Goal: Task Accomplishment & Management: Manage account settings

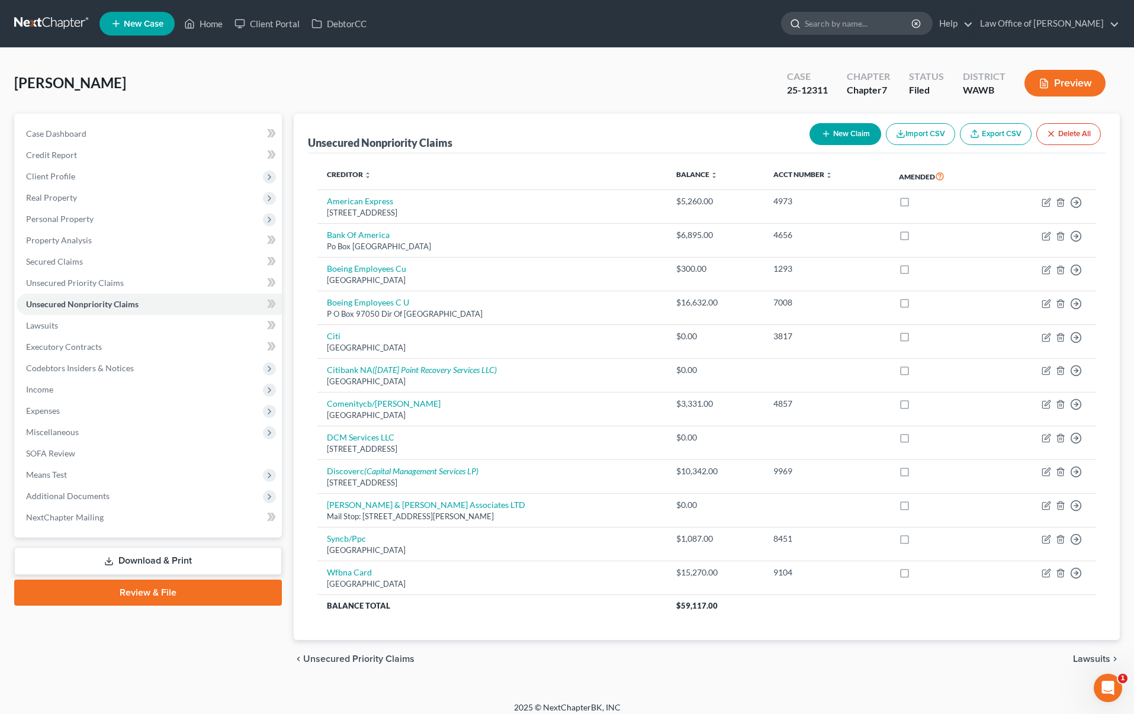
click at [890, 17] on input "search" at bounding box center [859, 23] width 108 height 22
drag, startPoint x: 876, startPoint y: 22, endPoint x: 704, endPoint y: 27, distance: 172.4
click at [704, 27] on ul "New Case Home Client Portal DebtorCC walter - No Result - See all results Or Pr…" at bounding box center [609, 23] width 1020 height 31
type input "antwum"
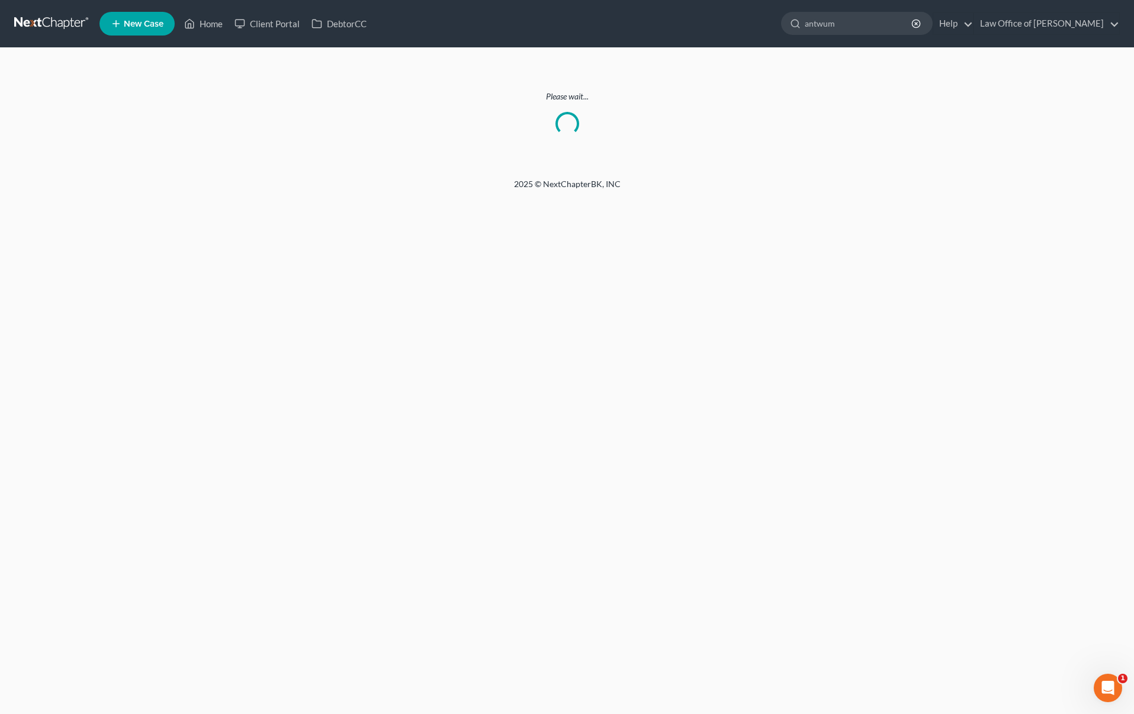
click at [48, 27] on link at bounding box center [52, 23] width 76 height 21
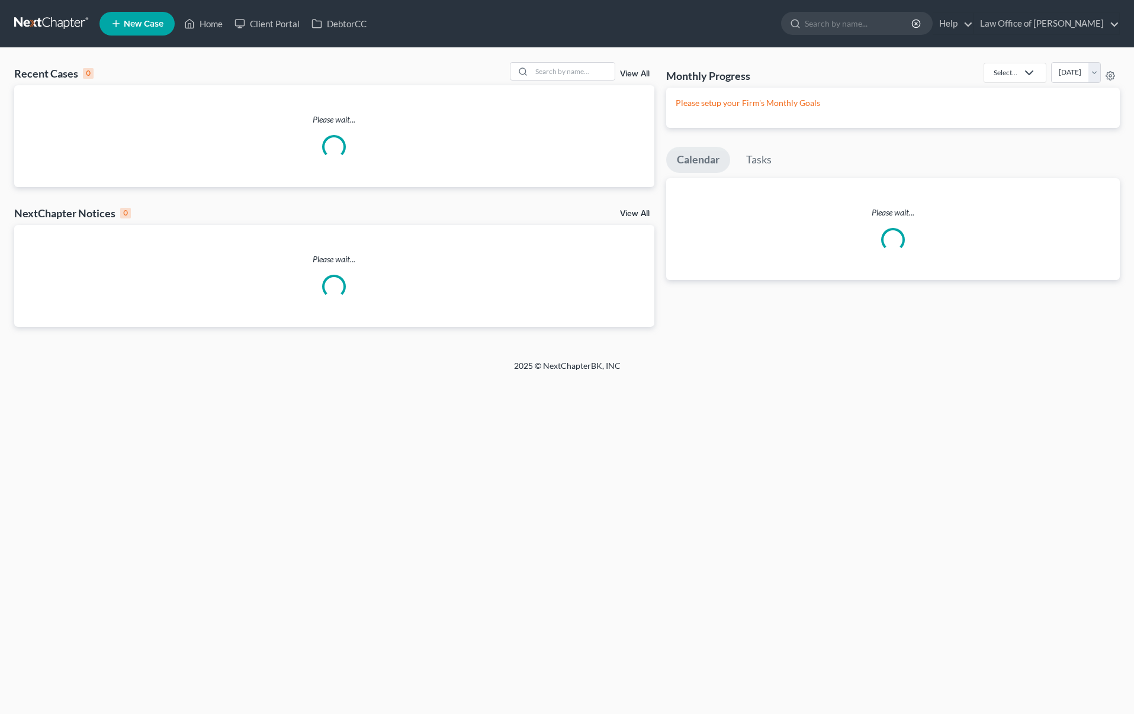
click at [879, 24] on input "search" at bounding box center [859, 23] width 108 height 22
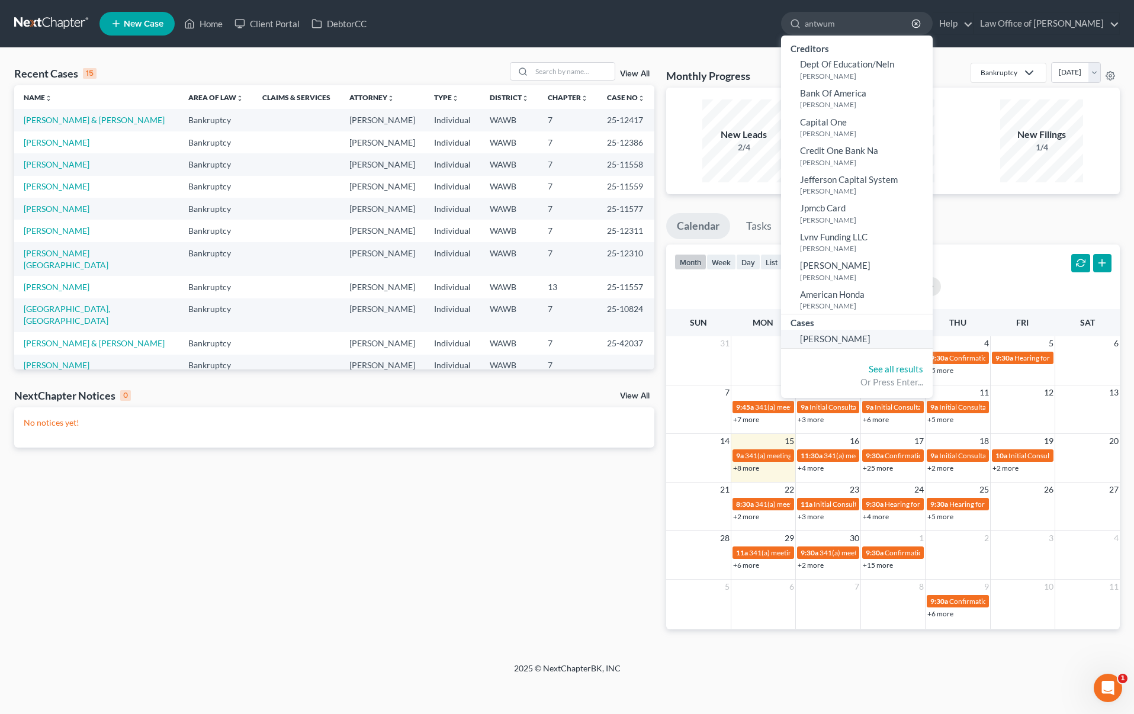
type input "antwum"
click at [846, 333] on span "Walter, Antwun" at bounding box center [835, 338] width 70 height 11
select select "0"
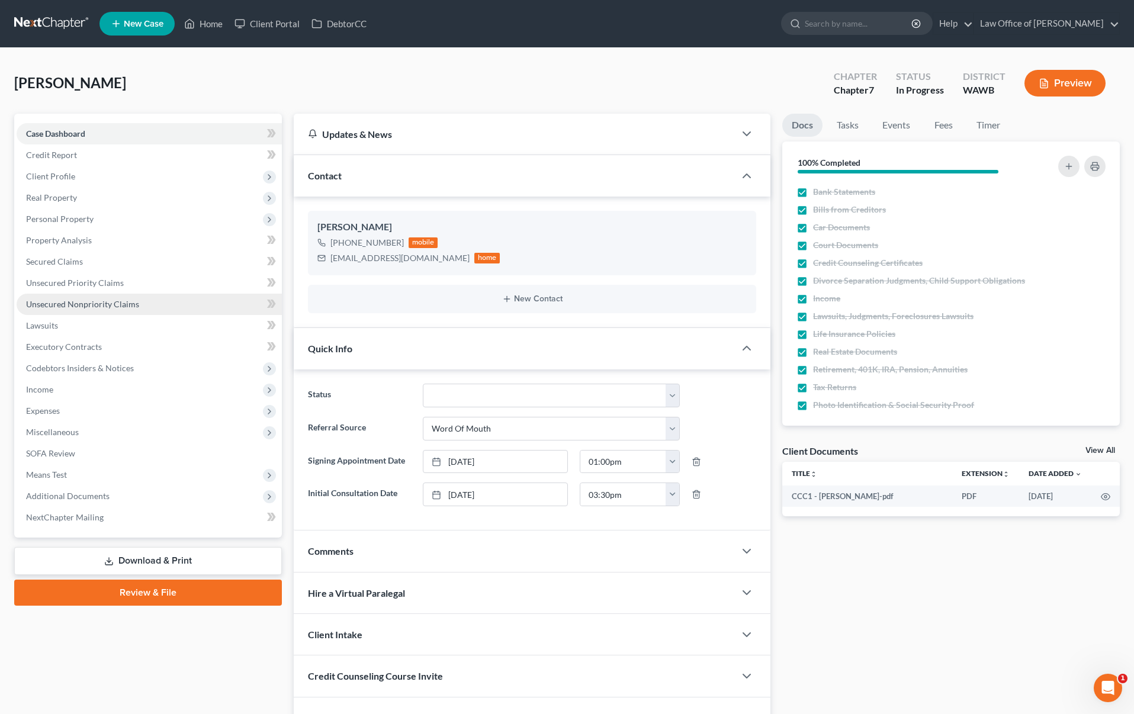
click at [135, 306] on span "Unsecured Nonpriority Claims" at bounding box center [82, 304] width 113 height 10
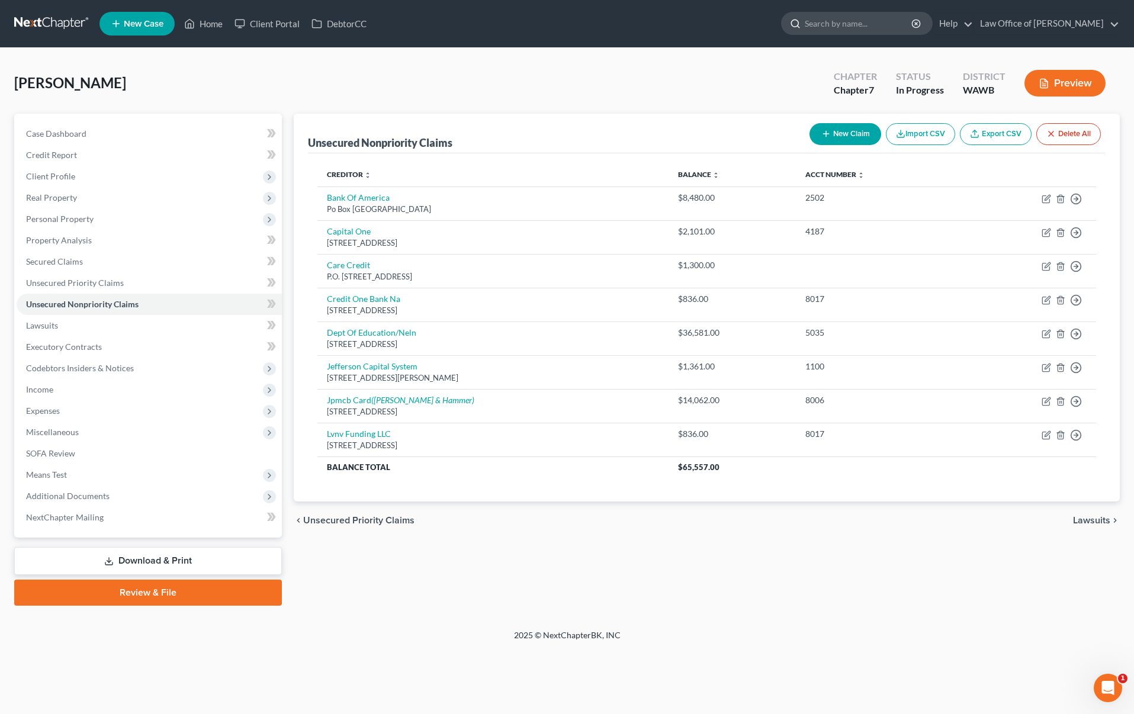
click at [855, 23] on input "search" at bounding box center [859, 23] width 108 height 22
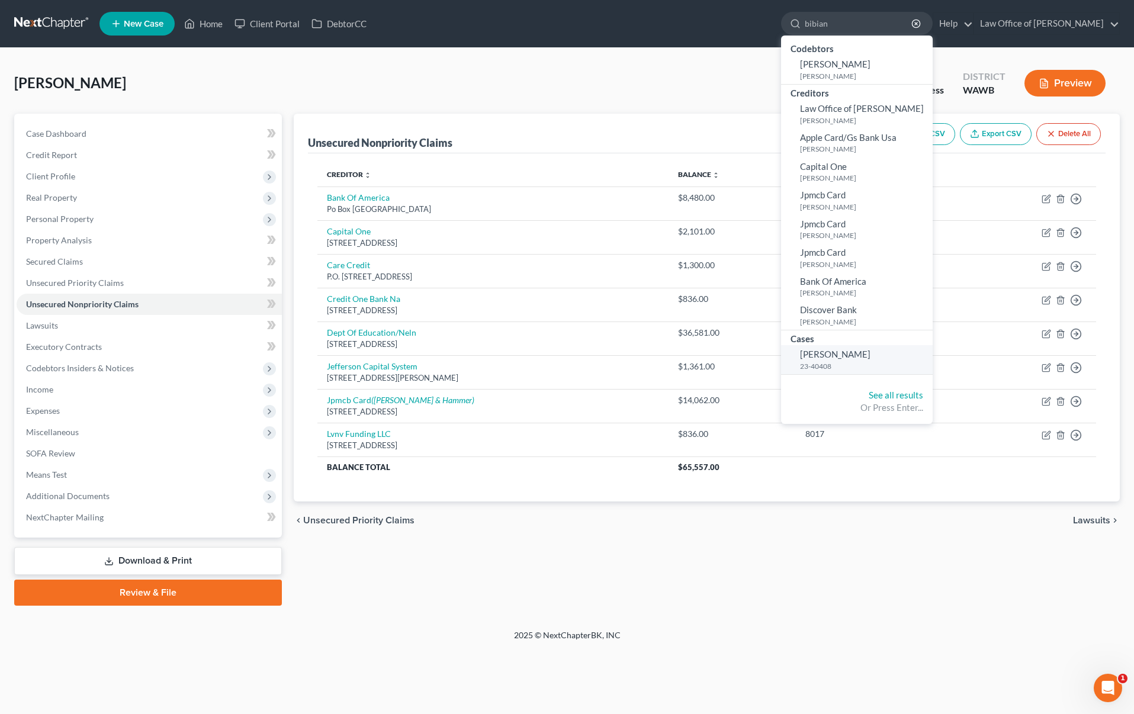
type input "bibian"
click at [852, 360] on link "Bibian, Jordon 23-40408" at bounding box center [857, 359] width 152 height 29
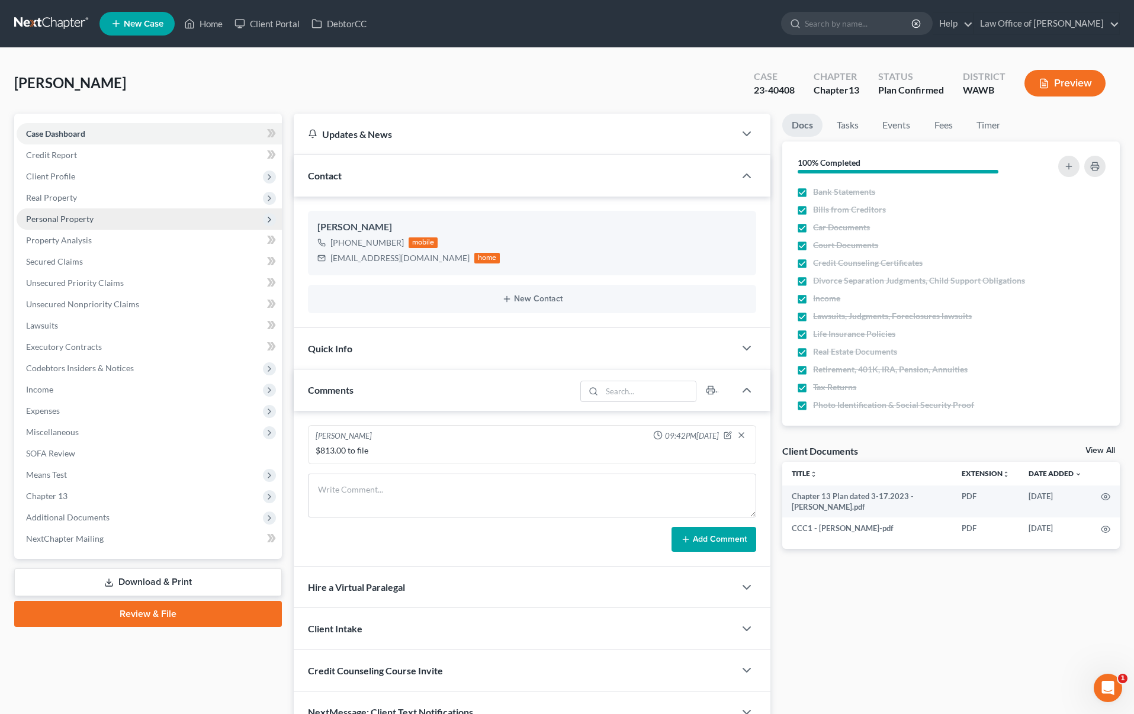
click at [127, 223] on span "Personal Property" at bounding box center [149, 218] width 265 height 21
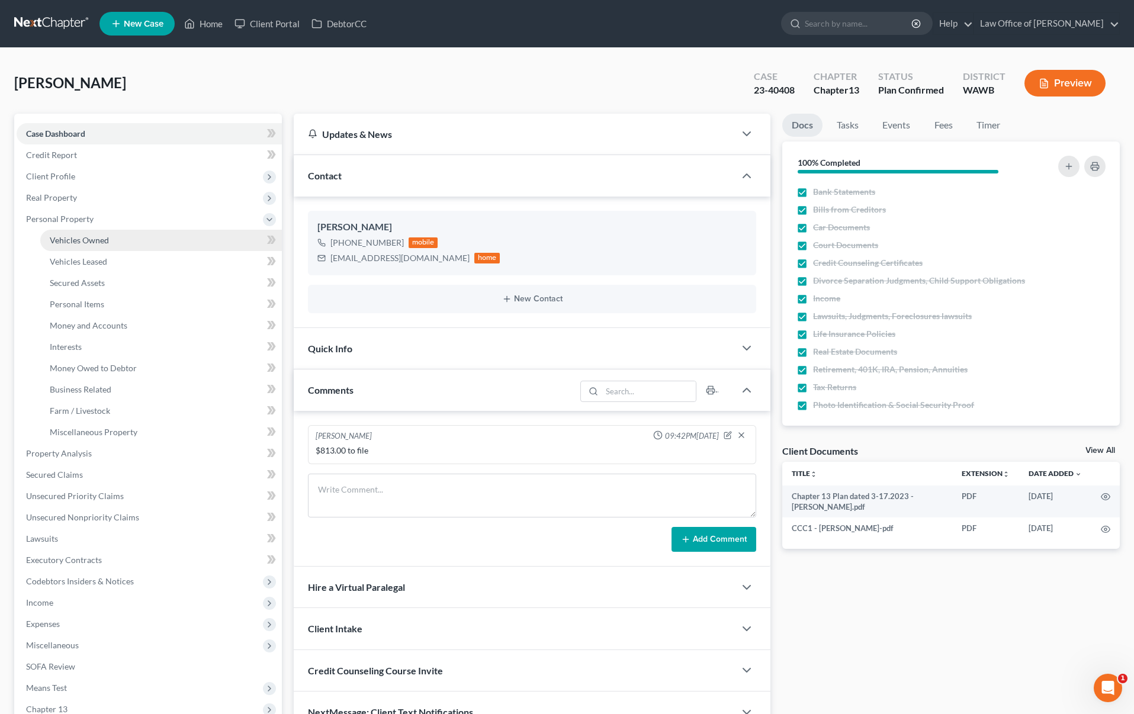
click at [112, 242] on link "Vehicles Owned" at bounding box center [161, 240] width 242 height 21
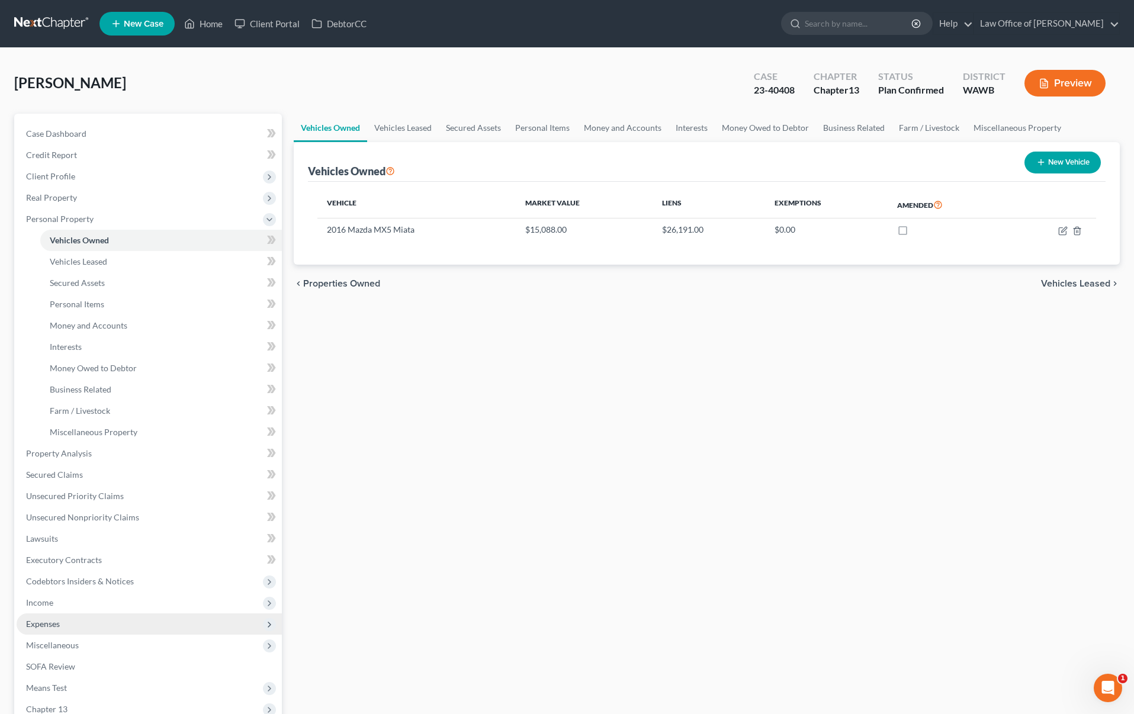
click at [183, 625] on span "Expenses" at bounding box center [149, 623] width 265 height 21
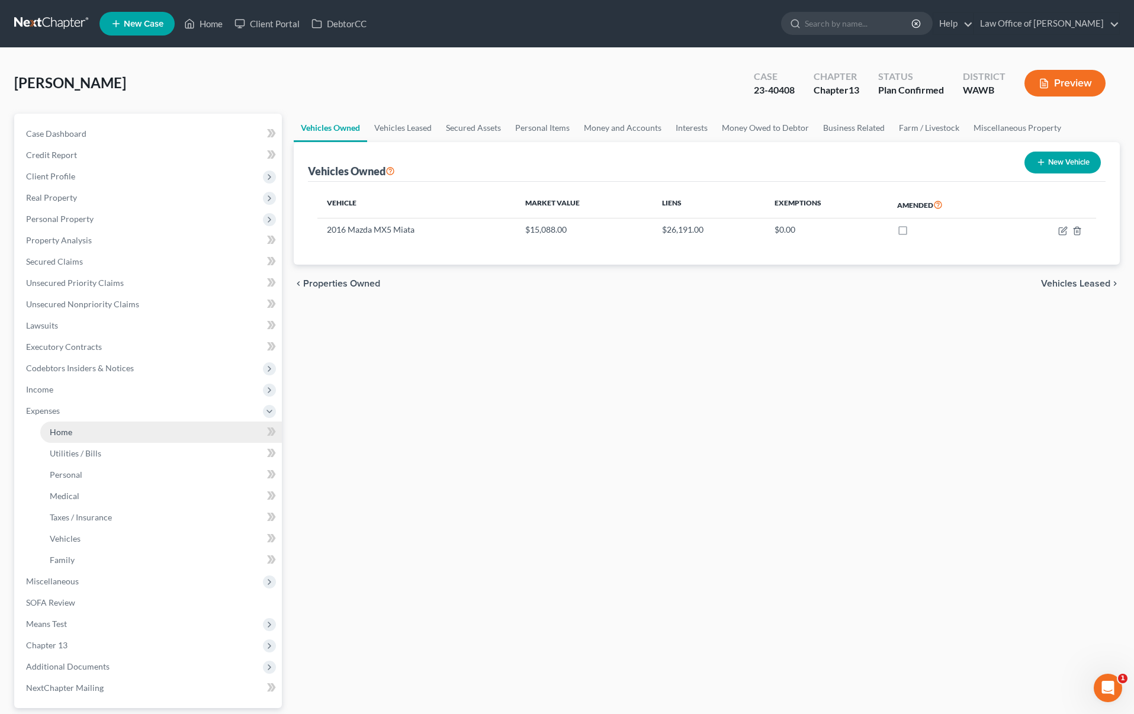
click at [191, 434] on link "Home" at bounding box center [161, 432] width 242 height 21
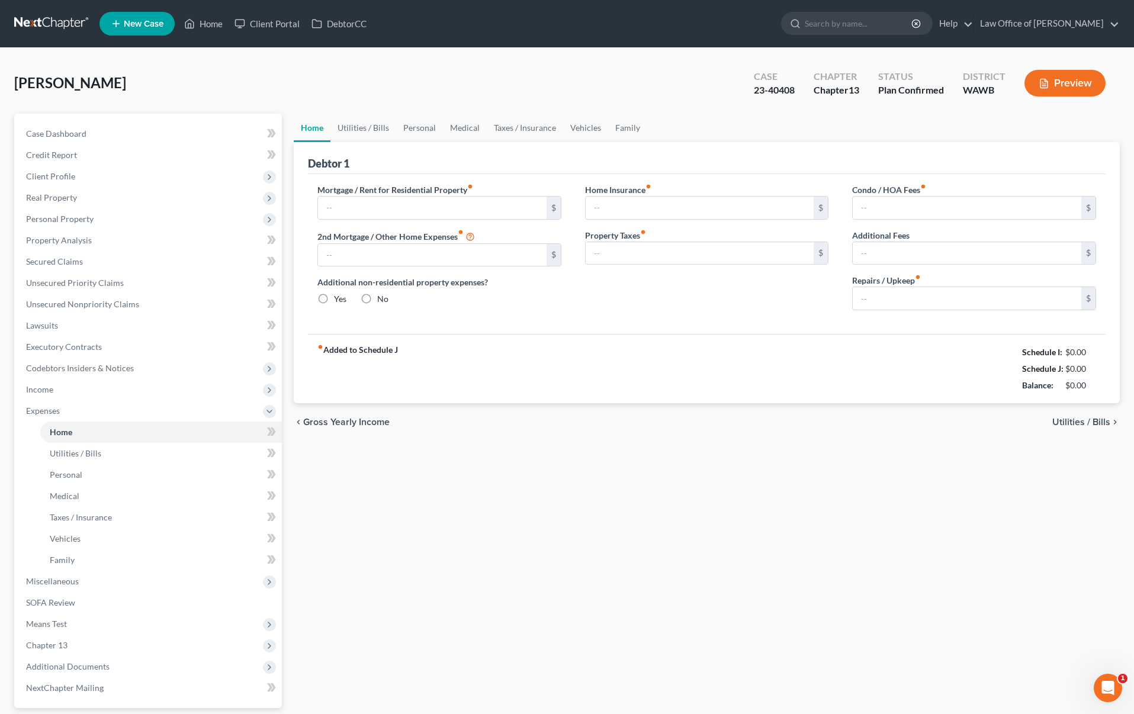
type input "1,200.00"
type input "0.00"
radio input "true"
type input "0.00"
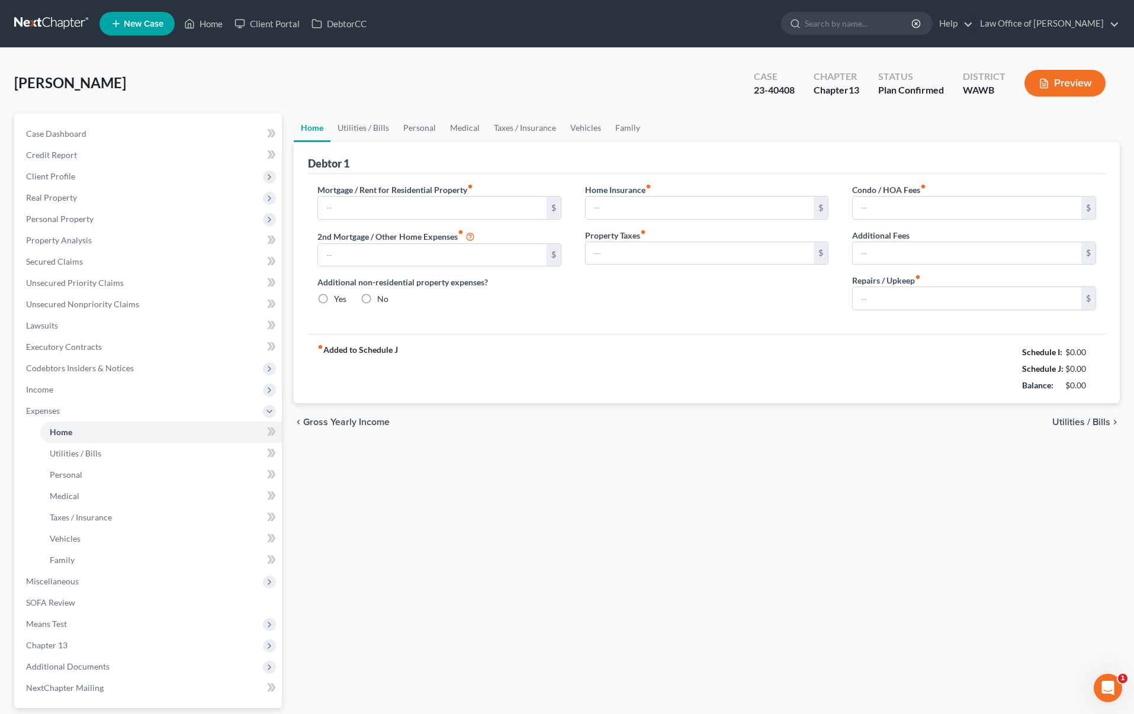
type input "0.00"
click at [49, 31] on link at bounding box center [52, 23] width 76 height 21
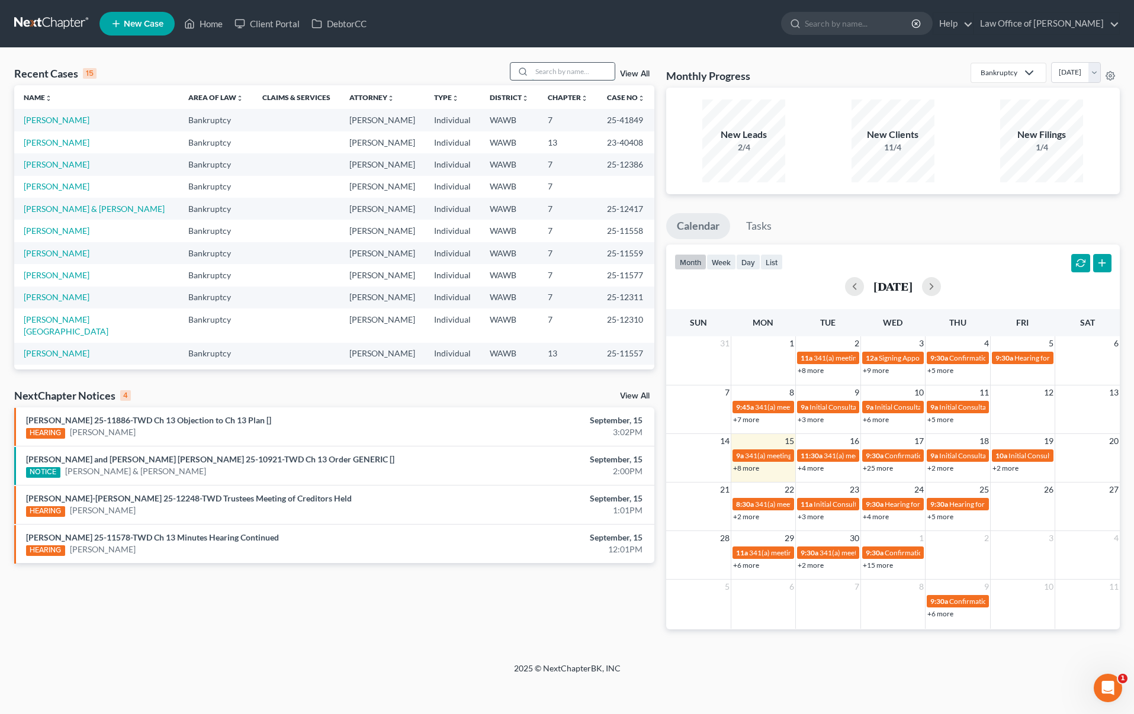
click at [574, 72] on input "search" at bounding box center [573, 71] width 83 height 17
click at [238, 415] on link "Shelley Lyn Safronek 25-11886-TWD Ch 13 Objection to Ch 13 Plan []" at bounding box center [148, 420] width 245 height 10
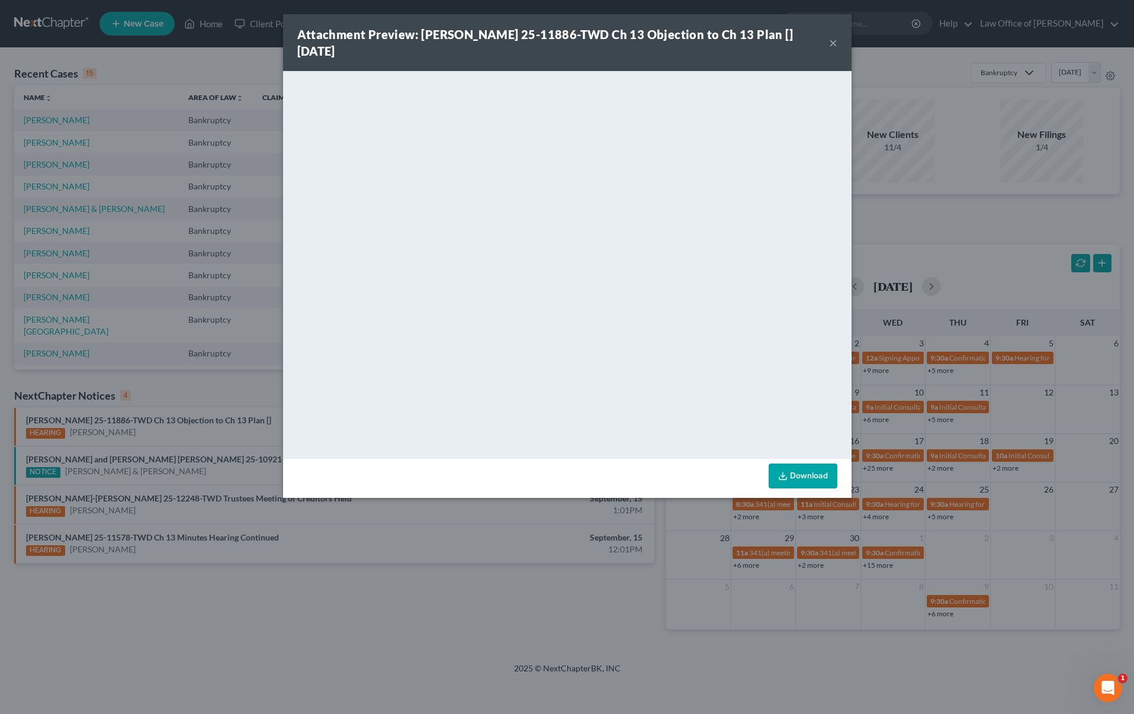
click at [231, 434] on div "Attachment Preview: Shelley Lyn Safronek 25-11886-TWD Ch 13 Objection to Ch 13 …" at bounding box center [567, 357] width 1134 height 714
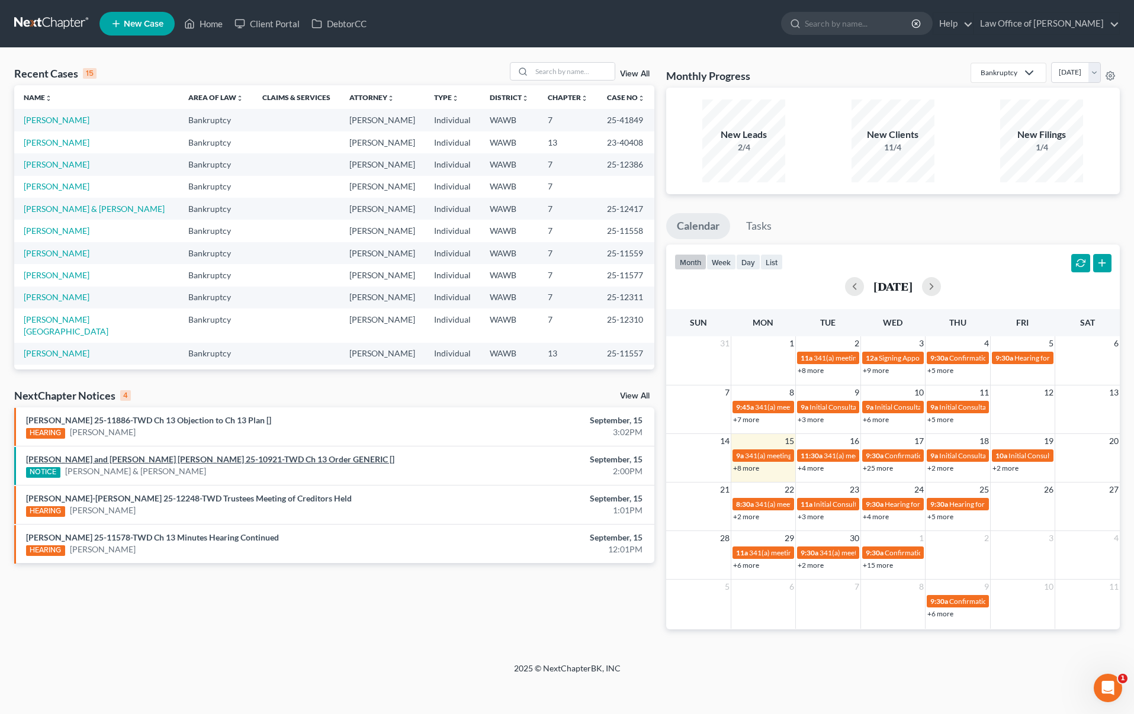
click at [226, 455] on link "Geoffry Allyn Bennett and Katie Anne Bennett 25-10921-TWD Ch 13 Order GENERIC []" at bounding box center [210, 459] width 368 height 10
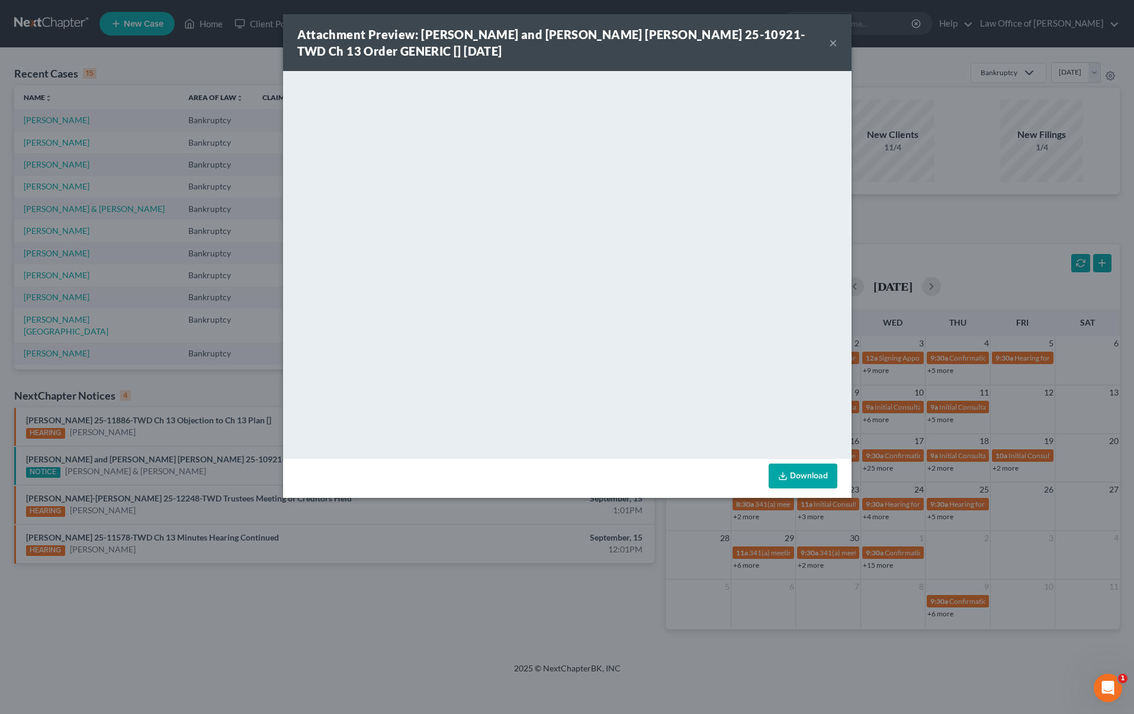
click at [838, 42] on div "Attachment Preview: Geoffry Allyn Bennett and Katie Anne Bennett 25-10921-TWD C…" at bounding box center [567, 42] width 568 height 57
click at [829, 43] on button "×" at bounding box center [833, 43] width 8 height 14
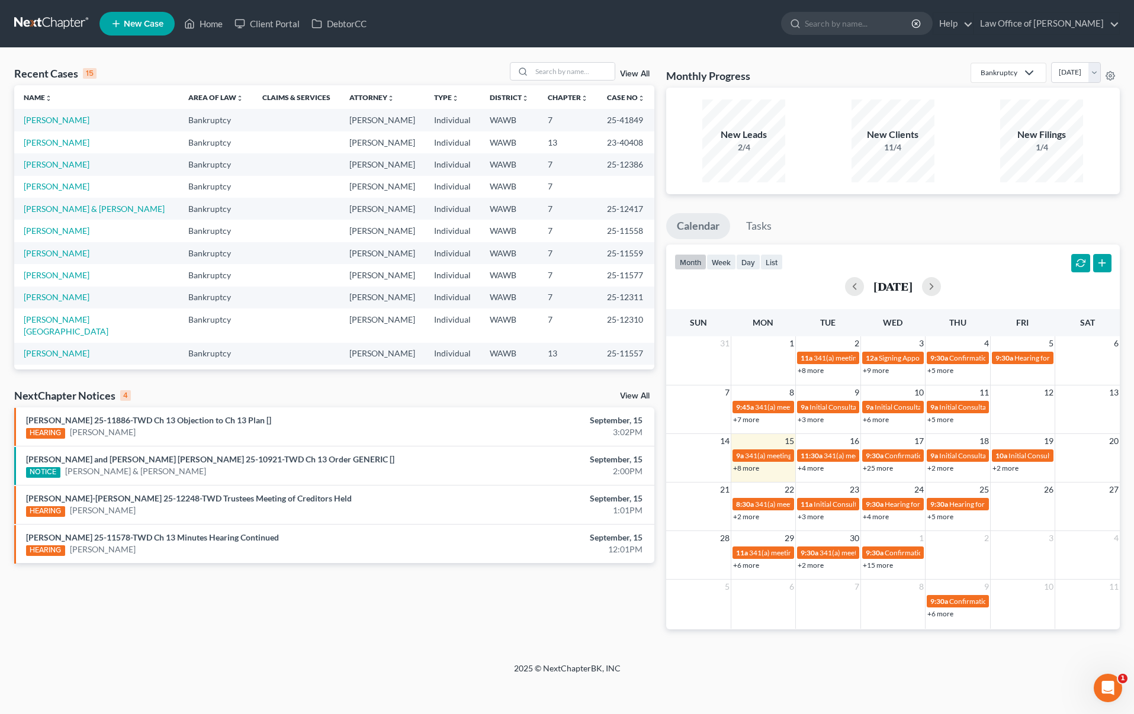
click at [635, 393] on link "View All" at bounding box center [635, 396] width 30 height 8
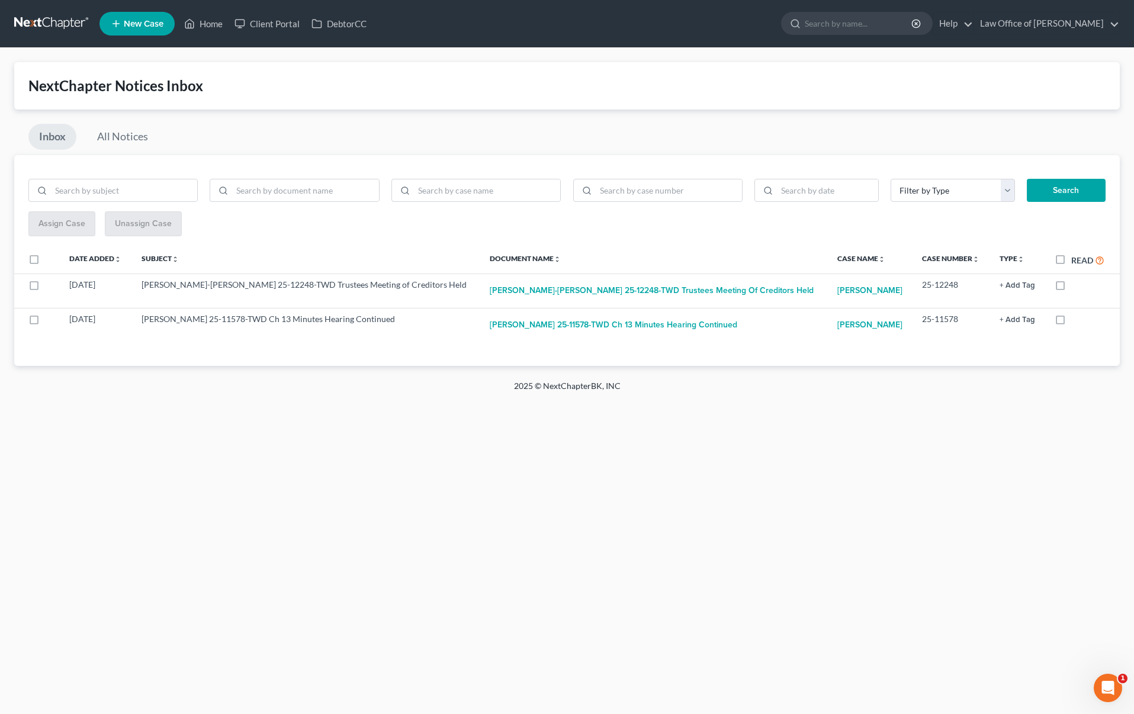
click at [1071, 264] on label "Read" at bounding box center [1087, 260] width 33 height 14
click at [1076, 261] on input "Read" at bounding box center [1080, 257] width 8 height 8
checkbox input "true"
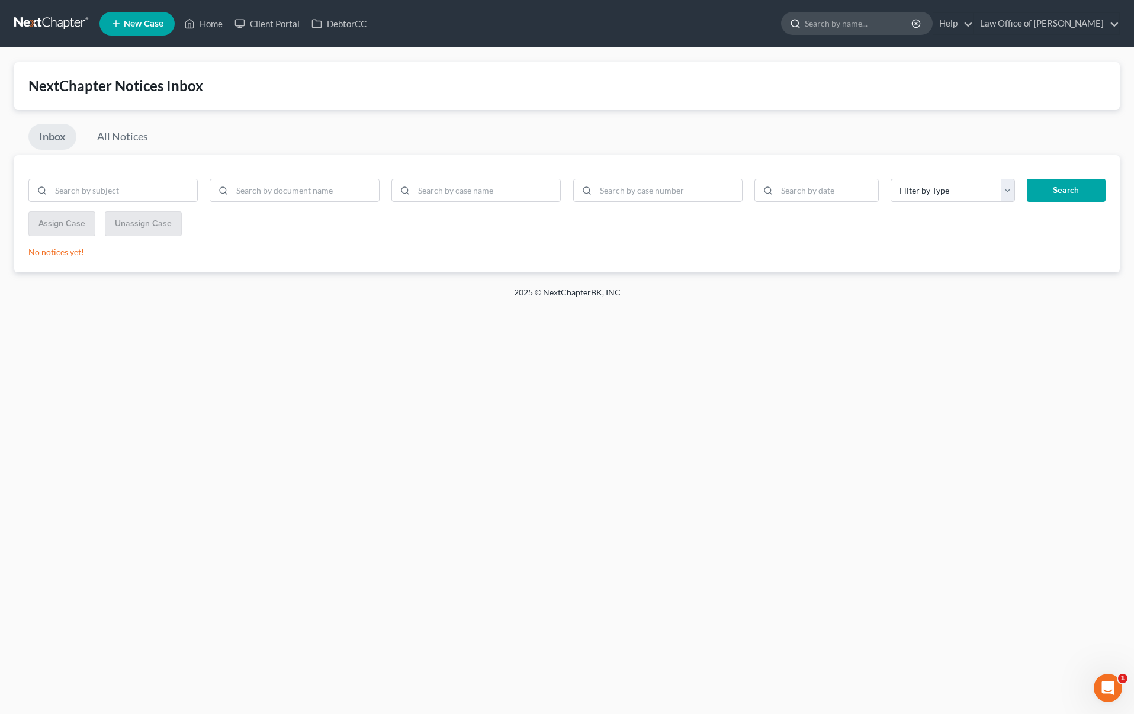
click at [903, 28] on input "search" at bounding box center [859, 23] width 108 height 22
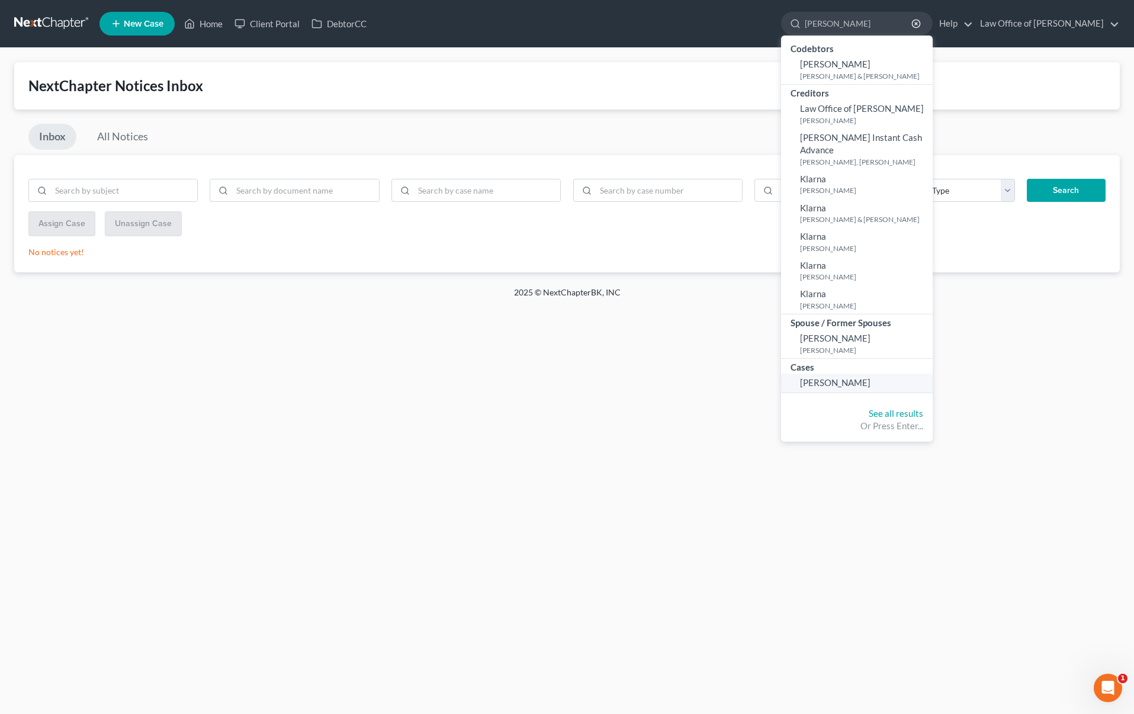
type input "kloster"
click at [844, 377] on span "[PERSON_NAME]" at bounding box center [835, 382] width 70 height 11
select select "6"
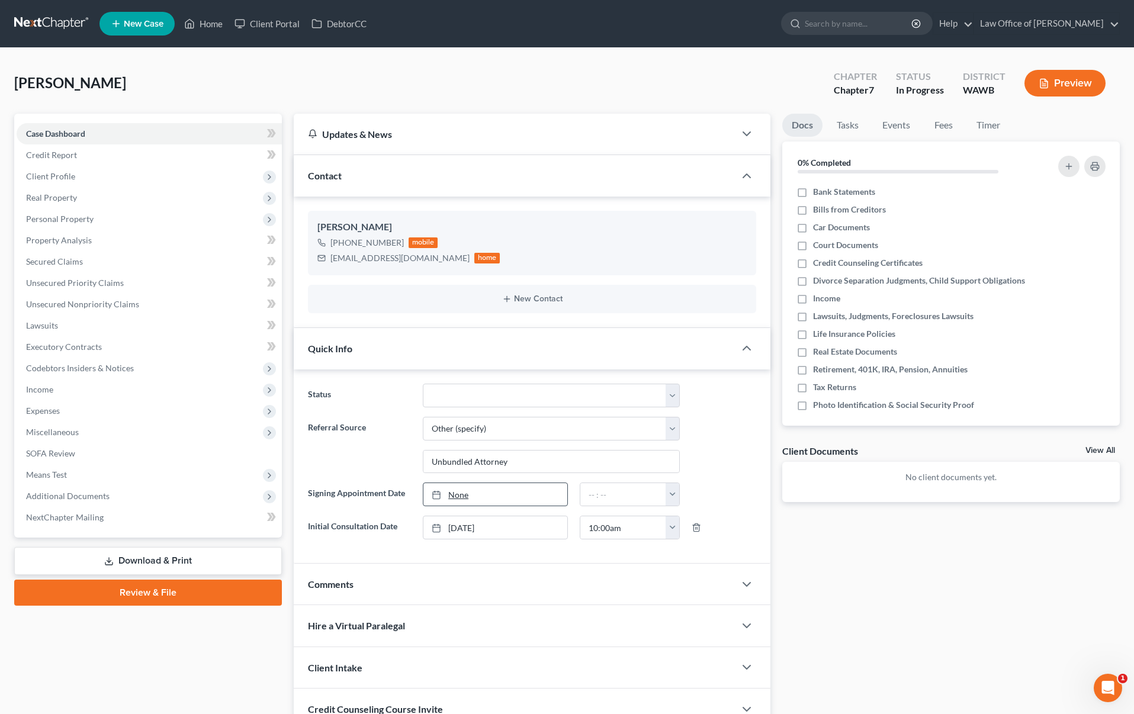
type input "9/15/2025"
click at [464, 492] on link "None" at bounding box center [495, 494] width 144 height 23
click at [612, 496] on input "text" at bounding box center [623, 494] width 86 height 23
type input "4:00 pm"
click at [813, 188] on label "Bank Statements" at bounding box center [844, 192] width 62 height 12
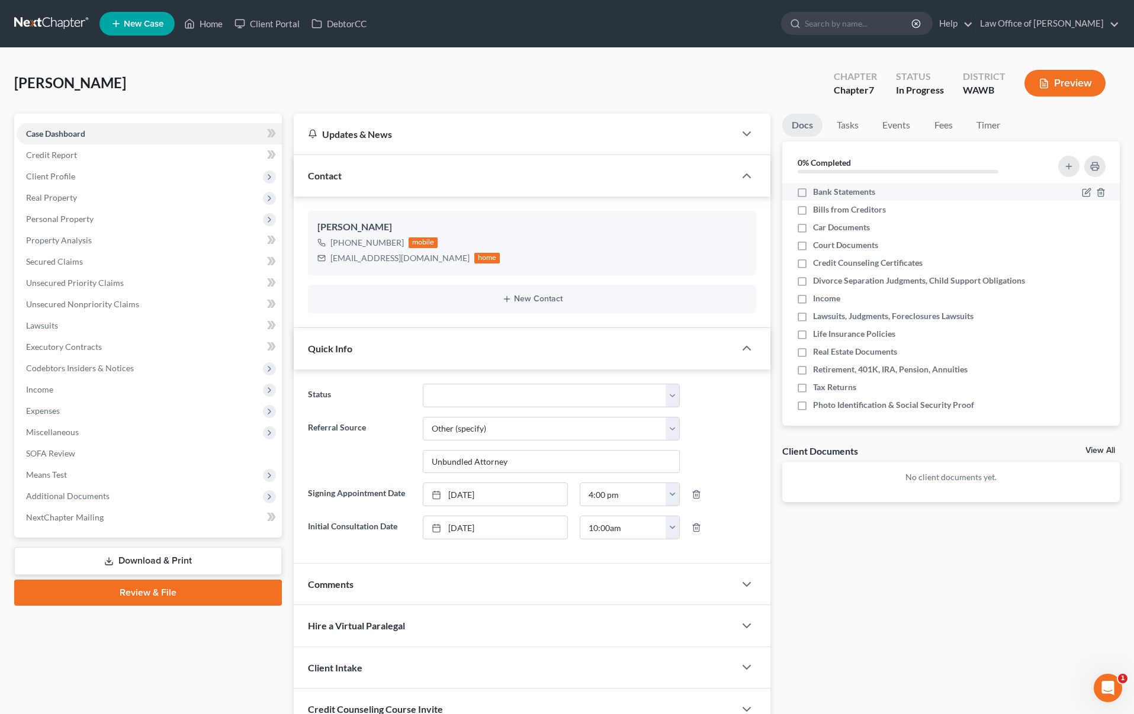
click at [818, 188] on input "Bank Statements" at bounding box center [822, 190] width 8 height 8
checkbox input "true"
click at [813, 221] on label "Car Documents" at bounding box center [841, 227] width 57 height 12
click at [818, 221] on input "Car Documents" at bounding box center [822, 225] width 8 height 8
checkbox input "true"
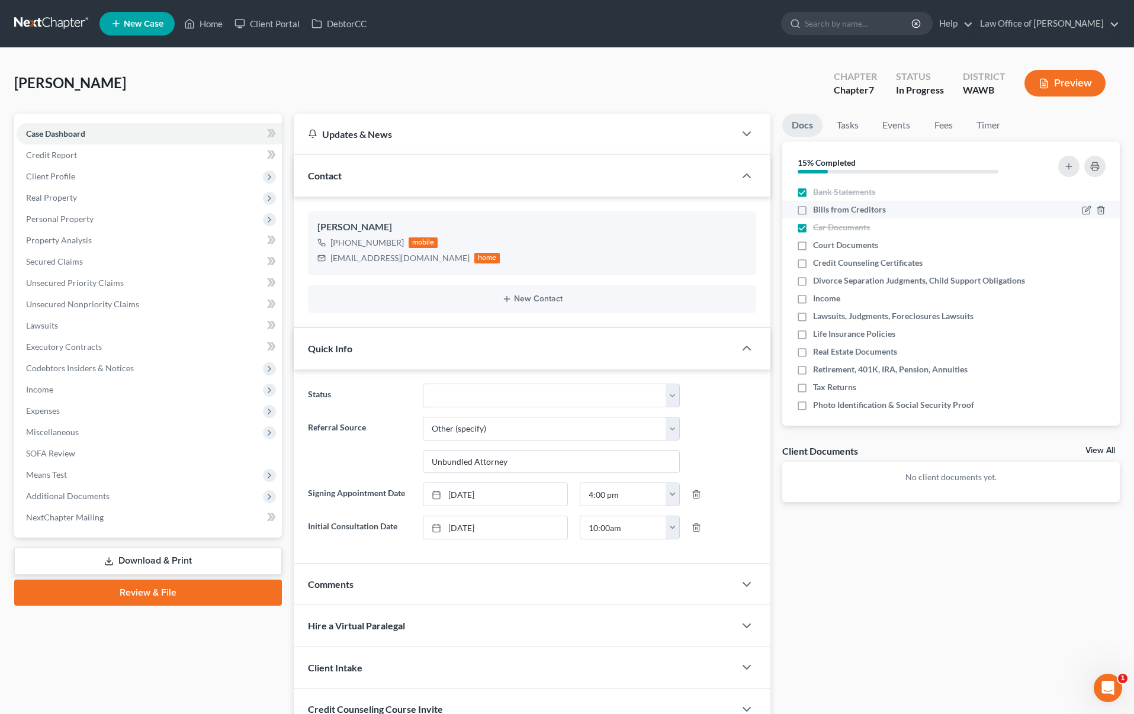
click at [813, 210] on label "Bills from Creditors" at bounding box center [849, 210] width 73 height 12
click at [818, 210] on input "Bills from Creditors" at bounding box center [822, 208] width 8 height 8
checkbox input "true"
click at [813, 246] on label "Court Documents" at bounding box center [845, 245] width 65 height 12
click at [818, 246] on input "Court Documents" at bounding box center [822, 243] width 8 height 8
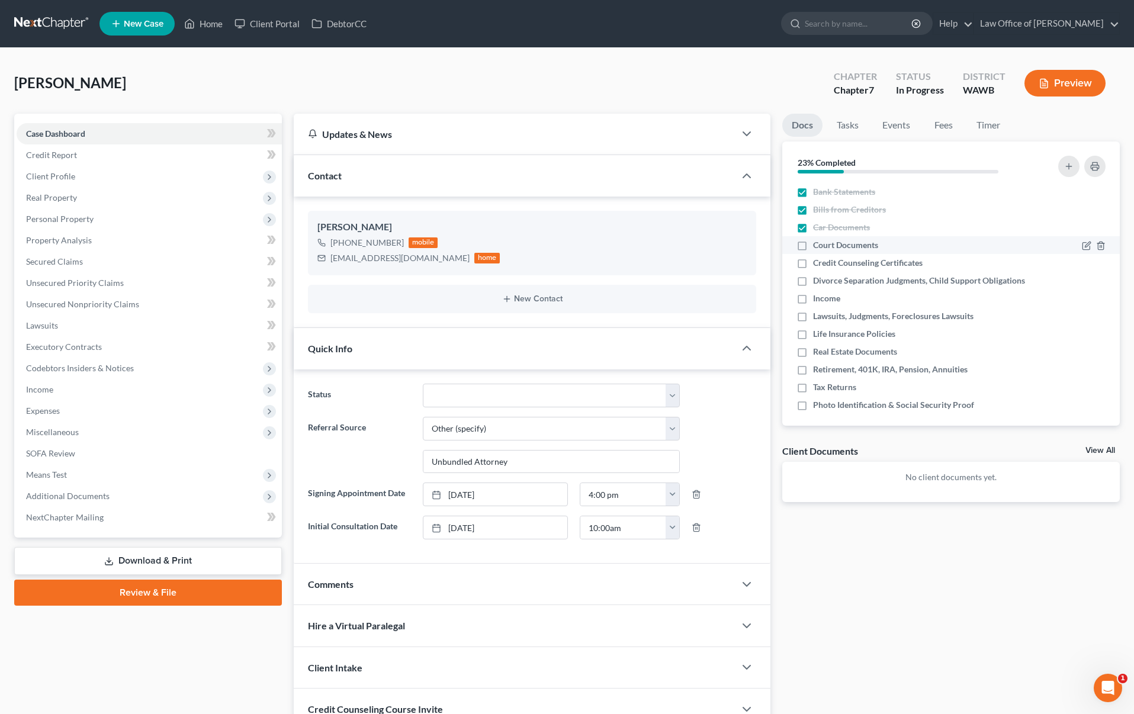
checkbox input "true"
click at [813, 264] on label "Credit Counseling Certificates" at bounding box center [868, 263] width 110 height 12
click at [818, 264] on input "Credit Counseling Certificates" at bounding box center [822, 261] width 8 height 8
checkbox input "true"
click at [813, 285] on label "Divorce Separation Judgments, Child Support Obligations" at bounding box center [919, 281] width 212 height 12
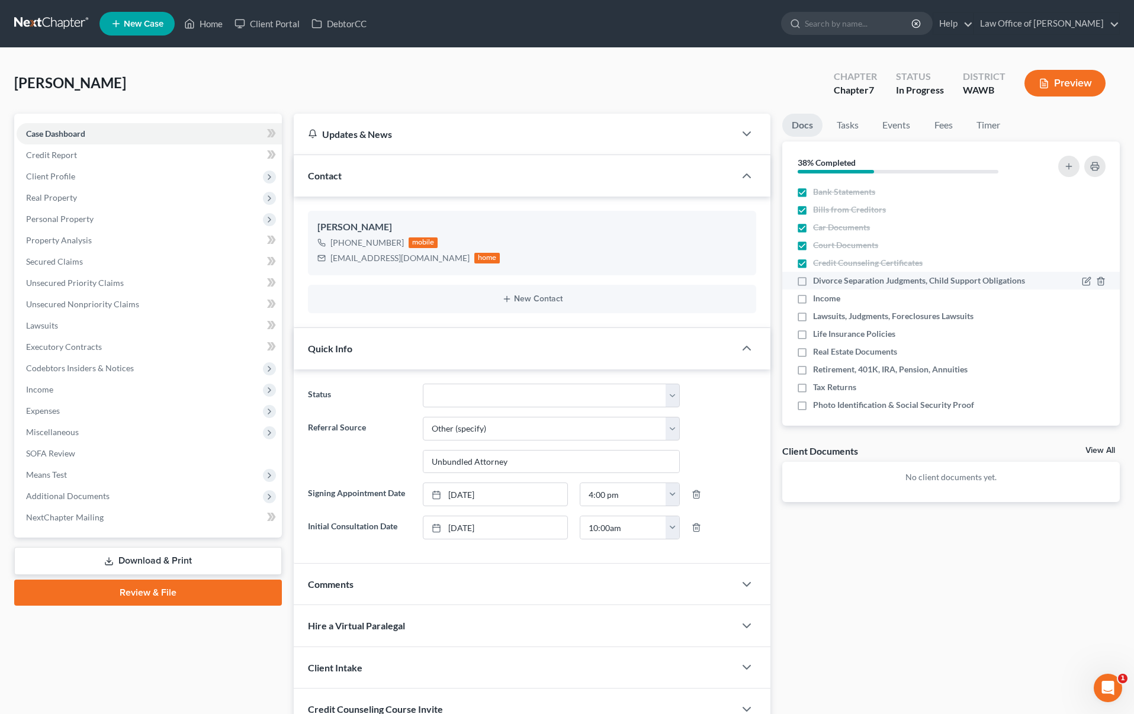
click at [818, 282] on input "Divorce Separation Judgments, Child Support Obligations" at bounding box center [822, 279] width 8 height 8
checkbox input "true"
click at [813, 304] on label "Income" at bounding box center [826, 299] width 27 height 12
click at [818, 300] on input "Income" at bounding box center [822, 297] width 8 height 8
checkbox input "true"
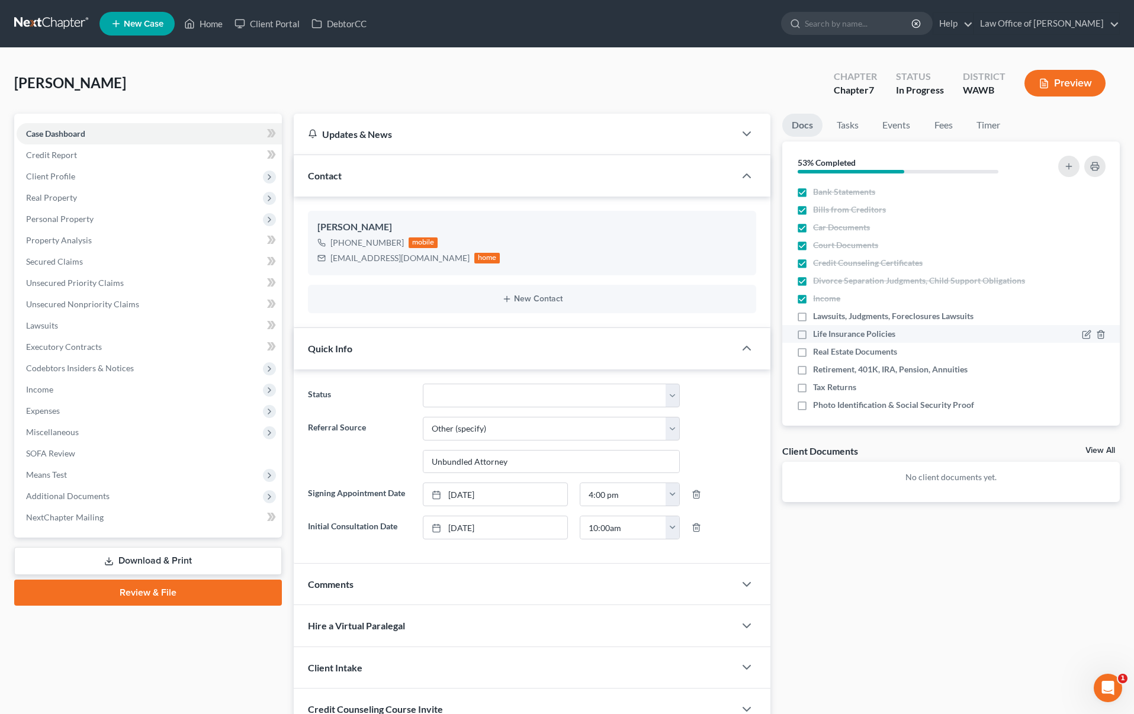
click at [813, 328] on label "Life Insurance Policies" at bounding box center [854, 334] width 82 height 12
click at [818, 328] on input "Life Insurance Policies" at bounding box center [822, 332] width 8 height 8
checkbox input "true"
click at [813, 313] on label "Lawsuits, Judgments, Foreclosures Lawsuits" at bounding box center [893, 316] width 160 height 12
click at [818, 313] on input "Lawsuits, Judgments, Foreclosures Lawsuits" at bounding box center [822, 314] width 8 height 8
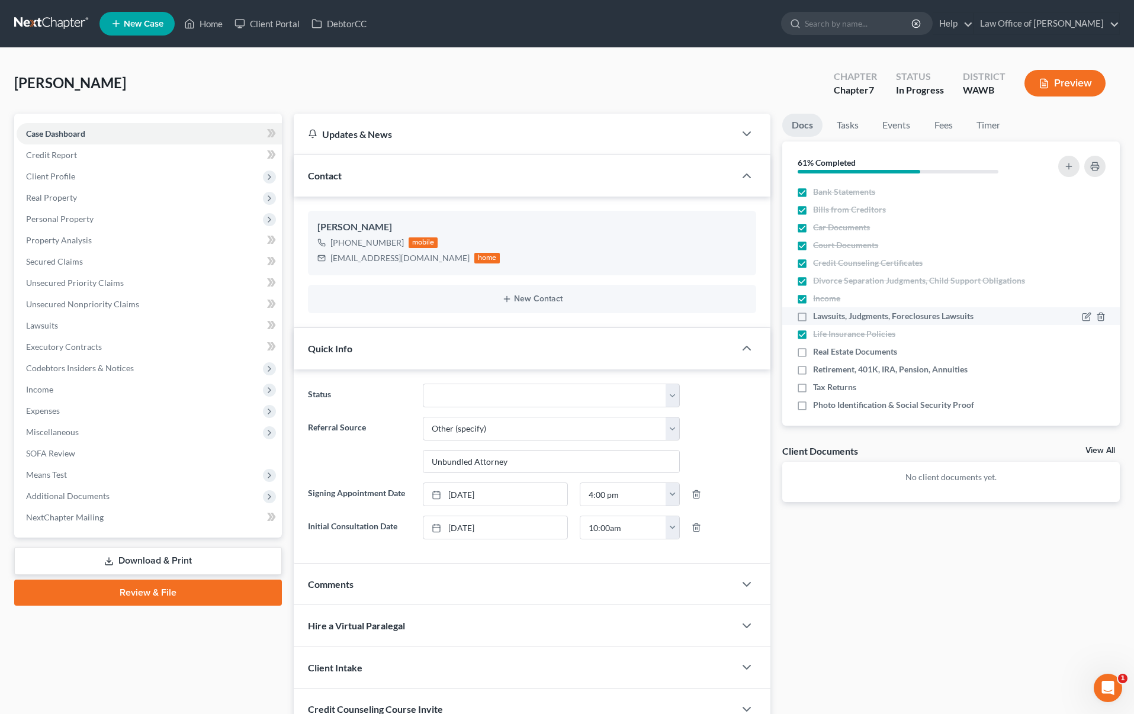
checkbox input "true"
click at [813, 349] on label "Real Estate Documents" at bounding box center [855, 352] width 84 height 12
click at [818, 349] on input "Real Estate Documents" at bounding box center [822, 350] width 8 height 8
checkbox input "true"
click at [813, 374] on label "Retirement, 401K, IRA, Pension, Annuities" at bounding box center [890, 370] width 155 height 12
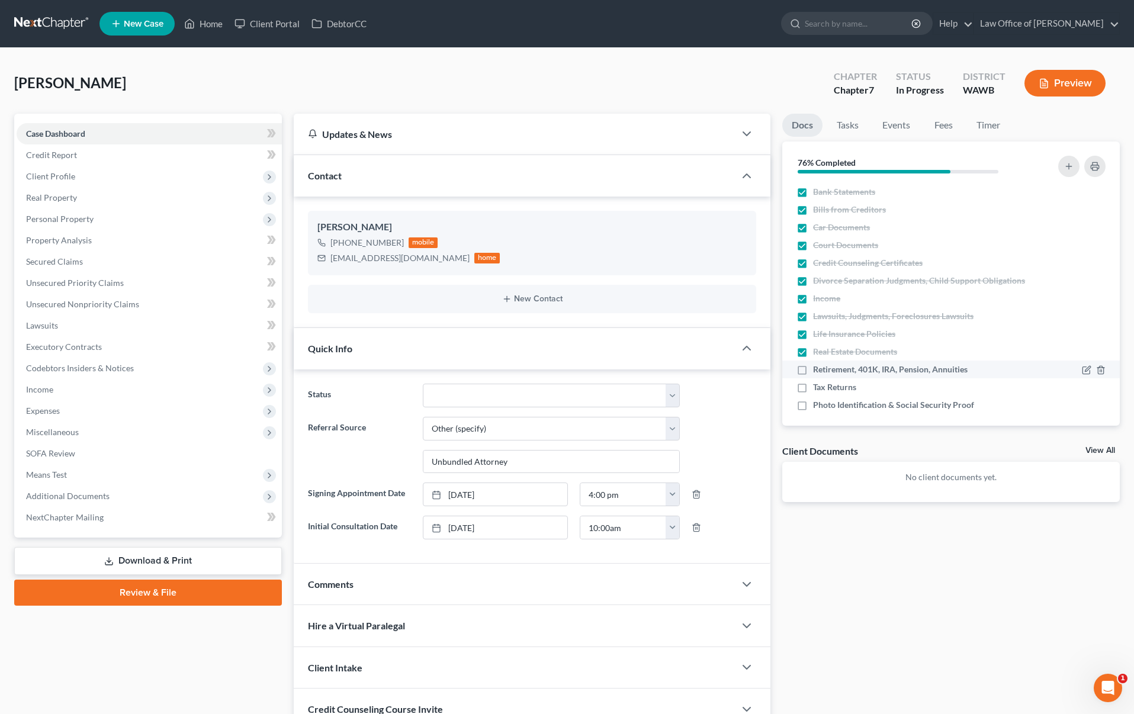
click at [818, 371] on input "Retirement, 401K, IRA, Pension, Annuities" at bounding box center [822, 368] width 8 height 8
checkbox input "true"
click at [813, 391] on label "Tax Returns" at bounding box center [834, 387] width 43 height 12
click at [818, 389] on input "Tax Returns" at bounding box center [822, 385] width 8 height 8
checkbox input "true"
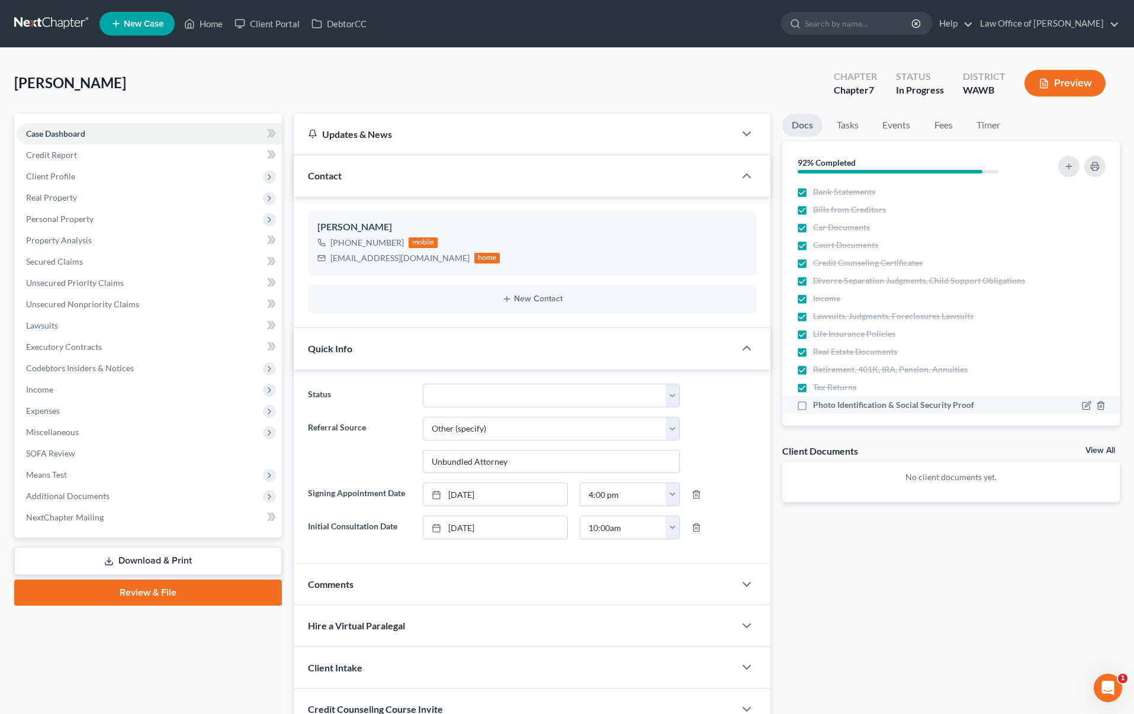
click at [813, 411] on label "Photo Identification & Social Security Proof" at bounding box center [893, 405] width 161 height 12
click at [818, 407] on input "Photo Identification & Social Security Proof" at bounding box center [822, 403] width 8 height 8
checkbox input "true"
click at [853, 121] on link "Tasks" at bounding box center [847, 125] width 41 height 23
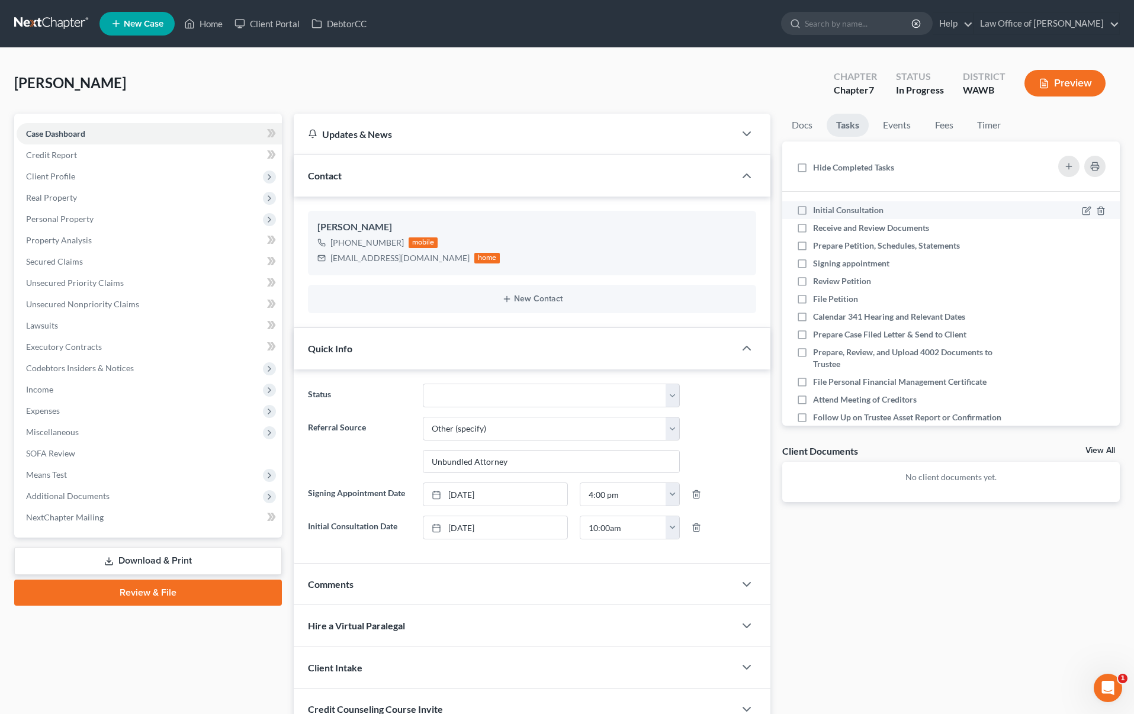
click at [813, 208] on label "Initial Consultation" at bounding box center [853, 210] width 80 height 12
click at [818, 208] on input "Initial Consultation" at bounding box center [822, 208] width 8 height 8
checkbox input "true"
click at [813, 229] on label "Receive and Review Documents" at bounding box center [876, 228] width 126 height 12
click at [818, 229] on input "Receive and Review Documents" at bounding box center [822, 226] width 8 height 8
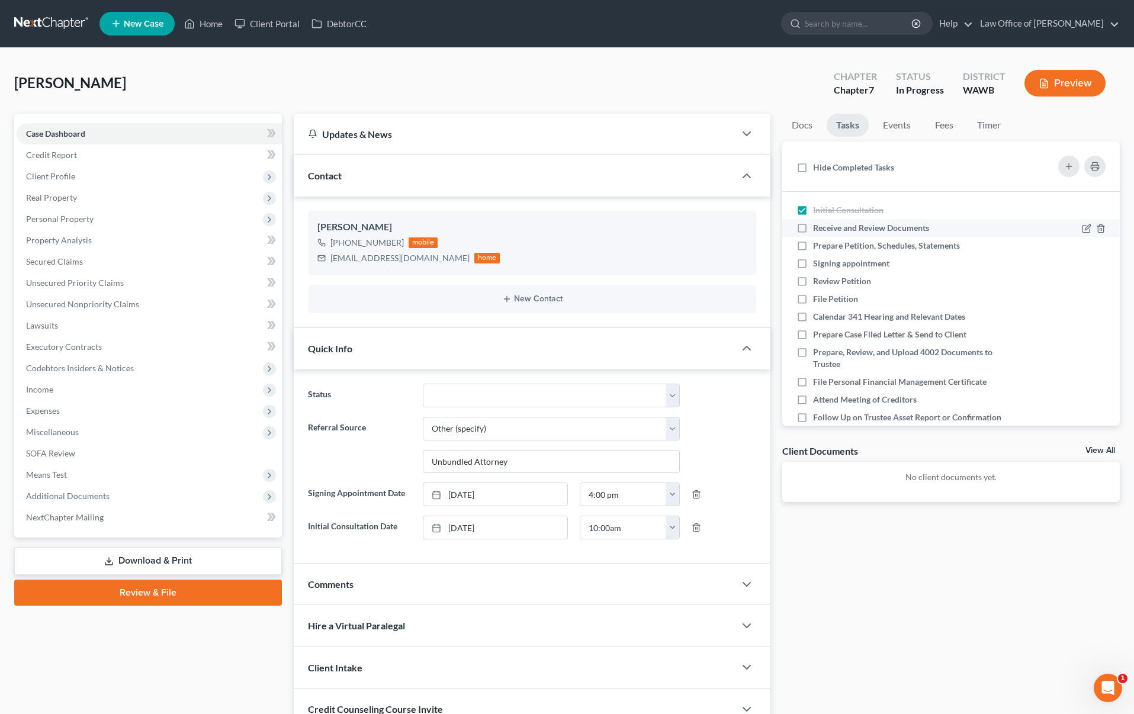
checkbox input "true"
click at [813, 243] on label "Prepare Petition, Schedules, Statements" at bounding box center [891, 246] width 156 height 12
click at [818, 243] on input "Prepare Petition, Schedules, Statements" at bounding box center [822, 244] width 8 height 8
checkbox input "true"
click at [902, 123] on link "Events" at bounding box center [896, 125] width 47 height 23
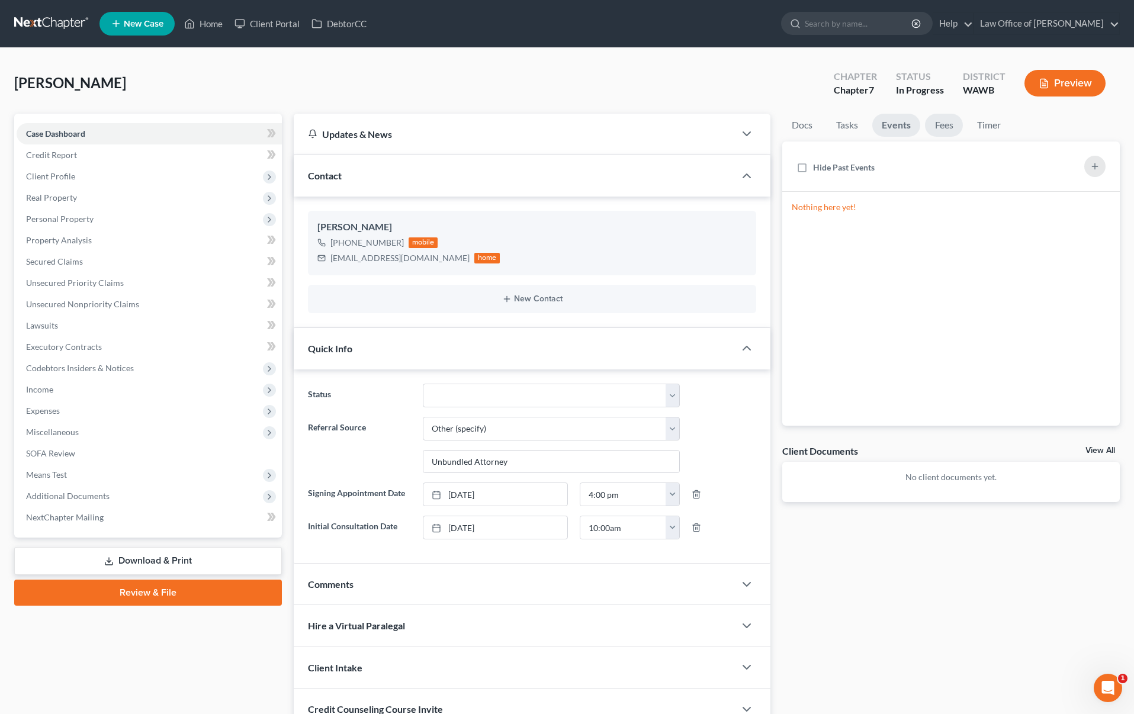
click at [948, 128] on link "Fees" at bounding box center [944, 125] width 38 height 23
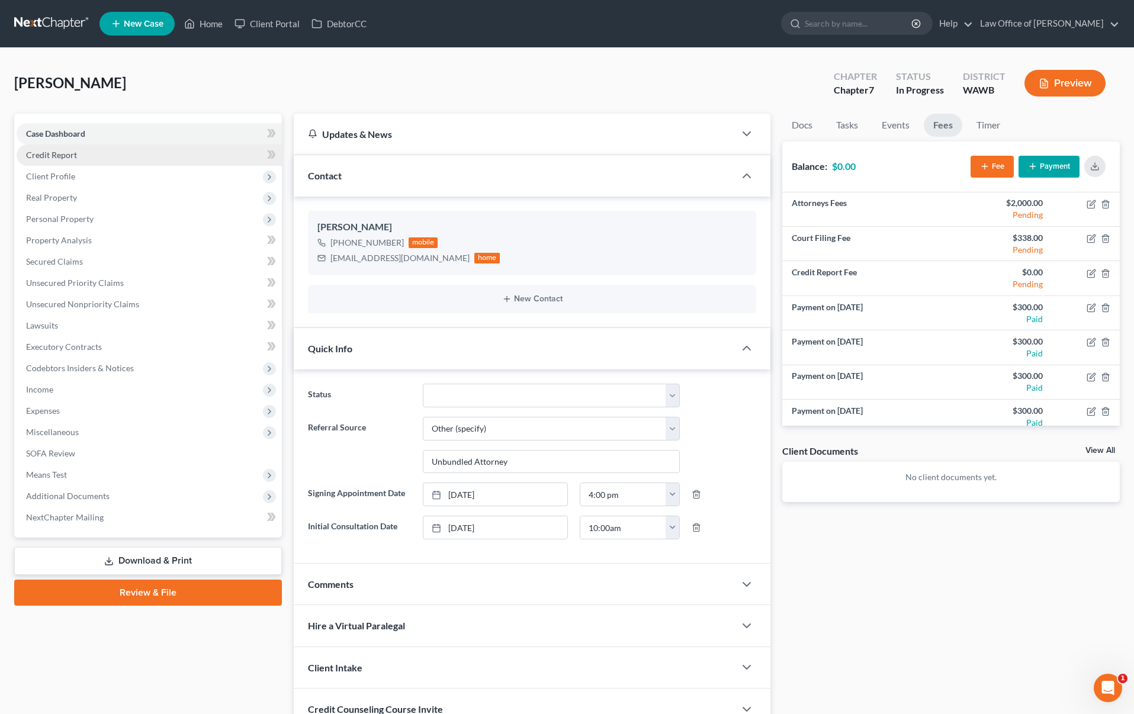
click at [149, 144] on link "Credit Report" at bounding box center [149, 154] width 265 height 21
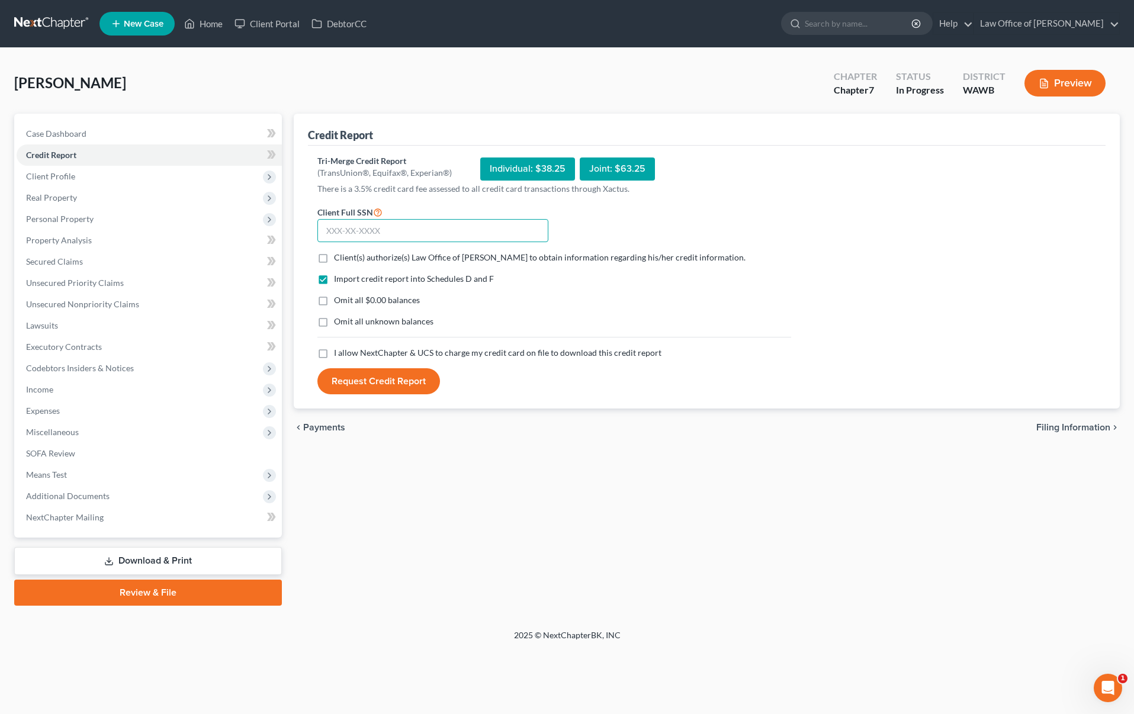
click at [435, 223] on input "text" at bounding box center [432, 231] width 231 height 24
click at [433, 225] on input "text" at bounding box center [432, 231] width 231 height 24
type input "545-51-9912"
click at [334, 256] on label "Client(s) authorize(s) Law Office of Lisa S. Tse to obtain information regardin…" at bounding box center [540, 258] width 412 height 12
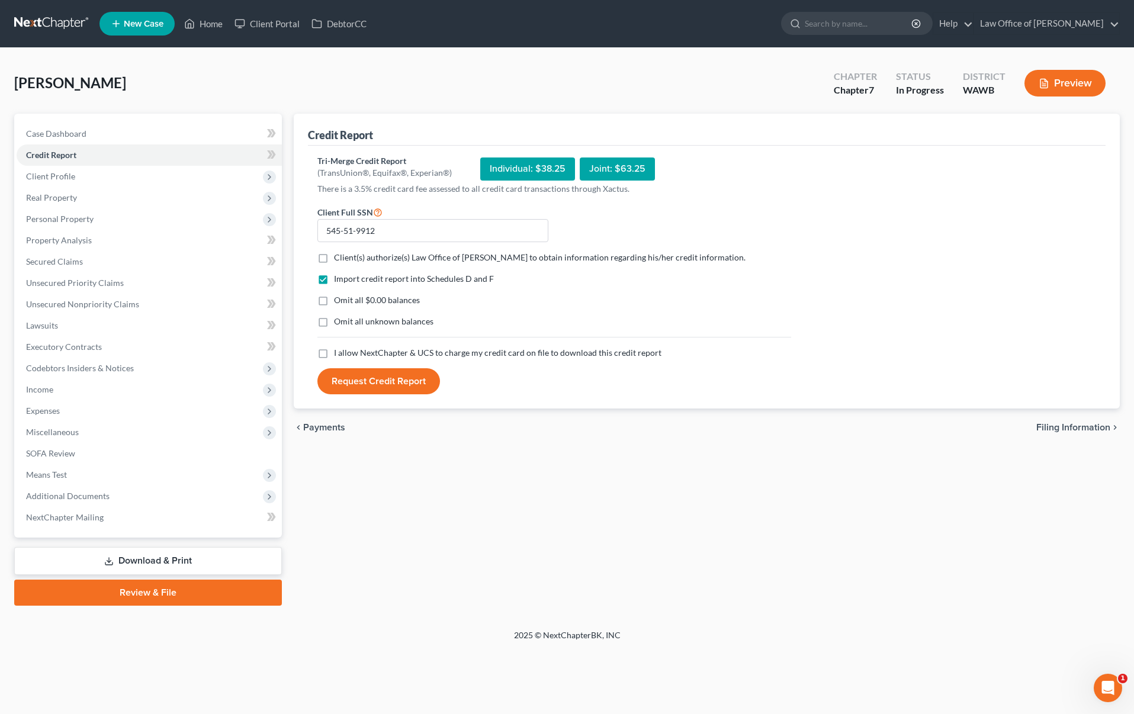
click at [339, 256] on input "Client(s) authorize(s) Law Office of Lisa S. Tse to obtain information regardin…" at bounding box center [343, 256] width 8 height 8
checkbox input "true"
click at [334, 356] on label "I allow NextChapter & UCS to charge my credit card on file to download this cre…" at bounding box center [497, 353] width 327 height 12
click at [339, 355] on input "I allow NextChapter & UCS to charge my credit card on file to download this cre…" at bounding box center [343, 351] width 8 height 8
checkbox input "true"
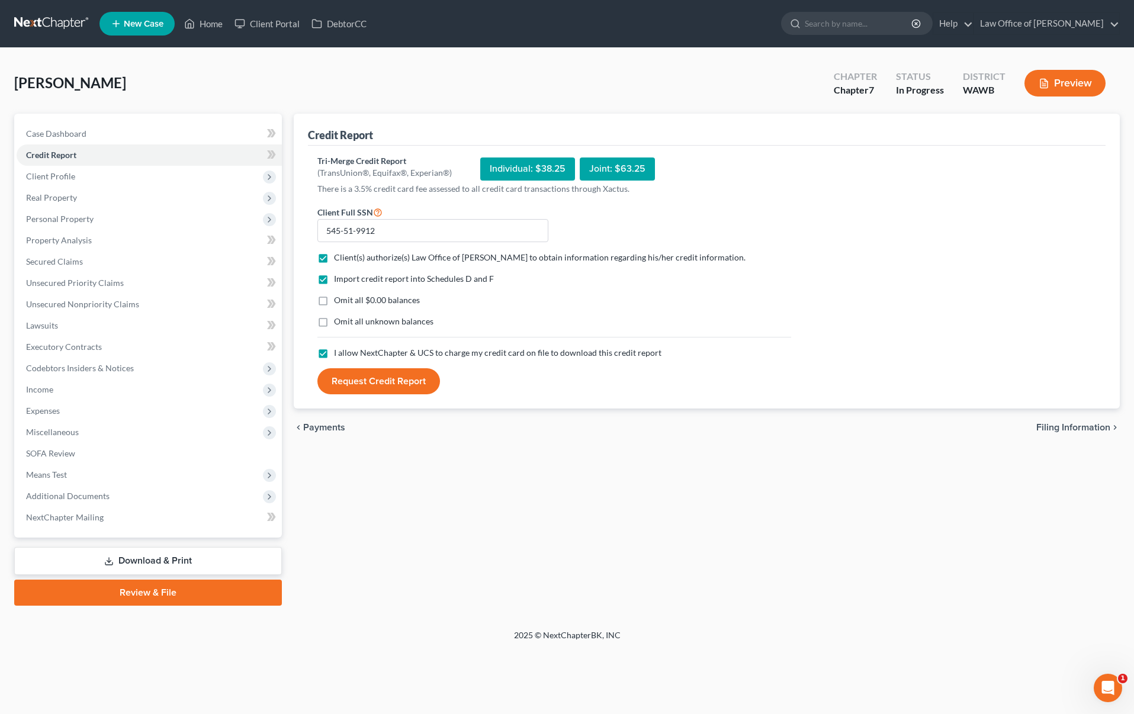
click at [356, 391] on button "Request Credit Report" at bounding box center [378, 381] width 123 height 26
click at [194, 176] on span "Client Profile" at bounding box center [149, 176] width 265 height 21
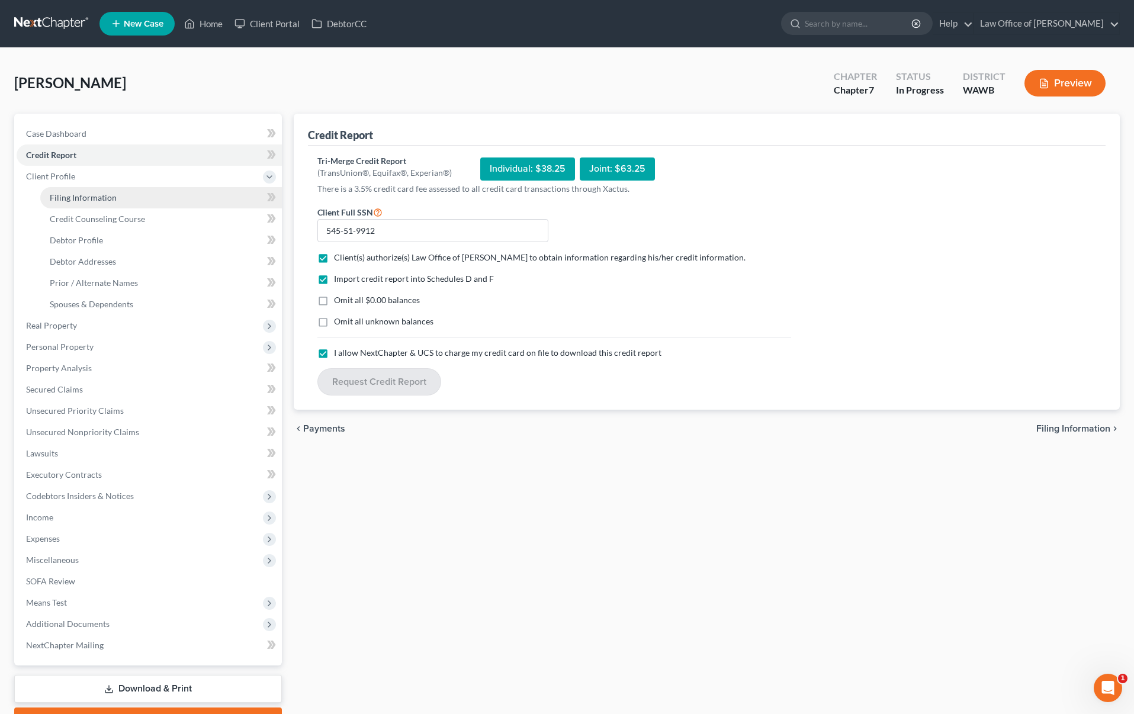
click at [187, 195] on link "Filing Information" at bounding box center [161, 197] width 242 height 21
select select "1"
select select "0"
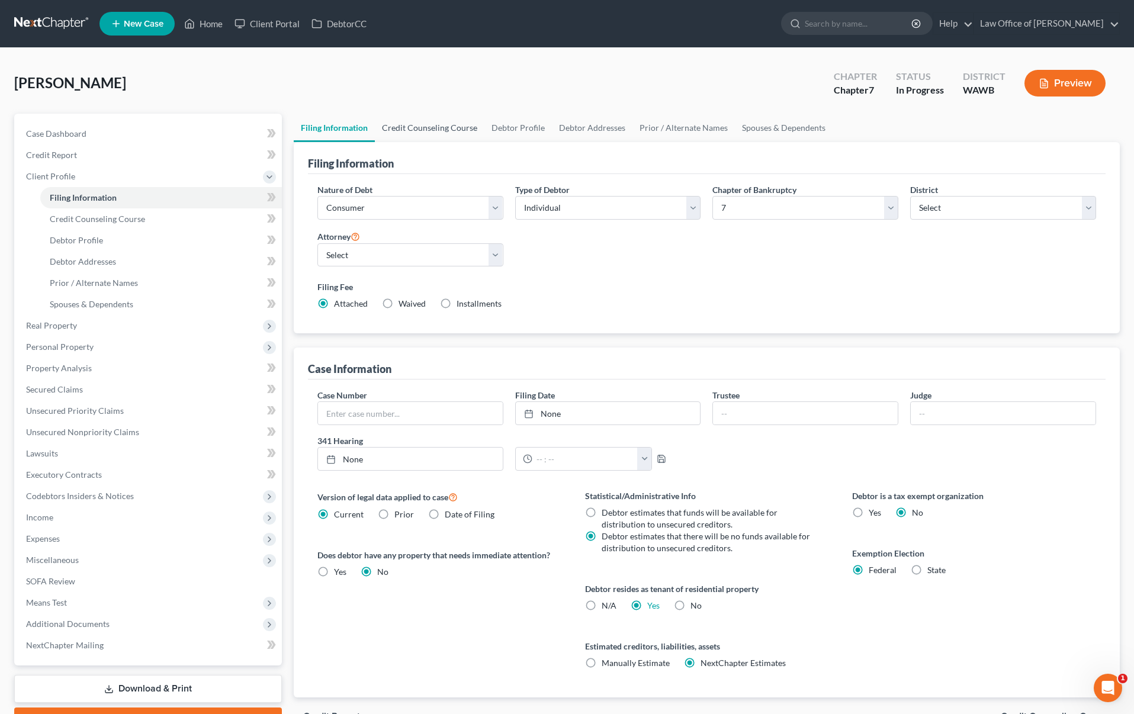
click at [442, 130] on link "Credit Counseling Course" at bounding box center [430, 128] width 110 height 28
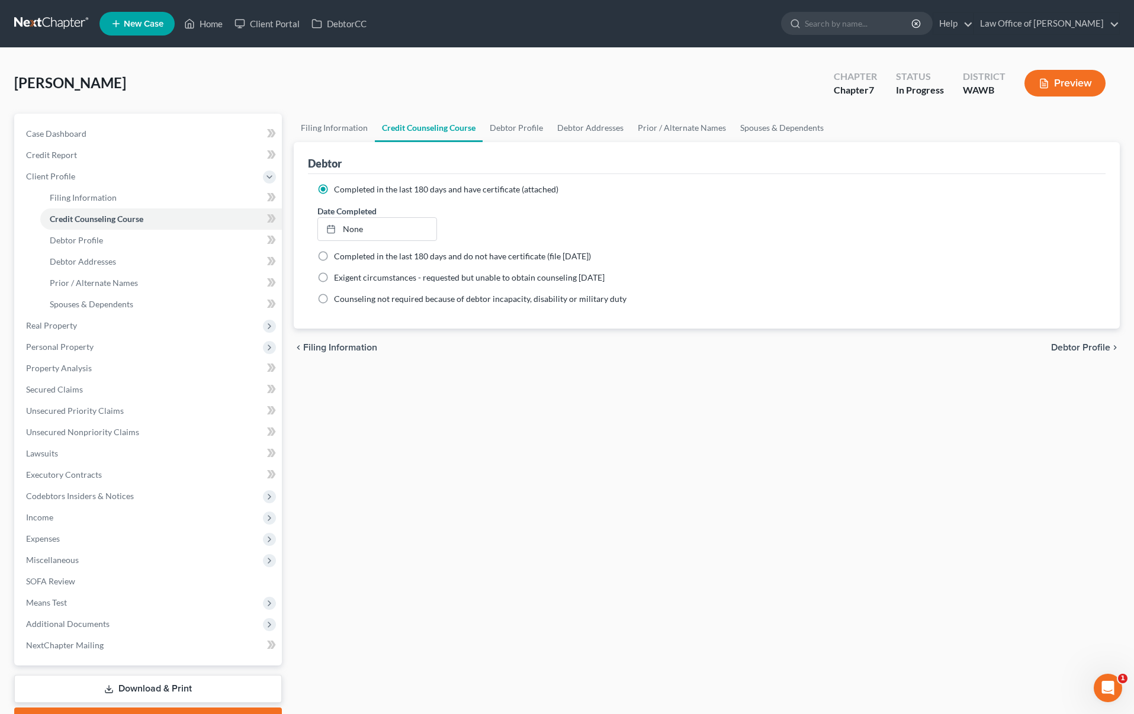
click at [380, 249] on ng-include "Completed in the last 180 days and have certificate (attached) Date Completed N…" at bounding box center [706, 244] width 779 height 121
type input "9/15/2025"
click at [384, 230] on link "9/15/2025" at bounding box center [377, 229] width 119 height 23
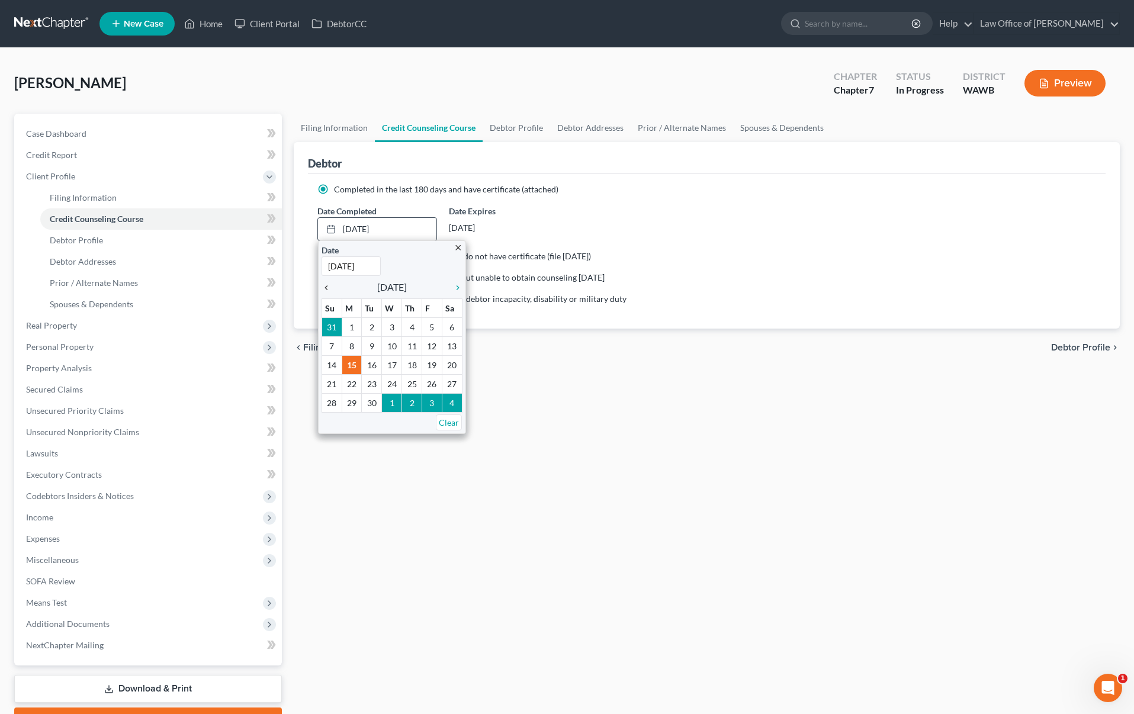
click at [328, 285] on icon "chevron_left" at bounding box center [329, 287] width 15 height 9
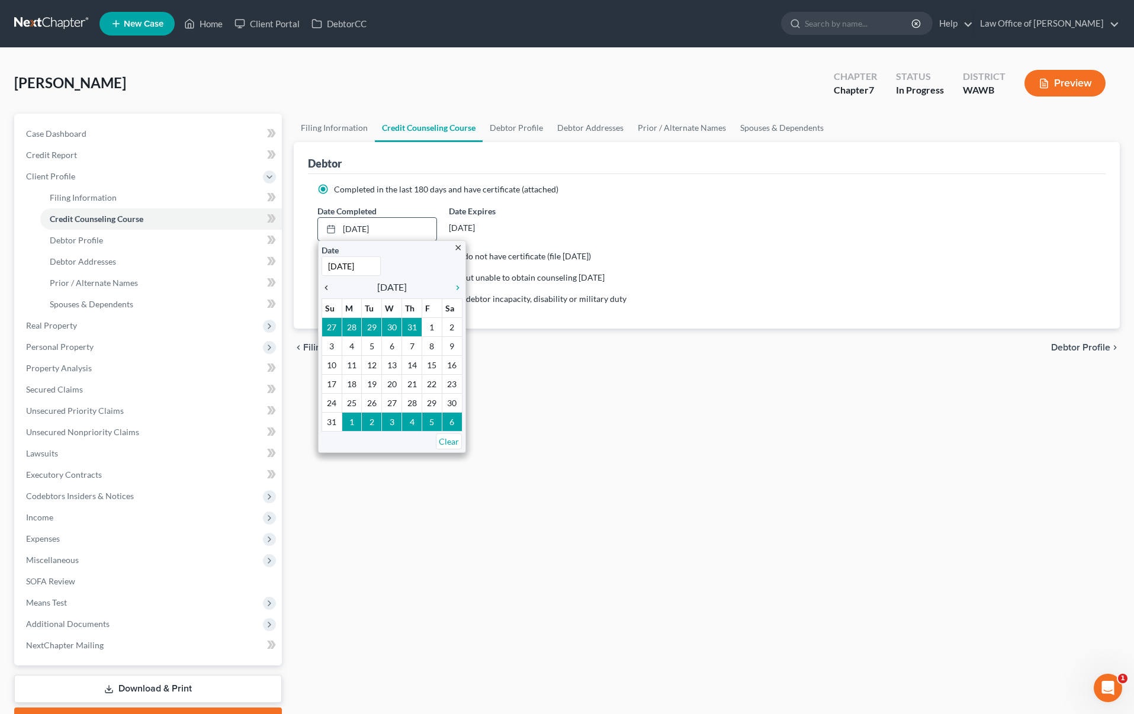
click at [328, 285] on icon "chevron_left" at bounding box center [329, 287] width 15 height 9
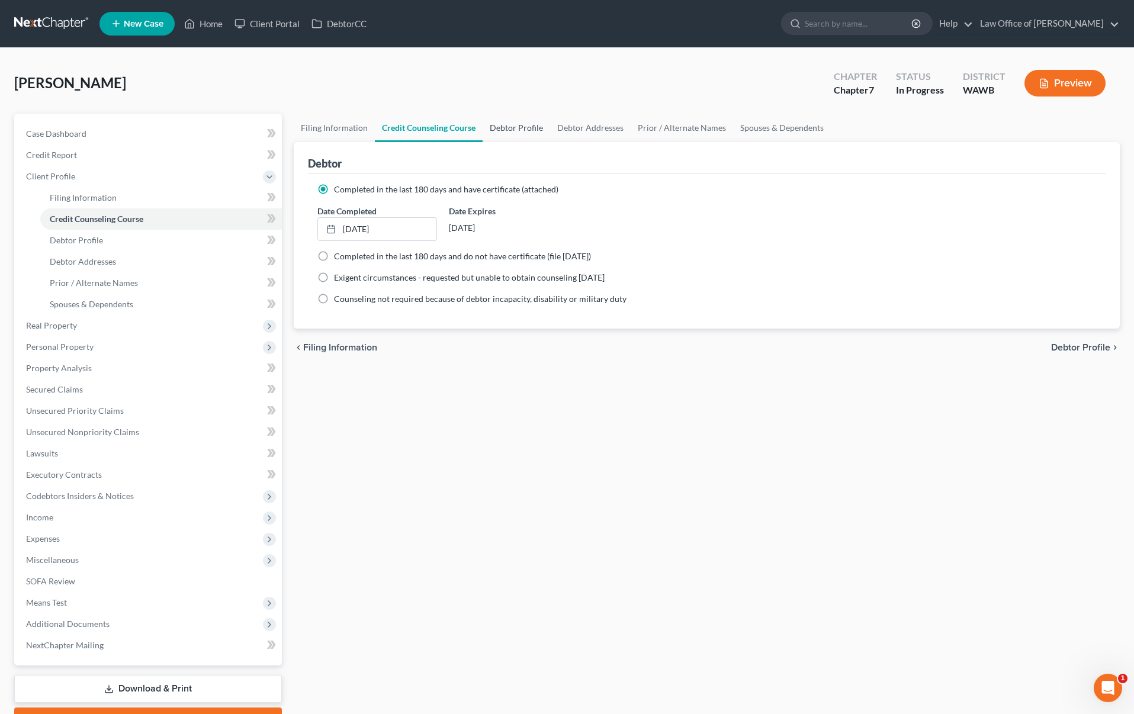
click at [524, 121] on link "Debtor Profile" at bounding box center [517, 128] width 68 height 28
select select "3"
select select "0"
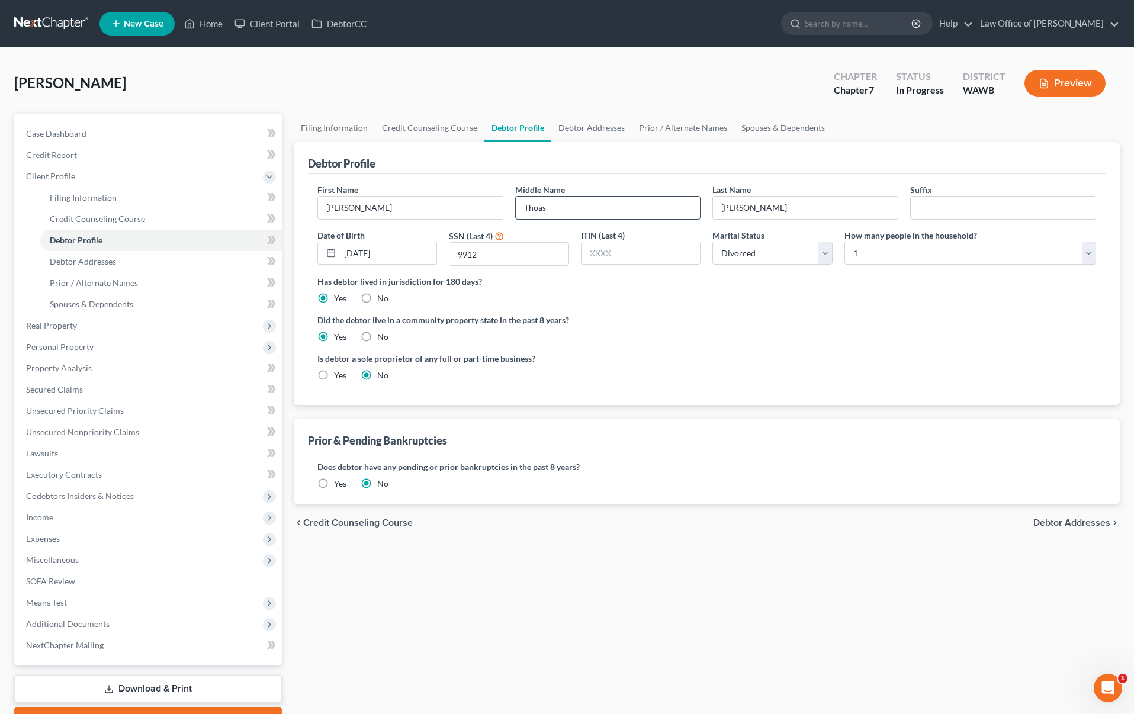
click at [554, 208] on input "Thoas" at bounding box center [608, 208] width 185 height 23
type input "Thomas"
click at [580, 128] on link "Debtor Addresses" at bounding box center [591, 128] width 81 height 28
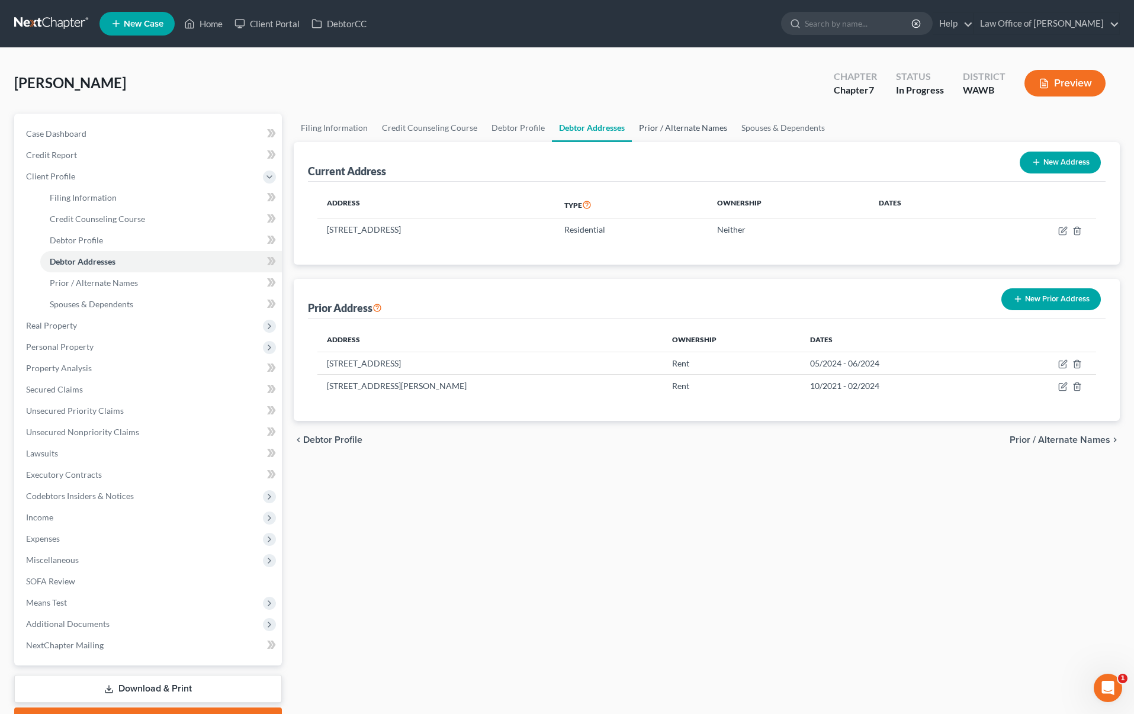
click at [661, 133] on link "Prior / Alternate Names" at bounding box center [683, 128] width 102 height 28
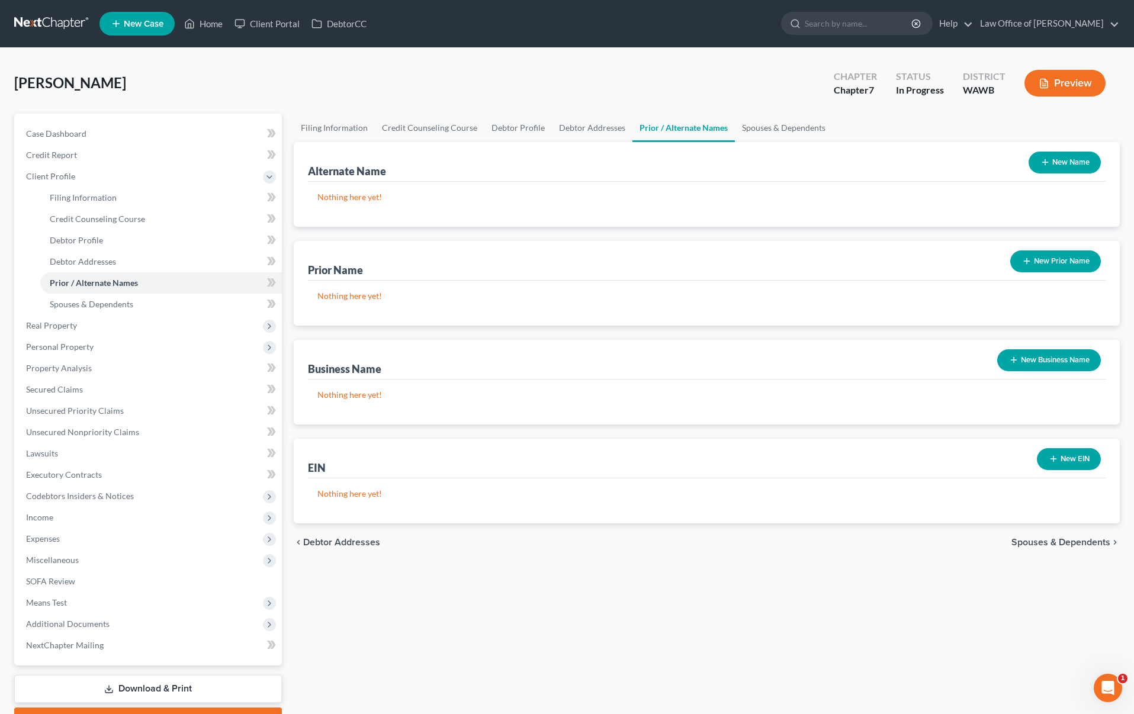
click at [1077, 160] on button "New Name" at bounding box center [1065, 163] width 72 height 22
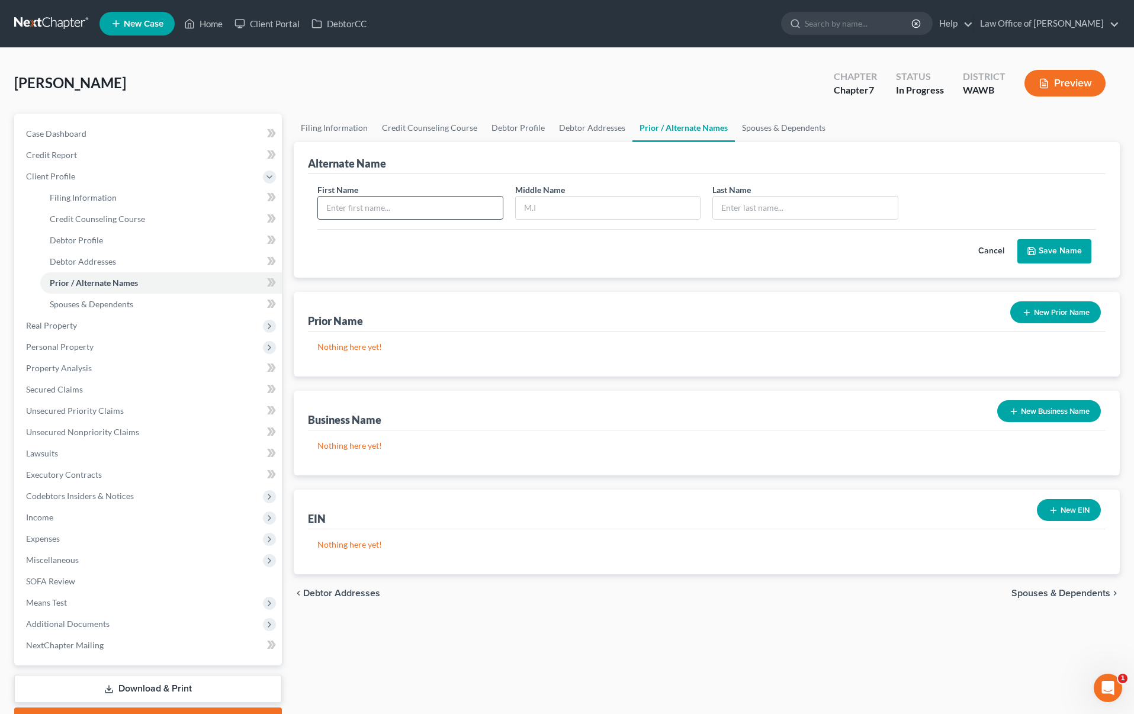
click at [458, 209] on input "text" at bounding box center [410, 208] width 185 height 23
type input "Garu"
type input "Kloster"
click at [1069, 268] on div "First Name Garu Middle Name Last Name * Kloster Cancel Save Name" at bounding box center [707, 226] width 798 height 104
click at [1069, 256] on button "Save Name" at bounding box center [1054, 251] width 74 height 25
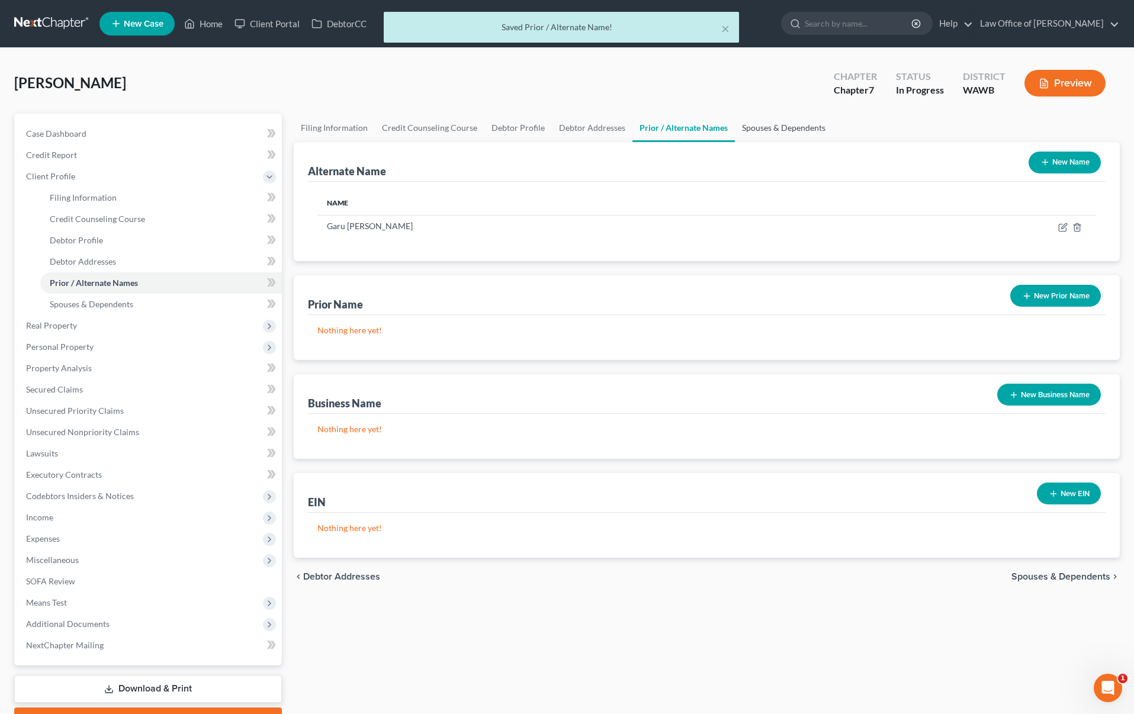
click at [758, 120] on link "Spouses & Dependents" at bounding box center [784, 128] width 98 height 28
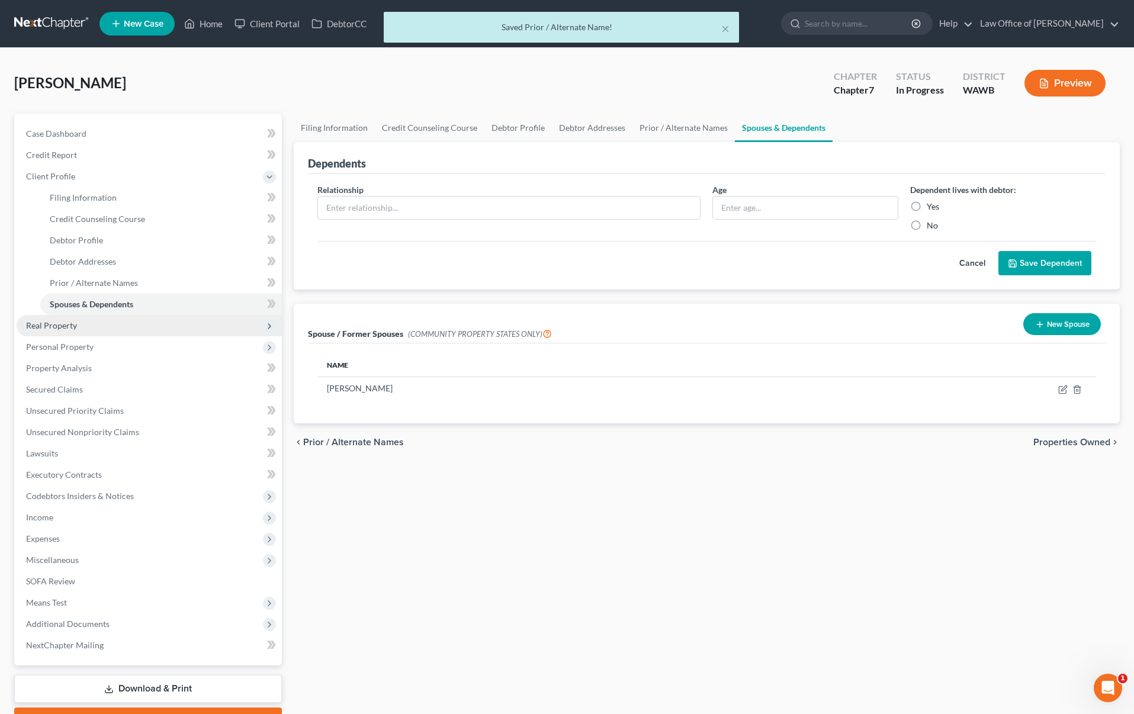
click at [163, 325] on span "Real Property" at bounding box center [149, 325] width 265 height 21
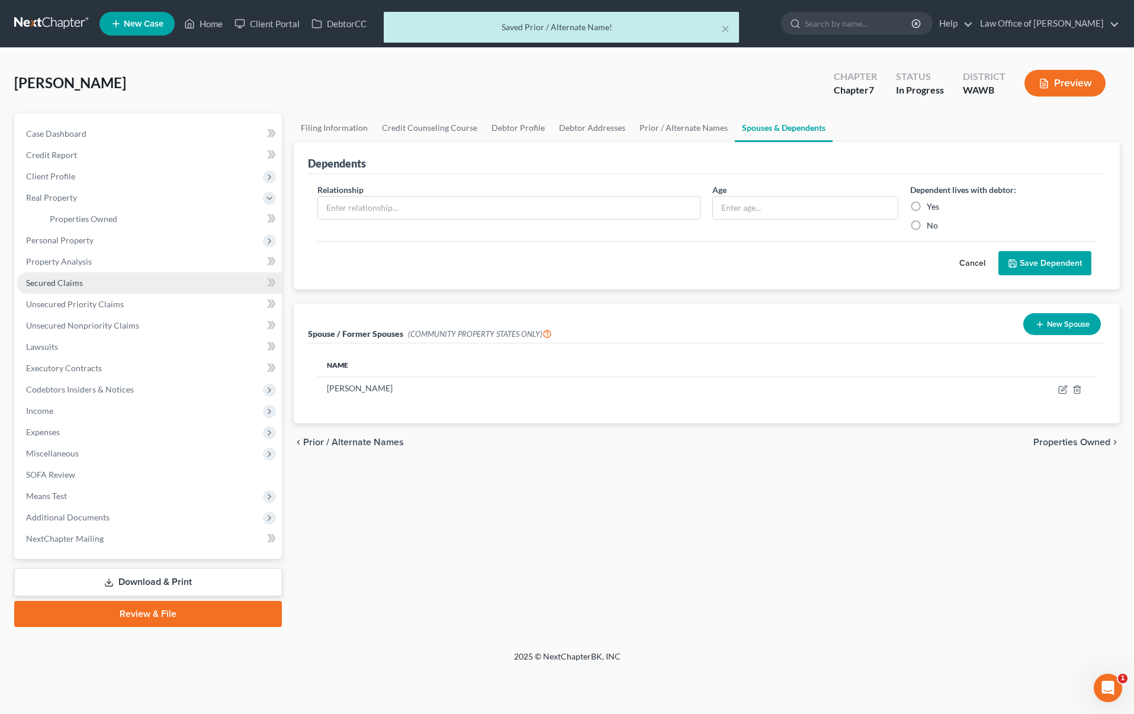
click at [145, 287] on link "Secured Claims" at bounding box center [149, 282] width 265 height 21
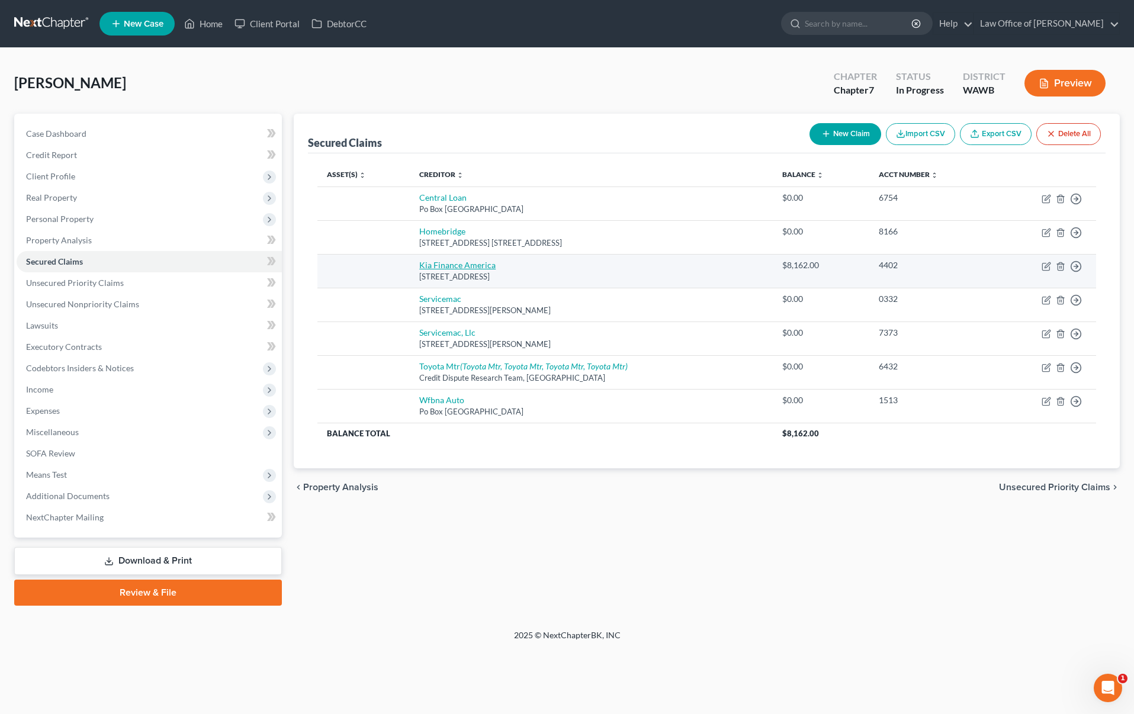
click at [464, 263] on link "Kia Finance America" at bounding box center [457, 265] width 76 height 10
select select "4"
select select "0"
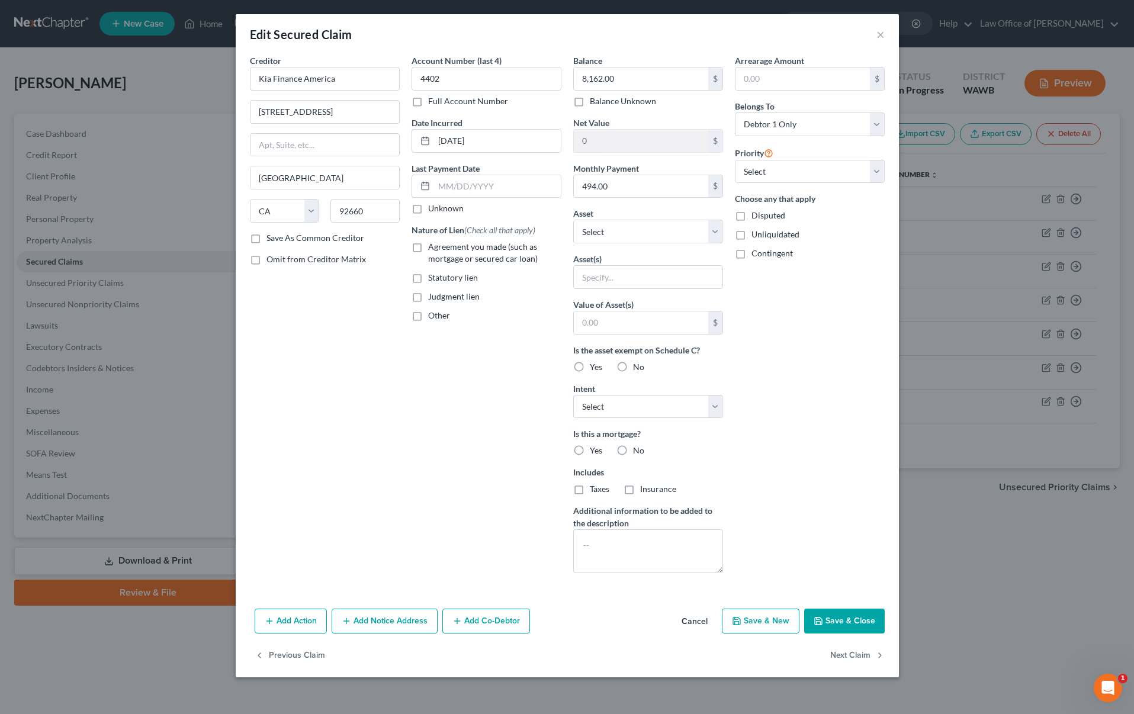
click at [446, 243] on span "Agreement you made (such as mortgage or secured car loan)" at bounding box center [483, 253] width 110 height 22
click at [441, 243] on input "Agreement you made (such as mortgage or secured car loan)" at bounding box center [437, 245] width 8 height 8
checkbox input "true"
click at [624, 408] on select "Select Surrender Redeem Reaffirm Avoid Other" at bounding box center [648, 407] width 150 height 24
click at [573, 395] on select "Select Surrender Redeem Reaffirm Avoid Other" at bounding box center [648, 407] width 150 height 24
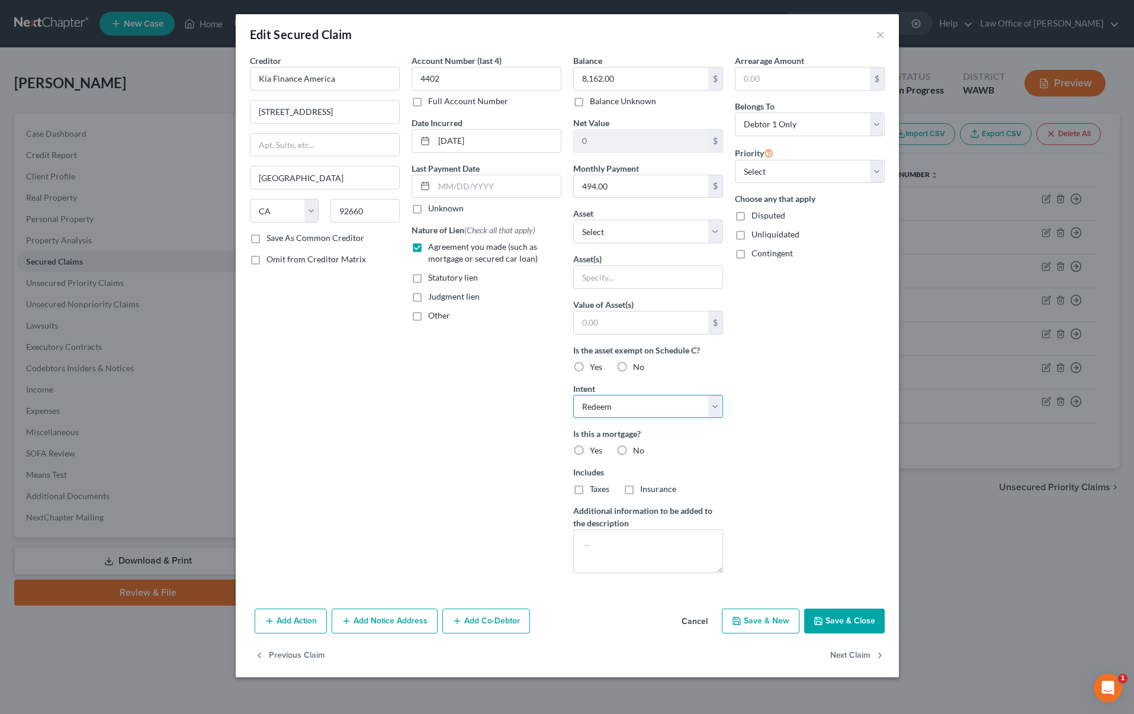
click at [624, 410] on select "Select Surrender Redeem Reaffirm Avoid Other" at bounding box center [648, 407] width 150 height 24
select select "2"
click at [573, 395] on select "Select Surrender Redeem Reaffirm Avoid Other" at bounding box center [648, 407] width 150 height 24
click at [633, 448] on label "No" at bounding box center [638, 451] width 11 height 12
click at [638, 448] on input "No" at bounding box center [642, 449] width 8 height 8
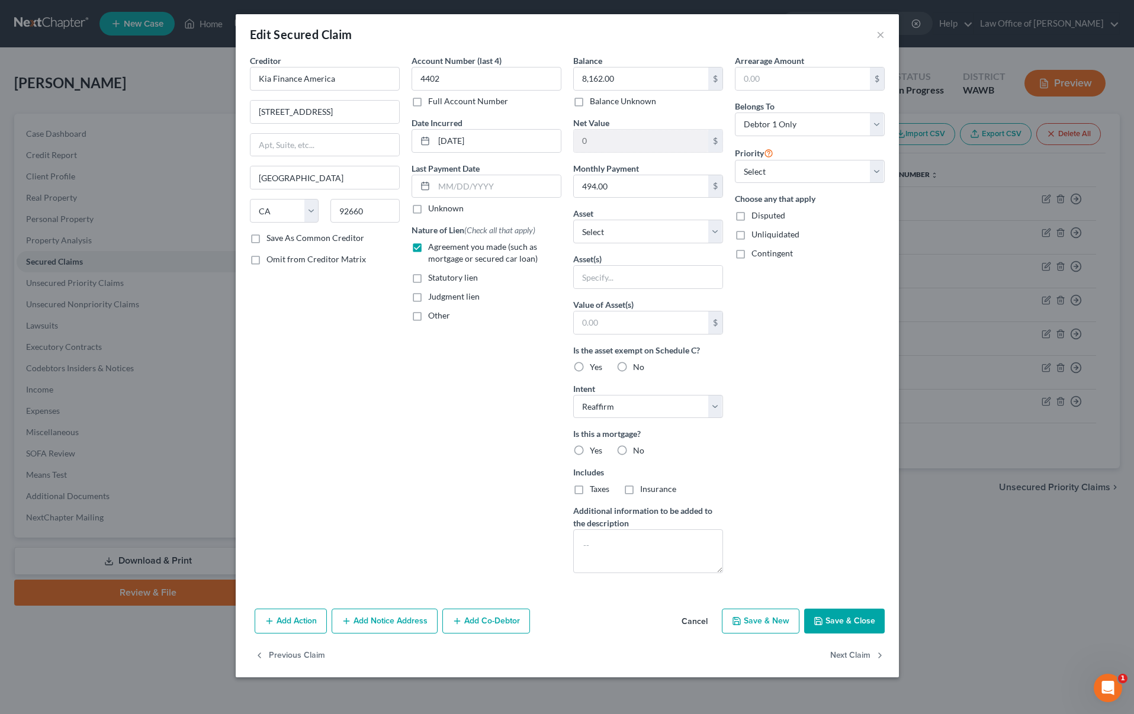
radio input "true"
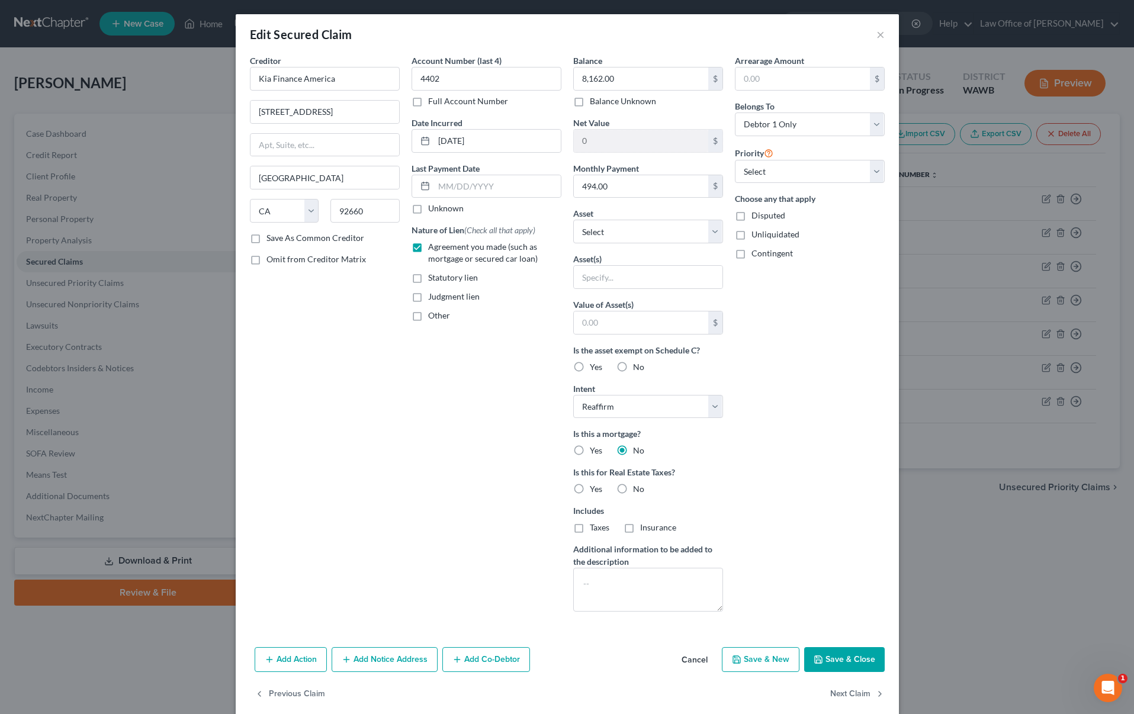
click at [633, 492] on label "No" at bounding box center [638, 489] width 11 height 12
click at [638, 491] on input "No" at bounding box center [642, 487] width 8 height 8
radio input "true"
click at [837, 667] on button "Save & Close" at bounding box center [844, 659] width 81 height 25
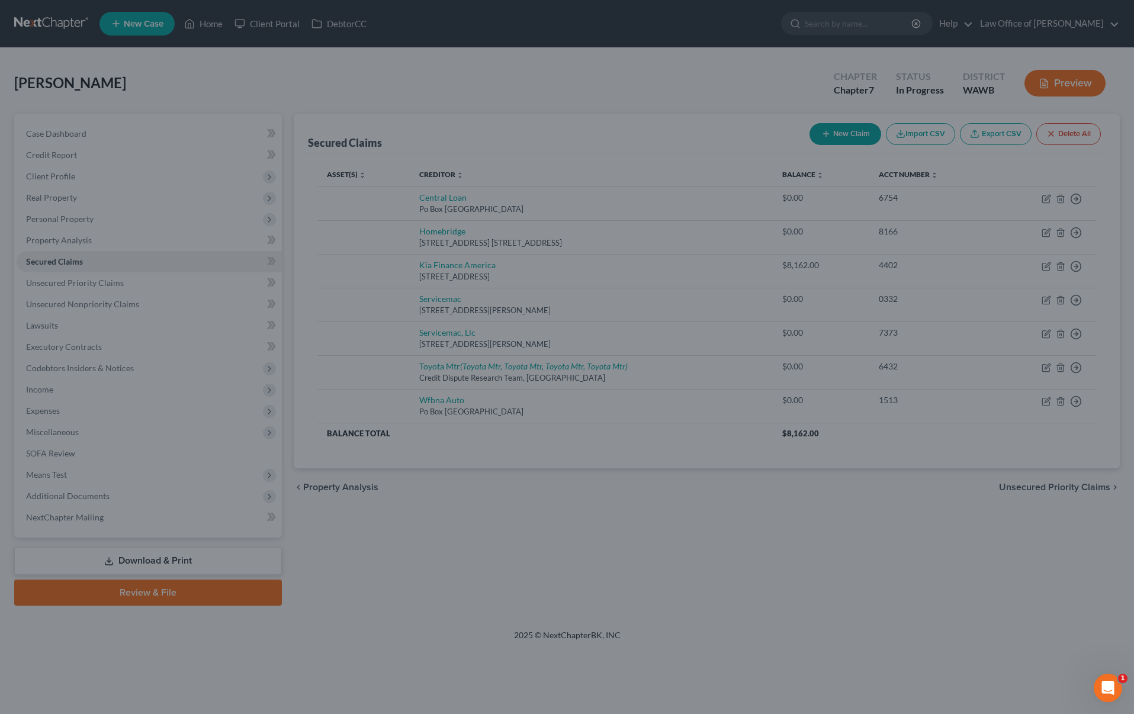
type input "0"
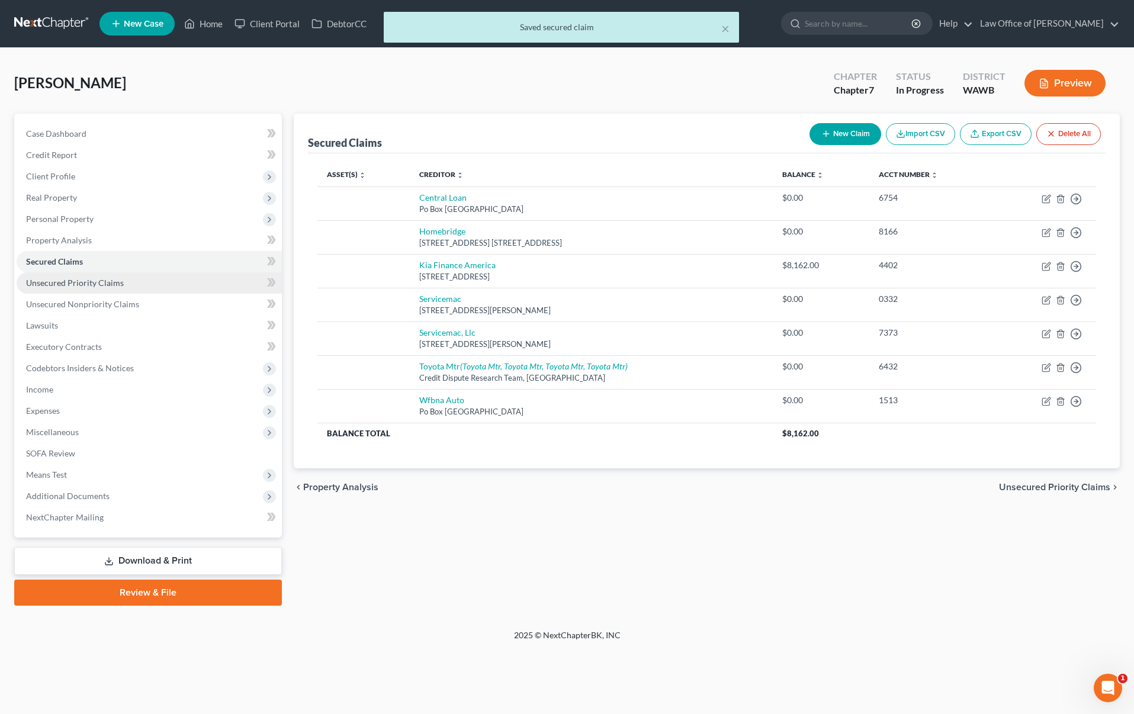
click at [155, 277] on link "Unsecured Priority Claims" at bounding box center [149, 282] width 265 height 21
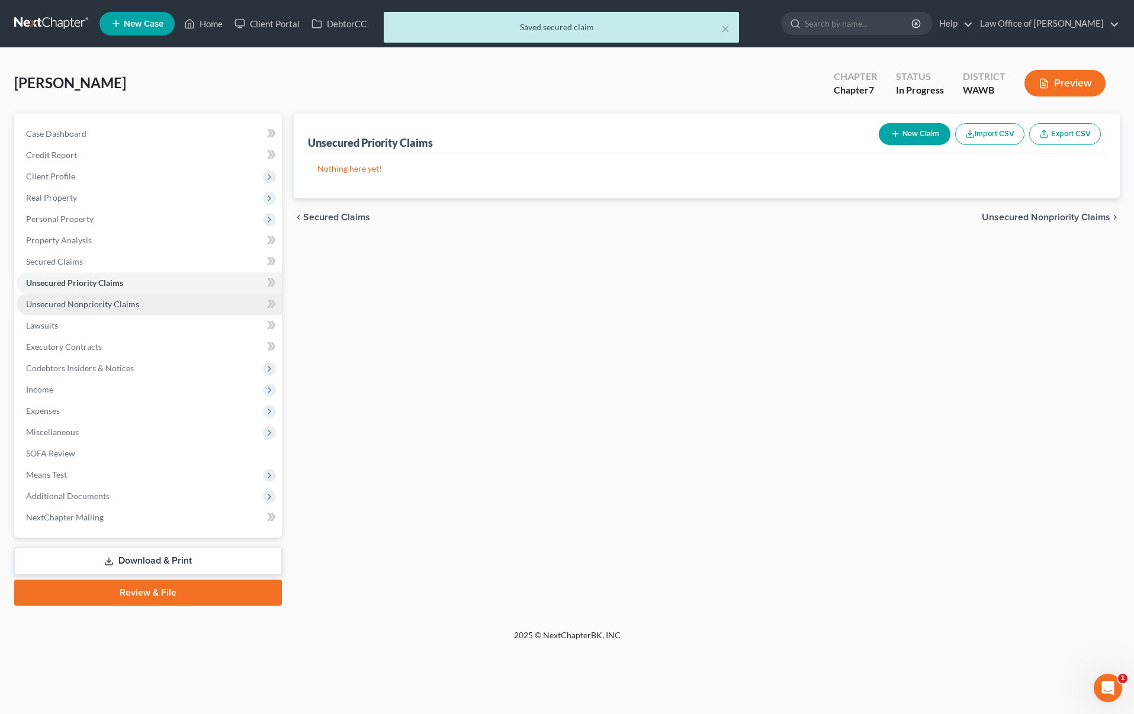
click at [146, 294] on ul "Case Dashboard Payments Invoices Payments Payments Credit Report Client Profile" at bounding box center [149, 325] width 265 height 405
click at [136, 311] on link "Unsecured Nonpriority Claims" at bounding box center [149, 304] width 265 height 21
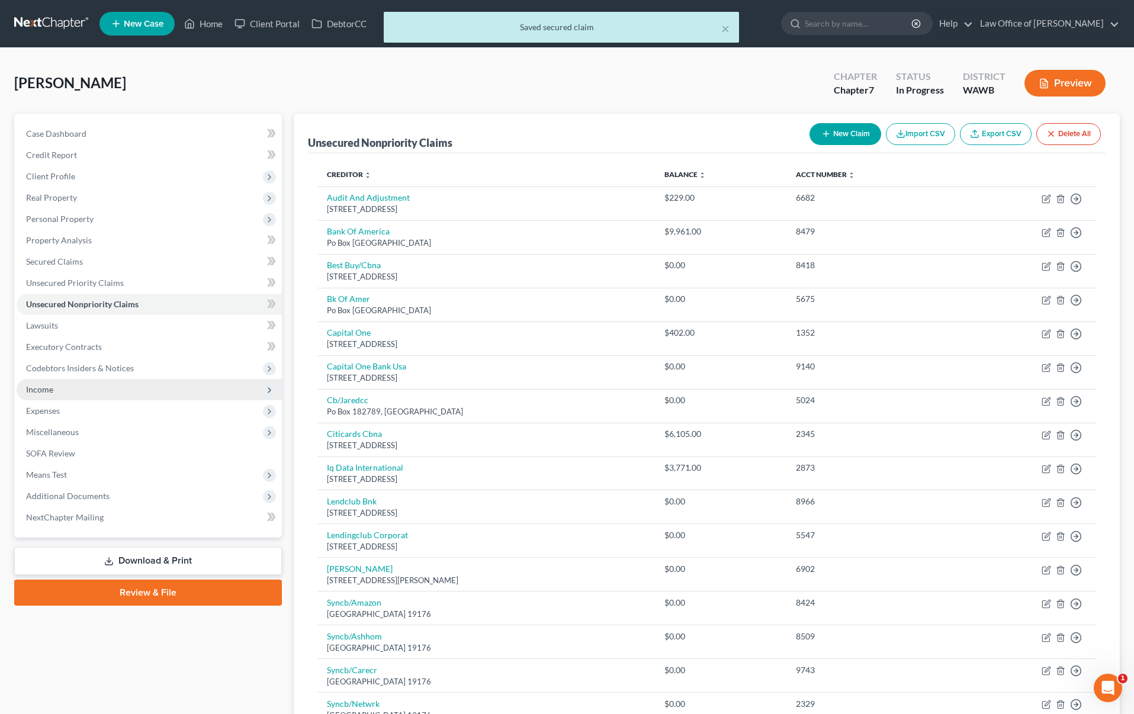
click at [113, 395] on span "Income" at bounding box center [149, 389] width 265 height 21
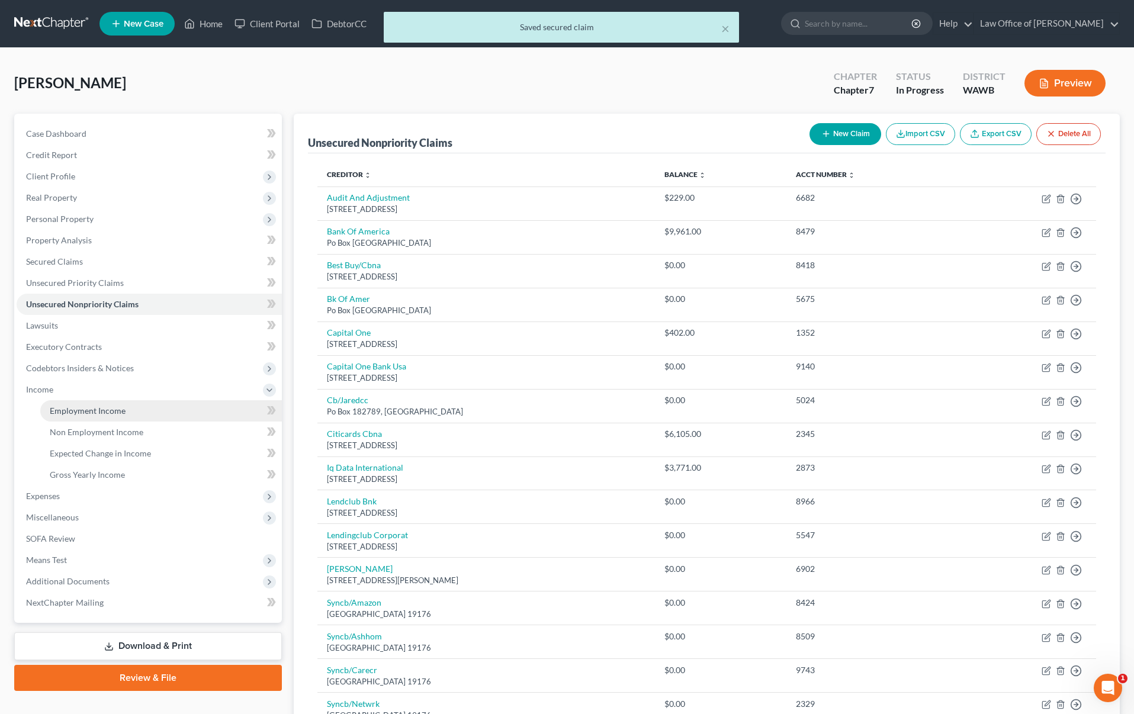
click at [111, 406] on span "Employment Income" at bounding box center [88, 411] width 76 height 10
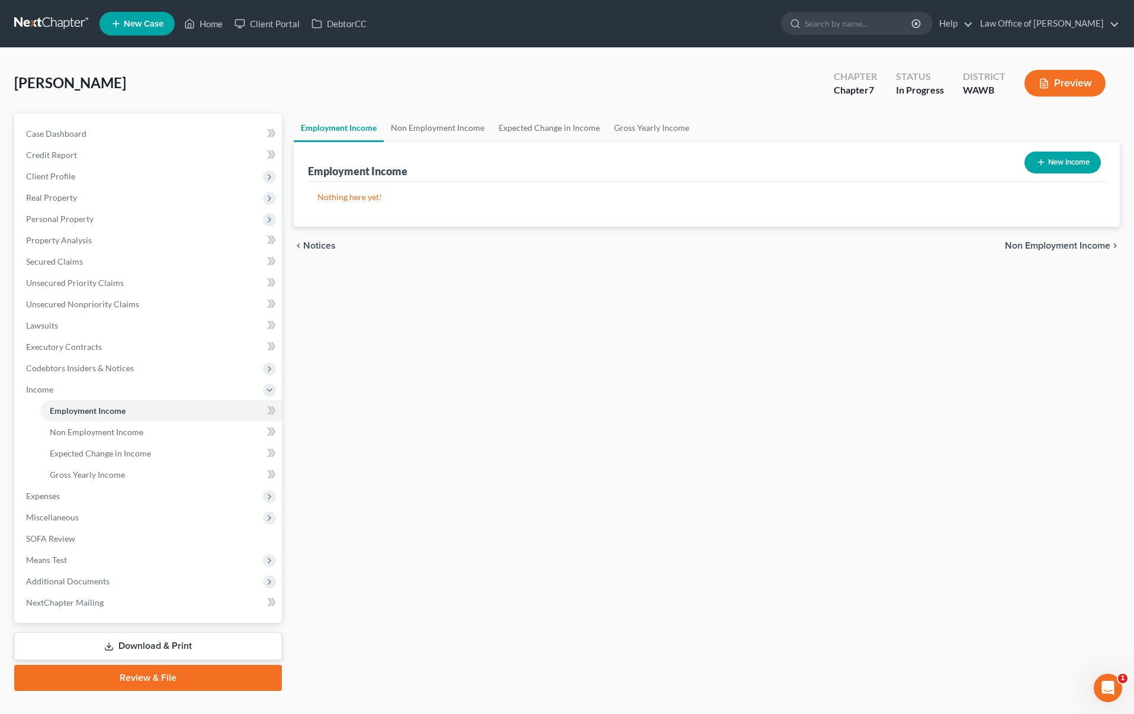
click at [1048, 165] on button "New Income" at bounding box center [1062, 163] width 76 height 22
select select "0"
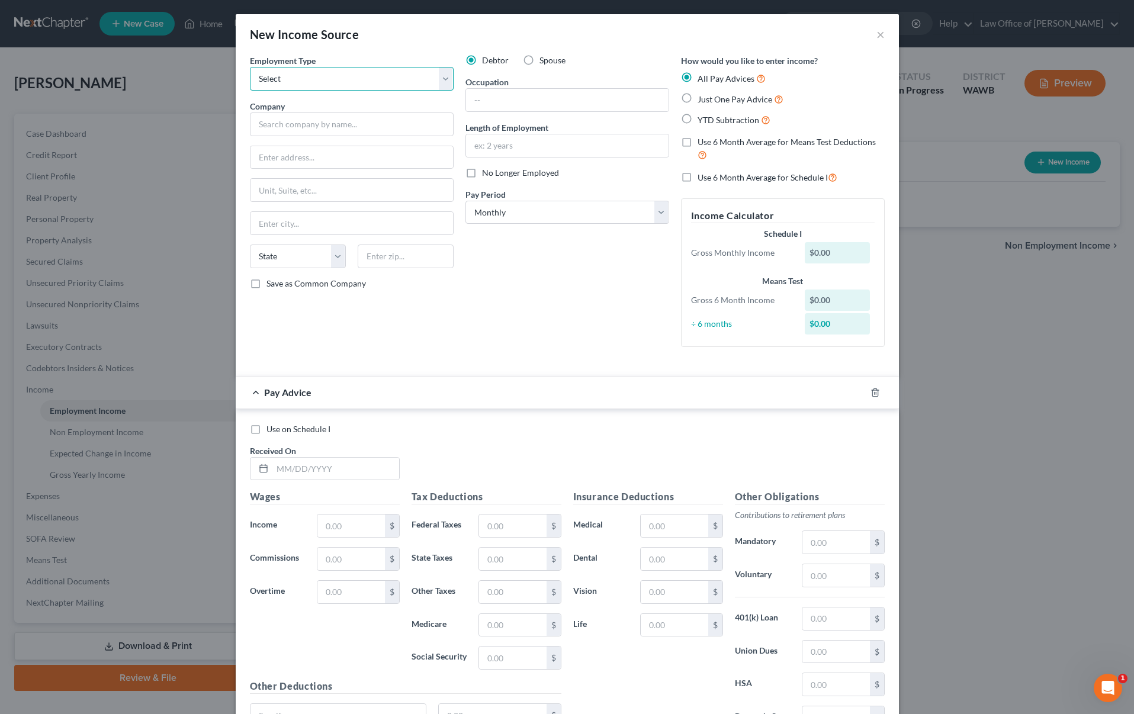
click at [368, 74] on select "Select Full or Part Time Employment Self Employment" at bounding box center [352, 79] width 204 height 24
select select "0"
click at [250, 67] on select "Select Full or Part Time Employment Self Employment" at bounding box center [352, 79] width 204 height 24
click at [351, 122] on input "text" at bounding box center [352, 125] width 204 height 24
type input "Bimbo Bakeries USA Inc"
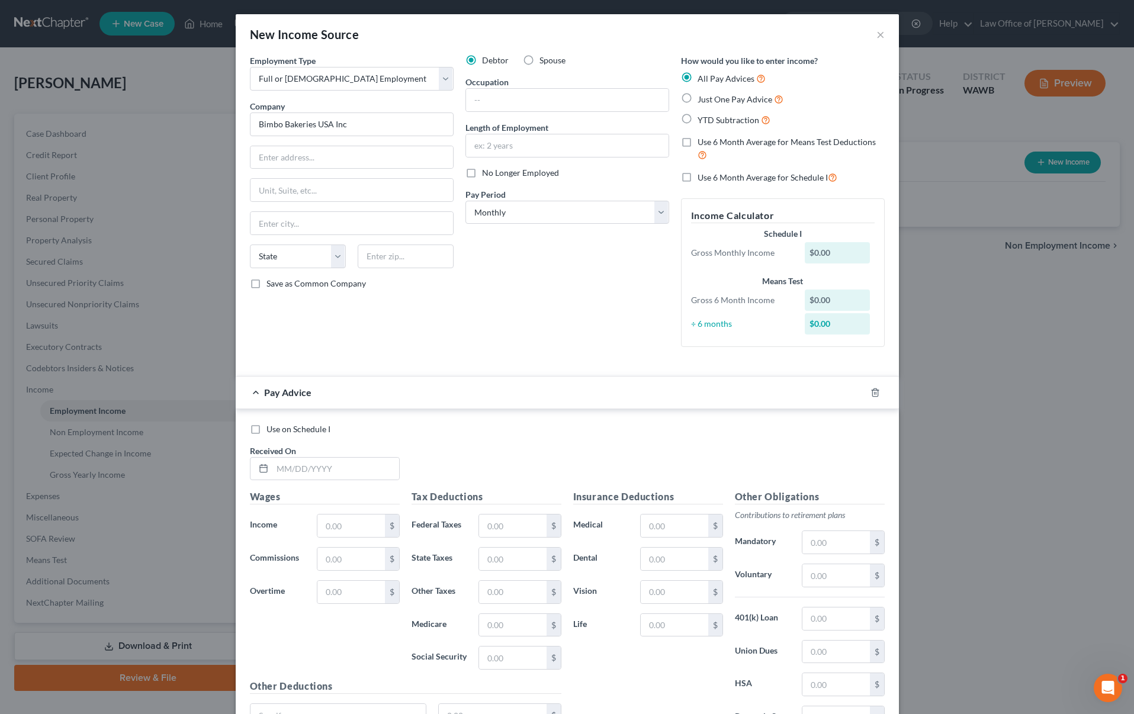
click at [719, 102] on span "Just One Pay Advice" at bounding box center [735, 99] width 75 height 10
click at [710, 100] on input "Just One Pay Advice" at bounding box center [706, 96] width 8 height 8
radio input "true"
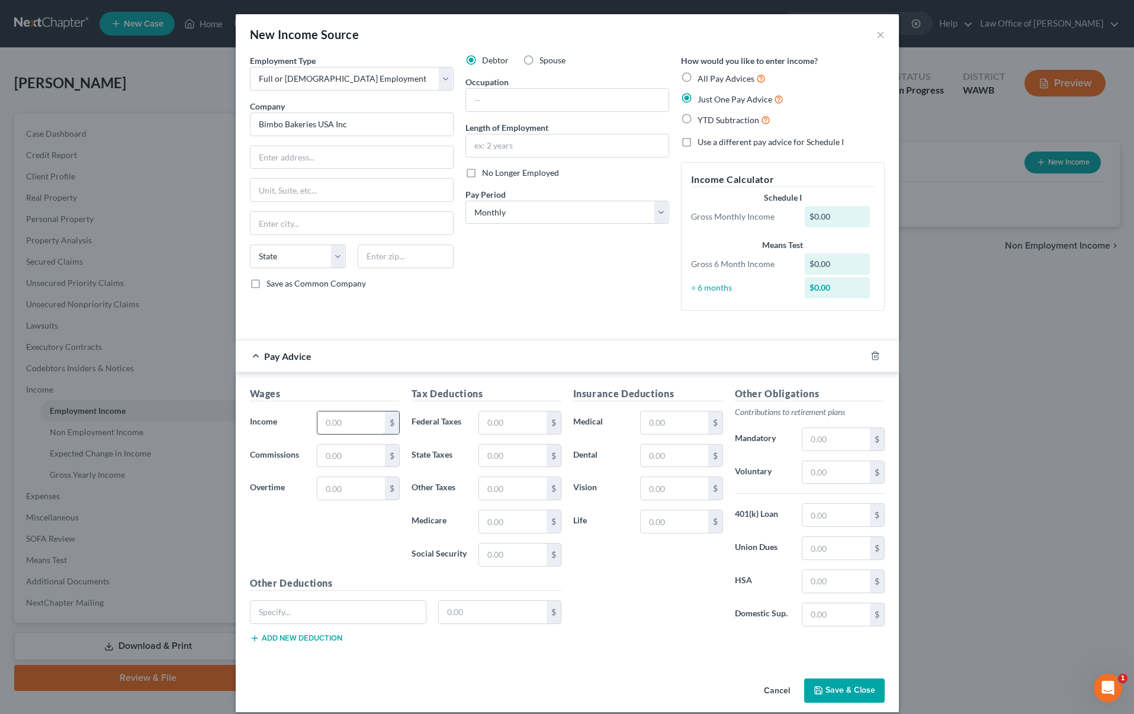
click at [359, 423] on input "text" at bounding box center [350, 423] width 67 height 23
type input "1"
click at [850, 694] on button "Save & Close" at bounding box center [844, 691] width 81 height 25
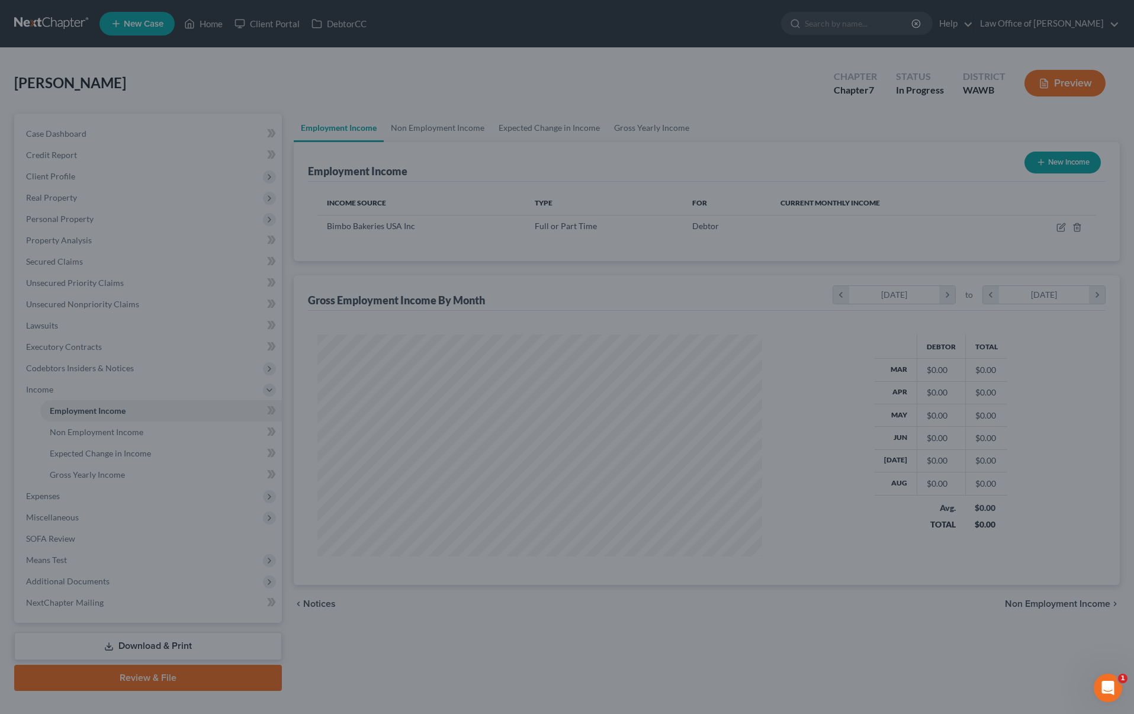
scroll to position [222, 468]
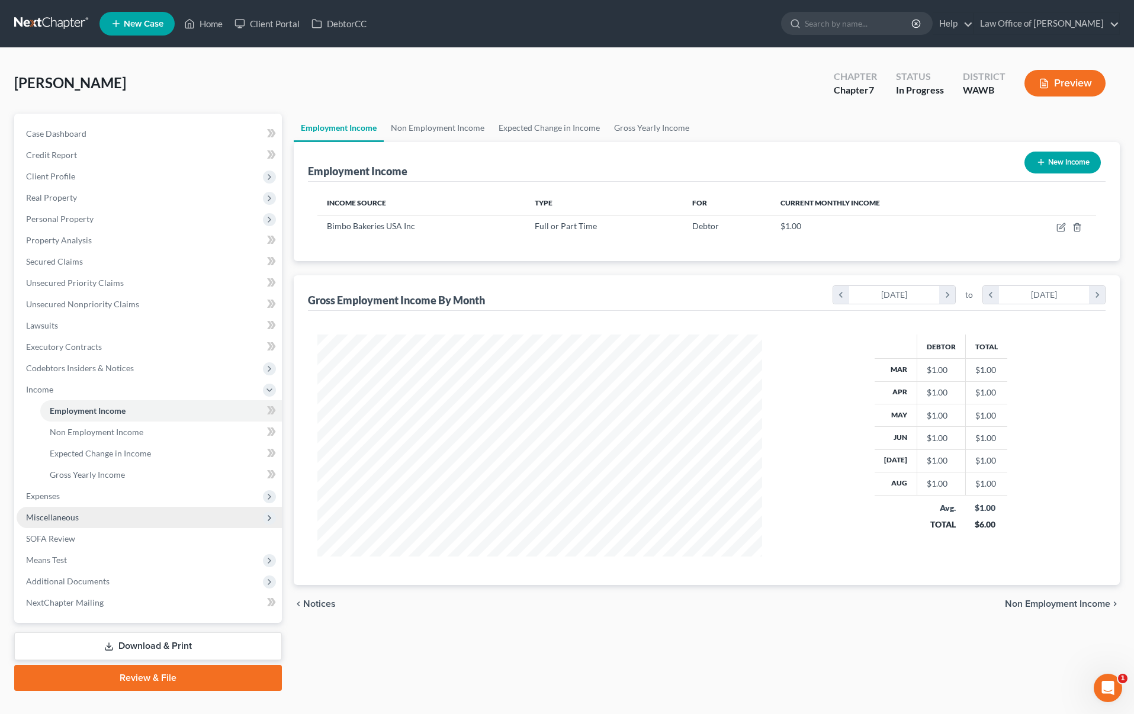
click at [163, 522] on span "Miscellaneous" at bounding box center [149, 517] width 265 height 21
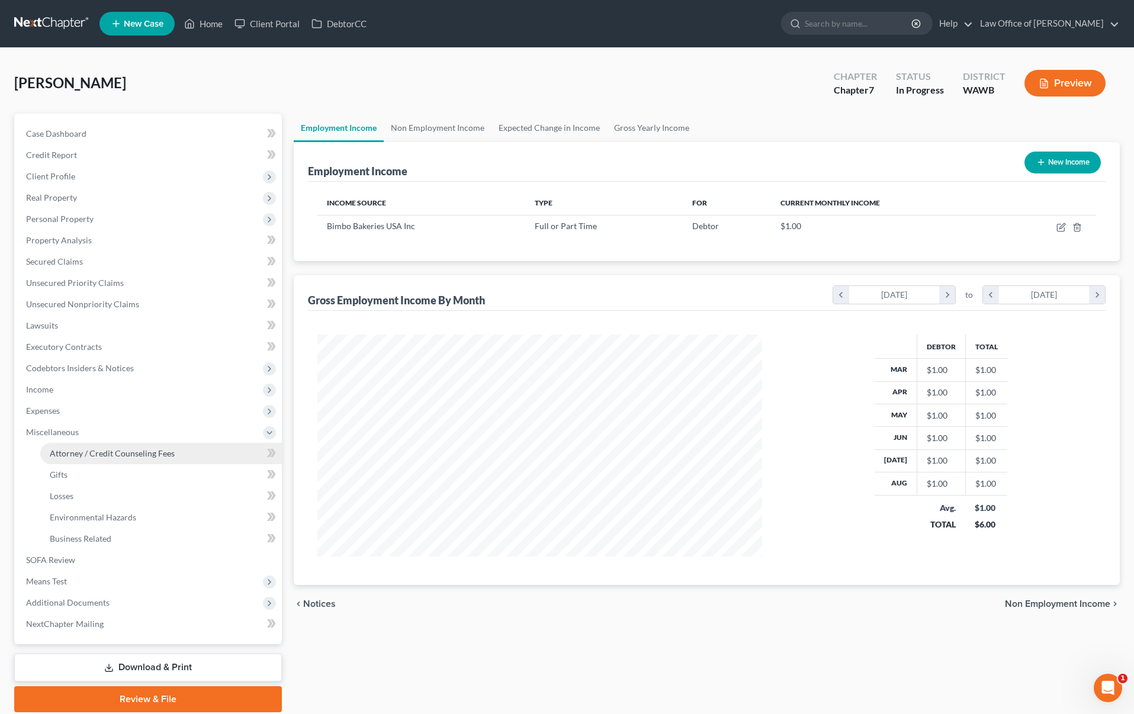
click at [159, 452] on span "Attorney / Credit Counseling Fees" at bounding box center [112, 453] width 125 height 10
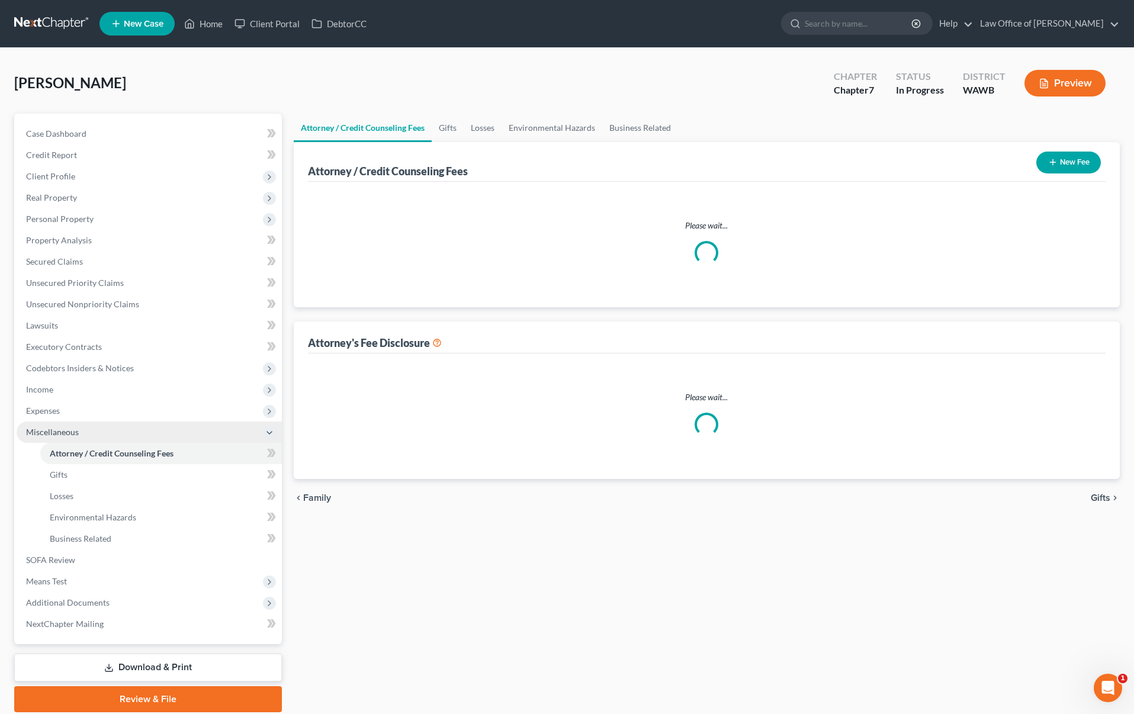
select select "0"
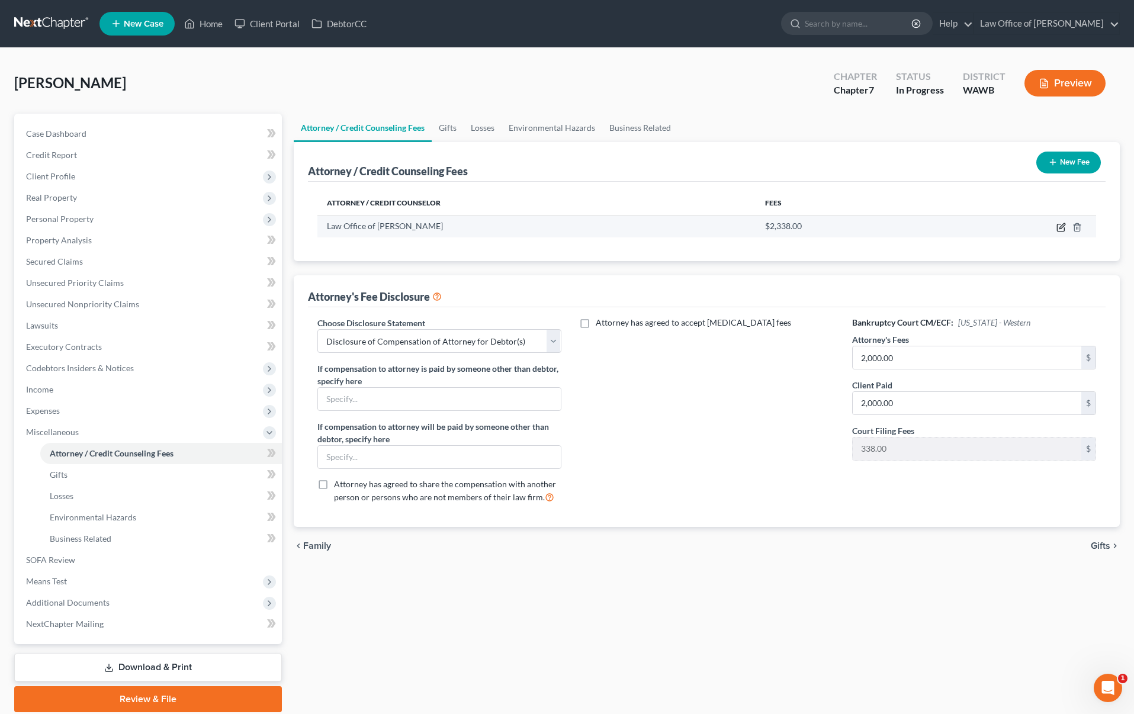
click at [1059, 226] on icon "button" at bounding box center [1060, 227] width 9 height 9
select select "50"
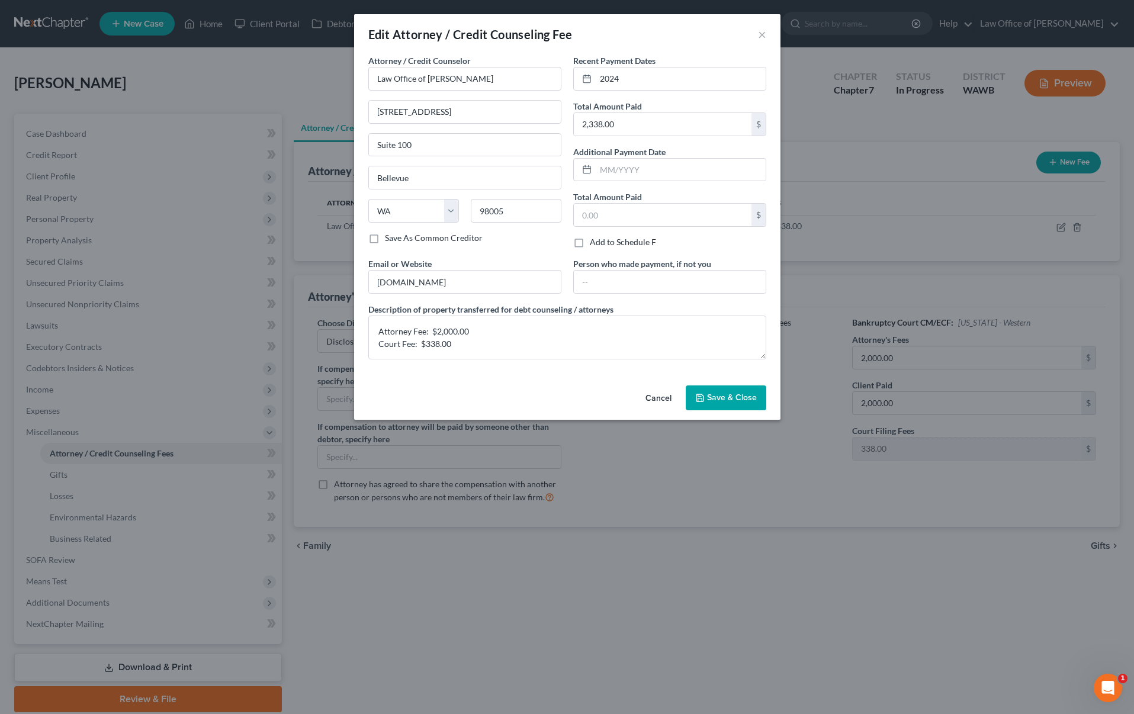
click at [720, 389] on button "Save & Close" at bounding box center [726, 397] width 81 height 25
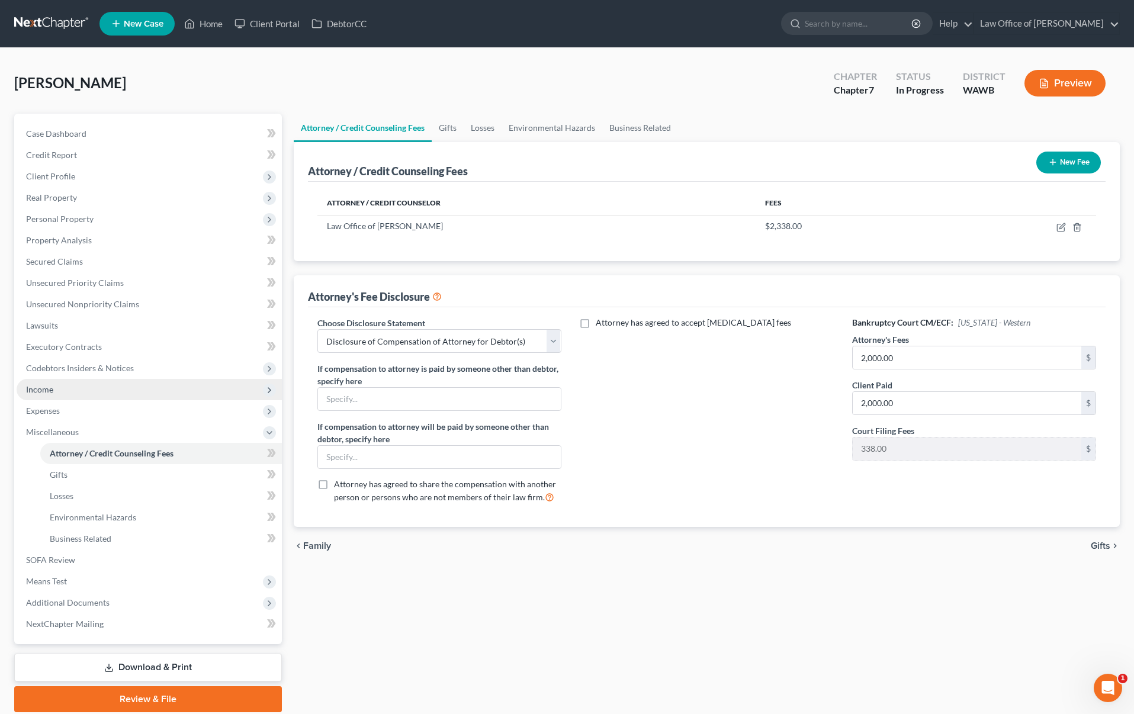
click at [81, 388] on span "Income" at bounding box center [149, 389] width 265 height 21
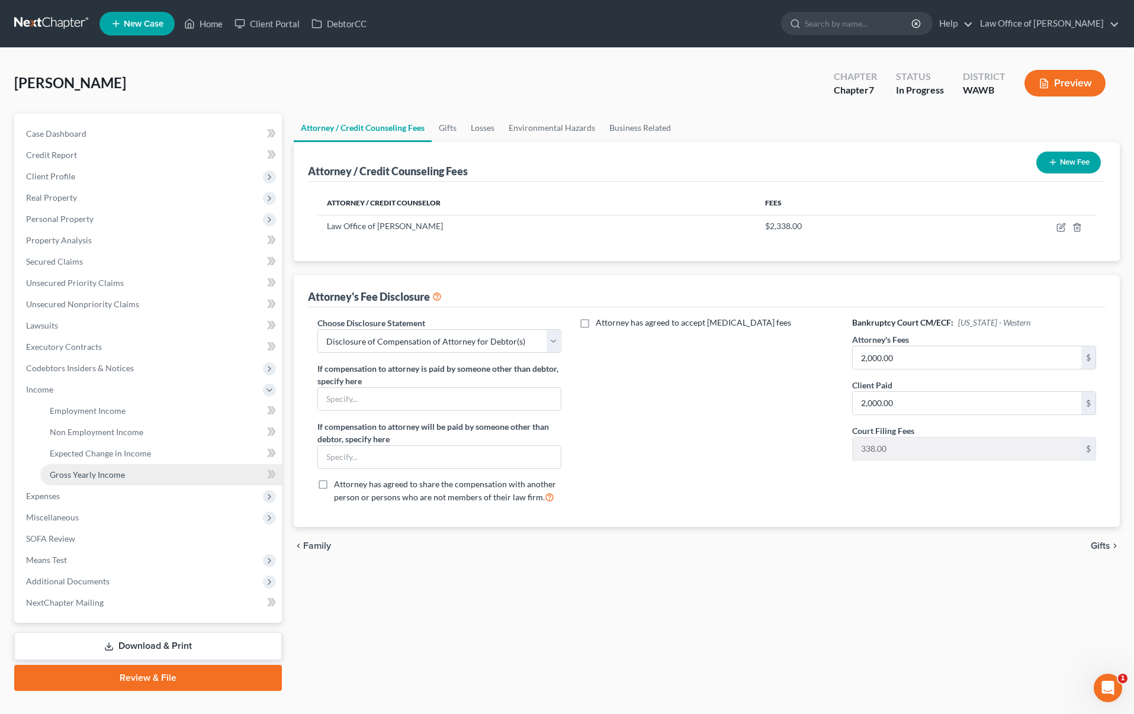
click at [84, 471] on span "Gross Yearly Income" at bounding box center [87, 475] width 75 height 10
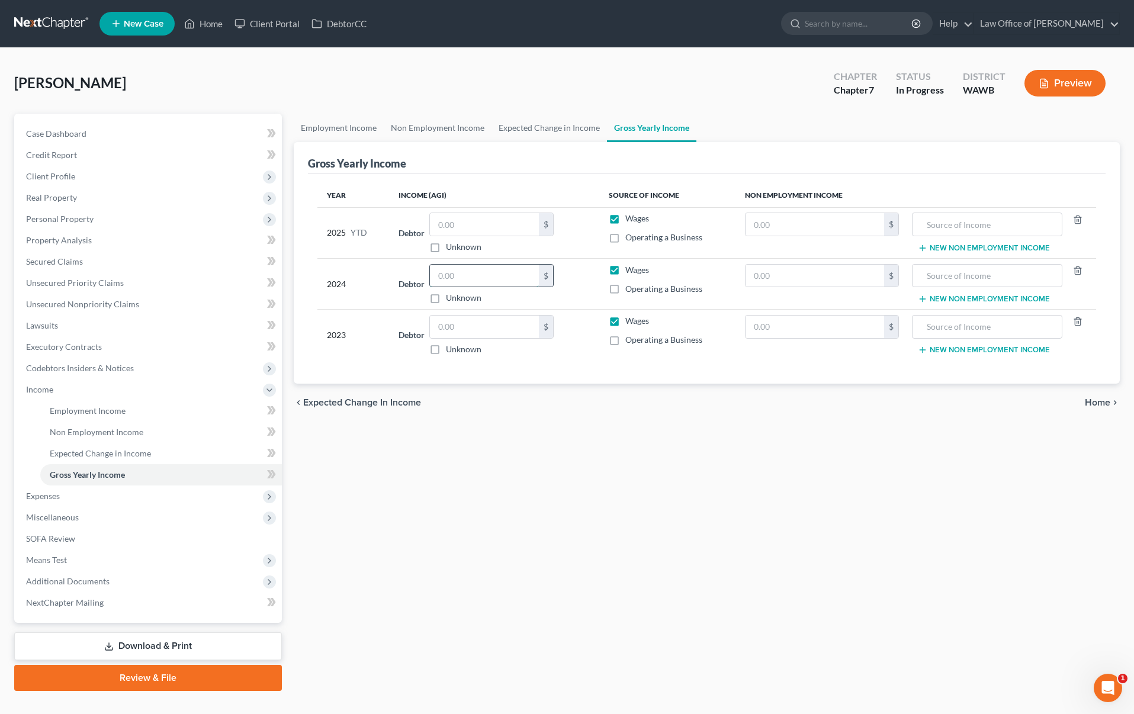
click at [480, 274] on input "text" at bounding box center [484, 276] width 109 height 23
drag, startPoint x: 500, startPoint y: 269, endPoint x: 513, endPoint y: 300, distance: 33.4
click at [513, 300] on div "172,724.00 $ Unknown" at bounding box center [491, 284] width 124 height 40
type input "172,724.00"
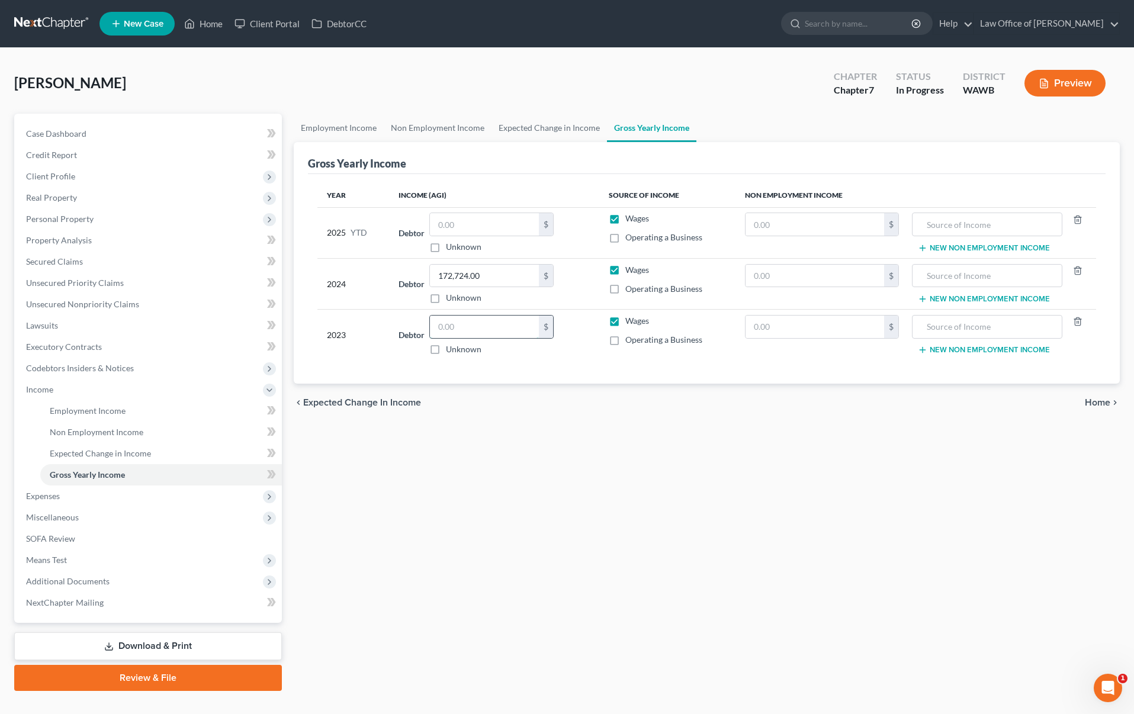
click at [478, 330] on input "text" at bounding box center [484, 327] width 109 height 23
paste input "172,724.00"
type input "172,724.00"
click at [488, 278] on input "172,724.00" at bounding box center [484, 276] width 109 height 23
type input "30,367.00"
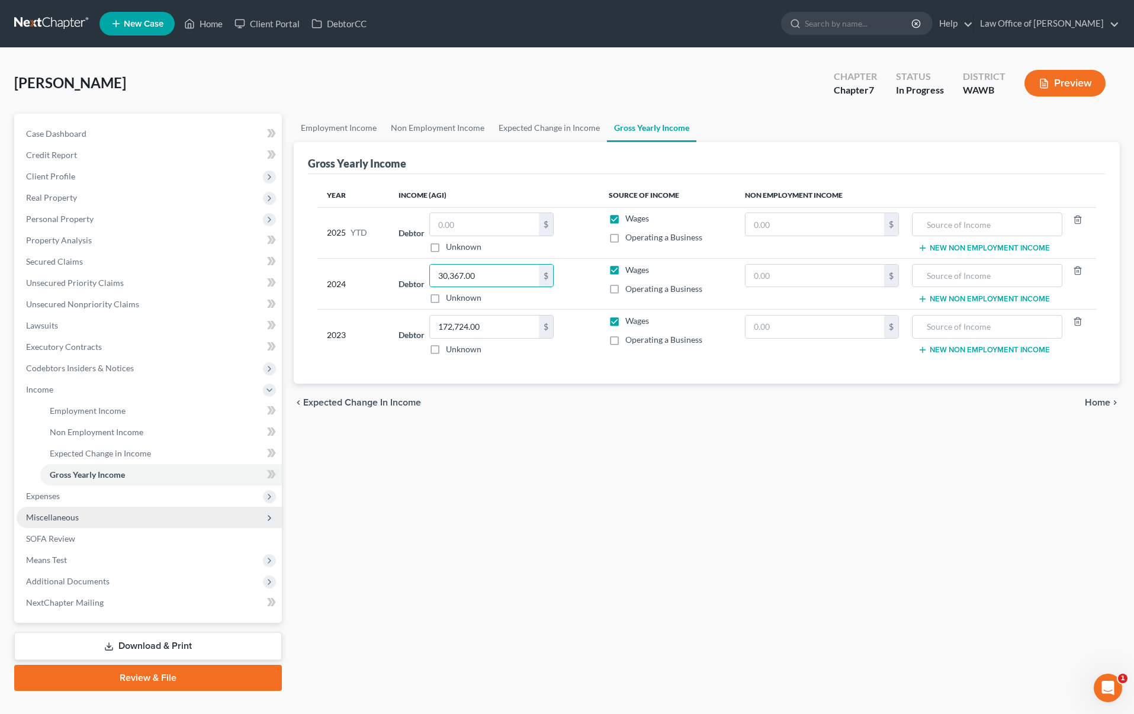
click at [148, 510] on span "Miscellaneous" at bounding box center [149, 517] width 265 height 21
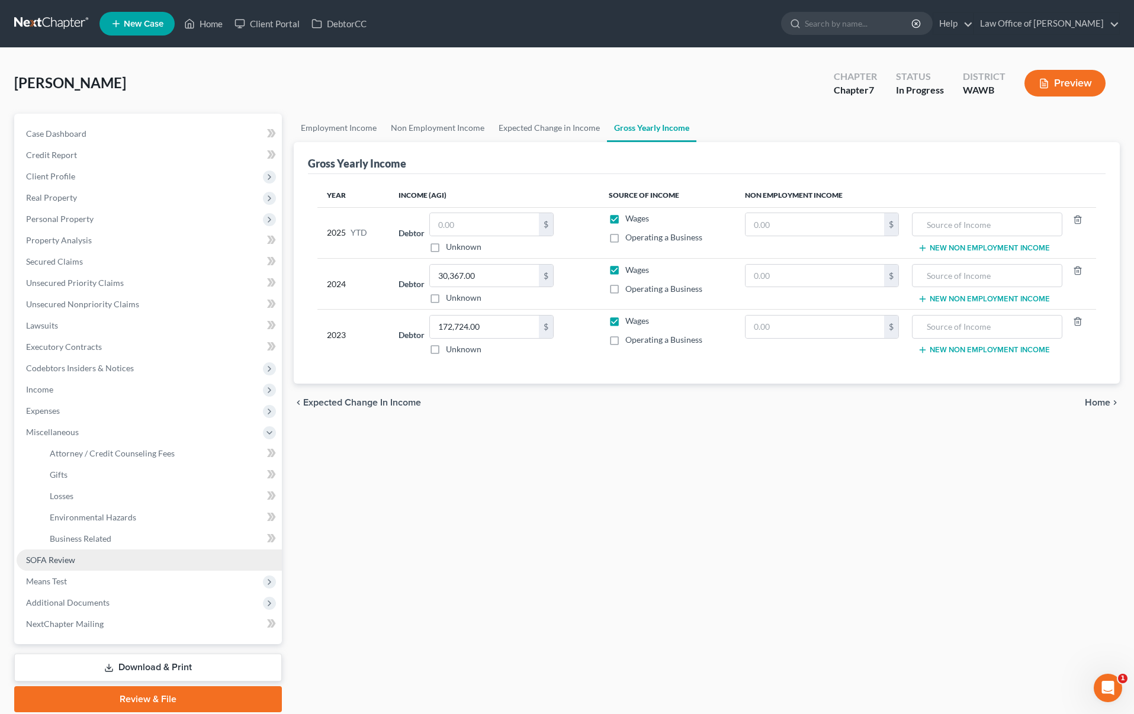
click at [117, 560] on link "SOFA Review" at bounding box center [149, 560] width 265 height 21
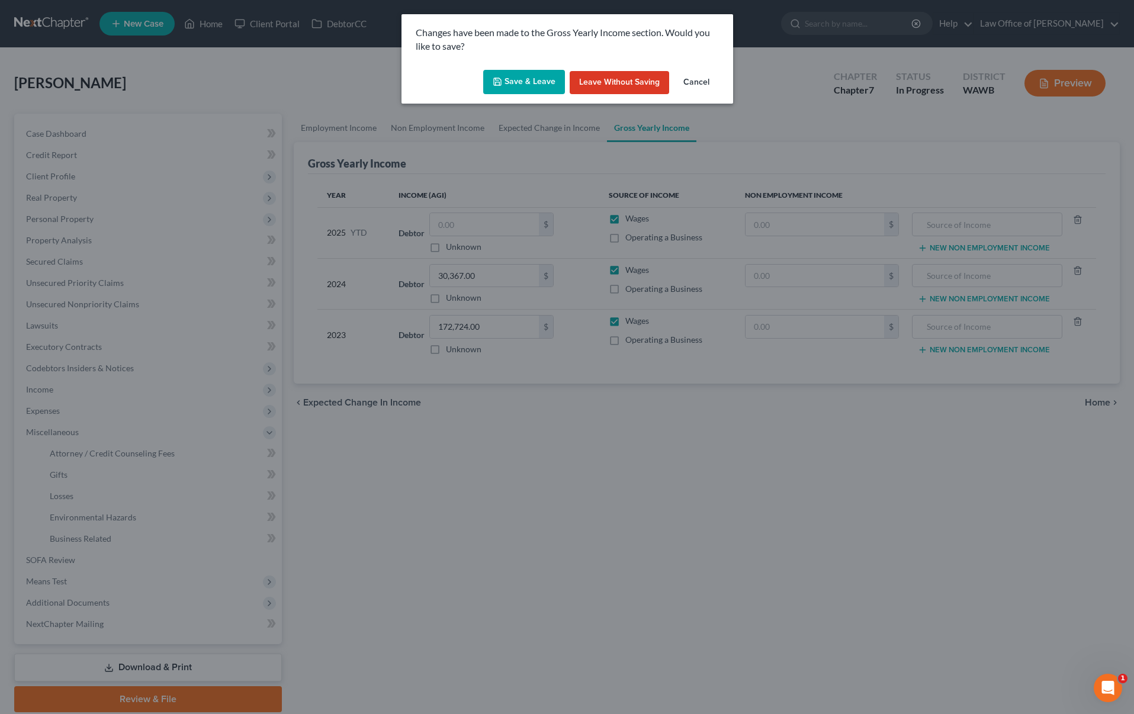
click at [518, 82] on button "Save & Leave" at bounding box center [524, 82] width 82 height 25
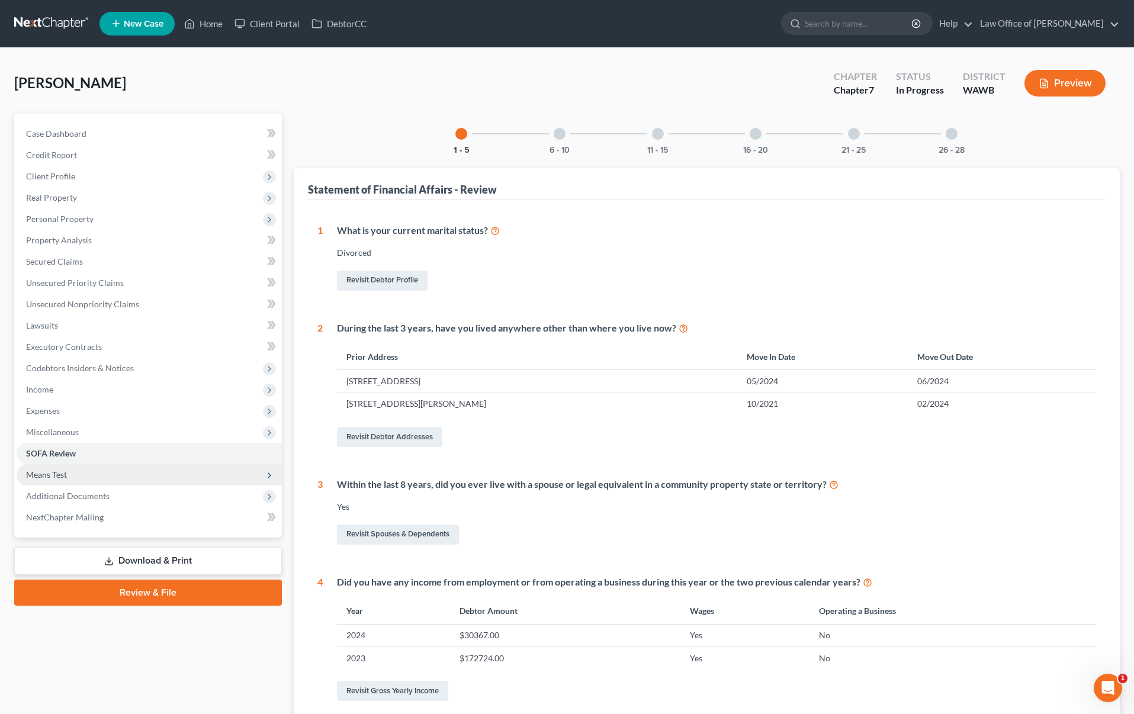
click at [129, 473] on span "Means Test" at bounding box center [149, 474] width 265 height 21
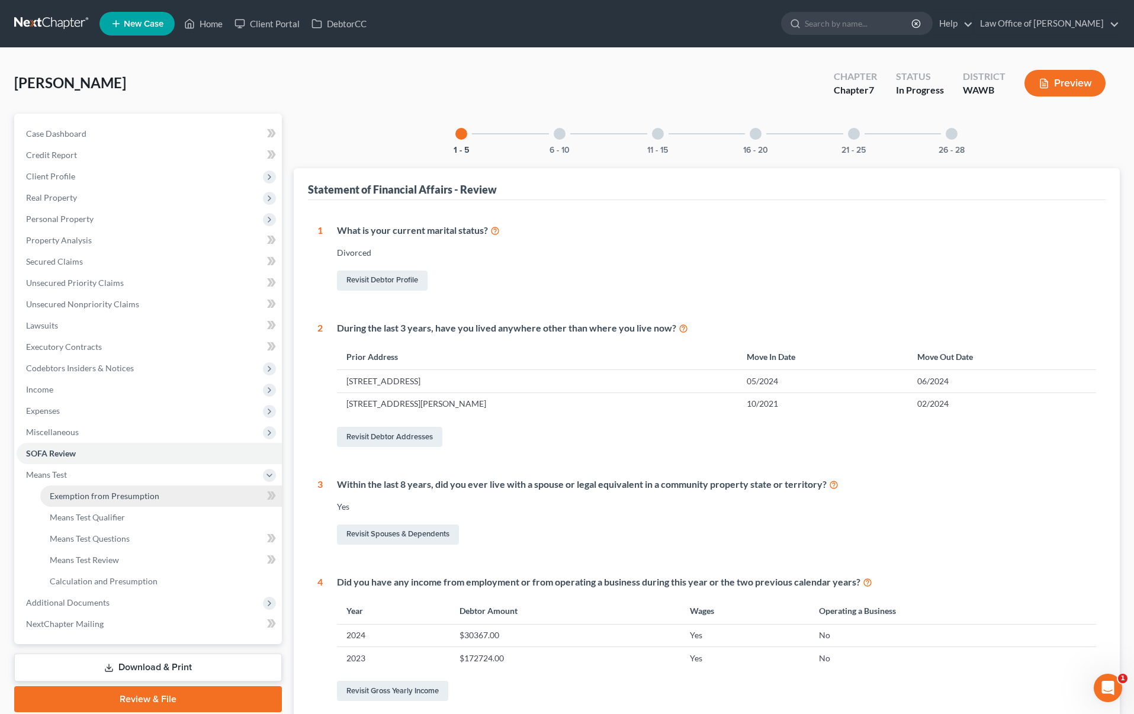
click at [123, 496] on span "Exemption from Presumption" at bounding box center [105, 496] width 110 height 10
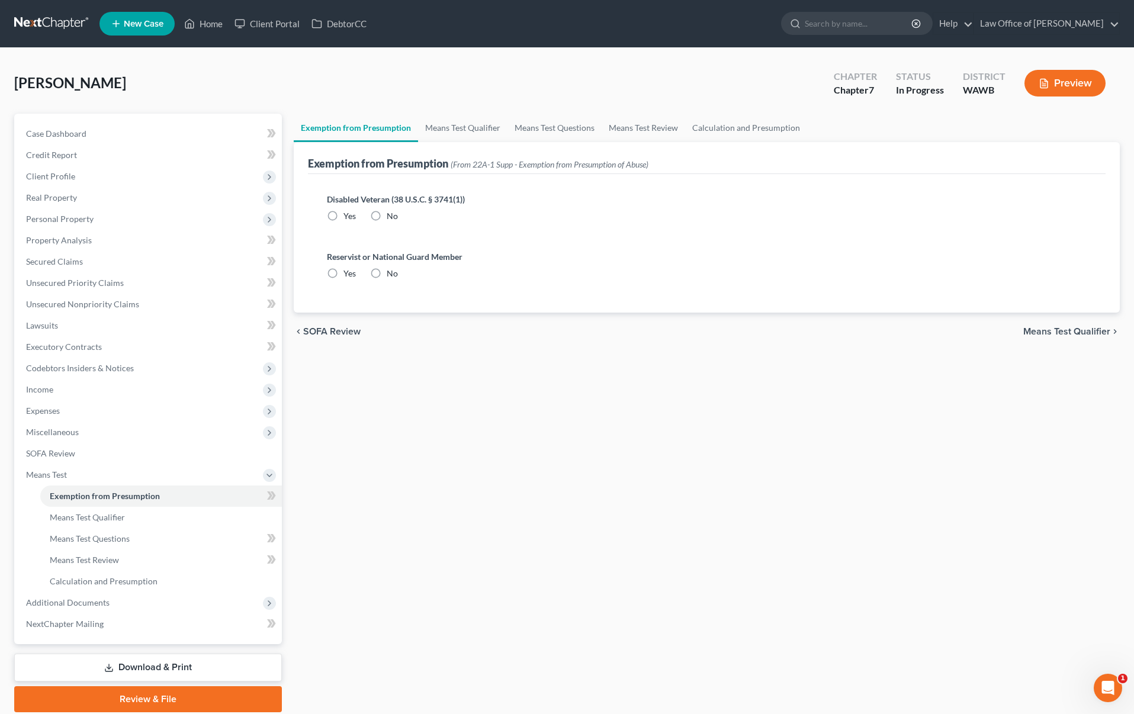
click at [387, 217] on label "No" at bounding box center [392, 216] width 11 height 12
click at [391, 217] on input "No" at bounding box center [395, 214] width 8 height 8
radio input "true"
click at [387, 268] on label "No" at bounding box center [392, 274] width 11 height 12
click at [391, 268] on input "No" at bounding box center [395, 272] width 8 height 8
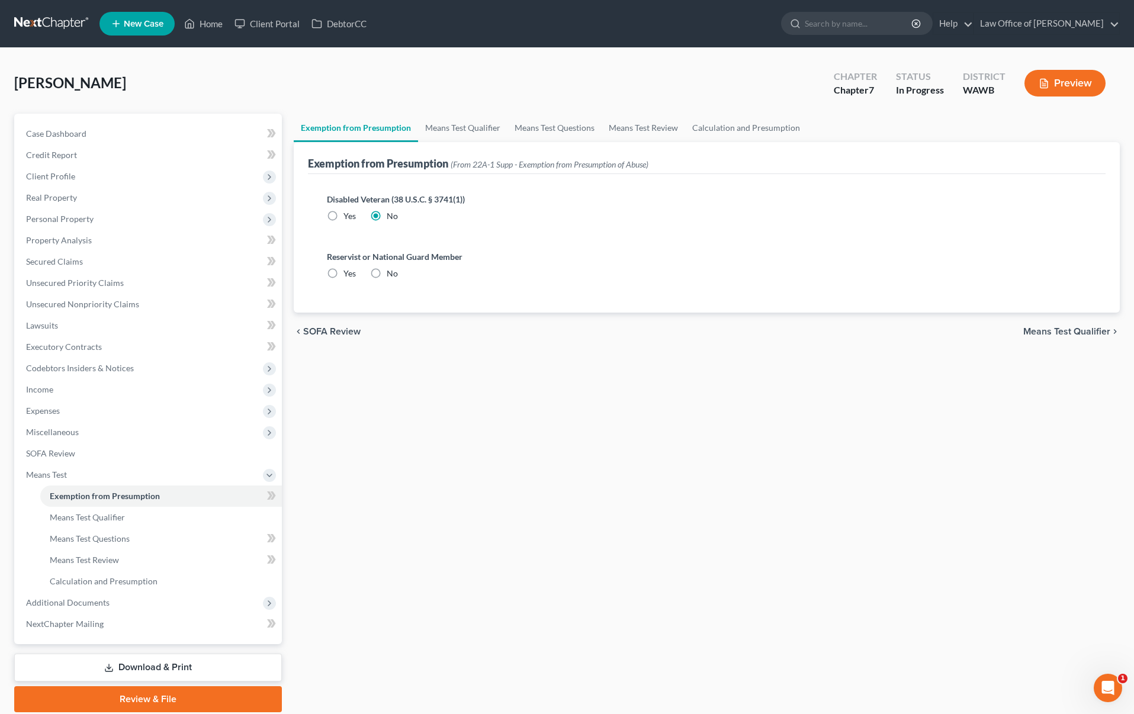
radio input "true"
click at [146, 134] on link "Case Dashboard" at bounding box center [149, 133] width 265 height 21
select select "6"
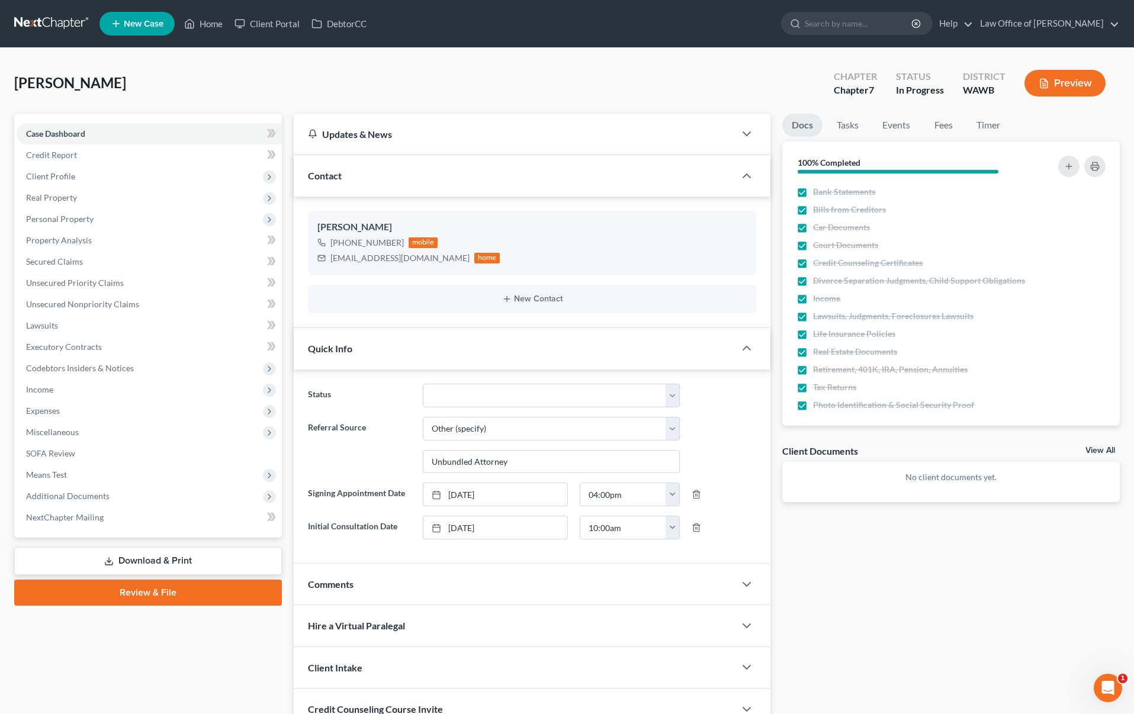
click at [69, 34] on link at bounding box center [52, 23] width 76 height 21
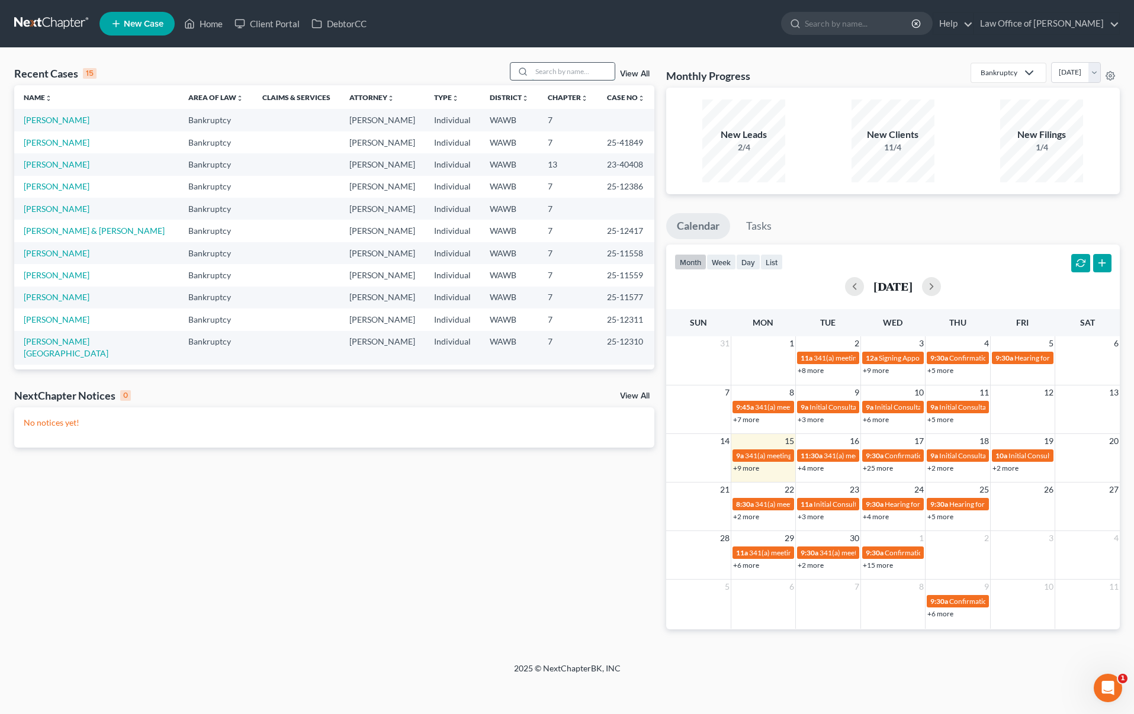
click at [538, 78] on input "search" at bounding box center [573, 71] width 83 height 17
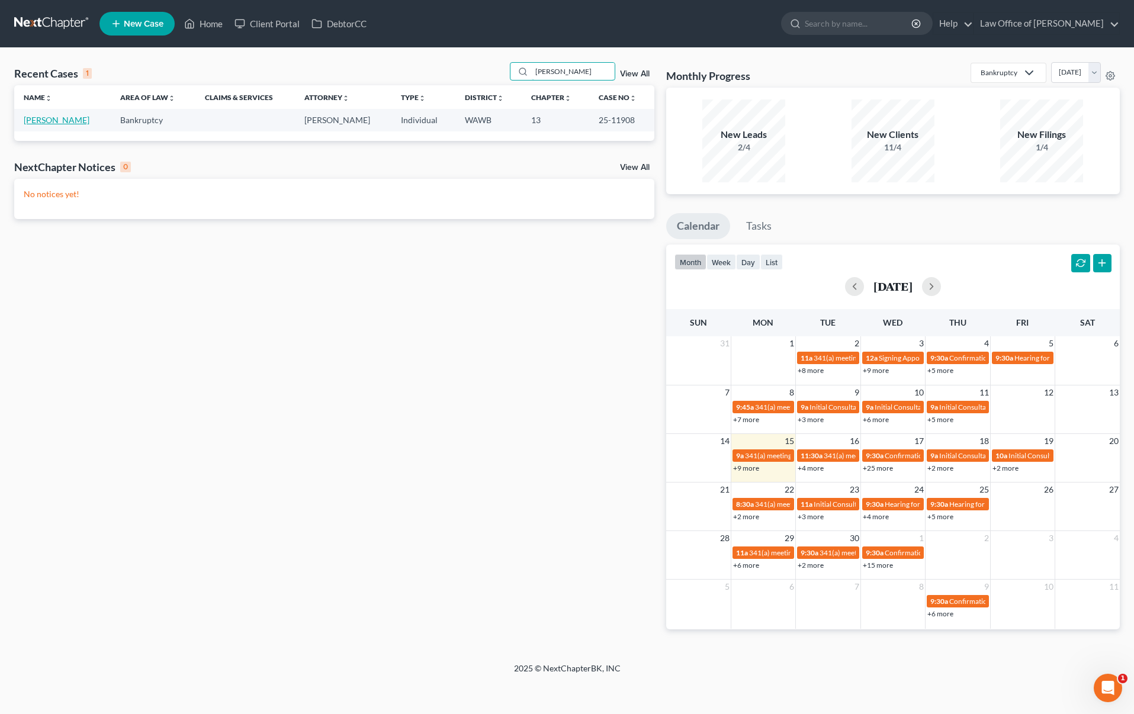
type input "[PERSON_NAME]"
click at [52, 119] on link "[PERSON_NAME]" at bounding box center [57, 120] width 66 height 10
select select "6"
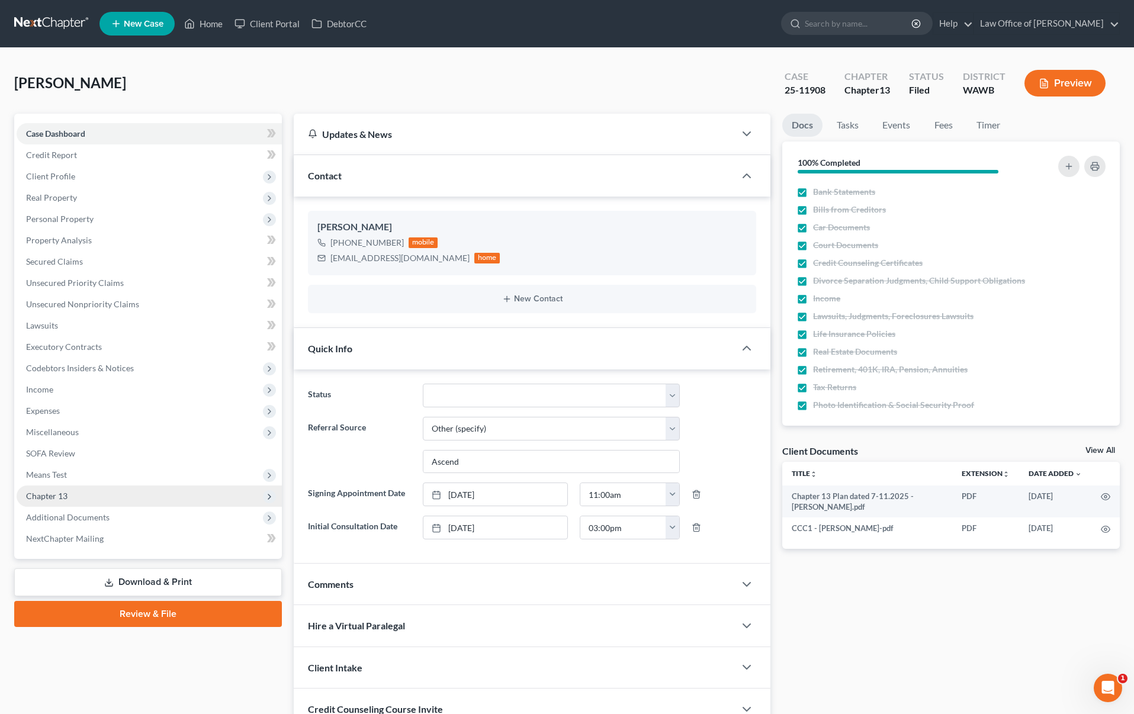
click at [123, 502] on span "Chapter 13" at bounding box center [149, 496] width 265 height 21
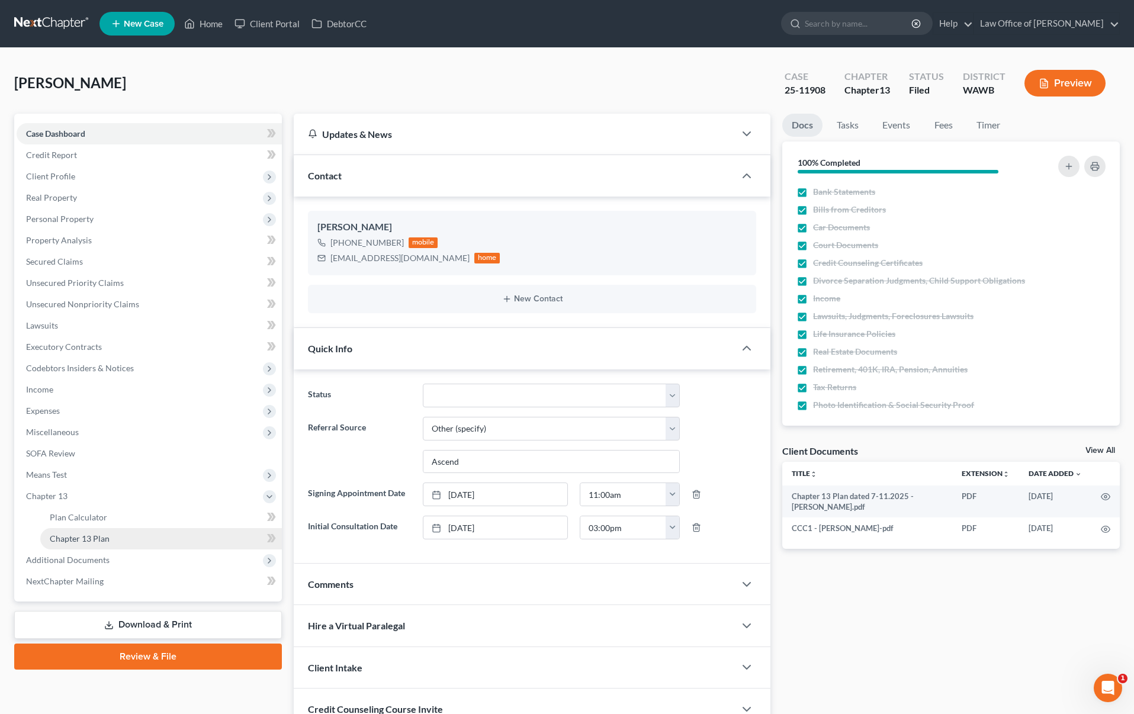
click at [118, 539] on link "Chapter 13 Plan" at bounding box center [161, 538] width 242 height 21
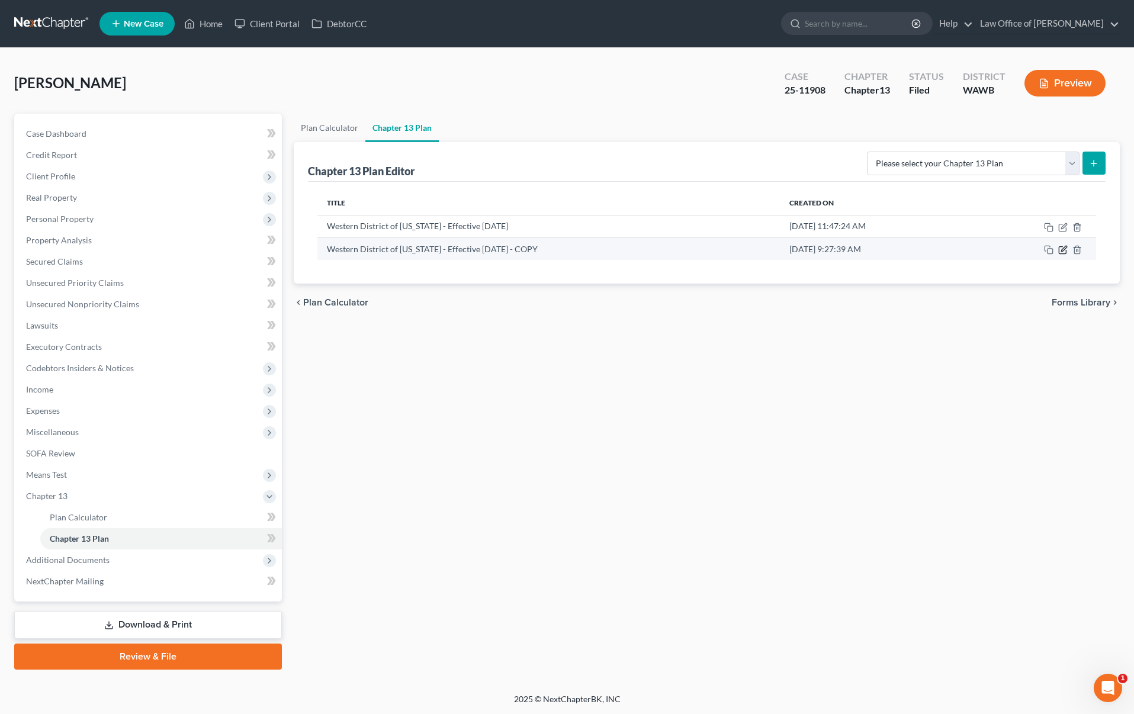
click at [1062, 250] on icon "button" at bounding box center [1063, 248] width 5 height 5
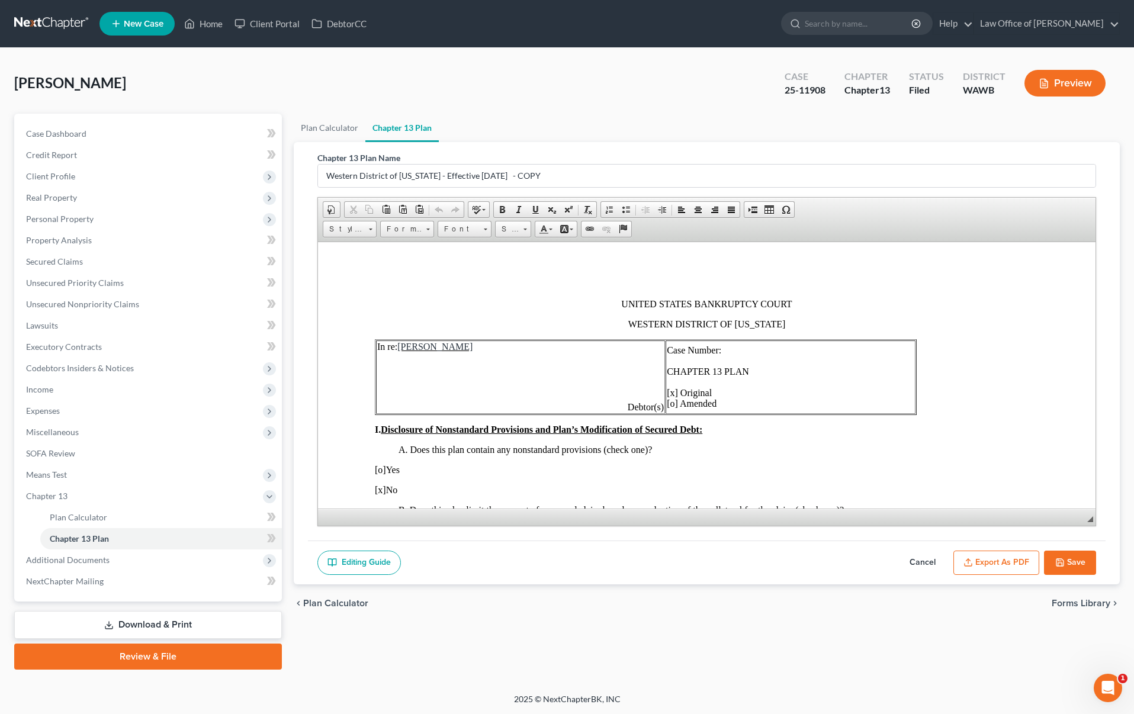
click at [929, 555] on button "Cancel" at bounding box center [923, 563] width 52 height 25
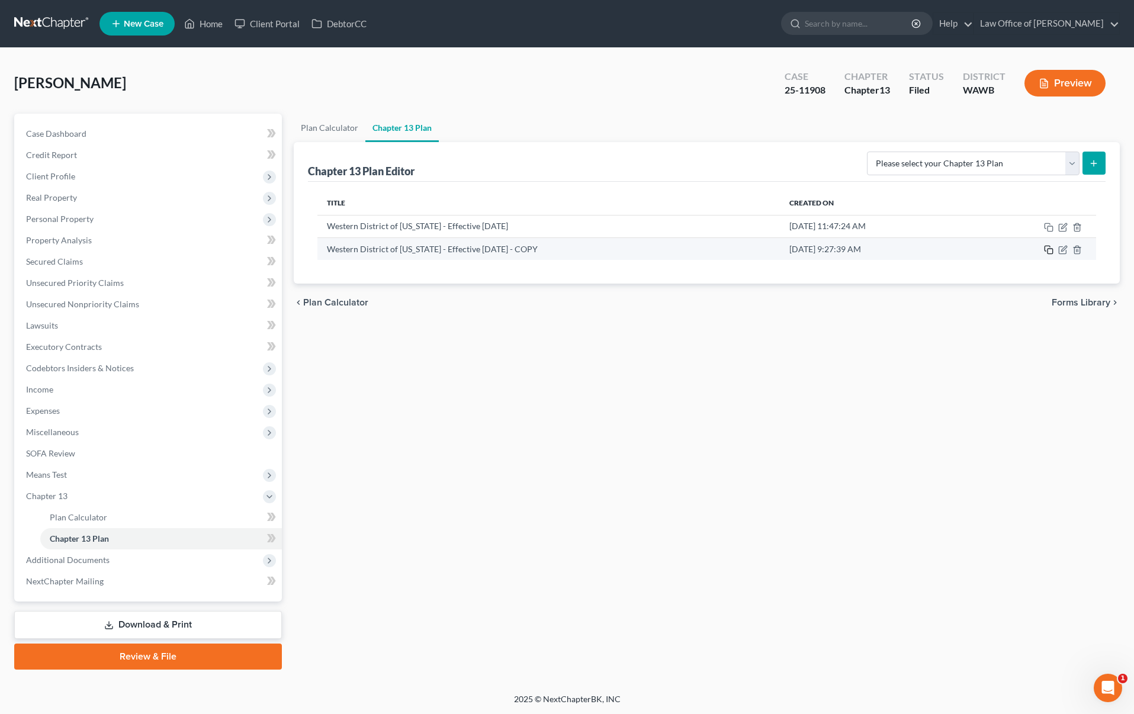
click at [1045, 250] on icon "button" at bounding box center [1047, 248] width 5 height 5
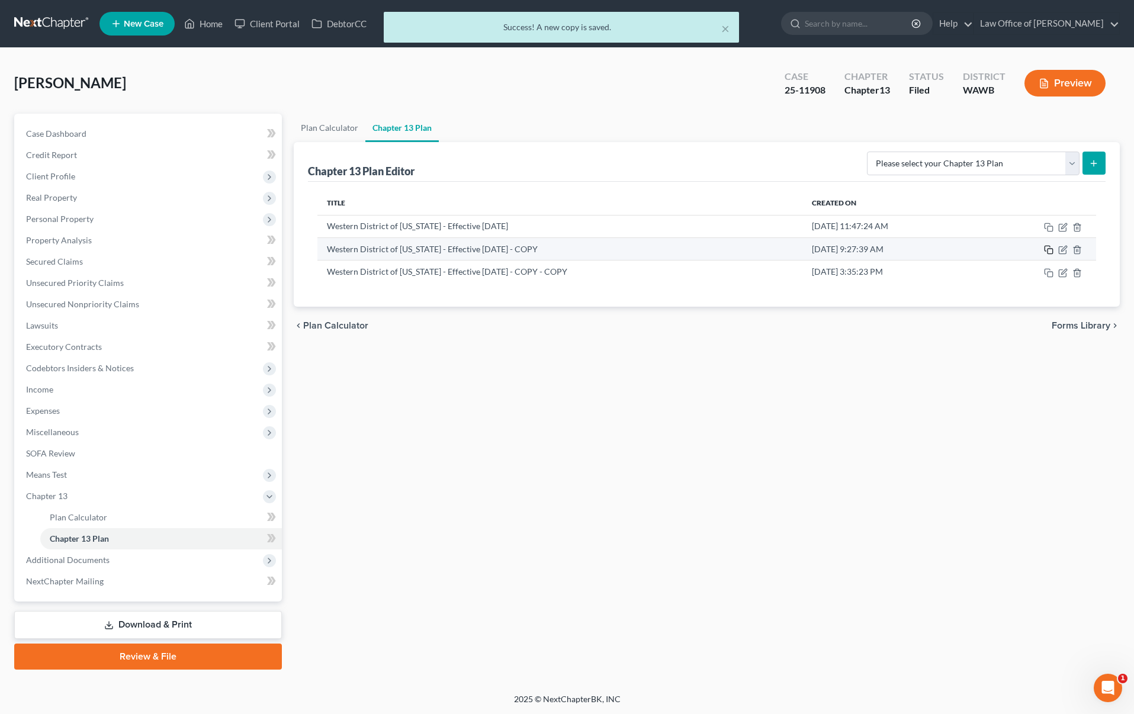
click at [1050, 250] on icon "button" at bounding box center [1048, 249] width 9 height 9
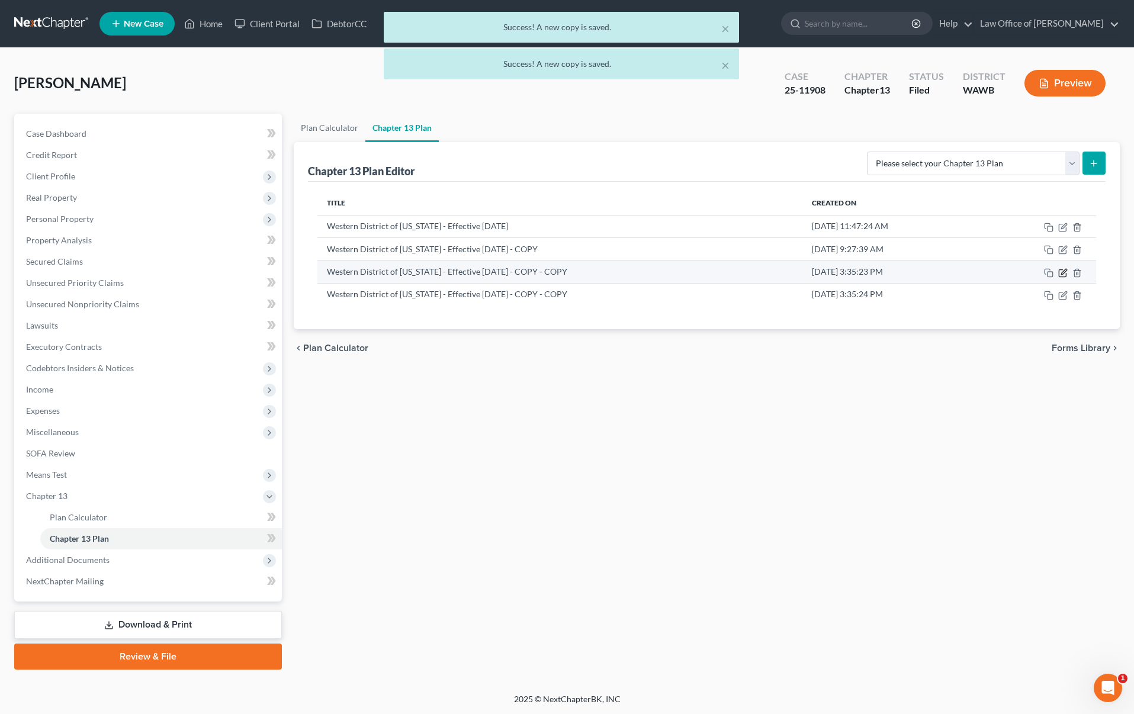
click at [1062, 274] on icon "button" at bounding box center [1062, 272] width 9 height 9
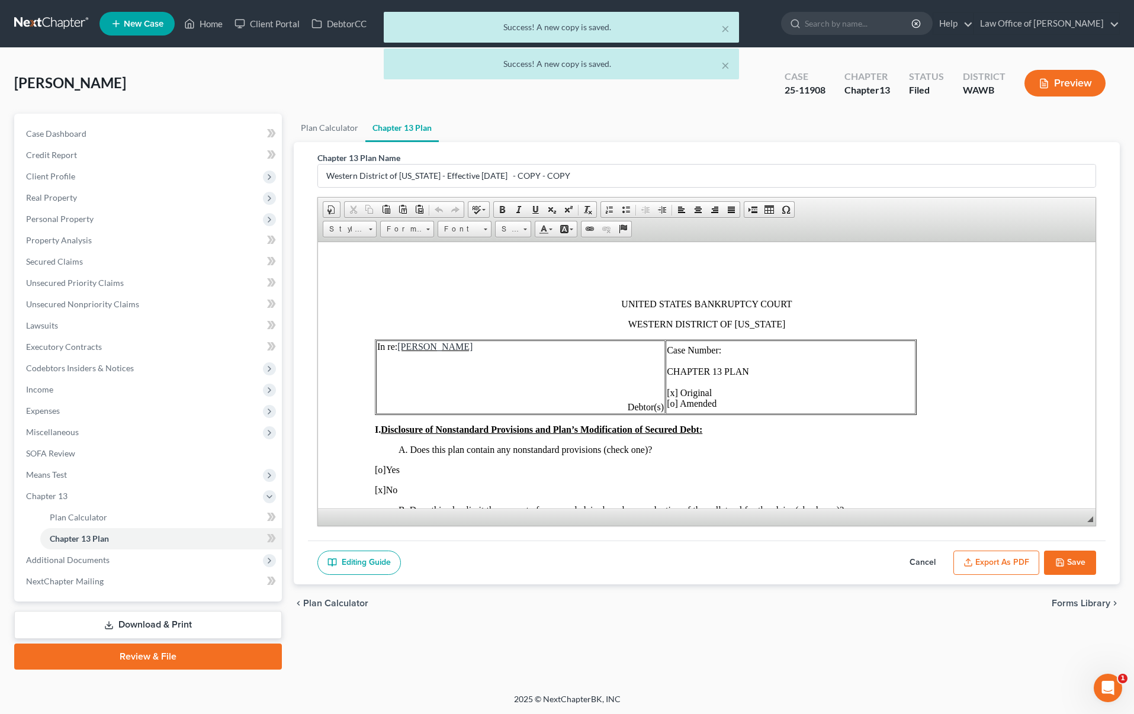
click at [919, 563] on button "Cancel" at bounding box center [923, 563] width 52 height 25
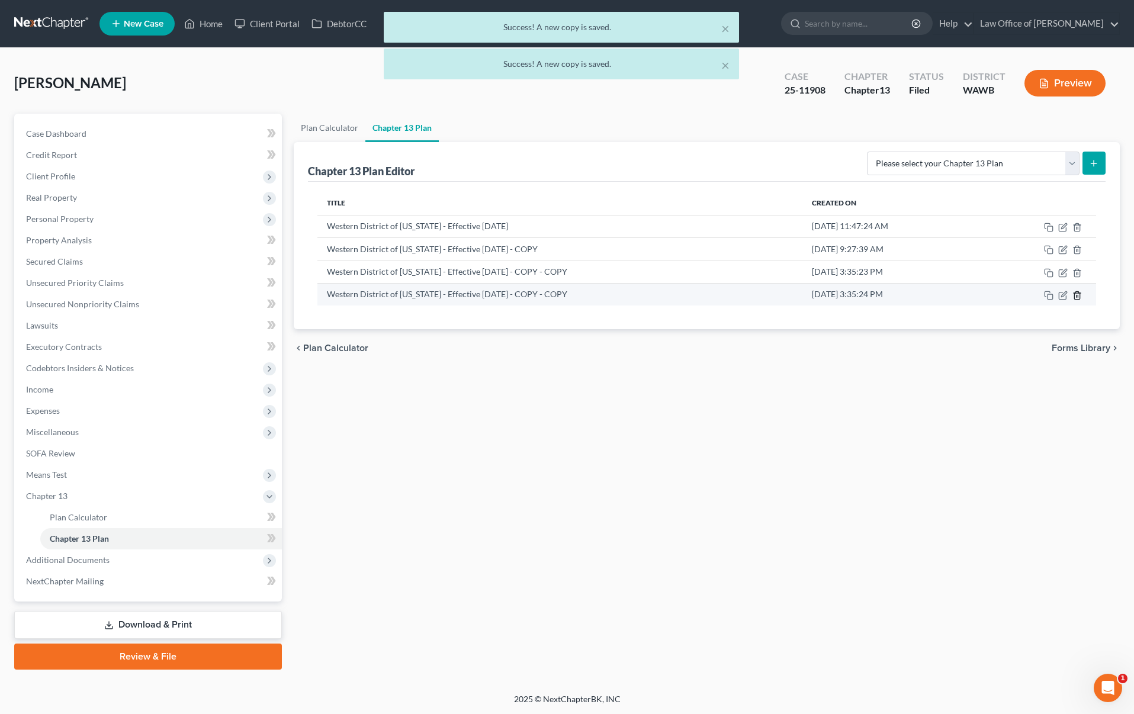
click at [1078, 297] on icon "button" at bounding box center [1076, 295] width 9 height 9
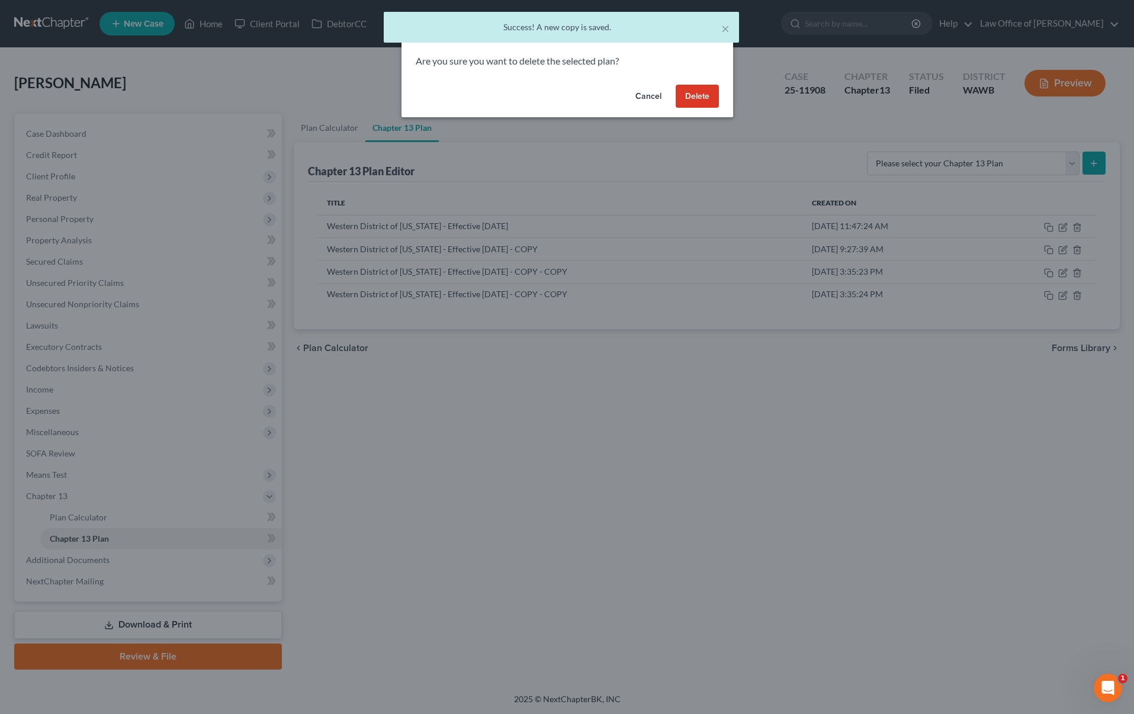
click at [687, 99] on button "Delete" at bounding box center [697, 97] width 43 height 24
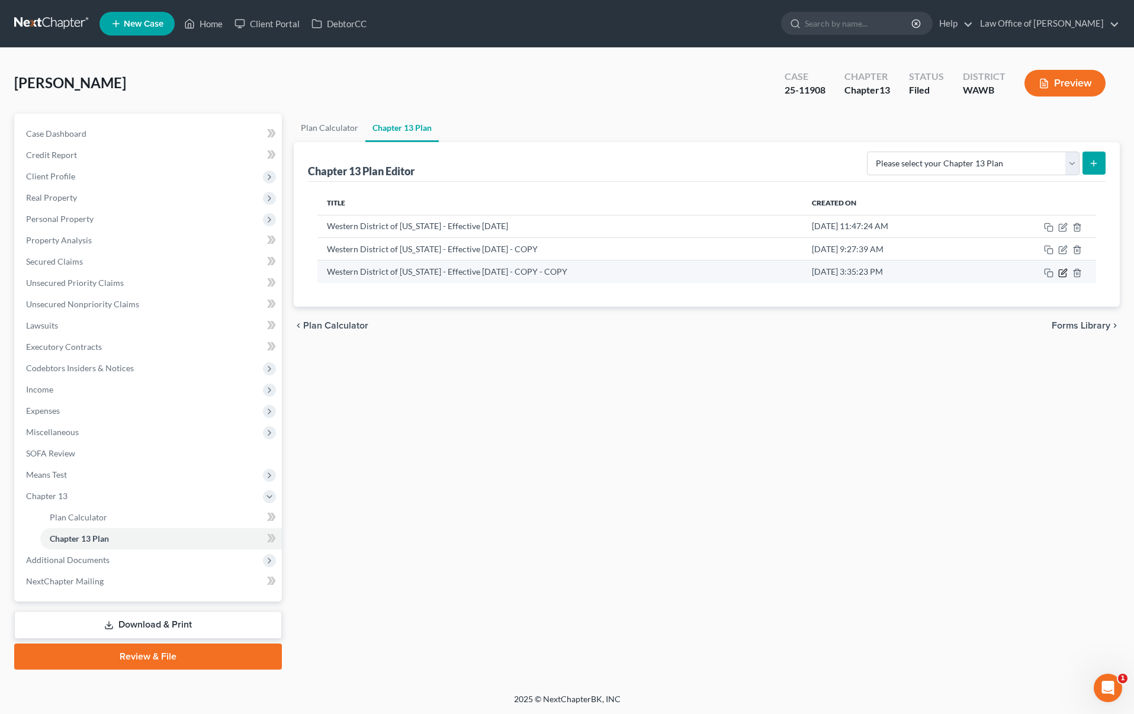
click at [1064, 274] on icon "button" at bounding box center [1062, 272] width 9 height 9
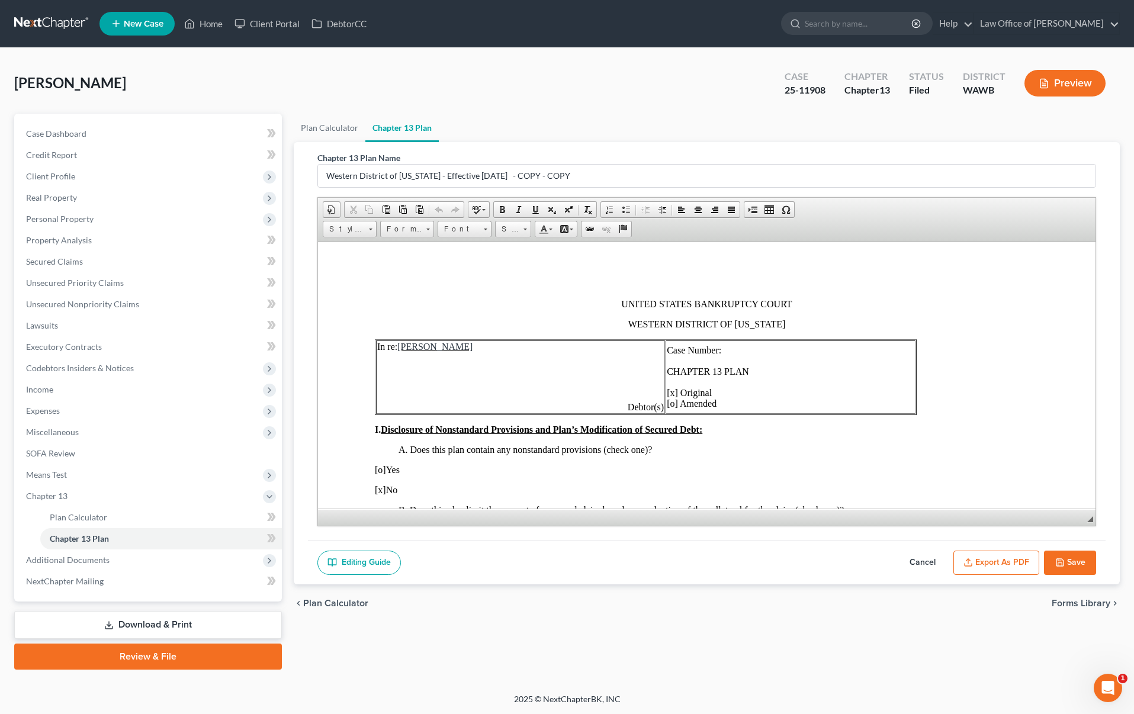
click at [714, 395] on span "Case Number: CHAPTER 13 PLAN [x] Original [o] Amended" at bounding box center [707, 376] width 82 height 63
click at [715, 405] on span "Case Number: CHAPTER 13 PLAN [o] Original [o] Amended" at bounding box center [707, 376] width 82 height 63
click at [780, 352] on td "Case Number: CHAPTER 13 PLAN [o] Original [x] Amended" at bounding box center [789, 376] width 249 height 73
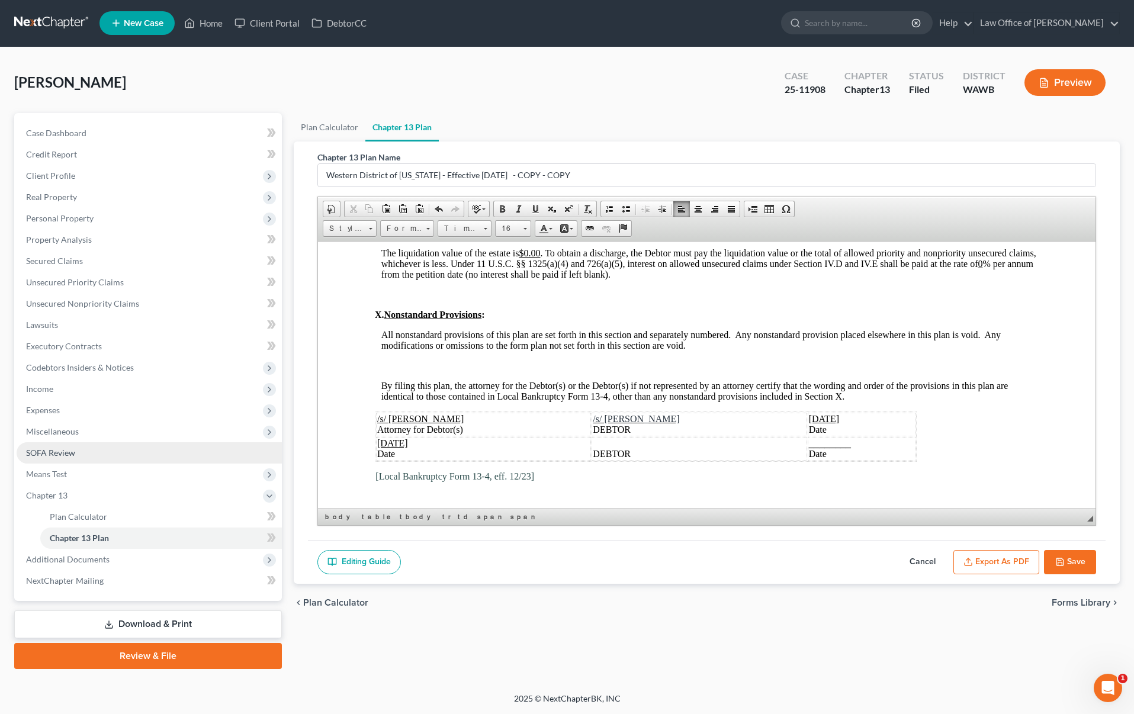
scroll to position [3193, 0]
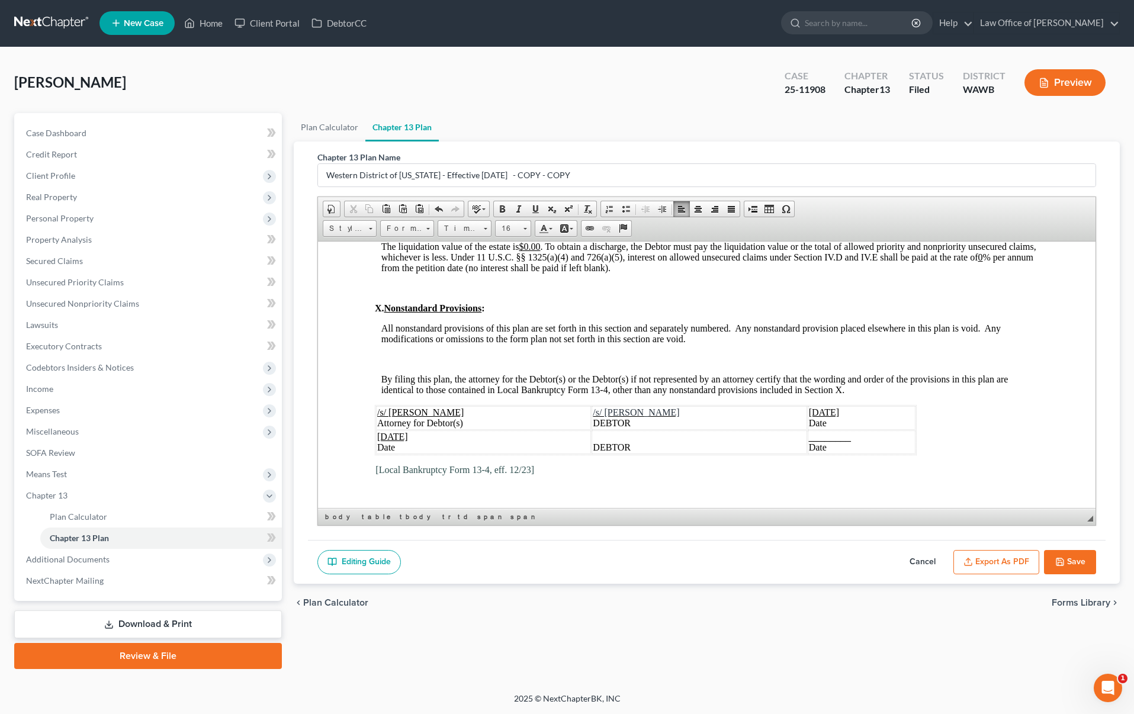
drag, startPoint x: 823, startPoint y: 413, endPoint x: 789, endPoint y: 413, distance: 34.4
click at [808, 413] on span "August 11, 2025" at bounding box center [823, 412] width 31 height 10
drag, startPoint x: 414, startPoint y: 437, endPoint x: 380, endPoint y: 436, distance: 34.4
click at [380, 436] on span "August 11, 2025" at bounding box center [392, 436] width 31 height 10
click at [990, 563] on button "Export as PDF" at bounding box center [996, 562] width 86 height 25
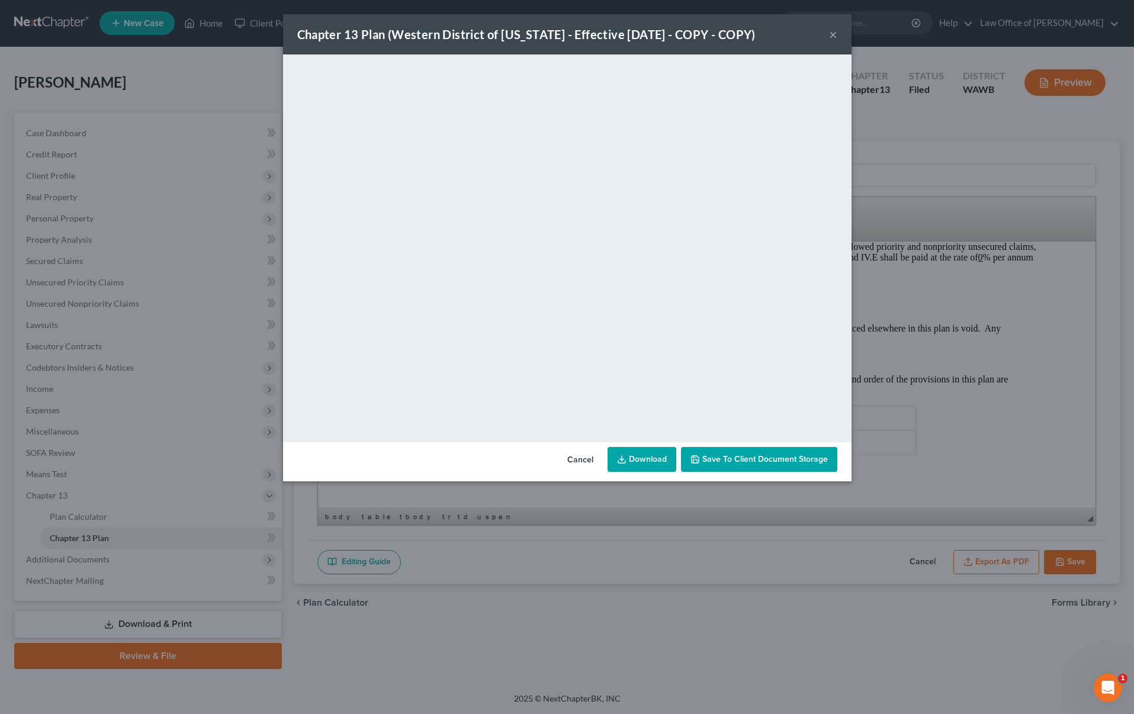
click at [589, 450] on button "Cancel" at bounding box center [580, 460] width 45 height 24
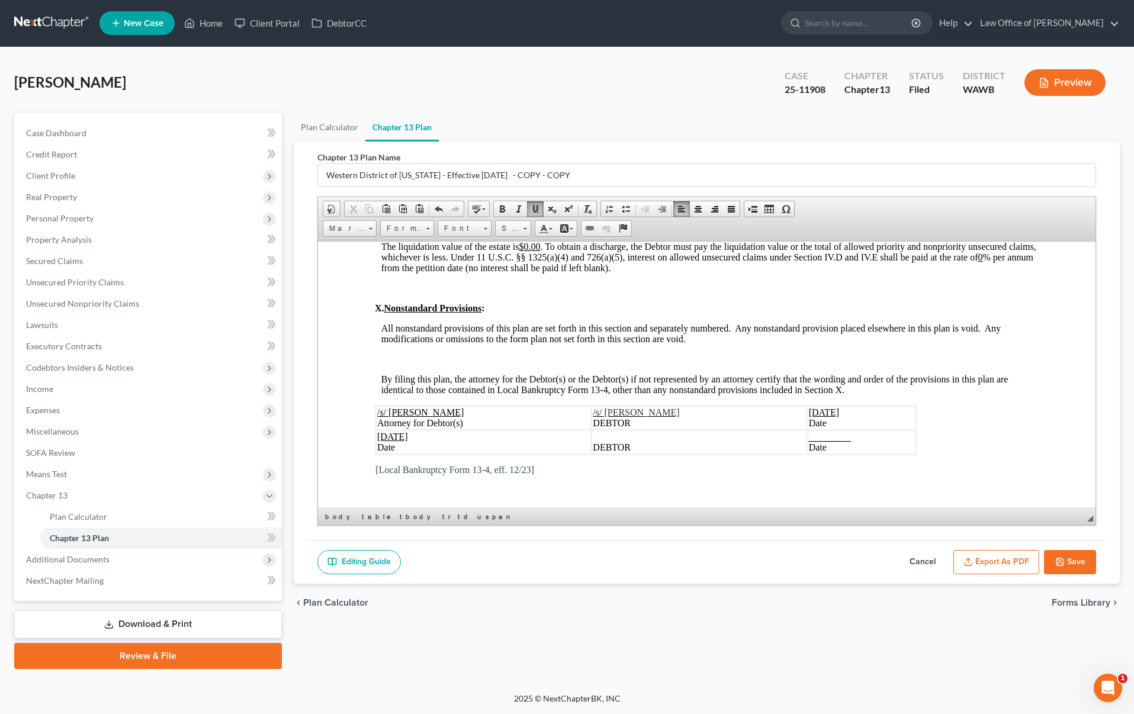
click at [1064, 558] on icon "button" at bounding box center [1059, 561] width 9 height 9
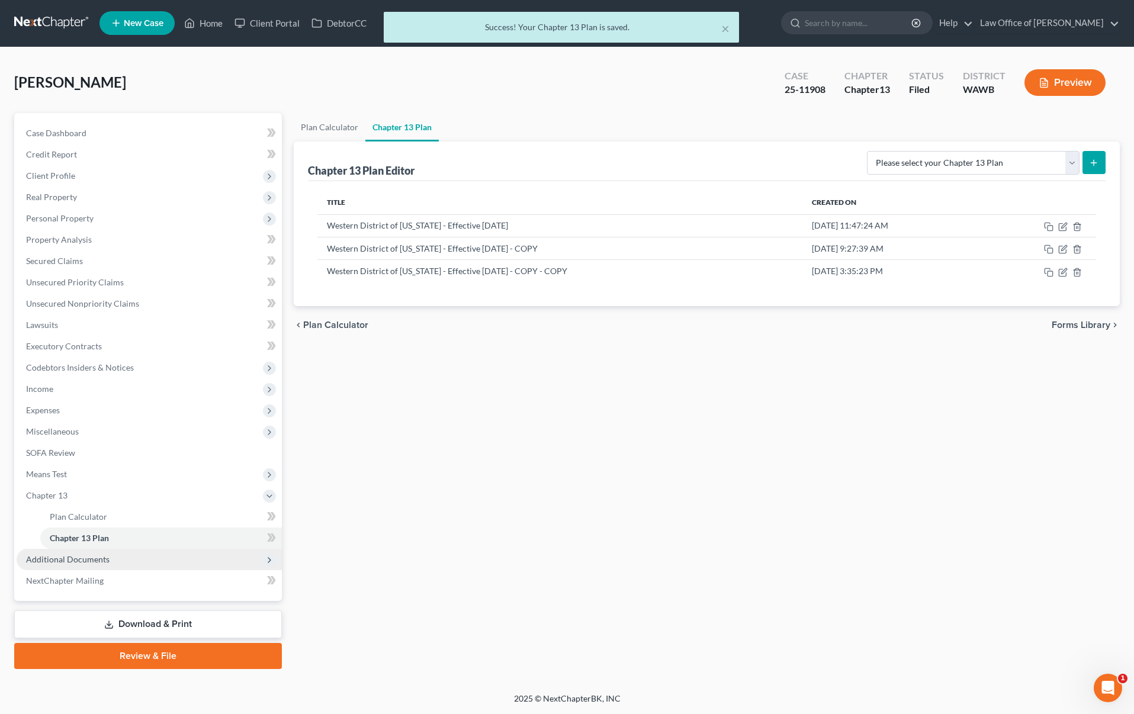
click at [169, 563] on span "Additional Documents" at bounding box center [149, 559] width 265 height 21
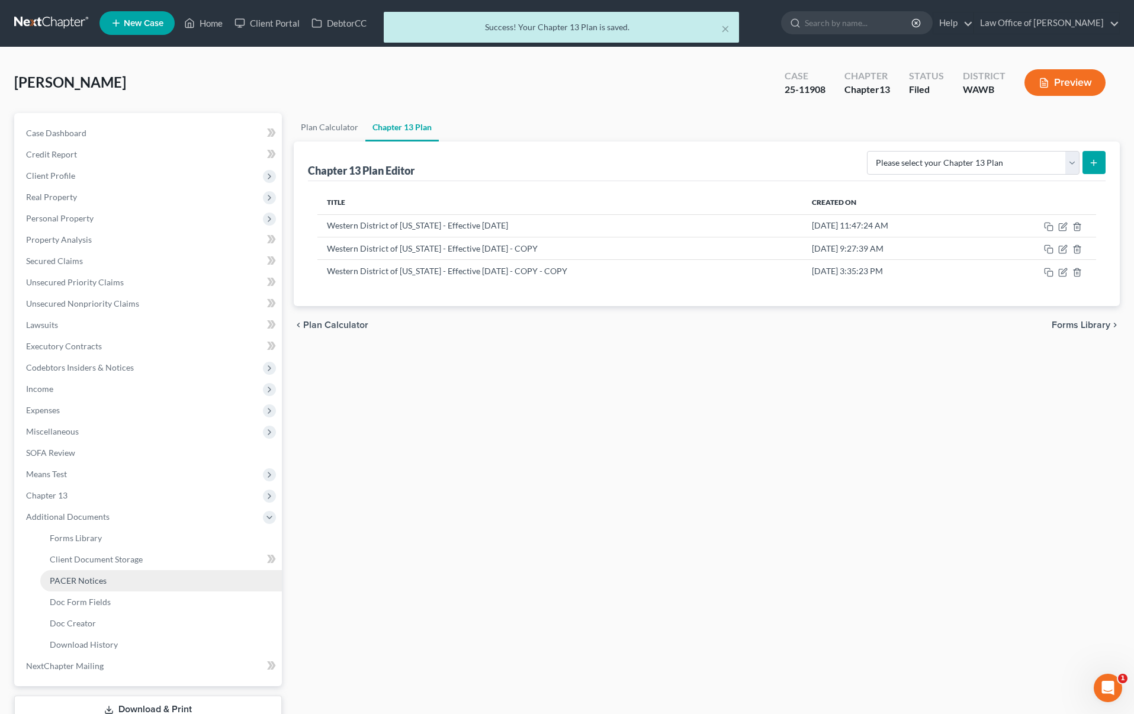
click at [131, 582] on link "PACER Notices" at bounding box center [161, 580] width 242 height 21
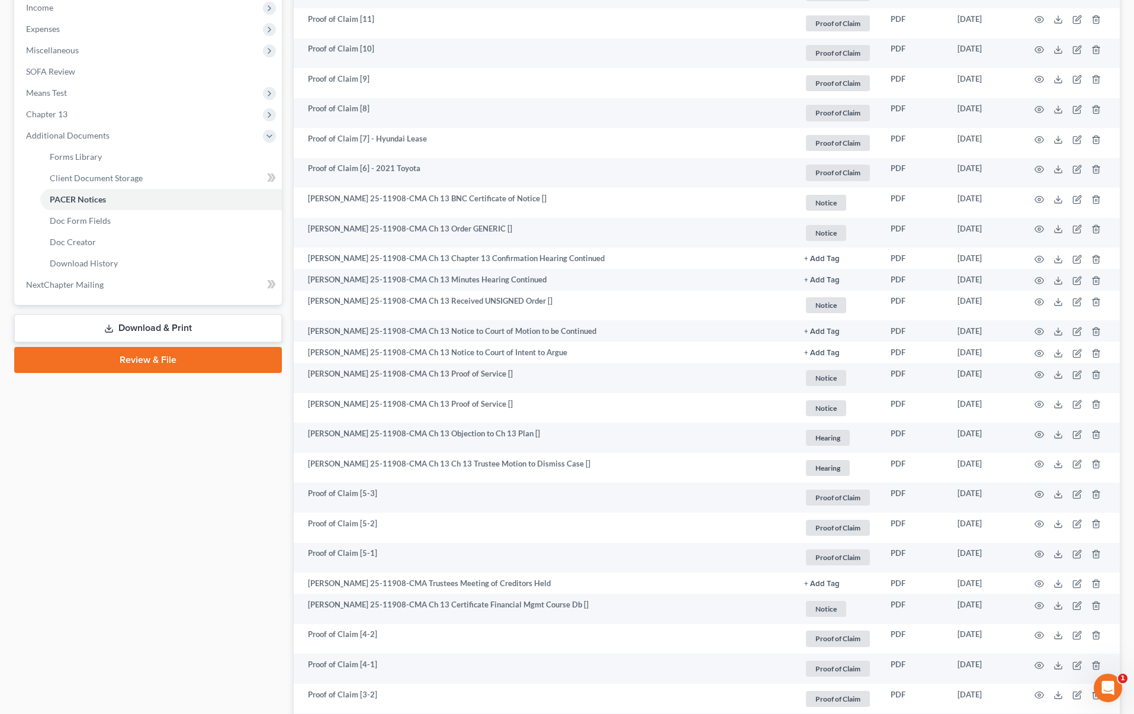
scroll to position [381, 0]
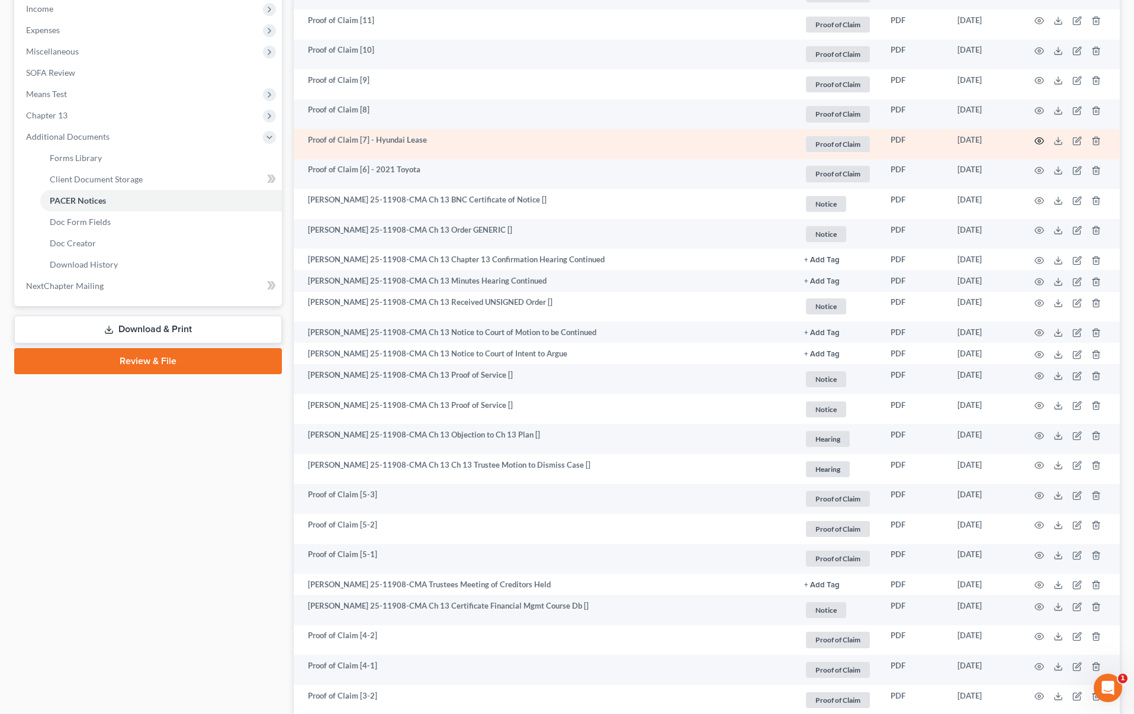
click at [1041, 137] on icon "button" at bounding box center [1039, 140] width 9 height 7
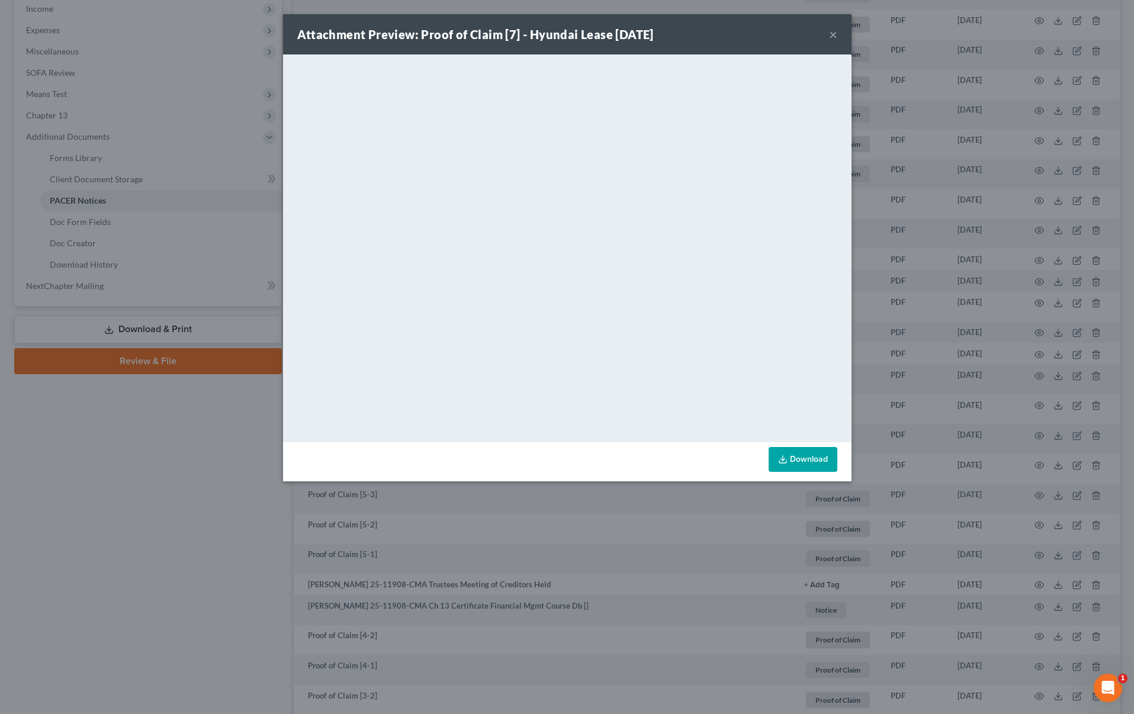
click at [163, 509] on div "Attachment Preview: Proof of Claim [7] - Hyundai Lease 09/11/2025 × <object ng-…" at bounding box center [567, 357] width 1134 height 714
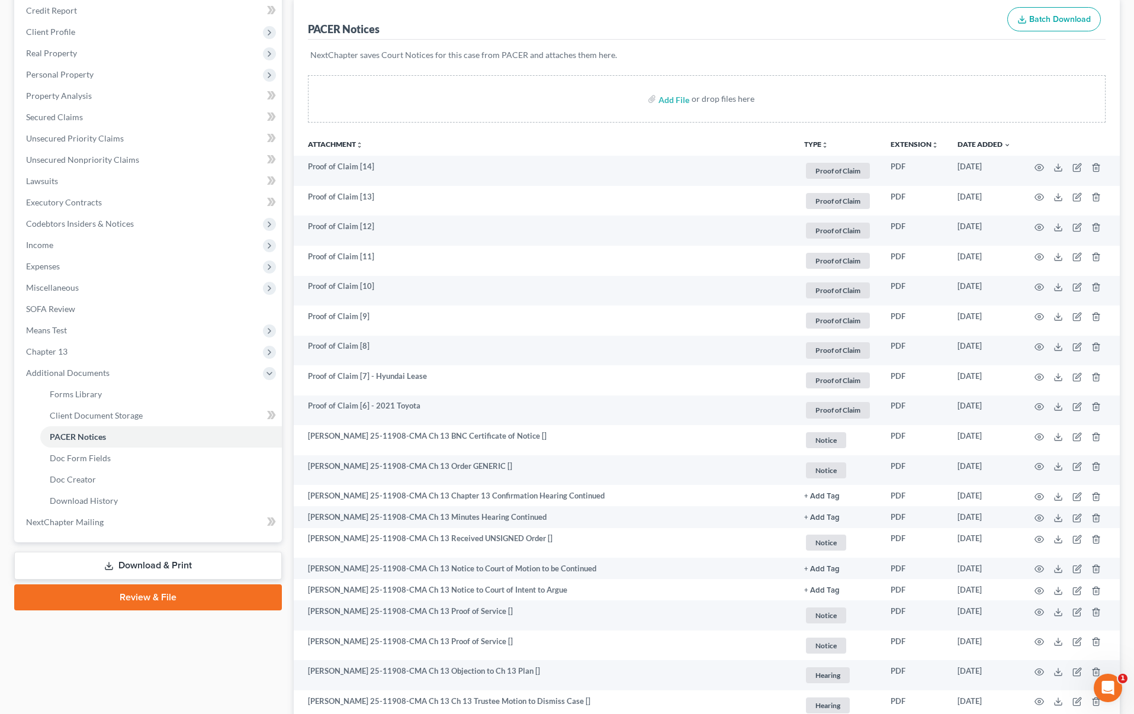
scroll to position [0, 0]
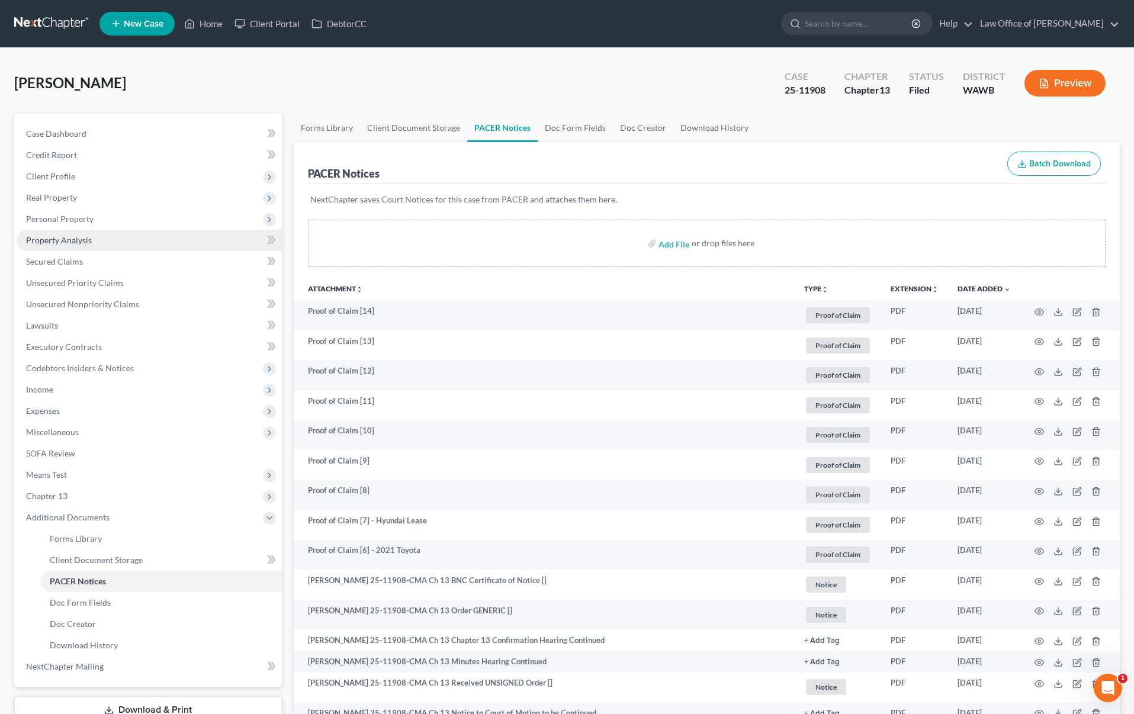
click at [122, 249] on link "Property Analysis" at bounding box center [149, 240] width 265 height 21
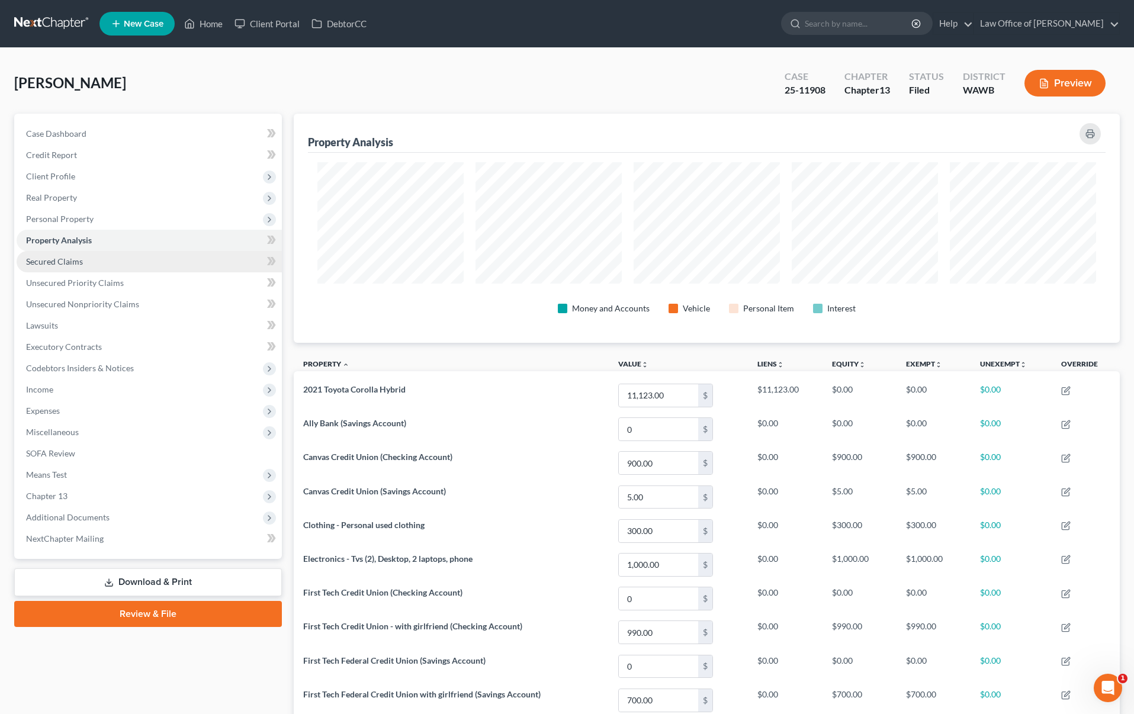
click at [118, 262] on link "Secured Claims" at bounding box center [149, 261] width 265 height 21
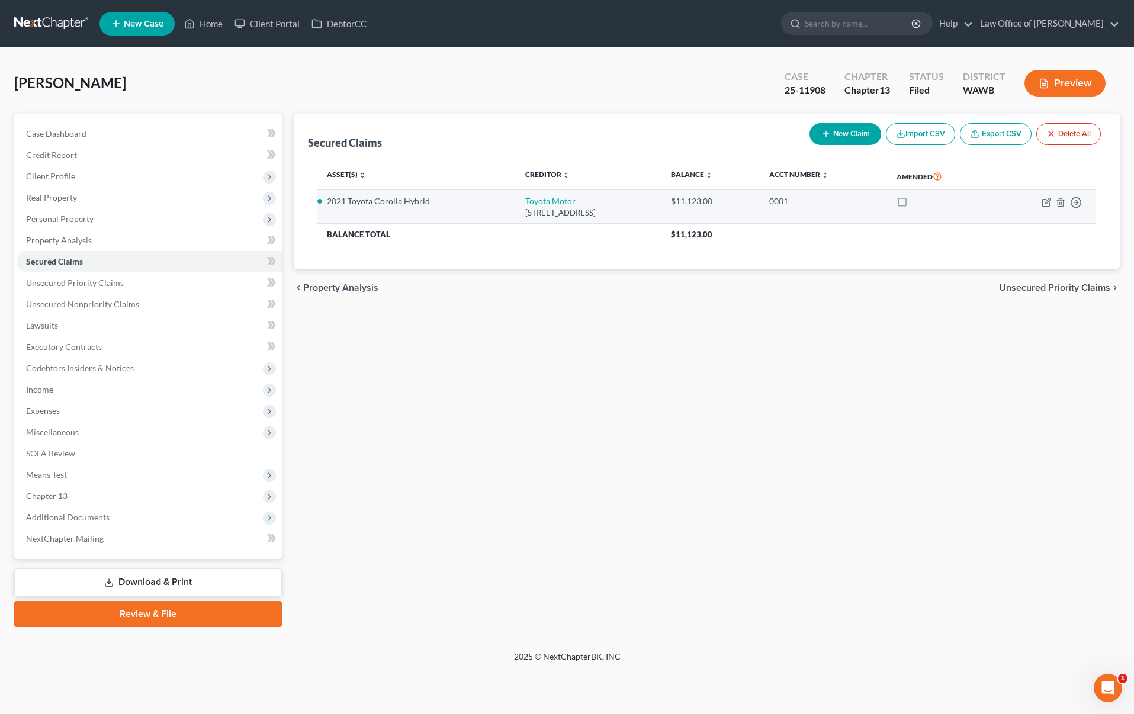
click at [532, 201] on link "Toyota Motor" at bounding box center [550, 201] width 50 height 10
select select "14"
select select "0"
select select "2"
select select "0"
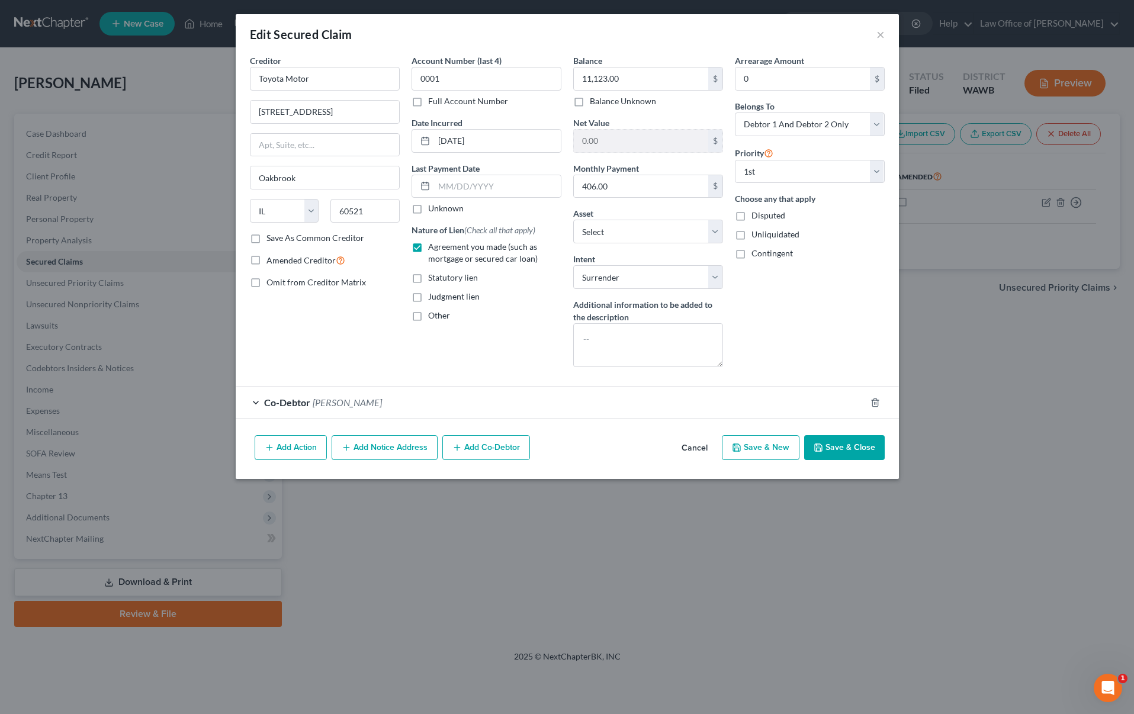
click at [832, 447] on button "Save & Close" at bounding box center [844, 447] width 81 height 25
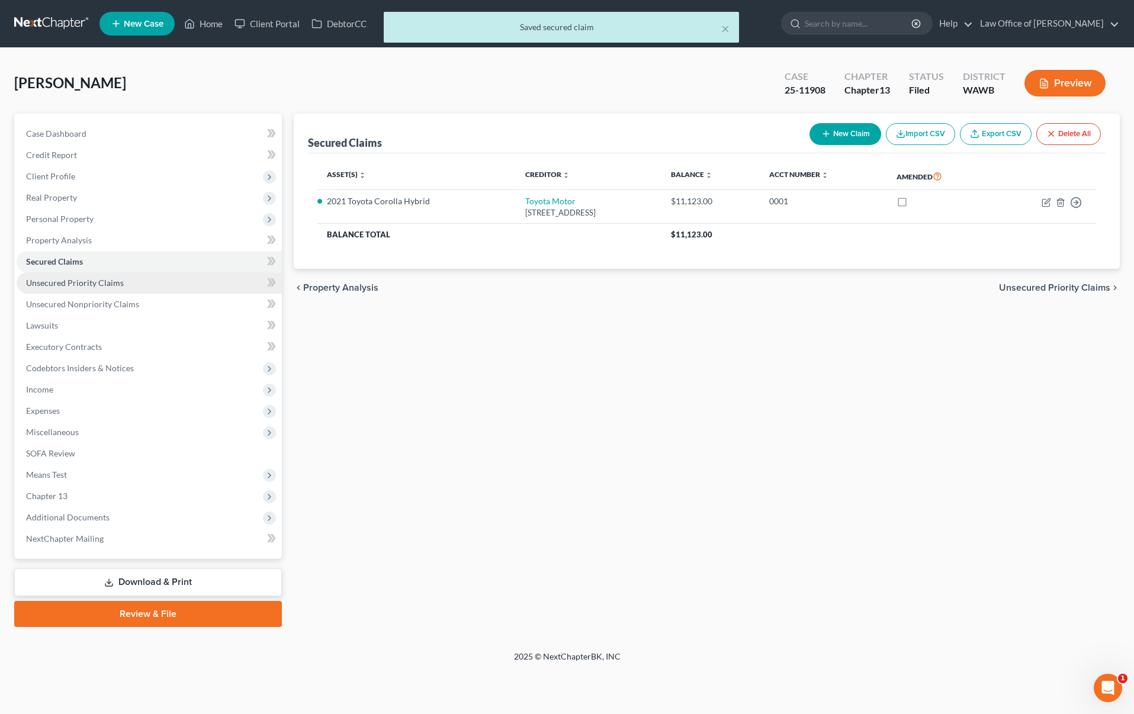
click at [128, 278] on link "Unsecured Priority Claims" at bounding box center [149, 282] width 265 height 21
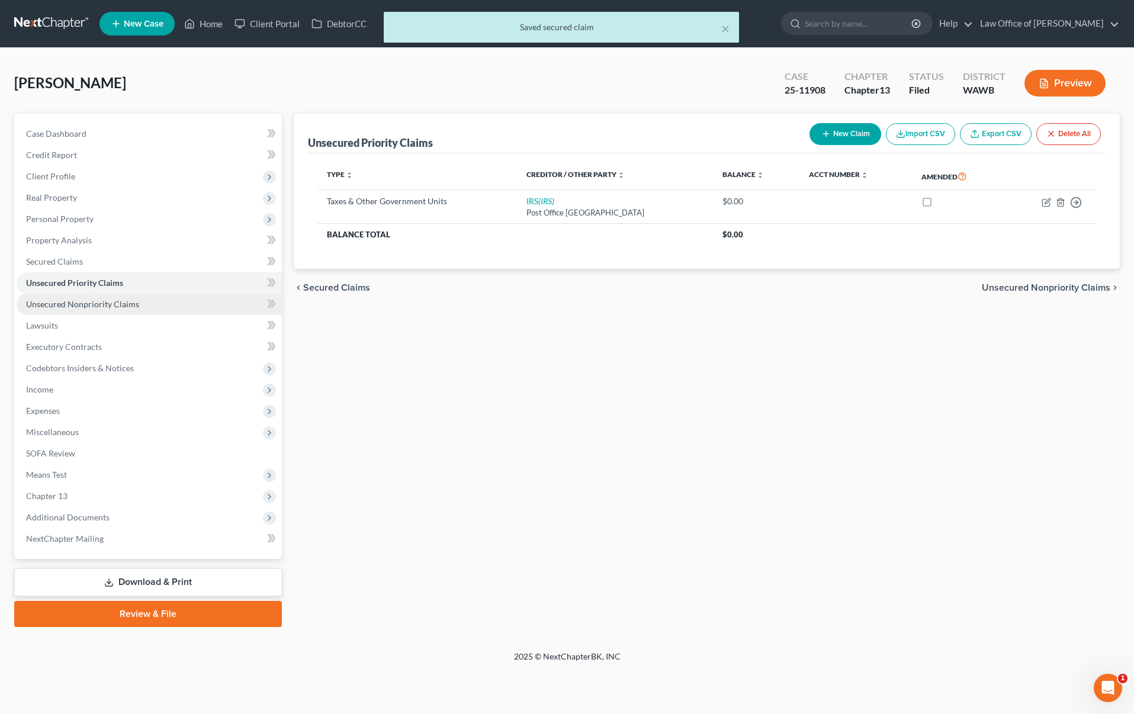
click at [112, 307] on span "Unsecured Nonpriority Claims" at bounding box center [82, 304] width 113 height 10
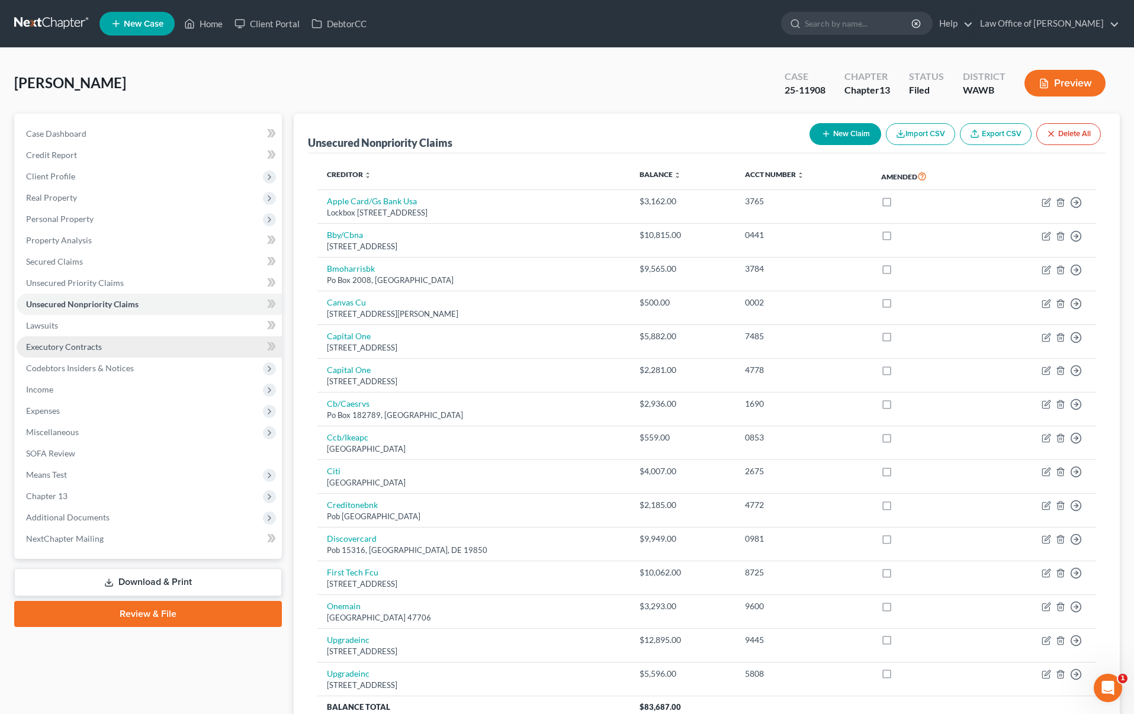
click at [73, 350] on span "Executory Contracts" at bounding box center [64, 347] width 76 height 10
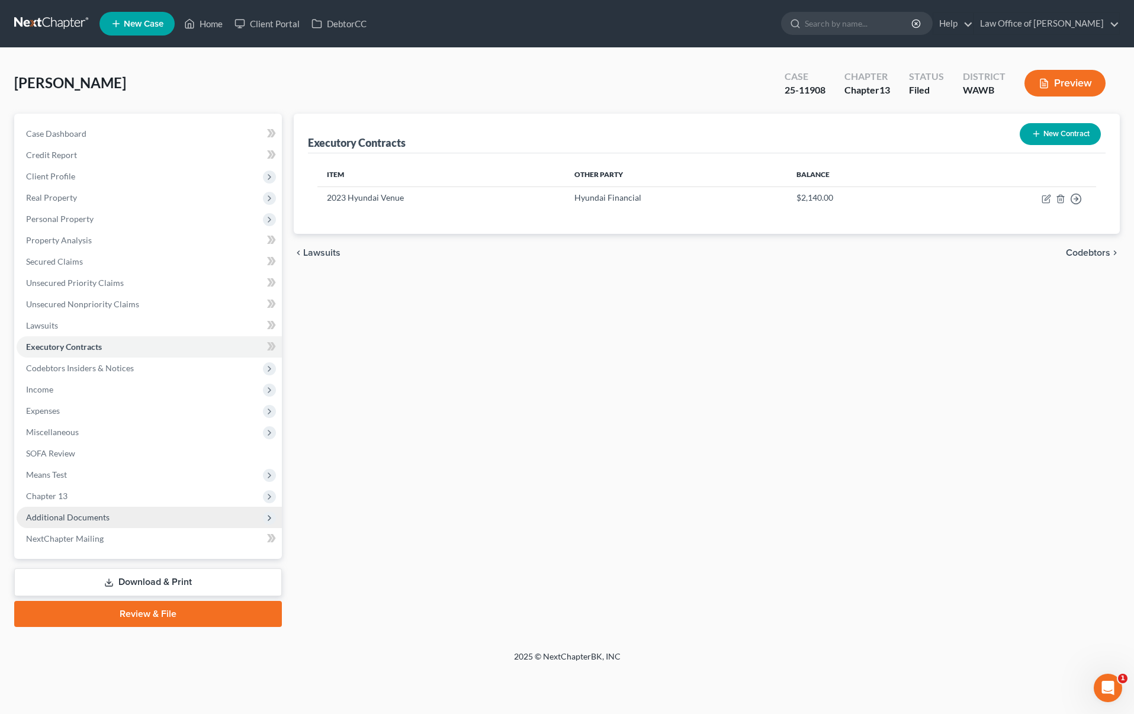
click at [193, 518] on span "Additional Documents" at bounding box center [149, 517] width 265 height 21
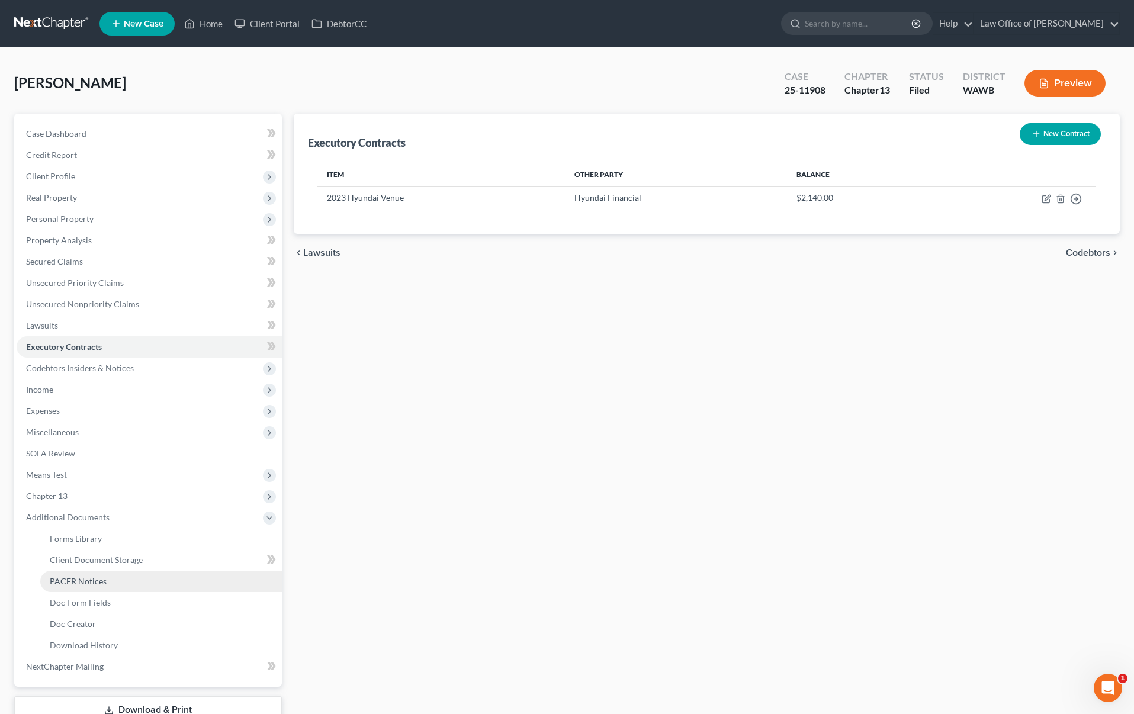
click at [144, 579] on link "PACER Notices" at bounding box center [161, 581] width 242 height 21
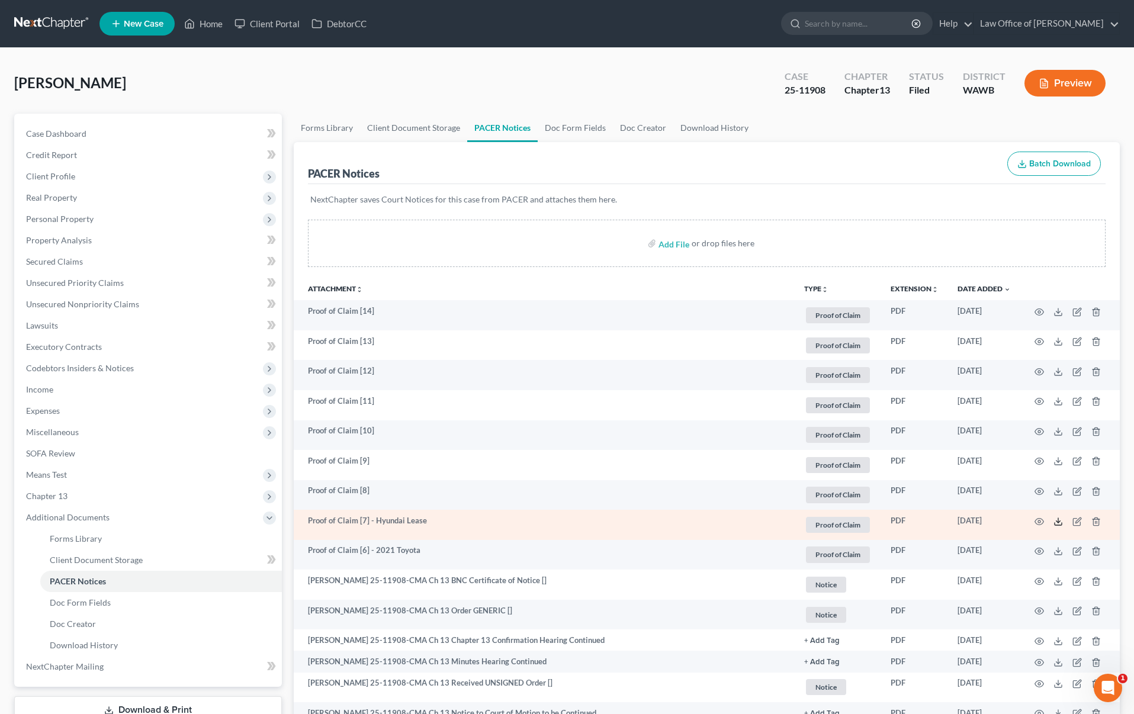
click at [1056, 520] on icon at bounding box center [1057, 521] width 9 height 9
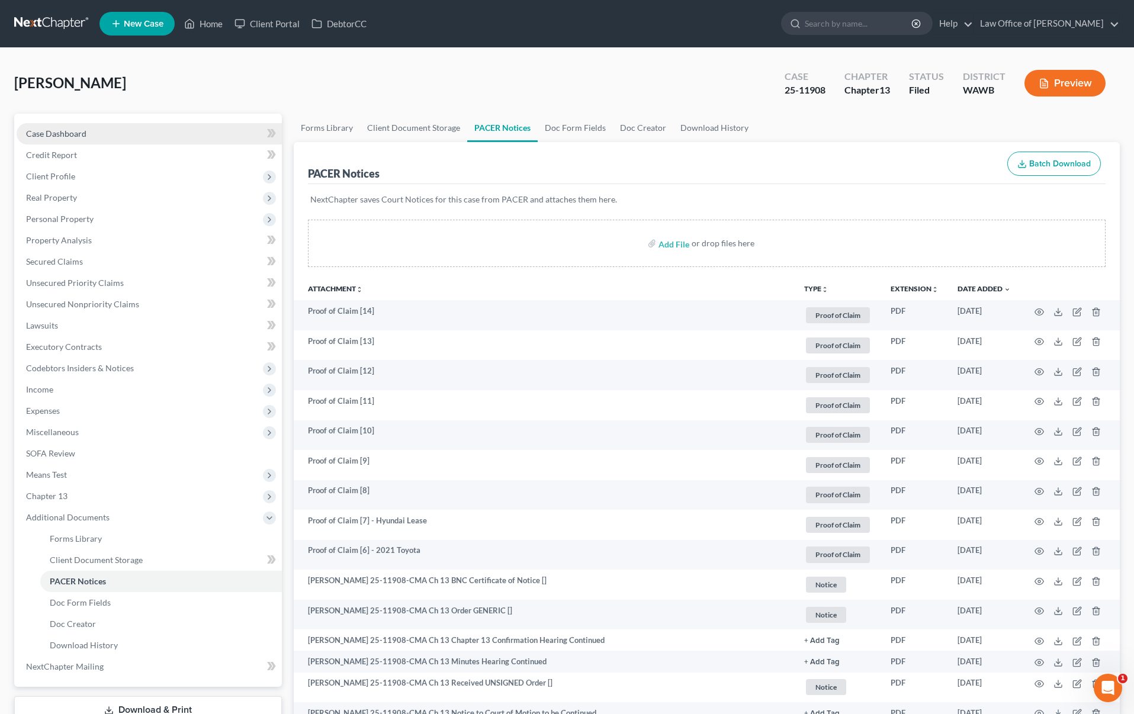
click at [142, 130] on link "Case Dashboard" at bounding box center [149, 133] width 265 height 21
select select "6"
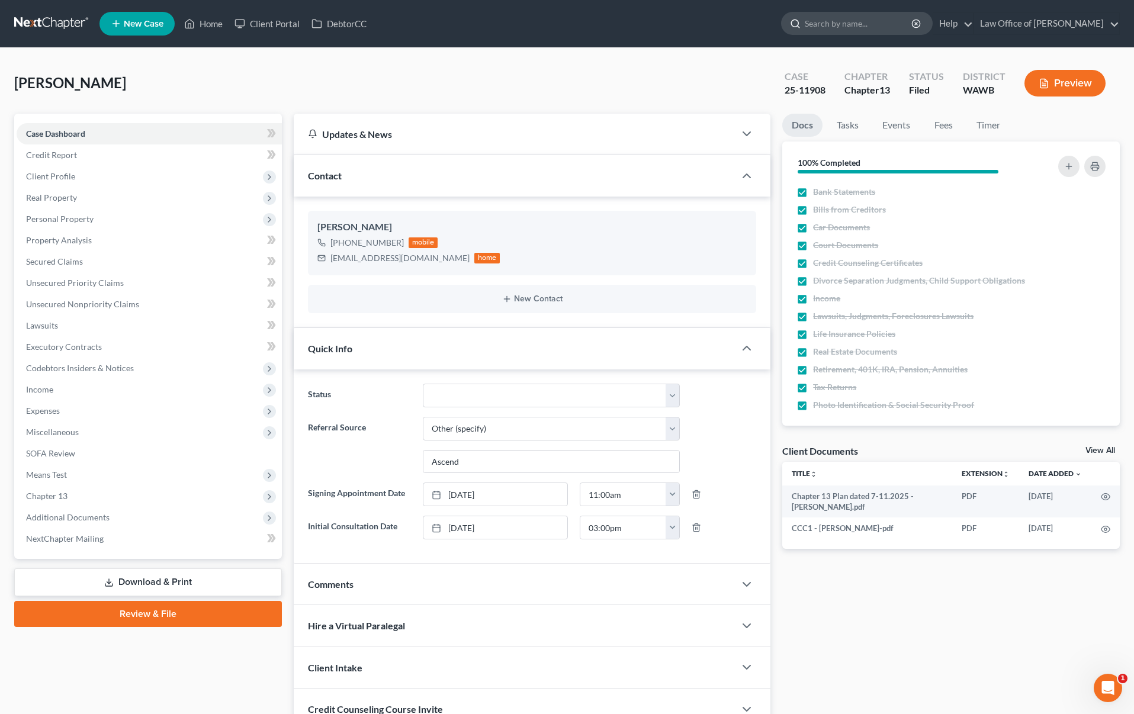
click at [862, 24] on input "search" at bounding box center [859, 23] width 108 height 22
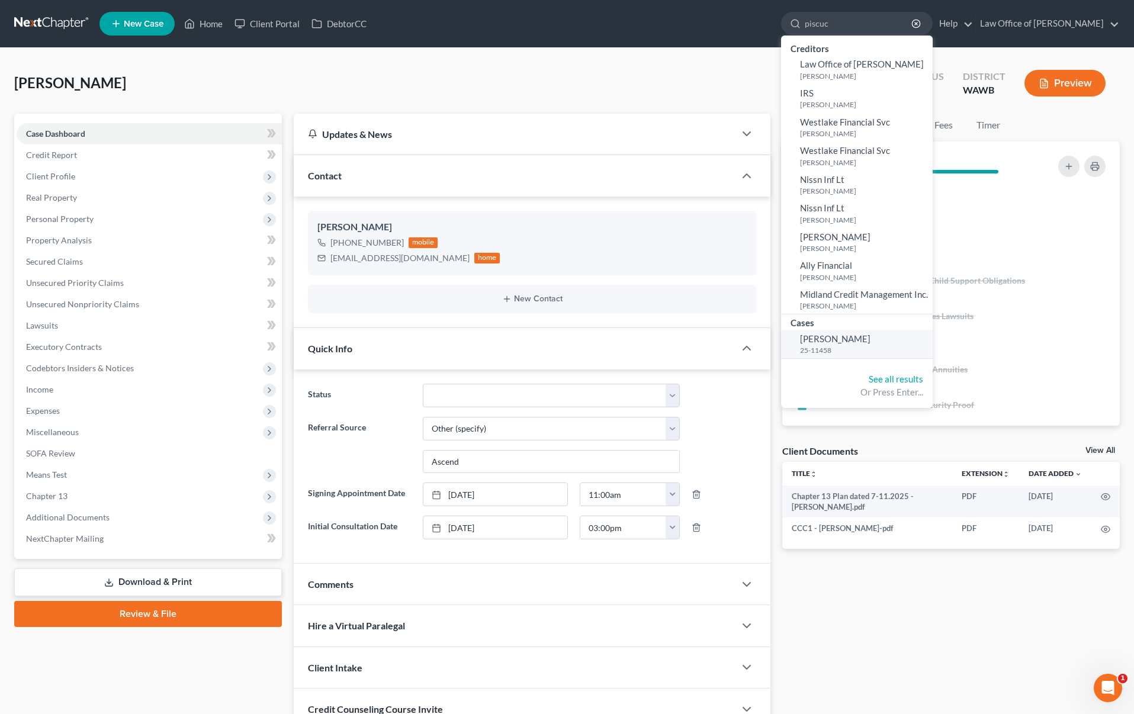
type input "piscuc"
click at [833, 351] on small "25-11458" at bounding box center [865, 350] width 130 height 10
select select "6"
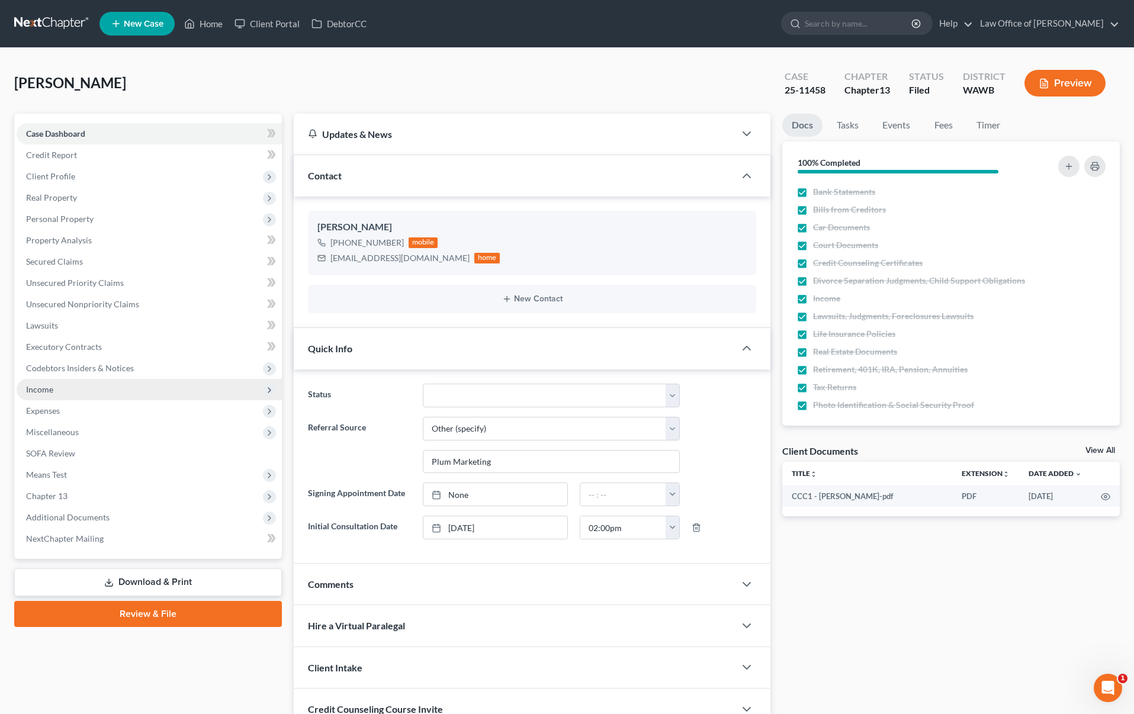
click at [68, 384] on span "Income" at bounding box center [149, 389] width 265 height 21
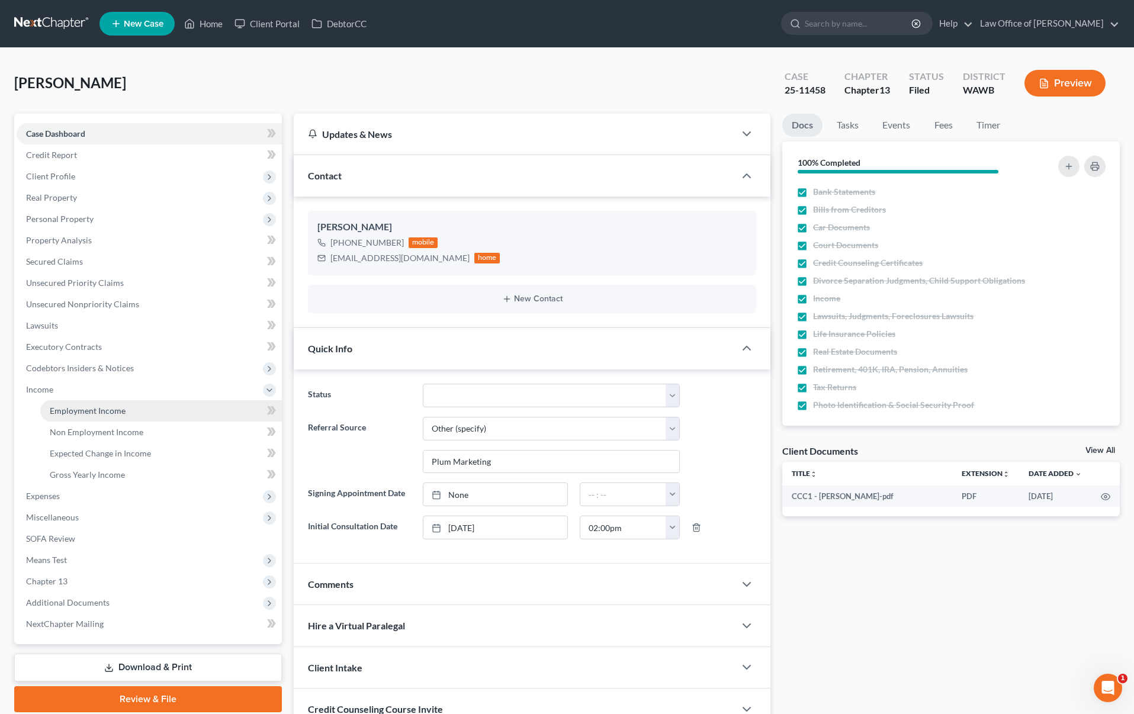
click at [84, 411] on span "Employment Income" at bounding box center [88, 411] width 76 height 10
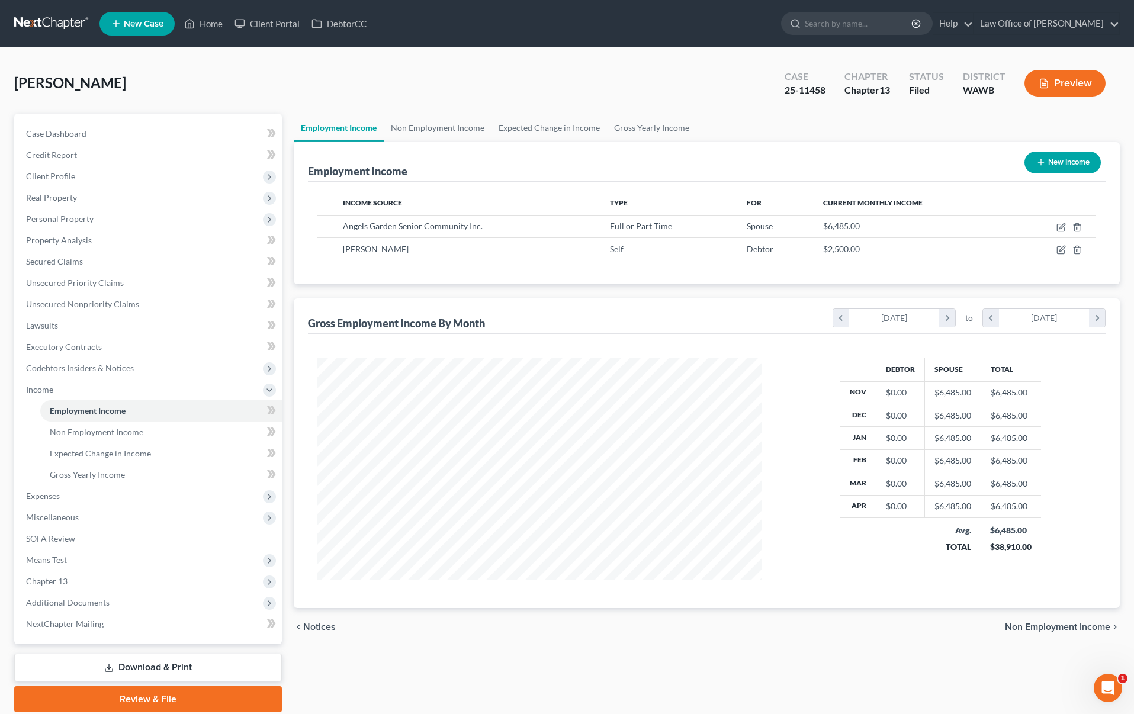
scroll to position [222, 468]
click at [462, 127] on link "Non Employment Income" at bounding box center [438, 128] width 108 height 28
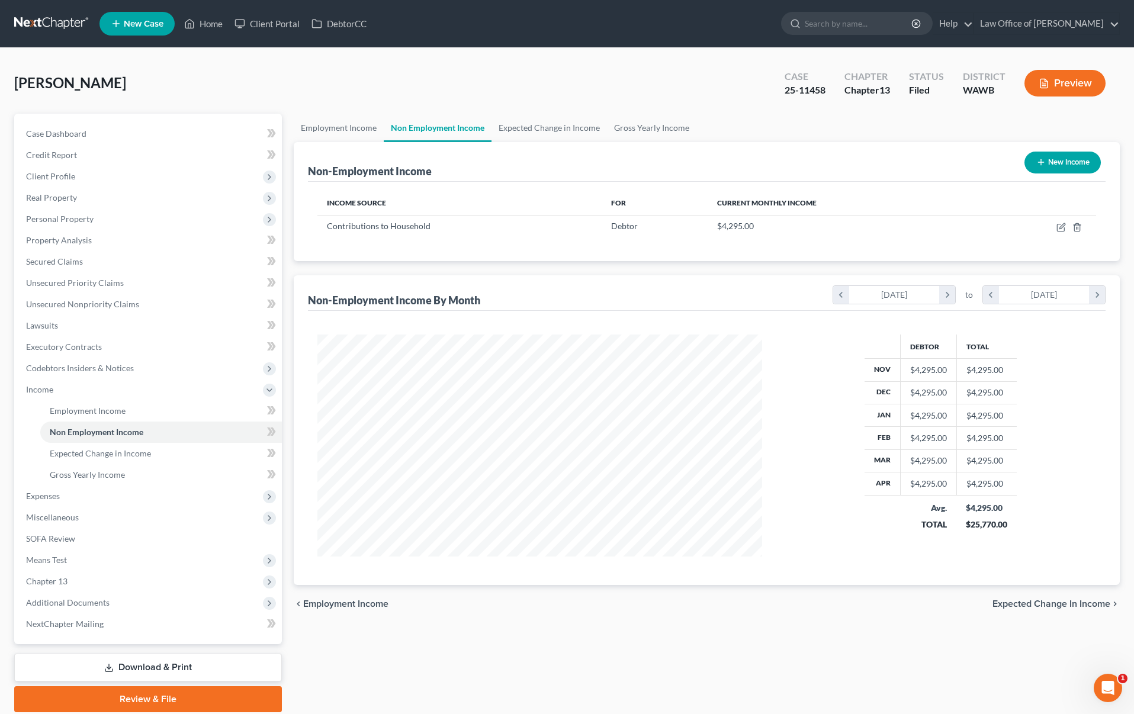
scroll to position [222, 468]
click at [171, 497] on span "Expenses" at bounding box center [149, 496] width 265 height 21
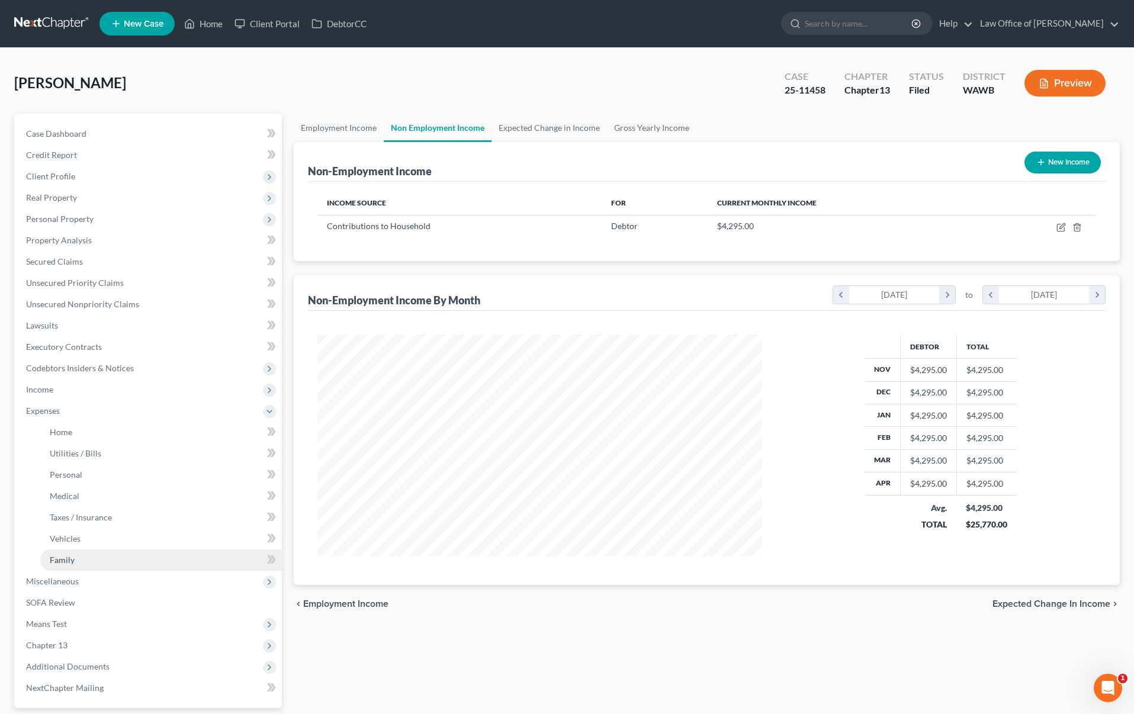
click at [144, 556] on link "Family" at bounding box center [161, 560] width 242 height 21
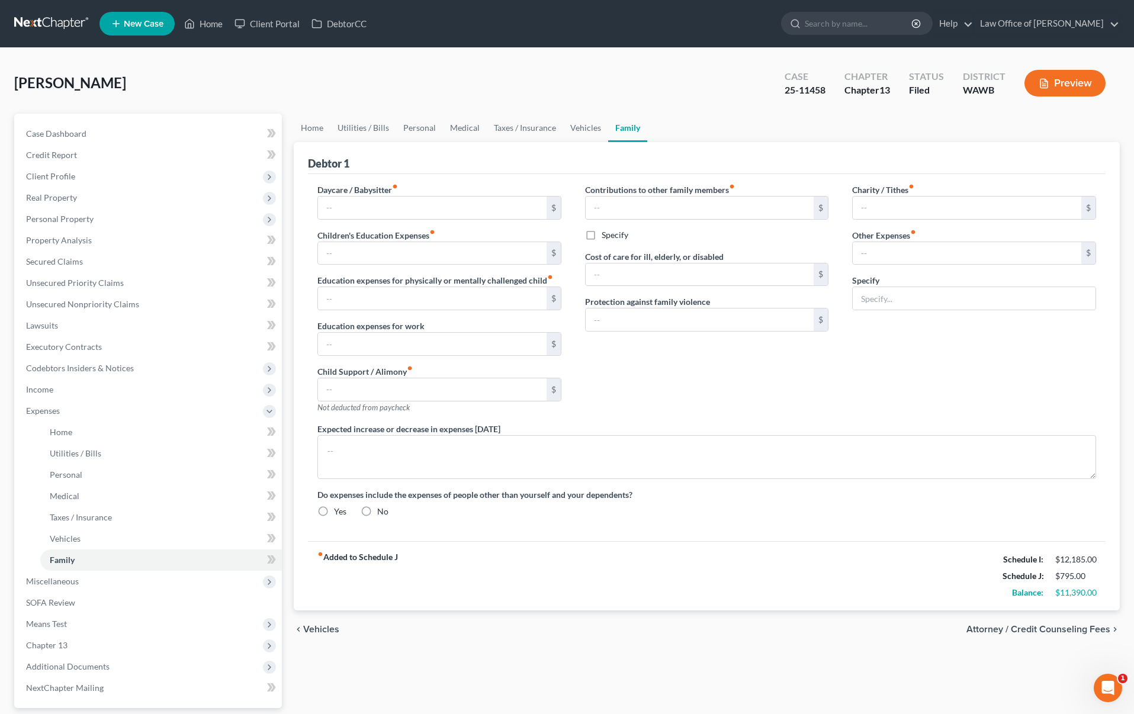
type input "0.00"
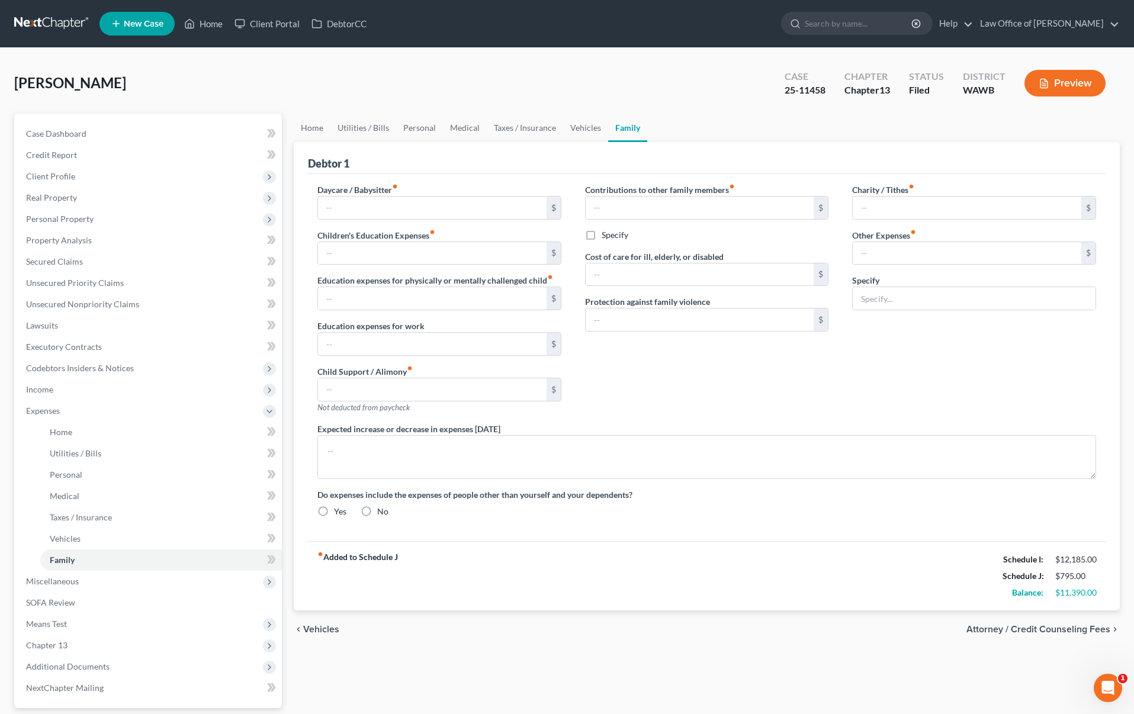
type input "0.00"
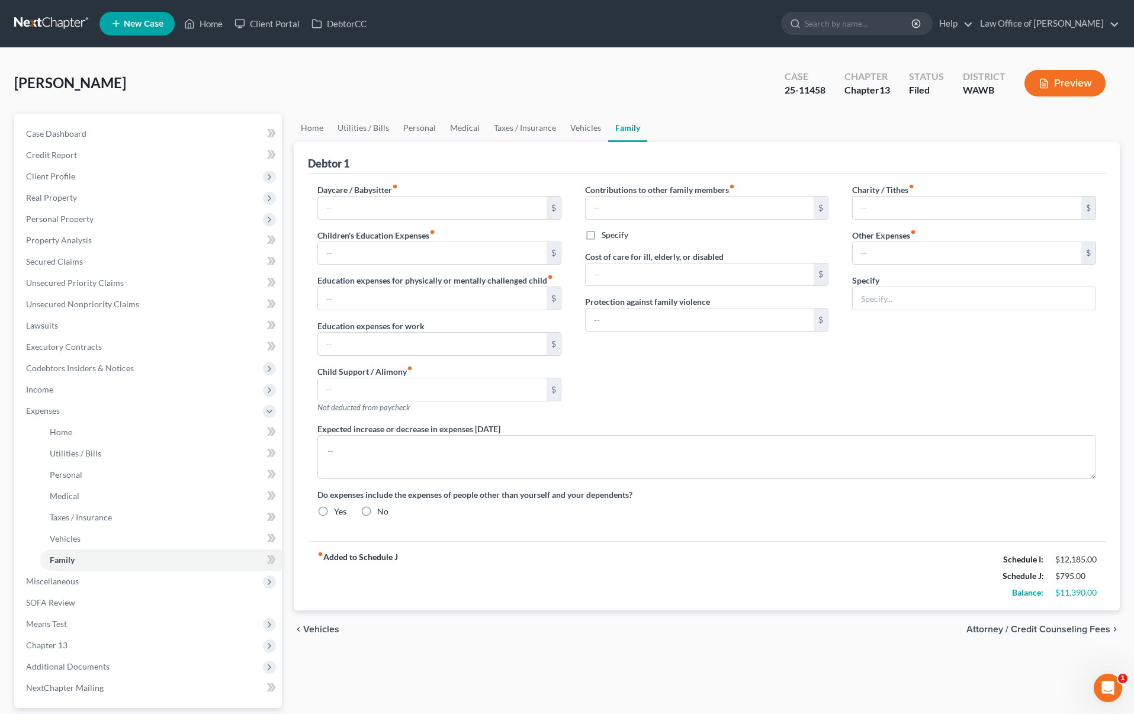
radio input "true"
click at [591, 132] on link "Vehicles" at bounding box center [585, 128] width 45 height 28
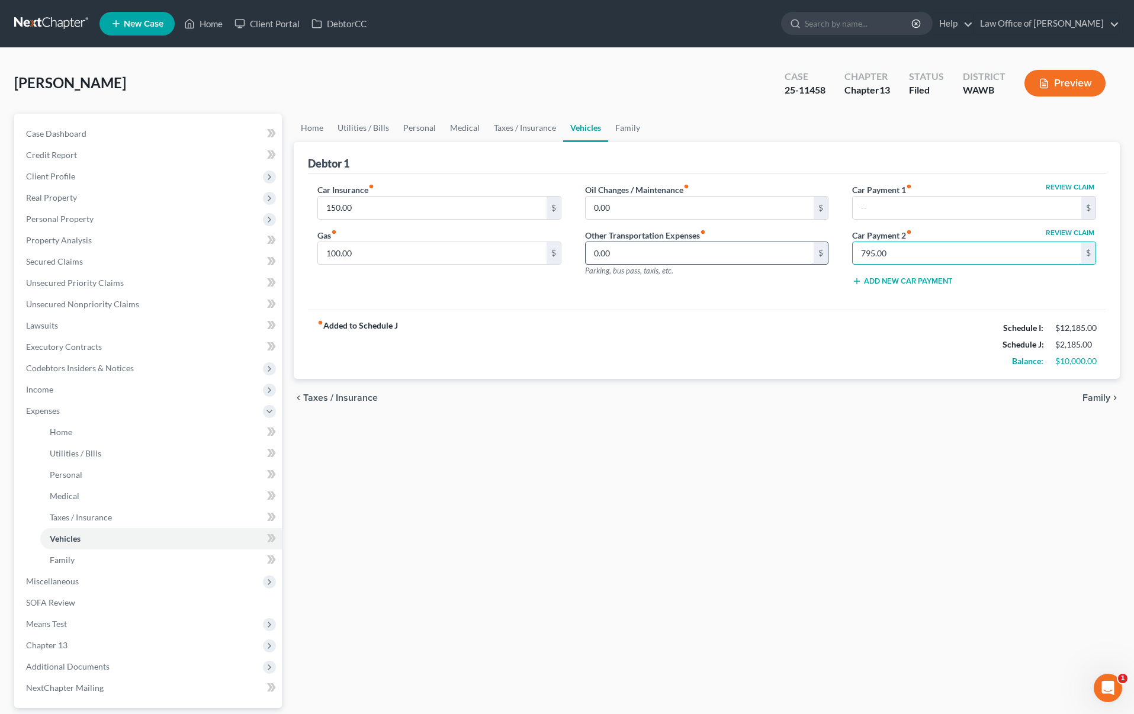
drag, startPoint x: 984, startPoint y: 262, endPoint x: 762, endPoint y: 246, distance: 223.2
click at [762, 246] on div "Car Insurance fiber_manual_record 150.00 $ Gas fiber_manual_record 100.00 $ Oil…" at bounding box center [707, 240] width 802 height 113
drag, startPoint x: 941, startPoint y: 265, endPoint x: 814, endPoint y: 228, distance: 132.7
click at [814, 228] on div "Car Insurance fiber_manual_record 150.00 $ Gas fiber_manual_record 100.00 $ Oil…" at bounding box center [707, 240] width 802 height 113
click at [913, 260] on input "795.00" at bounding box center [967, 253] width 229 height 23
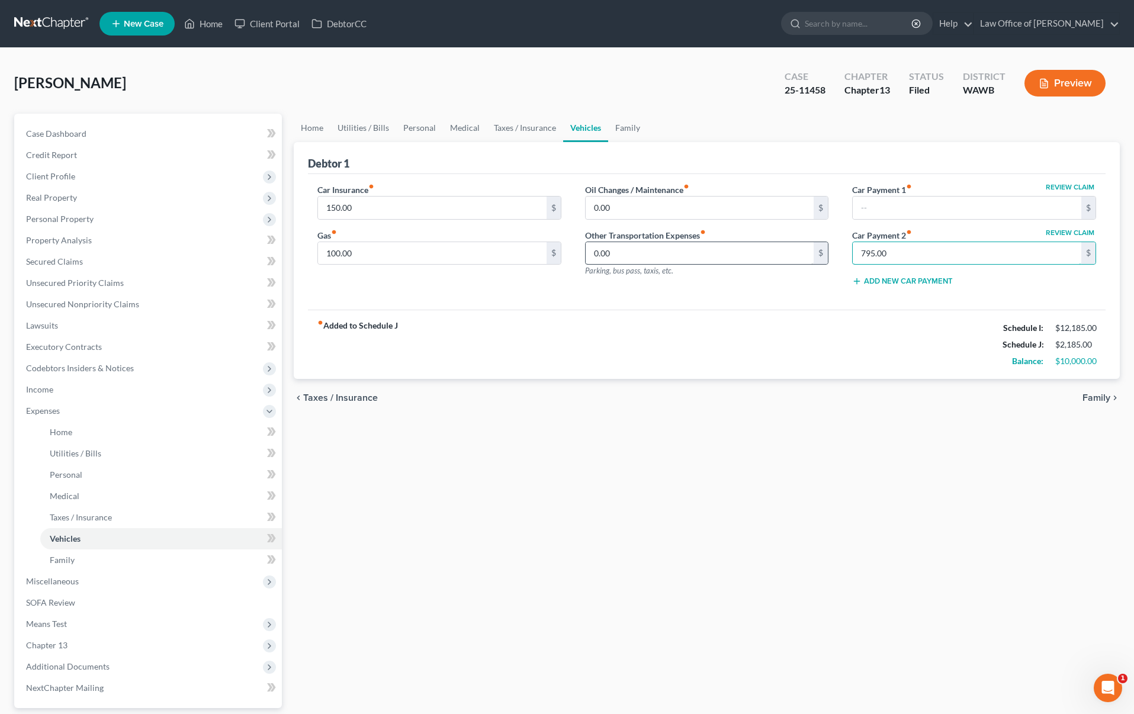
drag, startPoint x: 914, startPoint y: 253, endPoint x: 789, endPoint y: 246, distance: 125.1
click at [794, 247] on div "Car Insurance fiber_manual_record 150.00 $ Gas fiber_manual_record 100.00 $ Oil…" at bounding box center [707, 240] width 802 height 113
click at [78, 384] on span "Income" at bounding box center [149, 389] width 265 height 21
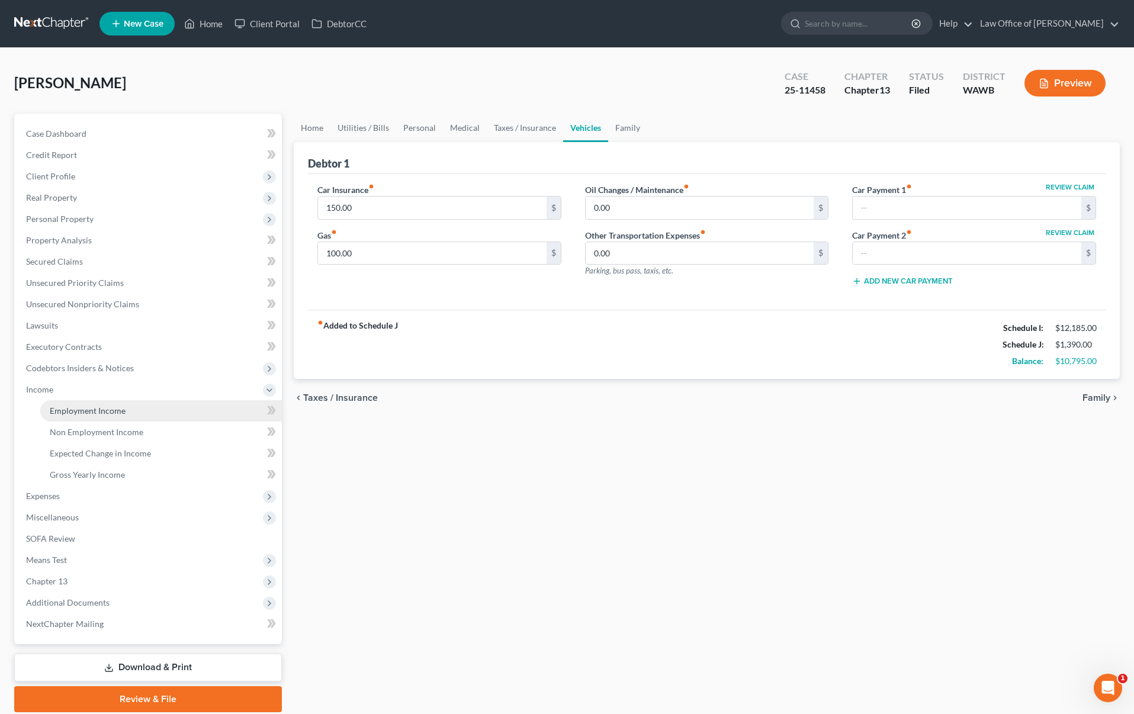
click at [74, 412] on span "Employment Income" at bounding box center [88, 411] width 76 height 10
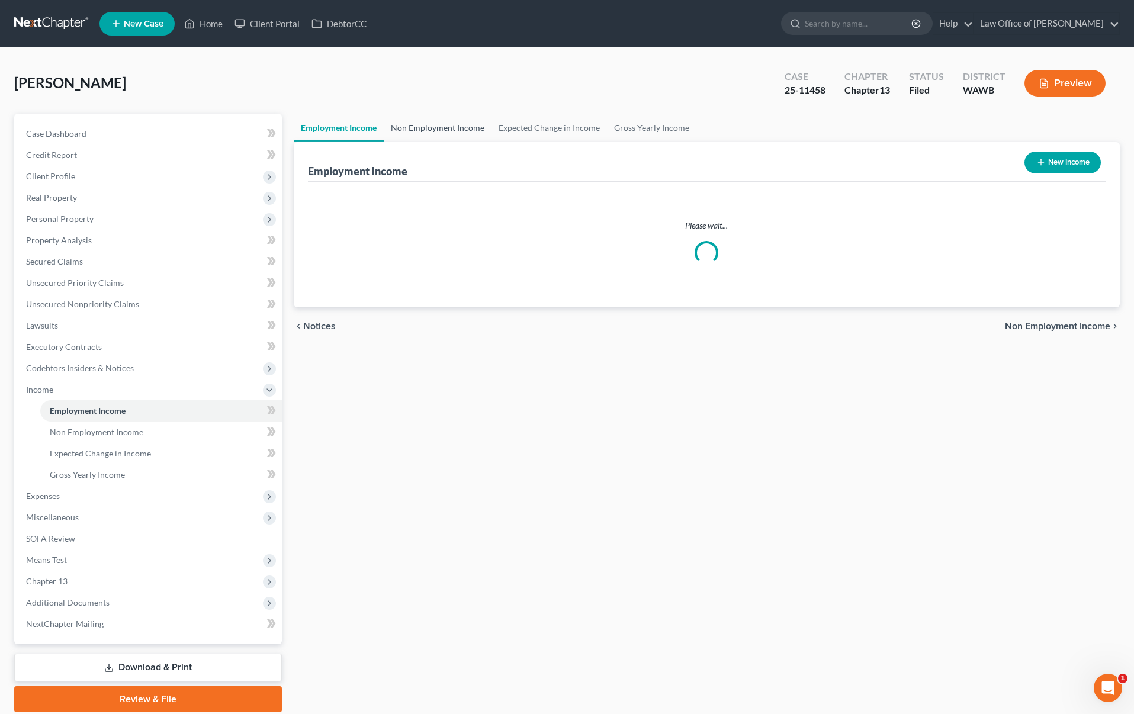
click at [432, 133] on link "Non Employment Income" at bounding box center [438, 128] width 108 height 28
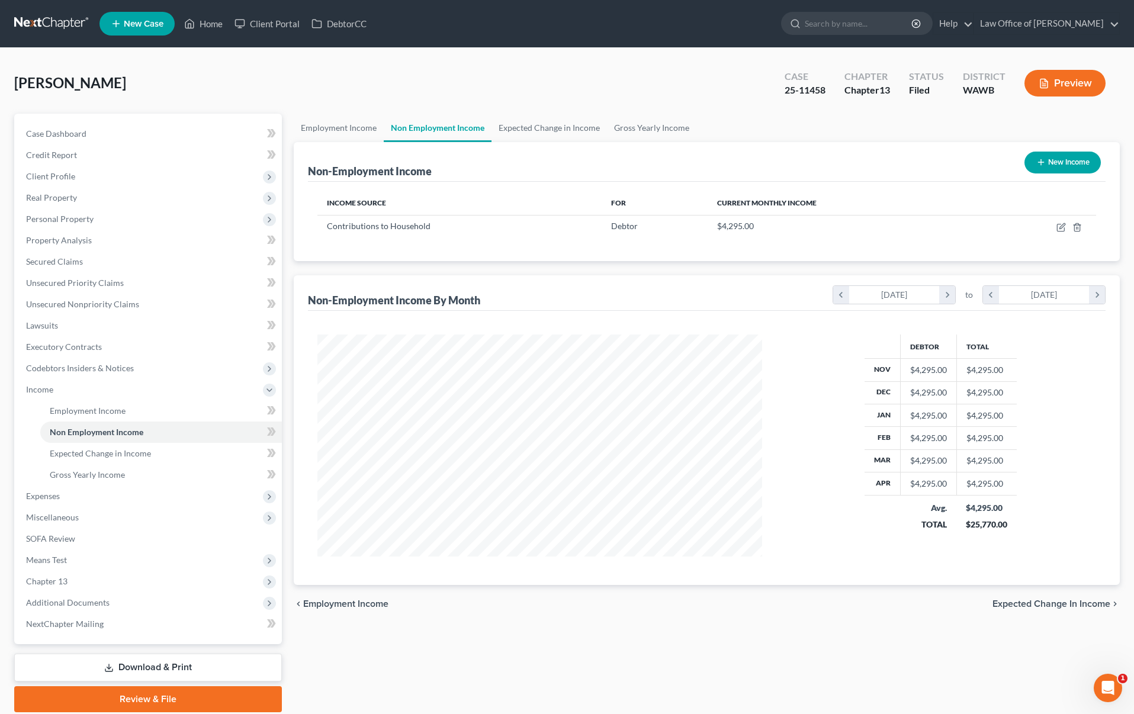
scroll to position [222, 468]
click at [136, 500] on span "Expenses" at bounding box center [149, 496] width 265 height 21
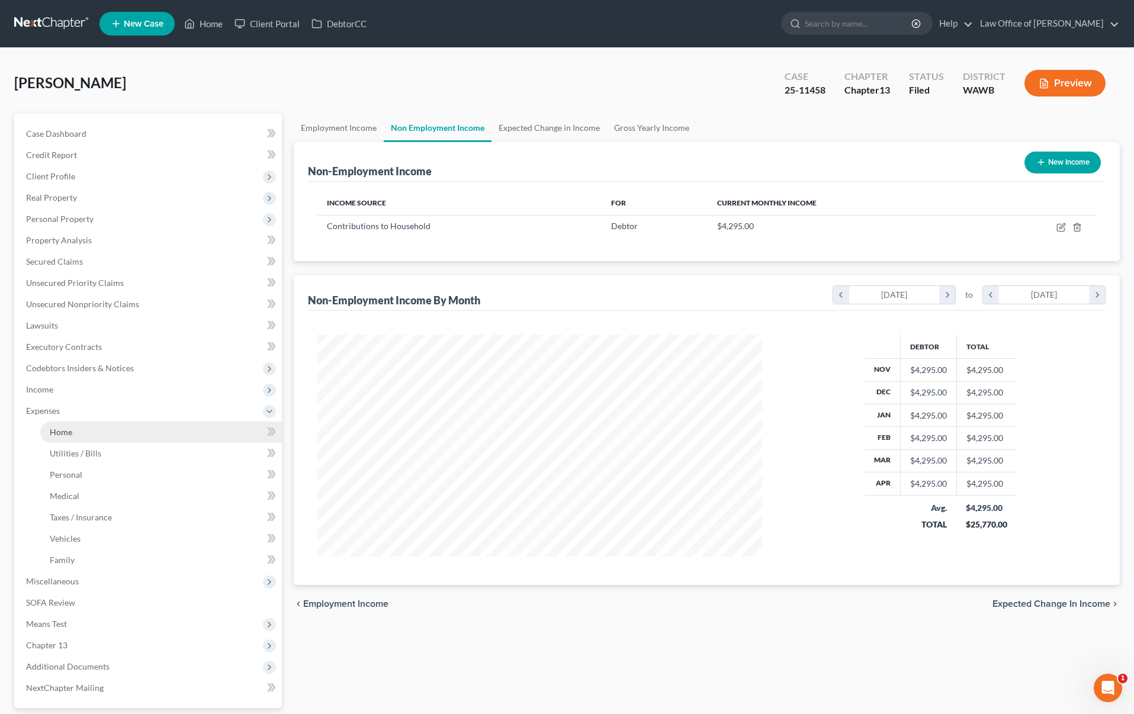
click at [148, 426] on link "Home" at bounding box center [161, 432] width 242 height 21
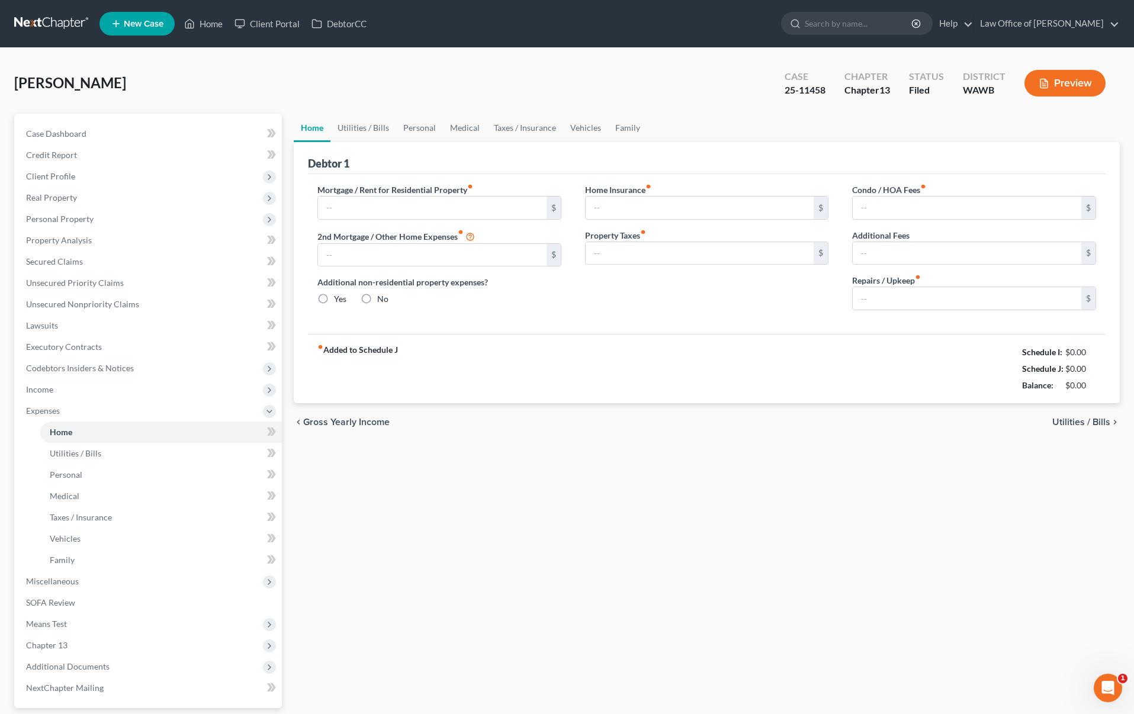
type input "0.00"
radio input "true"
type input "0.00"
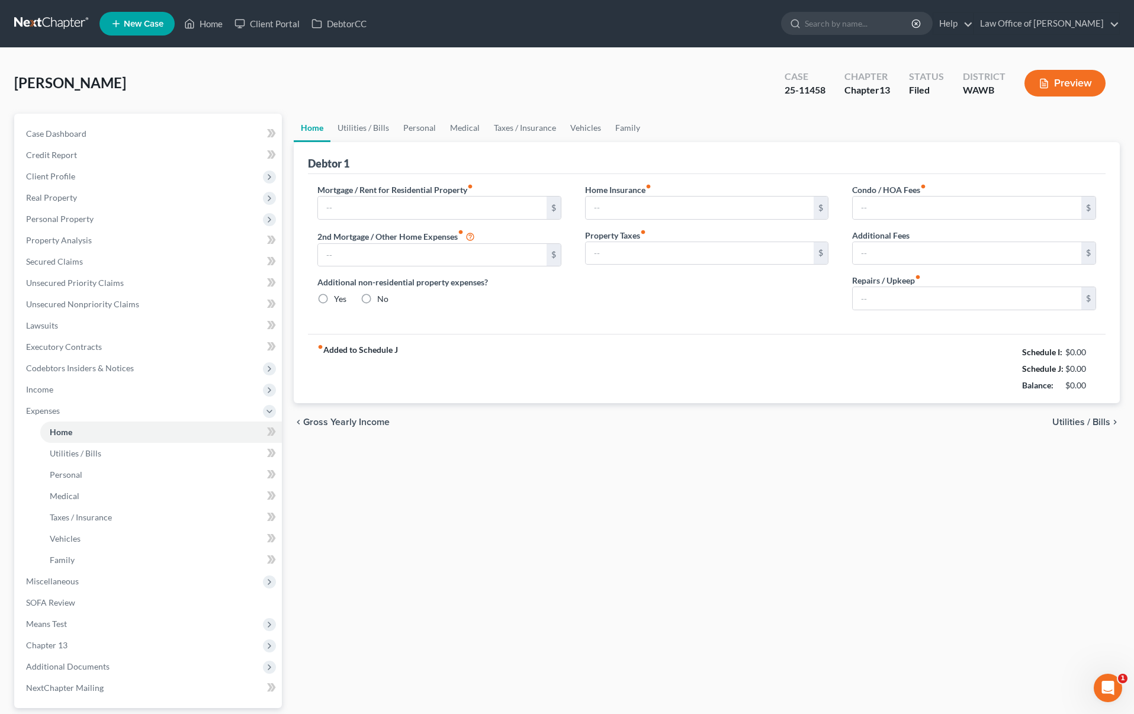
type input "0.00"
click at [119, 390] on span "Income" at bounding box center [149, 389] width 265 height 21
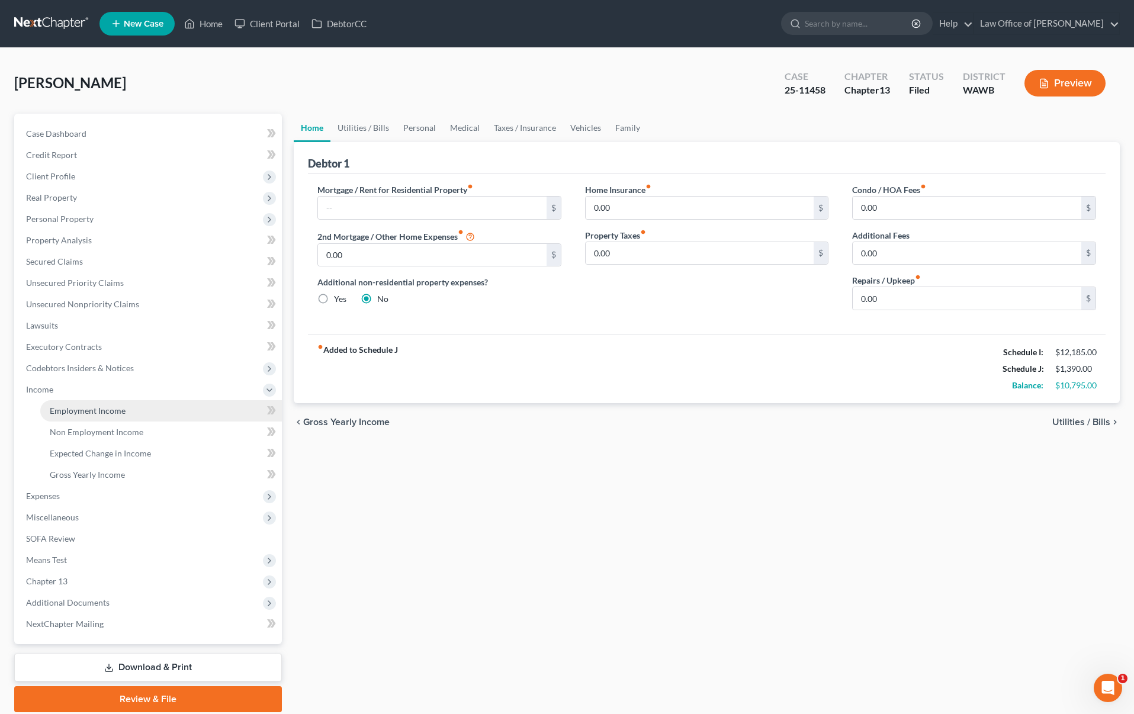
click at [116, 412] on span "Employment Income" at bounding box center [88, 411] width 76 height 10
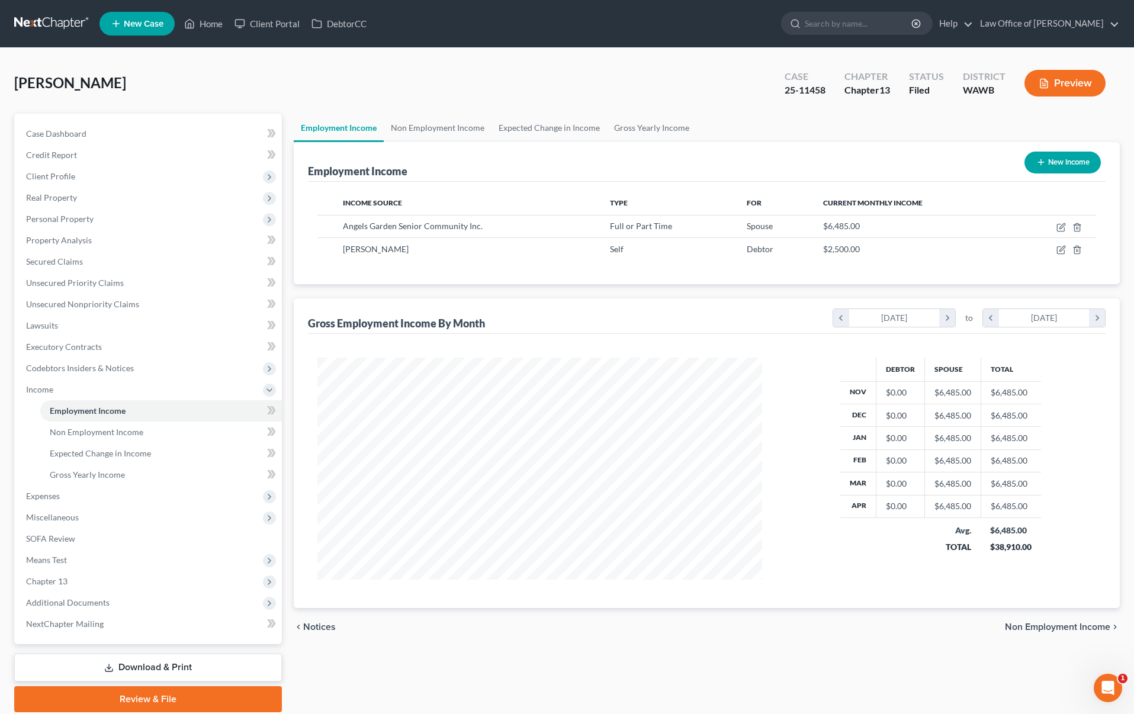
scroll to position [222, 468]
click at [441, 130] on link "Non Employment Income" at bounding box center [438, 128] width 108 height 28
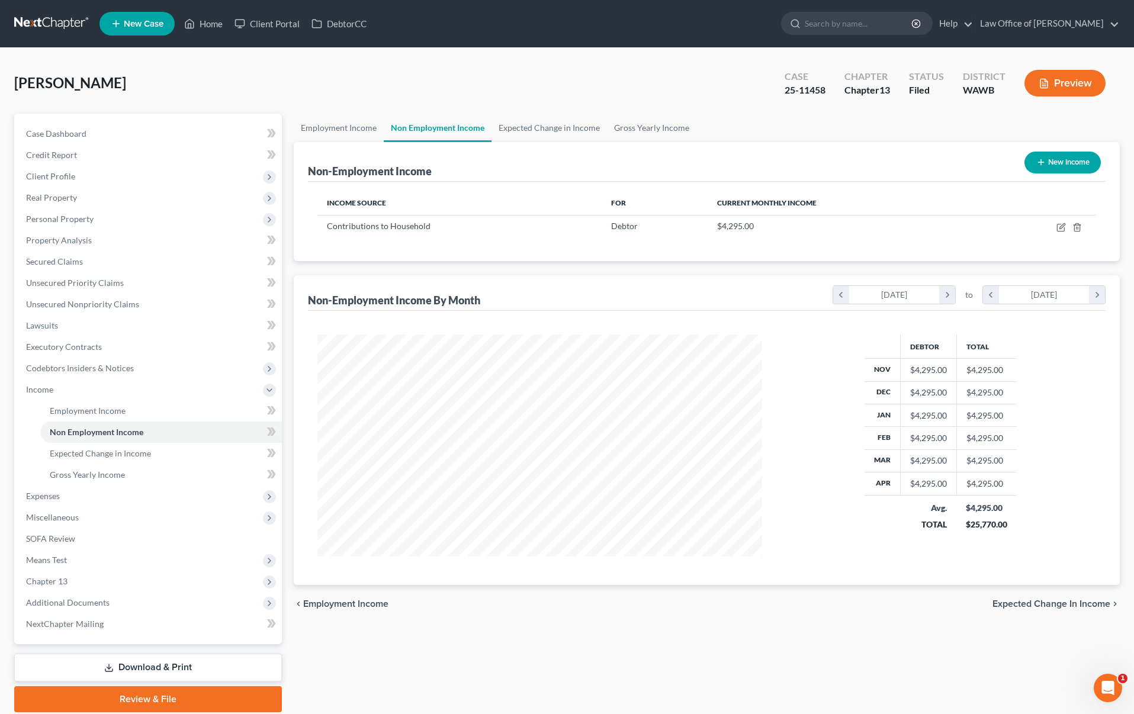
scroll to position [222, 468]
click at [1062, 226] on icon "button" at bounding box center [1061, 225] width 5 height 5
select select "8"
select select "0"
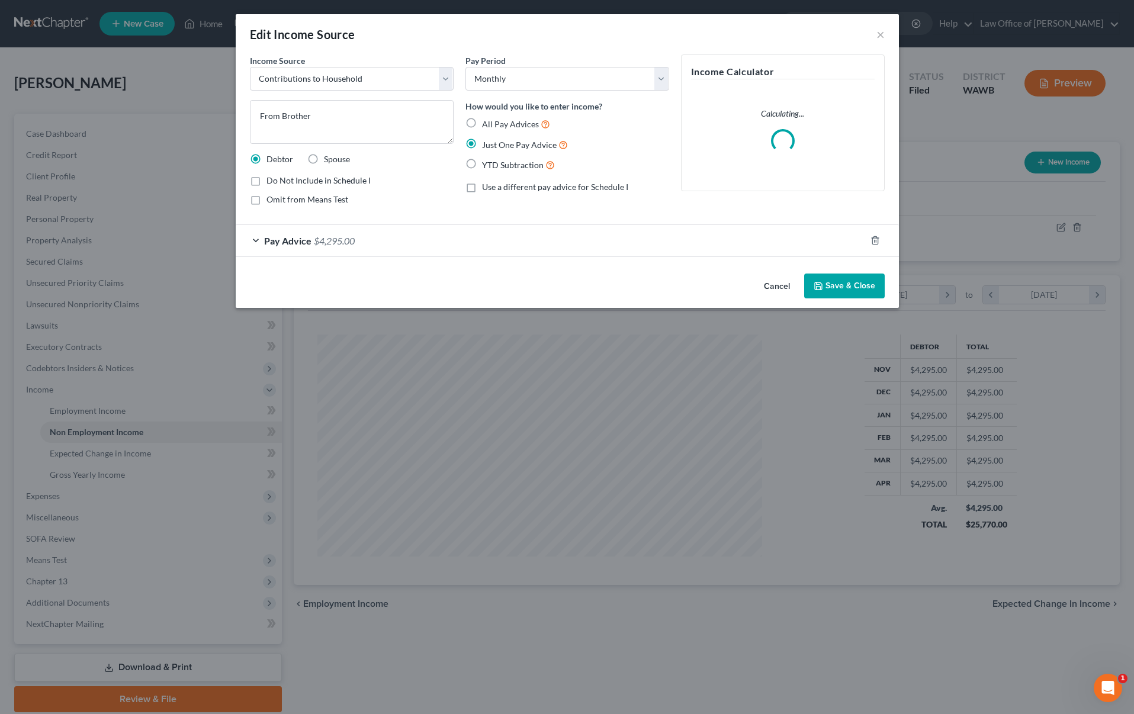
click at [455, 244] on div "Pay Advice $4,295.00" at bounding box center [551, 240] width 630 height 31
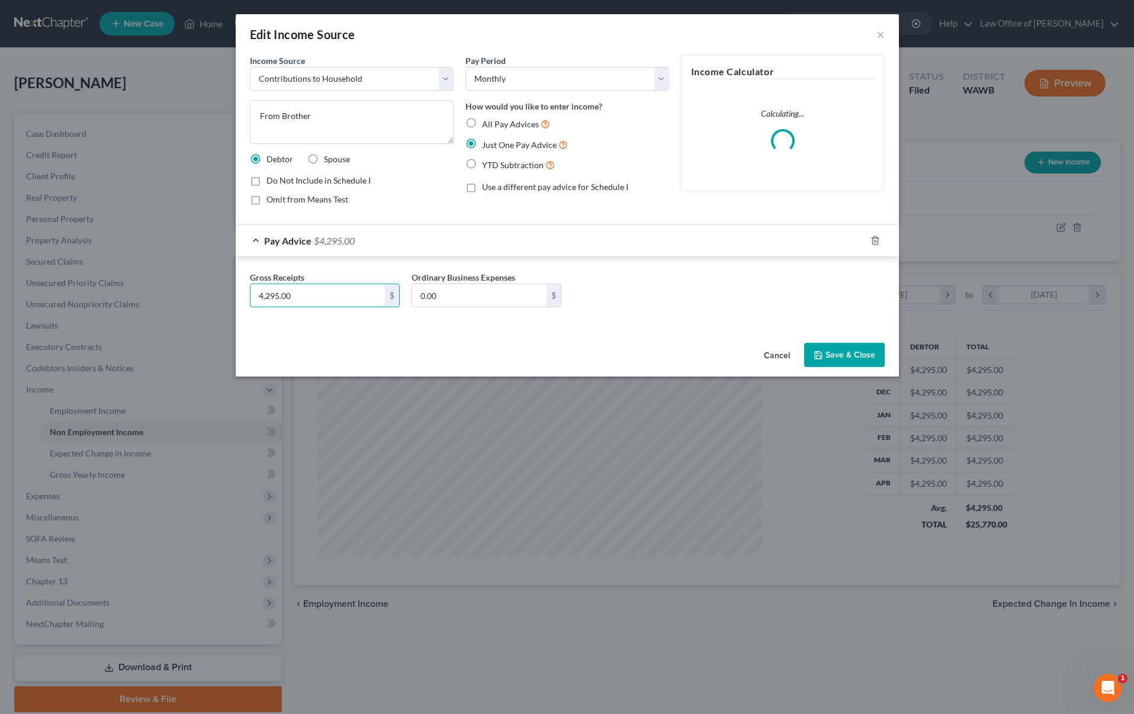
drag, startPoint x: 320, startPoint y: 291, endPoint x: 227, endPoint y: 274, distance: 95.2
click at [242, 278] on div "Gross Receipts 4,295.00 $ Ordinary Business Expenses 0.00 $" at bounding box center [567, 291] width 663 height 69
drag, startPoint x: 303, startPoint y: 303, endPoint x: 102, endPoint y: 268, distance: 203.7
click at [110, 269] on div "Edit Income Source × Income Source * Select Unemployment Disability (from emplo…" at bounding box center [567, 357] width 1134 height 714
type input "3,500"
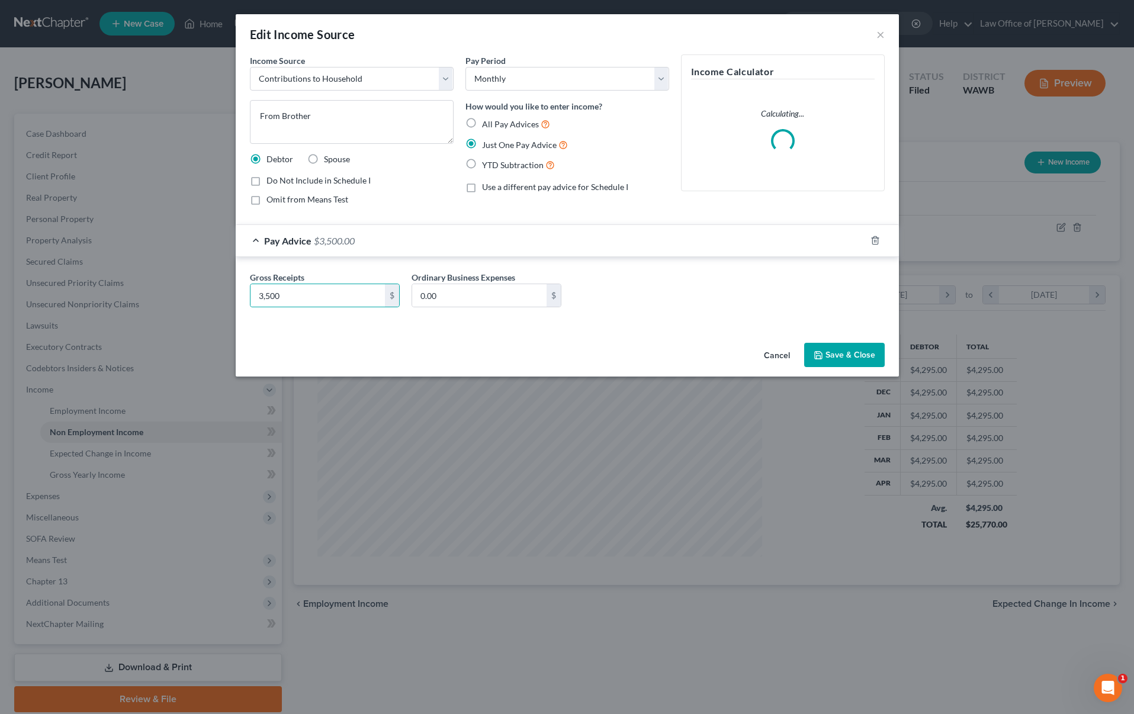
click at [833, 353] on button "Save & Close" at bounding box center [844, 355] width 81 height 25
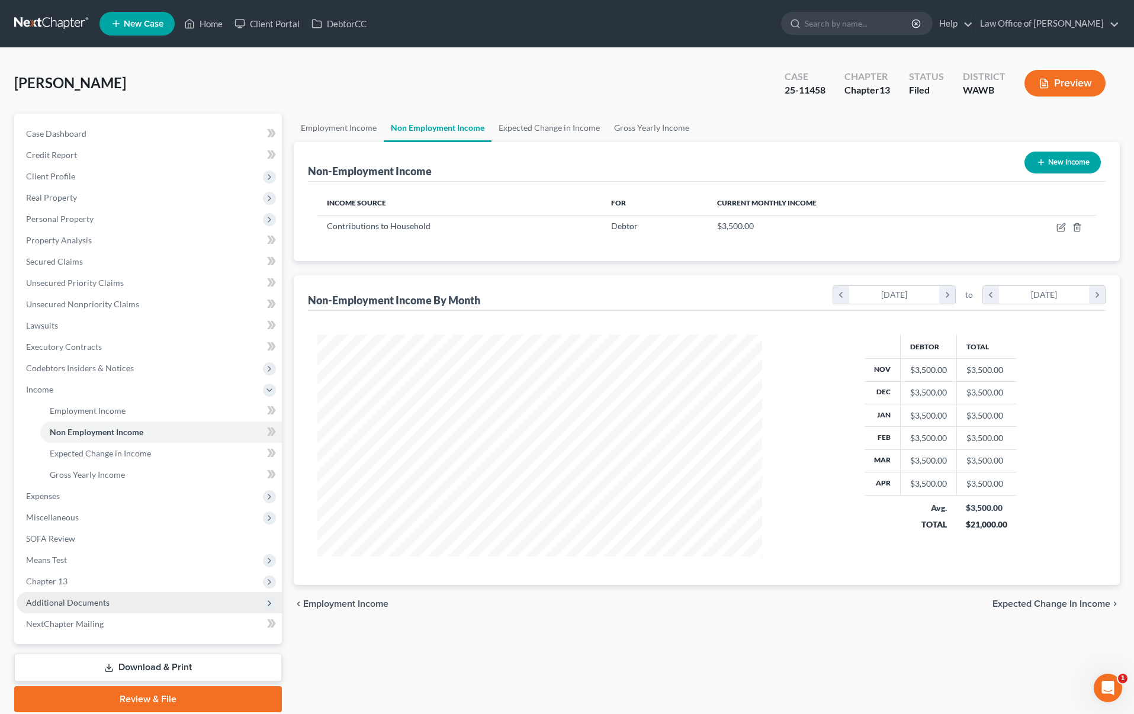
click at [134, 593] on span "Additional Documents" at bounding box center [149, 602] width 265 height 21
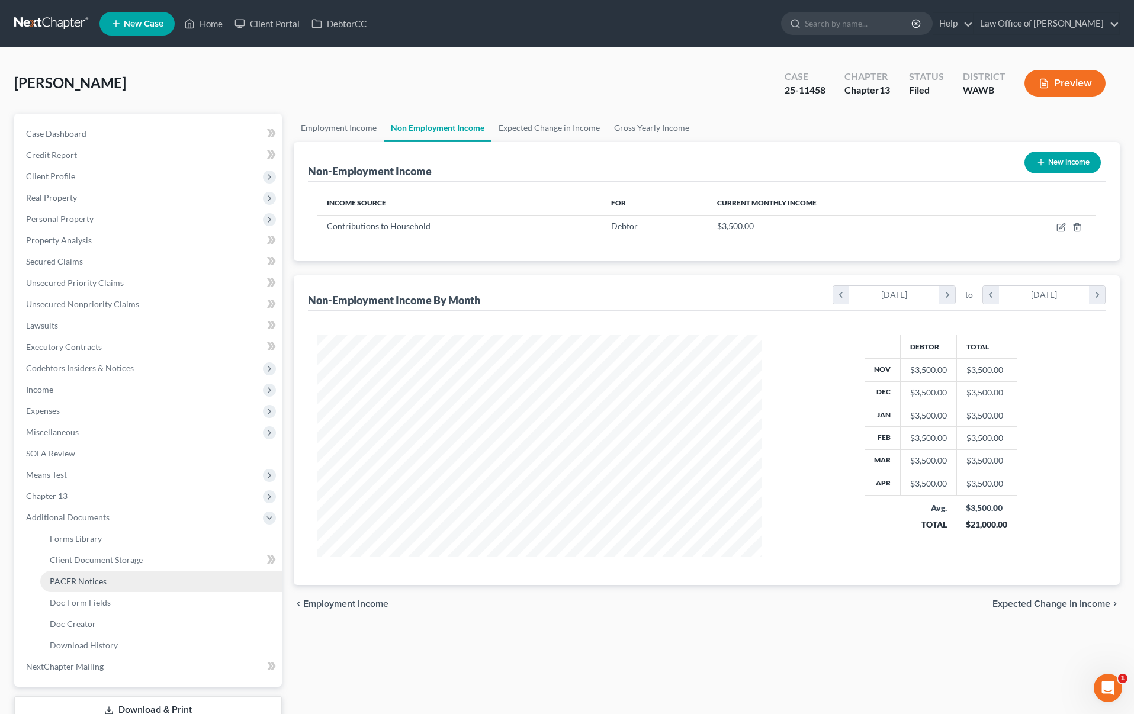
click at [119, 588] on link "PACER Notices" at bounding box center [161, 581] width 242 height 21
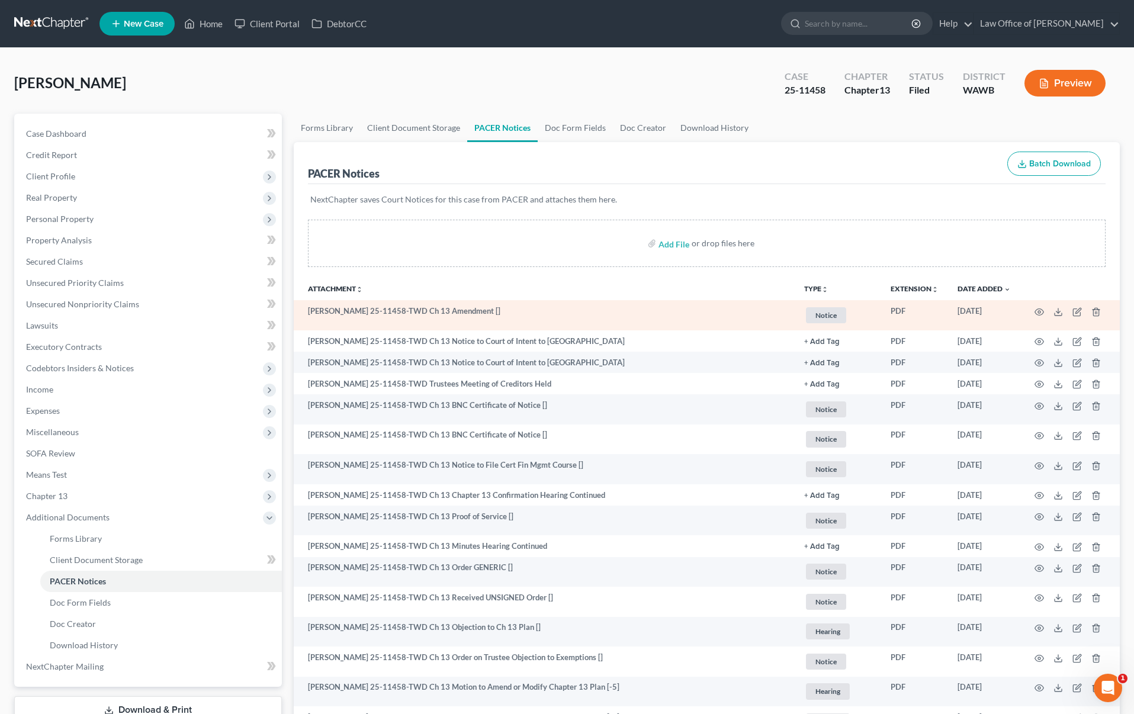
click at [1045, 313] on td at bounding box center [1069, 315] width 99 height 30
click at [1039, 313] on circle "button" at bounding box center [1039, 312] width 2 height 2
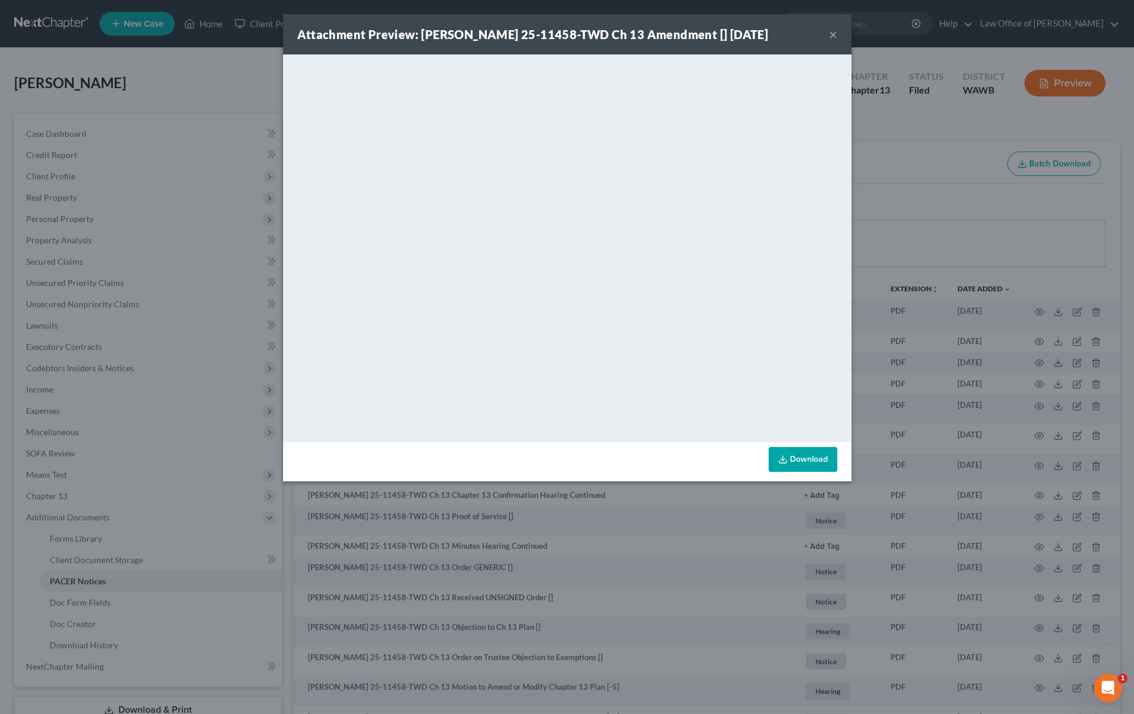
click at [890, 233] on div "Attachment Preview: Adrian Lucian Piscuc 25-11458-TWD Ch 13 Amendment [] 09/15/…" at bounding box center [567, 357] width 1134 height 714
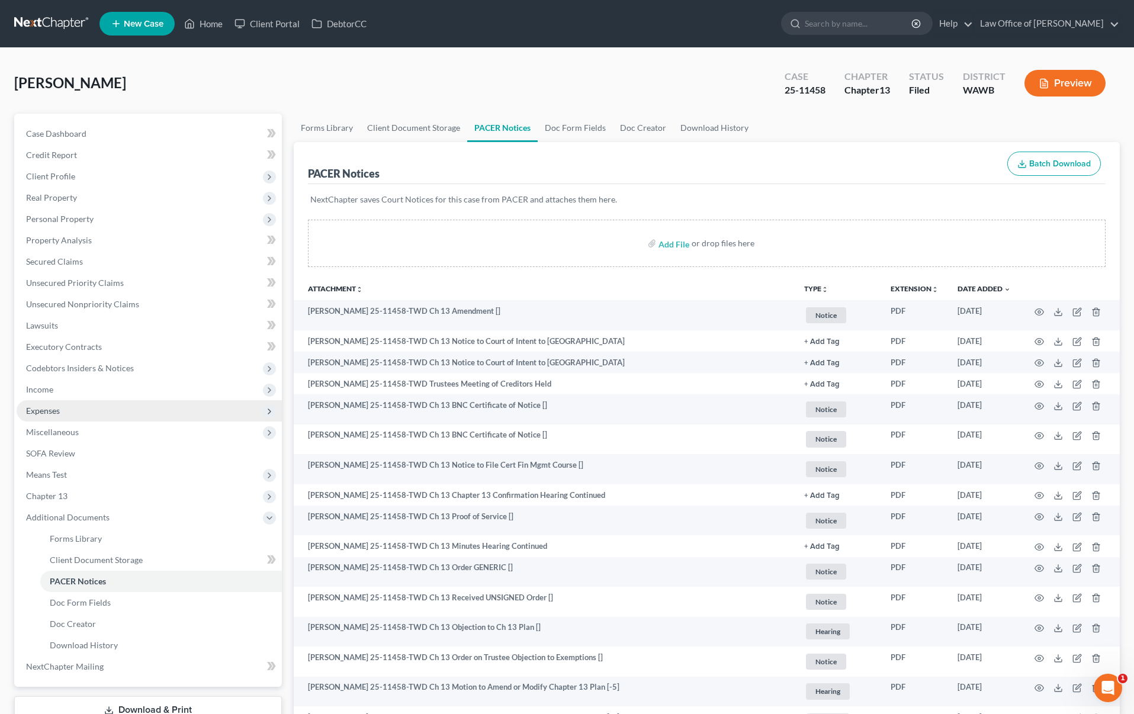
click at [159, 407] on span "Expenses" at bounding box center [149, 410] width 265 height 21
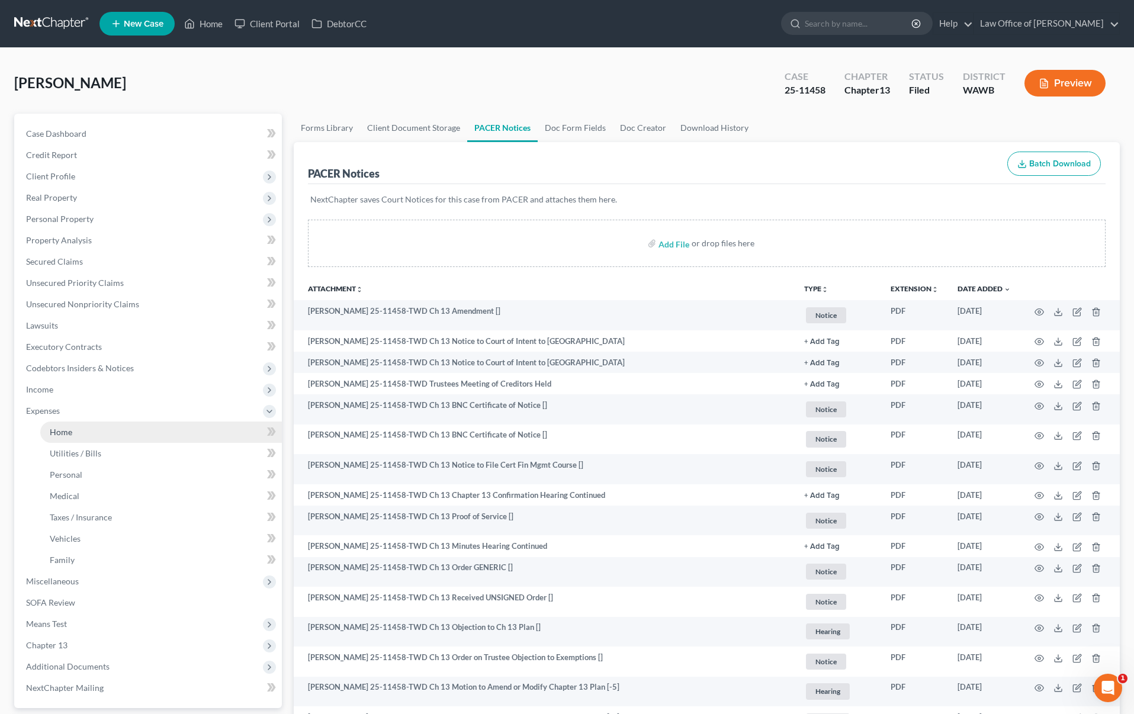
click at [146, 428] on link "Home" at bounding box center [161, 432] width 242 height 21
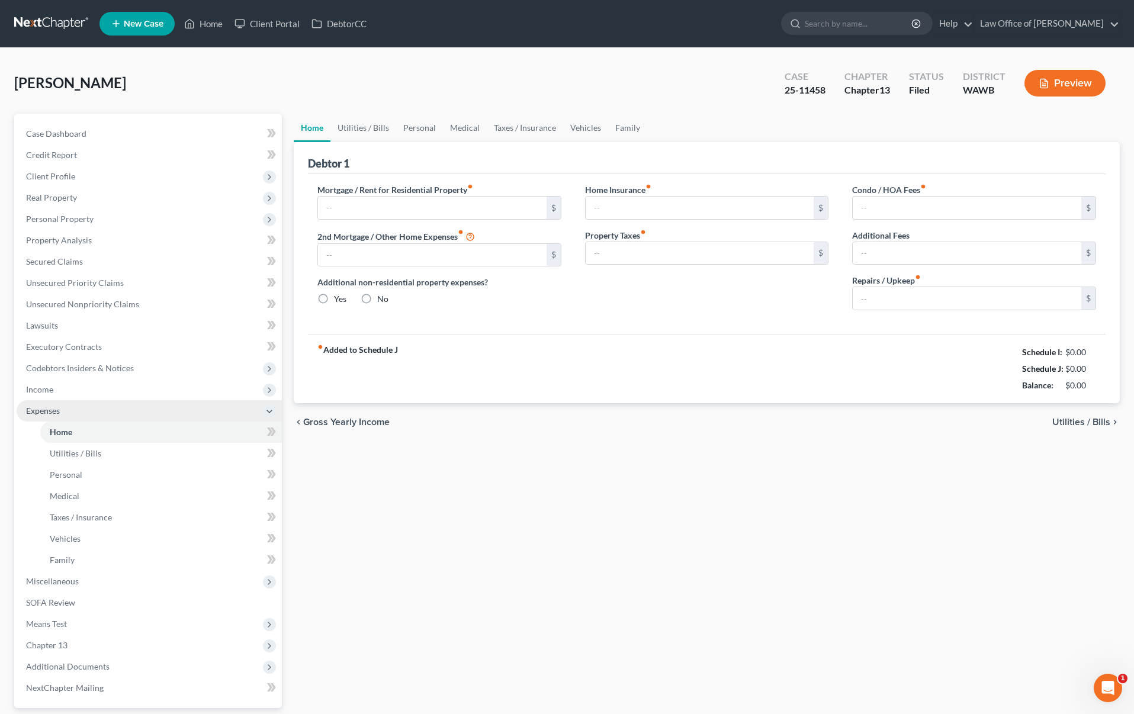
type input "0.00"
radio input "true"
type input "0.00"
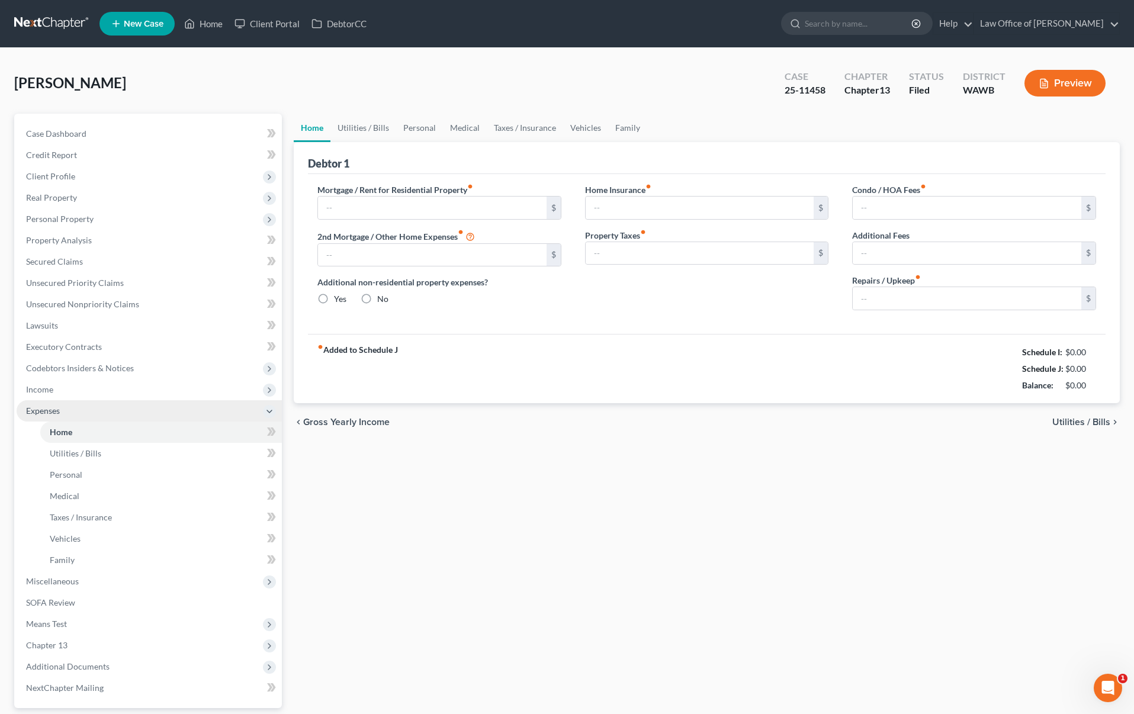
type input "0.00"
click at [184, 306] on link "Unsecured Nonpriority Claims" at bounding box center [149, 304] width 265 height 21
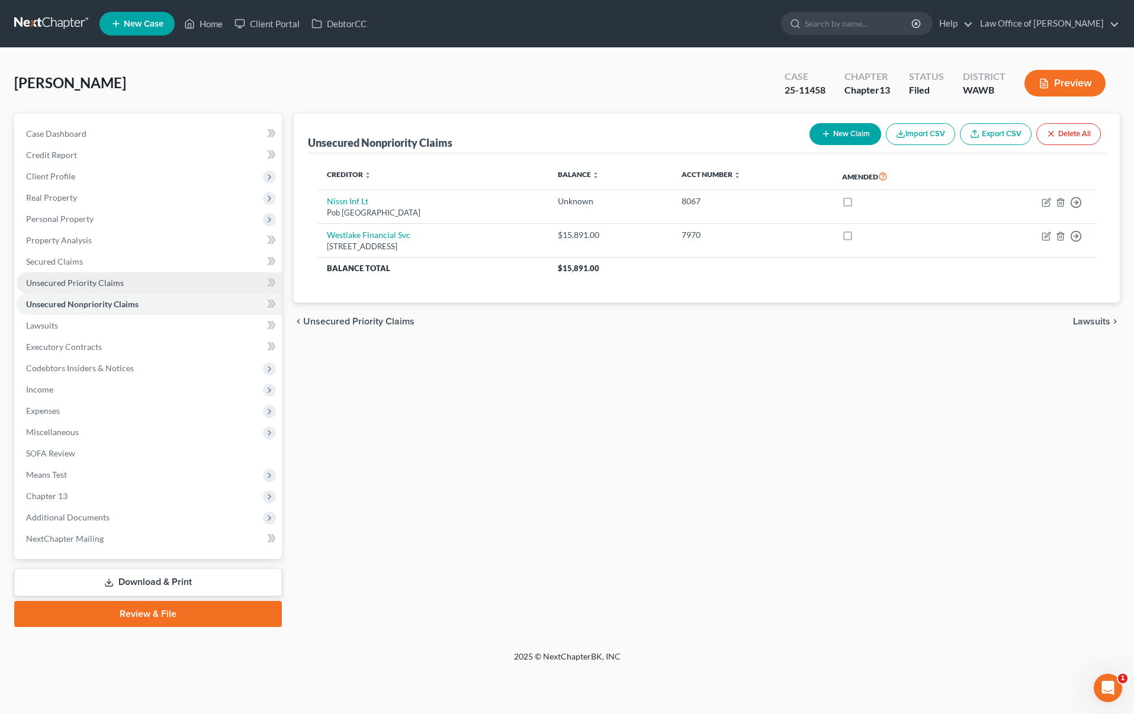
click at [187, 282] on link "Unsecured Priority Claims" at bounding box center [149, 282] width 265 height 21
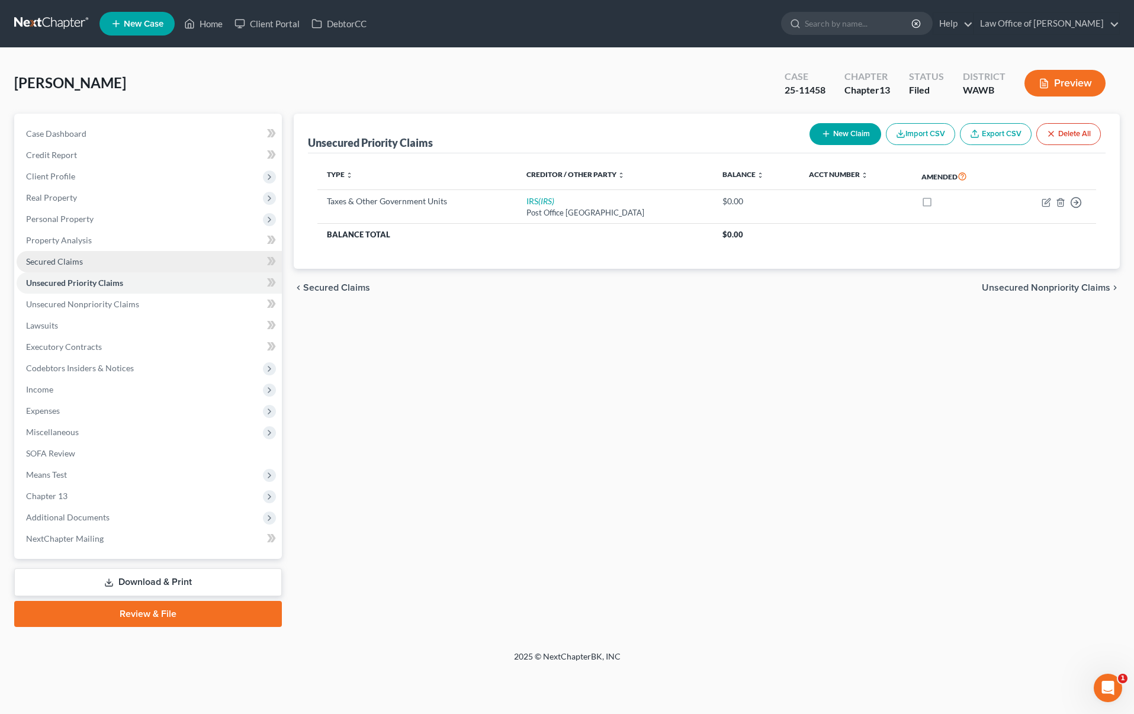
click at [184, 269] on link "Secured Claims" at bounding box center [149, 261] width 265 height 21
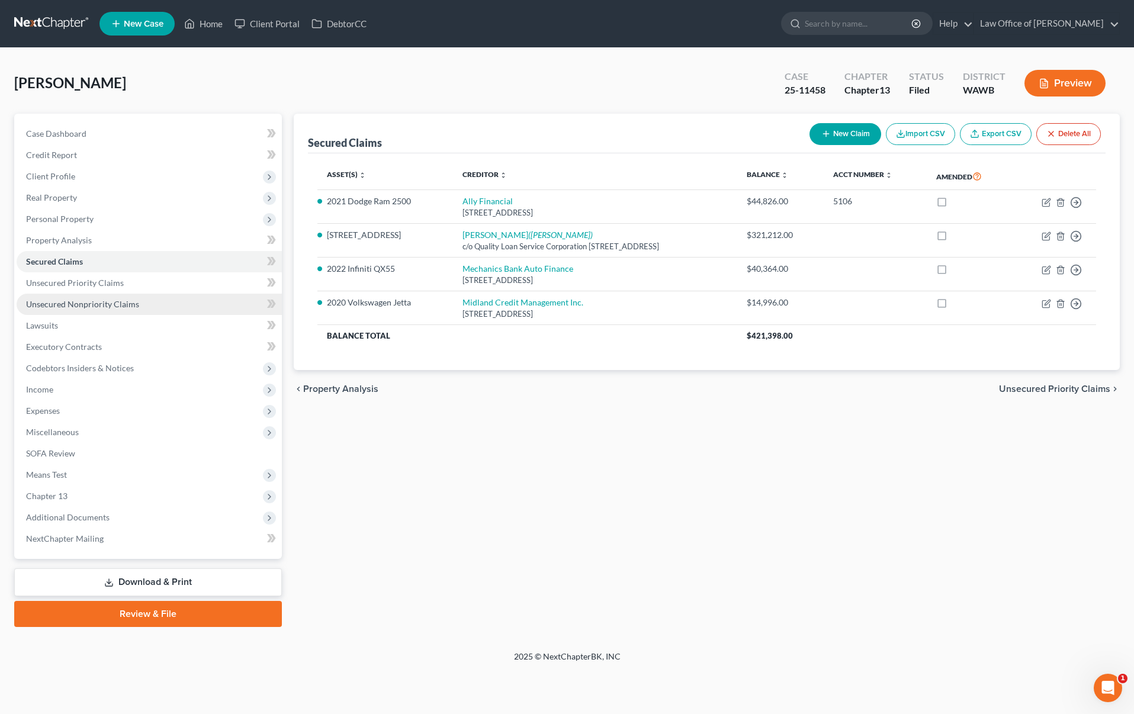
click at [178, 304] on link "Unsecured Nonpriority Claims" at bounding box center [149, 304] width 265 height 21
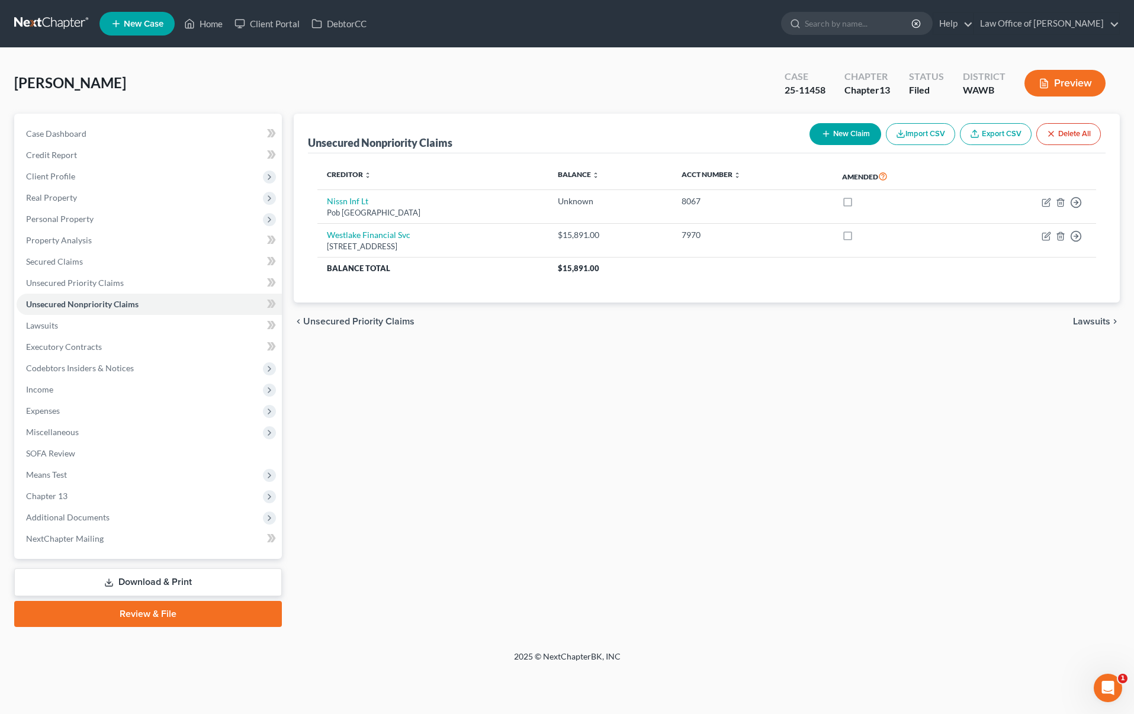
click at [43, 25] on link at bounding box center [52, 23] width 76 height 21
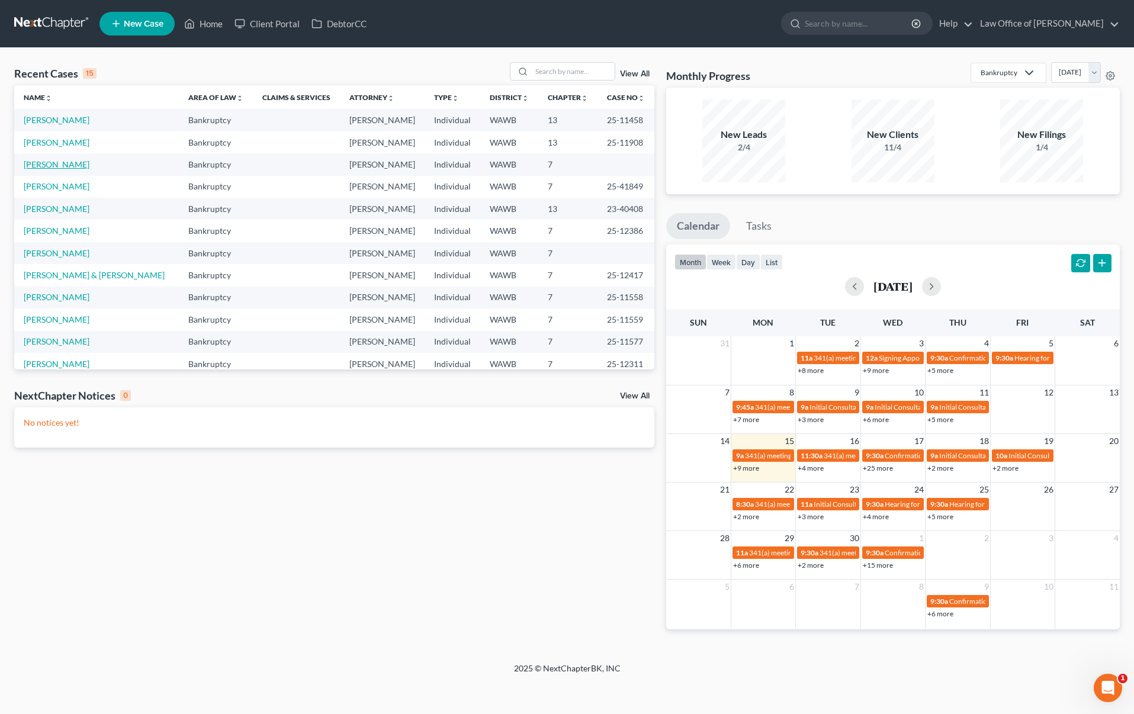
click at [62, 165] on link "[PERSON_NAME]" at bounding box center [57, 164] width 66 height 10
select select "6"
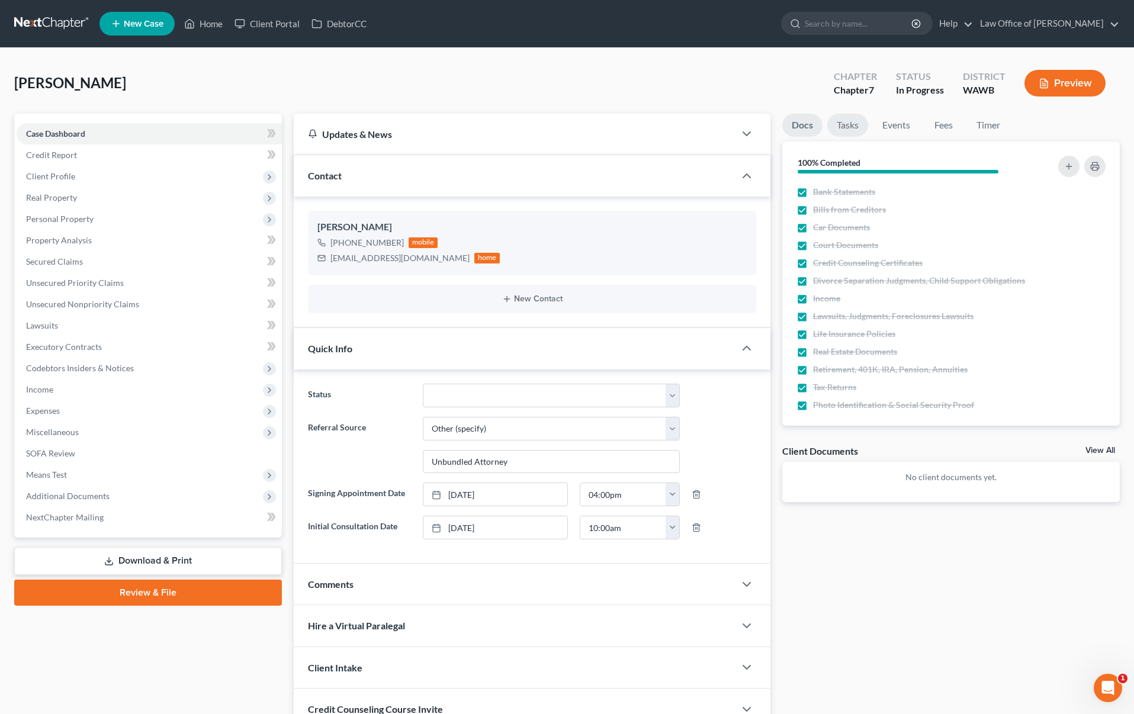
click at [851, 128] on link "Tasks" at bounding box center [847, 125] width 41 height 23
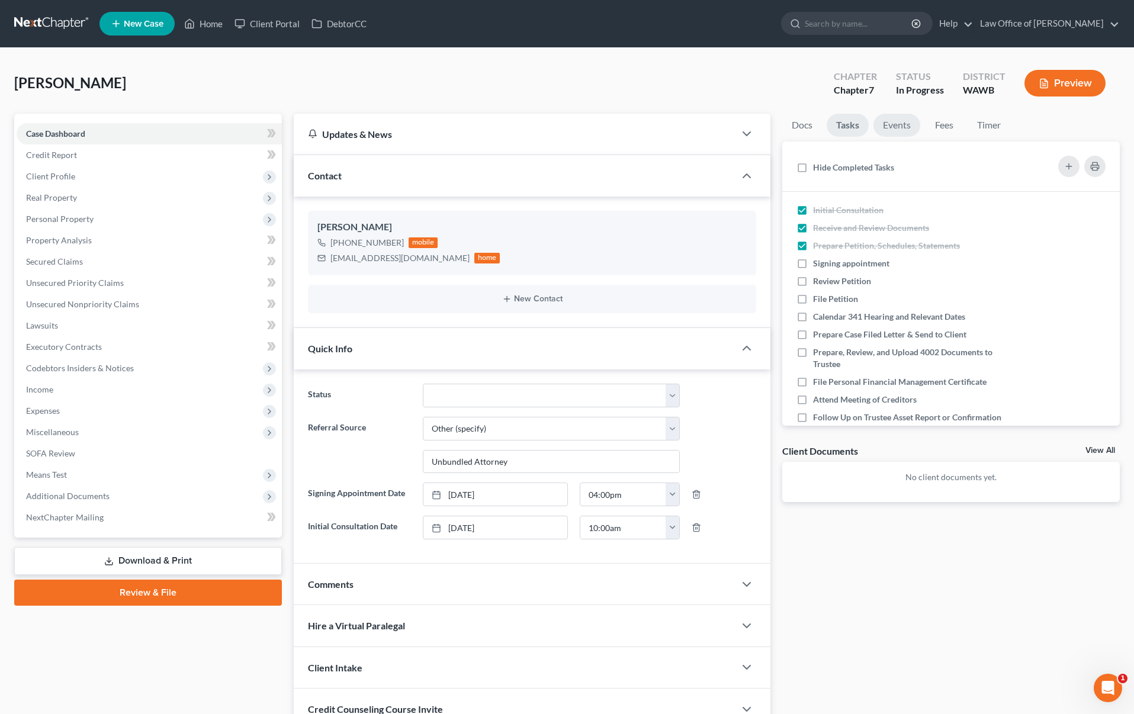
click at [879, 130] on link "Events" at bounding box center [896, 125] width 47 height 23
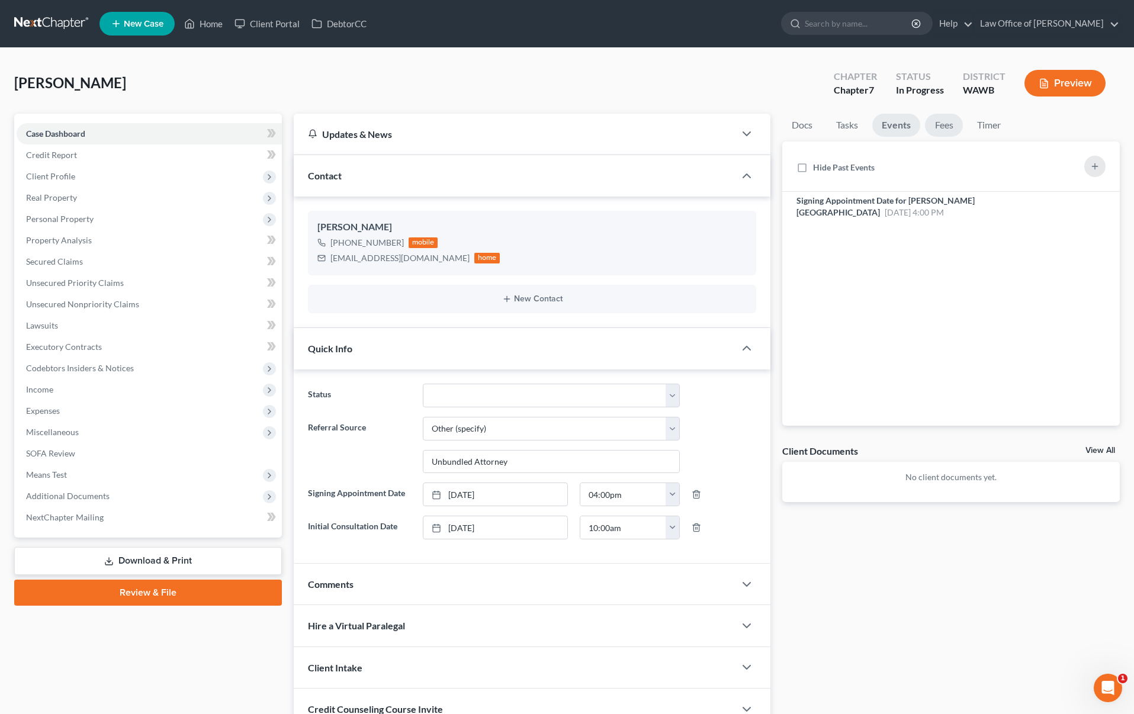
click at [939, 132] on link "Fees" at bounding box center [944, 125] width 38 height 23
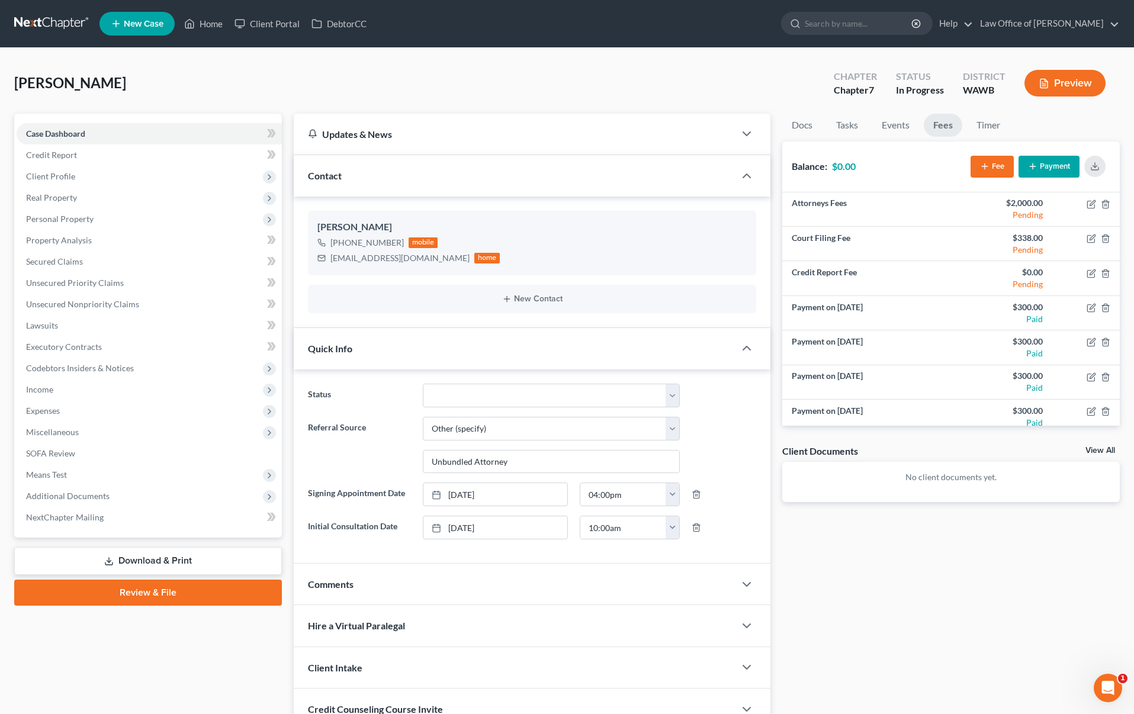
click at [1010, 131] on li "Timer" at bounding box center [988, 128] width 43 height 28
click at [993, 124] on link "Timer" at bounding box center [988, 125] width 43 height 23
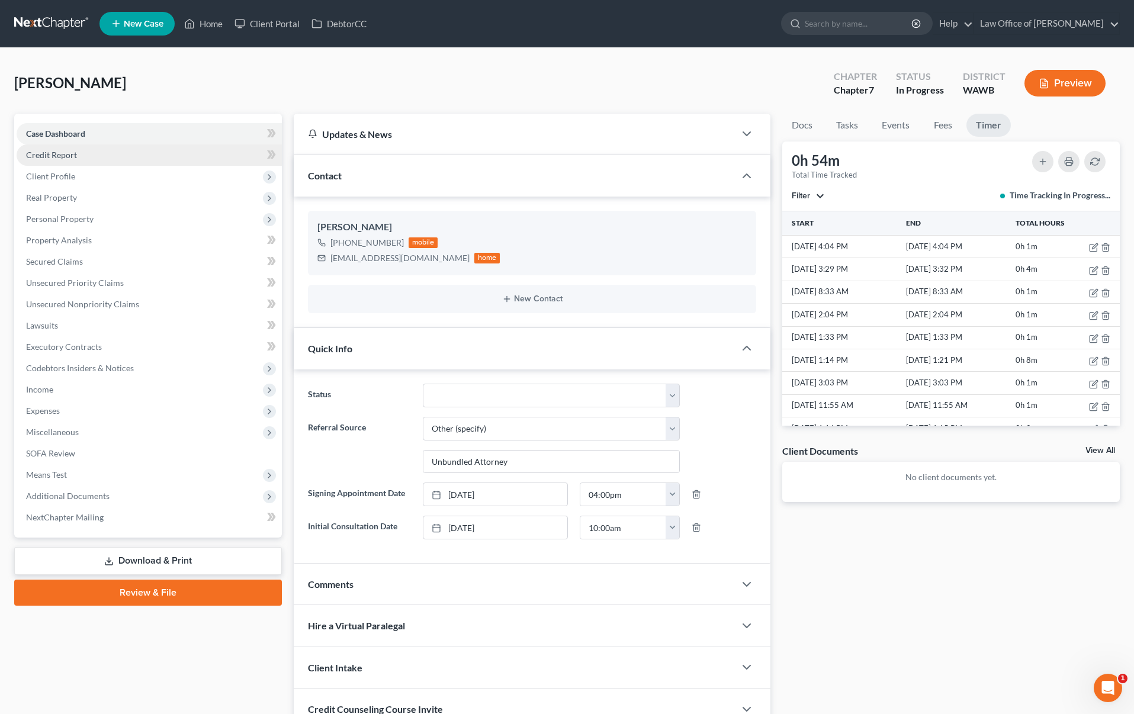
click at [121, 163] on link "Credit Report" at bounding box center [149, 154] width 265 height 21
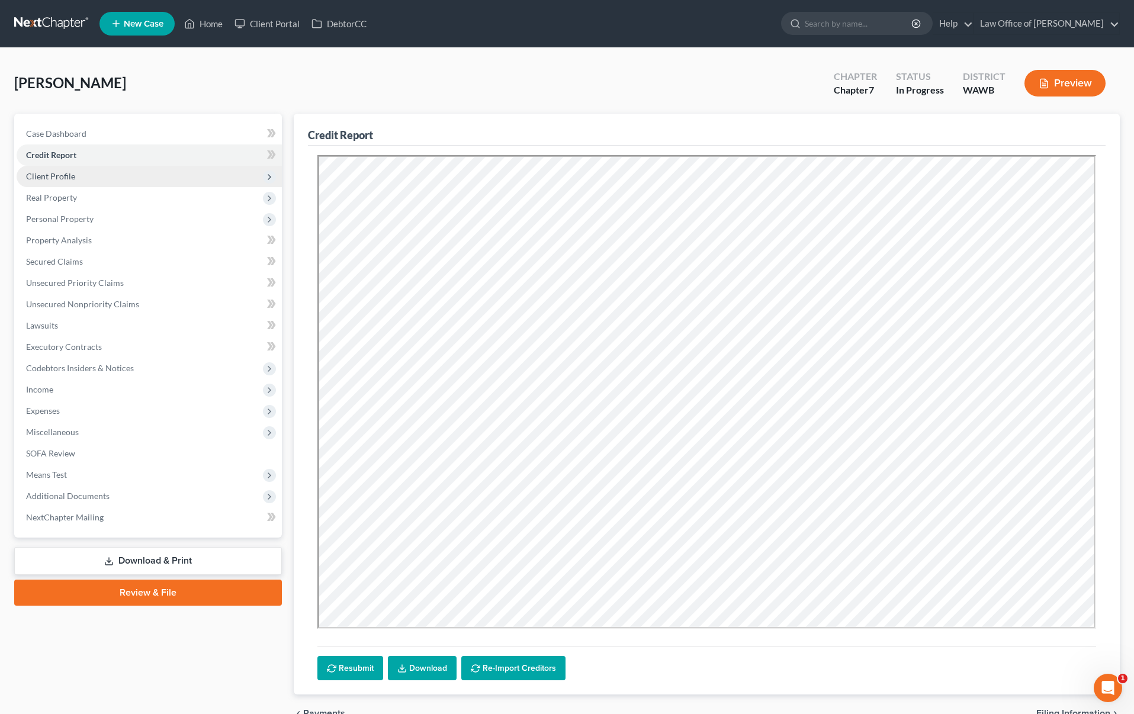
click at [68, 176] on span "Client Profile" at bounding box center [50, 176] width 49 height 10
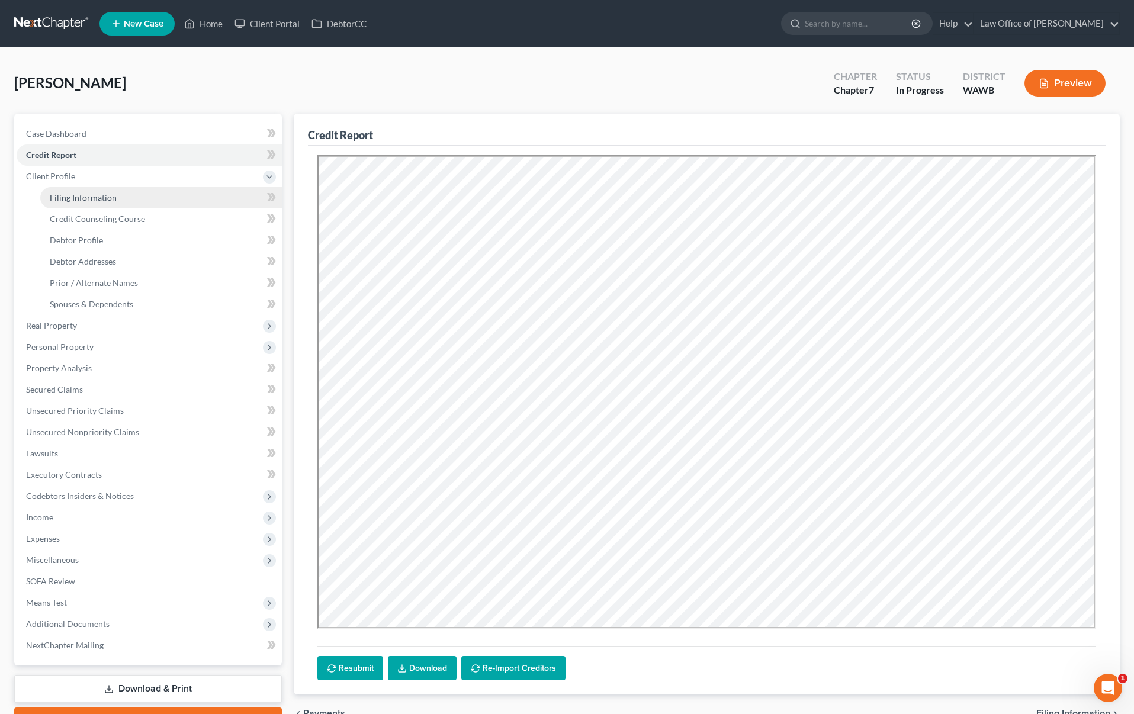
click at [83, 198] on span "Filing Information" at bounding box center [83, 197] width 67 height 10
select select "1"
select select "0"
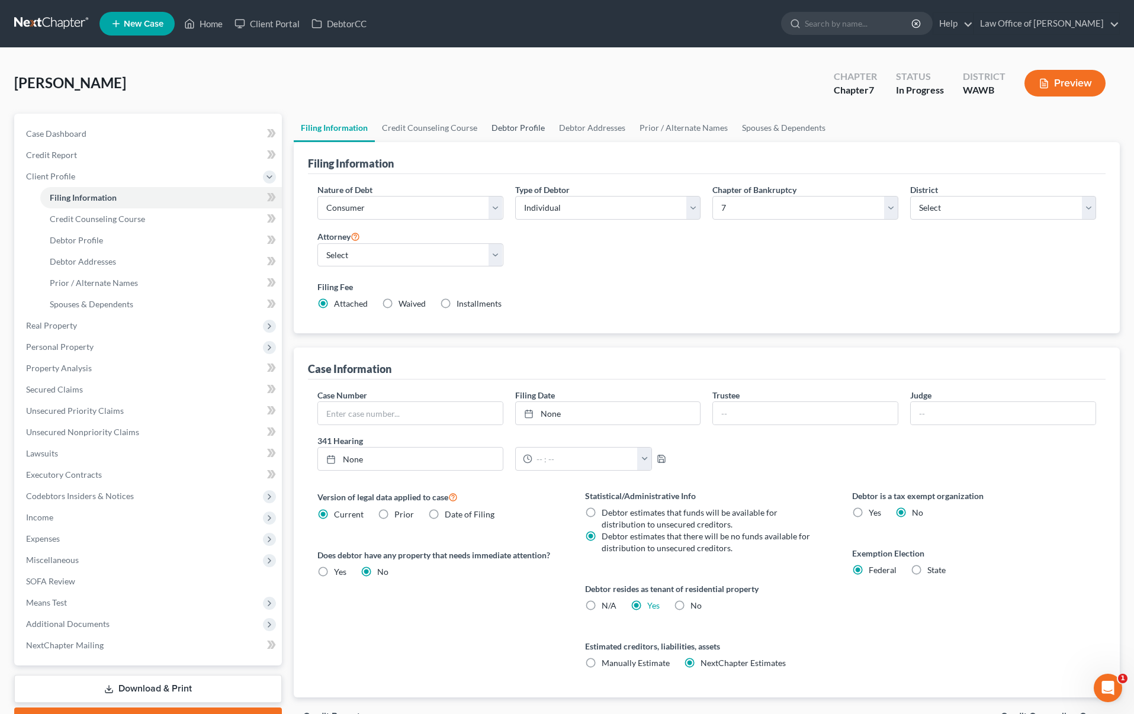
click at [522, 123] on link "Debtor Profile" at bounding box center [518, 128] width 68 height 28
select select "3"
select select "0"
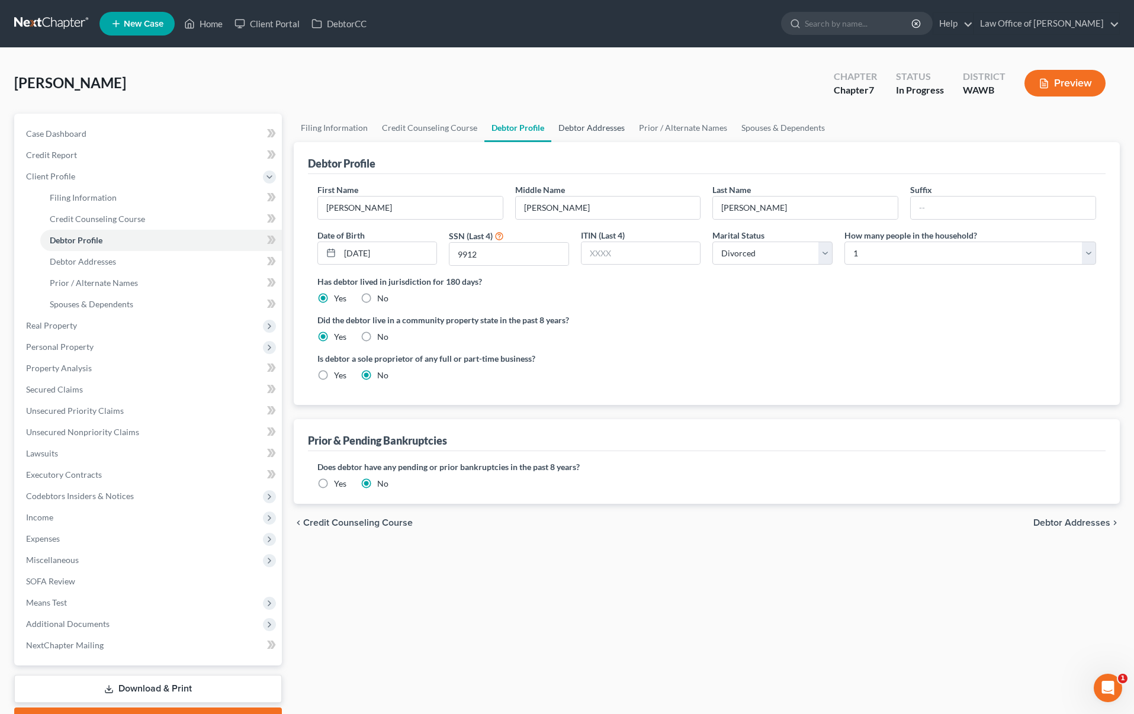
click at [577, 130] on link "Debtor Addresses" at bounding box center [591, 128] width 81 height 28
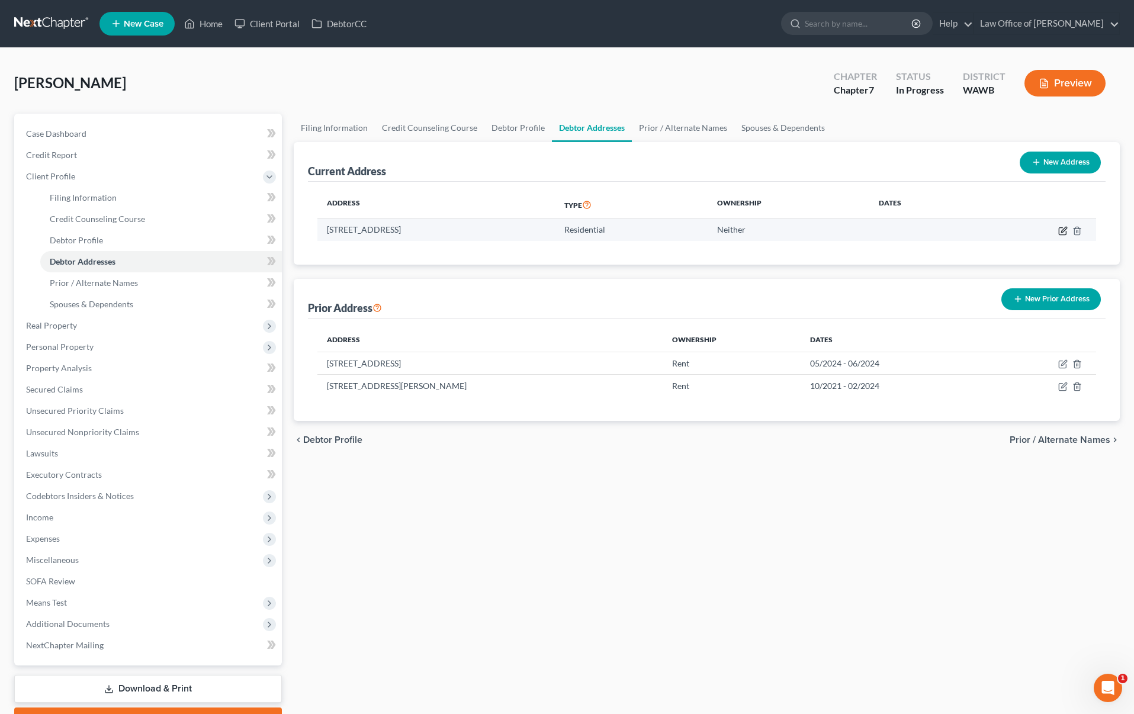
click at [1063, 229] on icon "button" at bounding box center [1062, 230] width 9 height 9
select select "50"
select select "0"
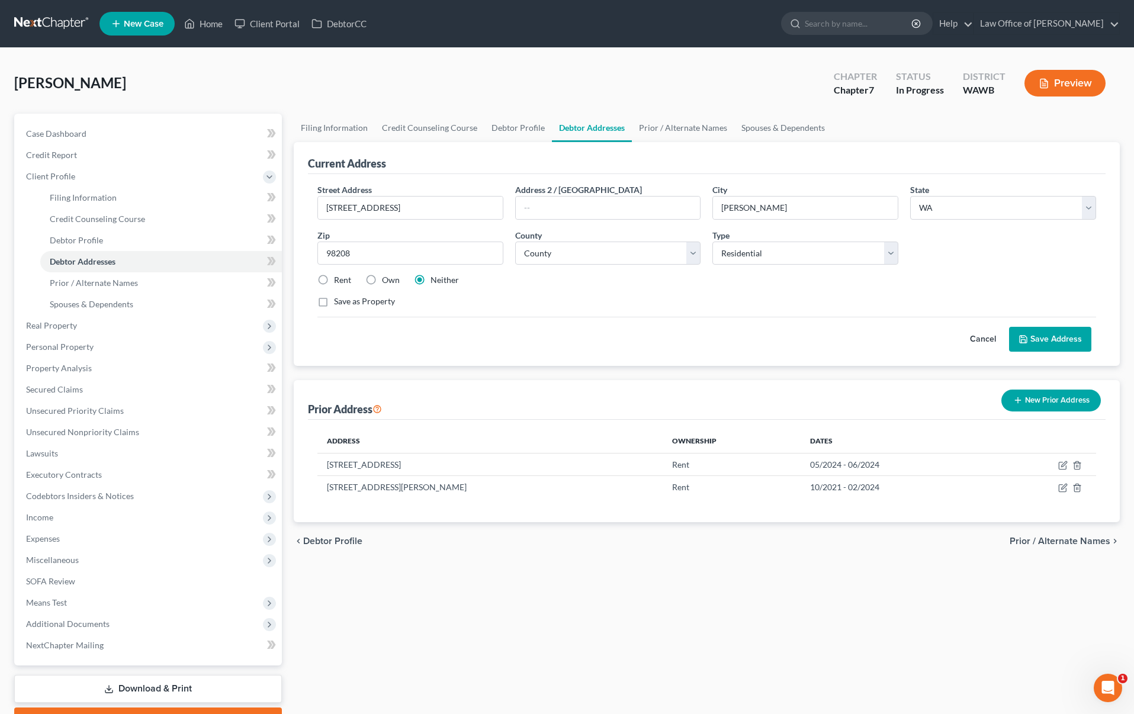
click at [334, 281] on label "Rent" at bounding box center [342, 280] width 17 height 12
click at [339, 281] on input "Rent" at bounding box center [343, 278] width 8 height 8
radio input "true"
click at [431, 282] on label "Neither" at bounding box center [445, 280] width 28 height 12
click at [435, 282] on input "Neither" at bounding box center [439, 278] width 8 height 8
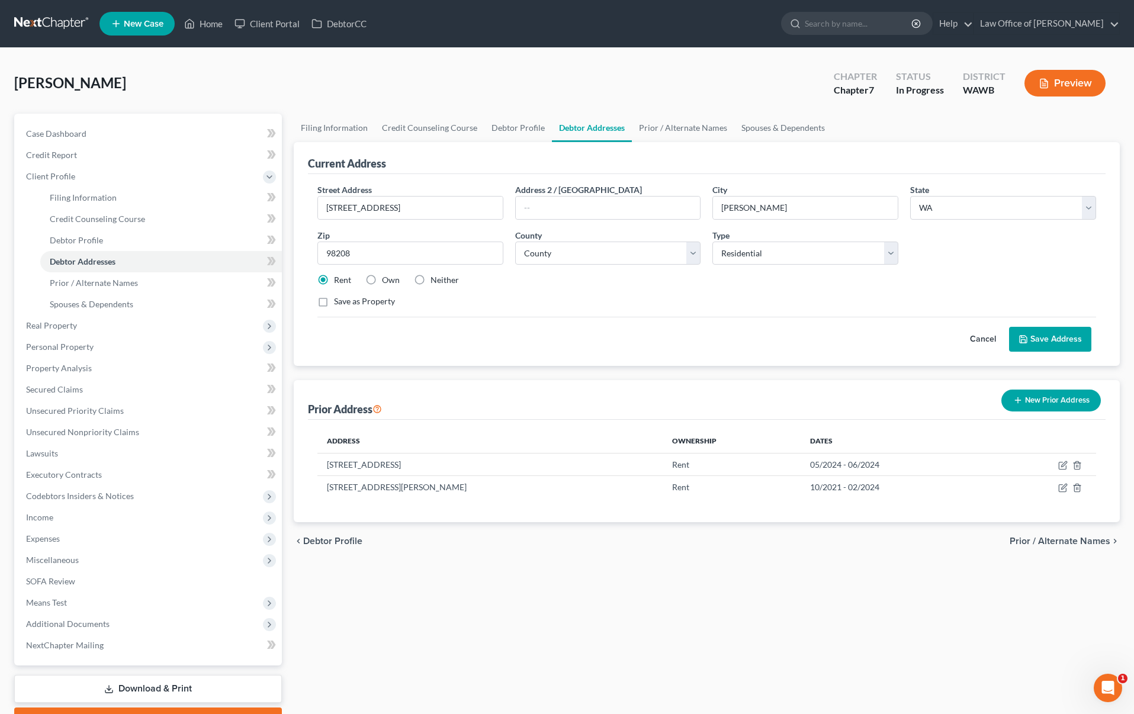
radio input "true"
click at [1029, 341] on button "Save Address" at bounding box center [1050, 339] width 82 height 25
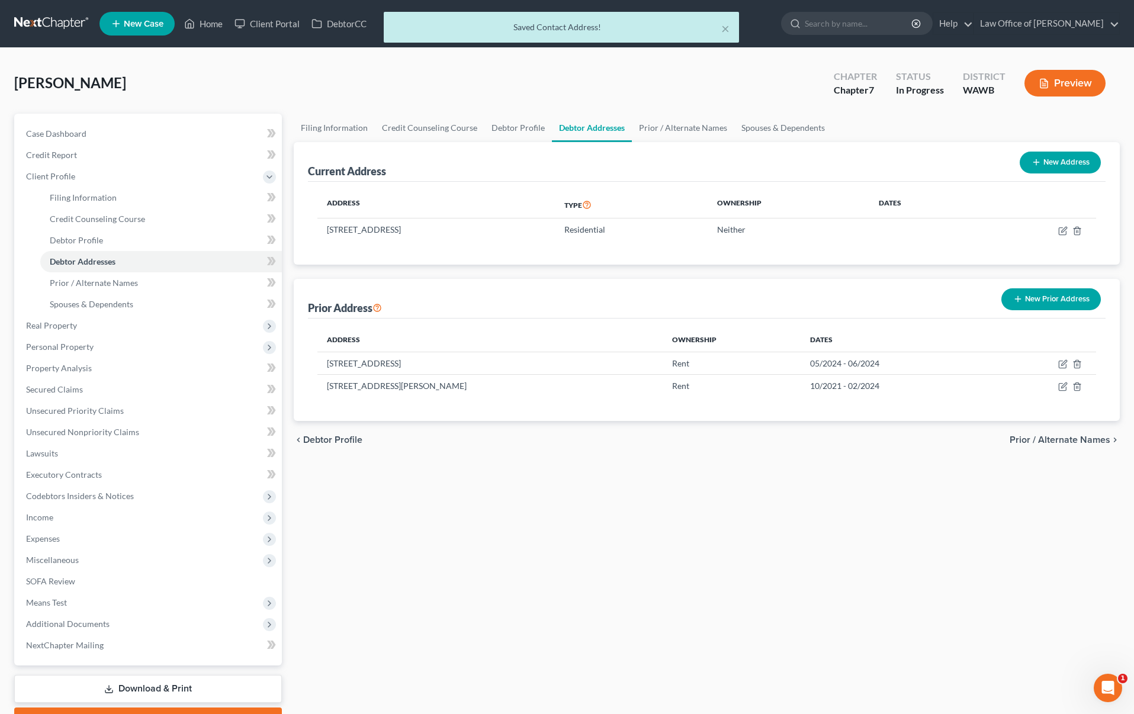
click at [1046, 160] on button "New Address" at bounding box center [1060, 163] width 81 height 22
select select "0"
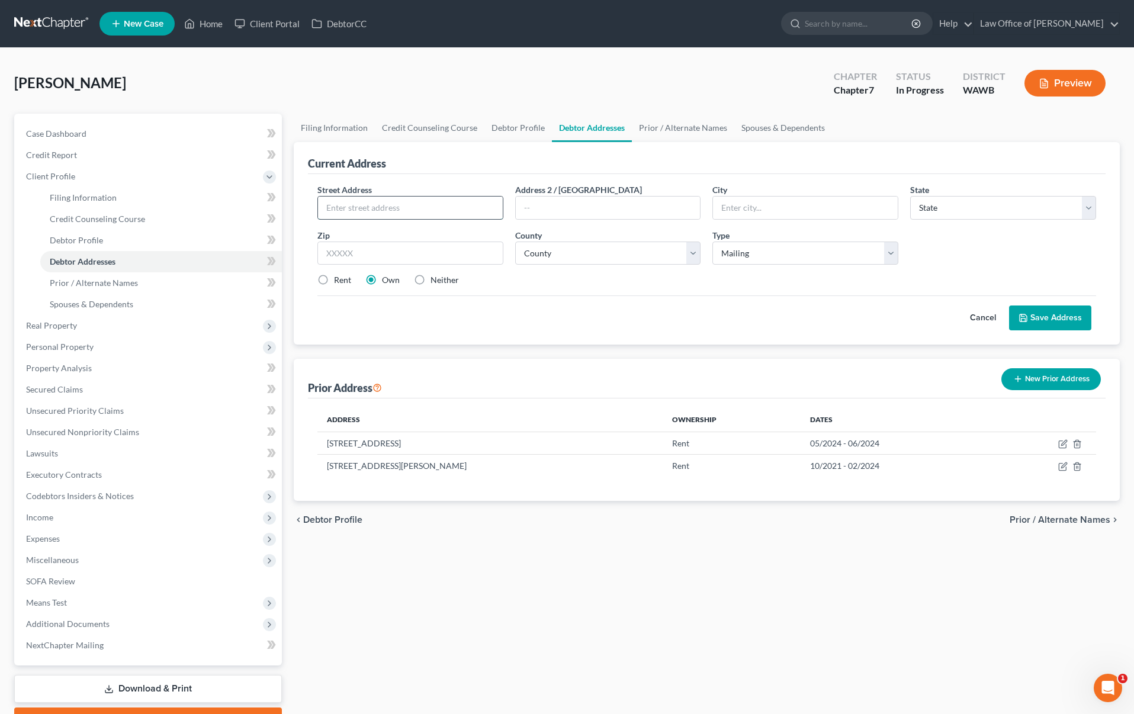
click at [461, 207] on input "text" at bounding box center [410, 208] width 185 height 23
type input "Evere"
click at [805, 202] on input "text" at bounding box center [805, 208] width 185 height 23
click at [788, 209] on input "text" at bounding box center [805, 208] width 185 height 23
click at [467, 215] on input "Evere" at bounding box center [410, 208] width 185 height 23
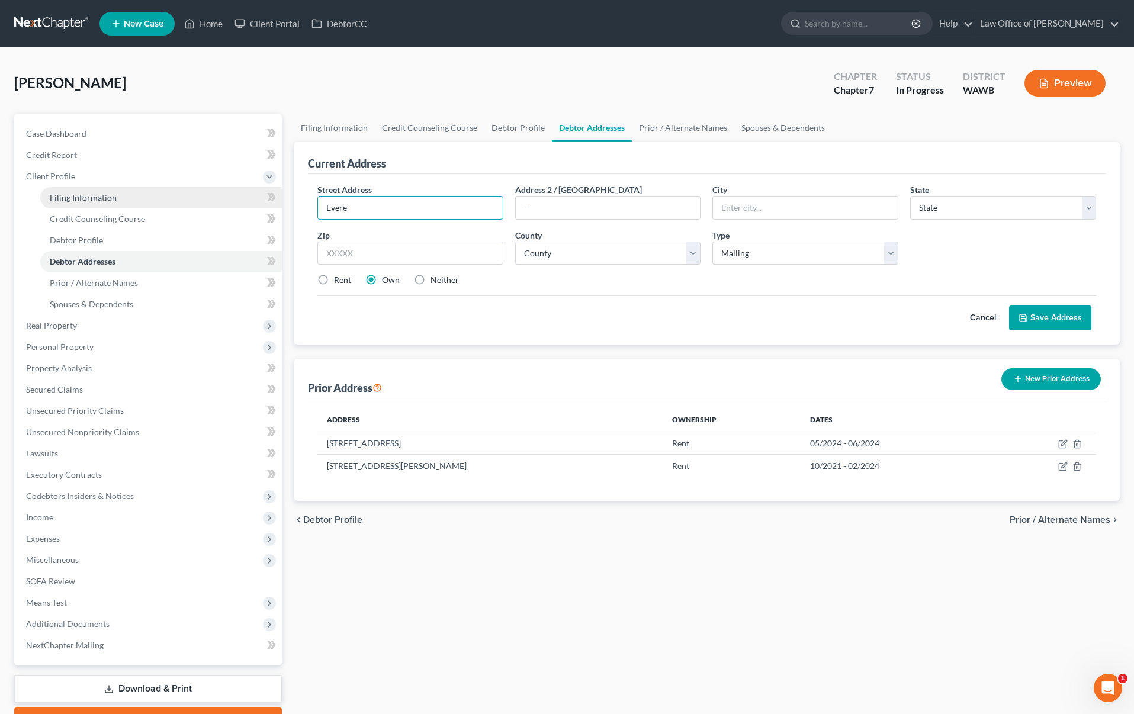
drag, startPoint x: 467, startPoint y: 215, endPoint x: 137, endPoint y: 207, distance: 329.3
click at [137, 207] on div "Petition Navigation Case Dashboard Payments Invoices Payments Payments Credit R…" at bounding box center [566, 424] width 1117 height 620
click at [837, 221] on div "Street Address * Address 2 / PO Box City * State * State AL AK AR AZ CA CO CT D…" at bounding box center [706, 240] width 791 height 113
click at [837, 203] on input "text" at bounding box center [805, 208] width 185 height 23
type input "Lynnwood"
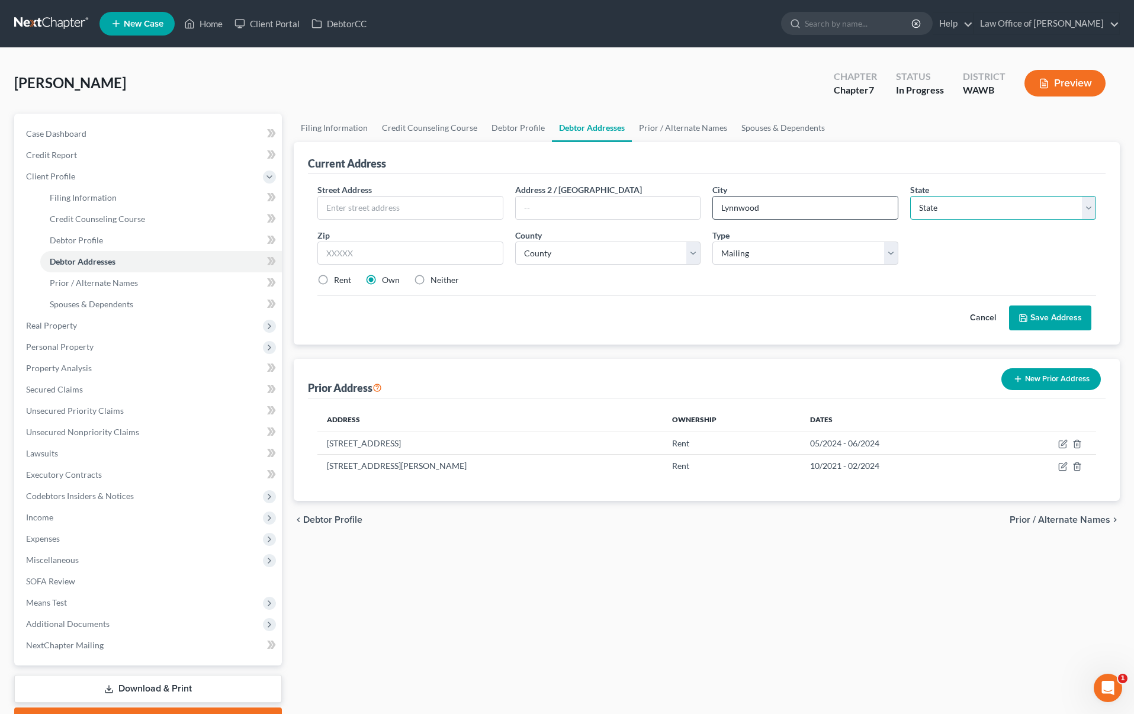
select select "50"
click at [334, 282] on label "Rent" at bounding box center [342, 280] width 17 height 12
click at [339, 282] on input "Rent" at bounding box center [343, 278] width 8 height 8
radio input "true"
click at [1042, 314] on button "Save Address" at bounding box center [1050, 318] width 82 height 25
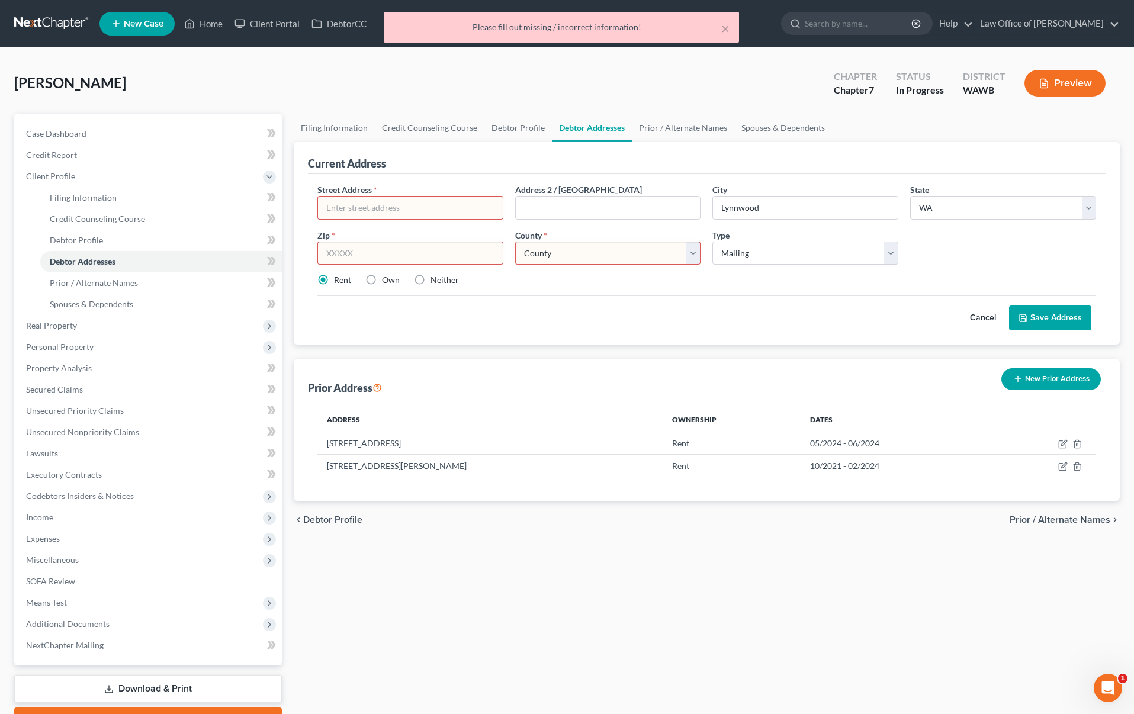
click at [470, 207] on input "text" at bounding box center [410, 208] width 185 height 23
type input "?"
click at [361, 261] on input "text" at bounding box center [410, 254] width 186 height 24
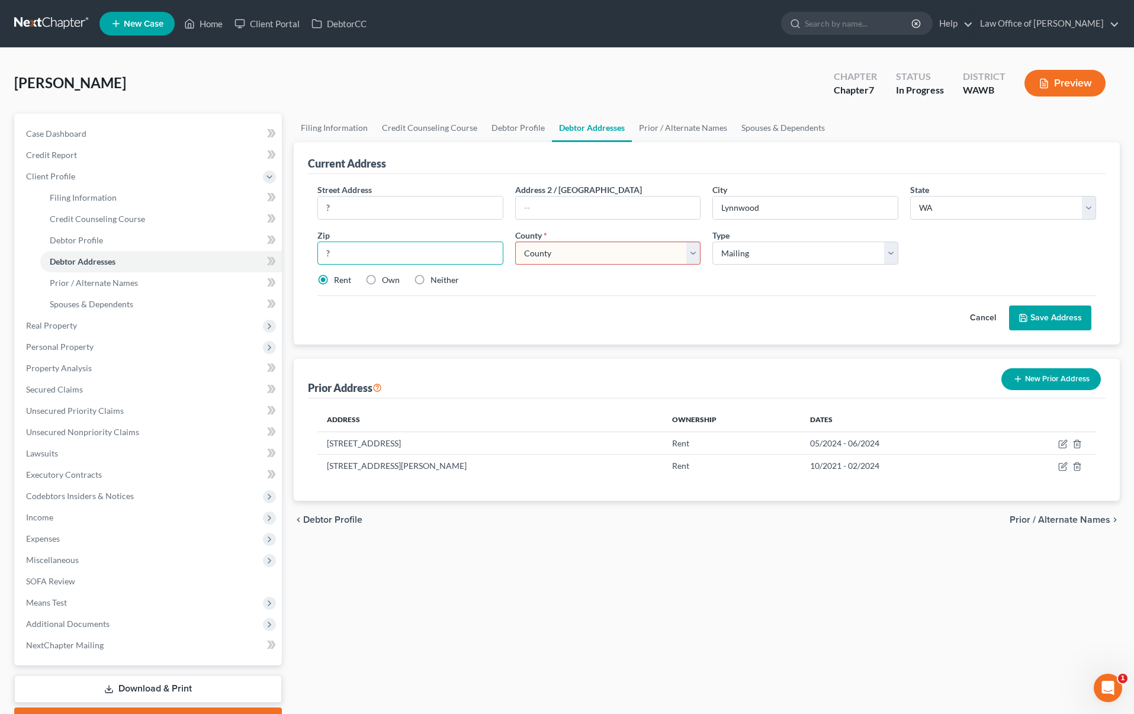
type input "?"
click at [1029, 315] on button "Save Address" at bounding box center [1050, 318] width 82 height 25
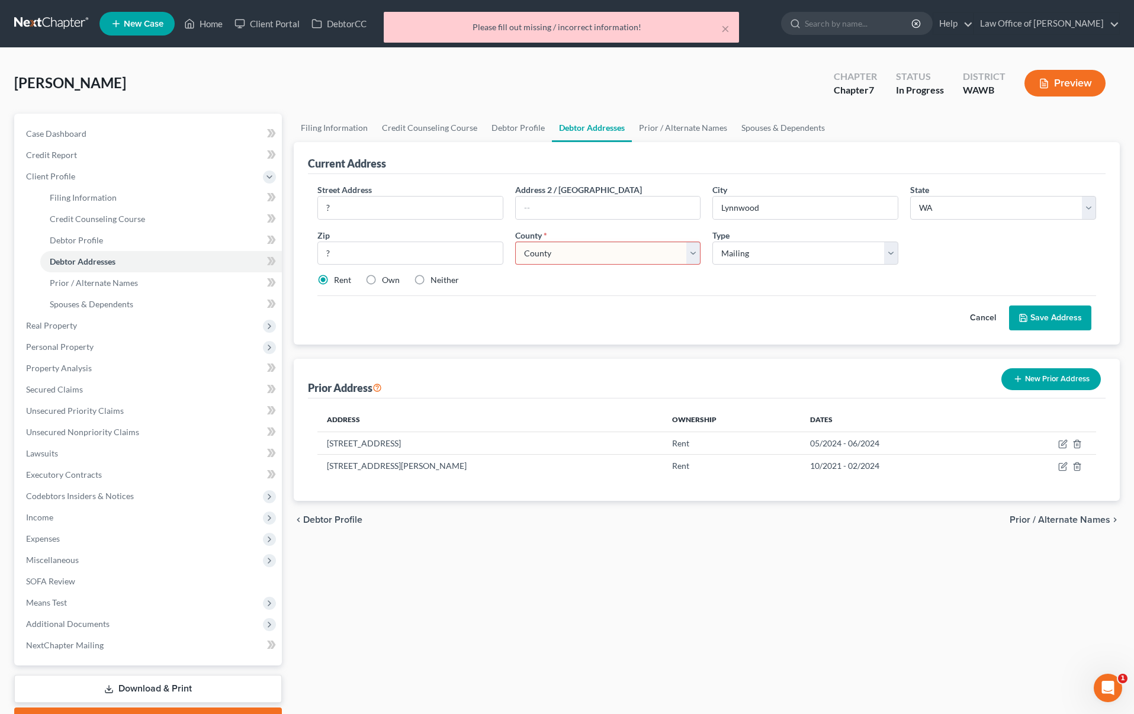
click at [608, 253] on select "County Adams County Asotin County Benton County Chelan County Clallam County Cl…" at bounding box center [608, 254] width 186 height 24
select select "30"
click at [515, 242] on select "County Adams County Asotin County Benton County Chelan County Clallam County Cl…" at bounding box center [608, 254] width 186 height 24
click at [1047, 312] on button "Save Address" at bounding box center [1050, 318] width 82 height 25
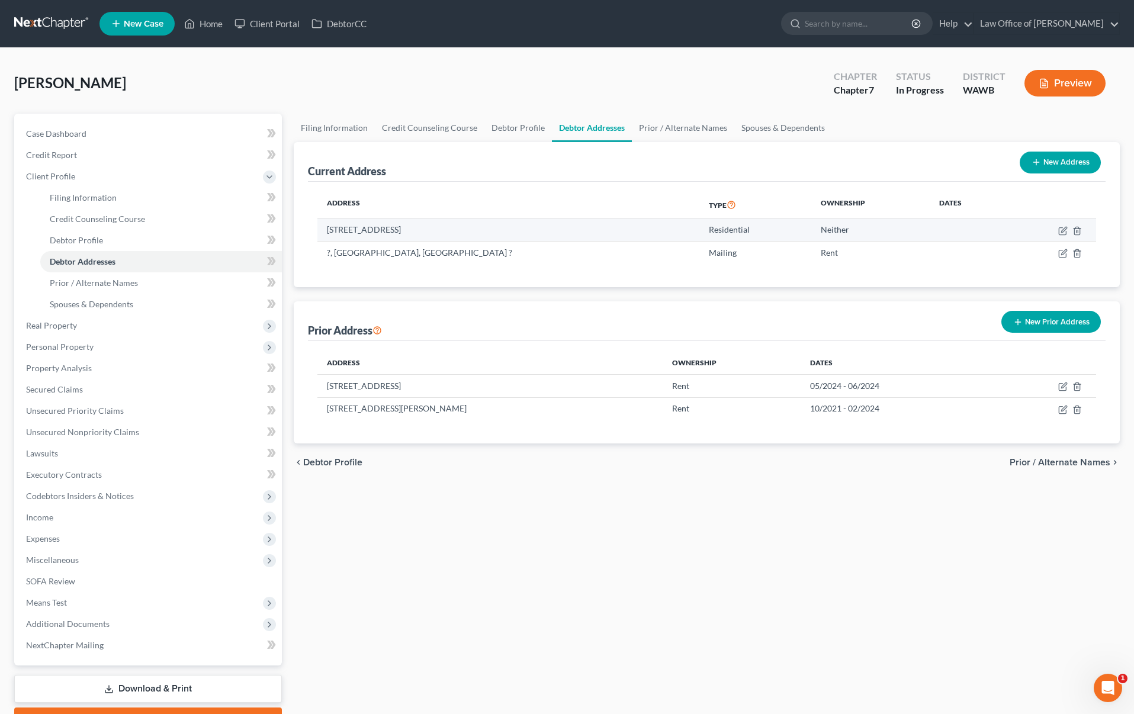
drag, startPoint x: 520, startPoint y: 229, endPoint x: 320, endPoint y: 234, distance: 200.2
click at [320, 234] on td "2132 124th Street Southeast, Everett, WA 98208" at bounding box center [508, 230] width 382 height 23
copy td "2132 124th Street Southeast, Everett, WA 98208"
click at [642, 173] on div "Current Address New Address" at bounding box center [707, 162] width 798 height 40
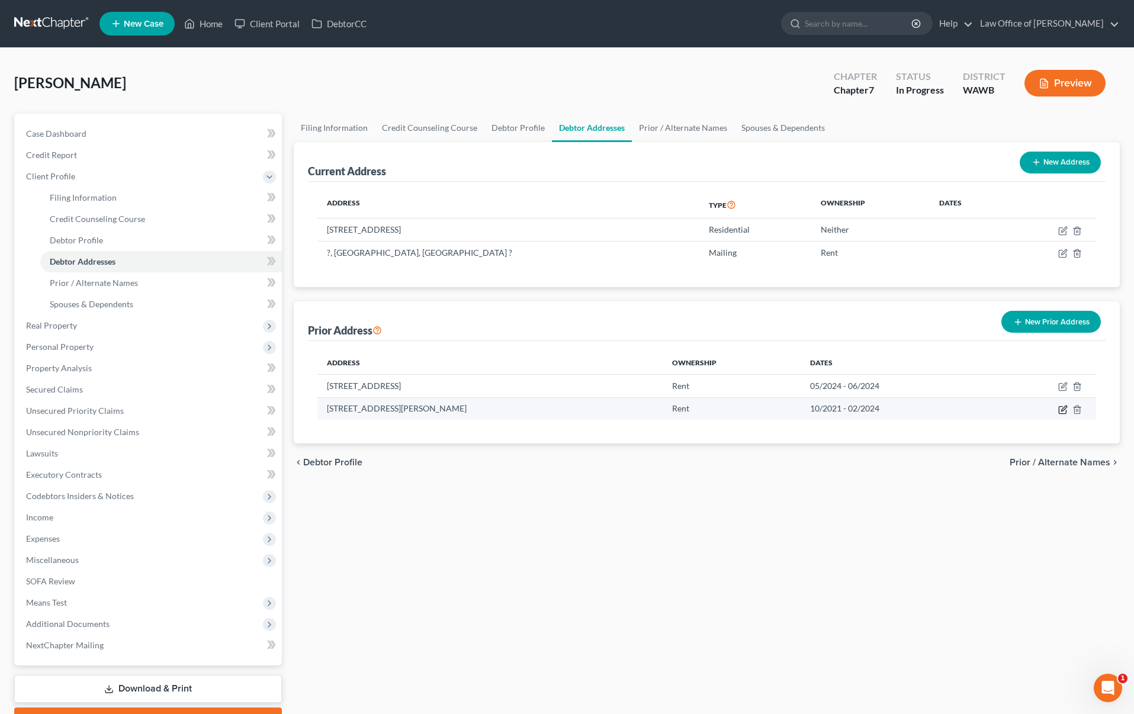
click at [1063, 410] on icon "button" at bounding box center [1063, 408] width 5 height 5
select select "50"
select select "30"
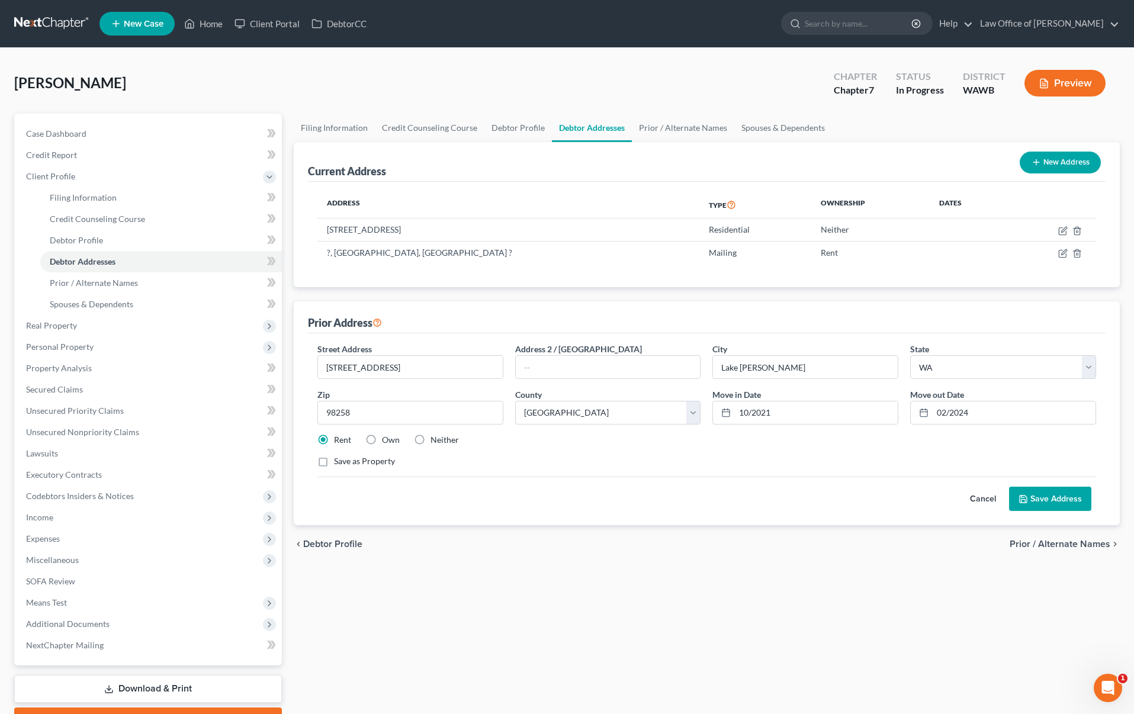
click at [1053, 500] on button "Save Address" at bounding box center [1050, 499] width 82 height 25
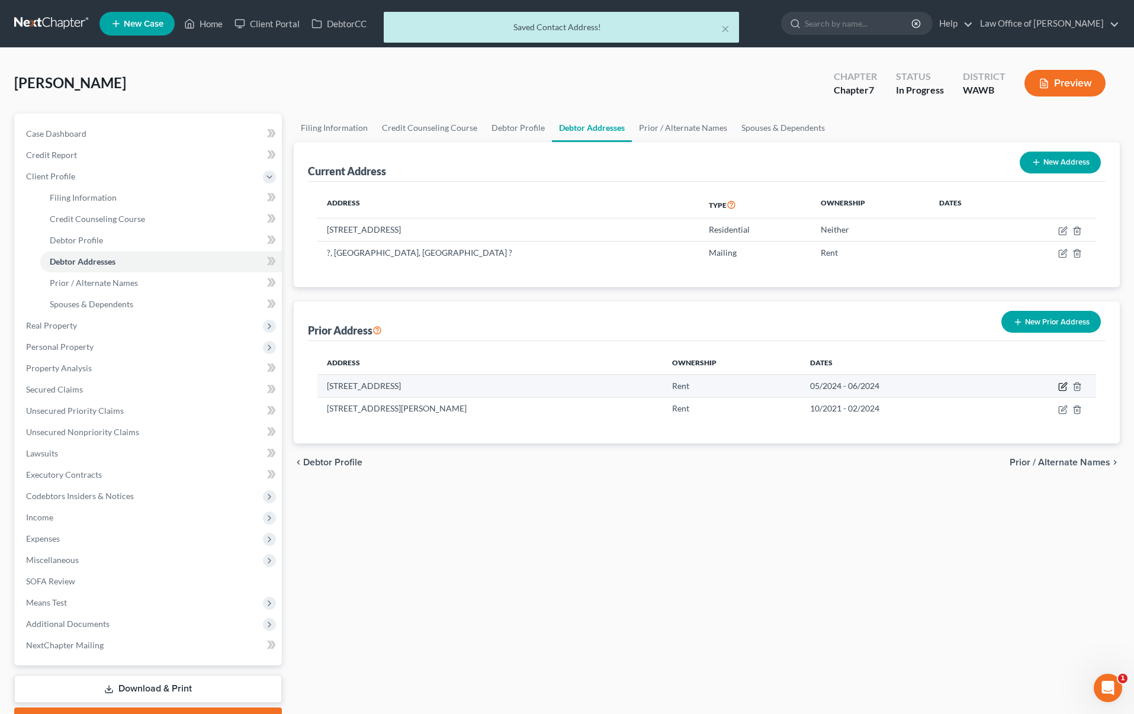
click at [1062, 385] on icon "button" at bounding box center [1062, 386] width 9 height 9
select select "50"
select select "30"
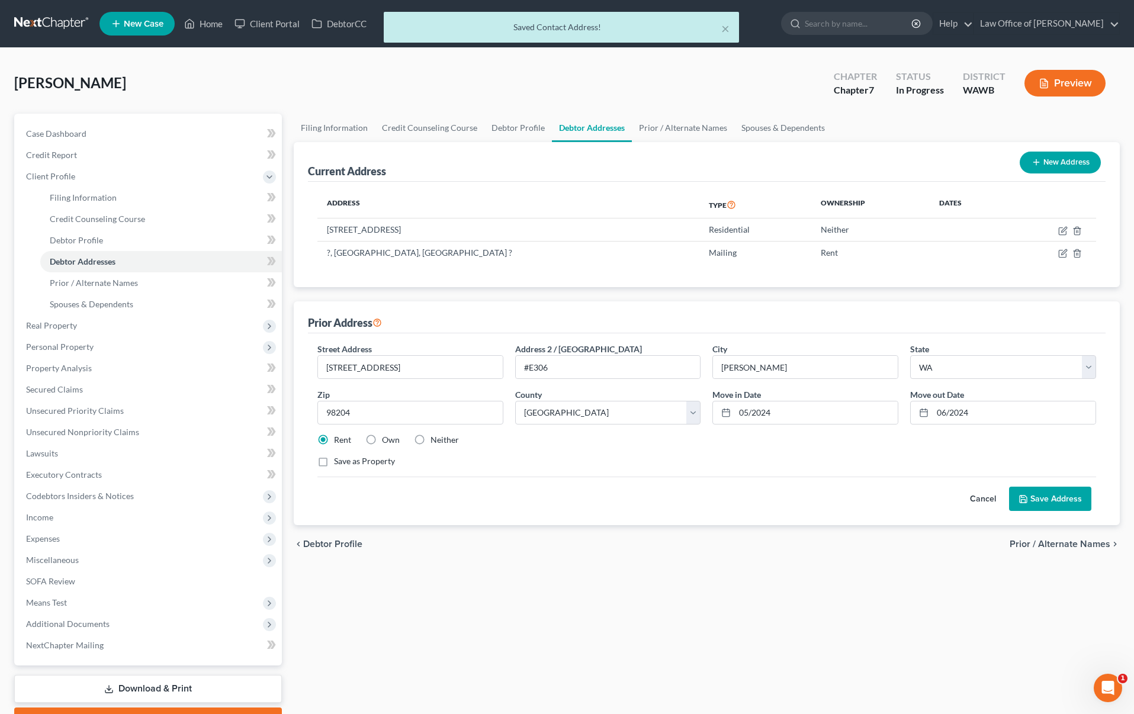
click at [1045, 503] on button "Save Address" at bounding box center [1050, 499] width 82 height 25
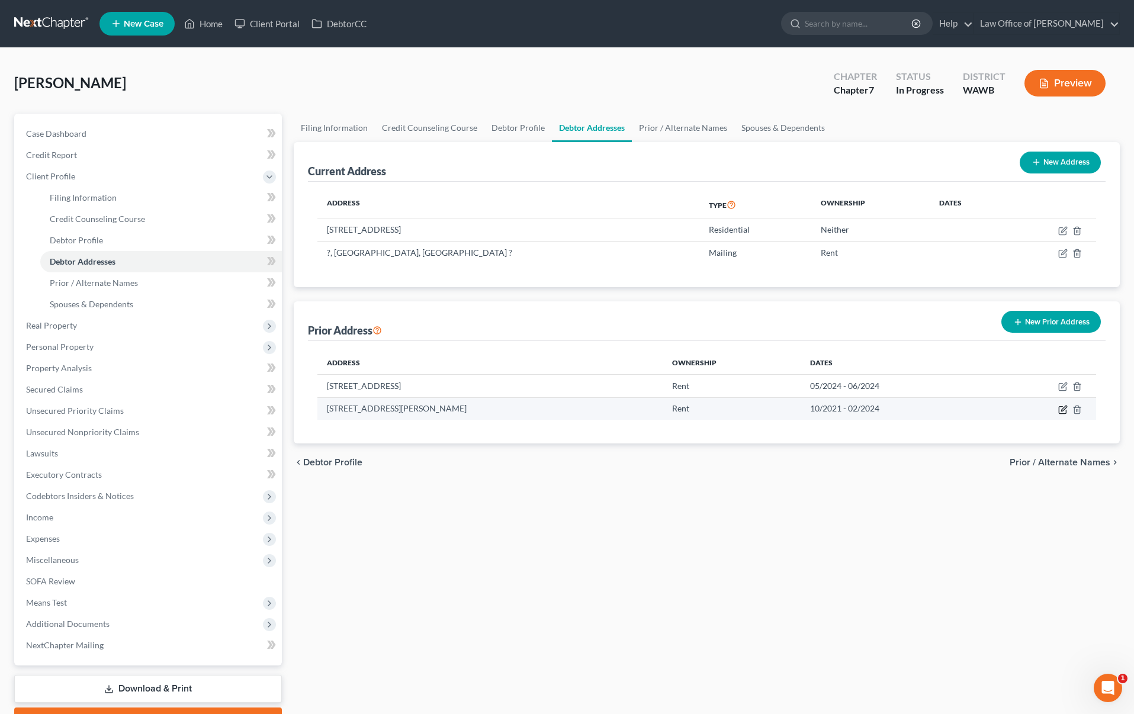
click at [1062, 412] on icon "button" at bounding box center [1062, 409] width 9 height 9
select select "50"
select select "30"
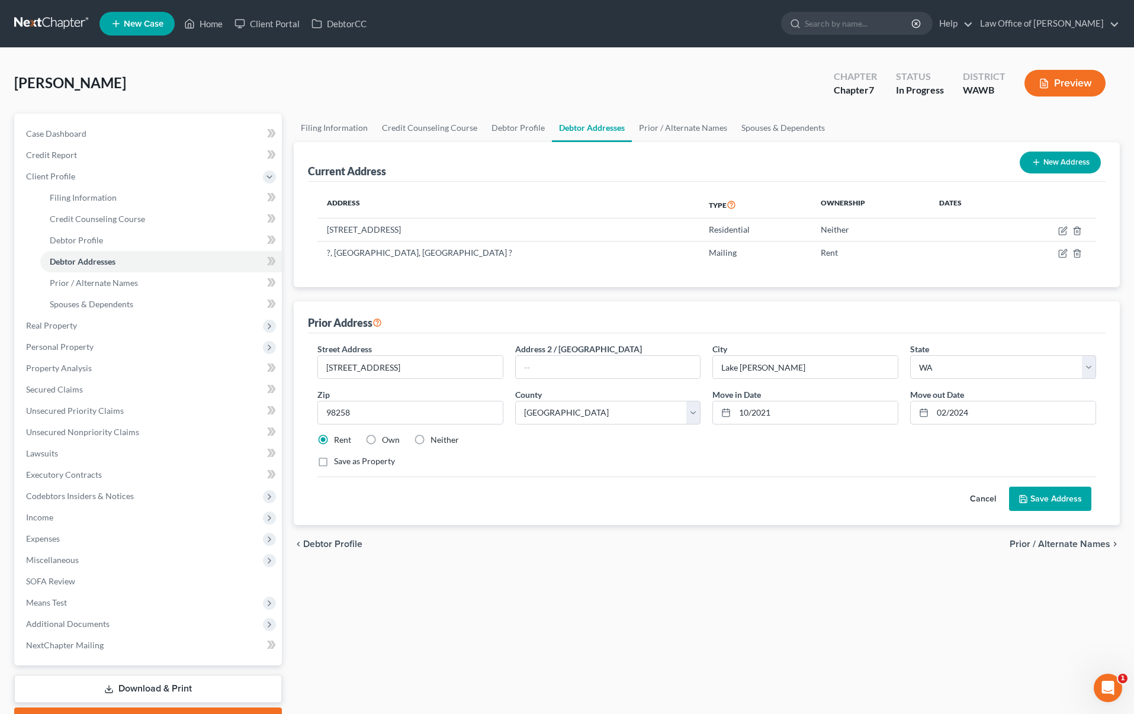
click at [382, 442] on label "Own" at bounding box center [391, 440] width 18 height 12
click at [387, 442] on input "Own" at bounding box center [391, 438] width 8 height 8
radio input "true"
click at [1042, 498] on button "Save Address" at bounding box center [1050, 499] width 82 height 25
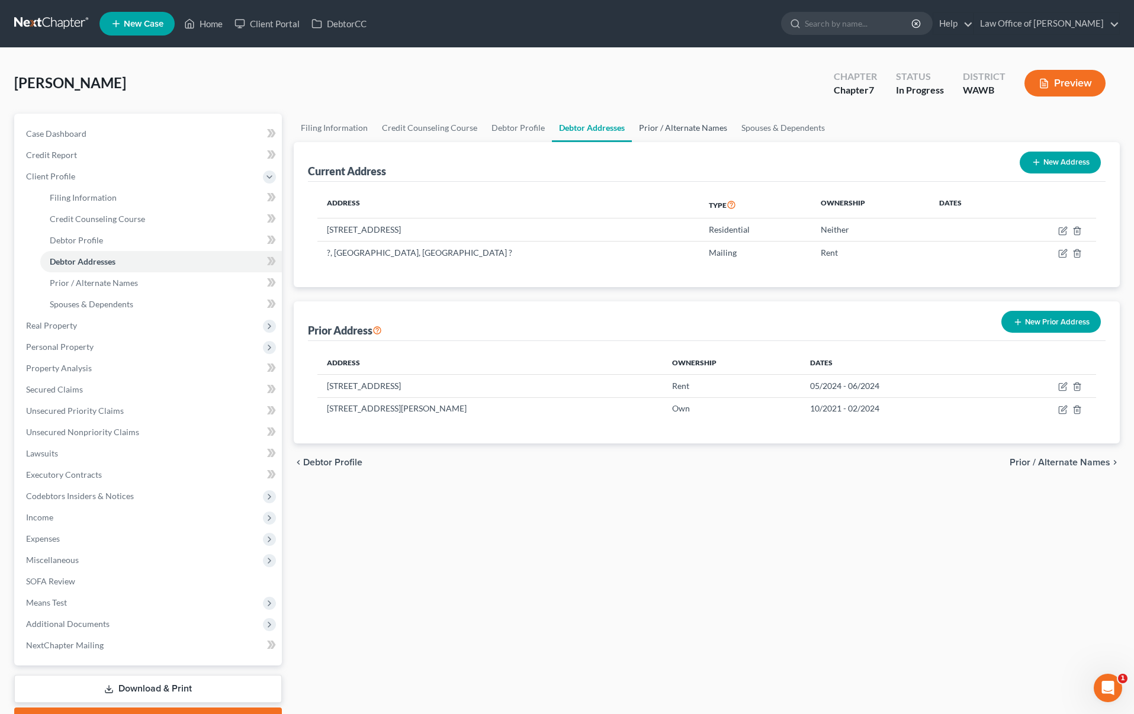
click at [696, 131] on link "Prior / Alternate Names" at bounding box center [683, 128] width 102 height 28
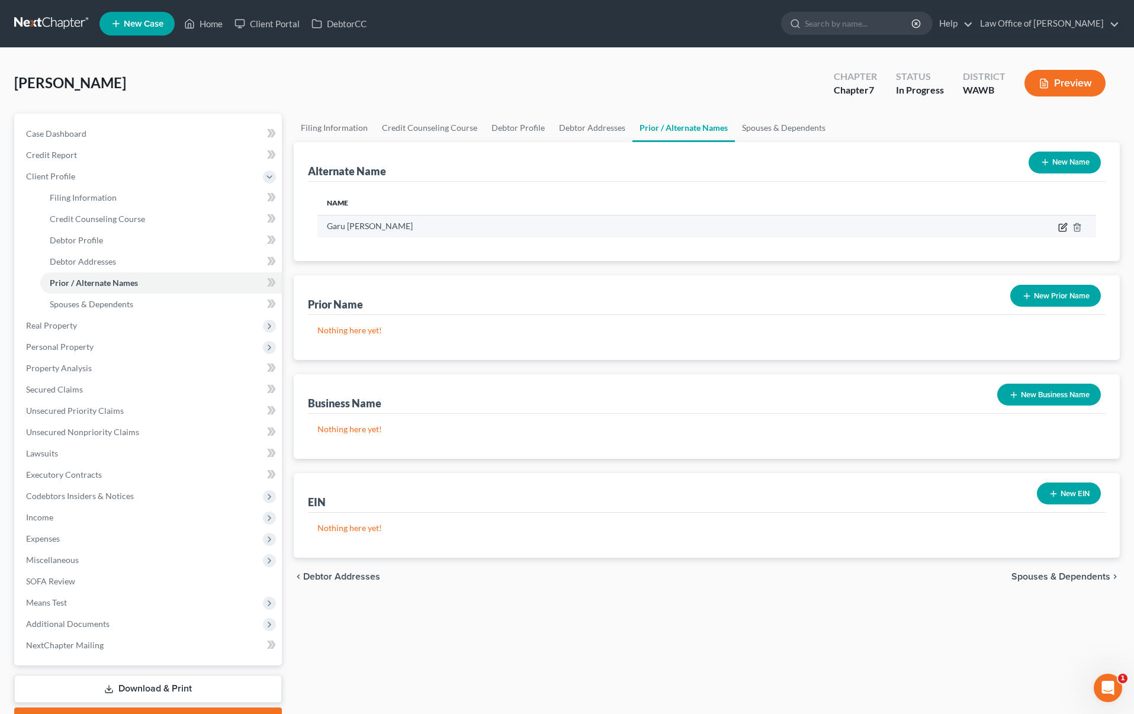
click at [1066, 228] on icon at bounding box center [1062, 227] width 7 height 7
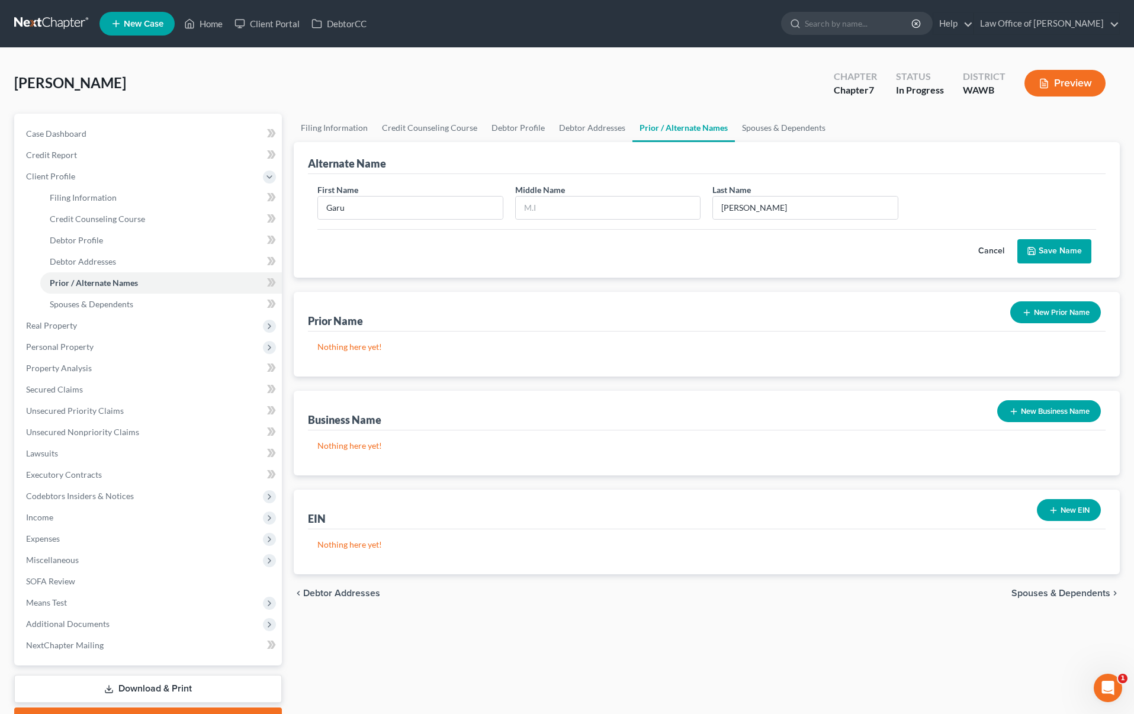
click at [394, 220] on div "First Name Garu Middle Name Last Name * Kloster" at bounding box center [706, 207] width 791 height 46
click at [394, 211] on input "Garu" at bounding box center [410, 208] width 185 height 23
type input "Gary"
click at [1063, 239] on button "Save Name" at bounding box center [1054, 251] width 74 height 25
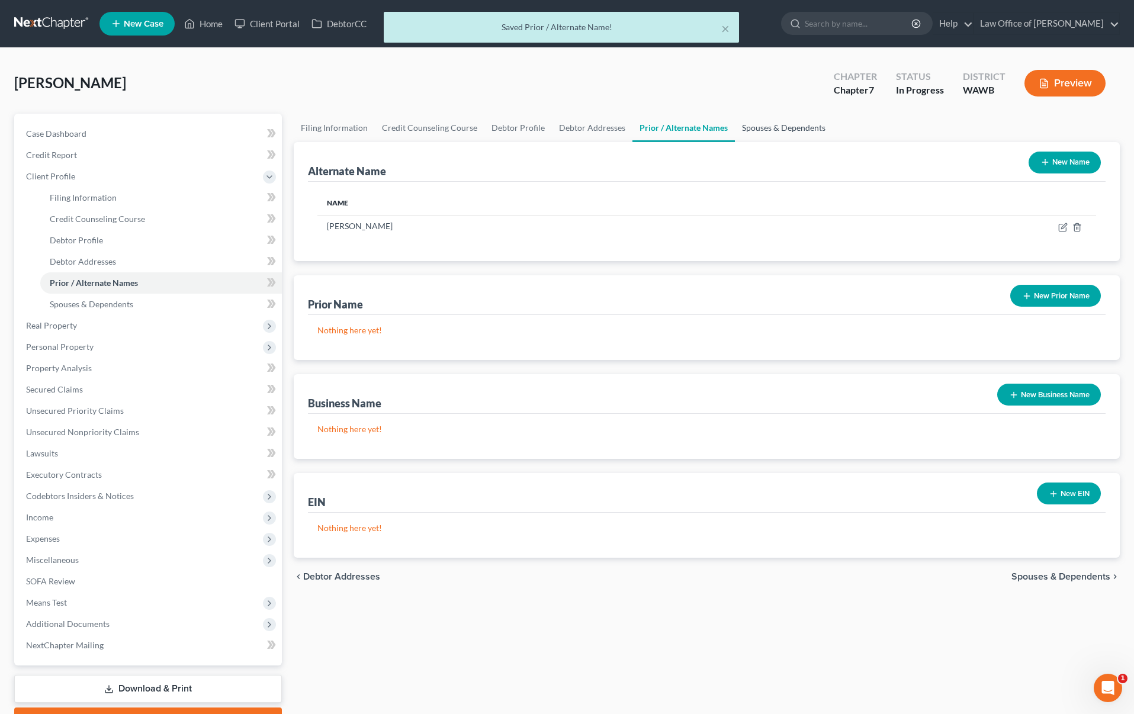
click at [796, 114] on link "Spouses & Dependents" at bounding box center [784, 128] width 98 height 28
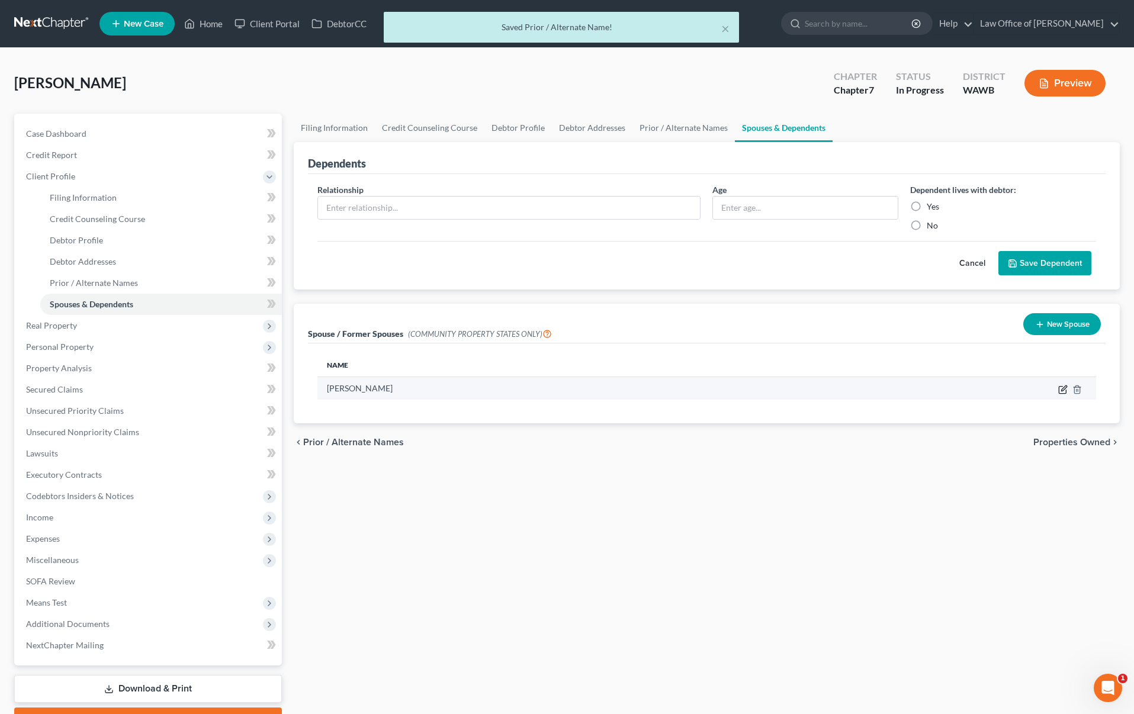
click at [1064, 390] on icon "button" at bounding box center [1062, 389] width 9 height 9
select select "9"
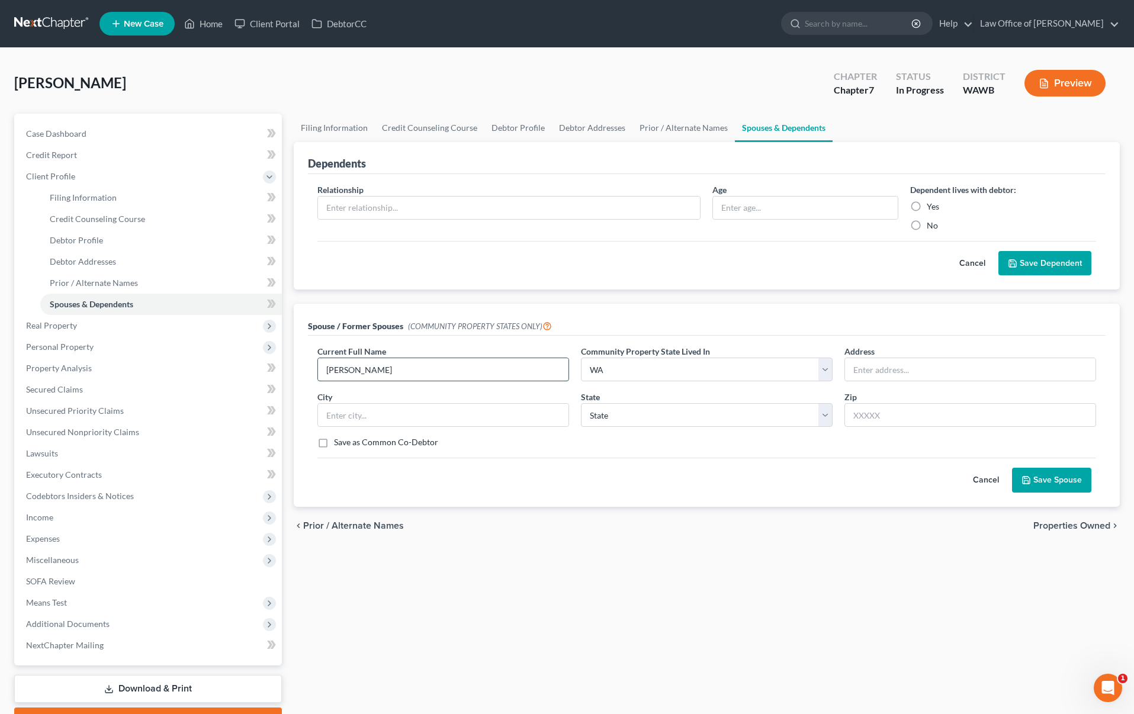
click at [484, 374] on input "Katheryn Desrosier" at bounding box center [443, 369] width 250 height 23
drag, startPoint x: 418, startPoint y: 372, endPoint x: 169, endPoint y: 371, distance: 248.7
click at [169, 371] on div "Petition Navigation Case Dashboard Payments Invoices Payments Payments Credit R…" at bounding box center [566, 424] width 1117 height 620
type input "Kathryn Derosier (Former Spouse)"
click at [911, 383] on div "Current Full Name * Kathryn Derosier (Former Spouse) Community Property State L…" at bounding box center [706, 401] width 791 height 113
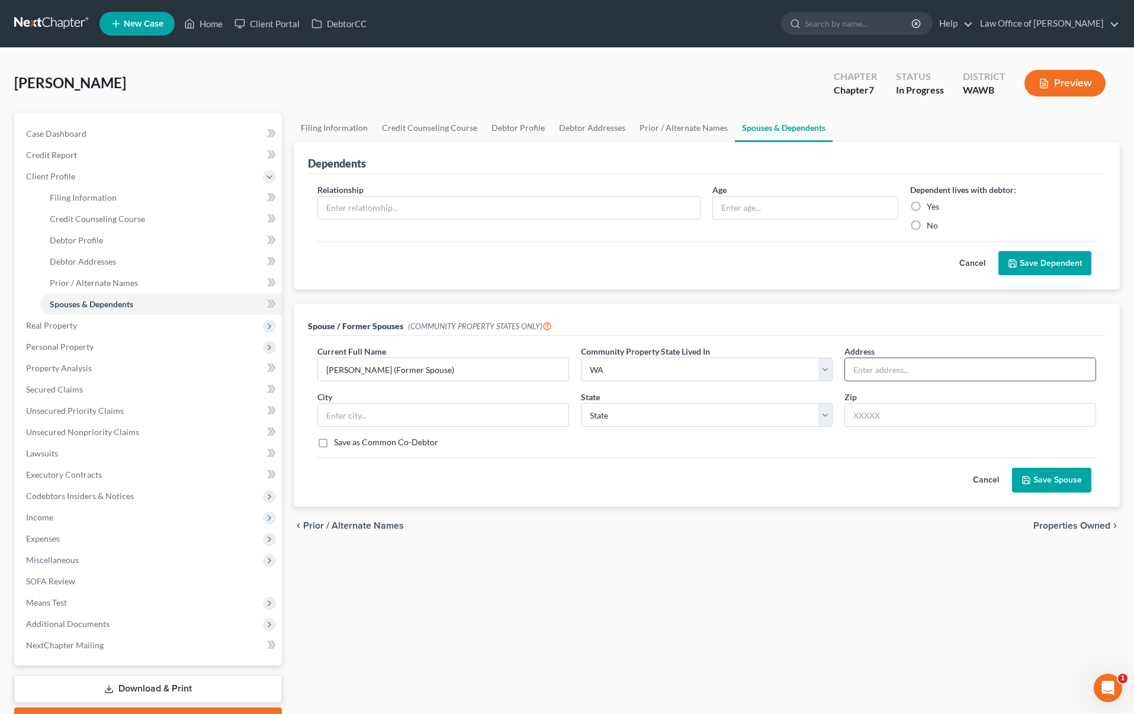
click at [921, 367] on input "text" at bounding box center [970, 369] width 250 height 23
type input "9212 1st Place SE"
click at [526, 413] on input "text" at bounding box center [443, 415] width 250 height 23
type input "Lake Stevens"
click at [737, 422] on select "State AL AK AR AZ CA CO CT DE DC FL GA GU HI ID IL IN IA KS KY LA ME MD MA MI M…" at bounding box center [707, 415] width 252 height 24
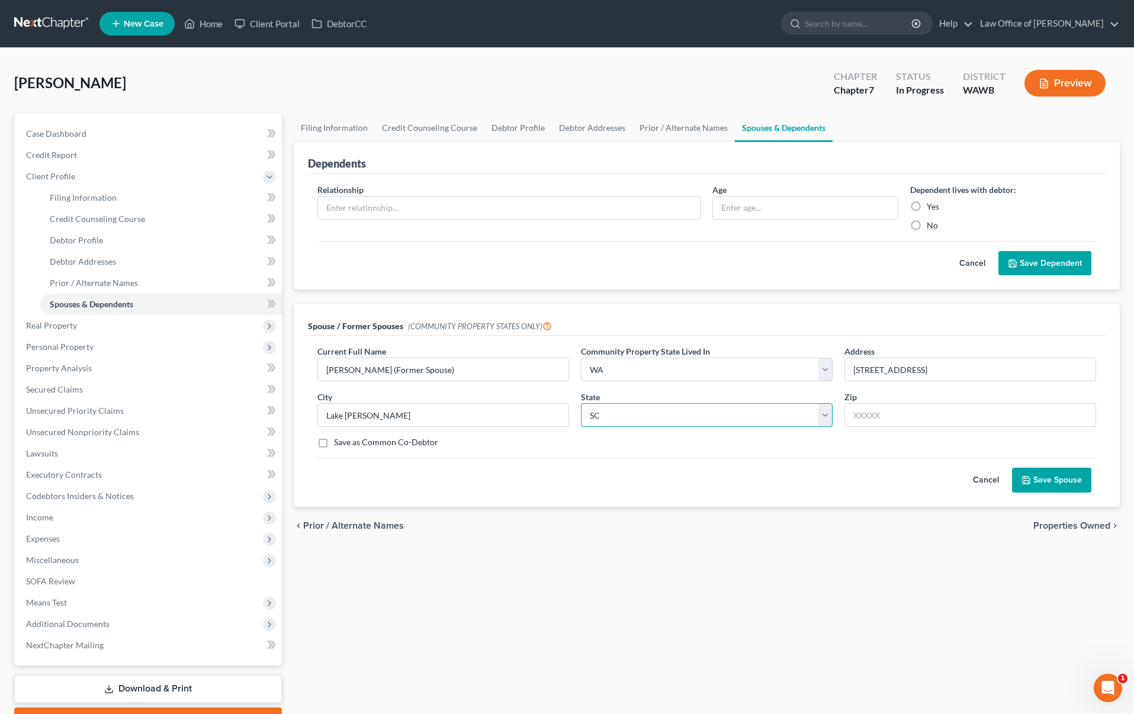
select select "50"
click at [581, 403] on select "State AL AK AR AZ CA CO CT DE DC FL GA GU HI ID IL IN IA KS KY LA ME MD MA MI M…" at bounding box center [707, 415] width 252 height 24
click at [875, 403] on div "Zip" at bounding box center [971, 409] width 264 height 36
click at [875, 412] on input "text" at bounding box center [970, 415] width 252 height 24
type input "98258"
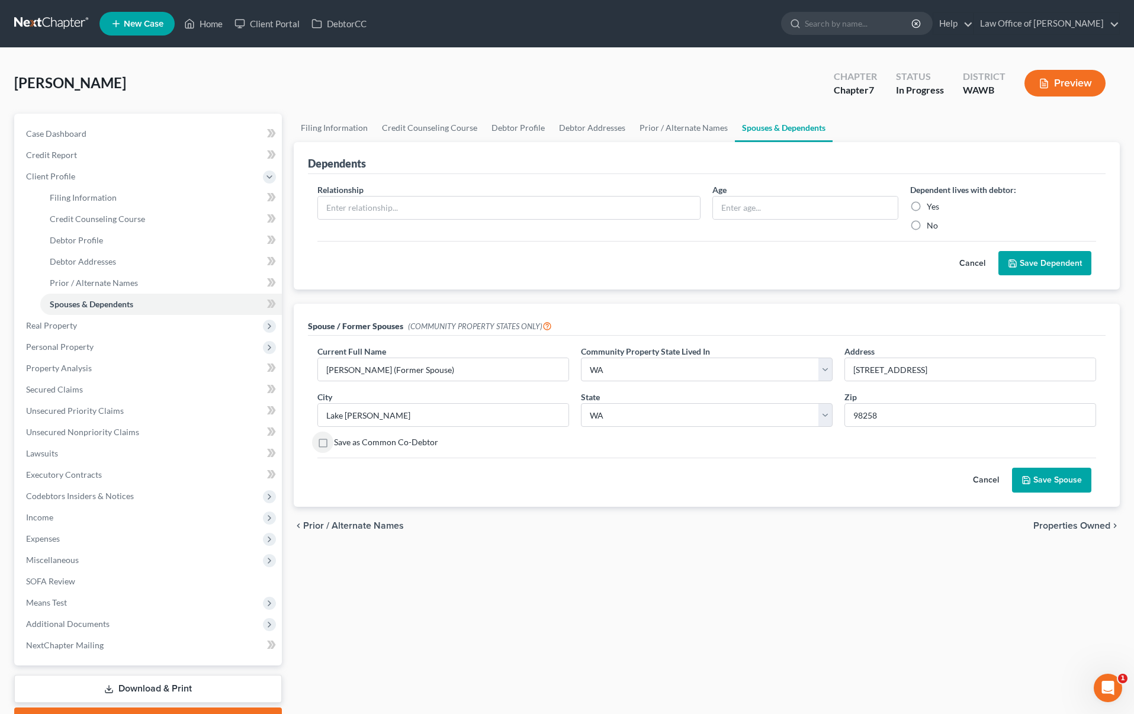
click at [1065, 479] on button "Save Spouse" at bounding box center [1051, 480] width 79 height 25
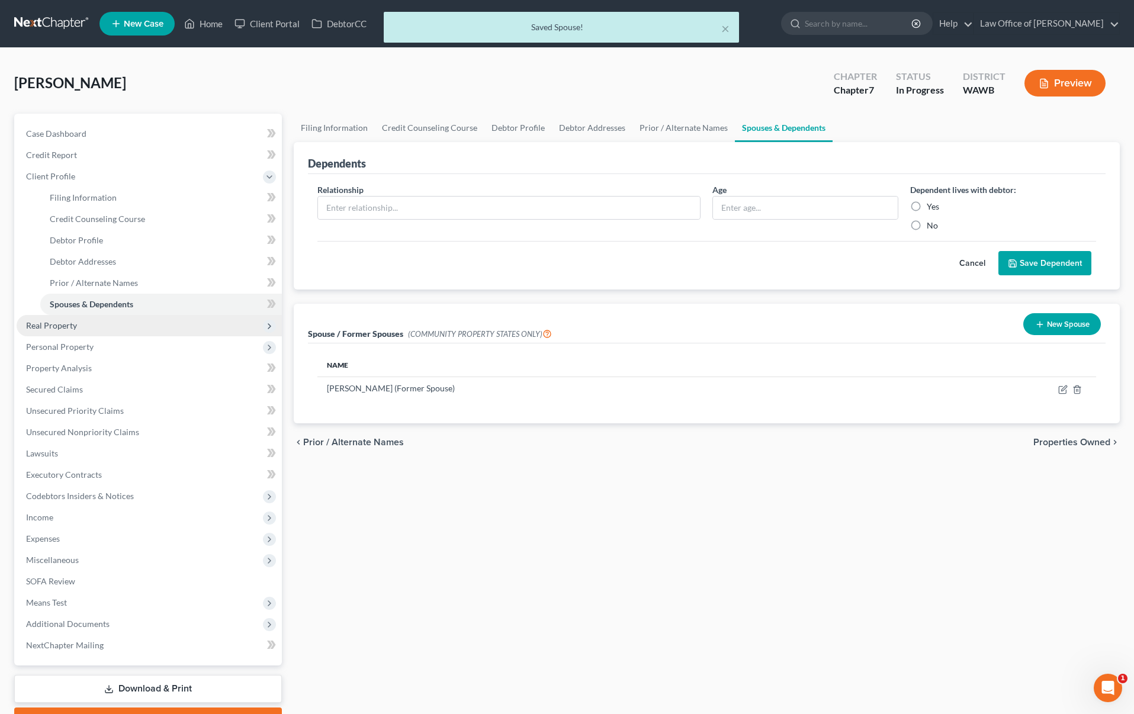
click at [116, 328] on span "Real Property" at bounding box center [149, 325] width 265 height 21
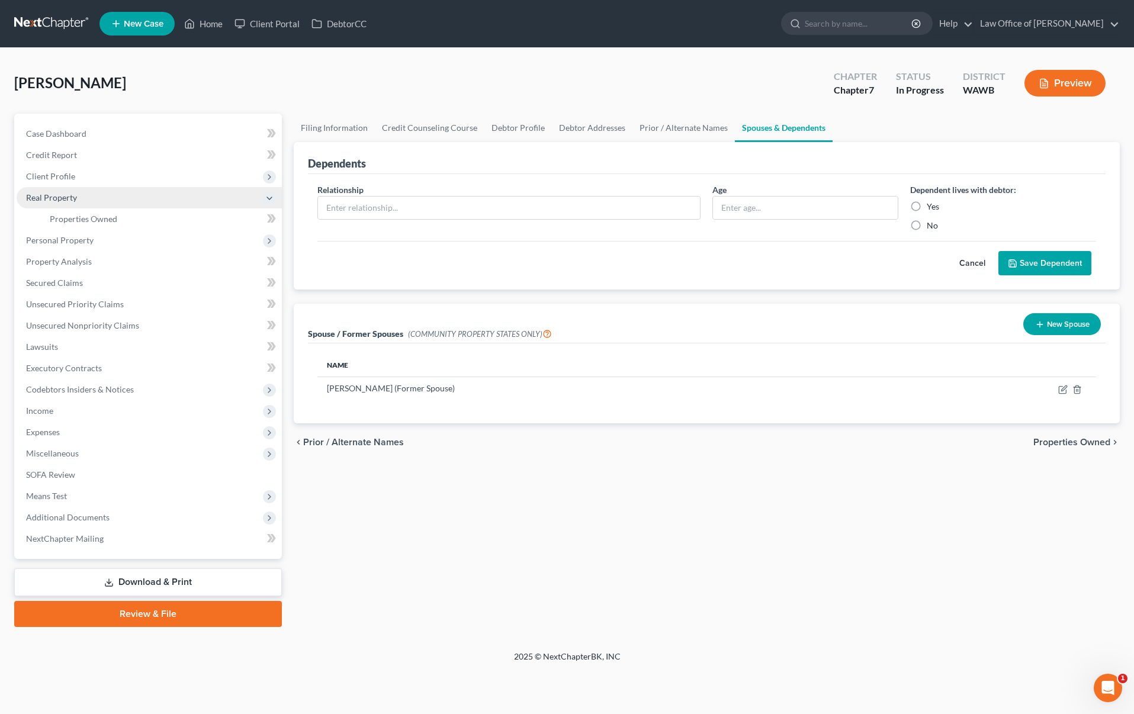
click at [72, 195] on span "Real Property" at bounding box center [51, 197] width 51 height 10
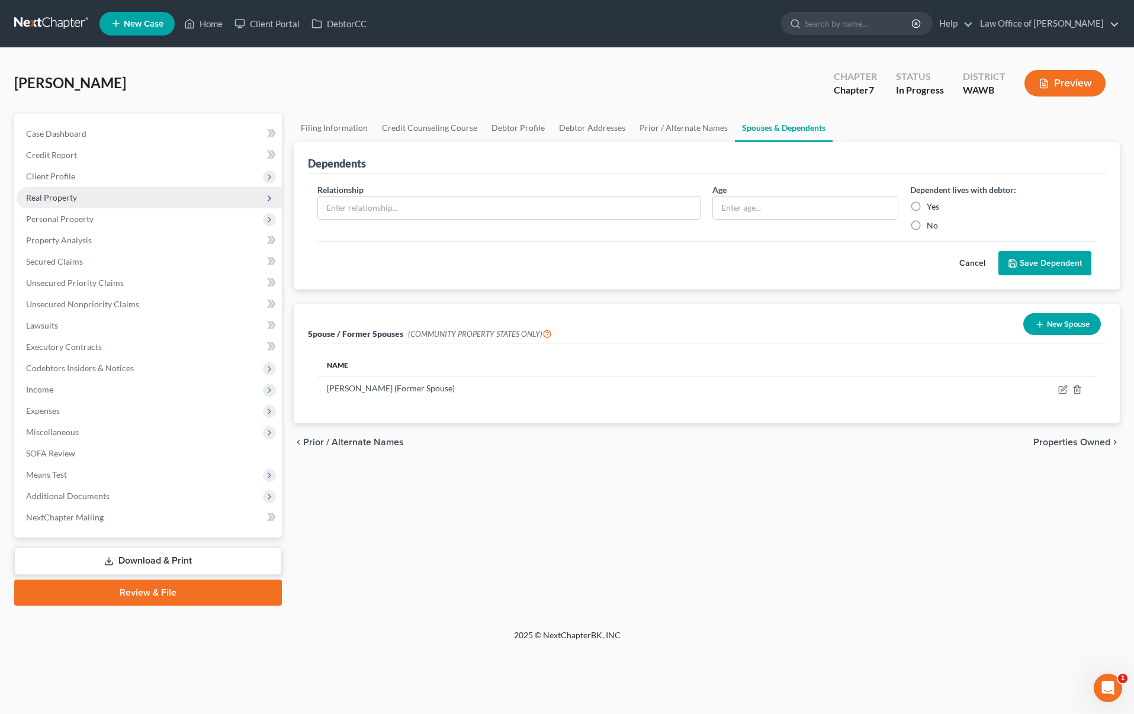
click at [73, 197] on span "Real Property" at bounding box center [51, 197] width 51 height 10
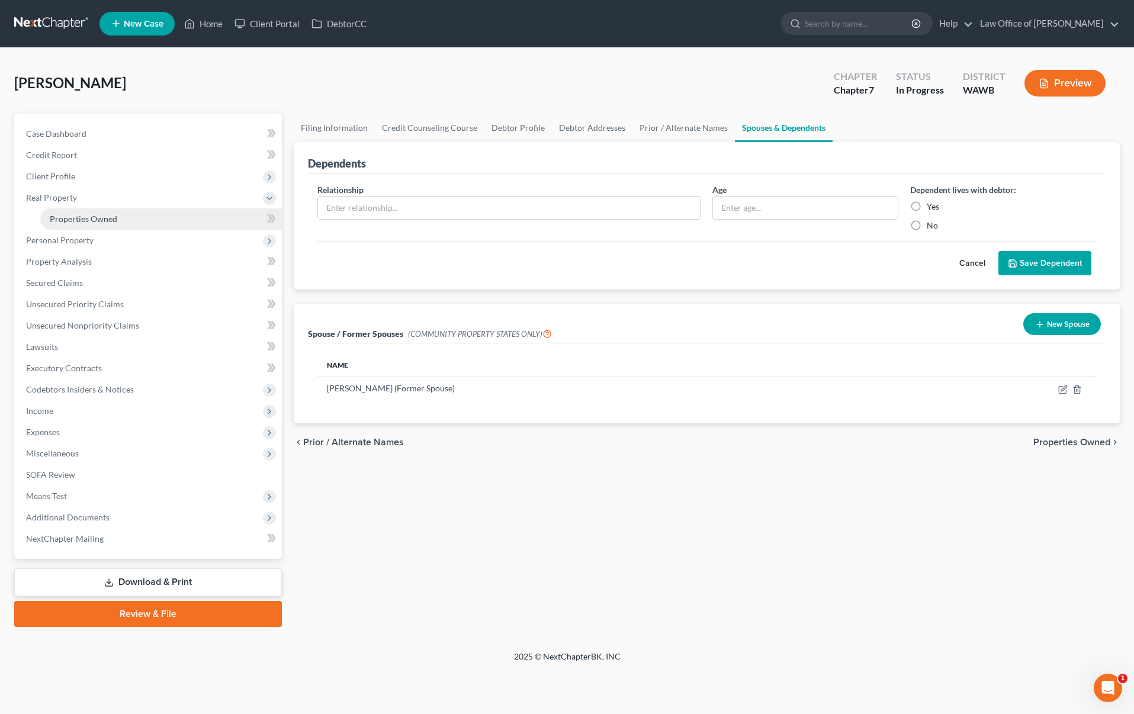
click at [79, 216] on span "Properties Owned" at bounding box center [84, 219] width 68 height 10
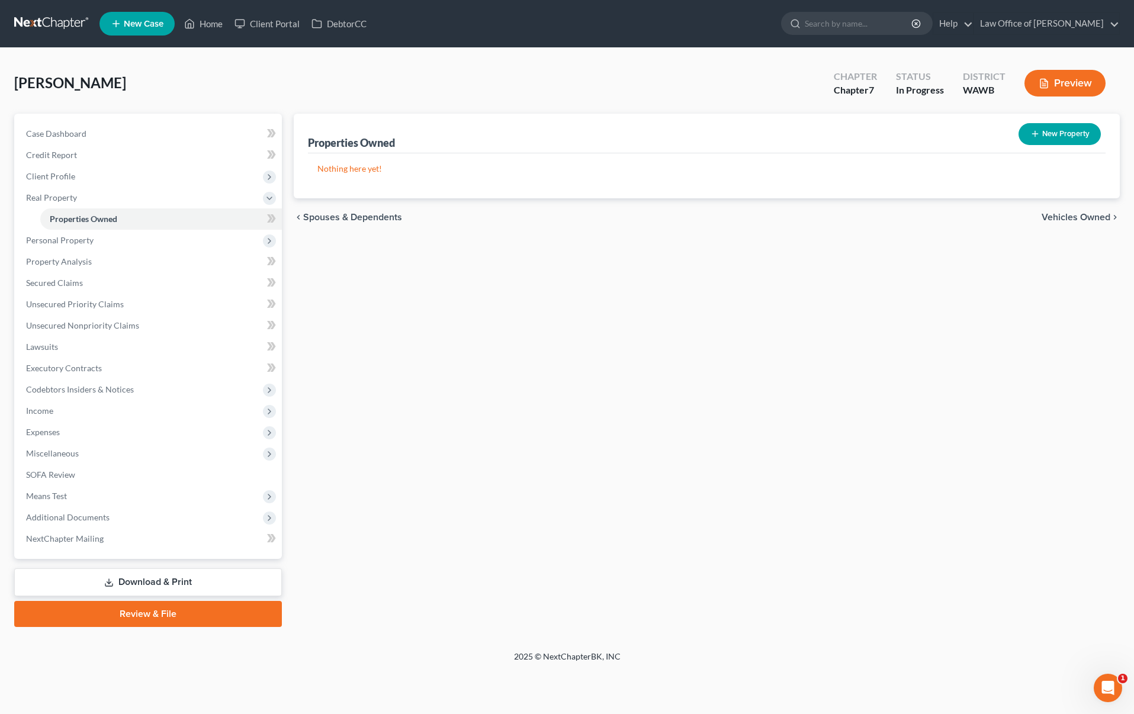
click at [1065, 219] on span "Vehicles Owned" at bounding box center [1076, 217] width 69 height 9
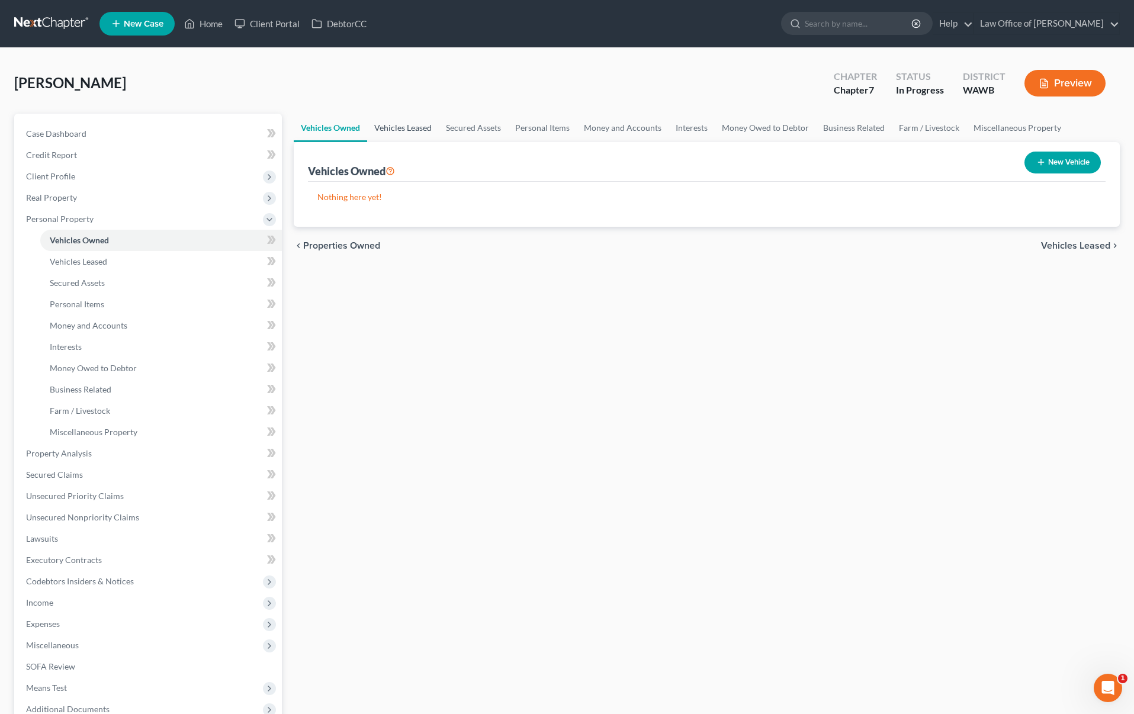
click at [406, 126] on link "Vehicles Leased" at bounding box center [403, 128] width 72 height 28
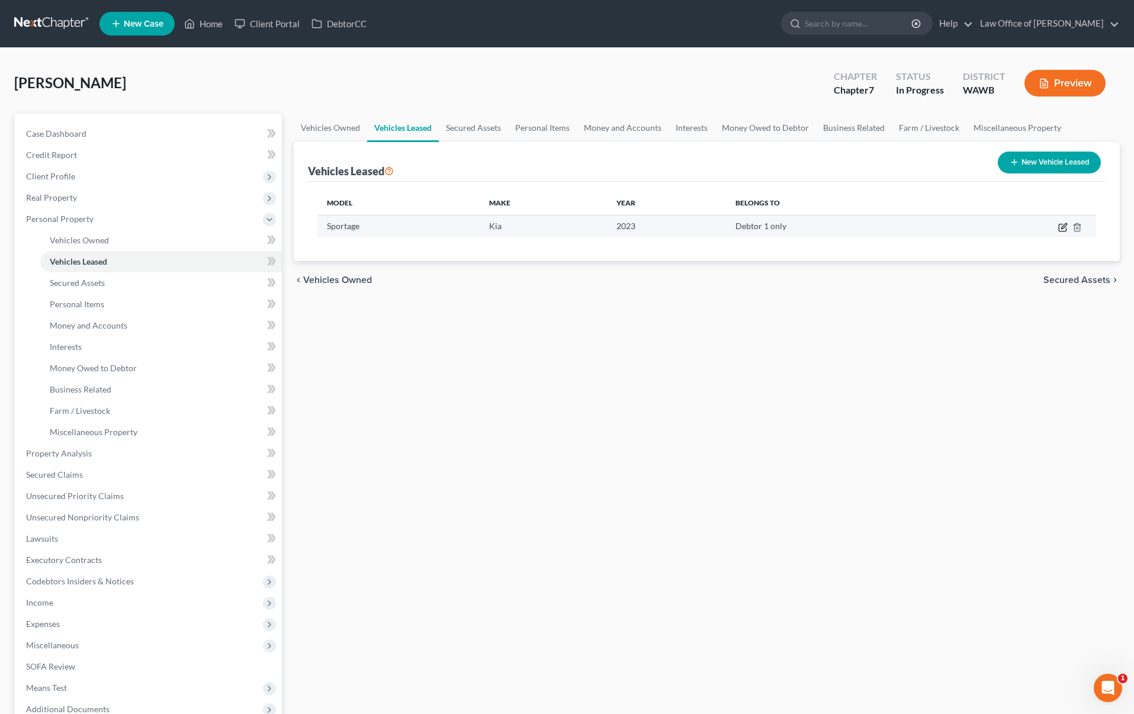
click at [1061, 224] on icon "button" at bounding box center [1062, 227] width 9 height 9
select select "0"
select select "3"
select select "0"
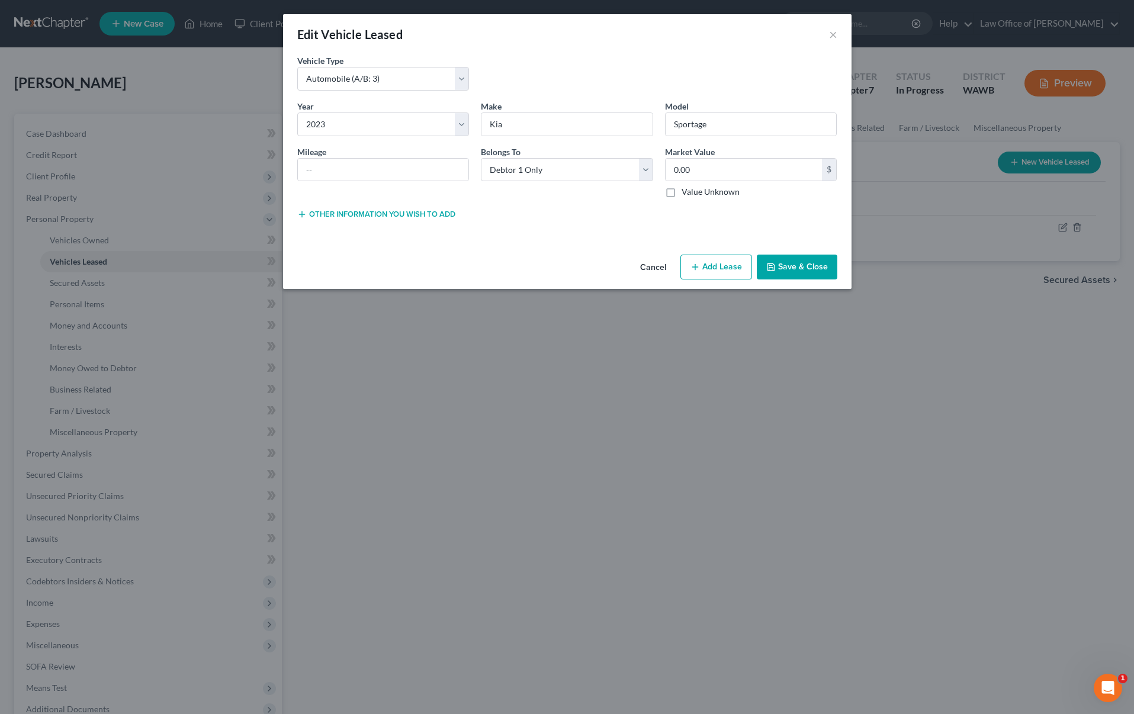
click at [791, 269] on button "Save & Close" at bounding box center [797, 267] width 81 height 25
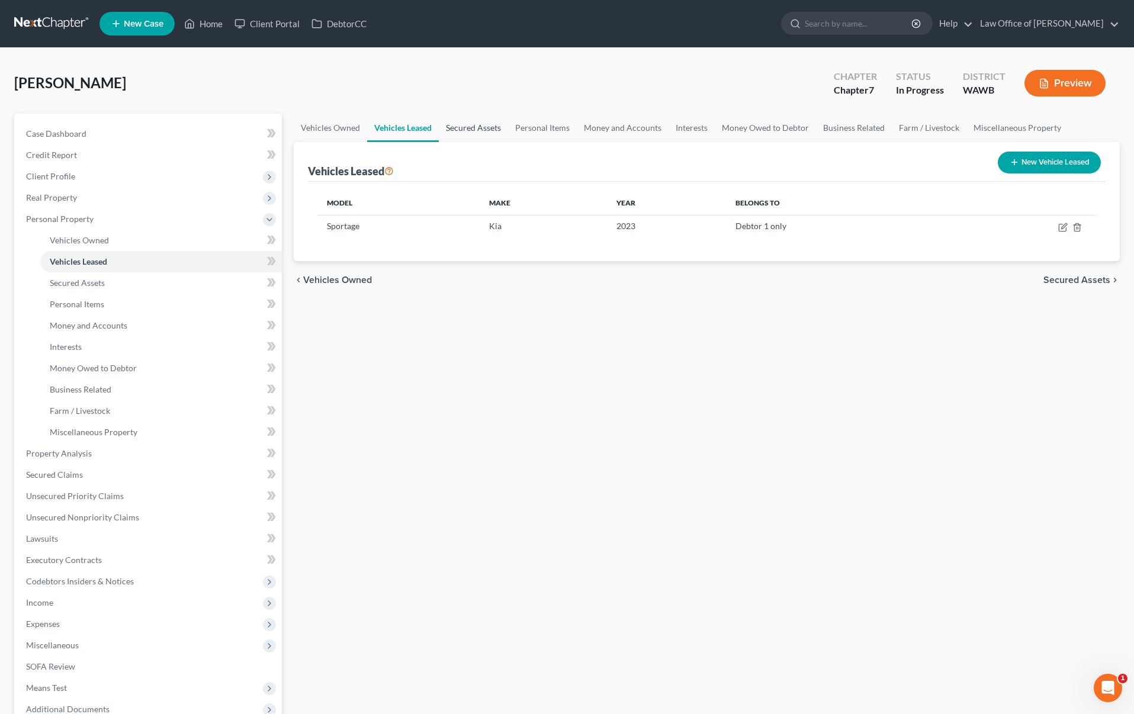
click at [466, 124] on link "Secured Assets" at bounding box center [473, 128] width 69 height 28
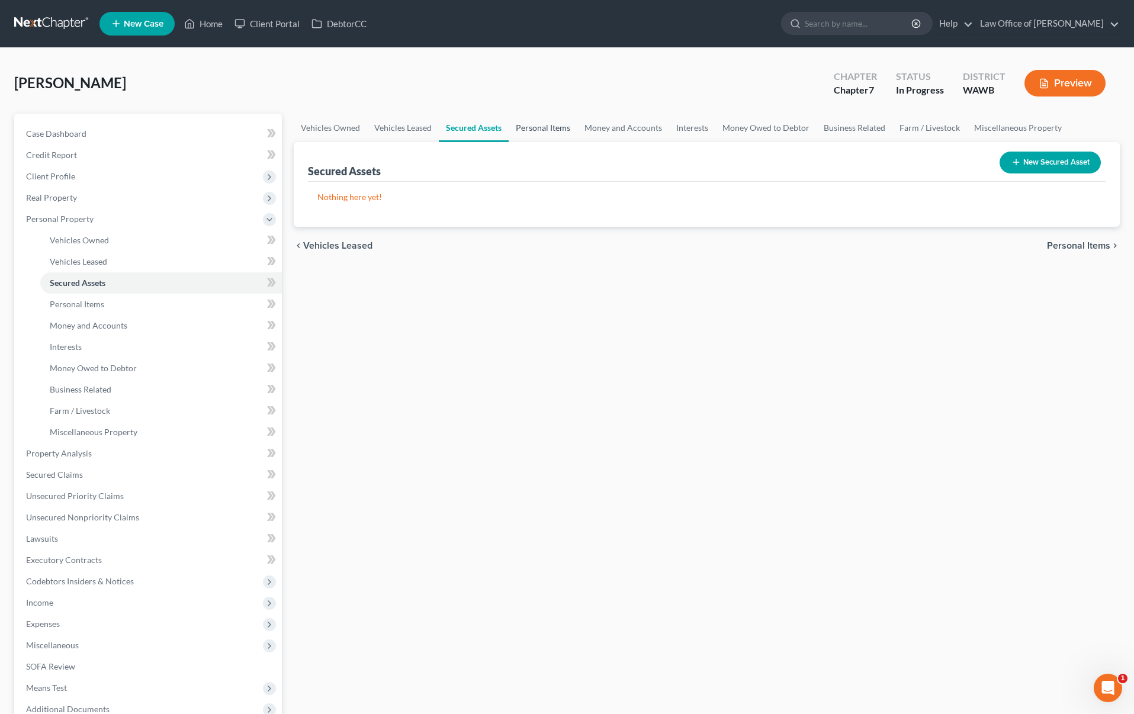
click at [557, 127] on link "Personal Items" at bounding box center [543, 128] width 69 height 28
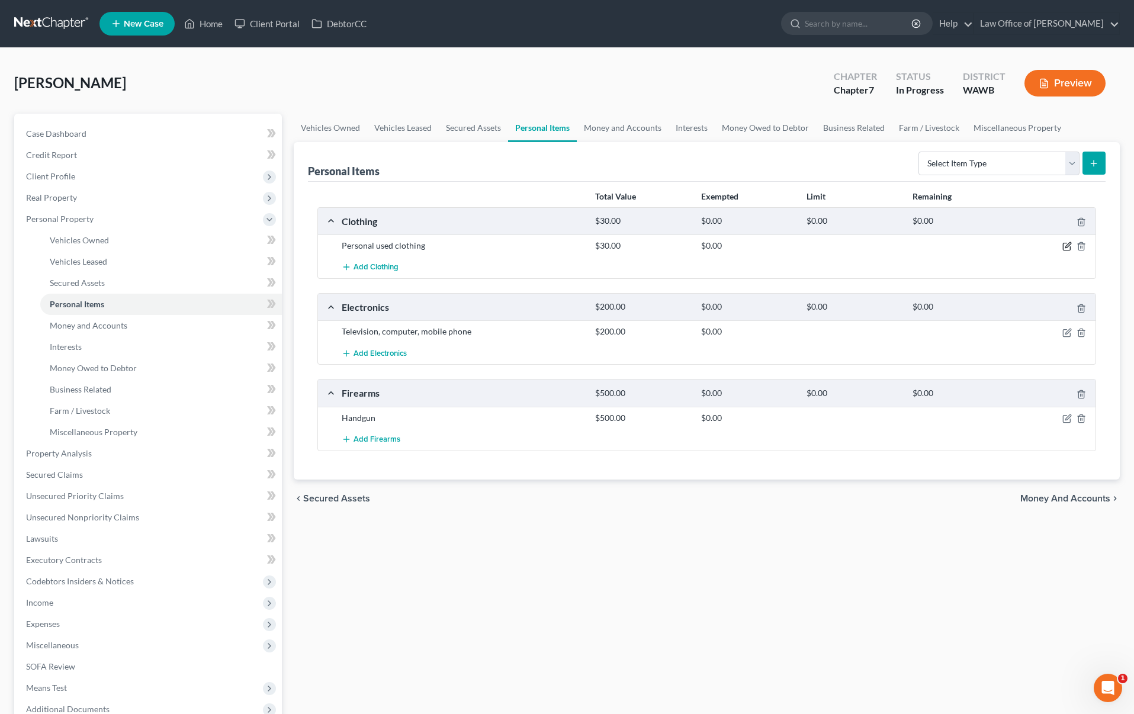
click at [1065, 248] on icon "button" at bounding box center [1067, 245] width 5 height 5
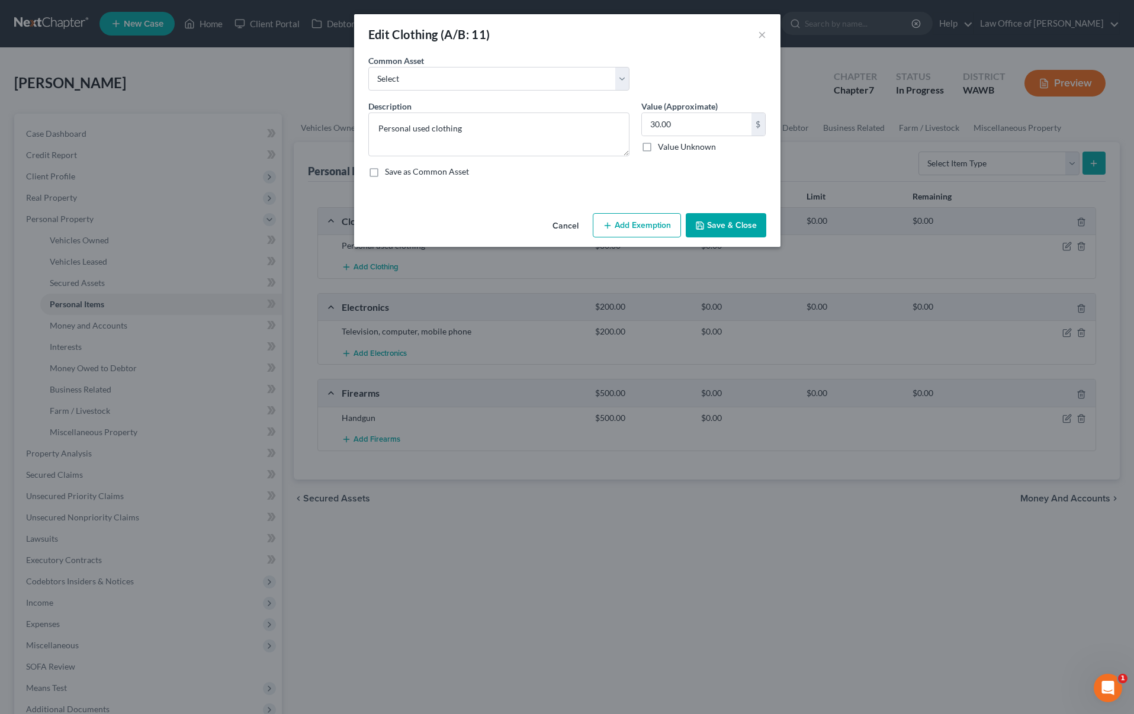
click at [641, 218] on button "Add Exemption" at bounding box center [637, 225] width 88 height 25
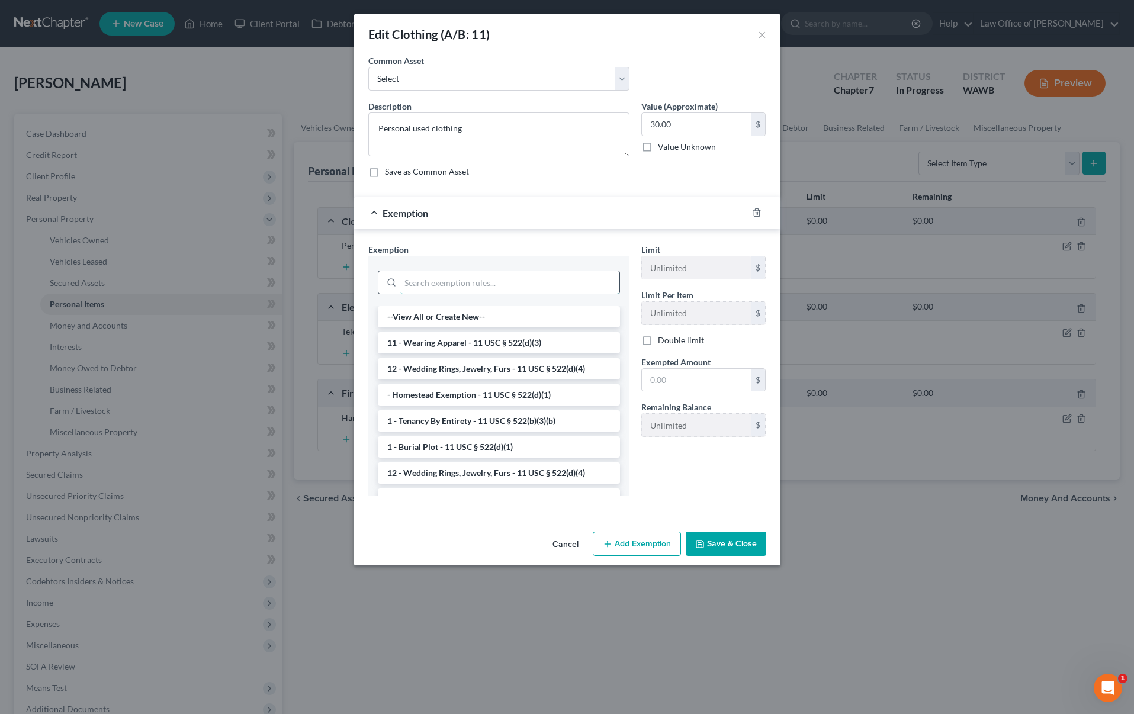
click at [541, 291] on input "search" at bounding box center [509, 282] width 219 height 23
click at [550, 342] on li "11 - Wearing Apparel - 11 USC § 522(d)(3)" at bounding box center [499, 342] width 242 height 21
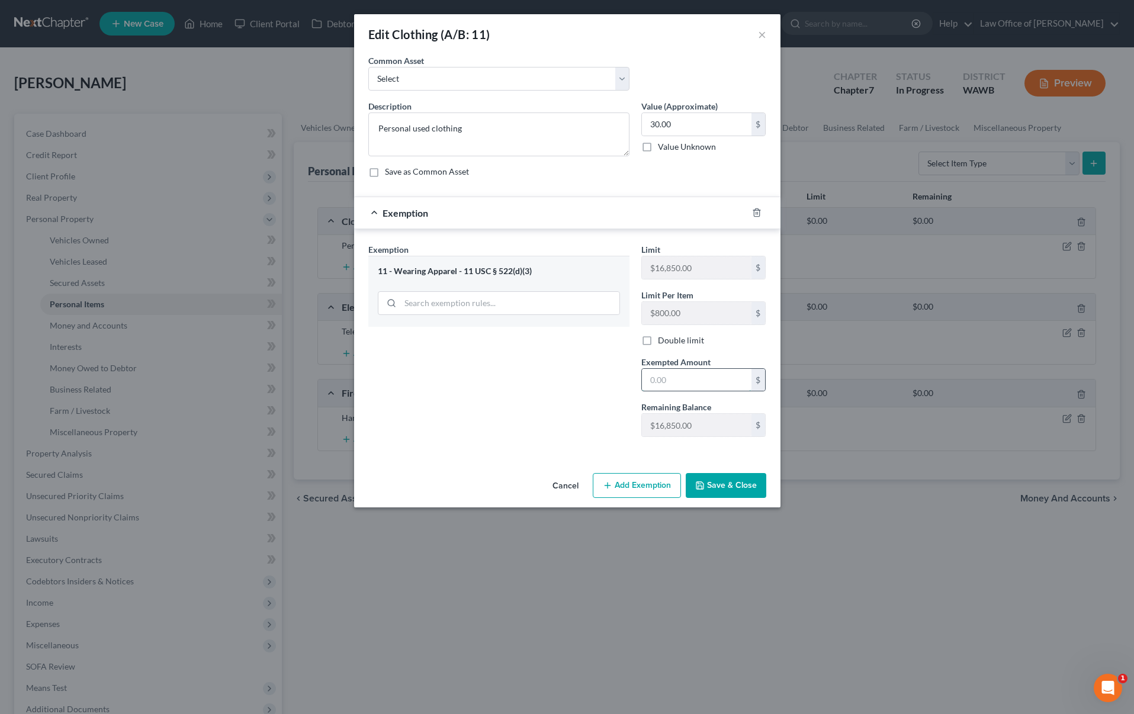
click at [686, 371] on input "text" at bounding box center [697, 380] width 110 height 23
type input "30"
click at [577, 426] on div "Exemption Set must be selected for CA. Exemption * 11 - Wearing Apparel - 11 US…" at bounding box center [498, 344] width 273 height 203
click at [746, 473] on button "Save & Close" at bounding box center [726, 485] width 81 height 25
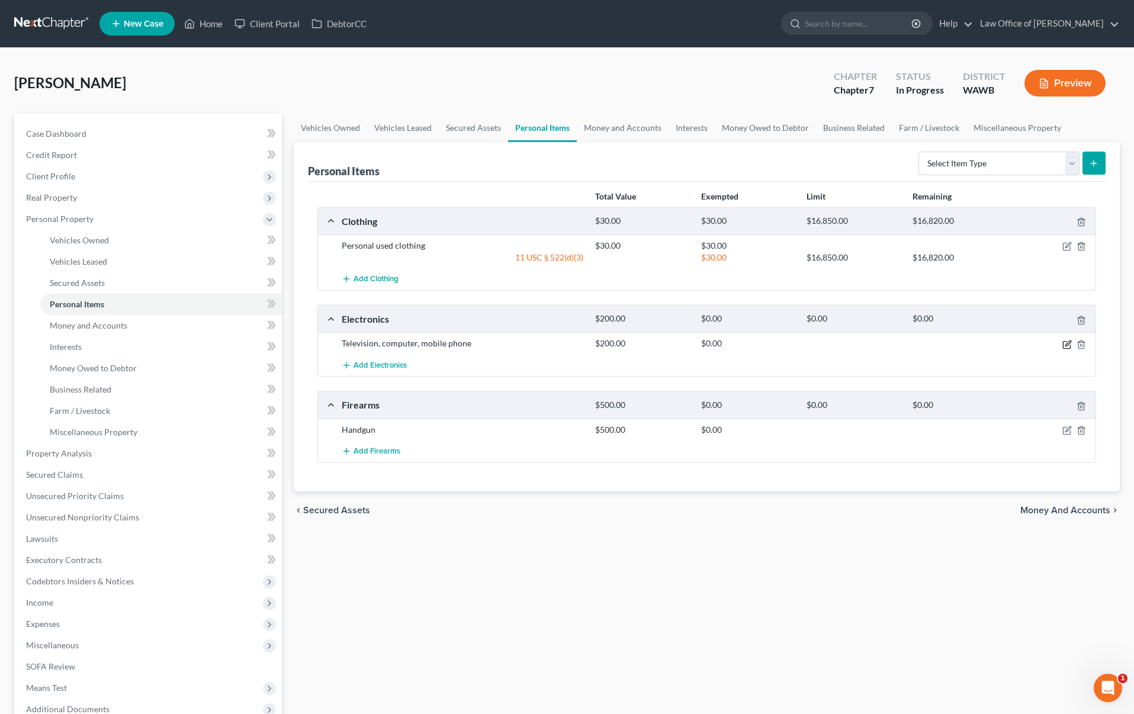
click at [1070, 346] on icon "button" at bounding box center [1066, 344] width 7 height 7
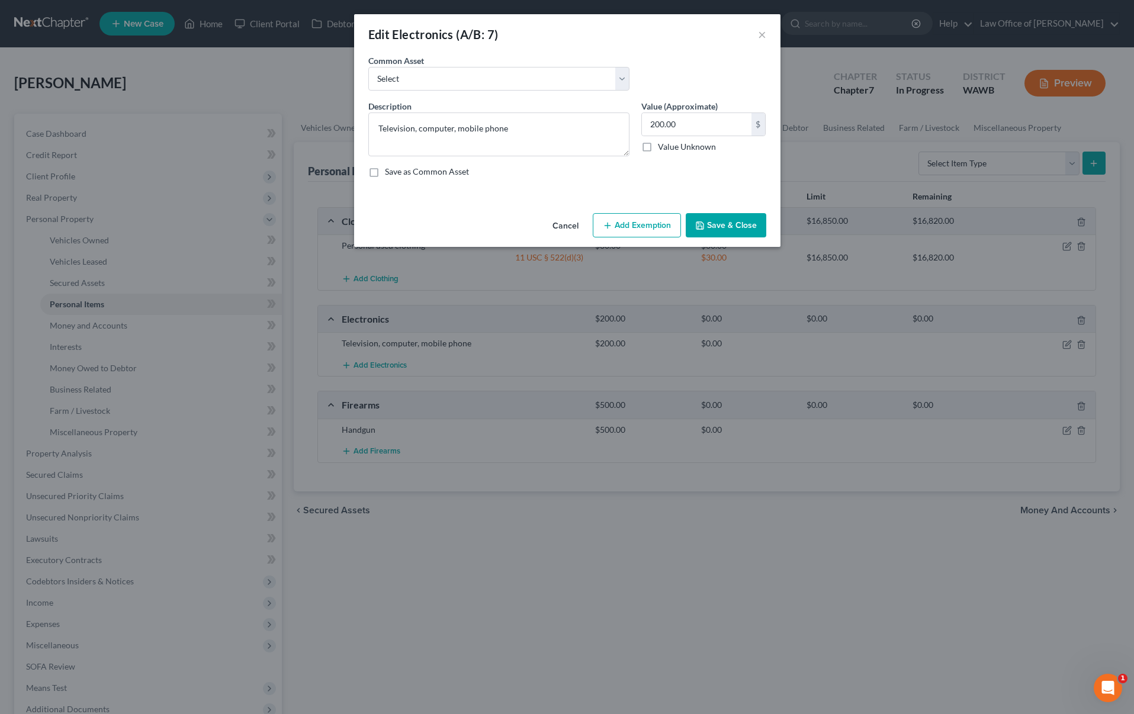
click at [638, 234] on button "Add Exemption" at bounding box center [637, 225] width 88 height 25
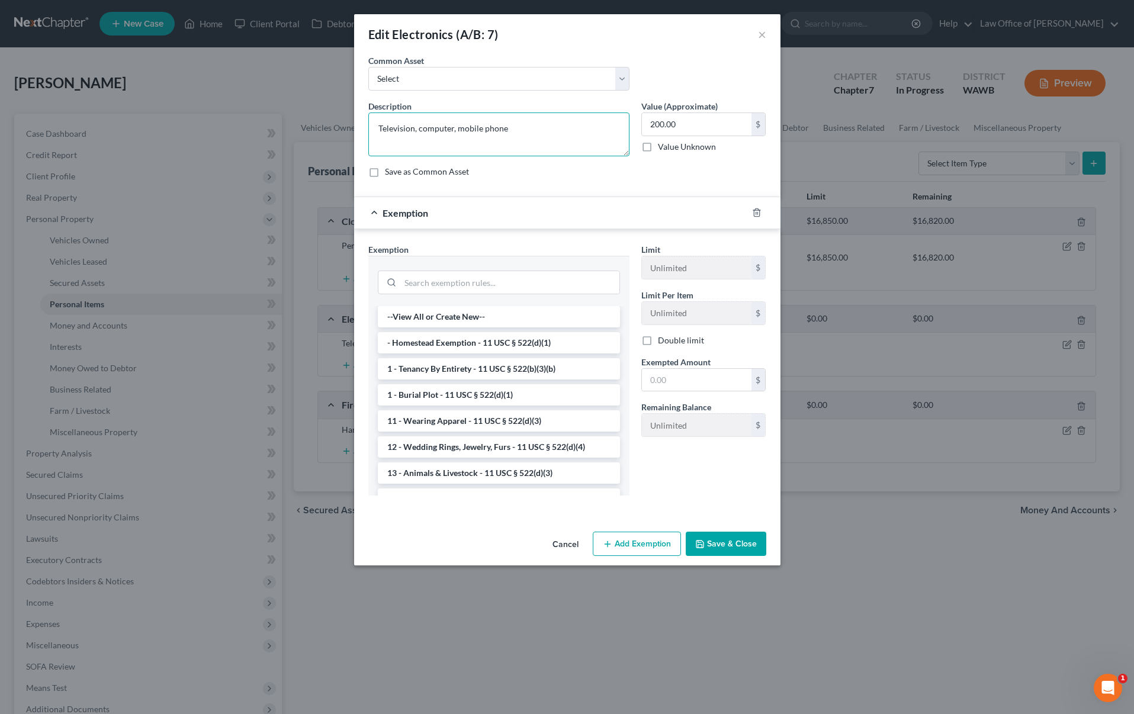
drag, startPoint x: 519, startPoint y: 127, endPoint x: 308, endPoint y: 130, distance: 210.8
click at [308, 130] on div "Edit Electronics (A/B: 7) × An exemption set must first be selected from the Fi…" at bounding box center [567, 357] width 1134 height 714
type textarea "Laptop, phone"
click at [684, 390] on input "text" at bounding box center [697, 380] width 110 height 23
type input "200"
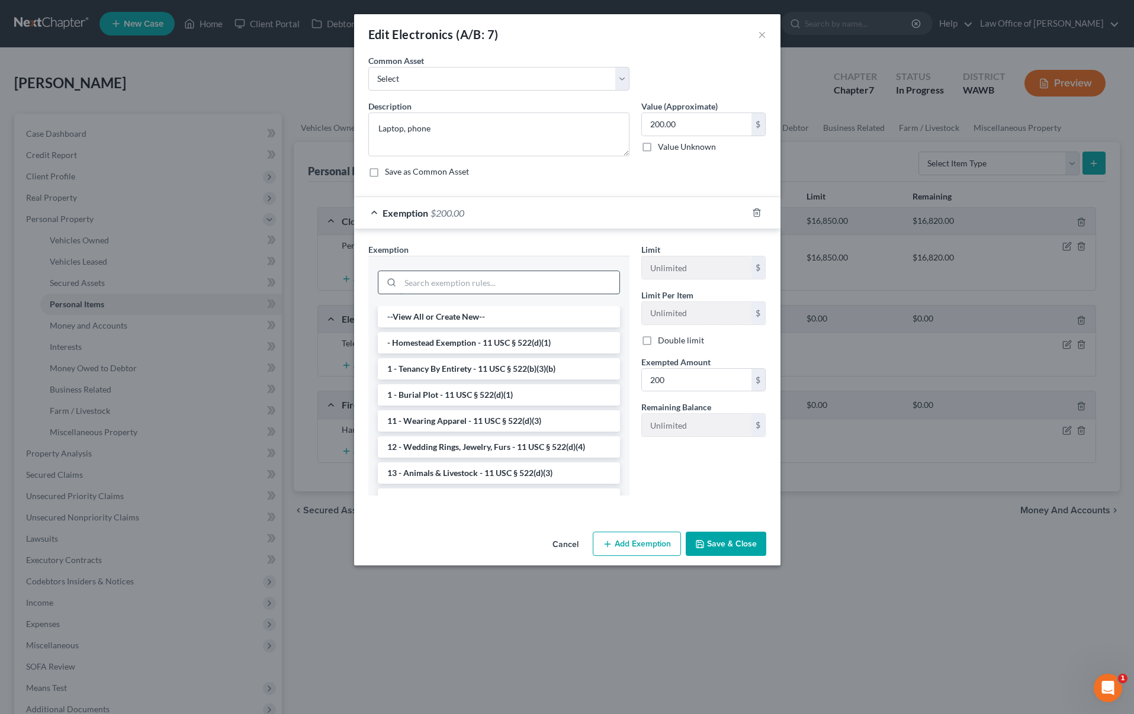
click at [501, 291] on input "search" at bounding box center [509, 282] width 219 height 23
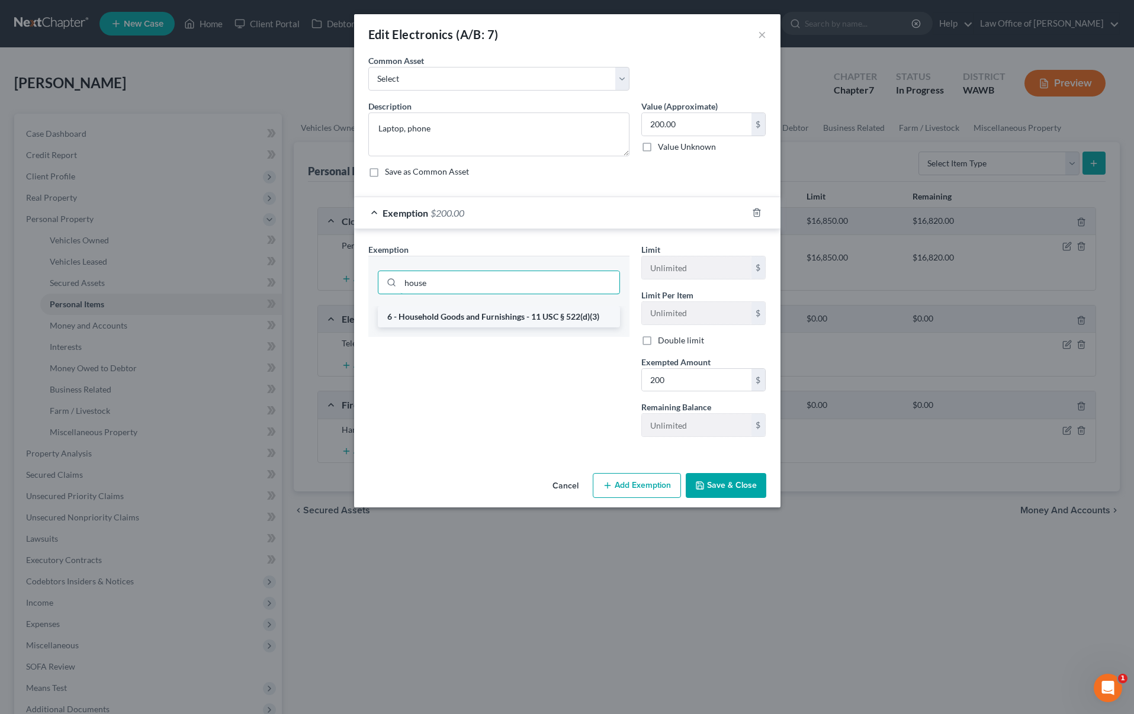
type input "house"
click at [468, 322] on li "6 - Household Goods and Furnishings - 11 USC § 522(d)(3)" at bounding box center [499, 316] width 242 height 21
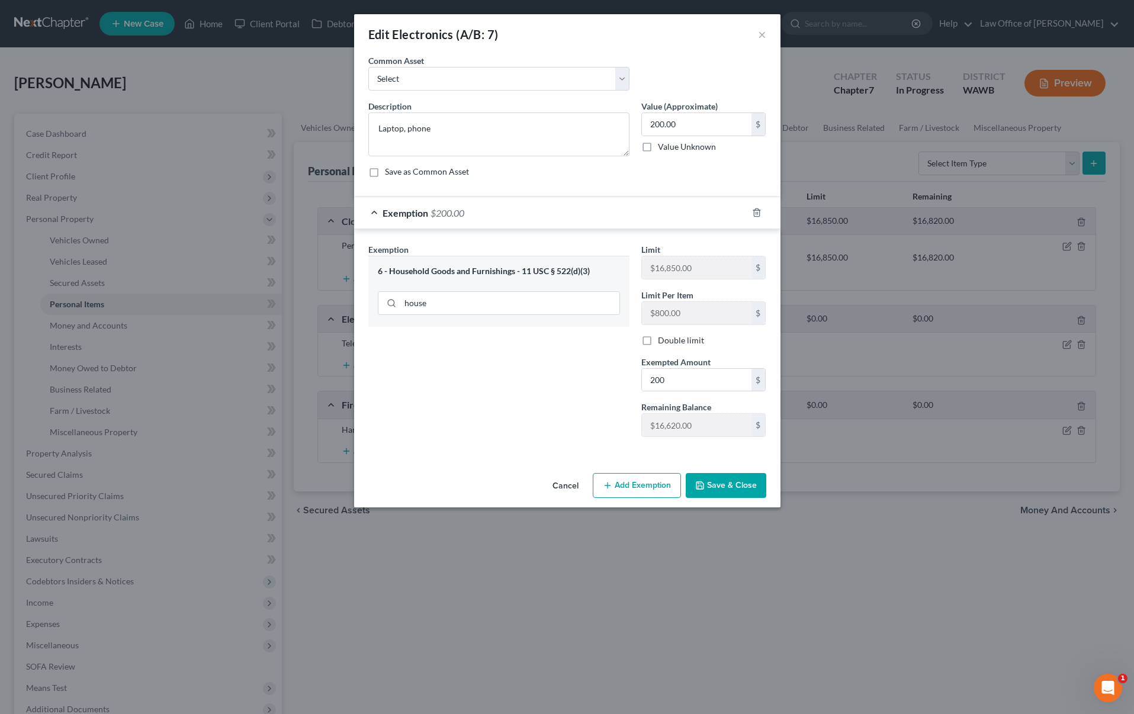
click at [727, 487] on button "Save & Close" at bounding box center [726, 485] width 81 height 25
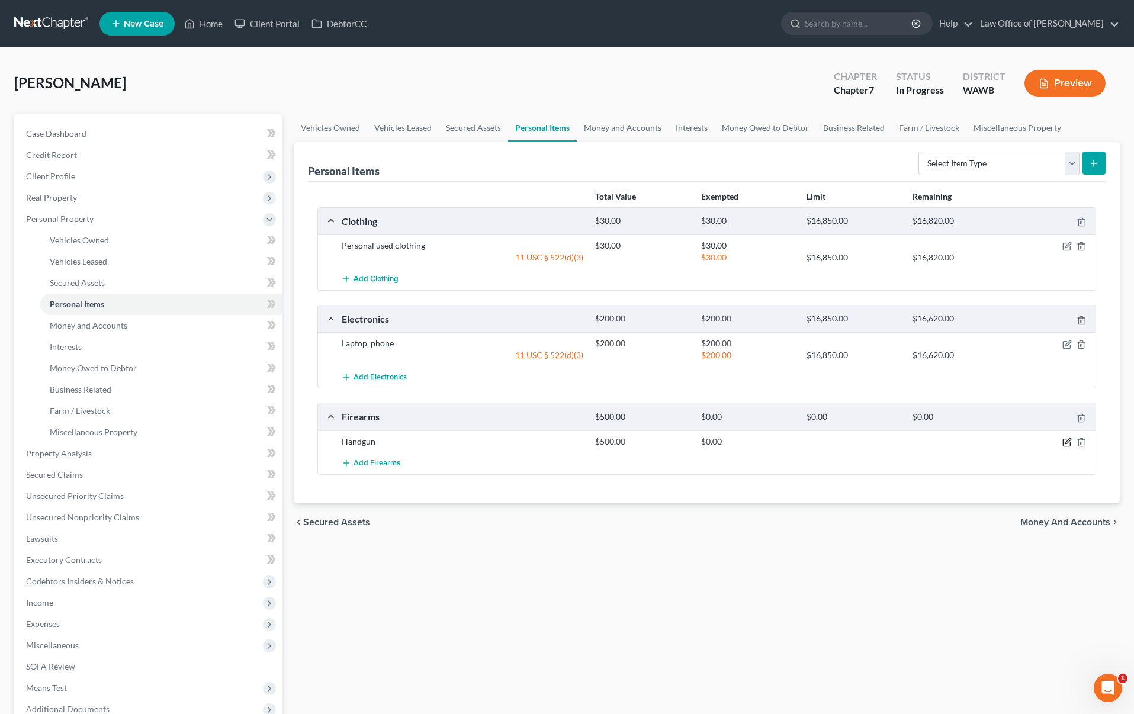
click at [1066, 442] on icon "button" at bounding box center [1067, 440] width 5 height 5
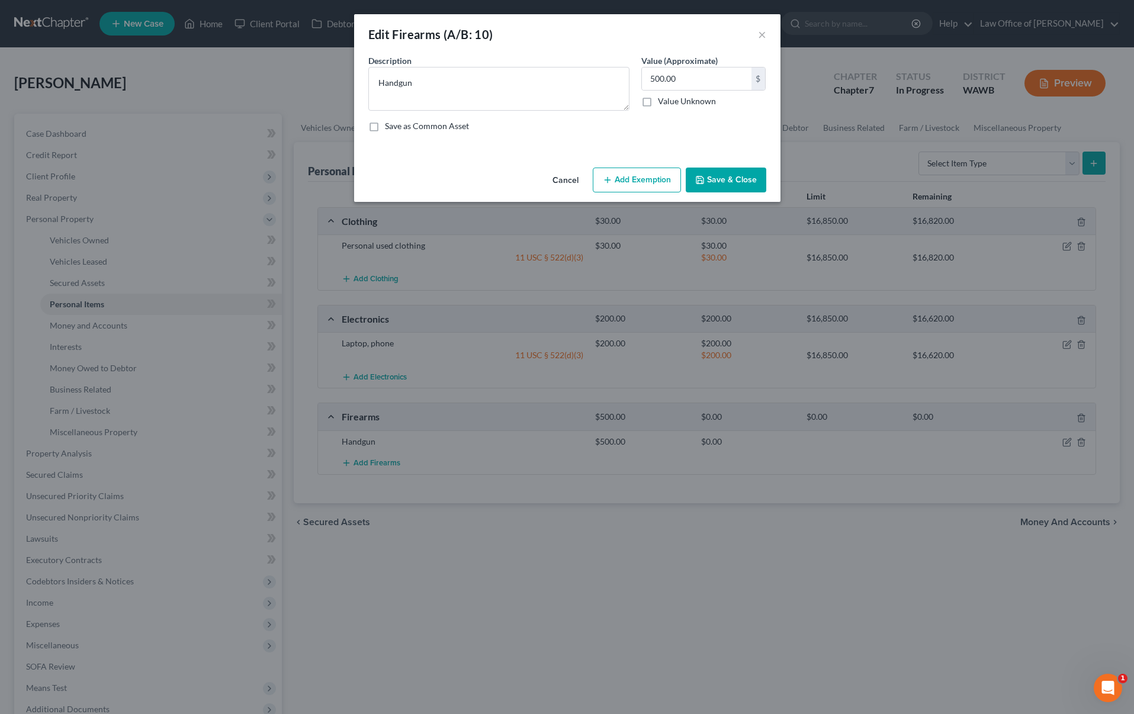
click at [631, 183] on button "Add Exemption" at bounding box center [637, 180] width 88 height 25
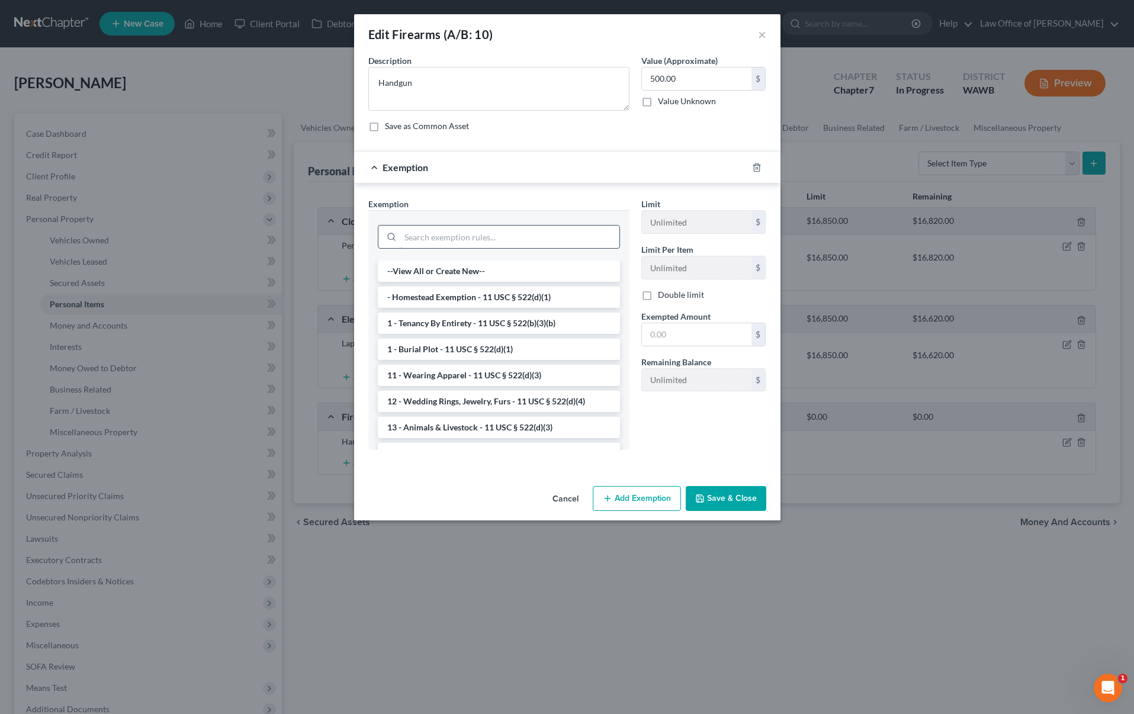
click at [521, 245] on input "search" at bounding box center [509, 237] width 219 height 23
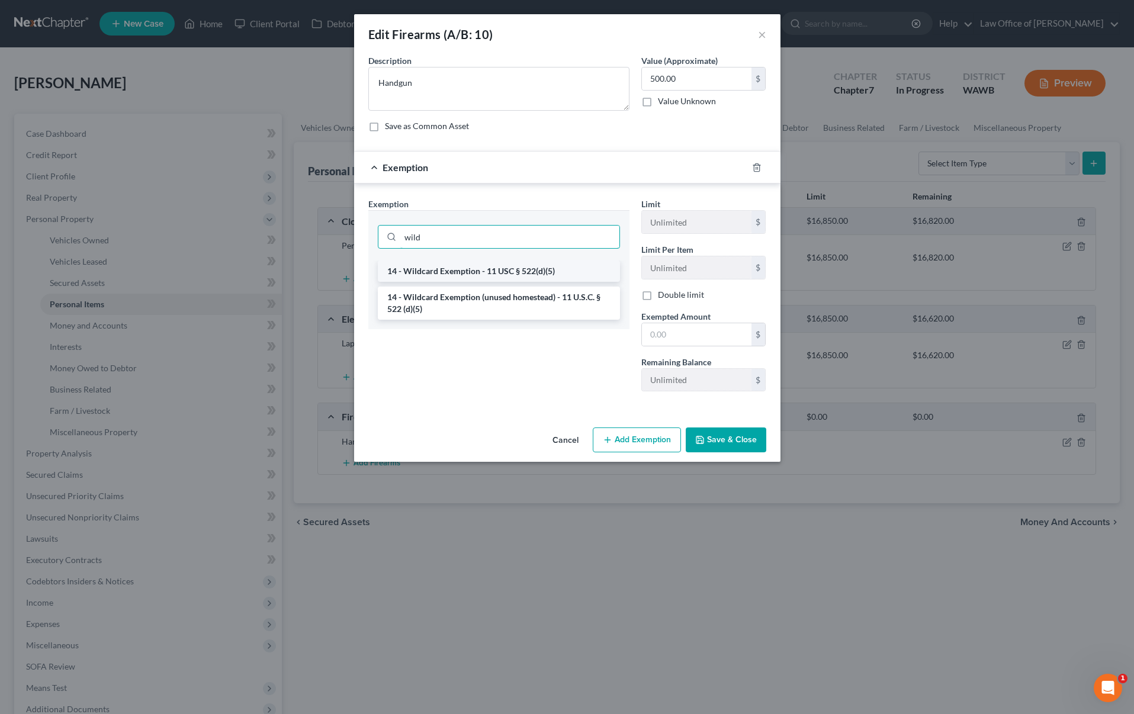
type input "wild"
click at [526, 278] on li "14 - Wildcard Exemption - 11 USC § 522(d)(5)" at bounding box center [499, 271] width 242 height 21
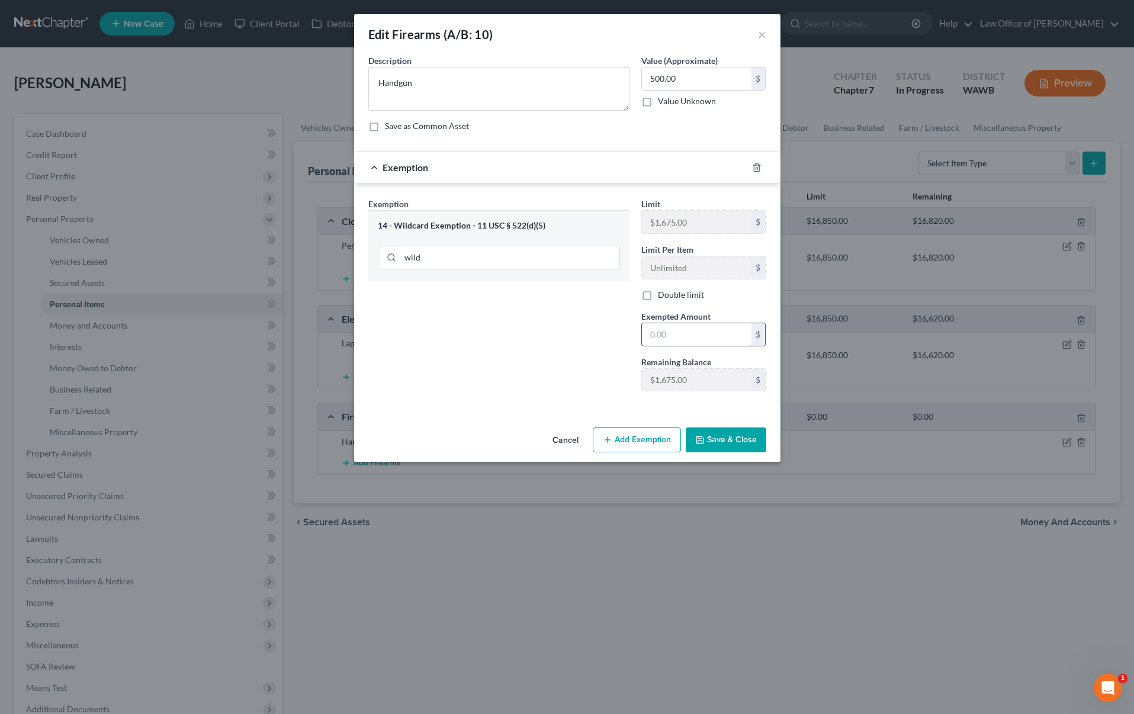
click at [680, 329] on input "text" at bounding box center [697, 334] width 110 height 23
type input "500"
click at [602, 381] on div "Exemption Set must be selected for CA. Exemption * 14 - Wildcard Exemption - 11…" at bounding box center [498, 299] width 273 height 203
click at [752, 438] on button "Save & Close" at bounding box center [726, 440] width 81 height 25
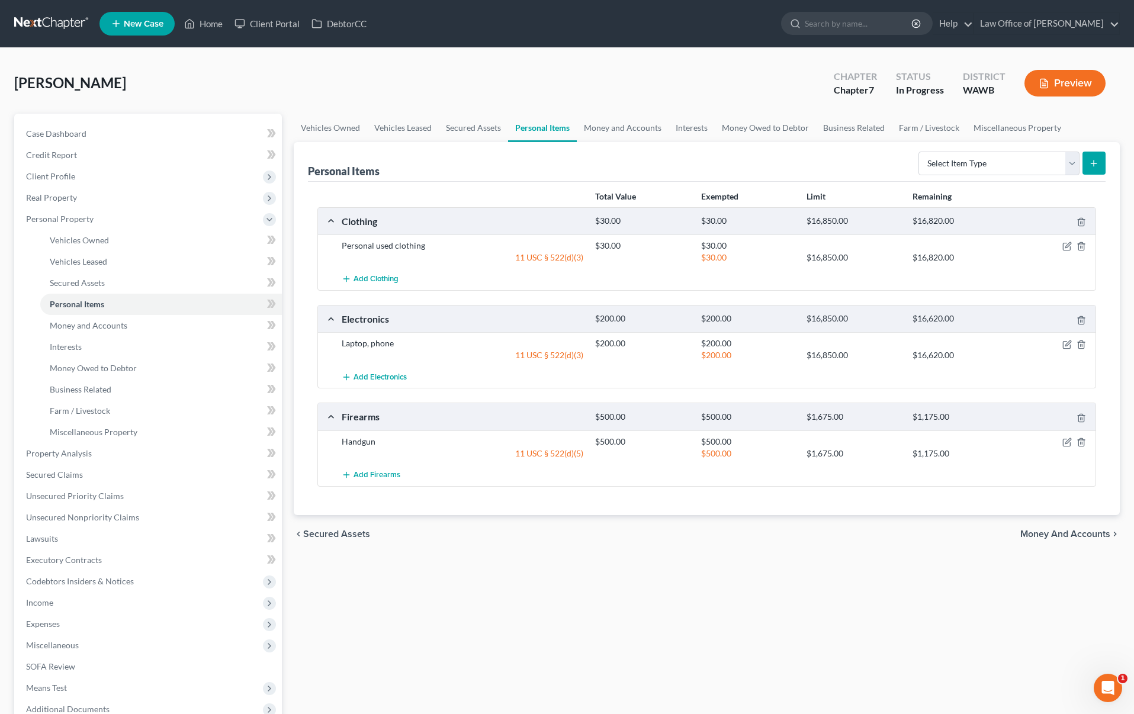
click at [12, 439] on div "Case Dashboard Payments Invoices Payments Payments Credit Report Client Profile" at bounding box center [148, 466] width 280 height 705
click at [626, 130] on link "Money and Accounts" at bounding box center [623, 128] width 92 height 28
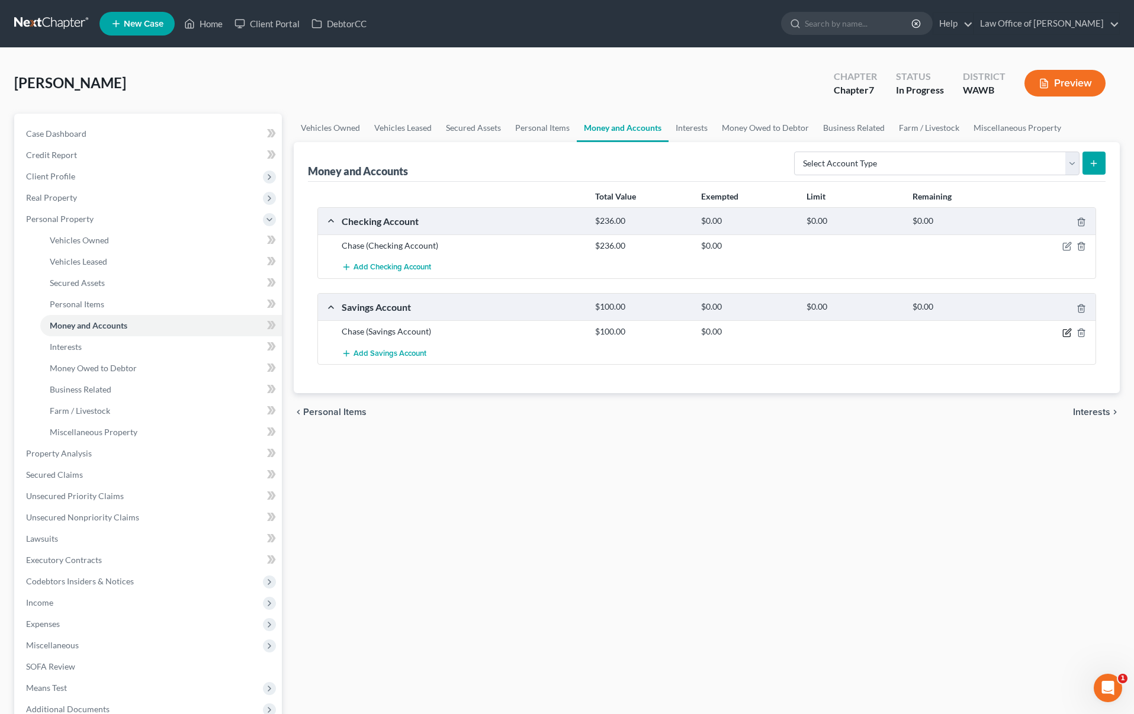
click at [1068, 331] on icon "button" at bounding box center [1067, 331] width 5 height 5
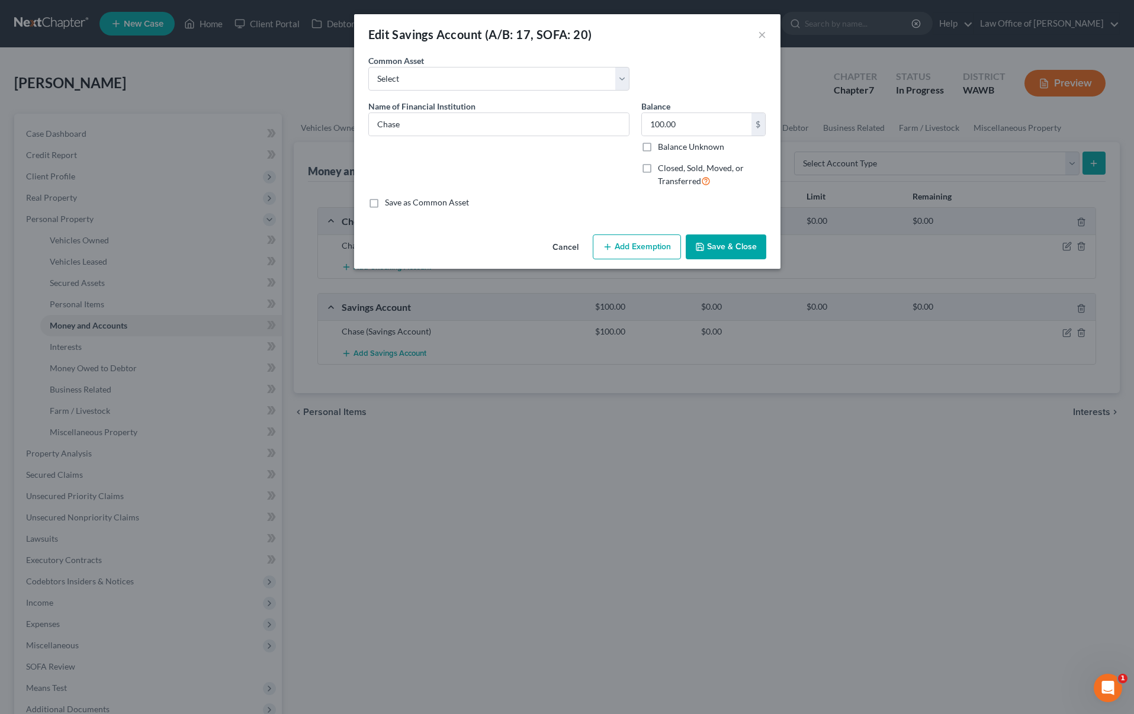
click at [658, 165] on label "Closed, Sold, Moved, or Transferred" at bounding box center [712, 174] width 108 height 25
click at [663, 165] on input "Closed, Sold, Moved, or Transferred" at bounding box center [667, 166] width 8 height 8
checkbox input "true"
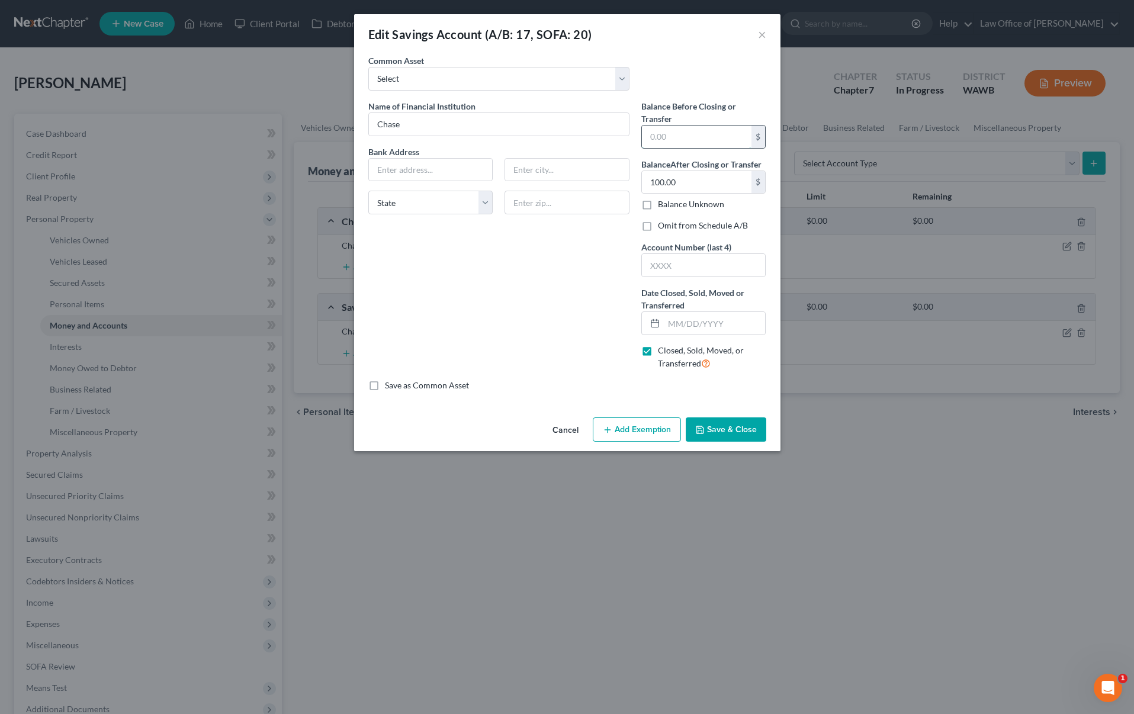
click at [683, 137] on input "text" at bounding box center [697, 137] width 110 height 23
type input "0"
click at [685, 323] on input "text" at bounding box center [715, 323] width 102 height 23
type input "06/01/2025"
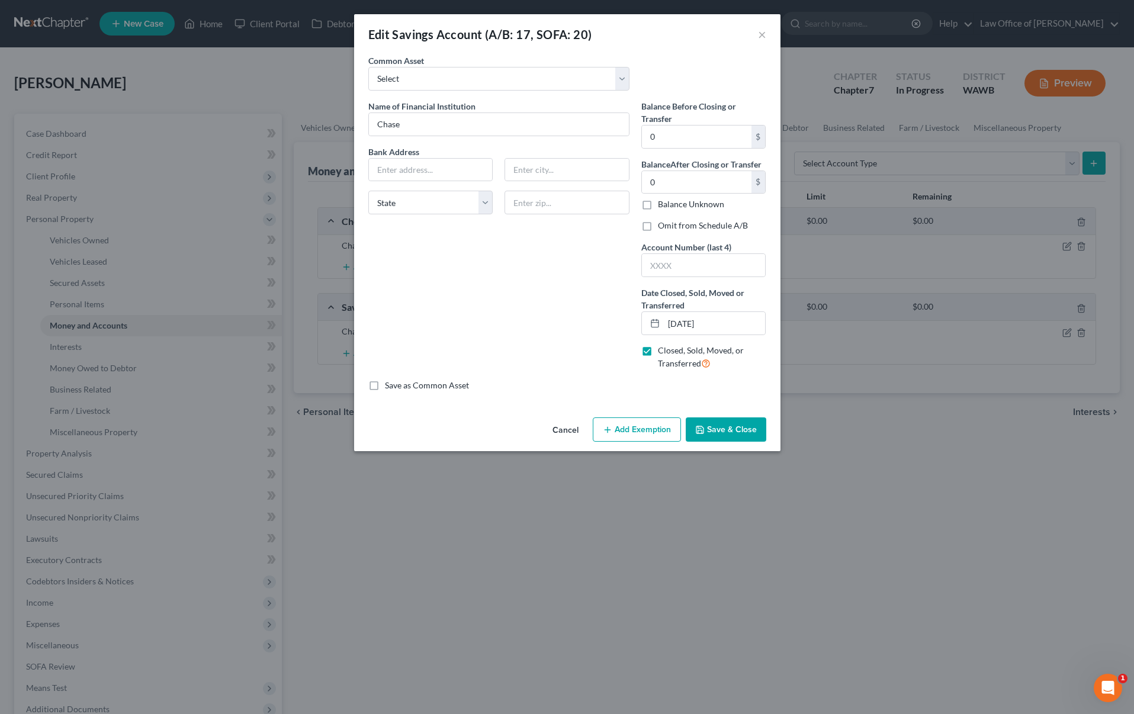
drag, startPoint x: 728, startPoint y: 436, endPoint x: 639, endPoint y: 243, distance: 213.3
click at [639, 243] on div "Edit Savings Account (A/B: 17, SOFA: 20) × An exemption set must first be selec…" at bounding box center [567, 232] width 426 height 437
click at [658, 224] on label "Omit from Schedule A/B" at bounding box center [703, 226] width 90 height 12
click at [663, 224] on input "Omit from Schedule A/B" at bounding box center [667, 224] width 8 height 8
checkbox input "true"
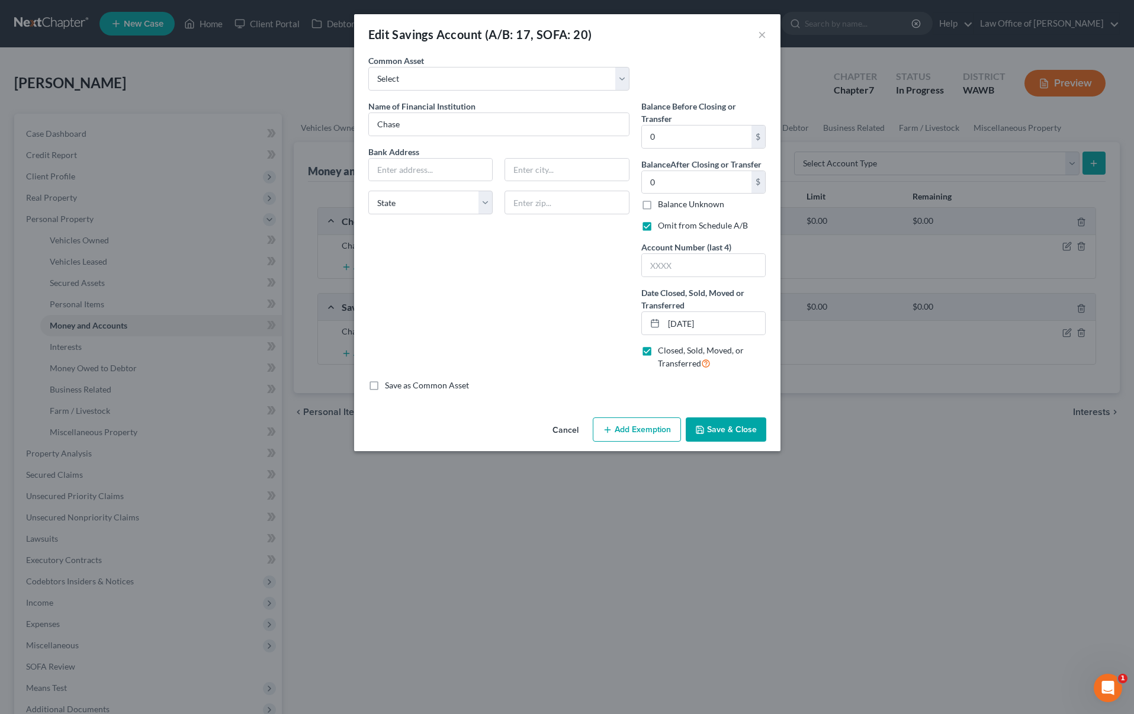
click at [735, 431] on button "Save & Close" at bounding box center [726, 429] width 81 height 25
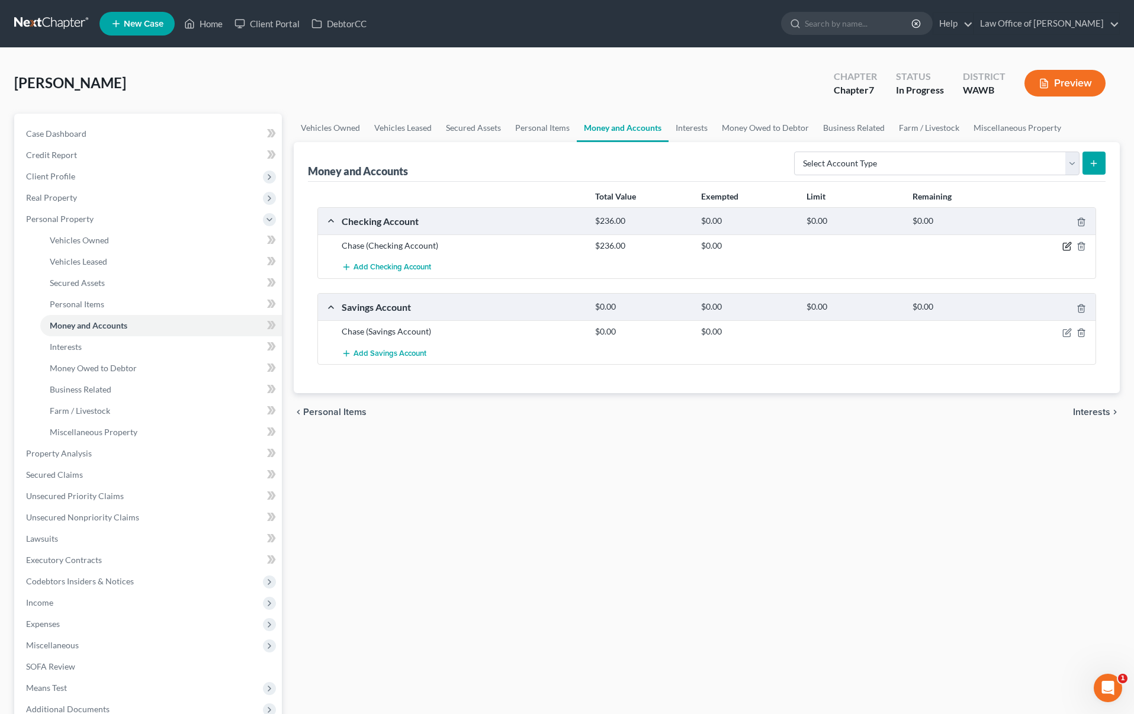
click at [1066, 246] on icon "button" at bounding box center [1066, 246] width 9 height 9
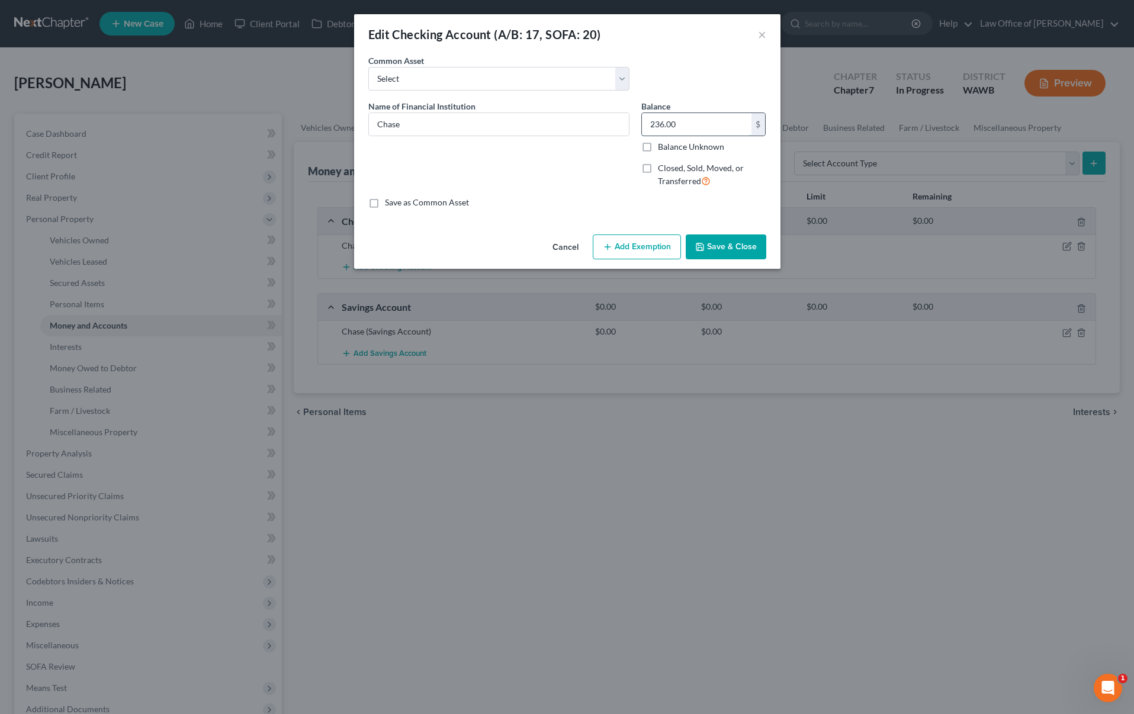
click at [690, 123] on input "236.00" at bounding box center [697, 124] width 110 height 23
type input "1,000"
click at [634, 244] on button "Add Exemption" at bounding box center [637, 246] width 88 height 25
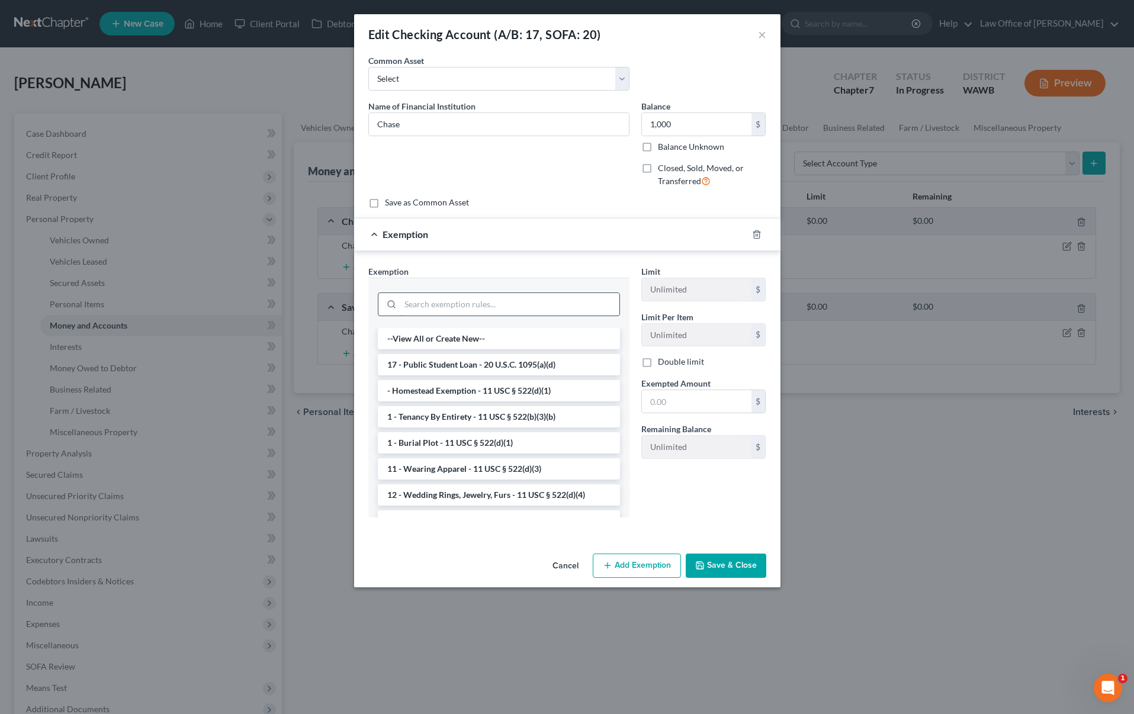
click at [547, 301] on input "search" at bounding box center [509, 304] width 219 height 23
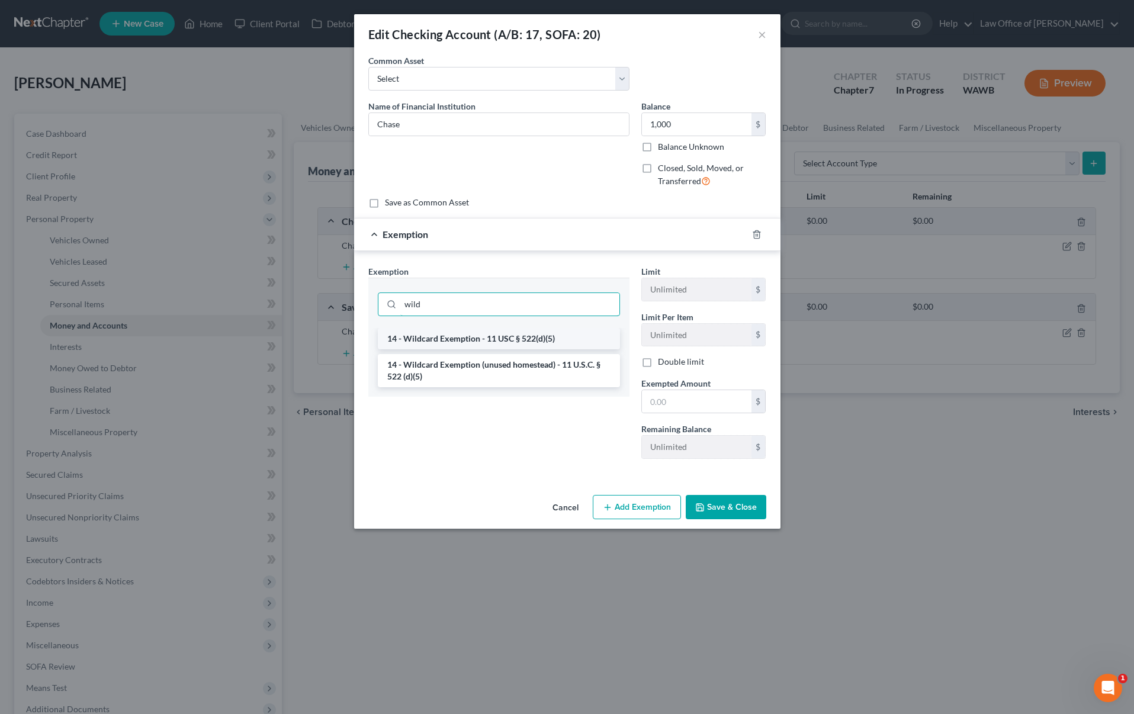
type input "wild"
click at [595, 340] on li "14 - Wildcard Exemption - 11 USC § 522(d)(5)" at bounding box center [499, 338] width 242 height 21
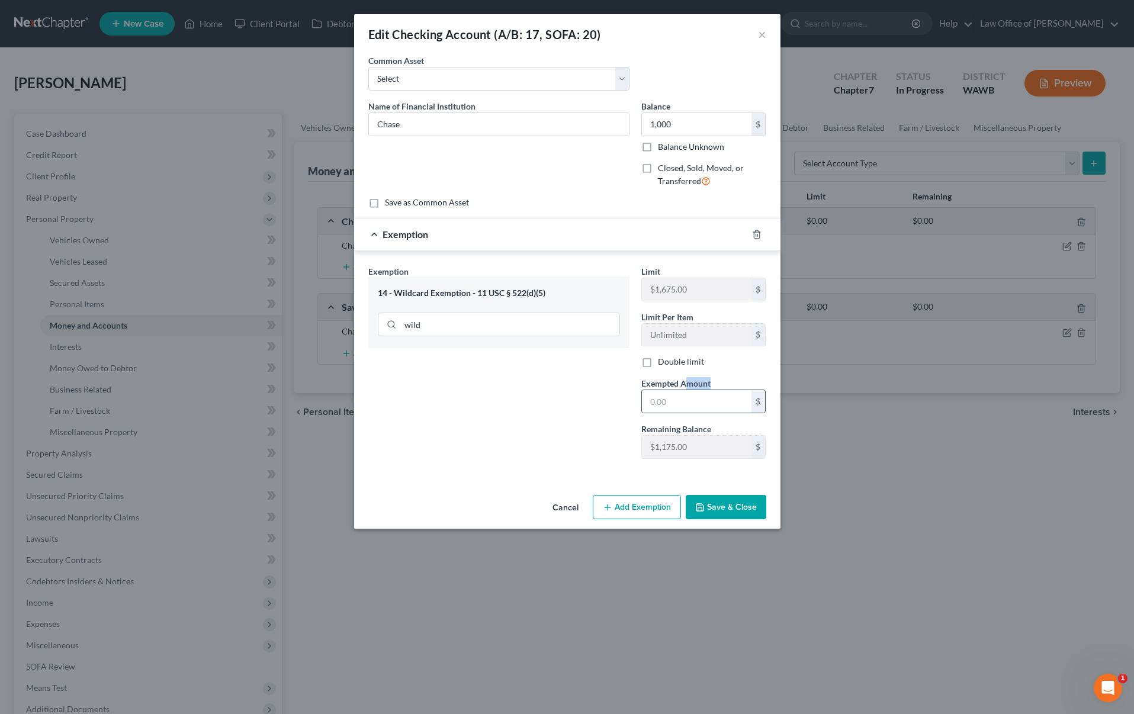
click at [686, 389] on div "Exempted Amount * $" at bounding box center [703, 395] width 137 height 36
click at [686, 403] on input "text" at bounding box center [697, 401] width 110 height 23
type input "1,000"
click at [725, 517] on button "Save & Close" at bounding box center [726, 507] width 81 height 25
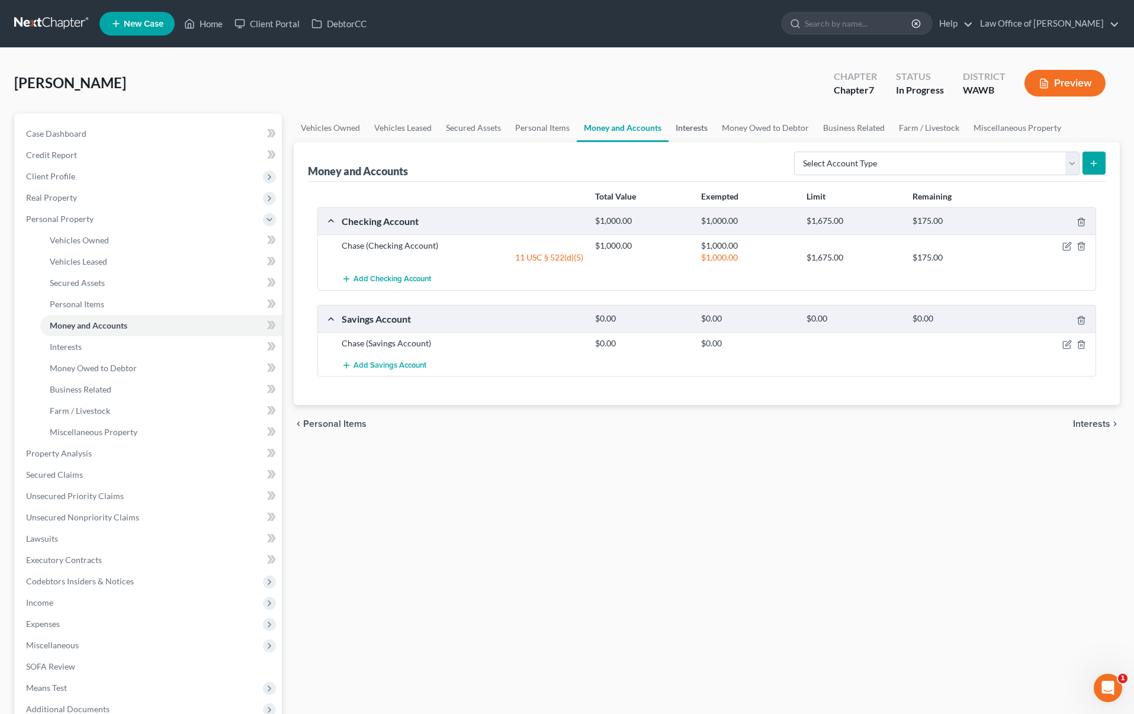
click at [685, 126] on link "Interests" at bounding box center [692, 128] width 46 height 28
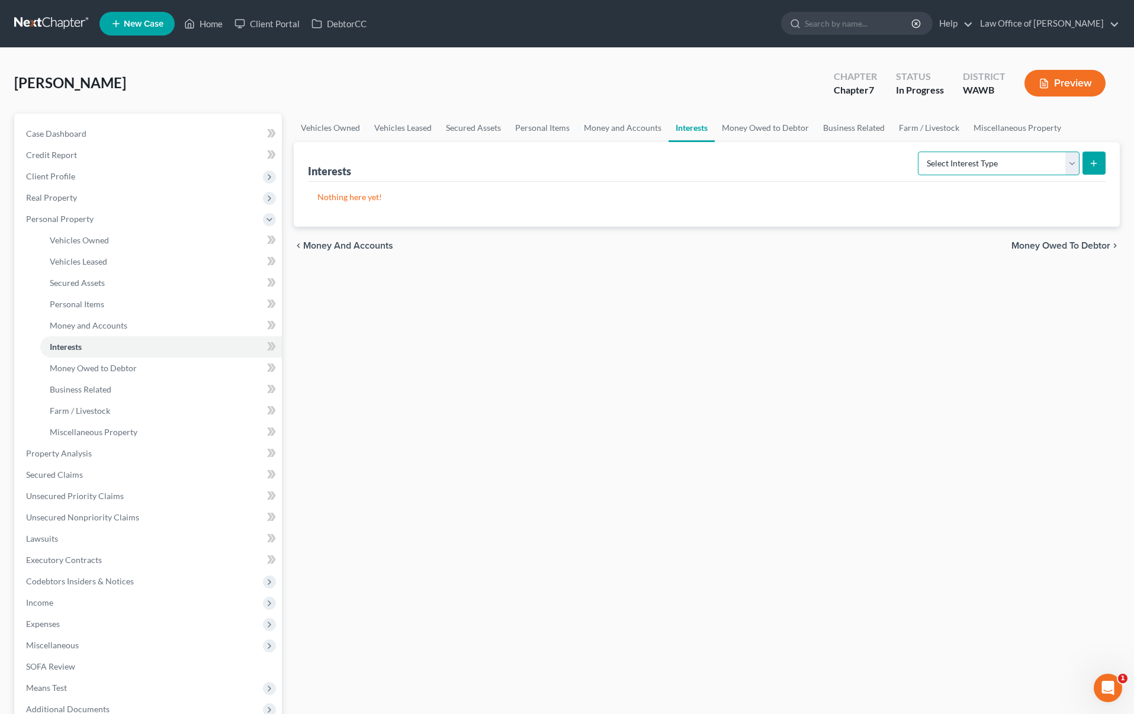
click at [974, 165] on select "Select Interest Type 401K (A/B: 21) Annuity (A/B: 23) Bond (A/B: 18) Education …" at bounding box center [999, 164] width 162 height 24
select select "pension_plan"
click at [920, 152] on select "Select Interest Type 401K (A/B: 21) Annuity (A/B: 23) Bond (A/B: 18) Education …" at bounding box center [999, 164] width 162 height 24
click at [1096, 159] on icon "submit" at bounding box center [1093, 163] width 9 height 9
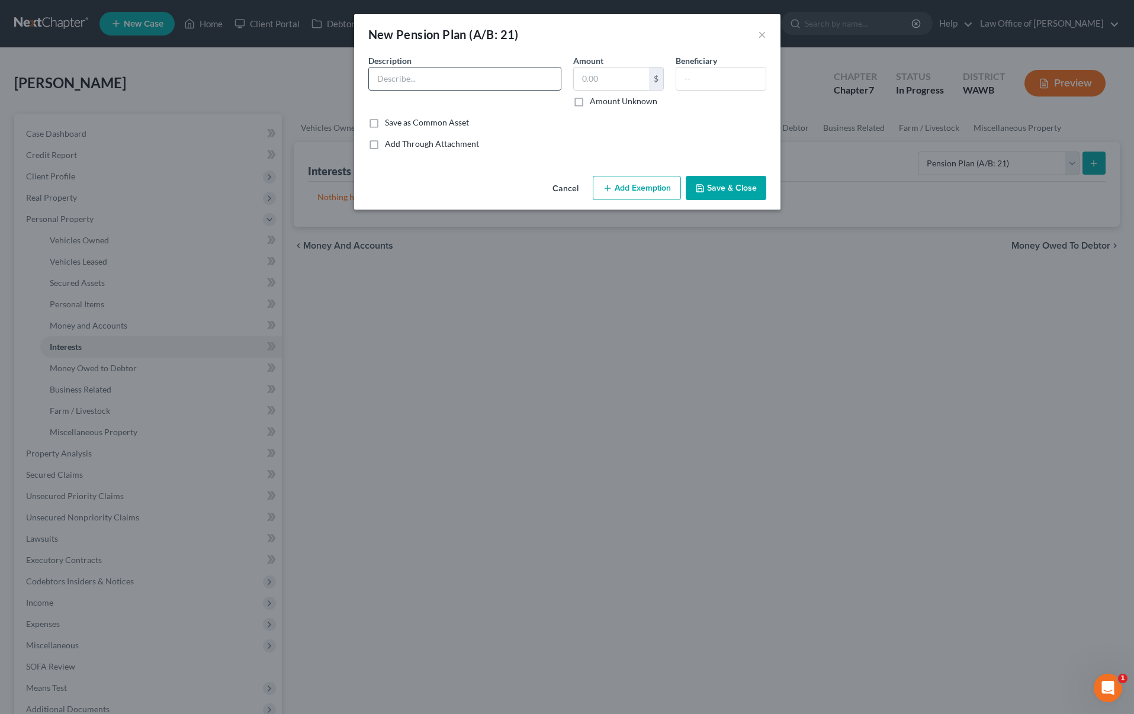
click at [438, 78] on input "text" at bounding box center [465, 79] width 192 height 23
type input "Pension"
type input "0.00"
click at [628, 193] on button "Add Exemption" at bounding box center [637, 188] width 88 height 25
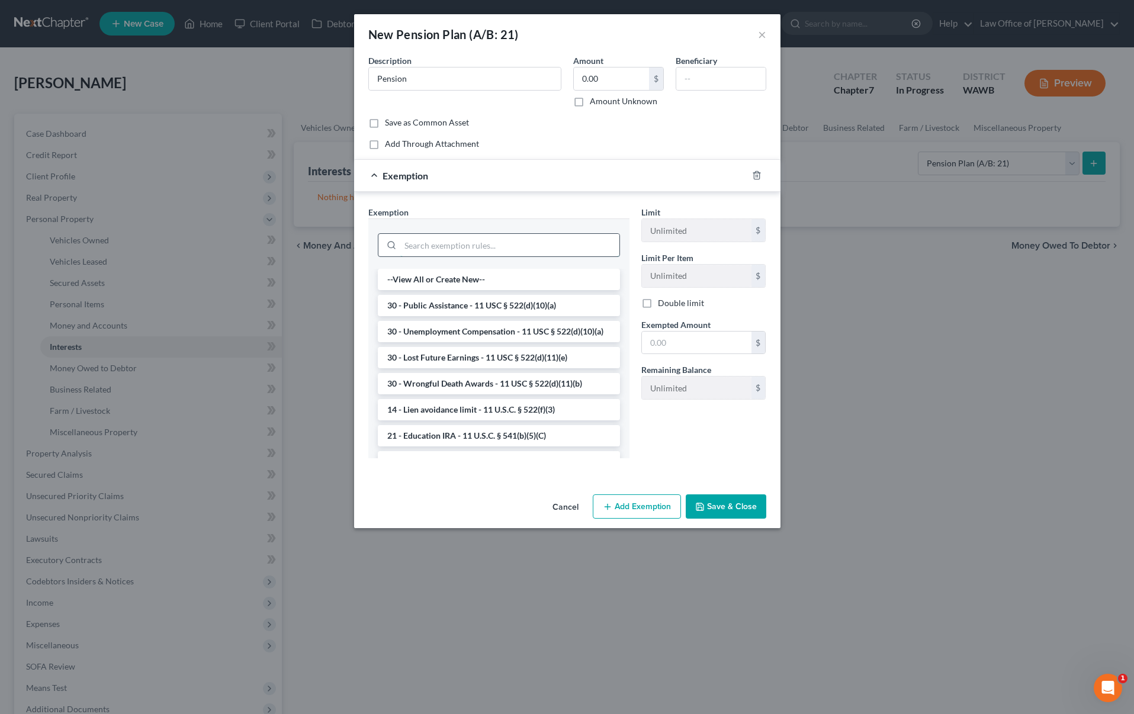
click at [543, 246] on input "search" at bounding box center [509, 245] width 219 height 23
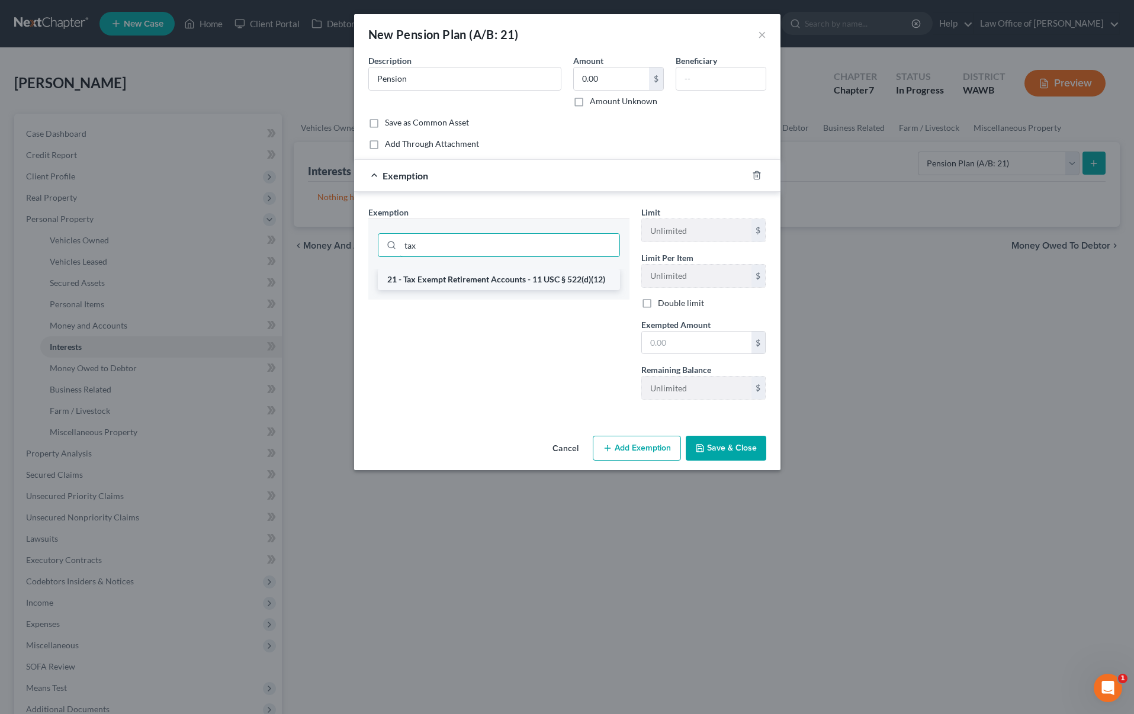
type input "tax"
click at [522, 282] on li "21 - Tax Exempt Retirement Accounts - 11 USC § 522(d)(12)" at bounding box center [499, 279] width 242 height 21
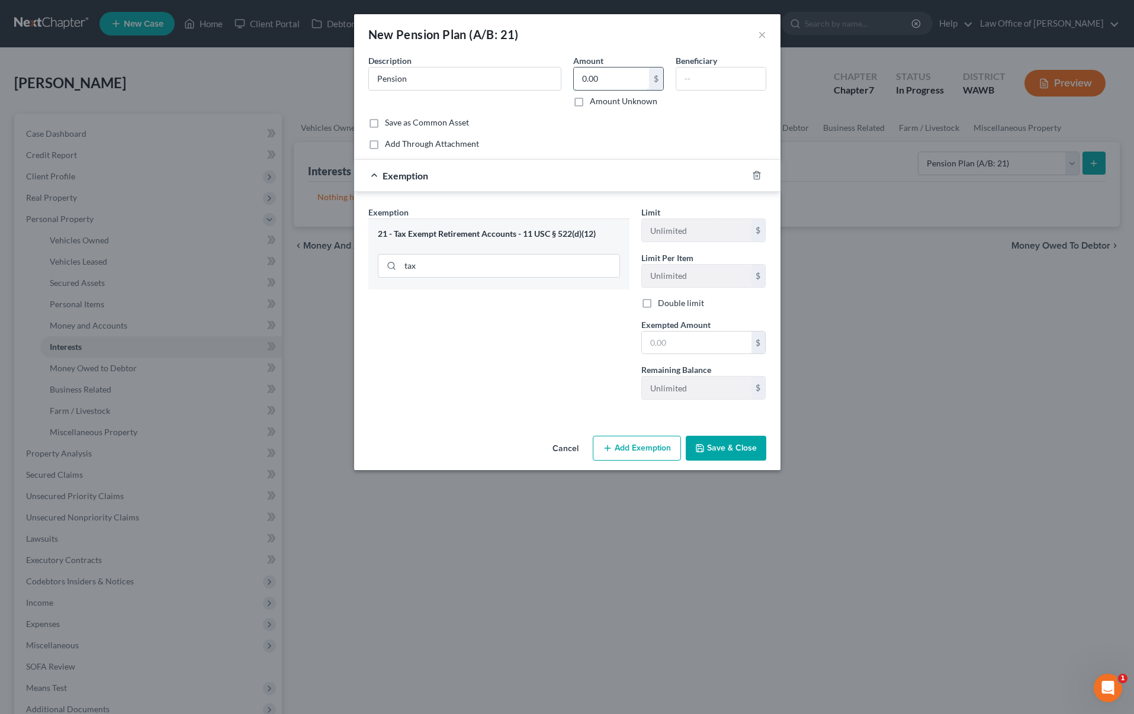
click at [606, 77] on input "0.00" at bounding box center [611, 79] width 75 height 23
type input "1,000.00"
click at [673, 344] on input "text" at bounding box center [697, 343] width 110 height 23
type input "1,000.00"
click at [724, 446] on button "Save & Close" at bounding box center [726, 448] width 81 height 25
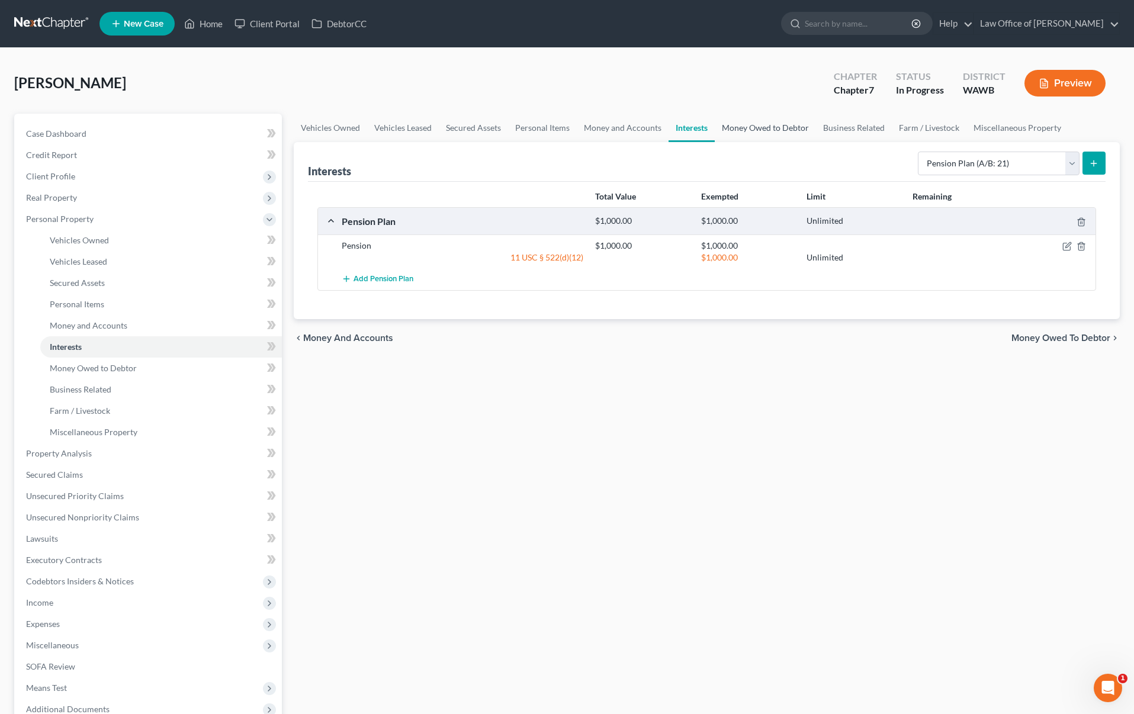
click at [746, 133] on link "Money Owed to Debtor" at bounding box center [765, 128] width 101 height 28
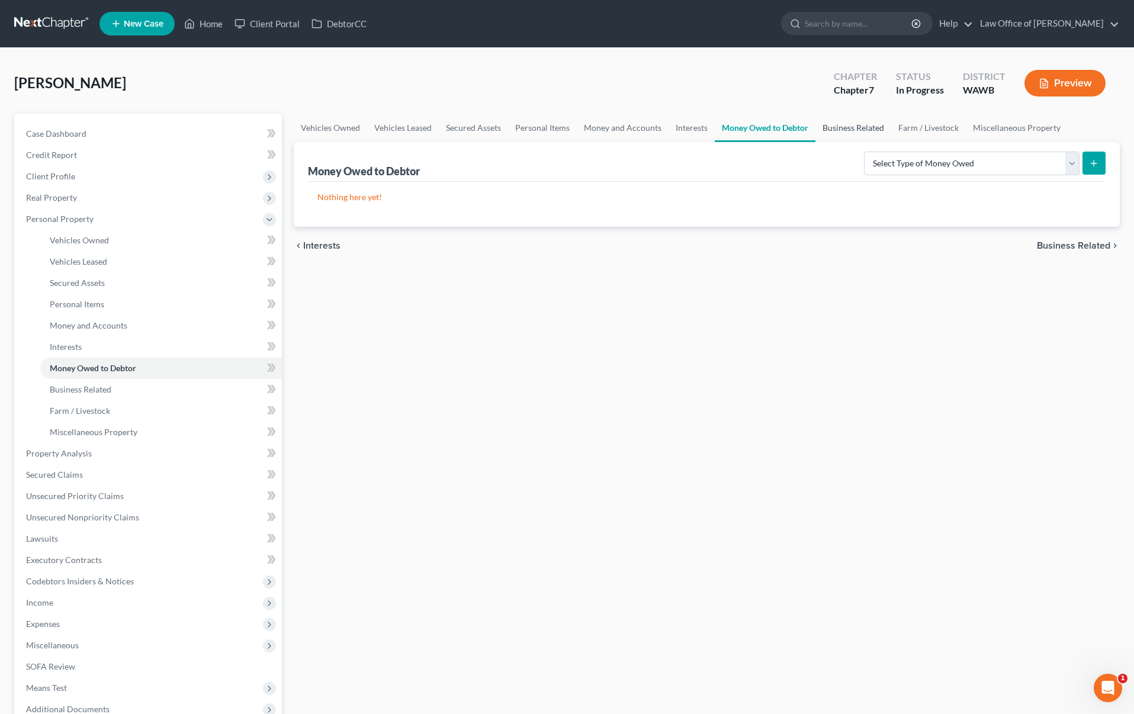
click at [852, 125] on link "Business Related" at bounding box center [853, 128] width 76 height 28
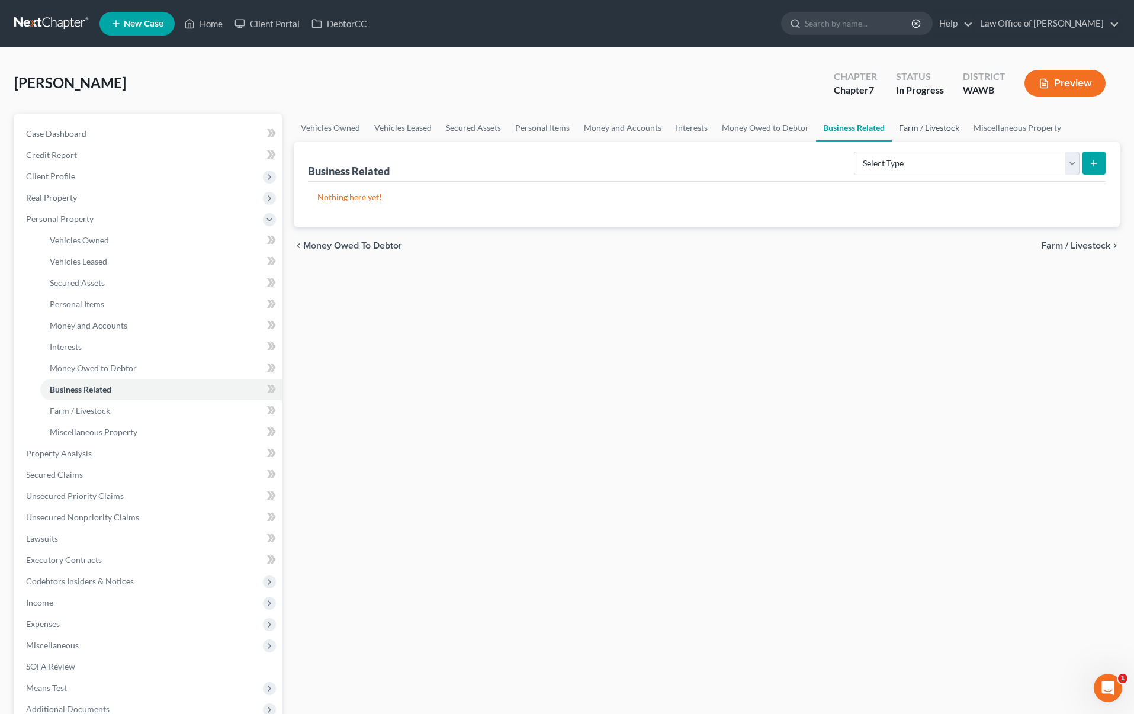
click at [920, 129] on link "Farm / Livestock" at bounding box center [929, 128] width 75 height 28
click at [1001, 119] on link "Miscellaneous Property" at bounding box center [1018, 128] width 102 height 28
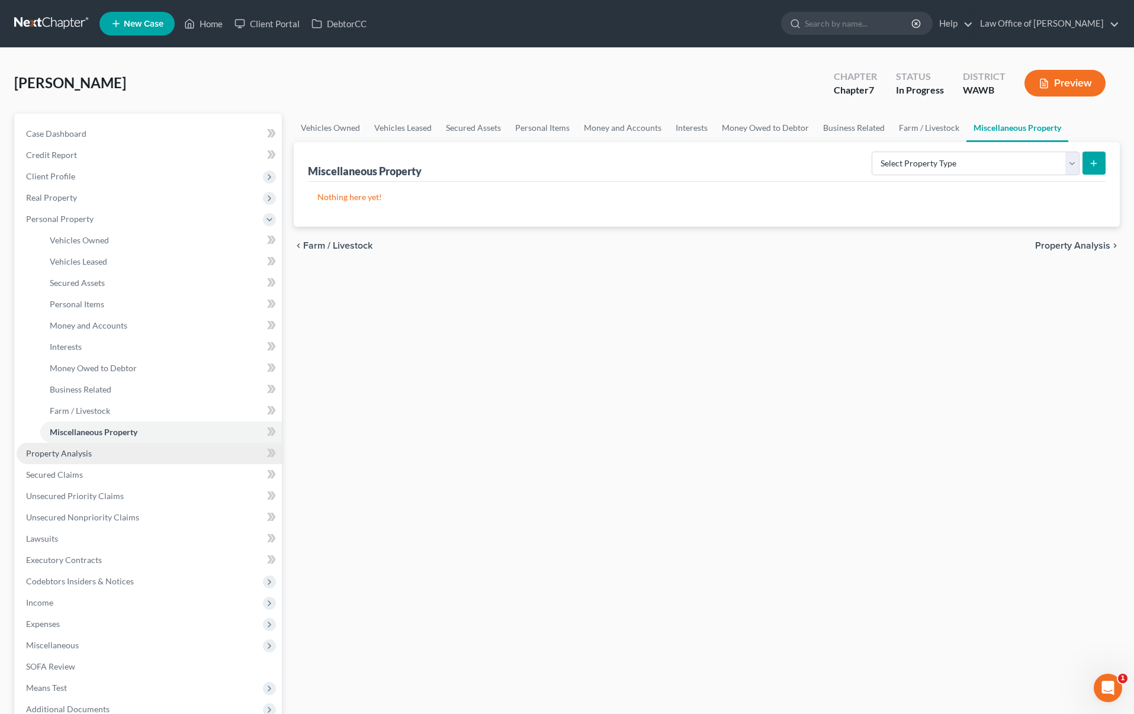
click at [154, 459] on link "Property Analysis" at bounding box center [149, 453] width 265 height 21
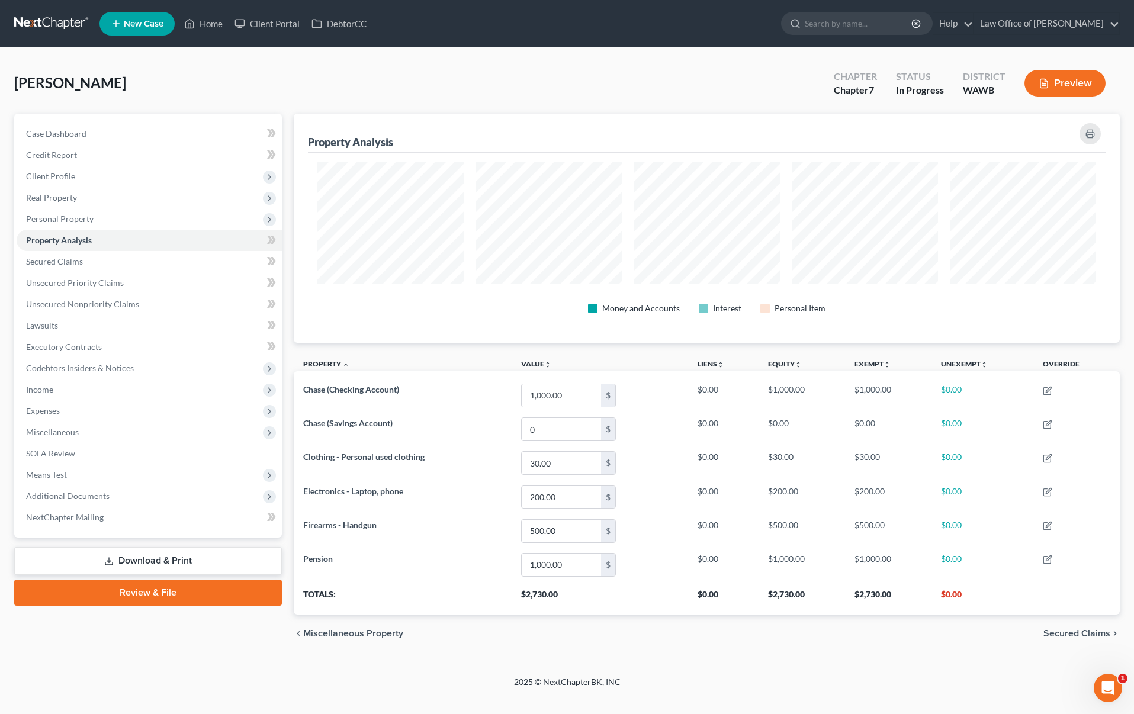
scroll to position [229, 827]
click at [172, 264] on link "Secured Claims" at bounding box center [149, 261] width 265 height 21
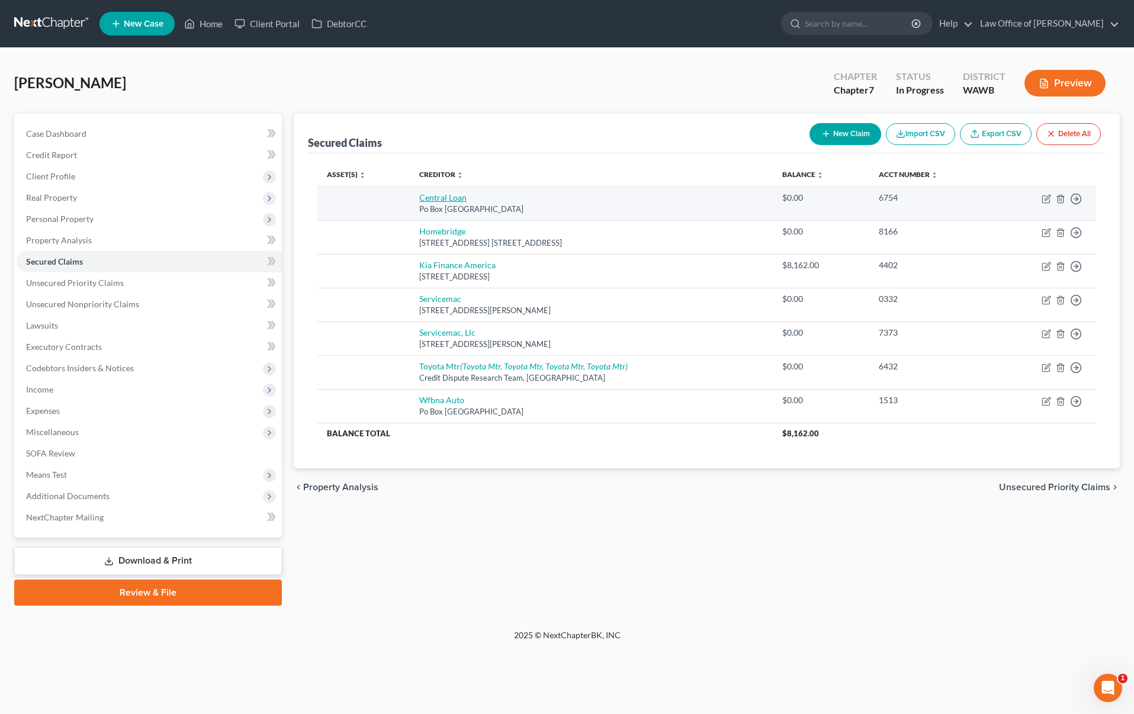
click at [447, 197] on link "Central Loan" at bounding box center [442, 197] width 47 height 10
select select "33"
select select "0"
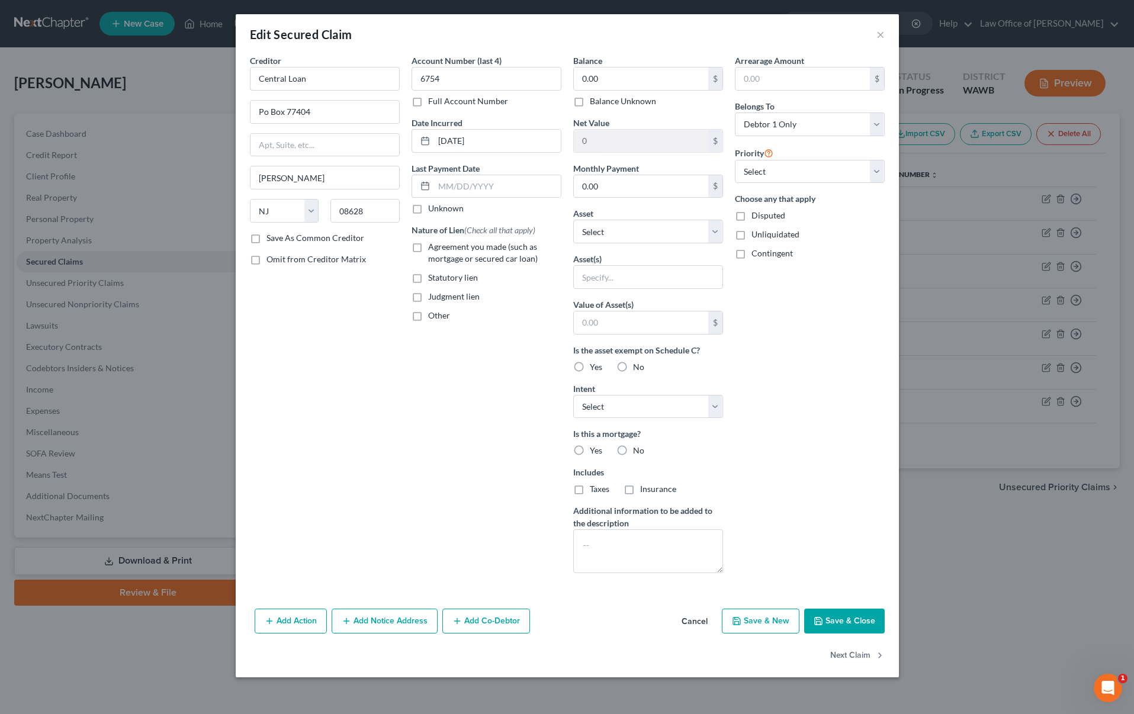
click at [706, 622] on button "Cancel" at bounding box center [694, 622] width 45 height 24
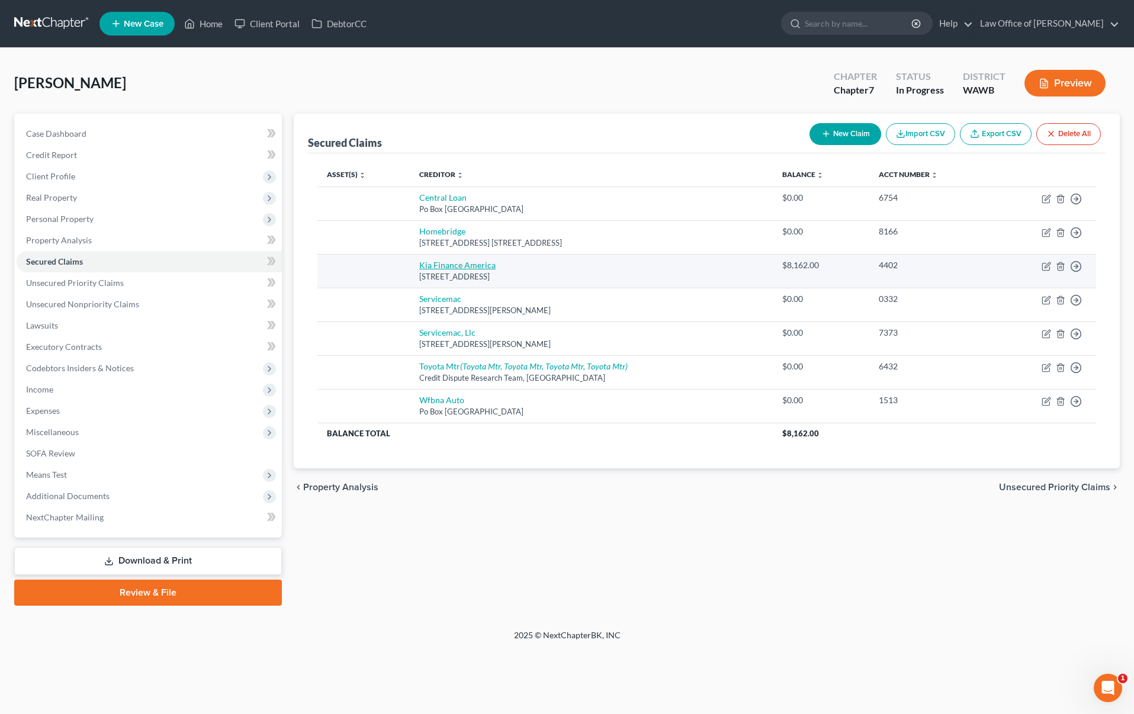
click at [449, 266] on link "Kia Finance America" at bounding box center [457, 265] width 76 height 10
select select "4"
select select "0"
select select "2"
select select "0"
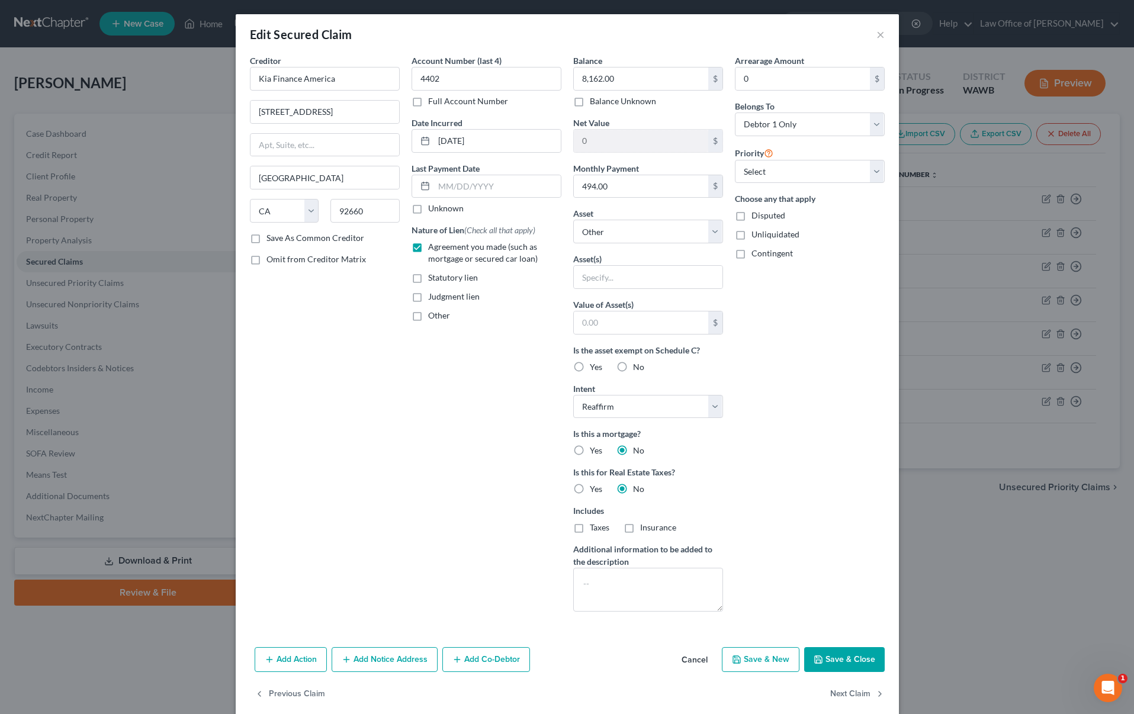
click at [846, 661] on button "Save & Close" at bounding box center [844, 659] width 81 height 25
select select
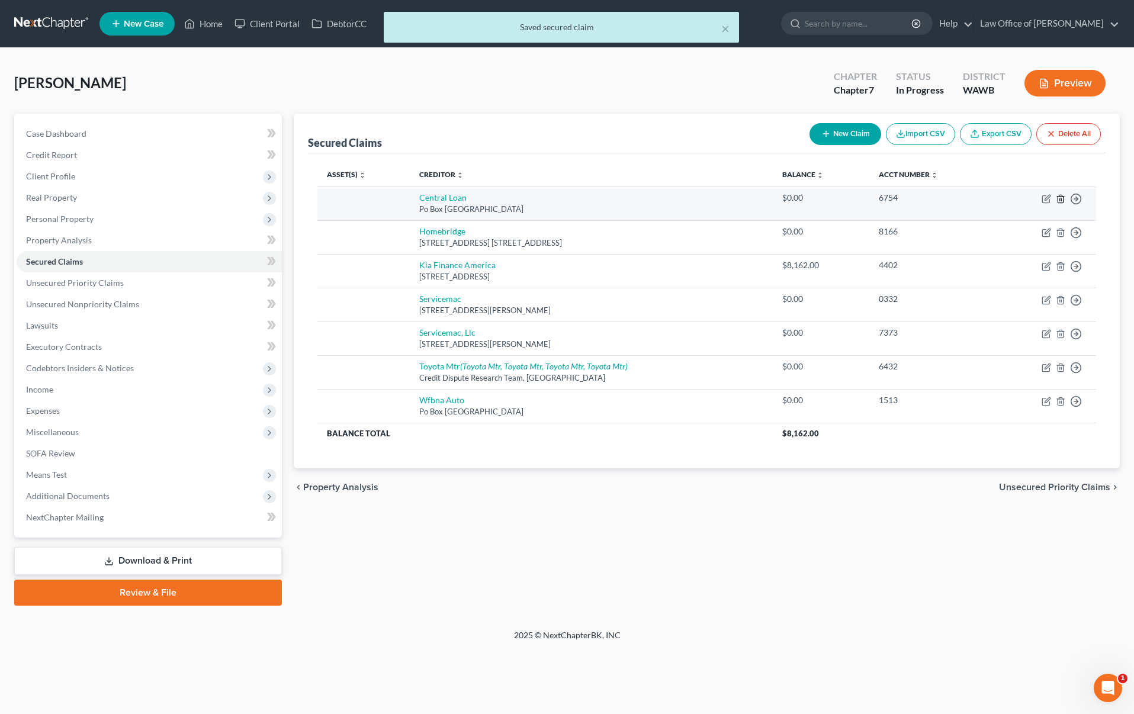
click at [1061, 198] on icon "button" at bounding box center [1060, 198] width 9 height 9
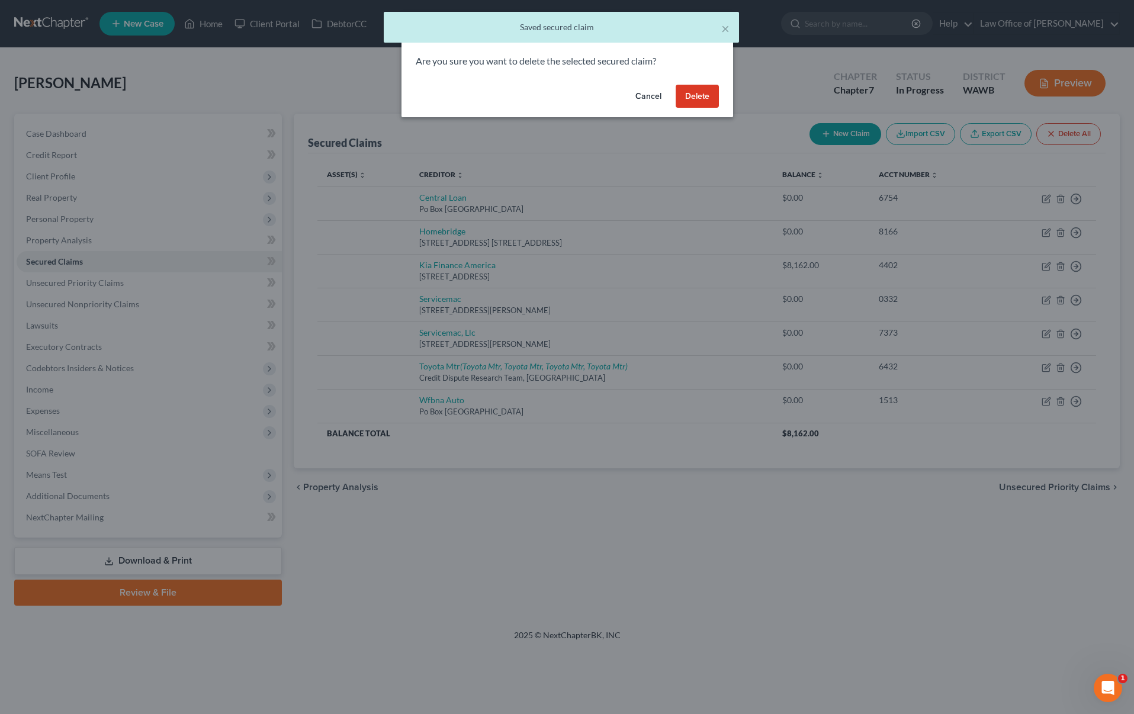
click at [713, 103] on button "Delete" at bounding box center [697, 97] width 43 height 24
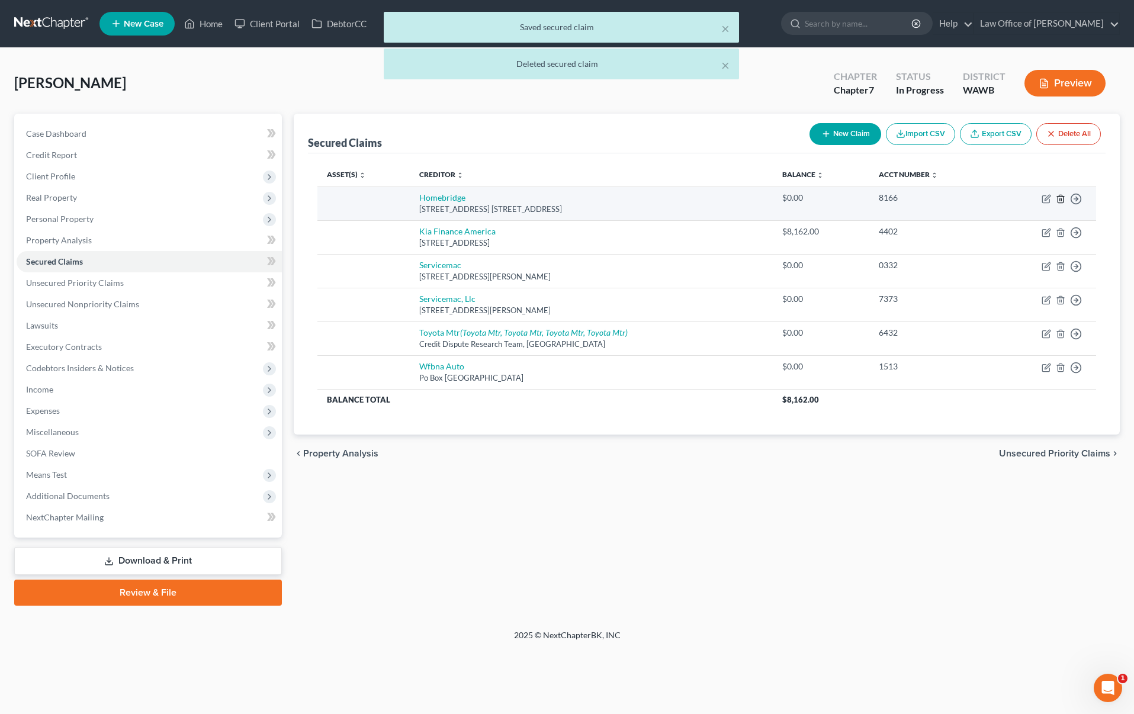
click at [1062, 195] on icon "button" at bounding box center [1060, 198] width 9 height 9
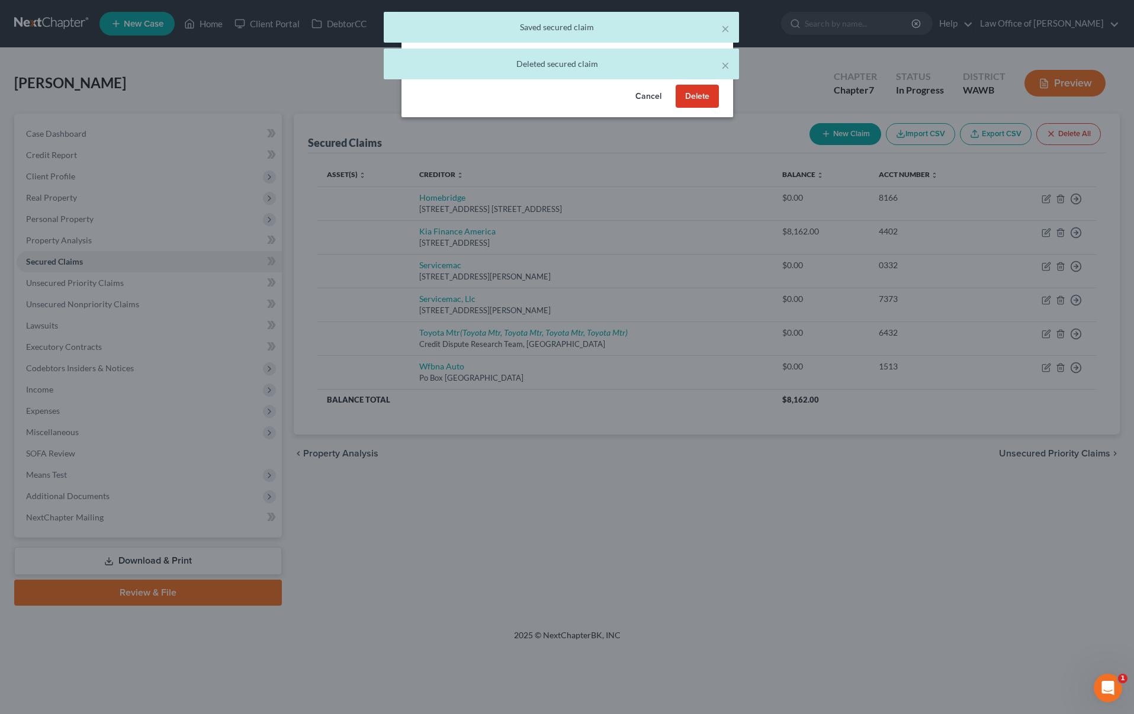
click at [711, 91] on button "Delete" at bounding box center [697, 97] width 43 height 24
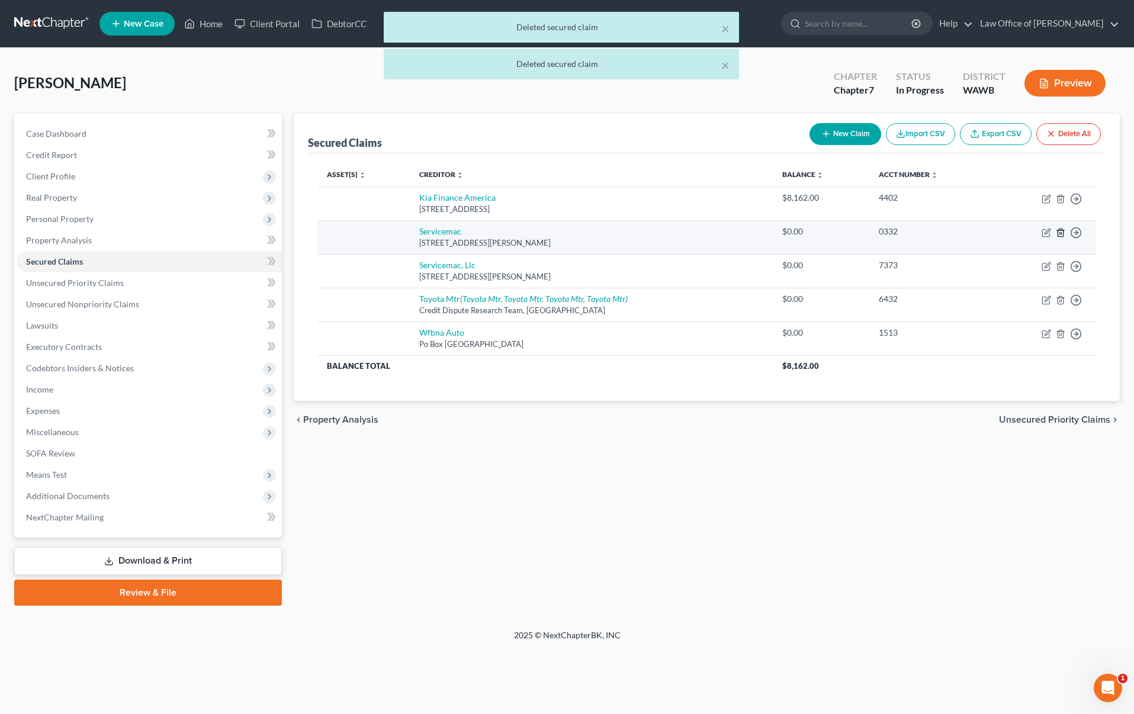
click at [1059, 233] on icon "button" at bounding box center [1060, 232] width 9 height 9
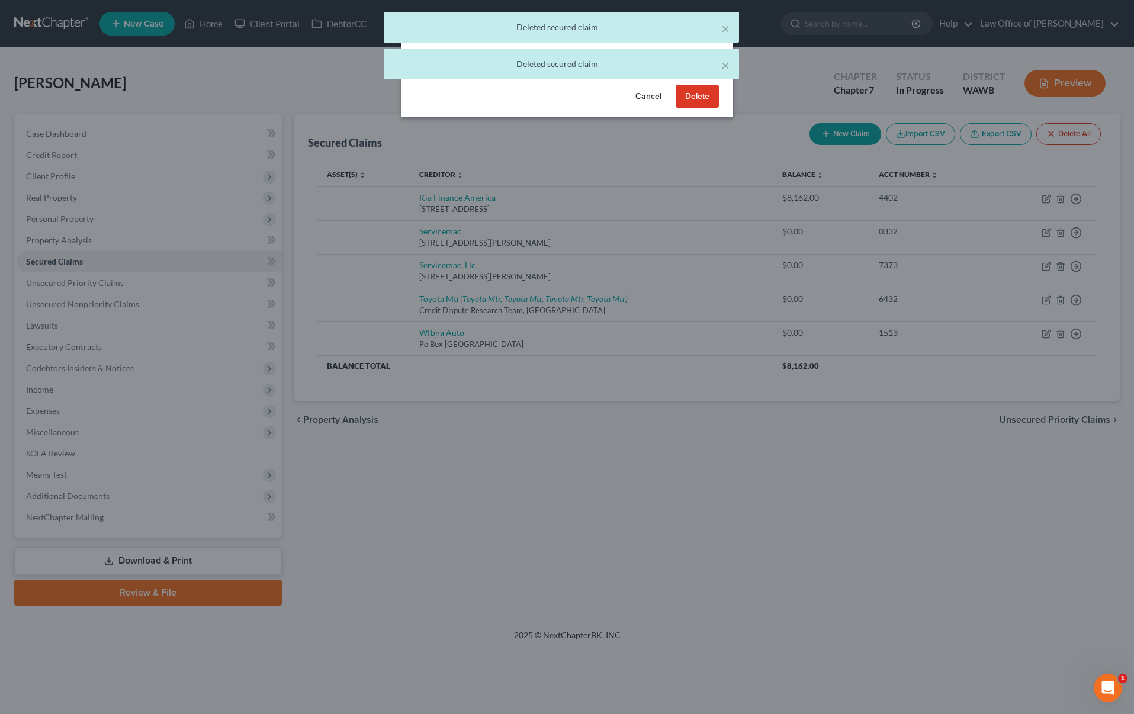
click at [699, 97] on button "Delete" at bounding box center [697, 97] width 43 height 24
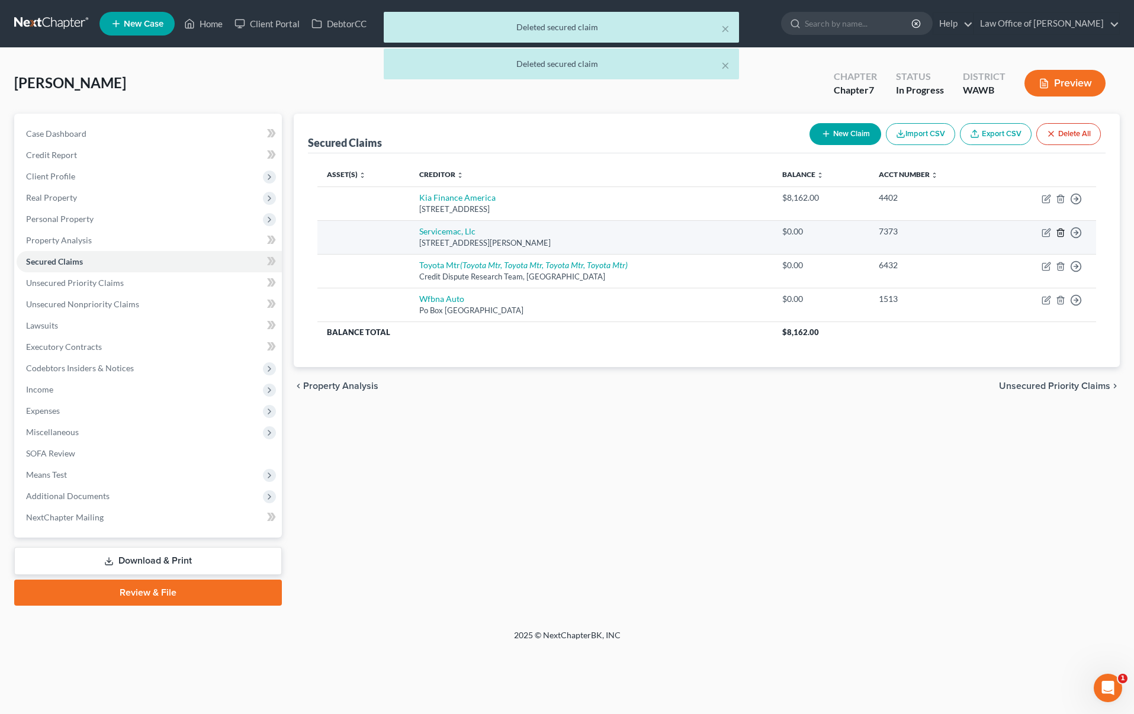
click at [1058, 232] on icon "button" at bounding box center [1060, 232] width 9 height 9
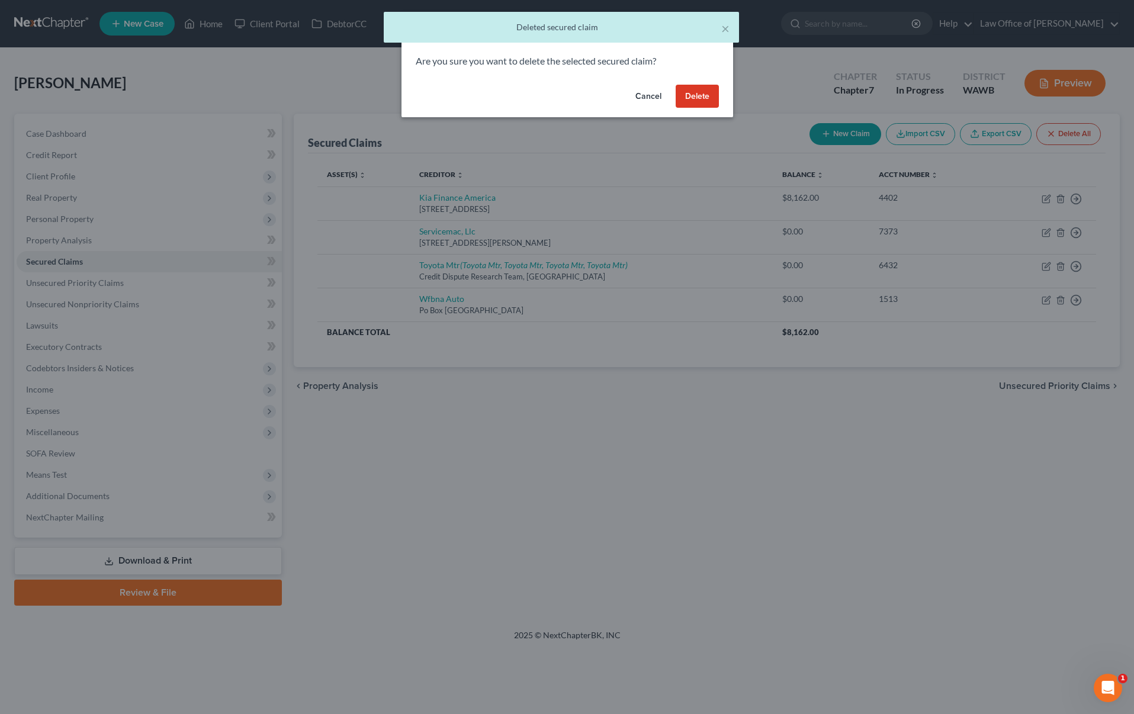
click at [698, 101] on button "Delete" at bounding box center [697, 97] width 43 height 24
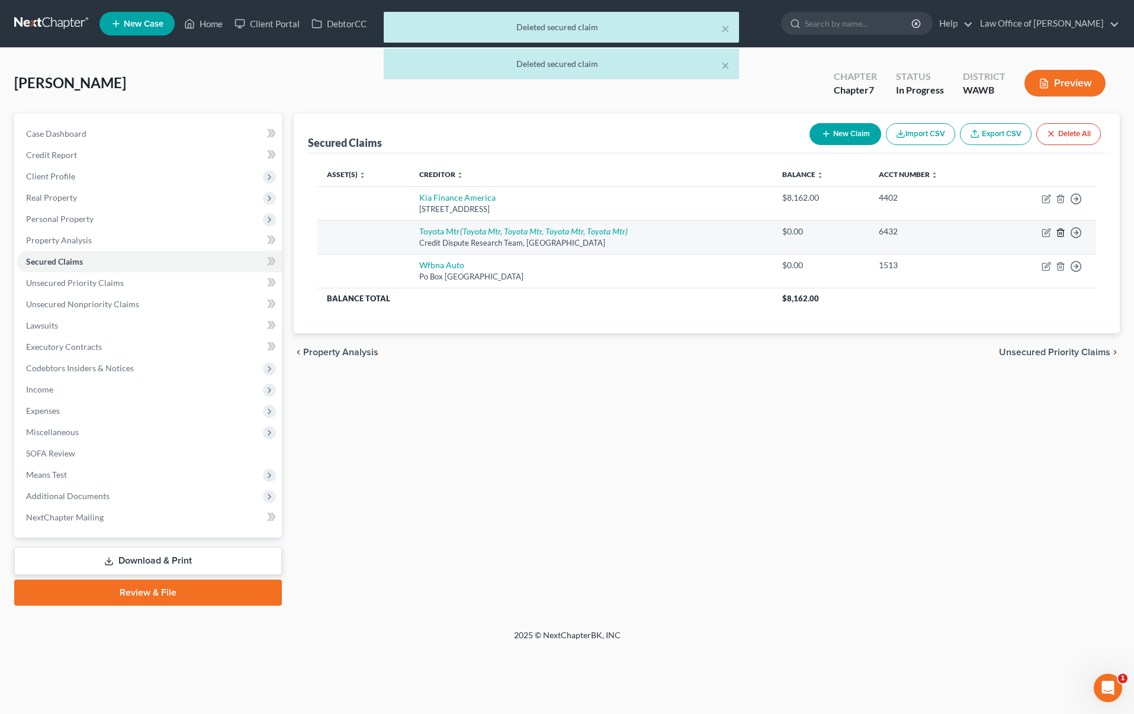
click at [1059, 234] on icon "button" at bounding box center [1060, 232] width 9 height 9
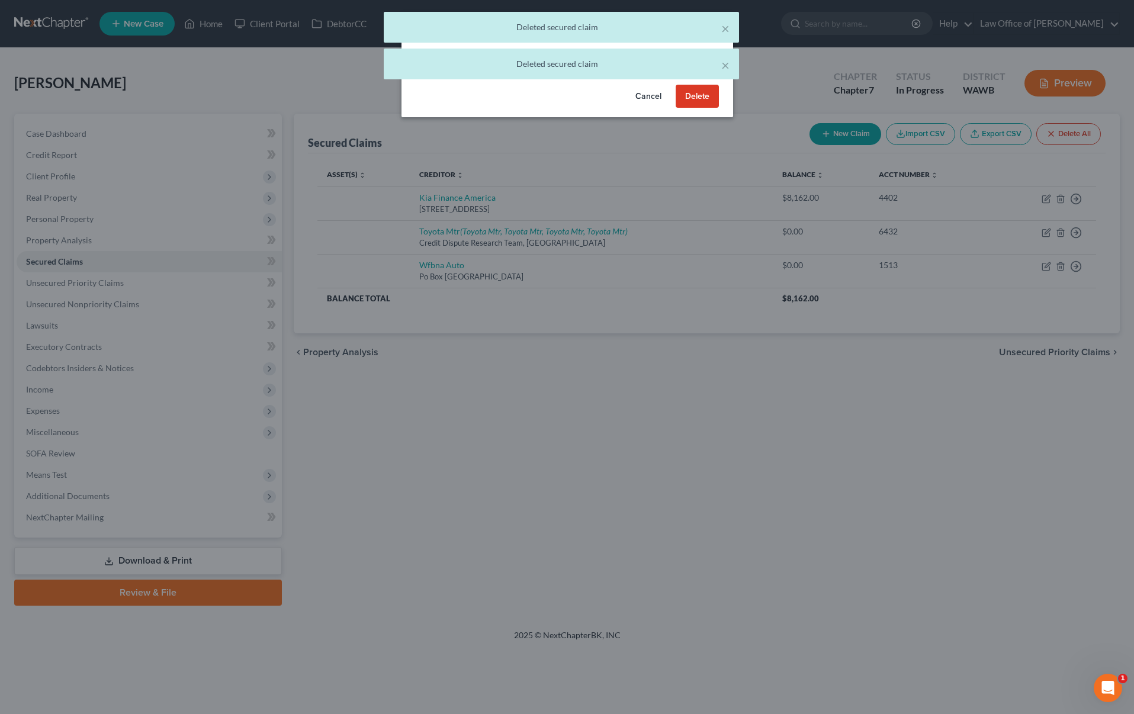
click at [705, 104] on button "Delete" at bounding box center [697, 97] width 43 height 24
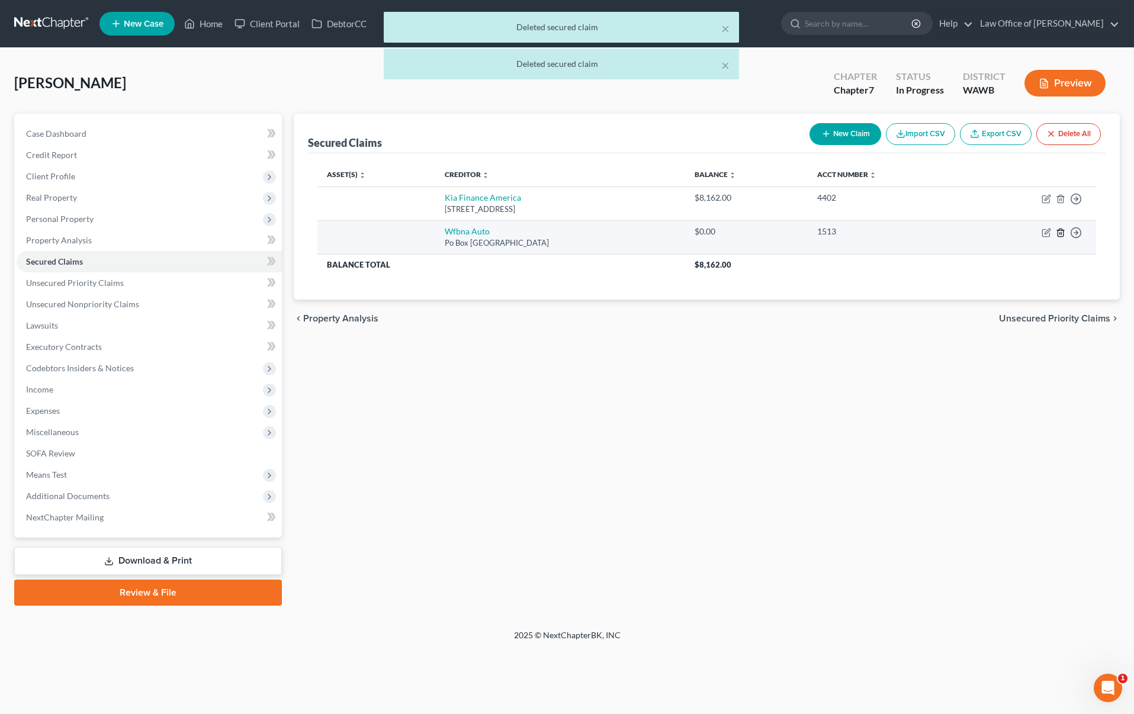
click at [1058, 233] on icon "button" at bounding box center [1060, 233] width 5 height 8
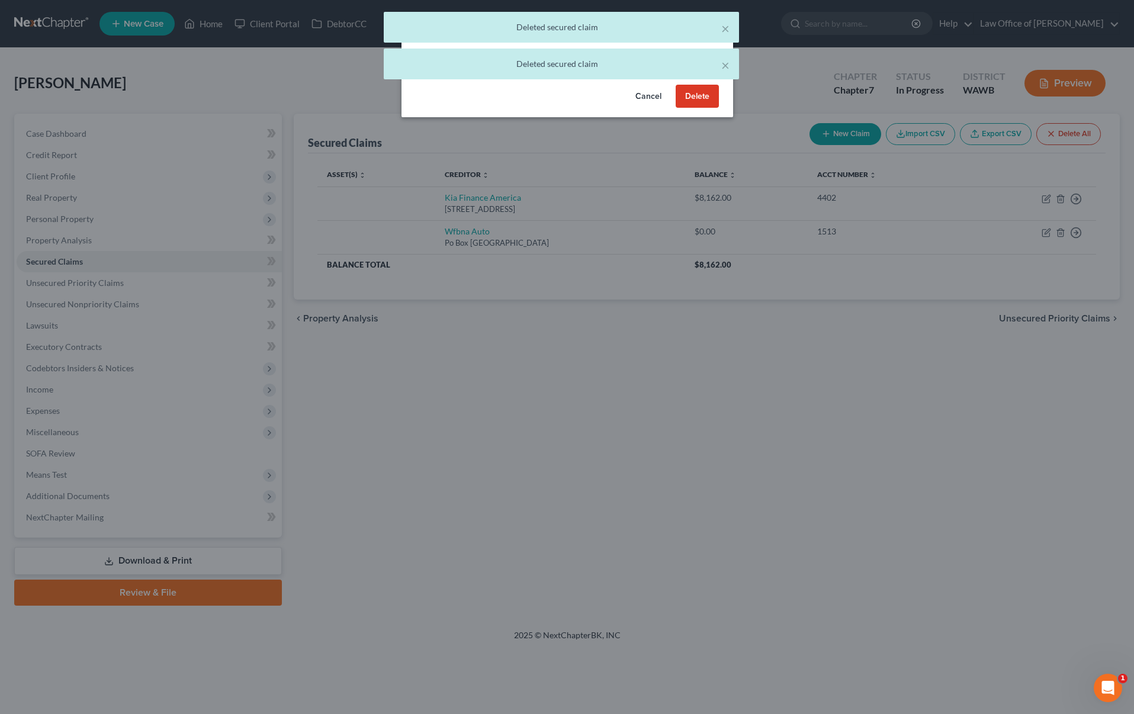
click at [708, 101] on button "Delete" at bounding box center [697, 97] width 43 height 24
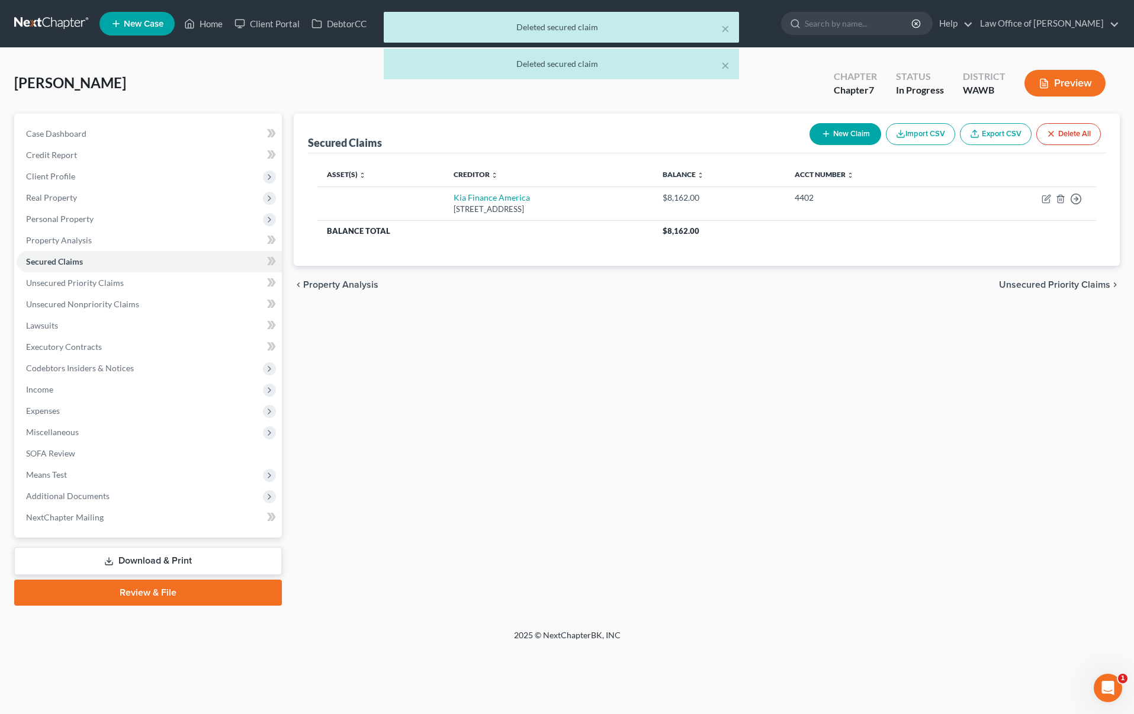
click at [1034, 284] on span "Unsecured Priority Claims" at bounding box center [1054, 284] width 111 height 9
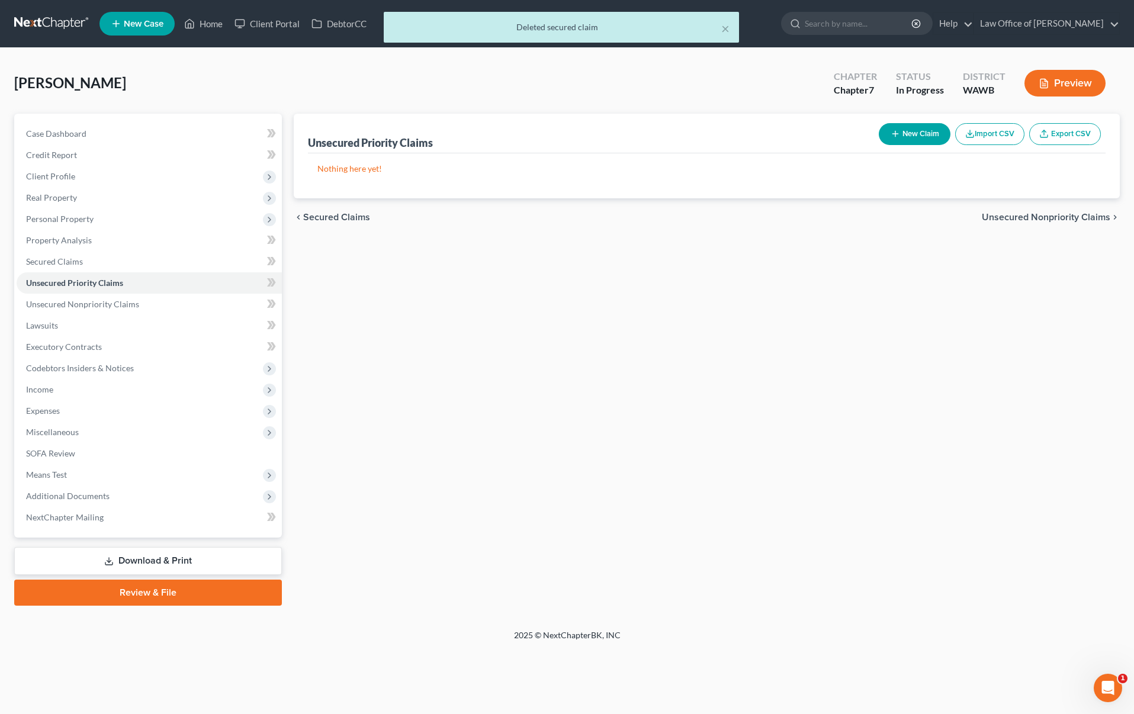
click at [1000, 216] on span "Unsecured Nonpriority Claims" at bounding box center [1046, 217] width 128 height 9
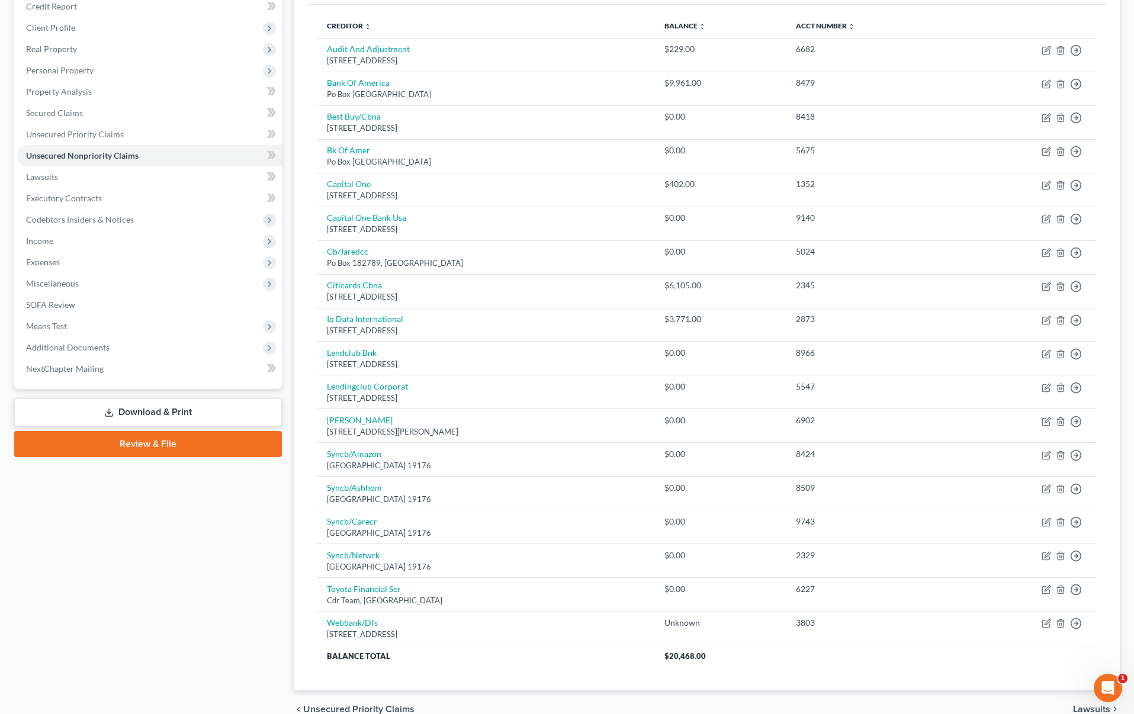
scroll to position [140, 0]
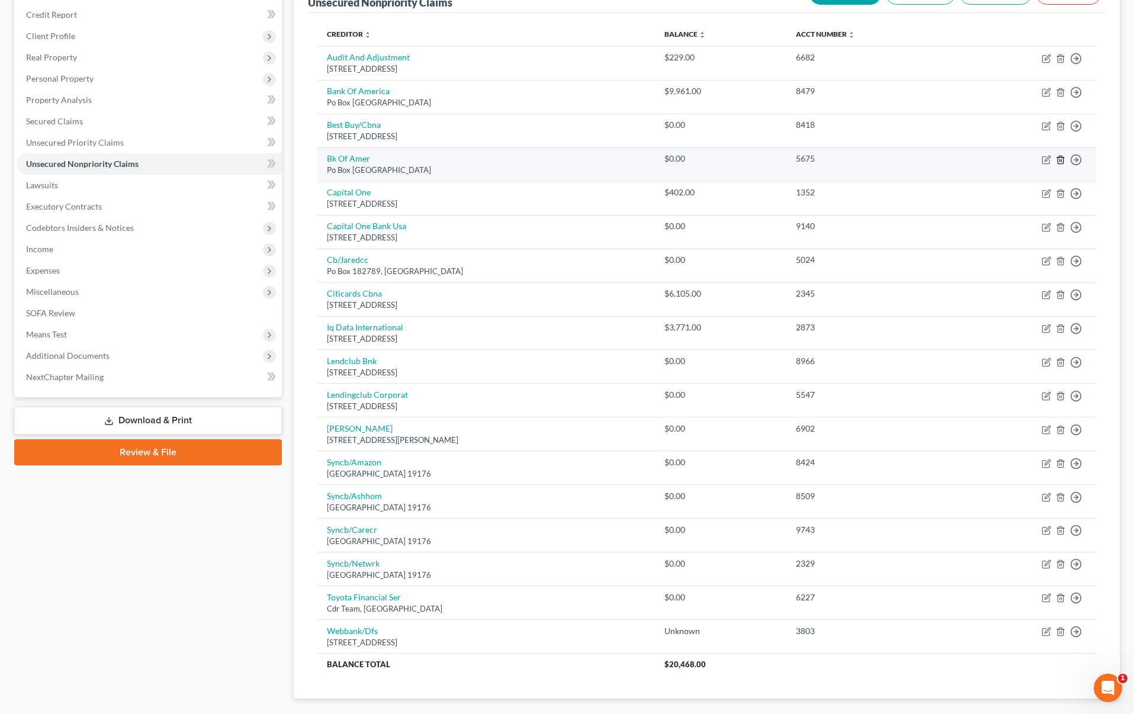
click at [1058, 160] on icon "button" at bounding box center [1060, 159] width 9 height 9
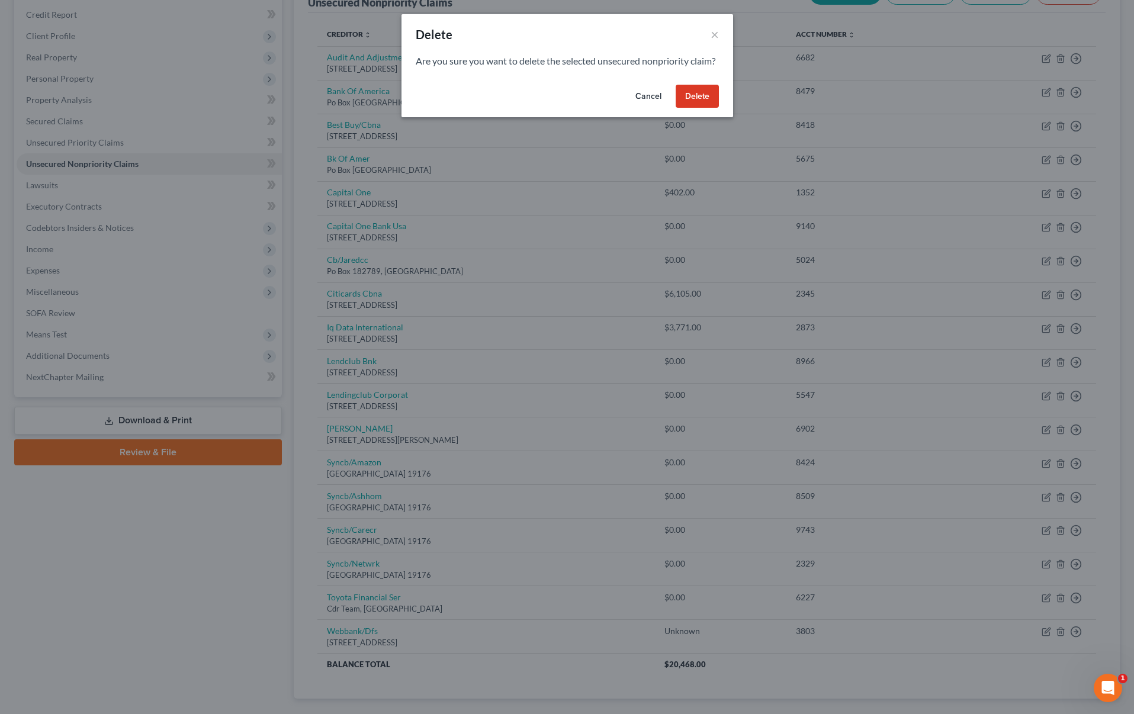
click at [695, 108] on button "Delete" at bounding box center [697, 97] width 43 height 24
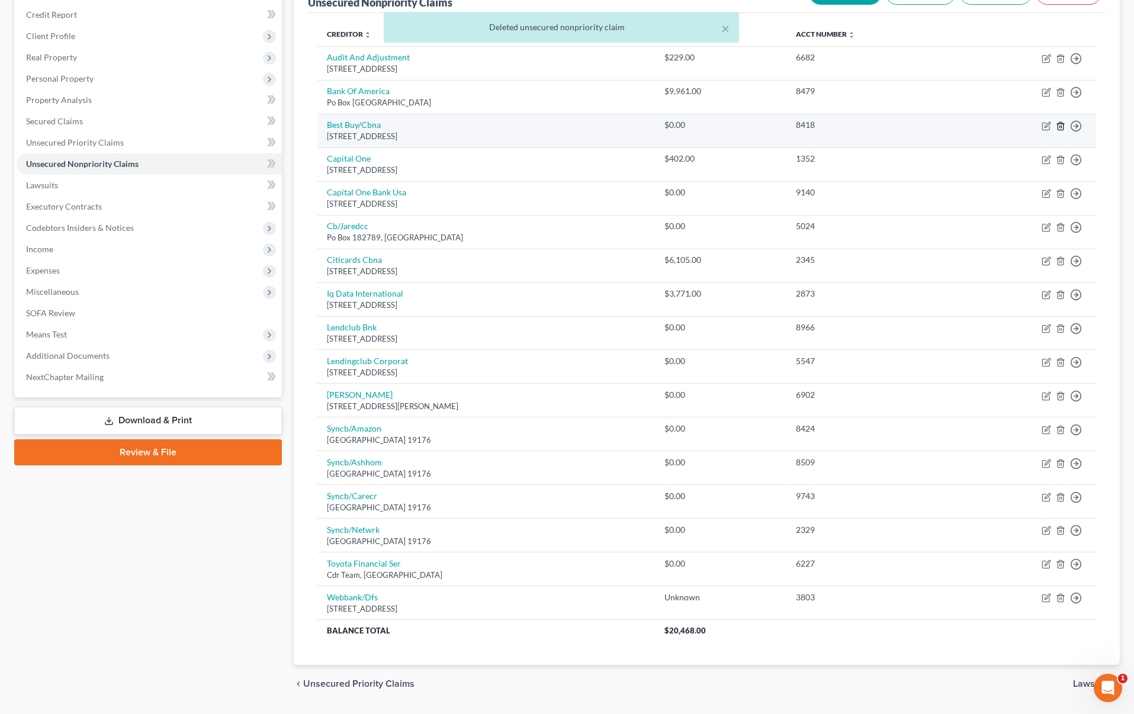
click at [1059, 125] on icon "button" at bounding box center [1060, 125] width 9 height 9
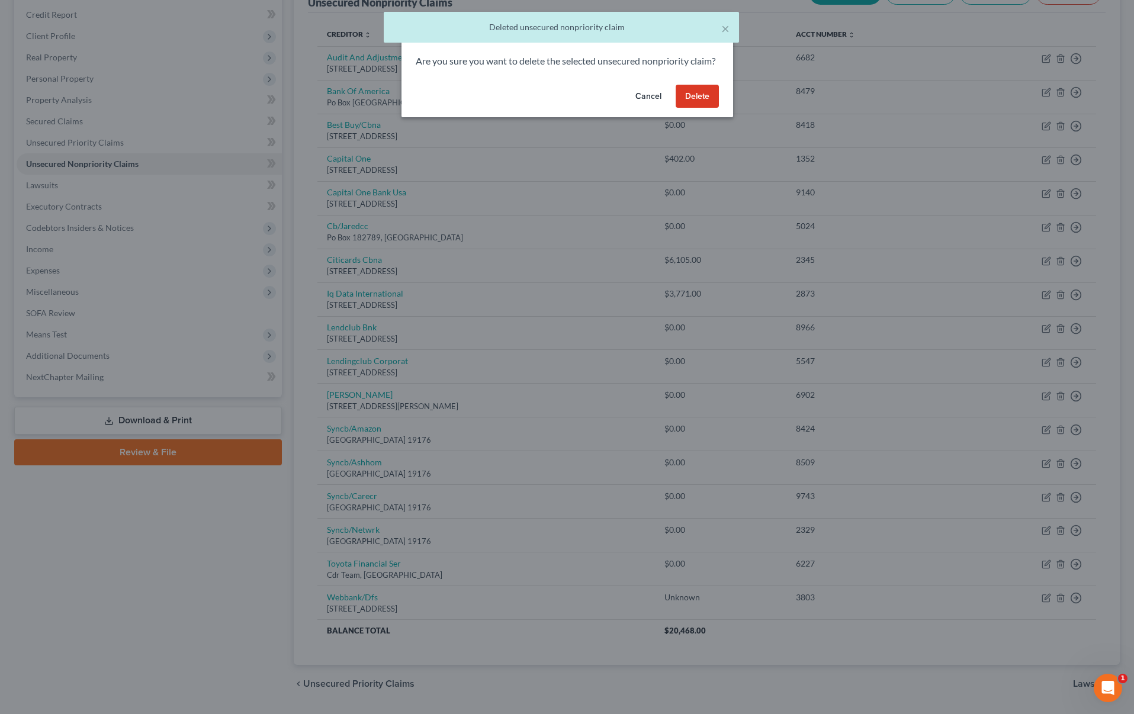
click at [696, 108] on button "Delete" at bounding box center [697, 97] width 43 height 24
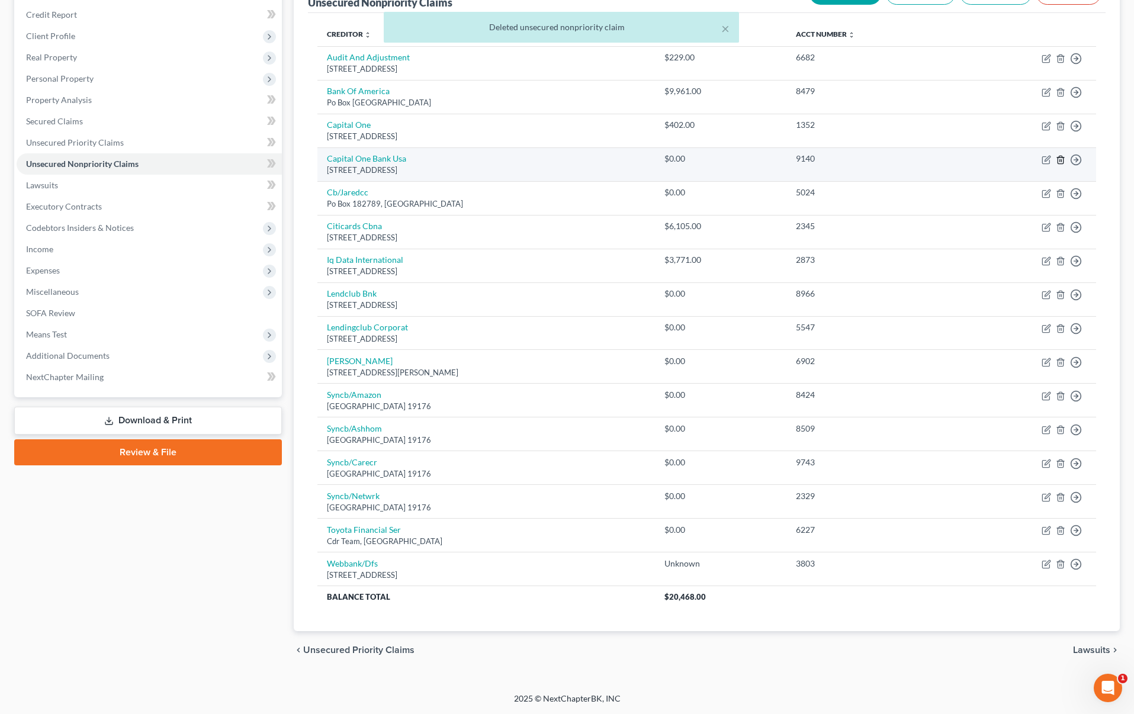
click at [1061, 160] on line "button" at bounding box center [1061, 160] width 0 height 2
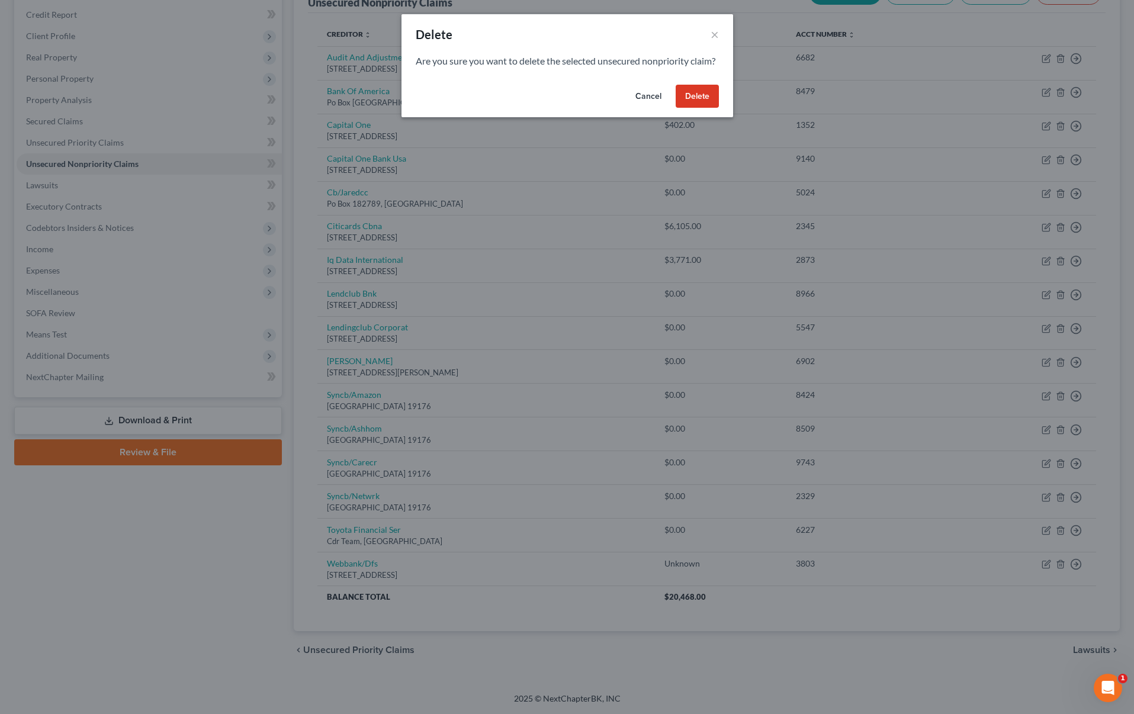
click at [693, 108] on button "Delete" at bounding box center [697, 97] width 43 height 24
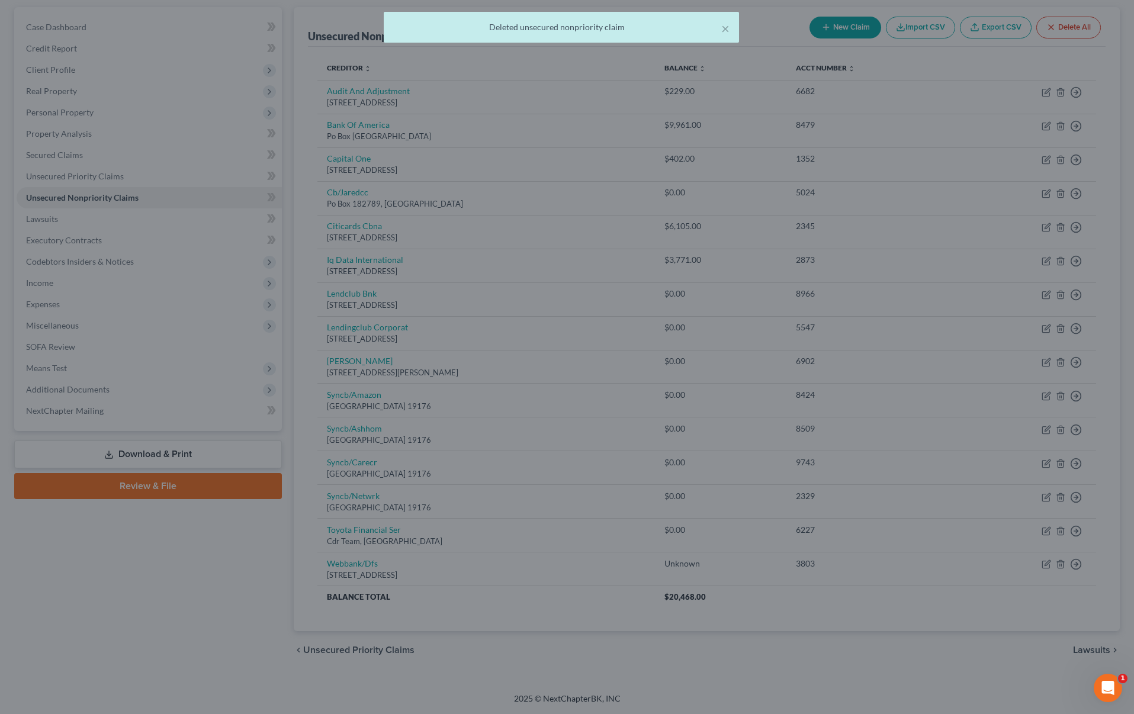
scroll to position [107, 0]
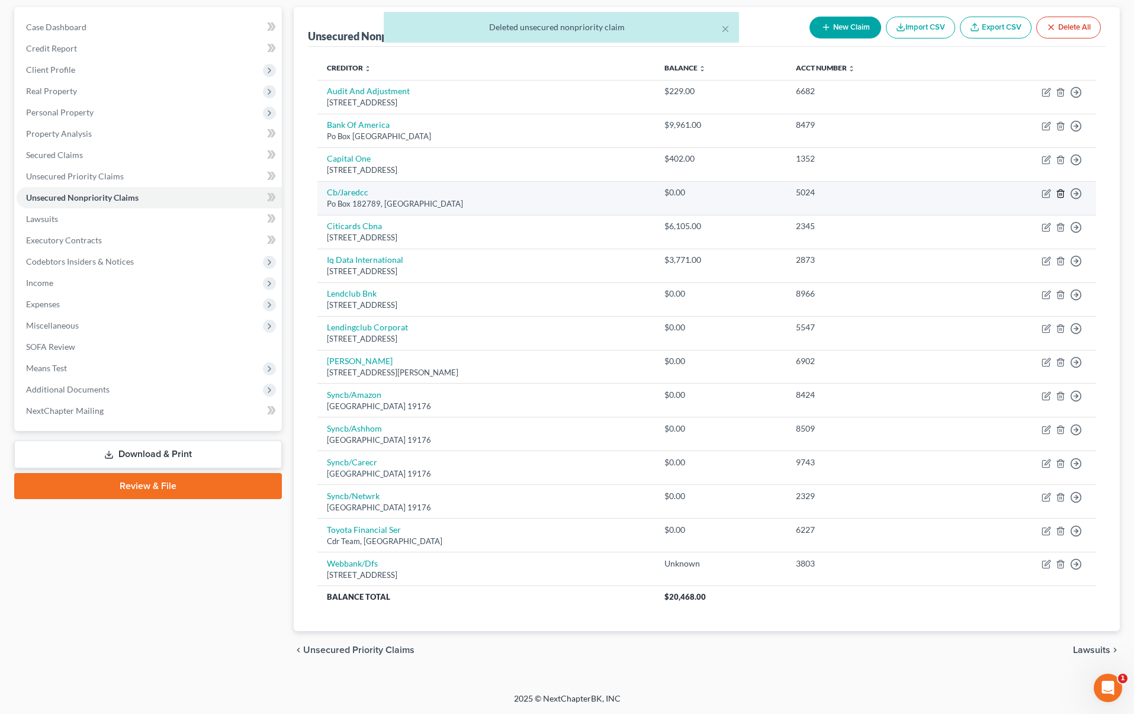
click at [1059, 194] on icon "button" at bounding box center [1060, 193] width 9 height 9
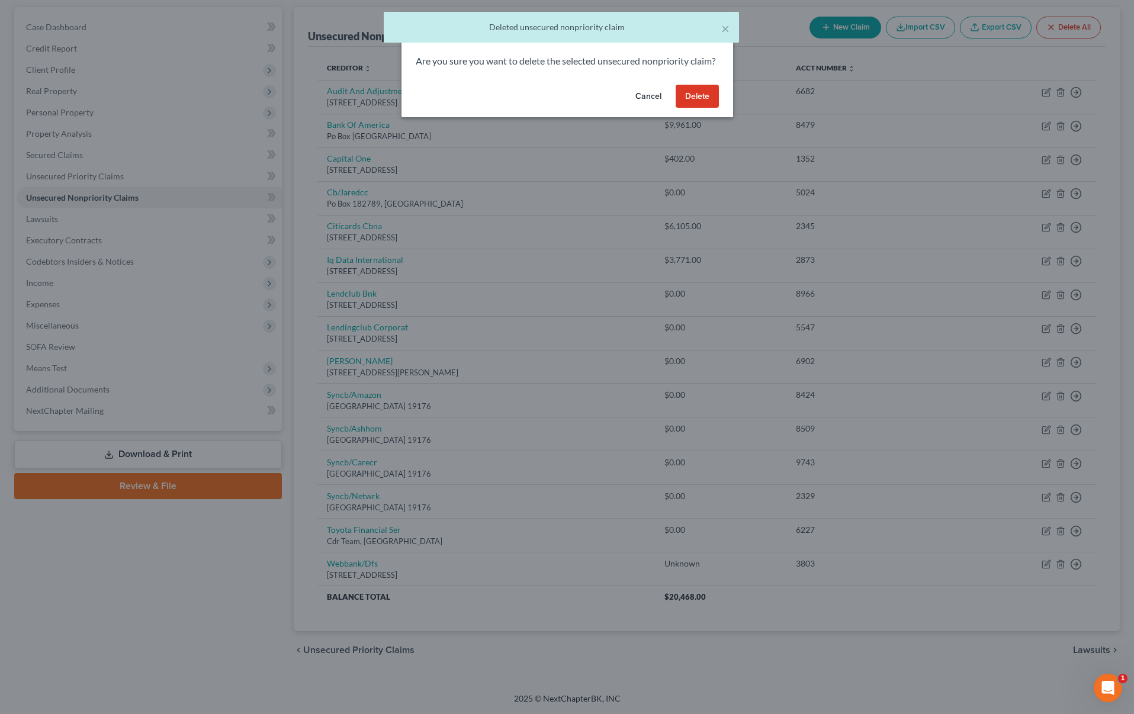
click at [702, 107] on button "Delete" at bounding box center [697, 97] width 43 height 24
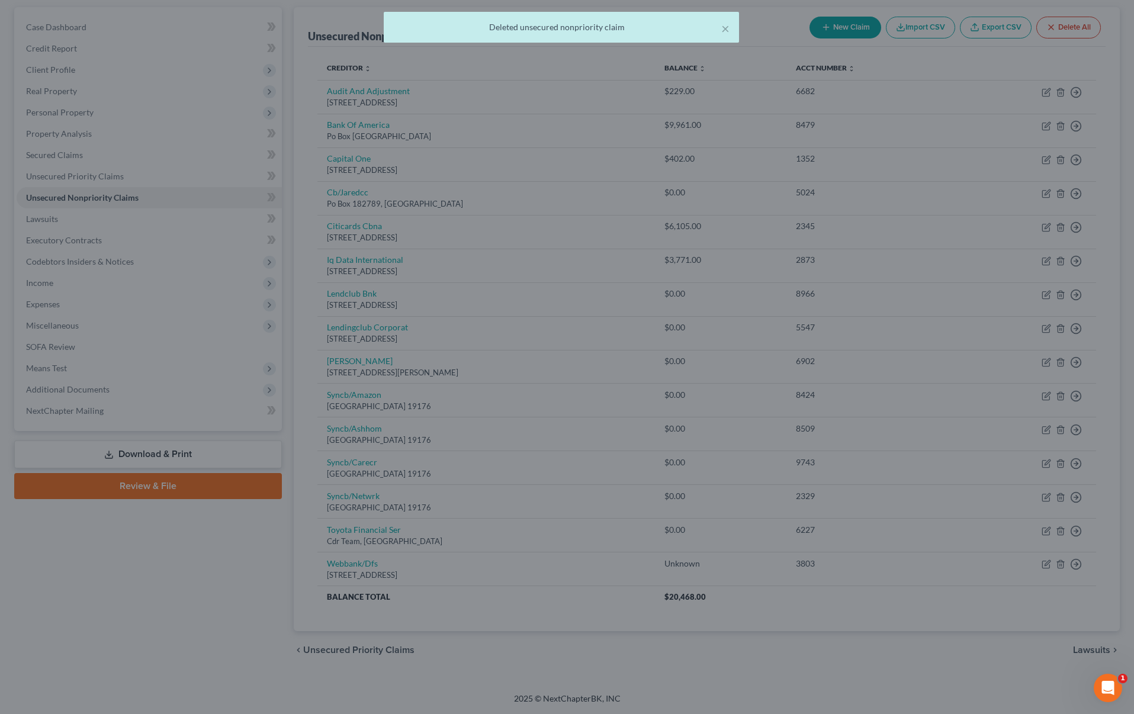
scroll to position [73, 0]
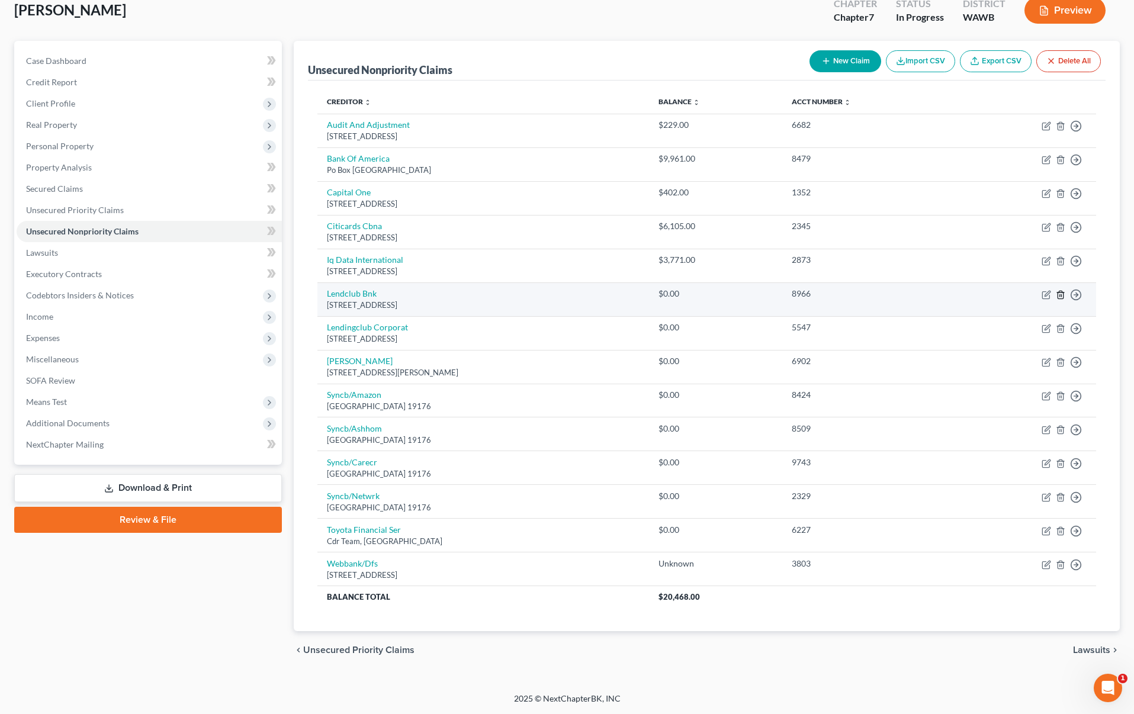
click at [1061, 297] on line "button" at bounding box center [1061, 295] width 0 height 2
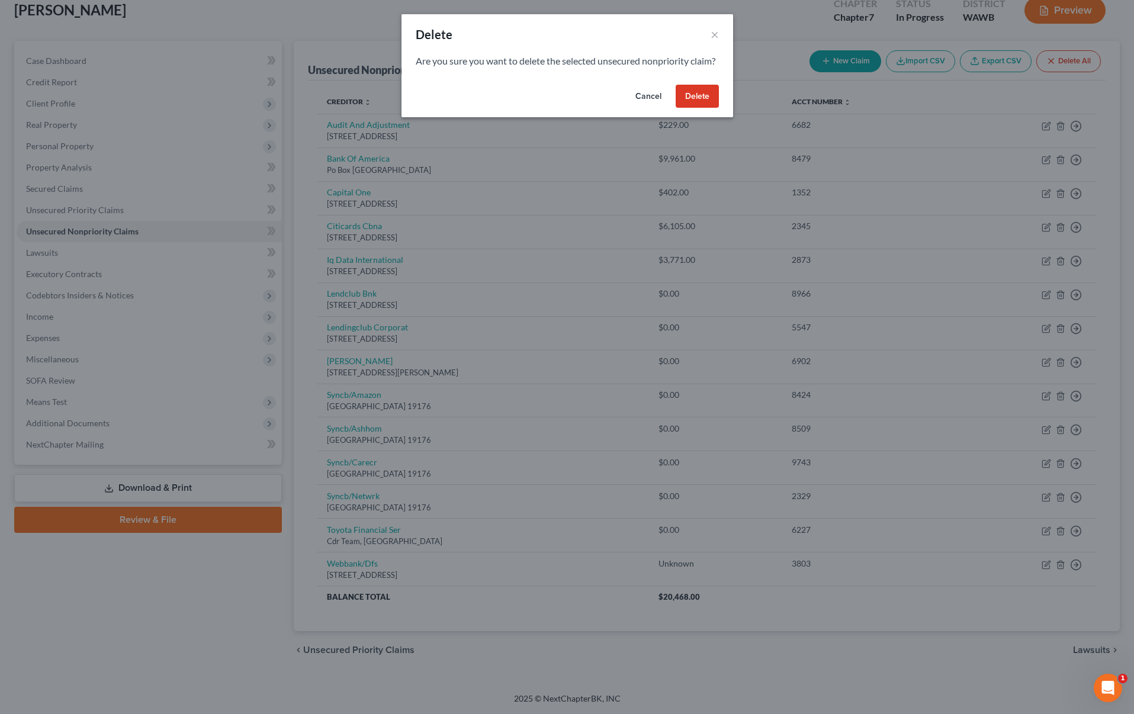
click at [687, 108] on button "Delete" at bounding box center [697, 97] width 43 height 24
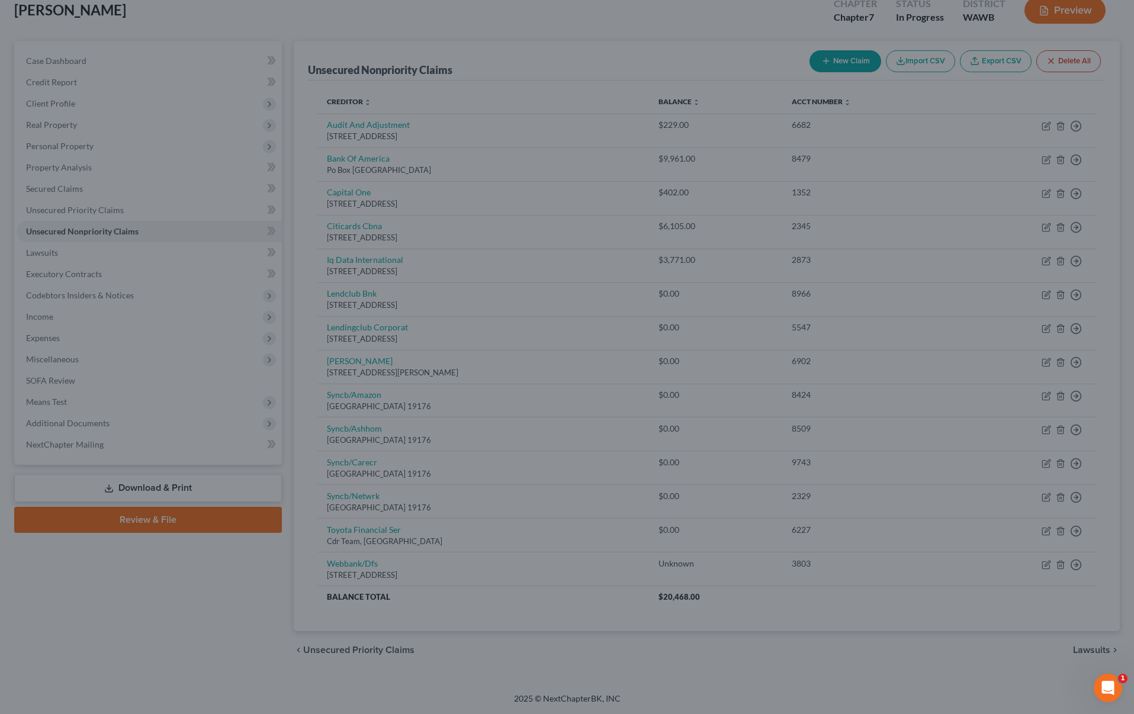
scroll to position [39, 0]
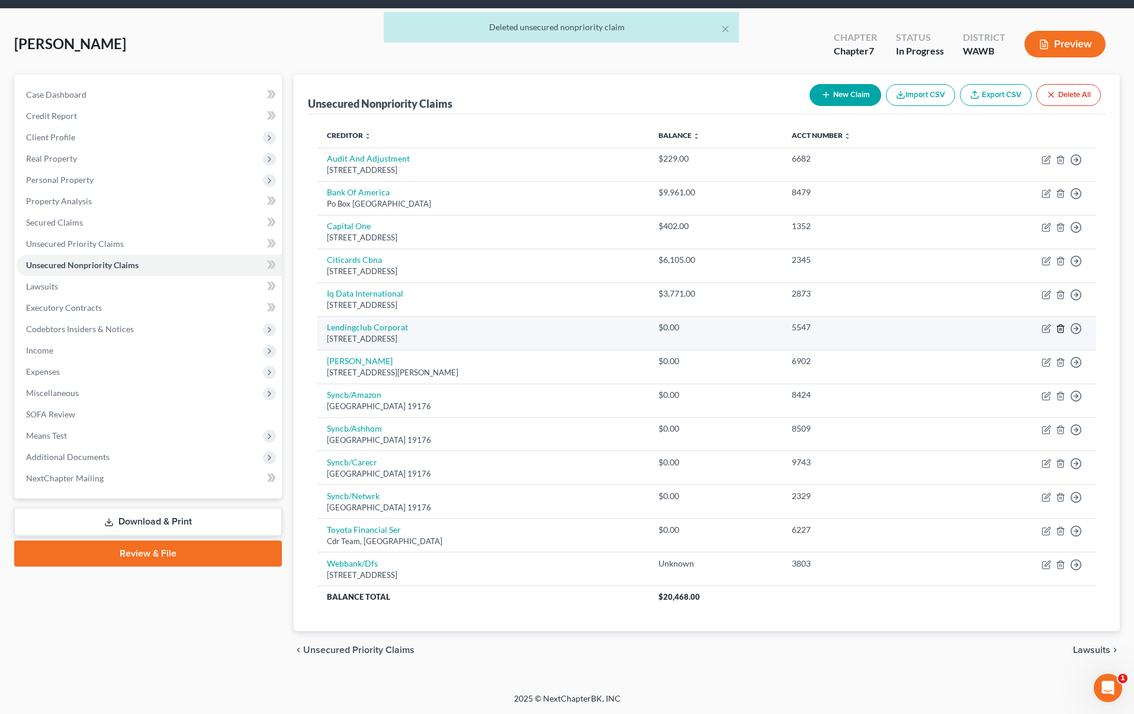
click at [1060, 329] on icon "button" at bounding box center [1060, 328] width 9 height 9
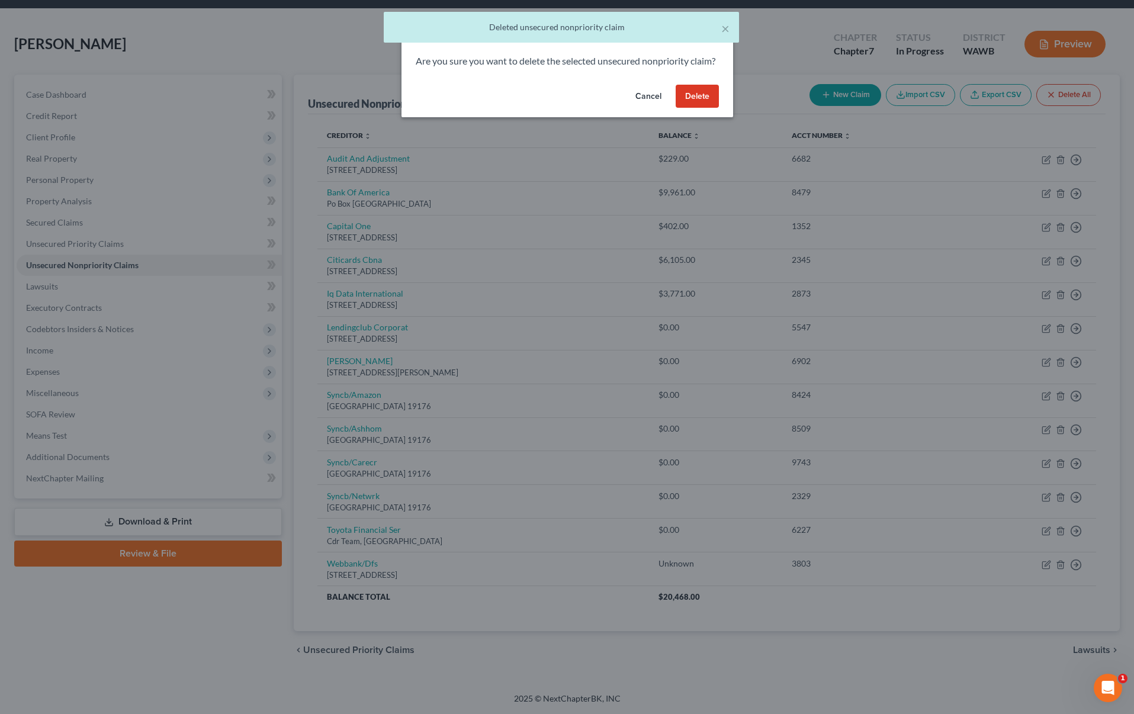
click at [696, 108] on button "Delete" at bounding box center [697, 97] width 43 height 24
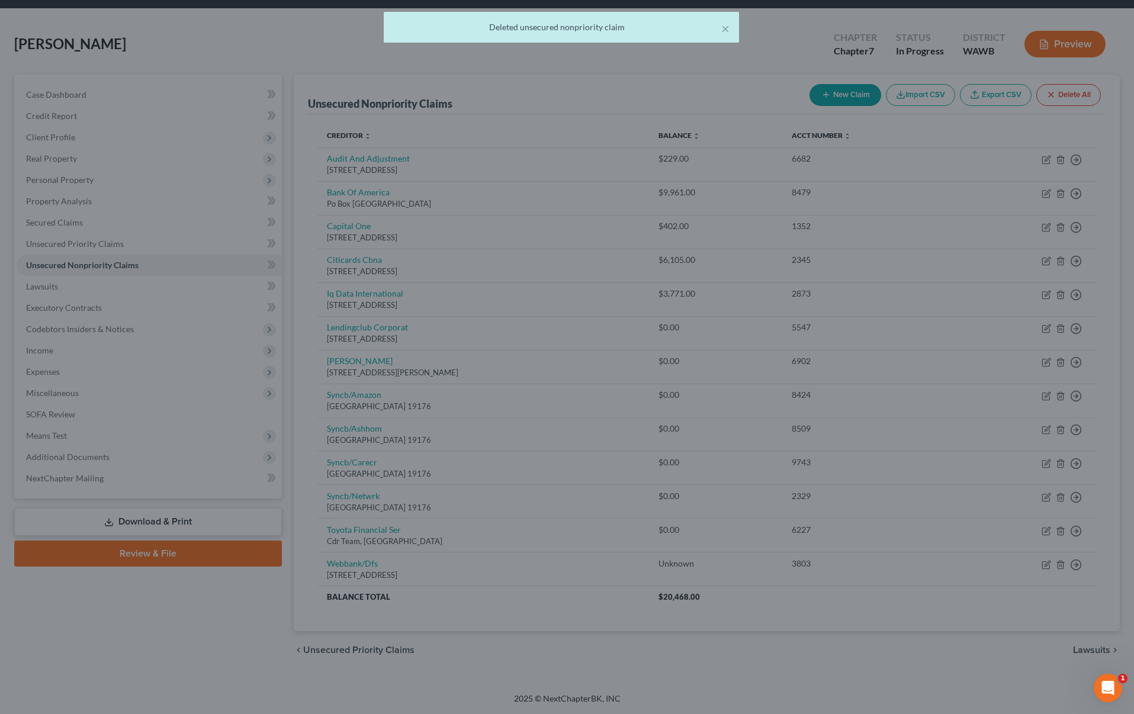
scroll to position [5, 0]
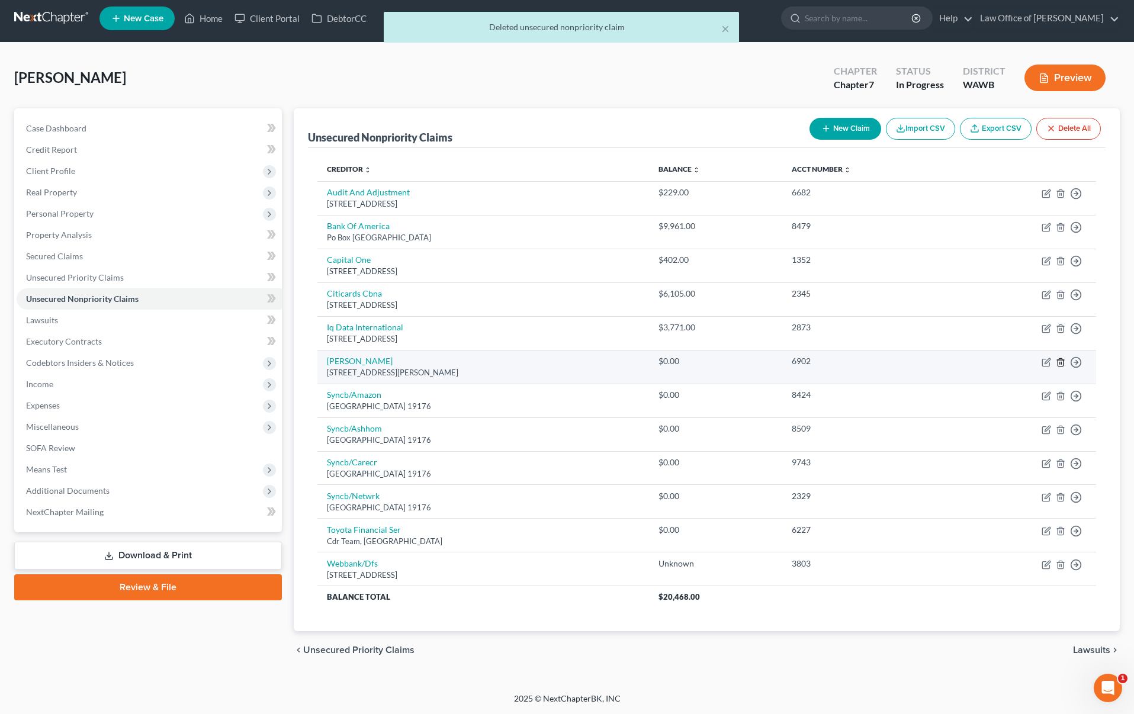
click at [1061, 363] on line "button" at bounding box center [1061, 363] width 0 height 2
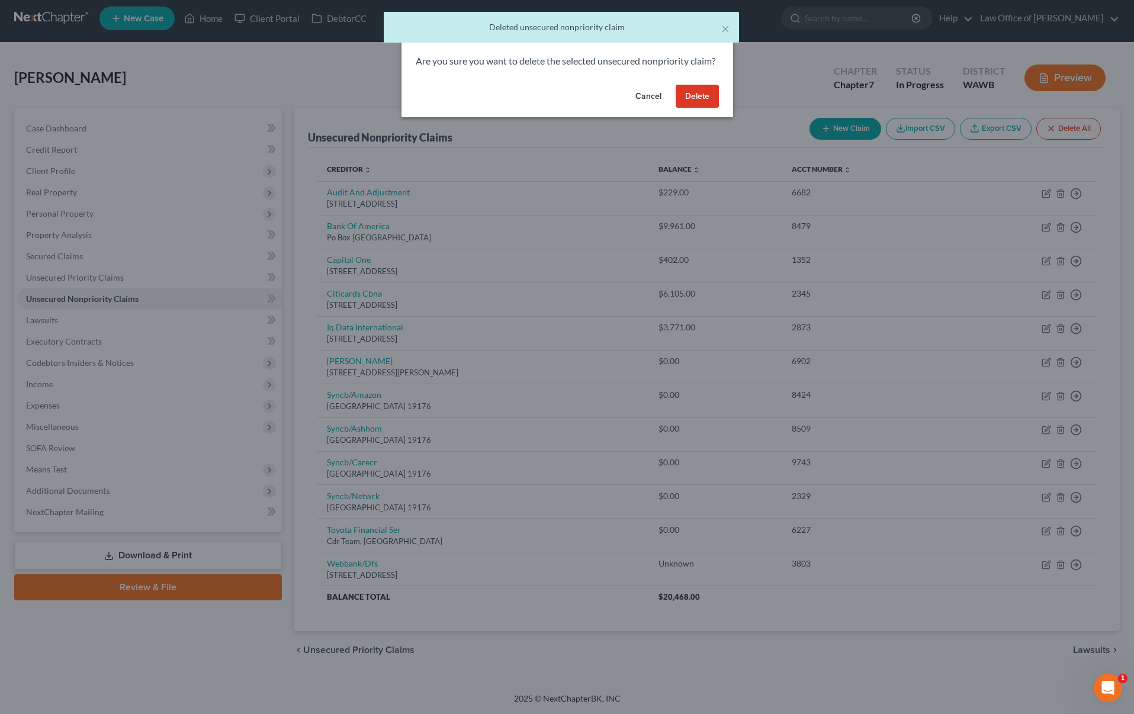
click at [690, 108] on button "Delete" at bounding box center [697, 97] width 43 height 24
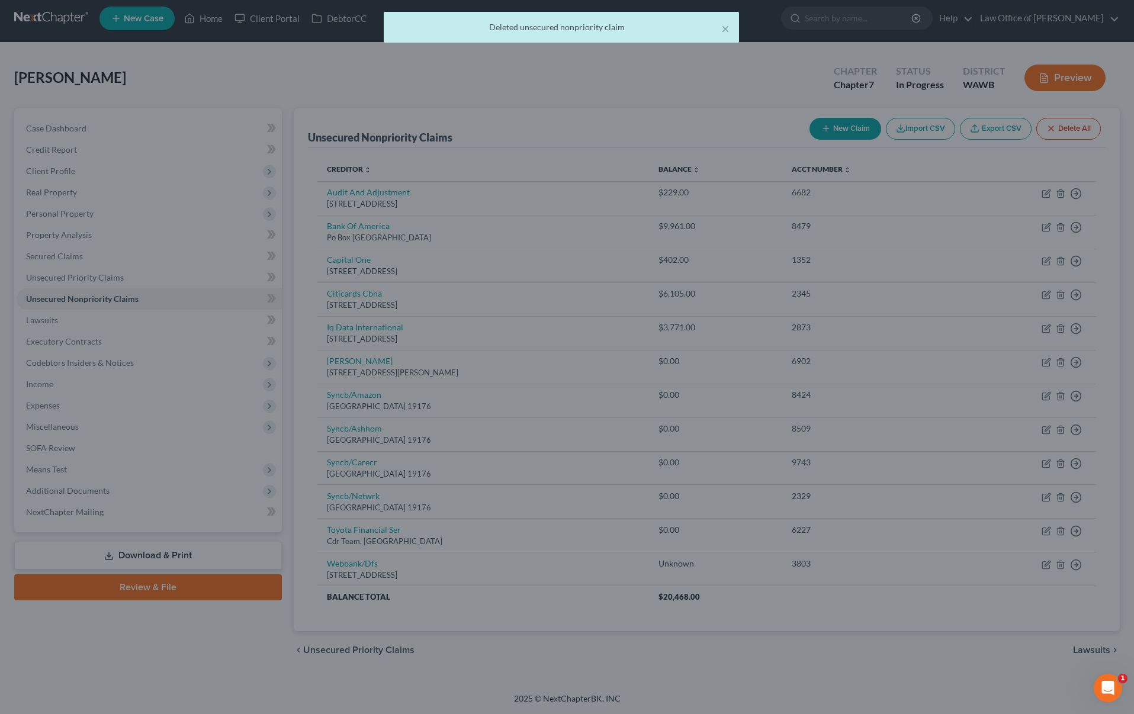
scroll to position [0, 0]
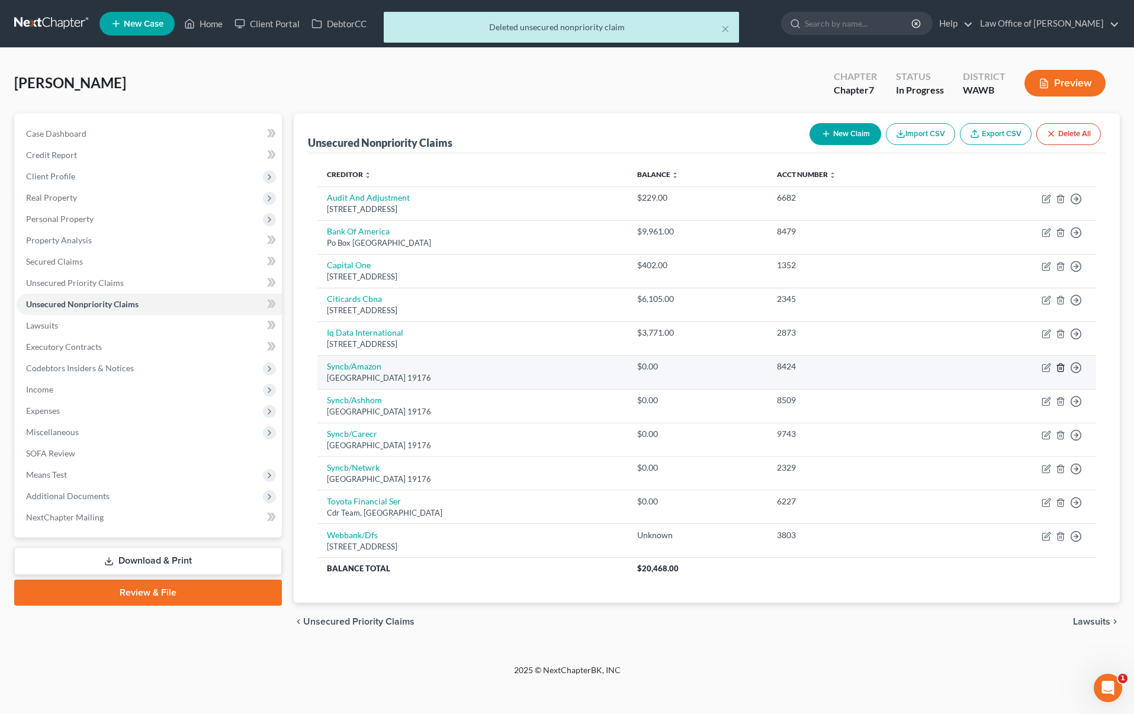
click at [1058, 368] on icon "button" at bounding box center [1060, 367] width 9 height 9
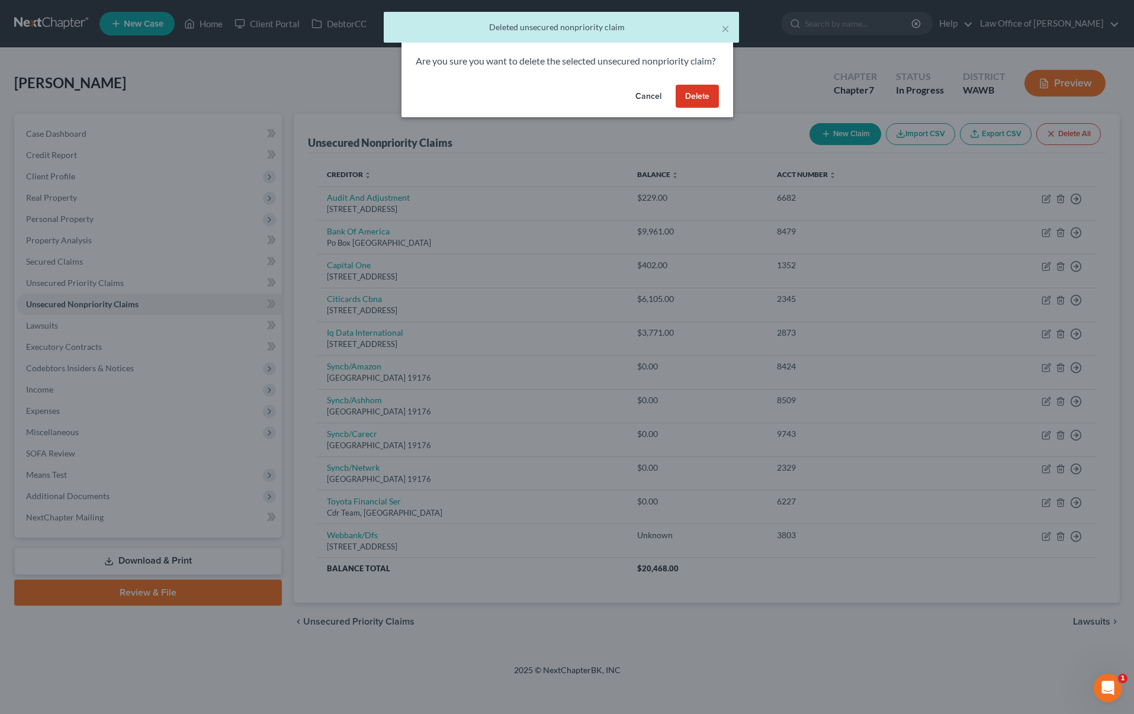
click at [686, 108] on button "Delete" at bounding box center [697, 97] width 43 height 24
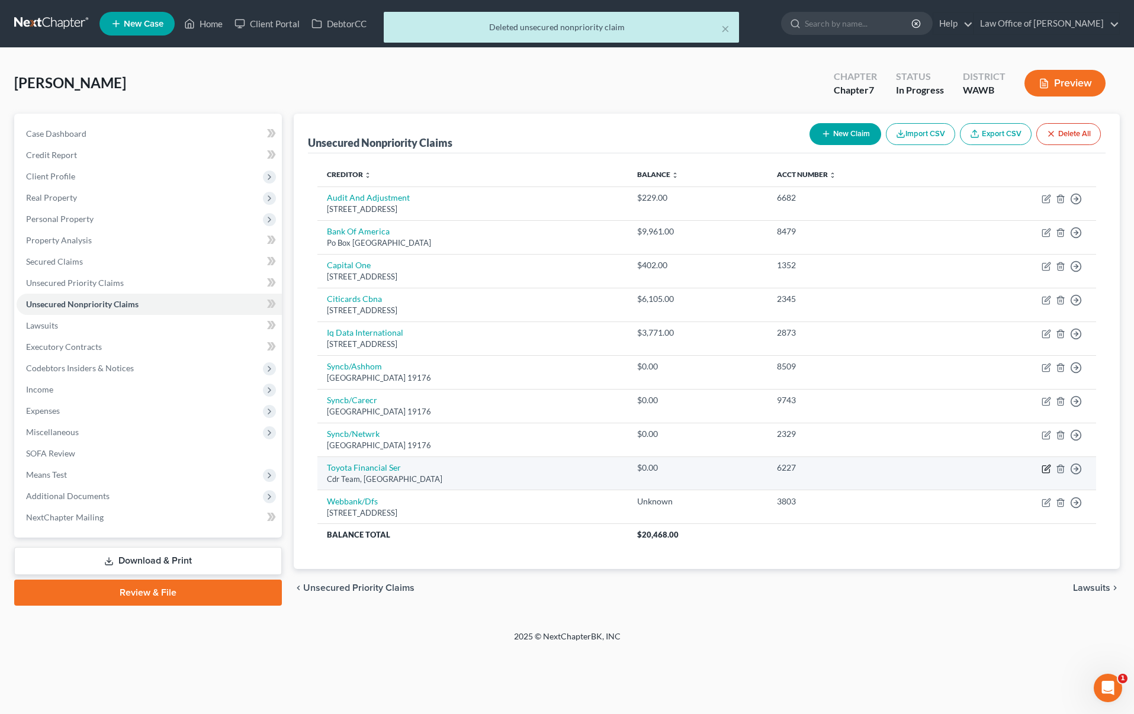
click at [1045, 470] on icon "button" at bounding box center [1047, 467] width 5 height 5
select select "16"
select select "0"
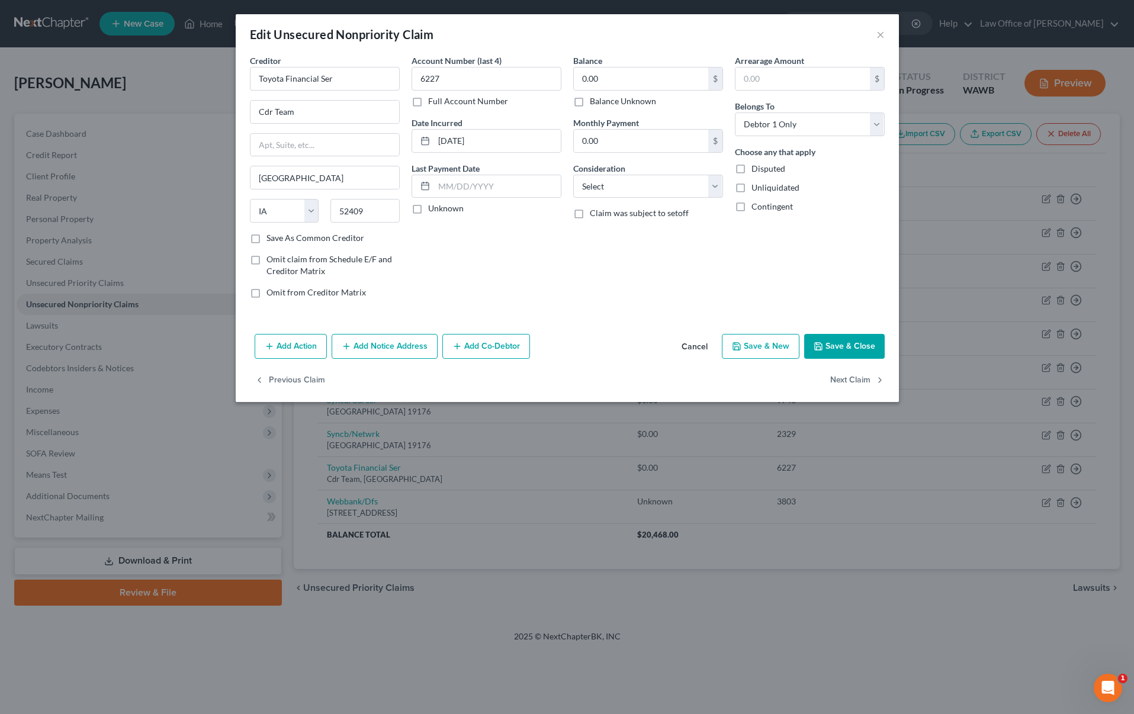
click at [694, 349] on button "Cancel" at bounding box center [694, 347] width 45 height 24
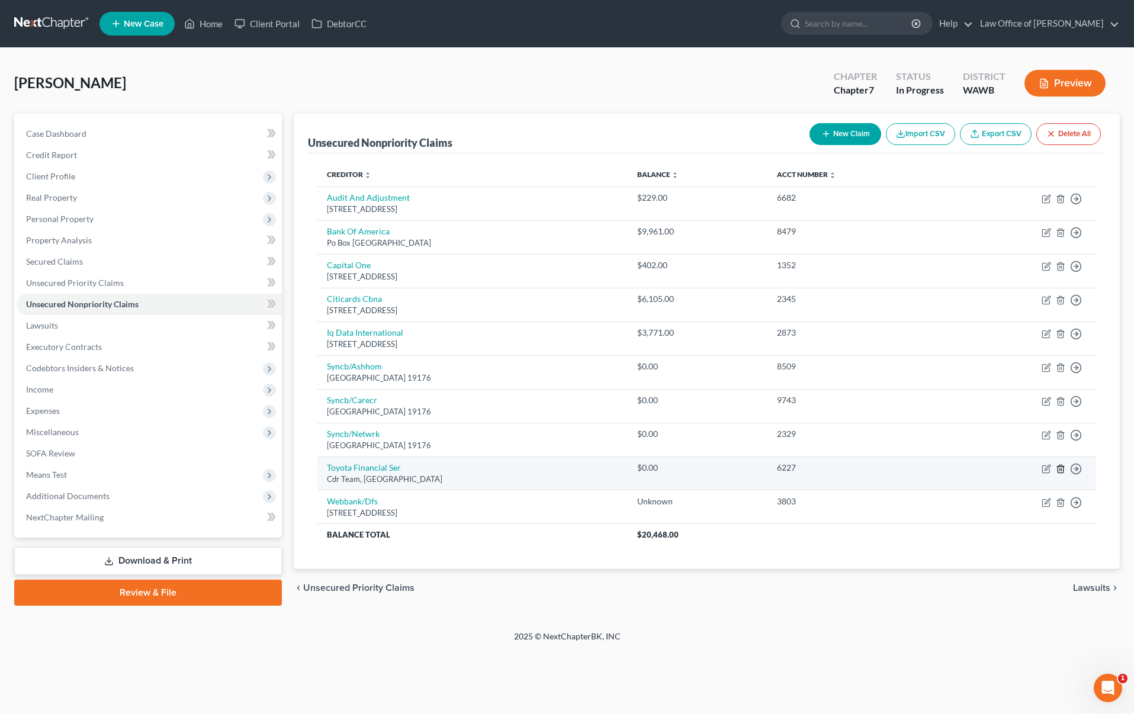
click at [1062, 471] on icon "button" at bounding box center [1060, 468] width 9 height 9
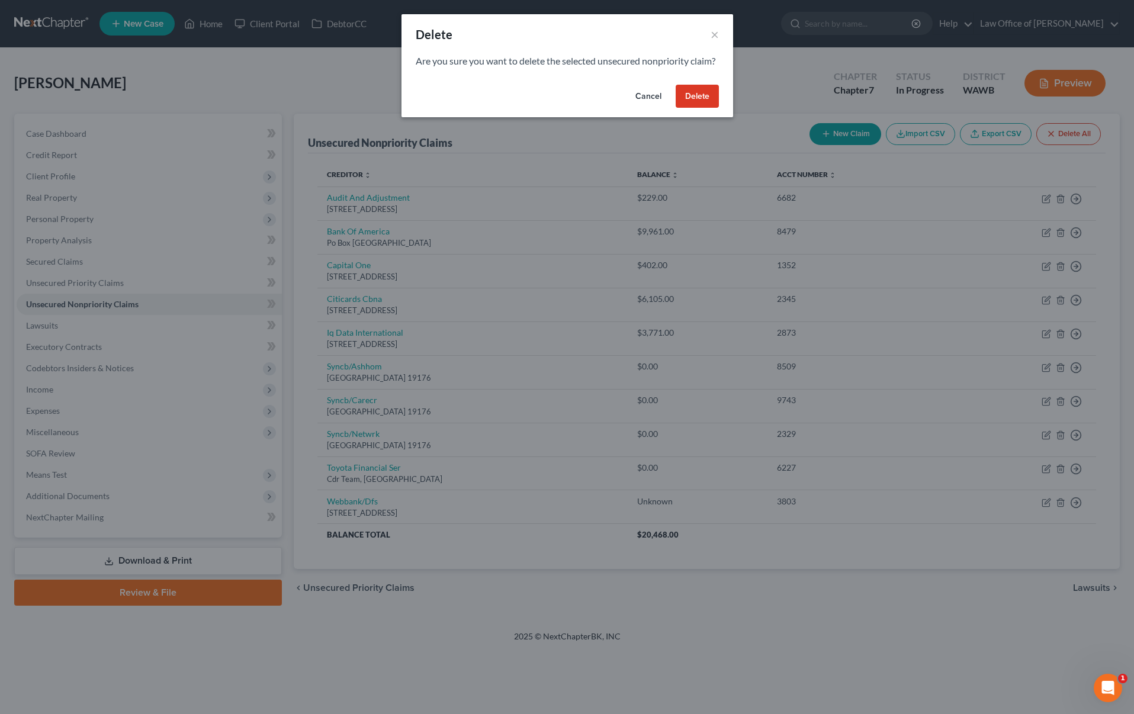
click at [701, 108] on button "Delete" at bounding box center [697, 97] width 43 height 24
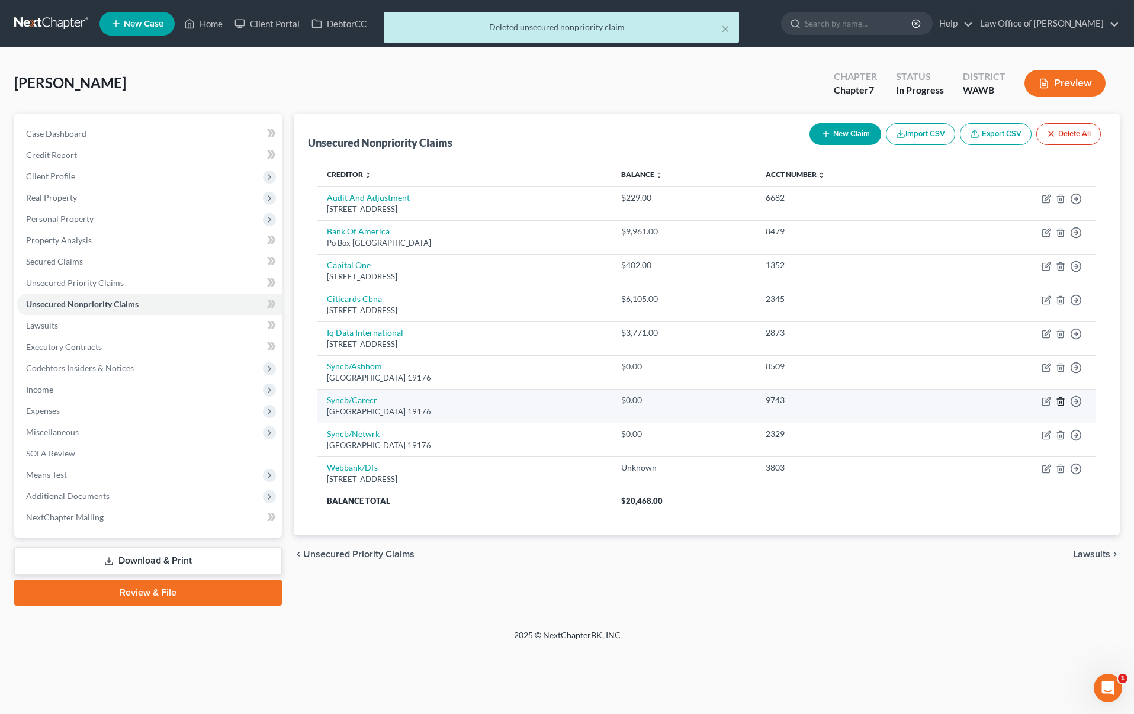
click at [1061, 401] on line "button" at bounding box center [1061, 402] width 0 height 2
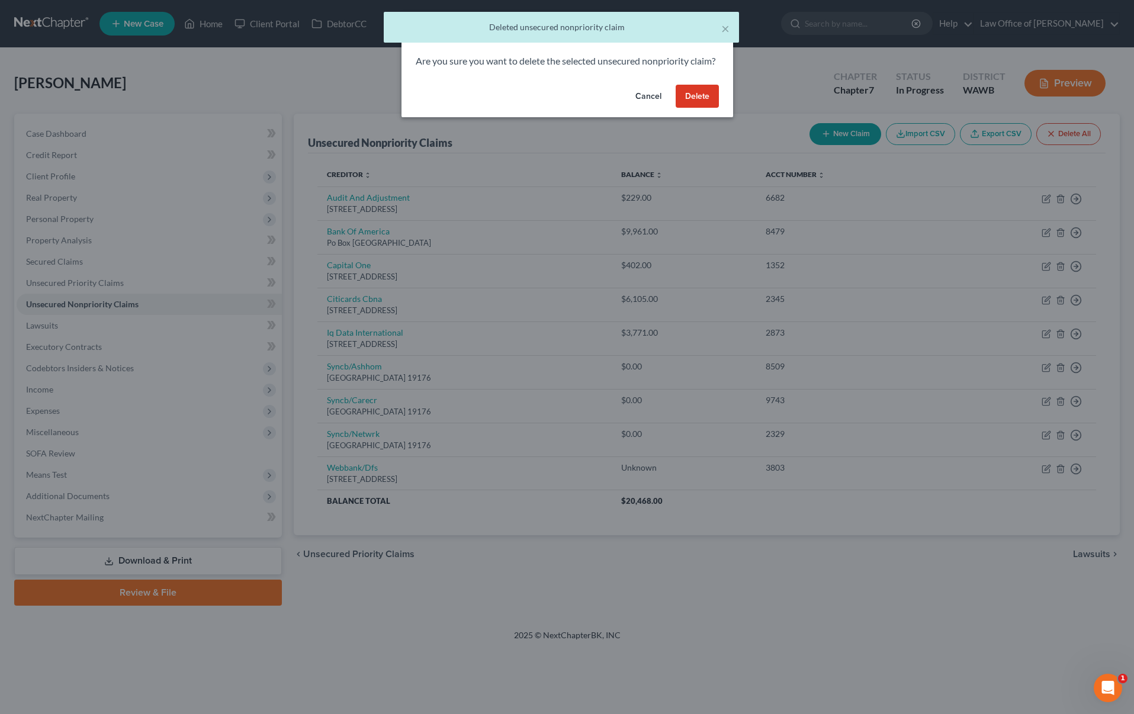
click at [689, 108] on button "Delete" at bounding box center [697, 97] width 43 height 24
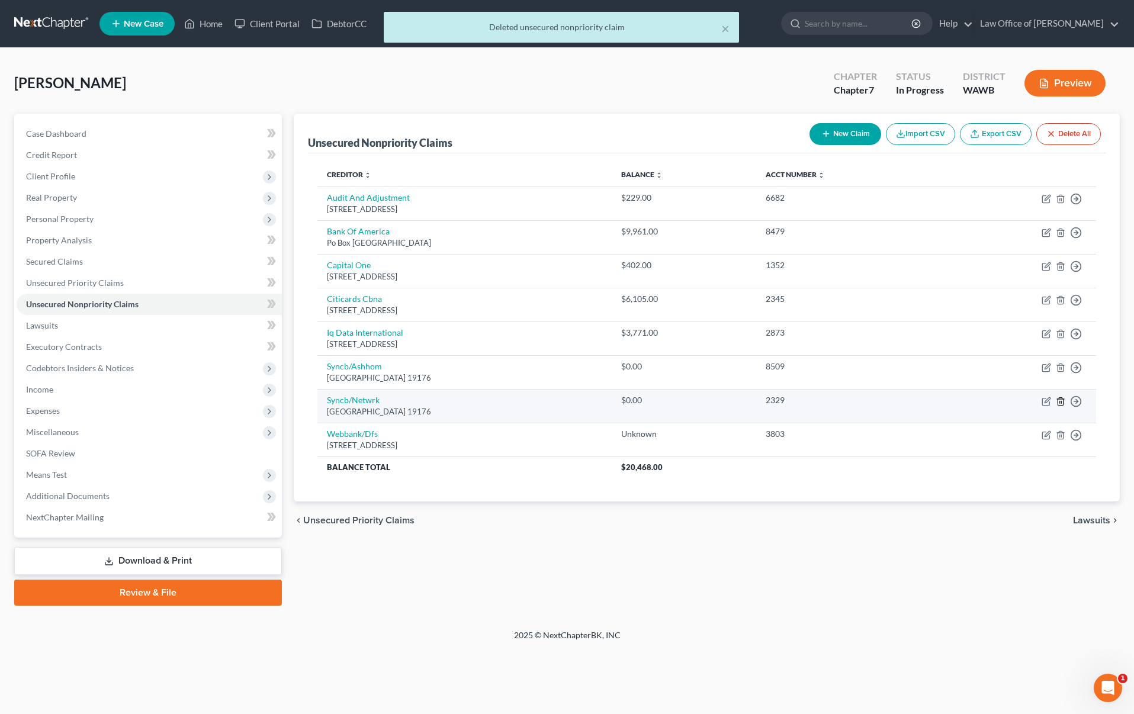
click at [1059, 401] on icon "button" at bounding box center [1060, 401] width 9 height 9
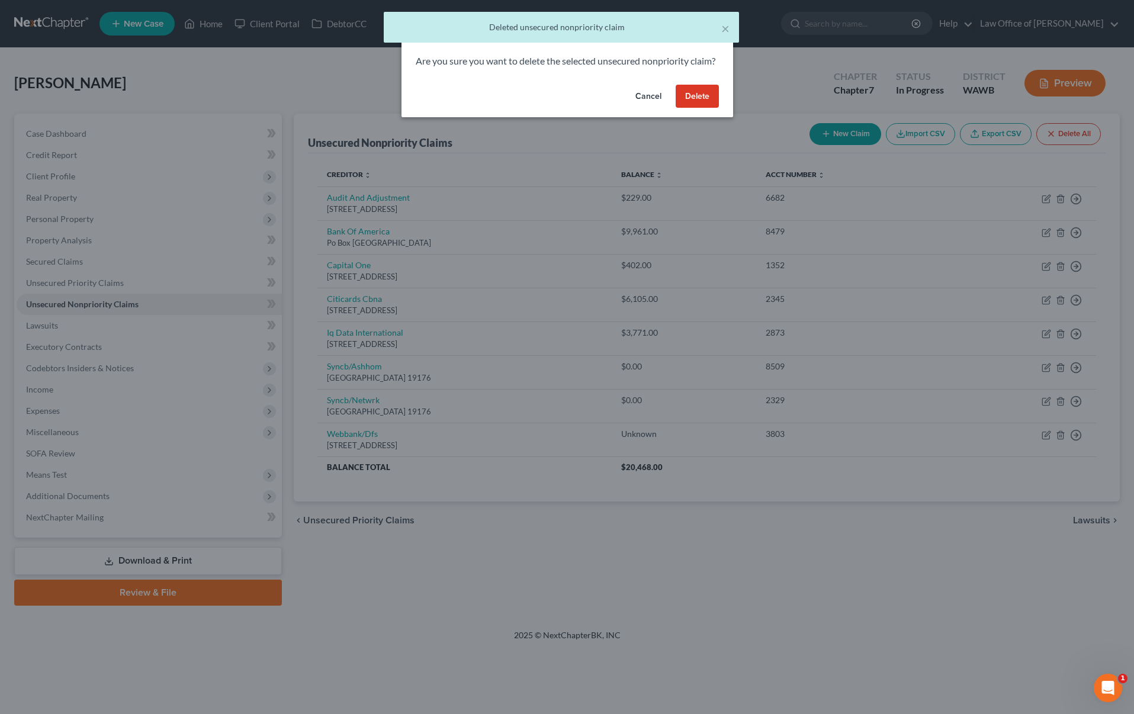
click at [690, 108] on button "Delete" at bounding box center [697, 97] width 43 height 24
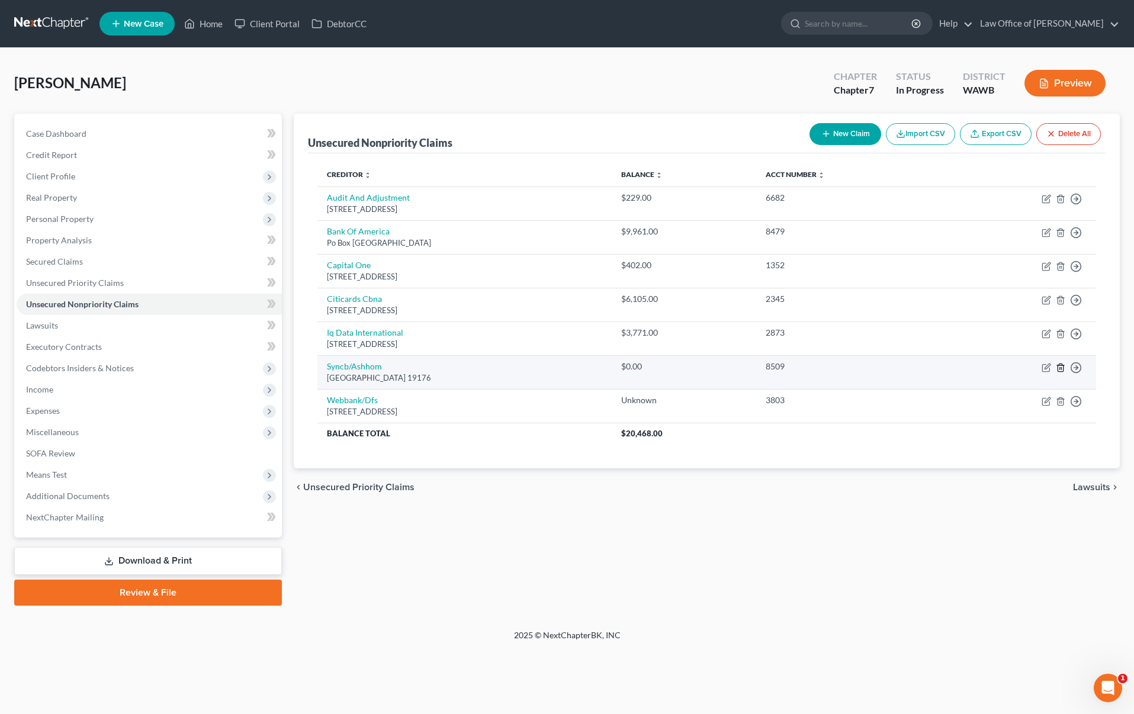
click at [1062, 368] on icon "button" at bounding box center [1060, 367] width 9 height 9
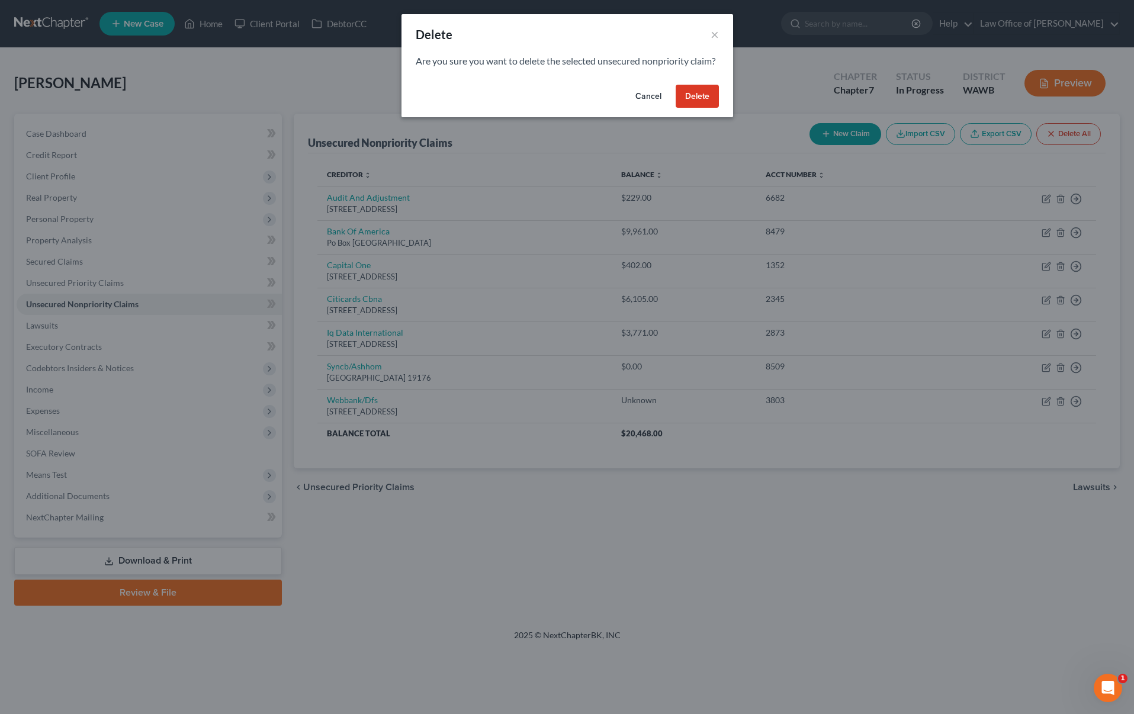
click at [691, 108] on button "Delete" at bounding box center [697, 97] width 43 height 24
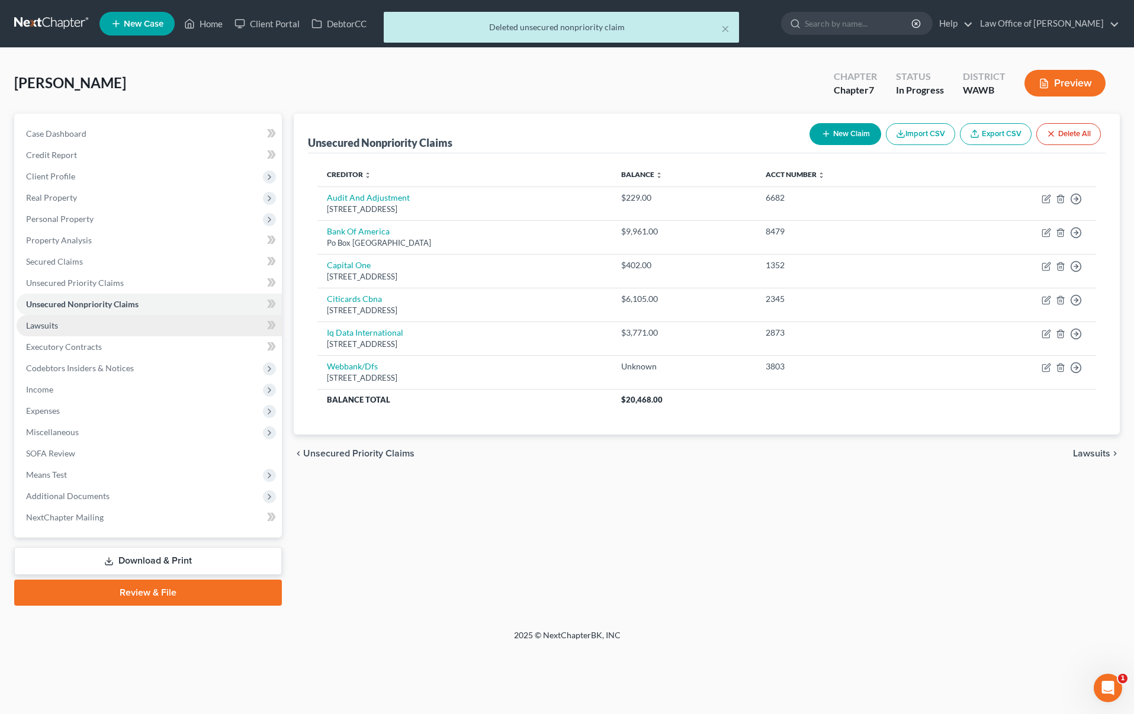
click at [176, 326] on link "Lawsuits" at bounding box center [149, 325] width 265 height 21
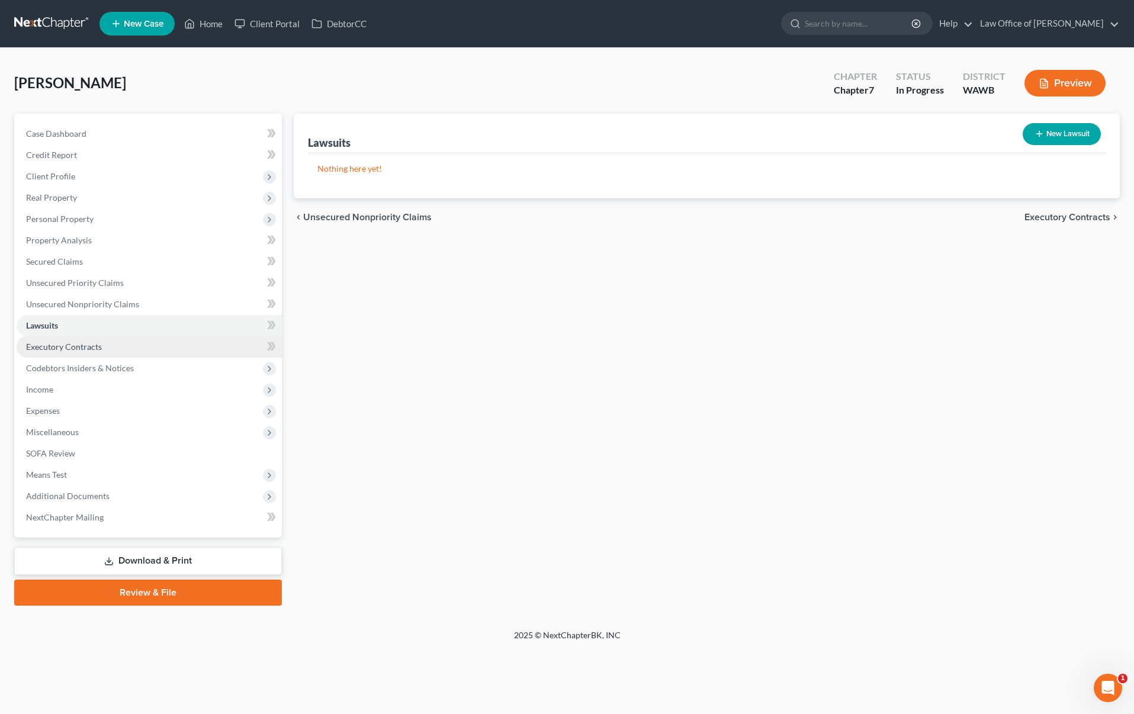
click at [191, 349] on link "Executory Contracts" at bounding box center [149, 346] width 265 height 21
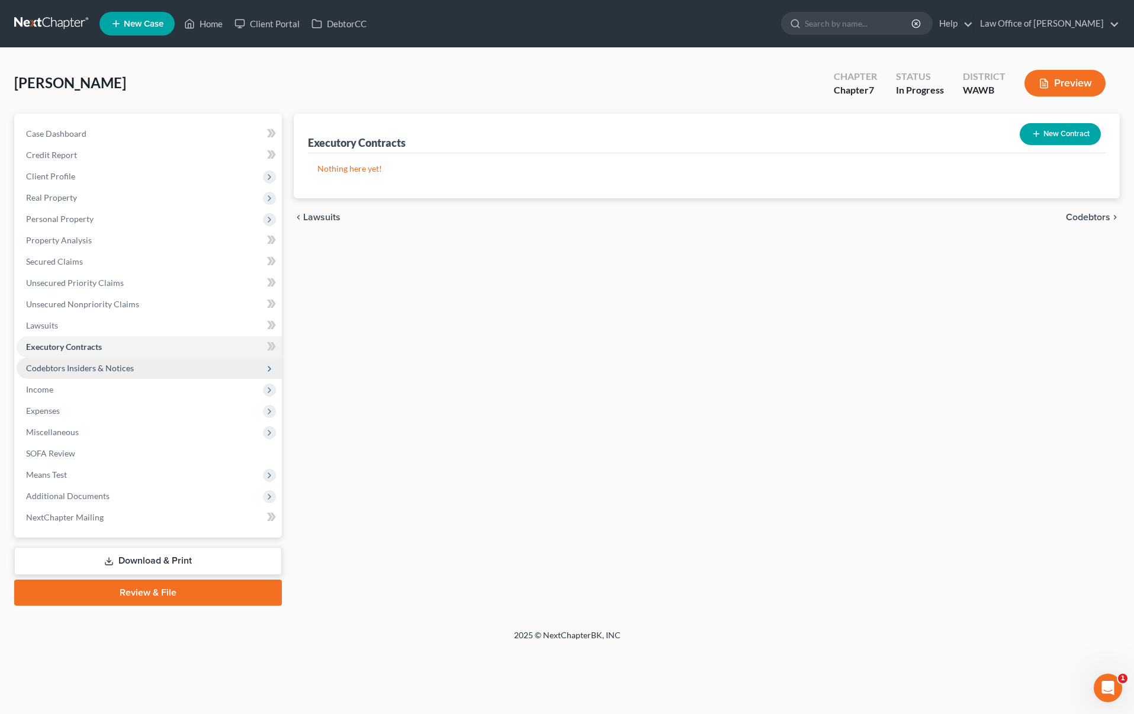
click at [174, 372] on span "Codebtors Insiders & Notices" at bounding box center [149, 368] width 265 height 21
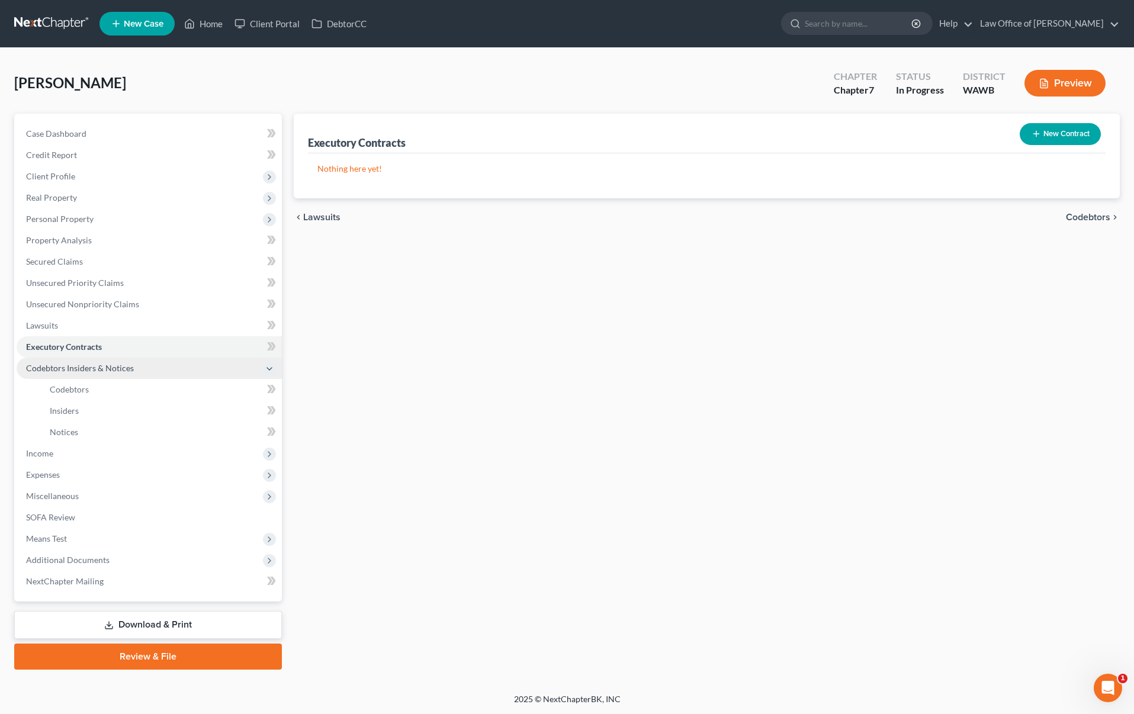
click at [208, 371] on span "Codebtors Insiders & Notices" at bounding box center [149, 368] width 265 height 21
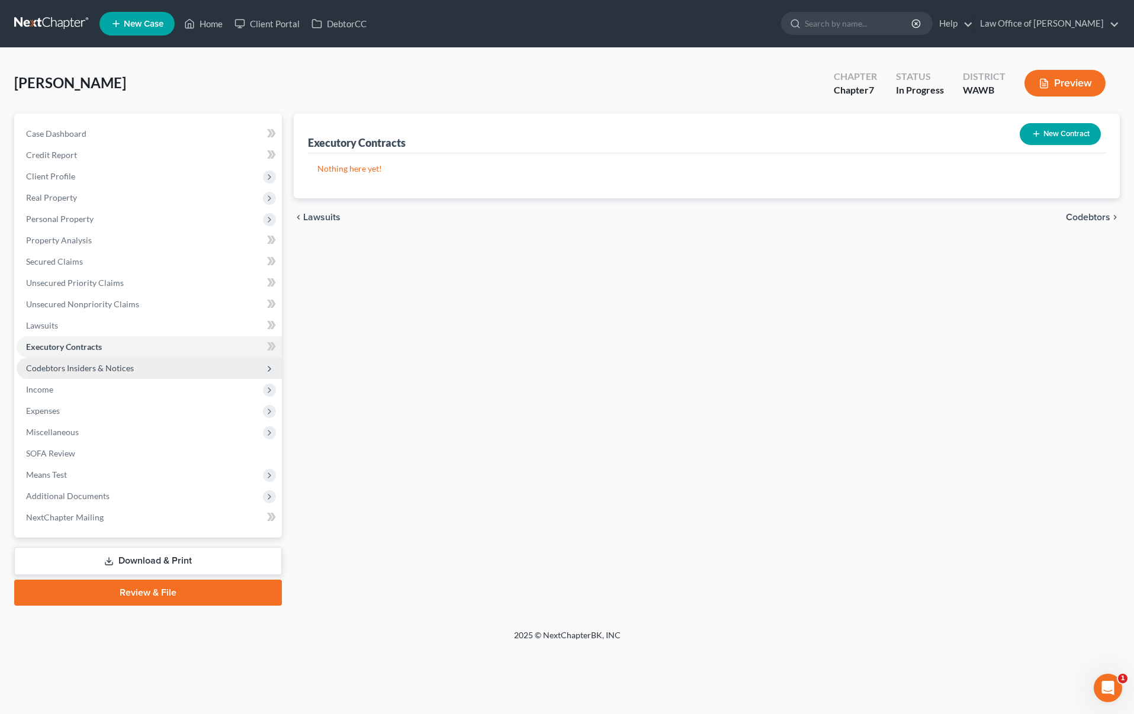
click at [191, 370] on span "Codebtors Insiders & Notices" at bounding box center [149, 368] width 265 height 21
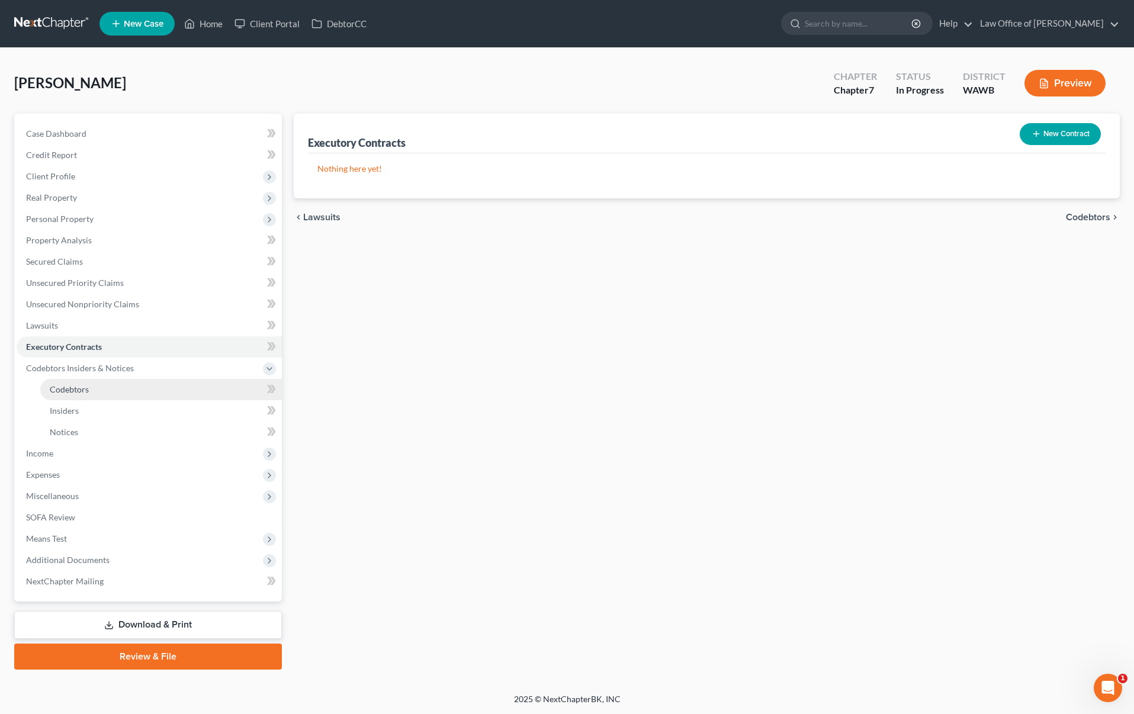
click at [184, 396] on link "Codebtors" at bounding box center [161, 389] width 242 height 21
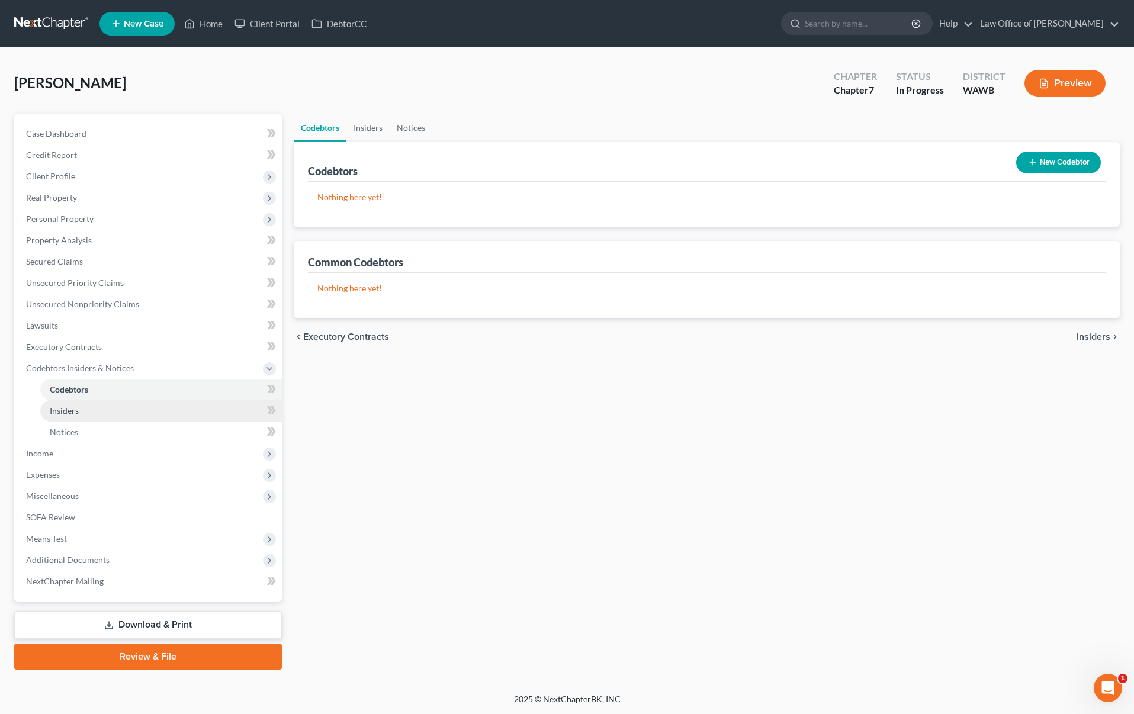
click at [173, 417] on link "Insiders" at bounding box center [161, 410] width 242 height 21
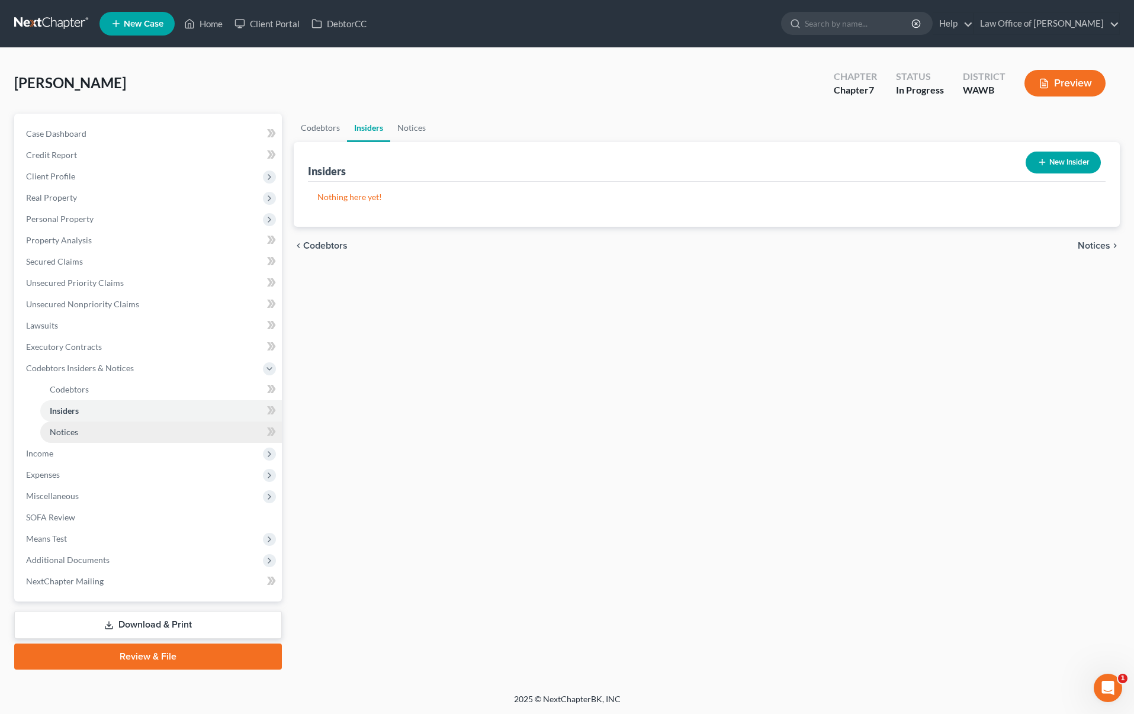
click at [166, 433] on link "Notices" at bounding box center [161, 432] width 242 height 21
click at [169, 298] on link "Unsecured Nonpriority Claims" at bounding box center [149, 304] width 265 height 21
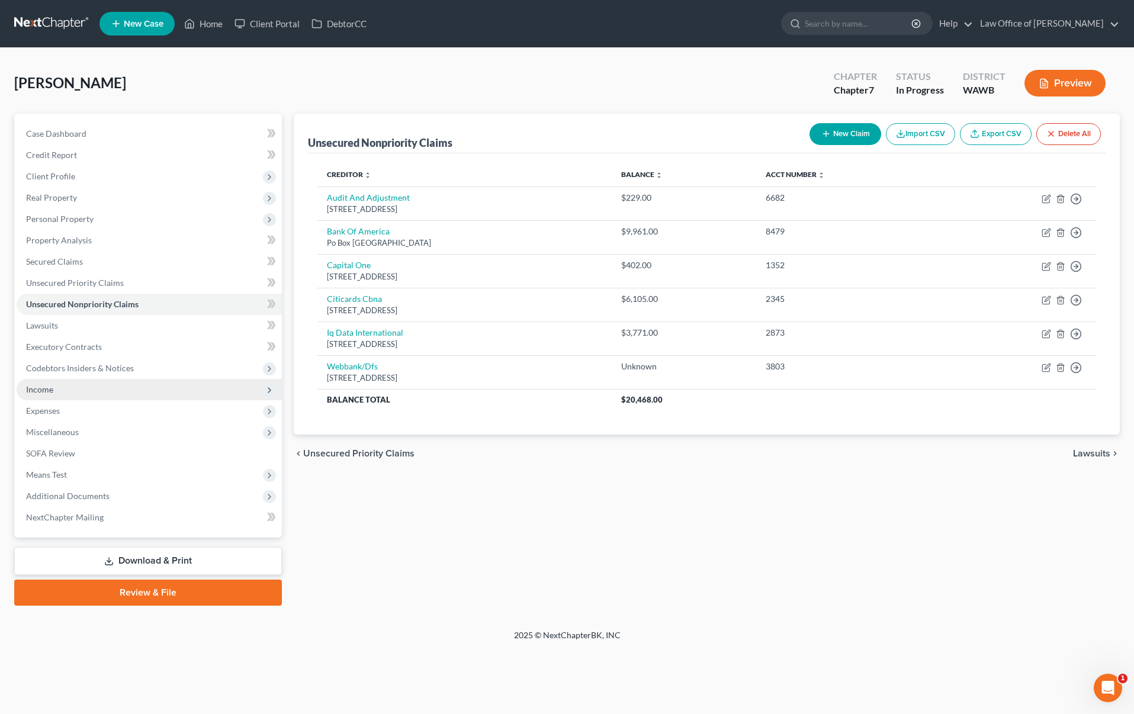
click at [177, 384] on span "Income" at bounding box center [149, 389] width 265 height 21
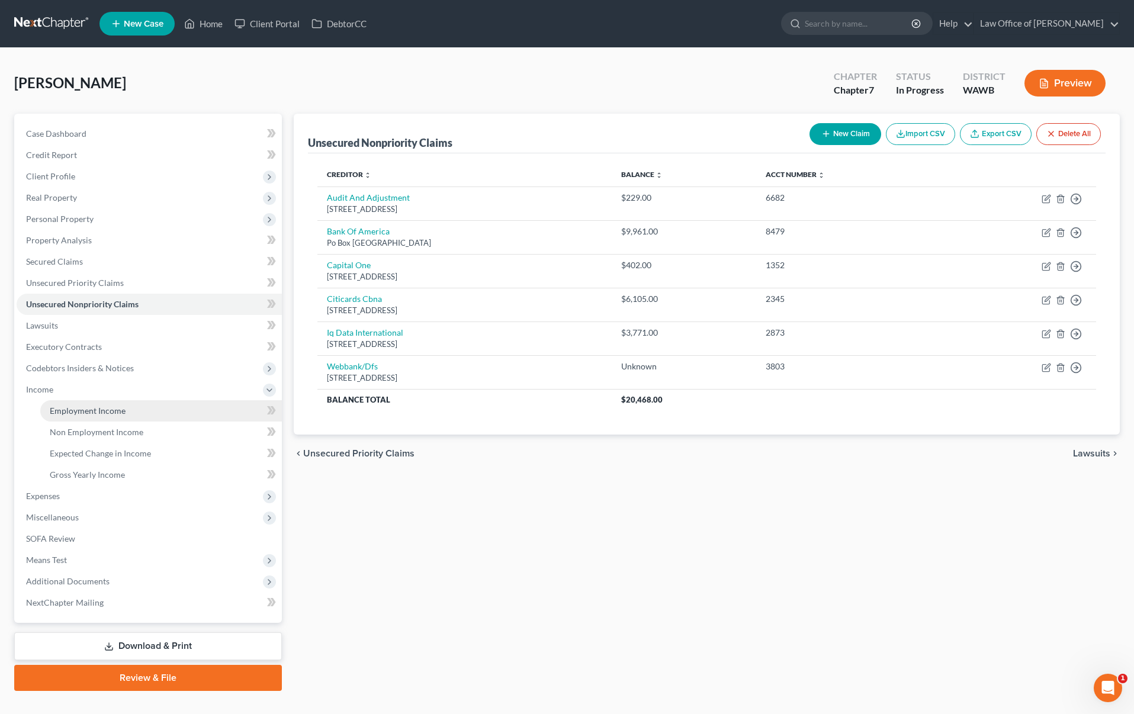
click at [154, 416] on link "Employment Income" at bounding box center [161, 410] width 242 height 21
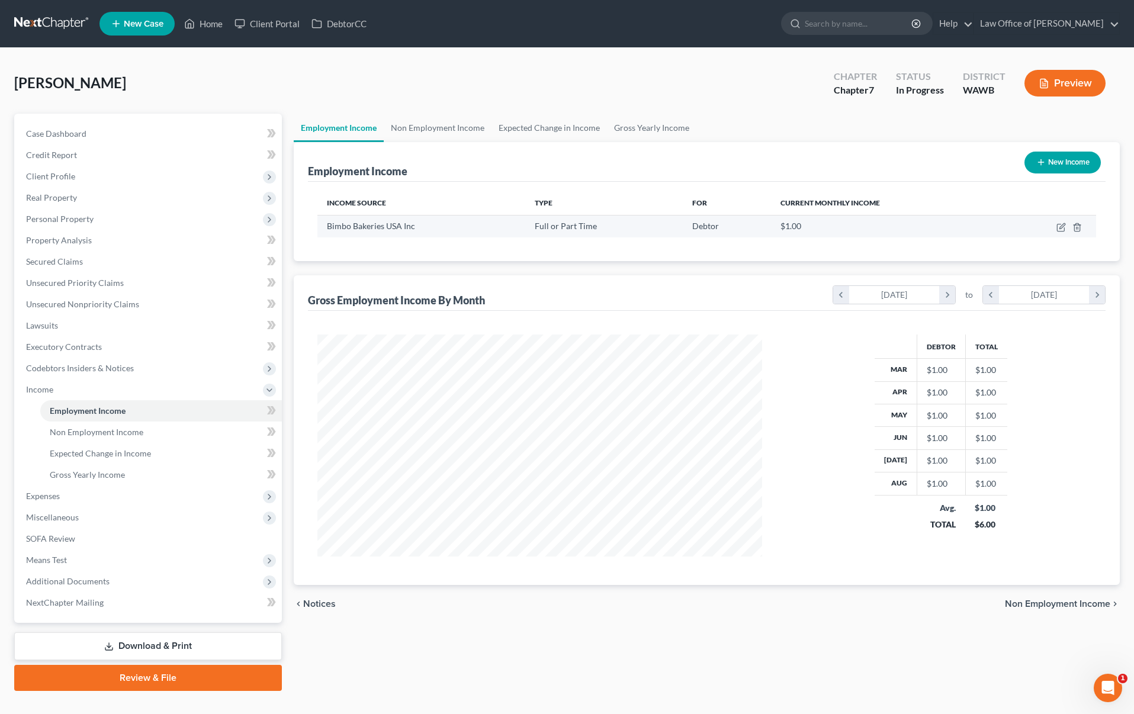
scroll to position [222, 468]
click at [1062, 225] on icon "button" at bounding box center [1060, 227] width 9 height 9
select select "0"
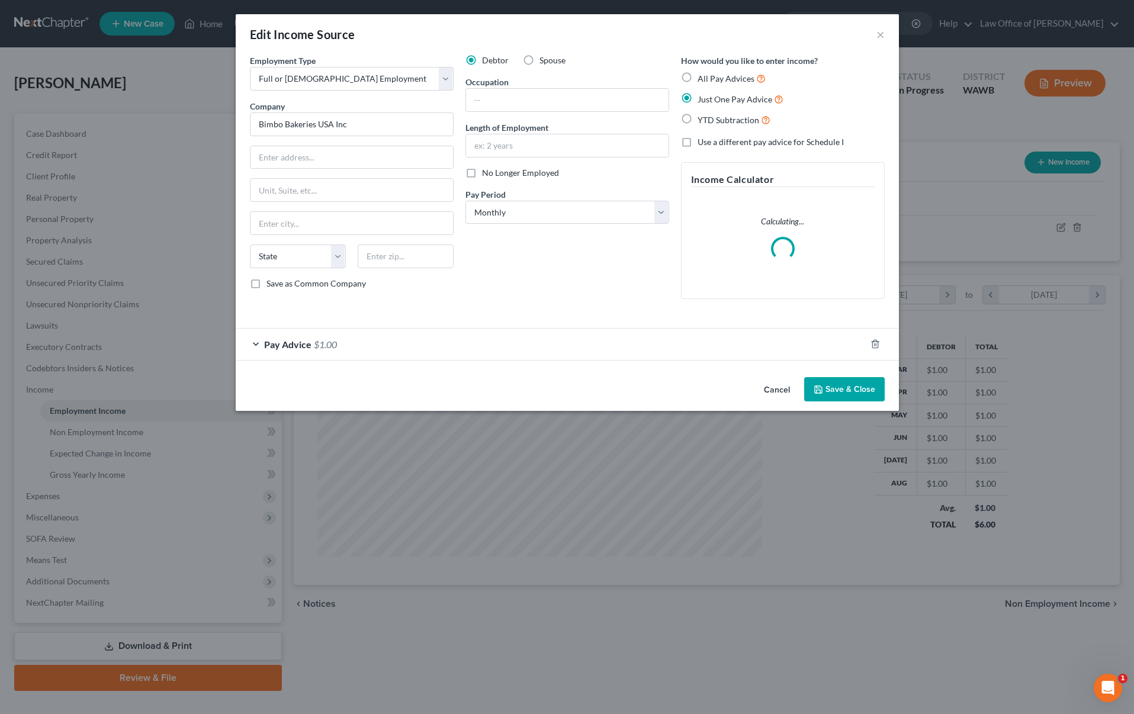
click at [482, 176] on label "No Longer Employed" at bounding box center [520, 173] width 77 height 12
click at [487, 175] on input "No Longer Employed" at bounding box center [491, 171] width 8 height 8
checkbox input "true"
click at [833, 389] on button "Save & Close" at bounding box center [844, 389] width 81 height 25
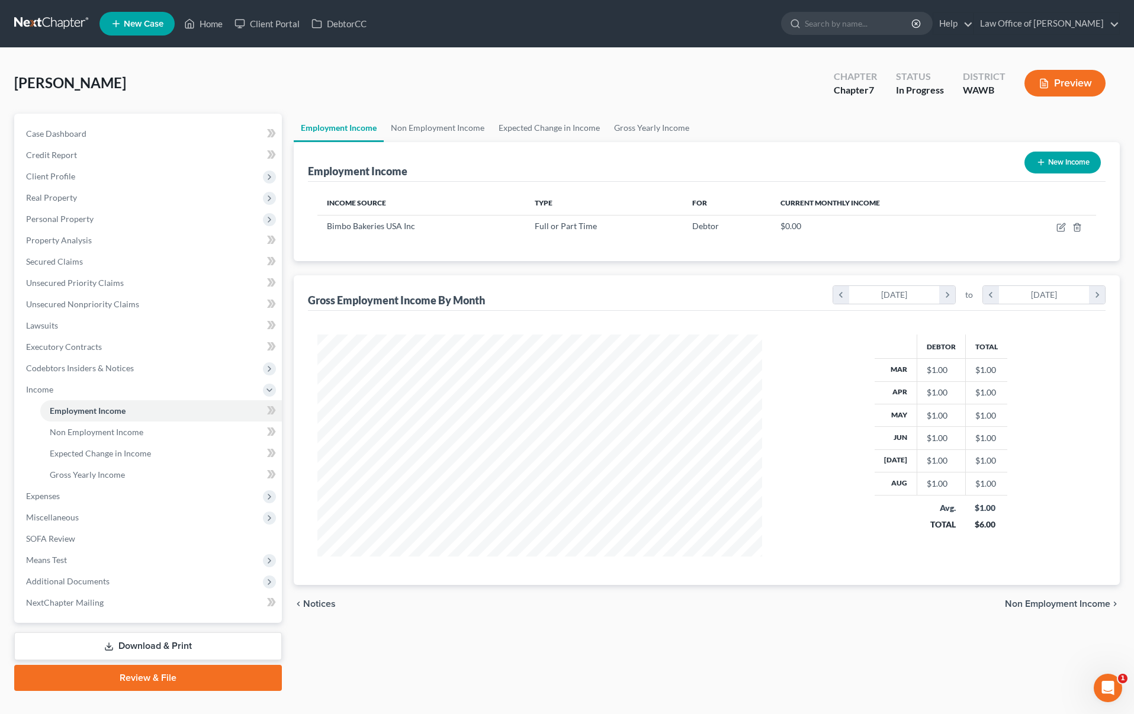
click at [1055, 165] on button "New Income" at bounding box center [1062, 163] width 76 height 22
select select "0"
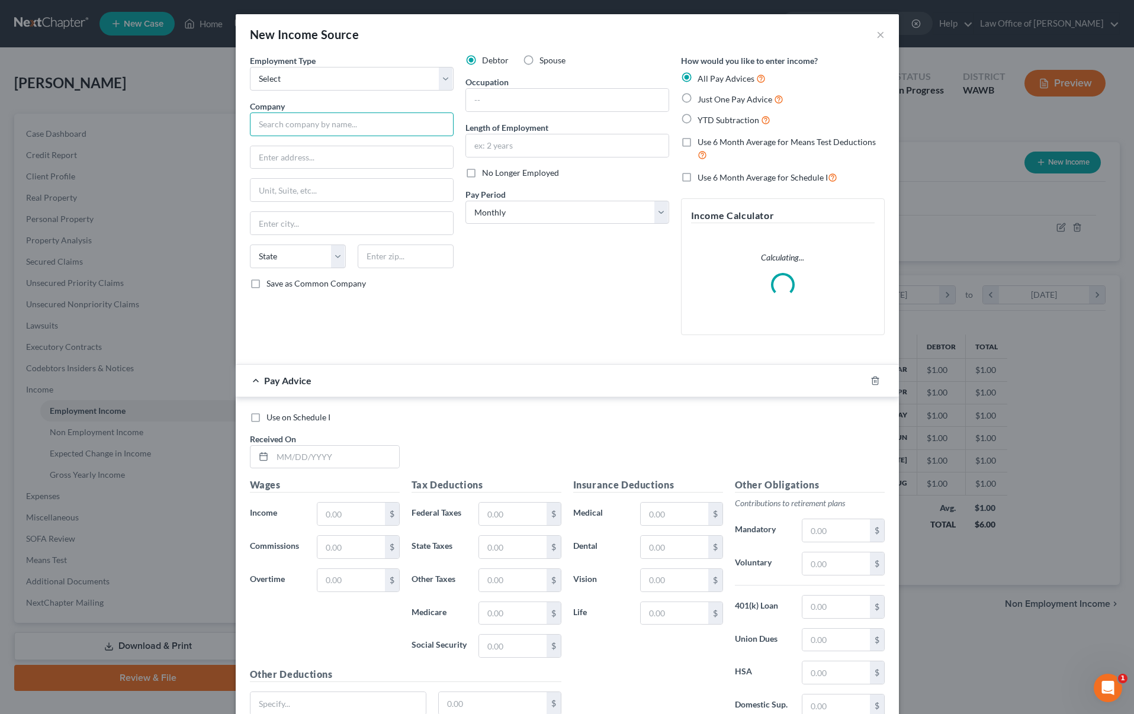
click at [316, 118] on input "text" at bounding box center [352, 125] width 204 height 24
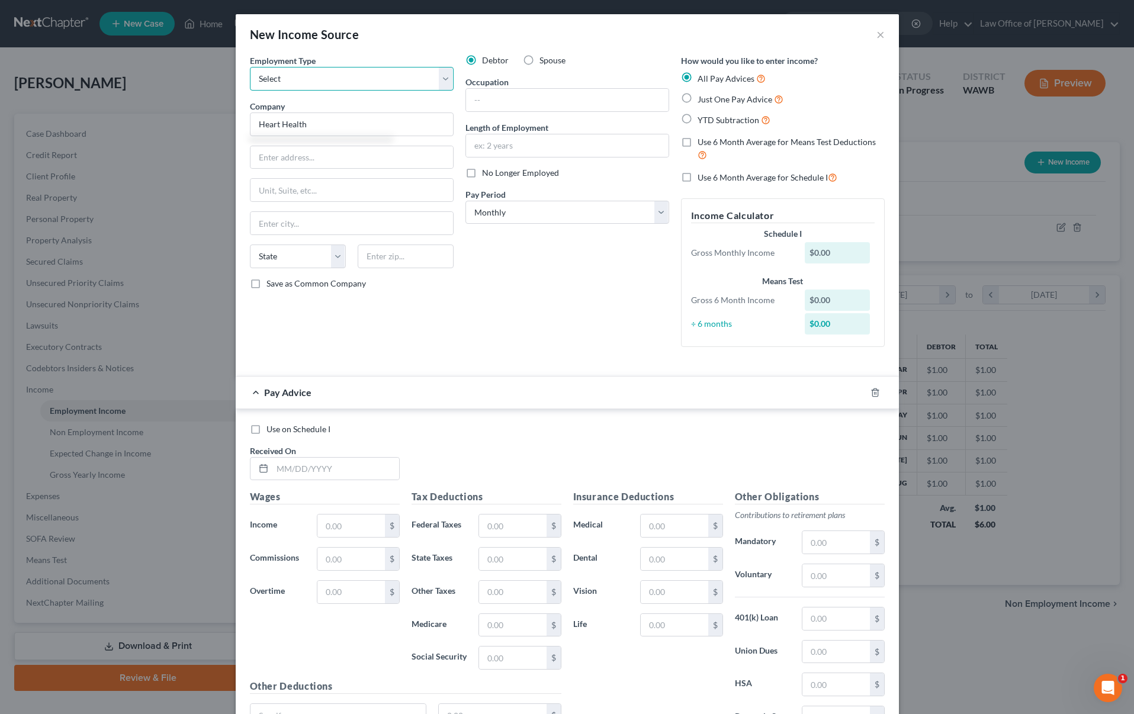
click at [386, 70] on select "Select Full or Part Time Employment Self Employment" at bounding box center [352, 79] width 204 height 24
type input "Heart Health"
select select "0"
click at [250, 67] on select "Select Full or Part Time Employment Self Employment" at bounding box center [352, 79] width 204 height 24
click at [506, 96] on input "text" at bounding box center [567, 100] width 203 height 23
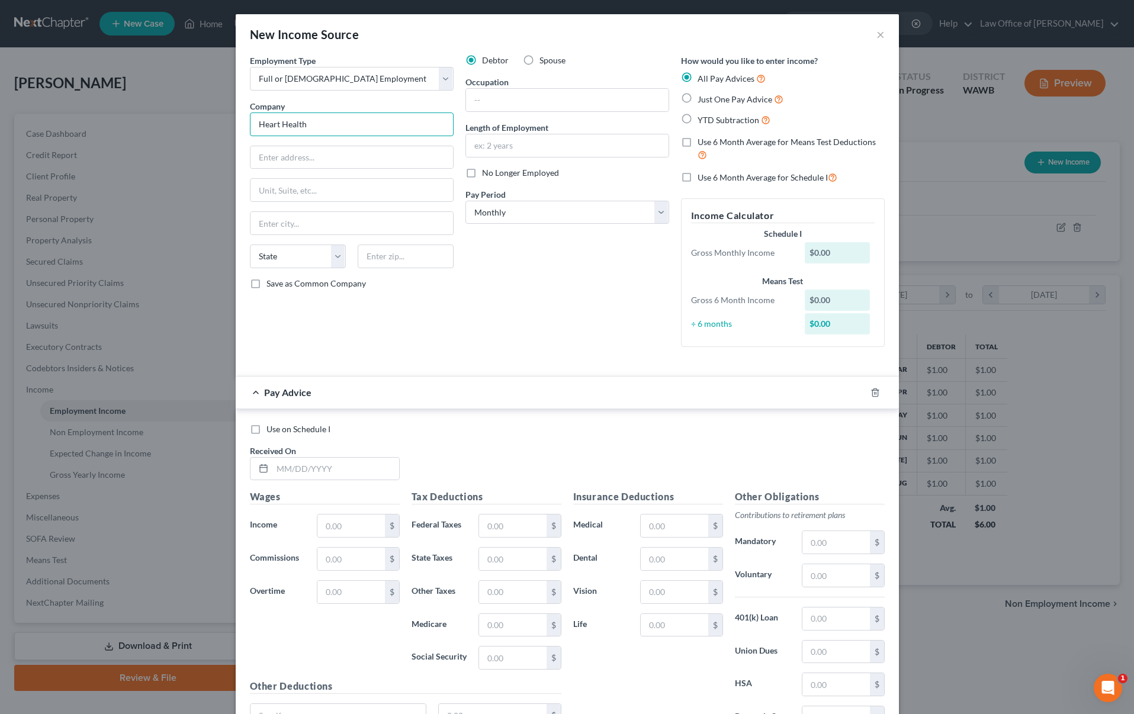
drag, startPoint x: 383, startPoint y: 134, endPoint x: 181, endPoint y: 127, distance: 202.7
click at [181, 127] on div "New Income Source × Employment Type * Select Full or Part Time Employment Self …" at bounding box center [567, 357] width 1134 height 714
click at [480, 95] on input "text" at bounding box center [567, 100] width 203 height 23
click at [698, 95] on label "Just One Pay Advice" at bounding box center [741, 99] width 86 height 14
click at [702, 95] on input "Just One Pay Advice" at bounding box center [706, 96] width 8 height 8
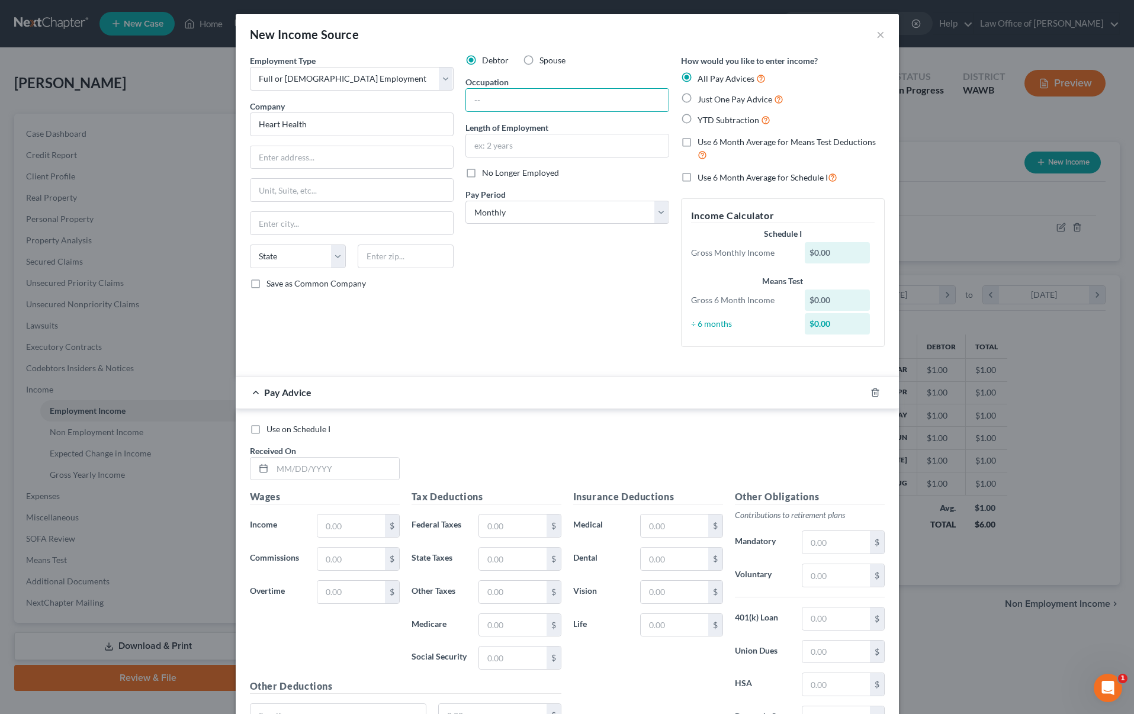
radio input "true"
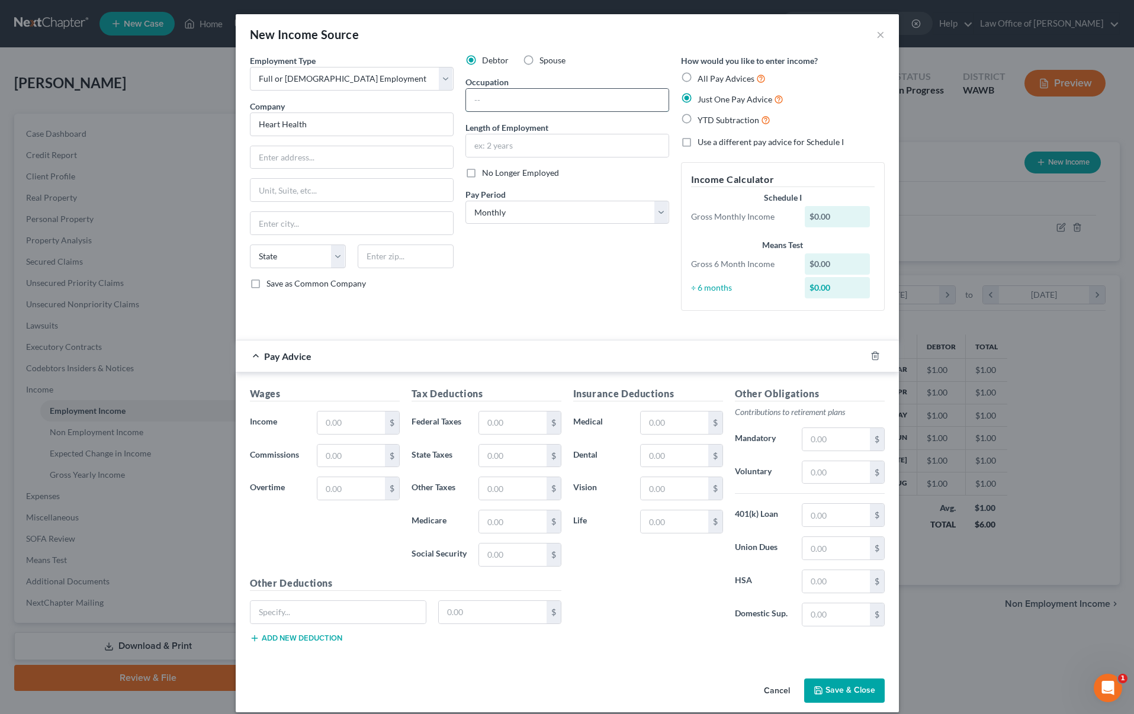
click at [576, 107] on input "text" at bounding box center [567, 100] width 203 height 23
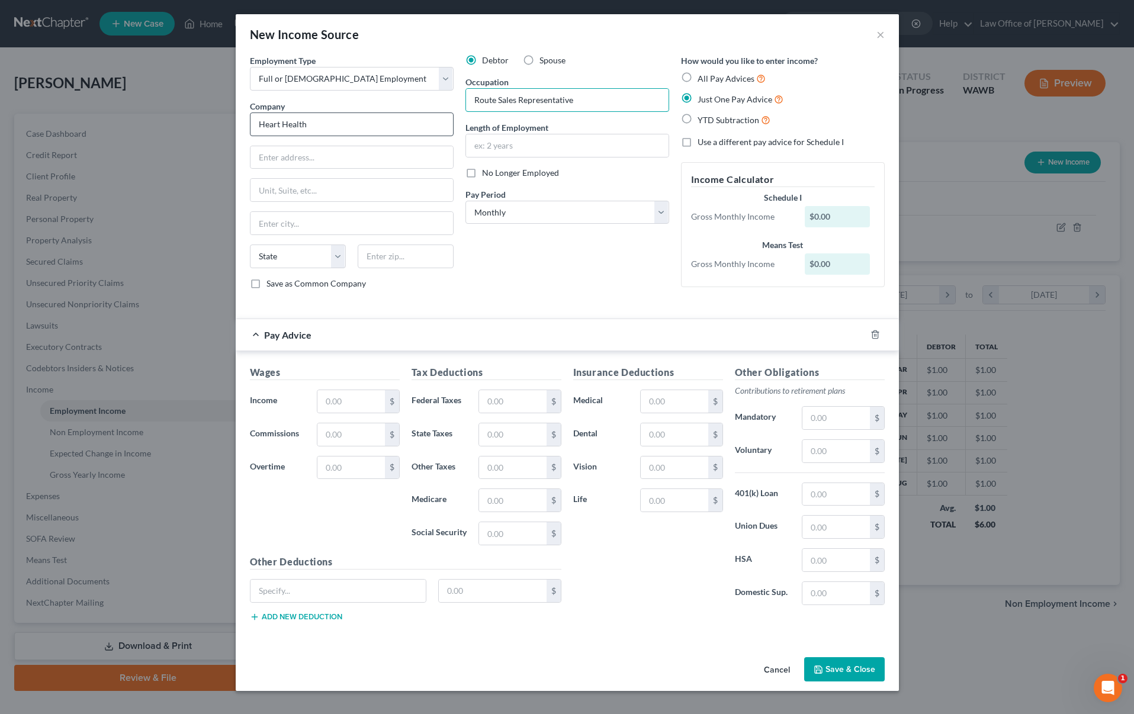
type input "Route Sales Representative"
drag, startPoint x: 325, startPoint y: 129, endPoint x: 181, endPoint y: 126, distance: 143.9
click at [187, 126] on div "New Income Source × Employment Type * Select Full or Part Time Employment Self …" at bounding box center [567, 357] width 1134 height 714
click at [543, 149] on input "text" at bounding box center [567, 145] width 203 height 23
type input "1 month"
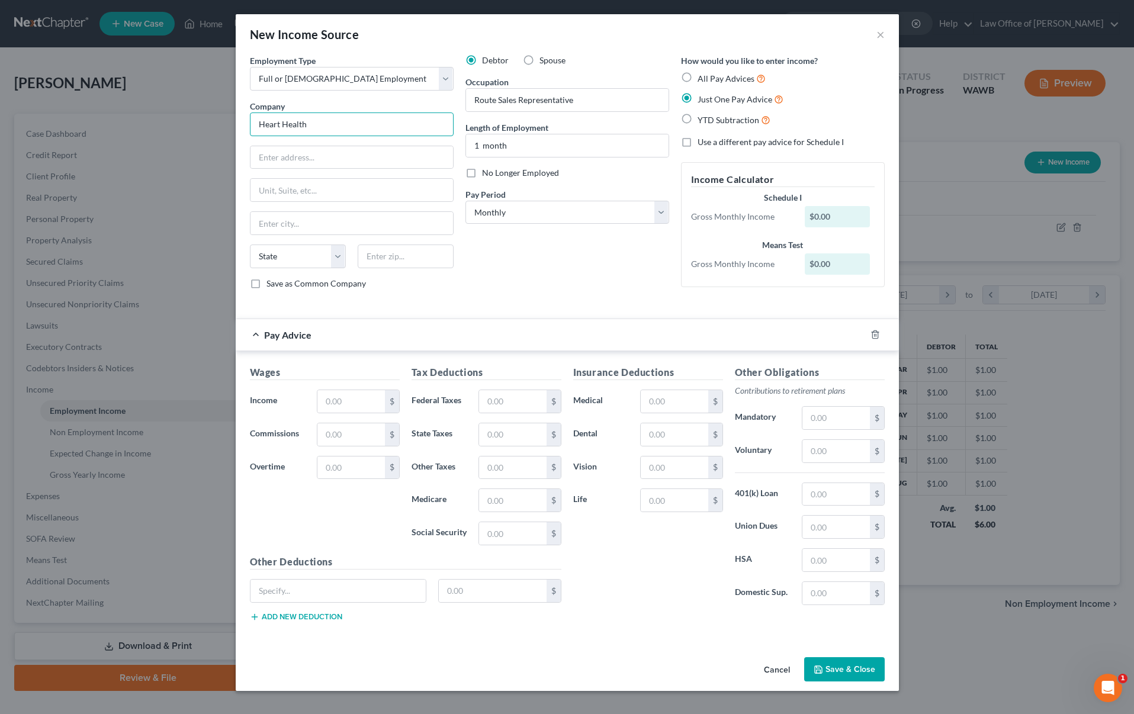
click at [269, 126] on input "Heart Health" at bounding box center [352, 125] width 204 height 24
type input "Hart Health"
click at [277, 159] on input "text" at bounding box center [351, 157] width 203 height 23
paste input "4320 S 131st Pl,"
type input "4320 S 131st Pl,"
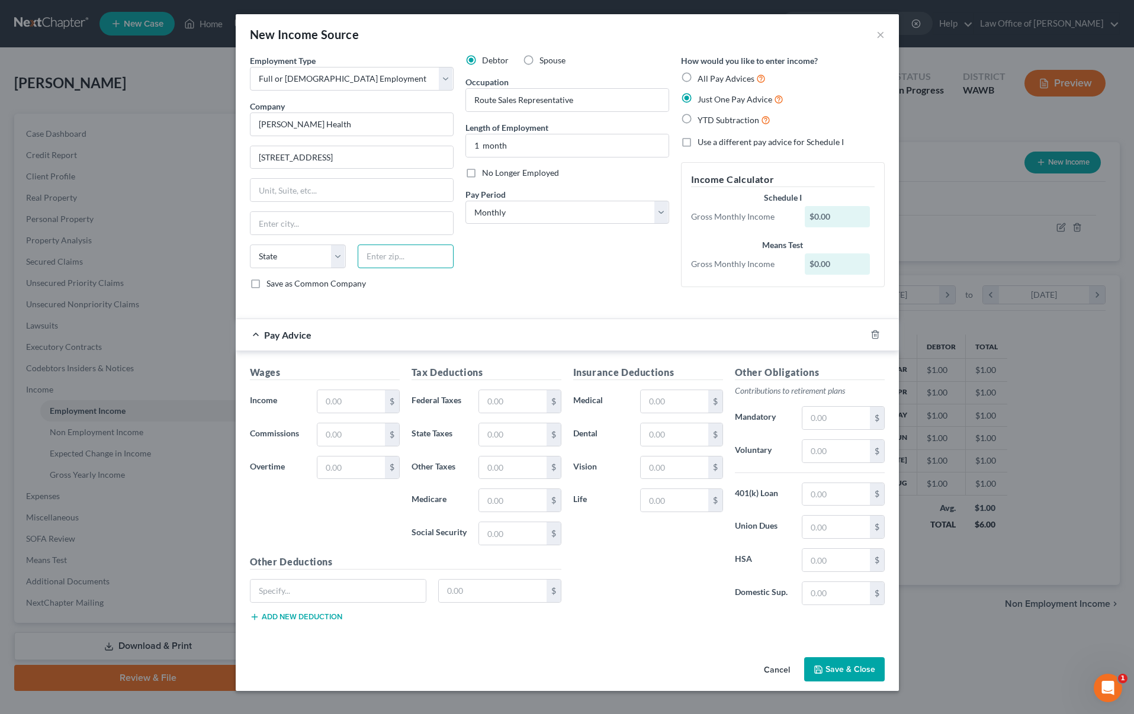
click at [405, 258] on input "text" at bounding box center [406, 257] width 96 height 24
type input "98168"
type input "Seattle"
select select "50"
click at [374, 163] on input "4320 S 131st Pl," at bounding box center [351, 157] width 203 height 23
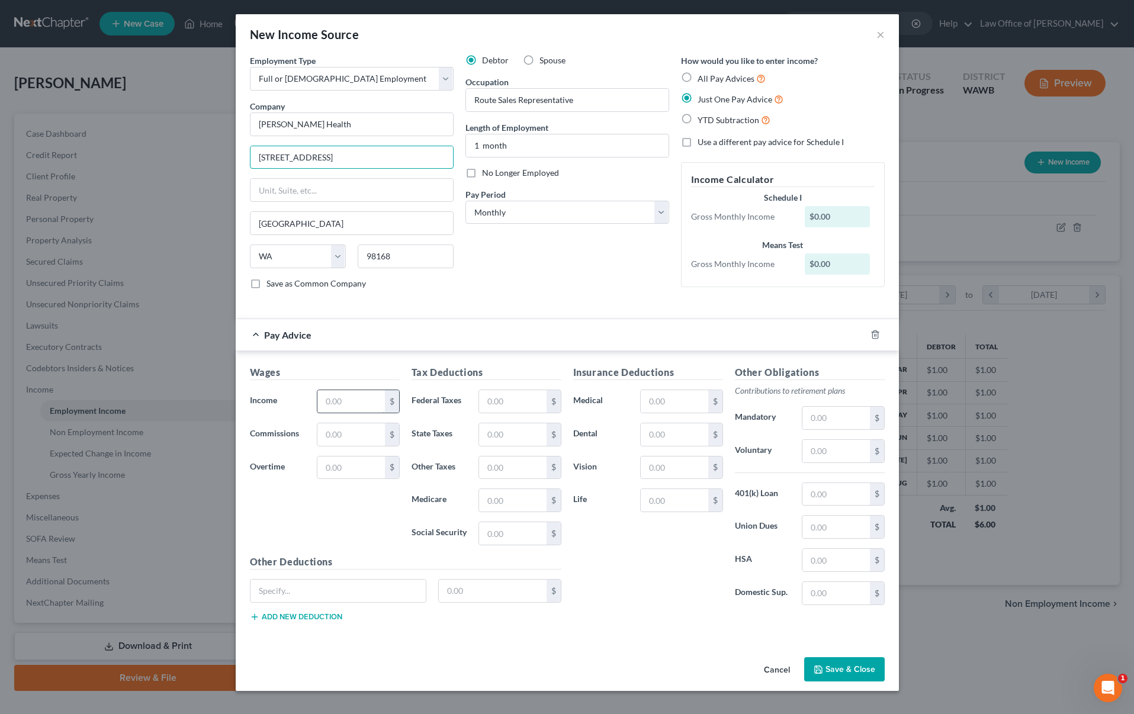
type input "4320 S 131st Place"
click at [379, 407] on input "text" at bounding box center [350, 401] width 67 height 23
type input "1"
click at [843, 668] on button "Save & Close" at bounding box center [844, 669] width 81 height 25
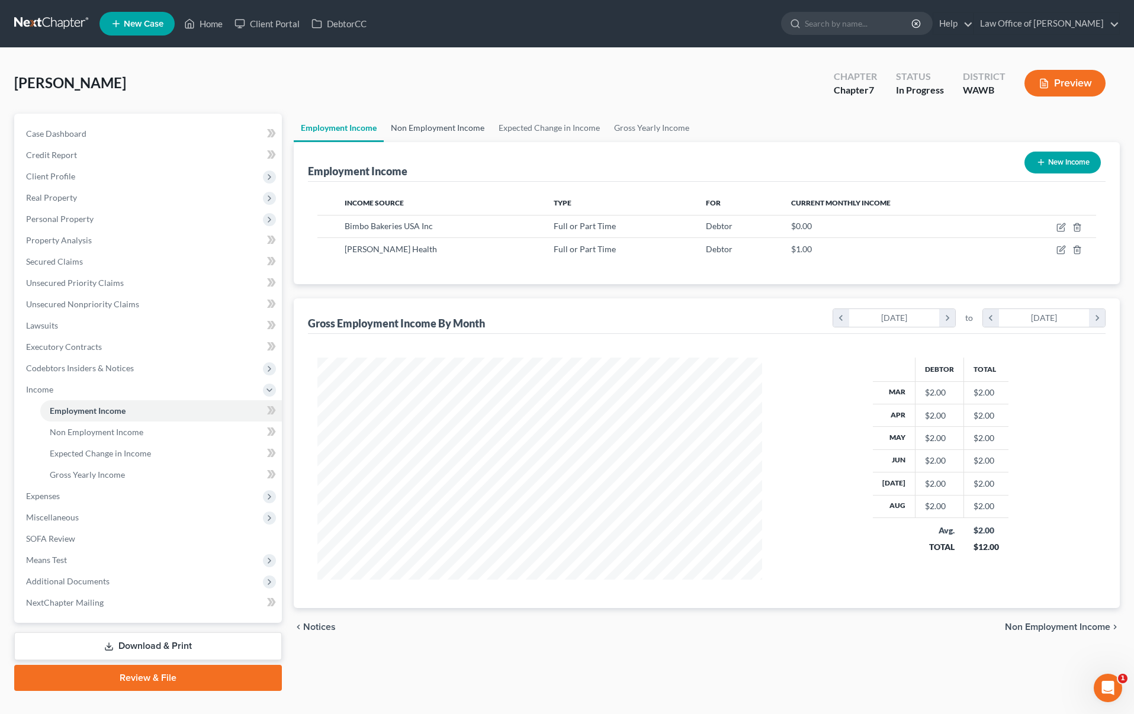
click at [458, 131] on link "Non Employment Income" at bounding box center [438, 128] width 108 height 28
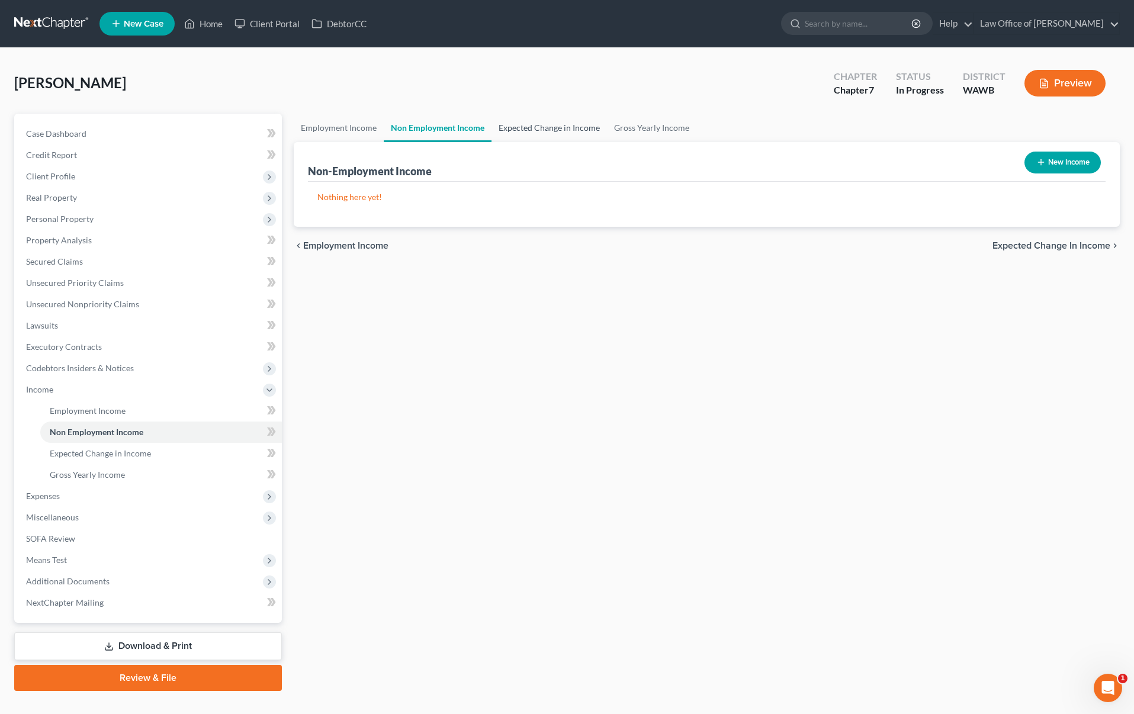
click at [543, 127] on link "Expected Change in Income" at bounding box center [548, 128] width 115 height 28
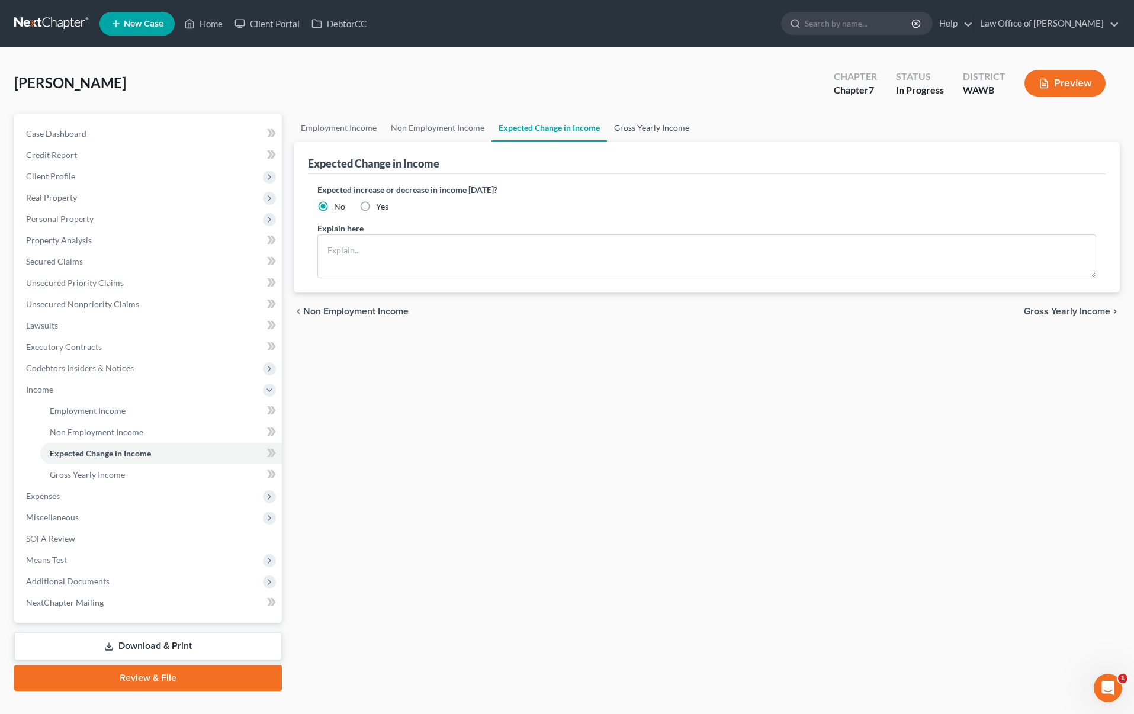
click at [643, 124] on link "Gross Yearly Income" at bounding box center [651, 128] width 89 height 28
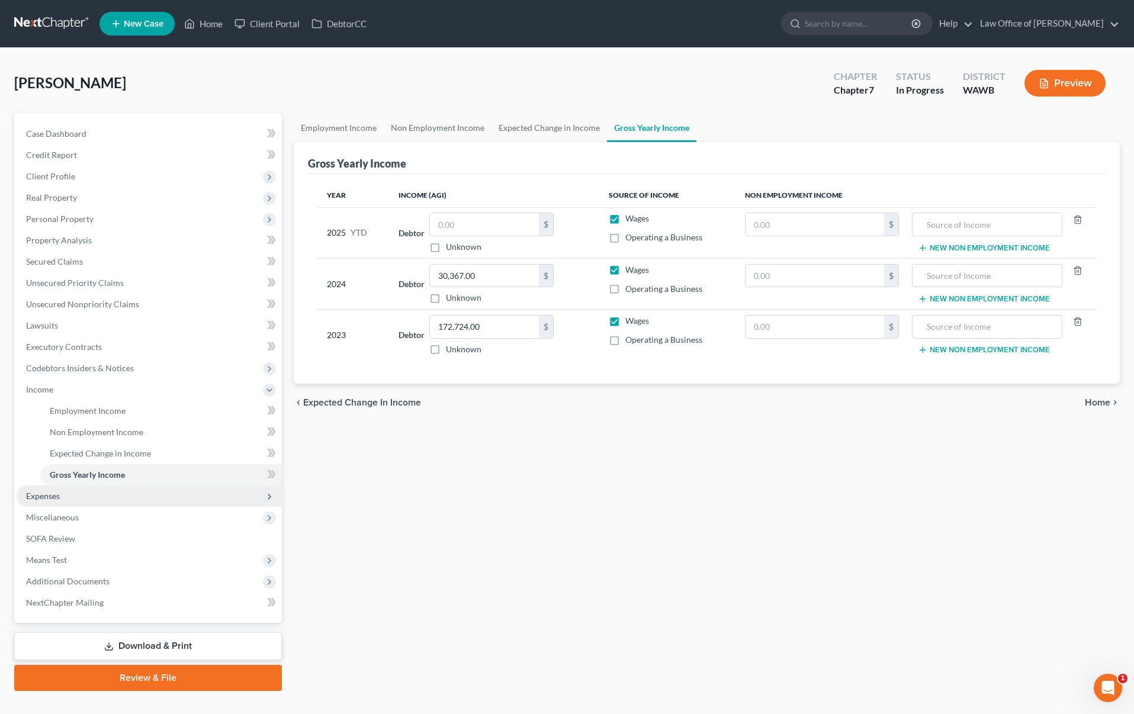
click at [138, 502] on span "Expenses" at bounding box center [149, 496] width 265 height 21
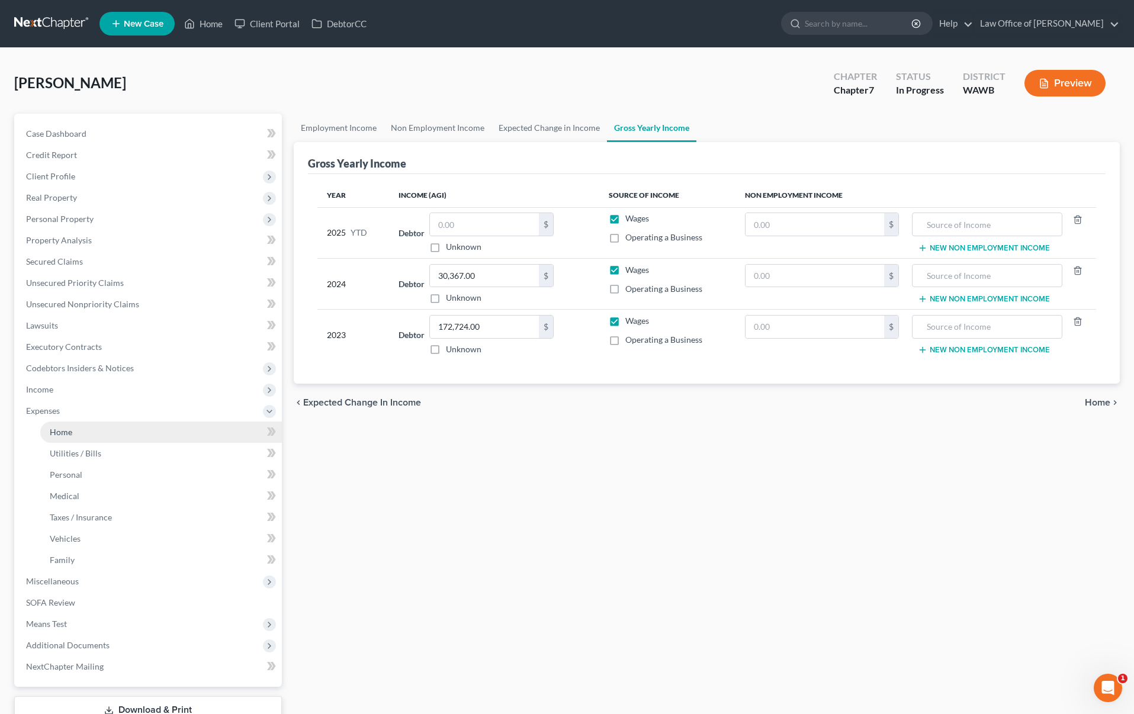
click at [105, 434] on link "Home" at bounding box center [161, 432] width 242 height 21
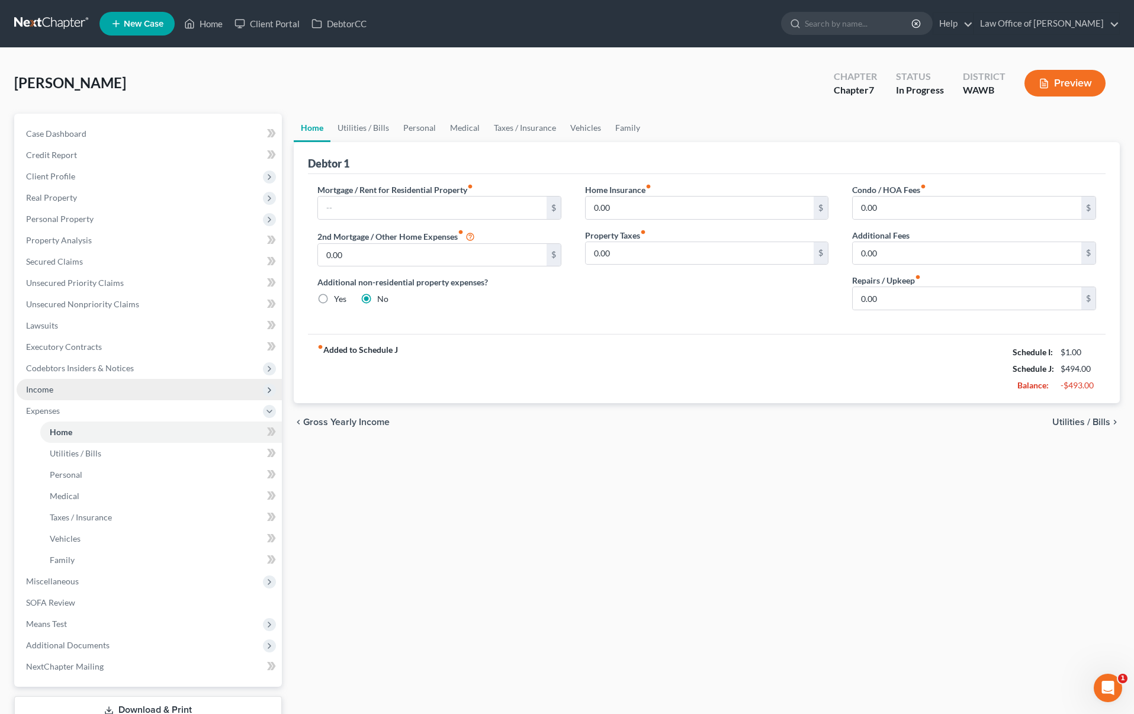
click at [178, 388] on span "Income" at bounding box center [149, 389] width 265 height 21
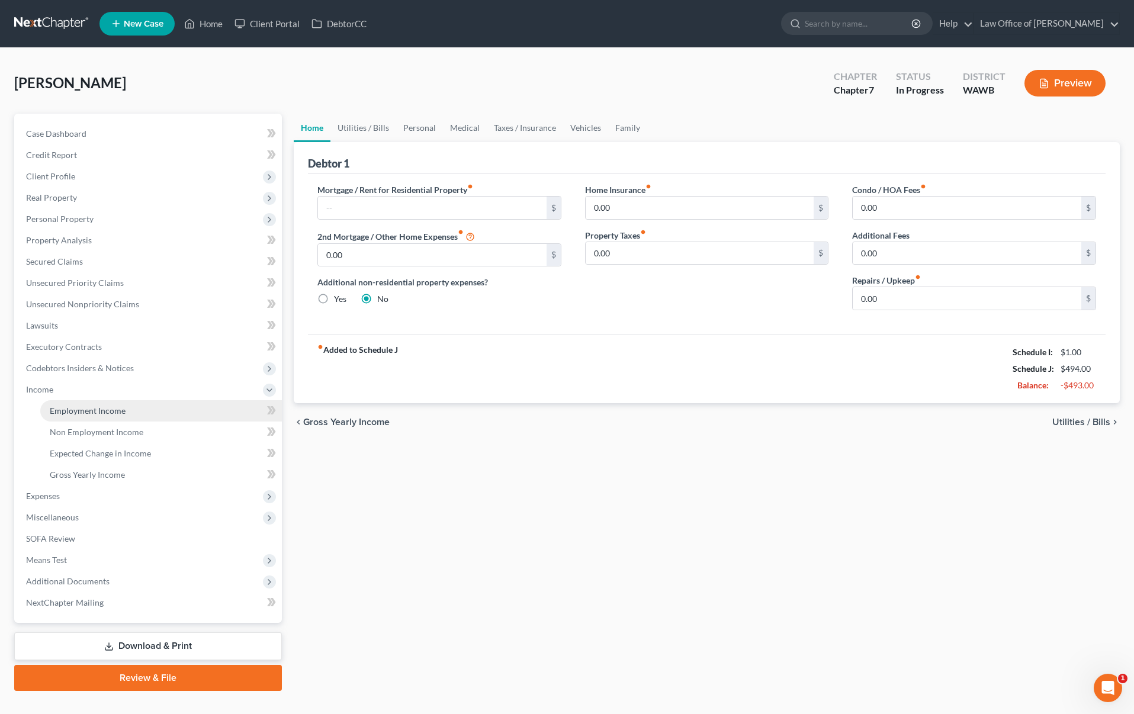
click at [147, 409] on link "Employment Income" at bounding box center [161, 410] width 242 height 21
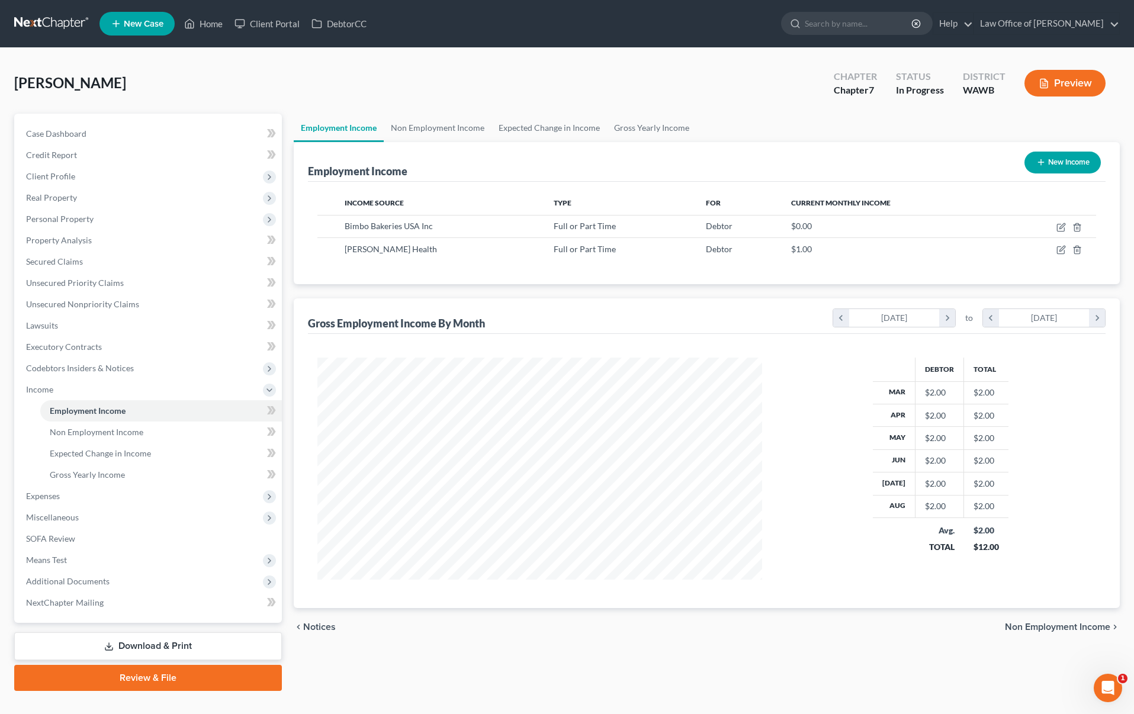
scroll to position [222, 468]
click at [1057, 250] on icon "button" at bounding box center [1060, 250] width 7 height 7
select select "0"
select select "50"
select select "0"
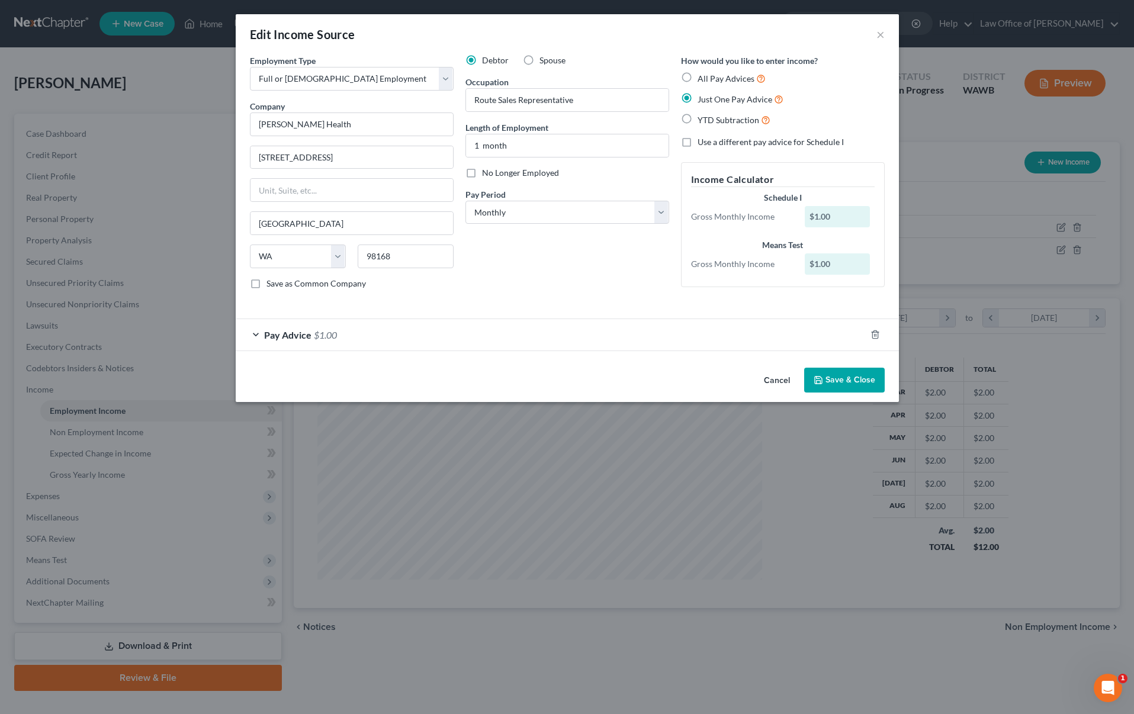
click at [408, 342] on div "Pay Advice $1.00" at bounding box center [551, 334] width 630 height 31
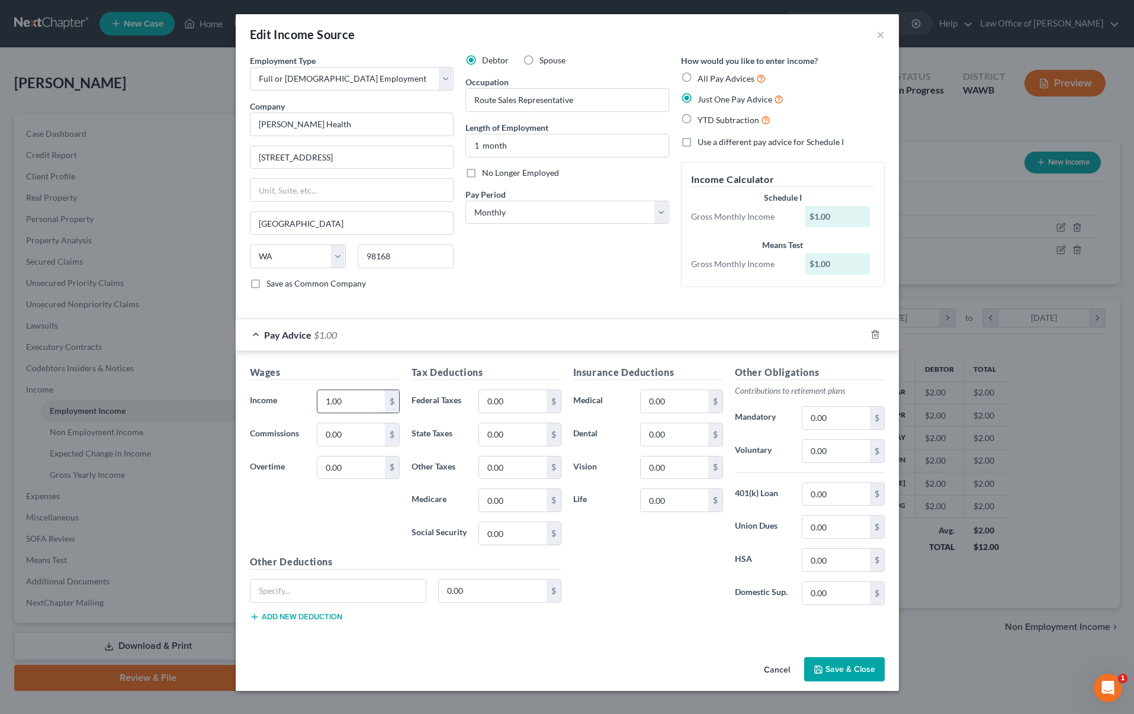
click at [356, 399] on input "1.00" at bounding box center [350, 401] width 67 height 23
type input "4,833"
click at [533, 398] on input "0.00" at bounding box center [512, 401] width 67 height 23
type input "967"
click at [864, 671] on button "Save & Close" at bounding box center [844, 669] width 81 height 25
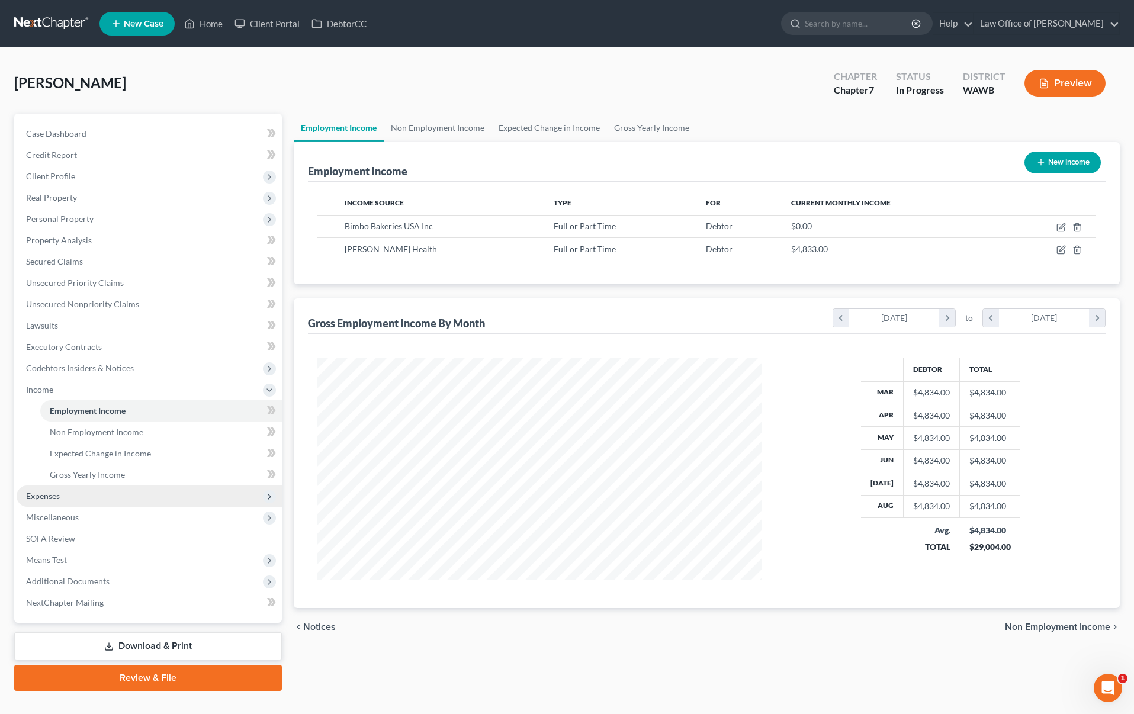
click at [159, 500] on span "Expenses" at bounding box center [149, 496] width 265 height 21
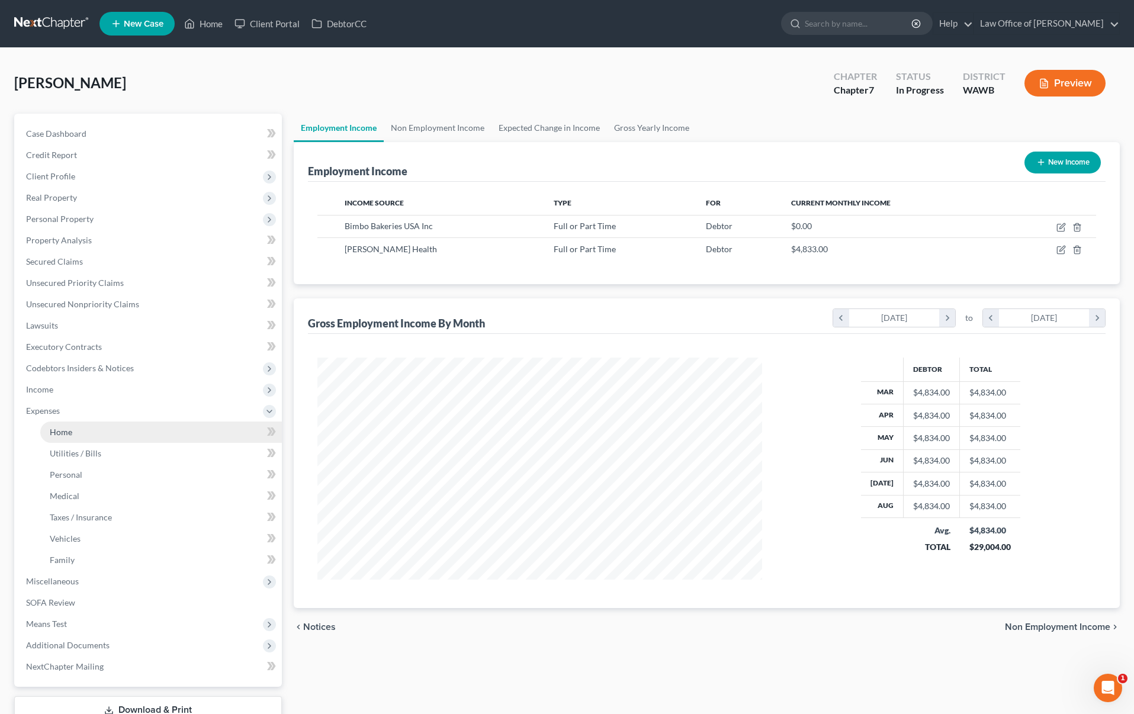
click at [136, 437] on link "Home" at bounding box center [161, 432] width 242 height 21
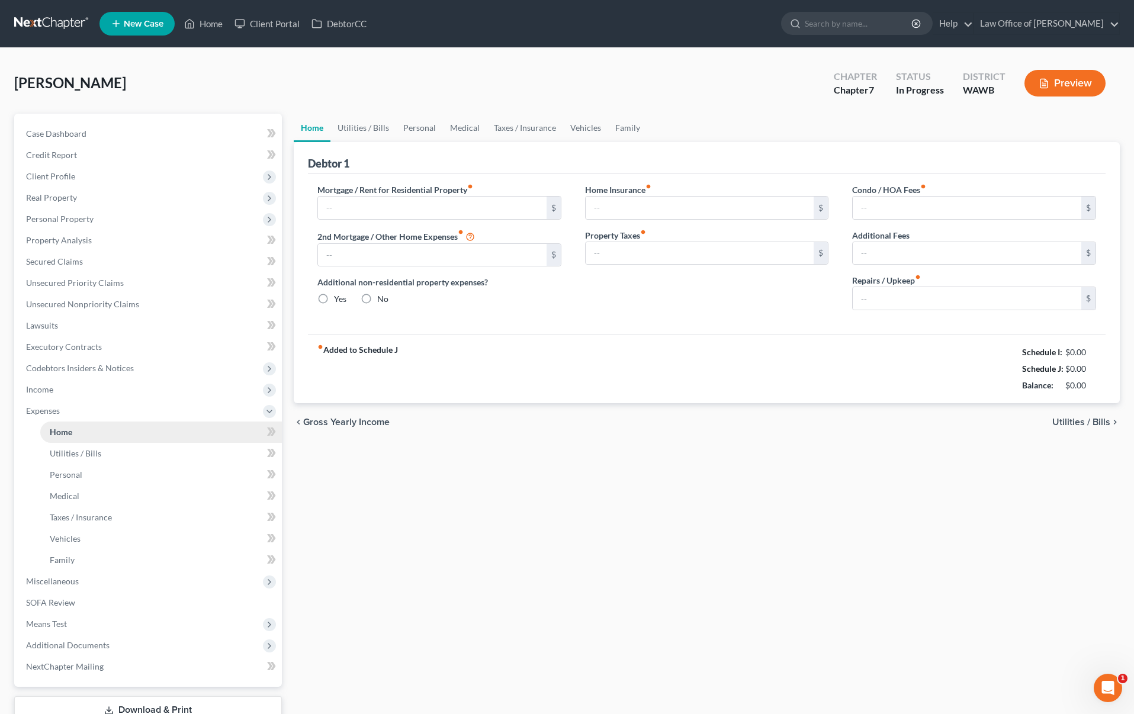
type input "0.00"
radio input "true"
type input "0.00"
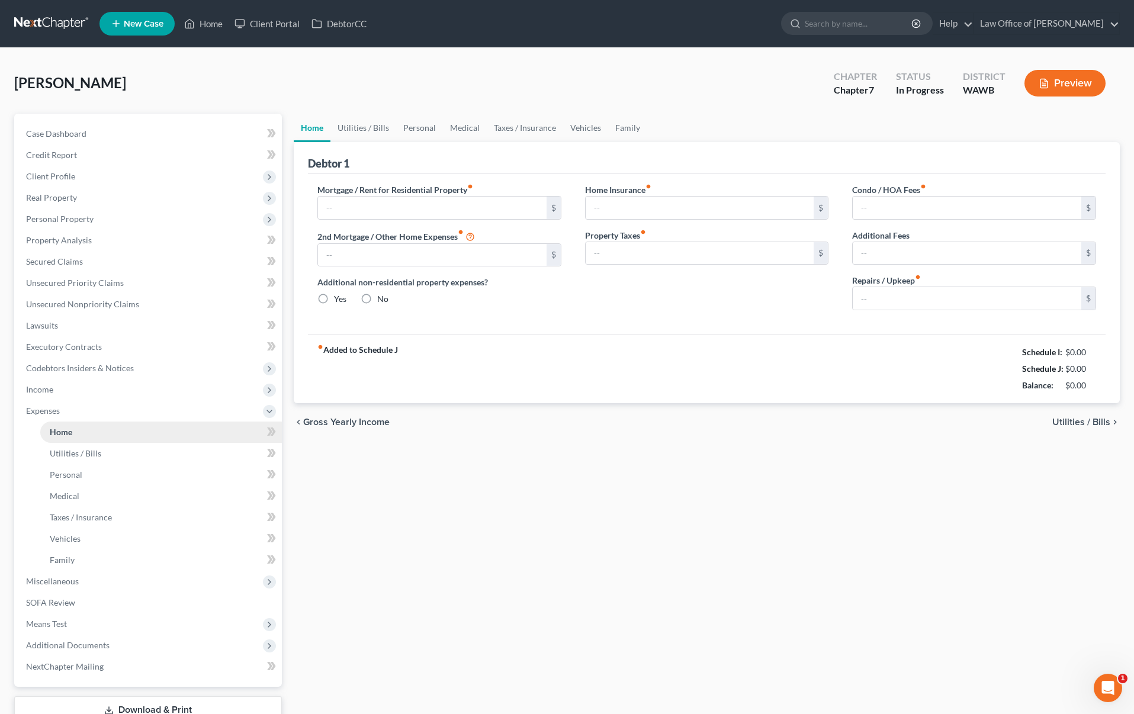
type input "0.00"
click at [420, 204] on input "text" at bounding box center [432, 208] width 229 height 23
type input "1,000.00"
click at [367, 136] on link "Utilities / Bills" at bounding box center [363, 128] width 66 height 28
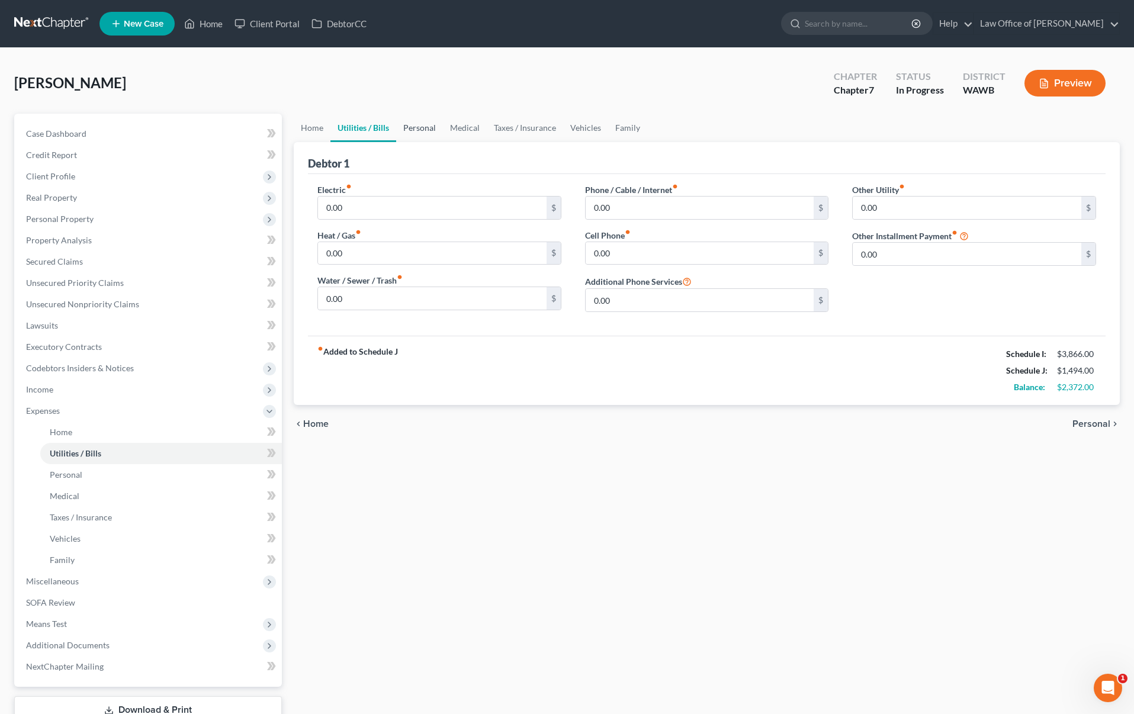
click at [404, 119] on link "Personal" at bounding box center [419, 128] width 47 height 28
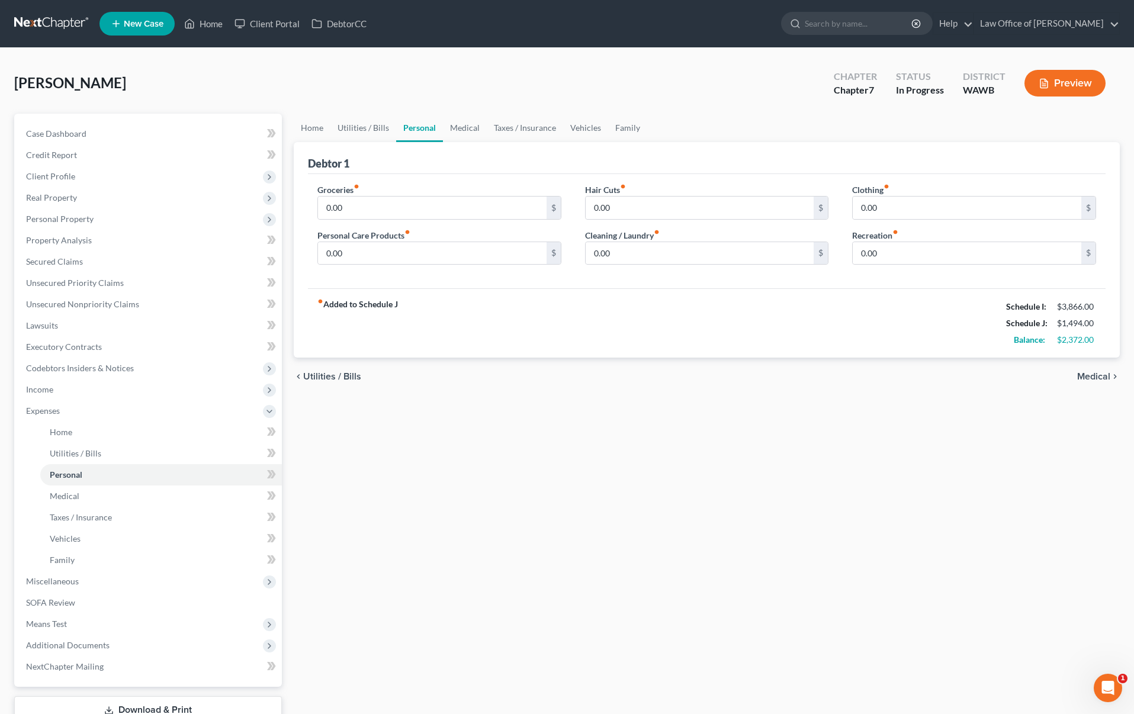
click at [409, 189] on div "Groceries fiber_manual_record 0.00 $" at bounding box center [439, 202] width 244 height 36
click at [410, 208] on input "0.00" at bounding box center [432, 208] width 229 height 23
type input "400.00"
click at [364, 137] on link "Utilities / Bills" at bounding box center [363, 128] width 66 height 28
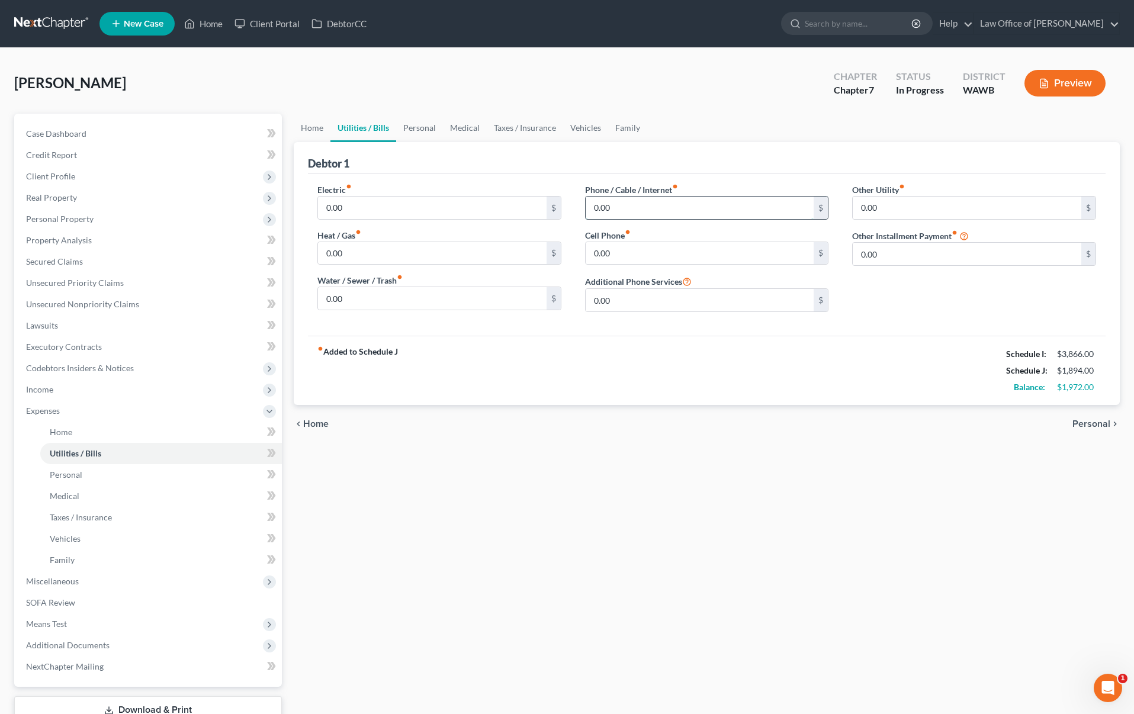
click at [638, 204] on input "0.00" at bounding box center [700, 208] width 229 height 23
type input "100"
click at [626, 245] on input "0.00" at bounding box center [700, 253] width 229 height 23
drag, startPoint x: 626, startPoint y: 251, endPoint x: 540, endPoint y: 256, distance: 86.0
click at [545, 256] on div "Electric fiber_manual_record 0.00 $ Heat / Gas fiber_manual_record 0.00 $ Water…" at bounding box center [707, 253] width 802 height 138
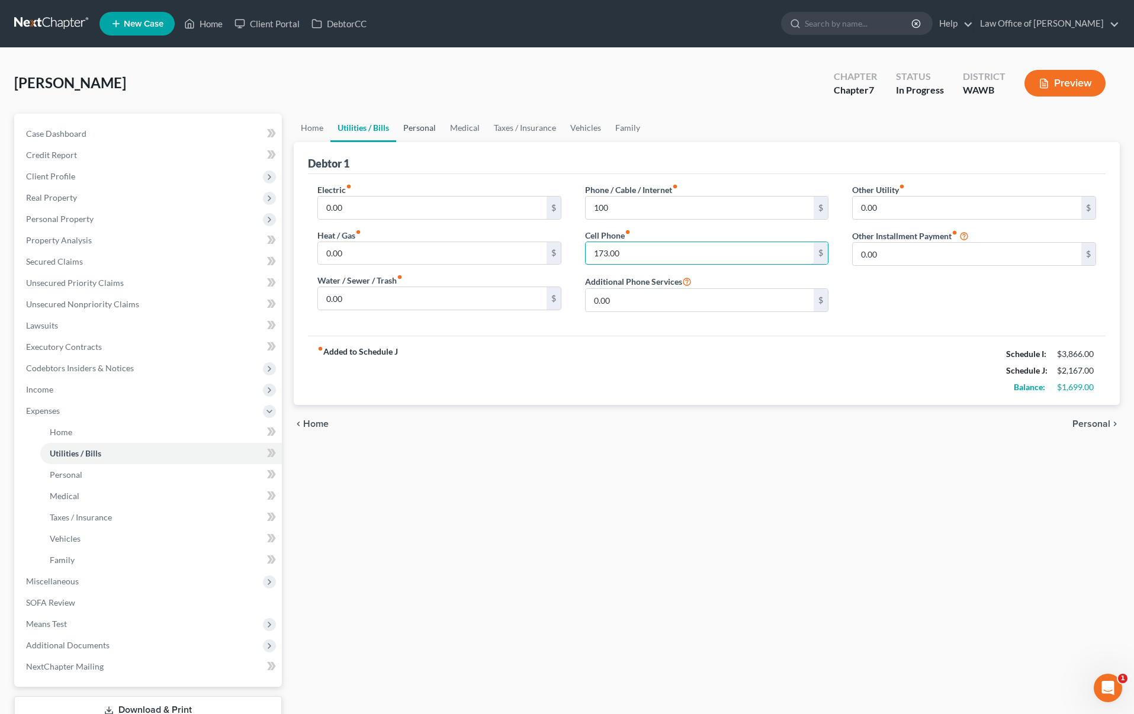
type input "173.00"
click at [426, 115] on link "Personal" at bounding box center [419, 128] width 47 height 28
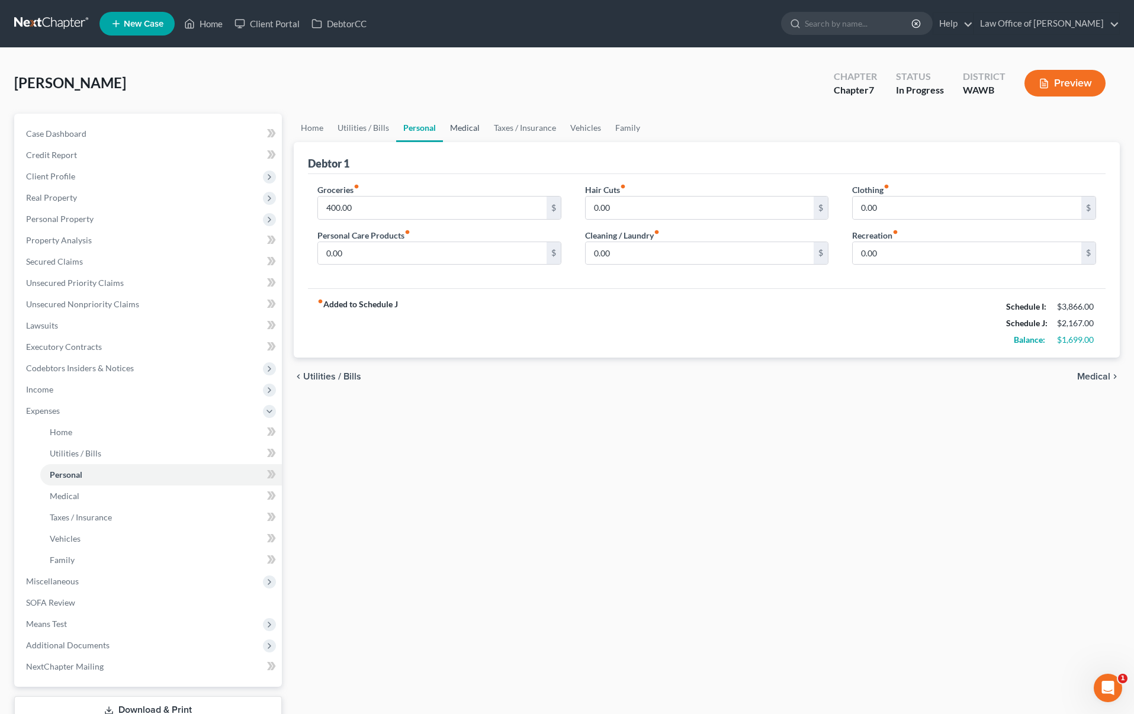
click at [444, 128] on link "Medical" at bounding box center [465, 128] width 44 height 28
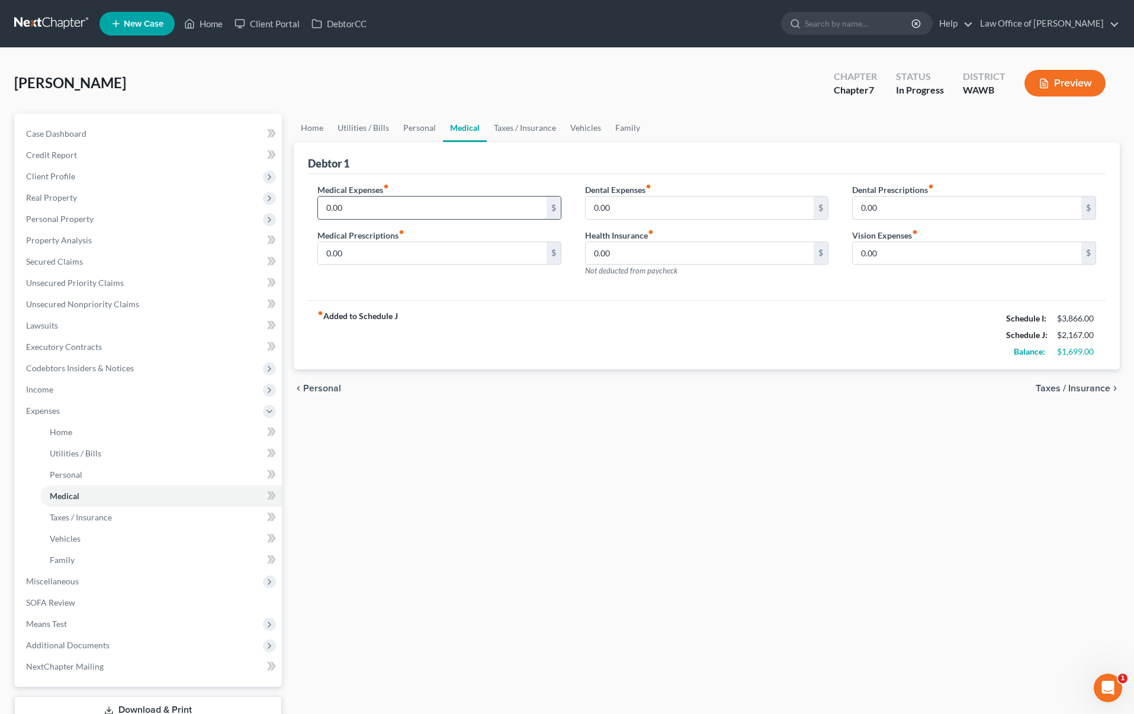
click at [384, 217] on input "0.00" at bounding box center [432, 208] width 229 height 23
click at [396, 127] on link "Personal" at bounding box center [419, 128] width 47 height 28
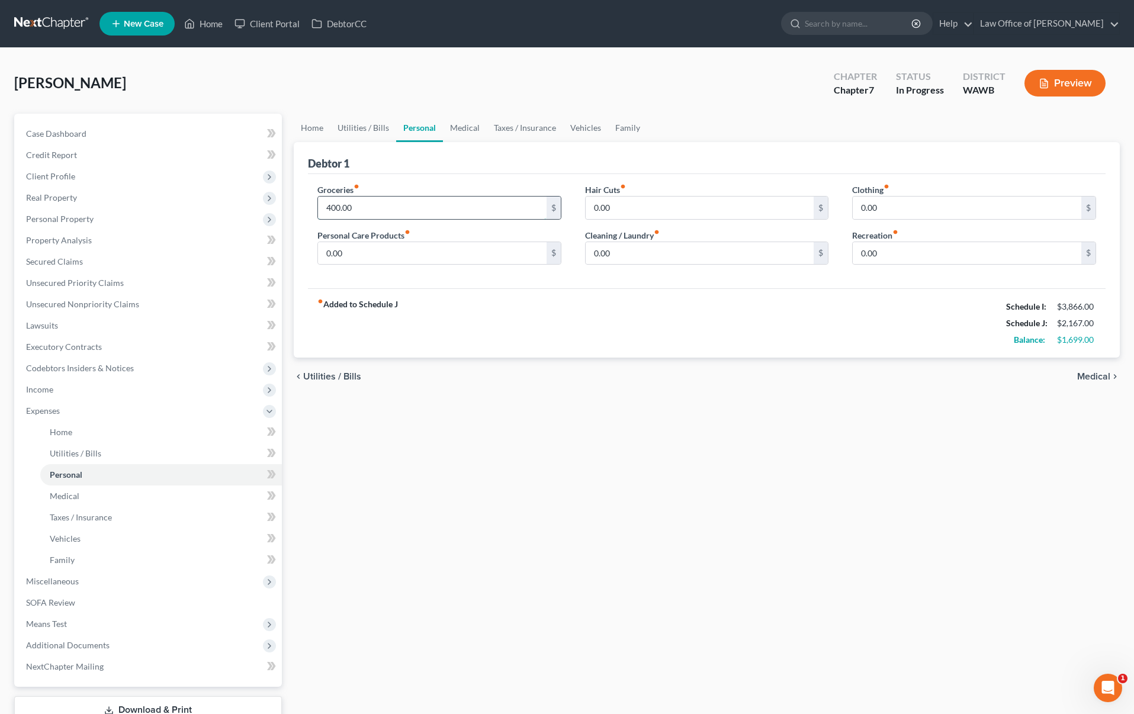
click at [390, 199] on input "400.00" at bounding box center [432, 208] width 229 height 23
drag, startPoint x: 393, startPoint y: 208, endPoint x: 142, endPoint y: 204, distance: 251.1
click at [147, 204] on div "Petition Navigation Case Dashboard Payments Invoices Payments Payments Credit R…" at bounding box center [566, 434] width 1117 height 641
type input "600.00"
type input "50"
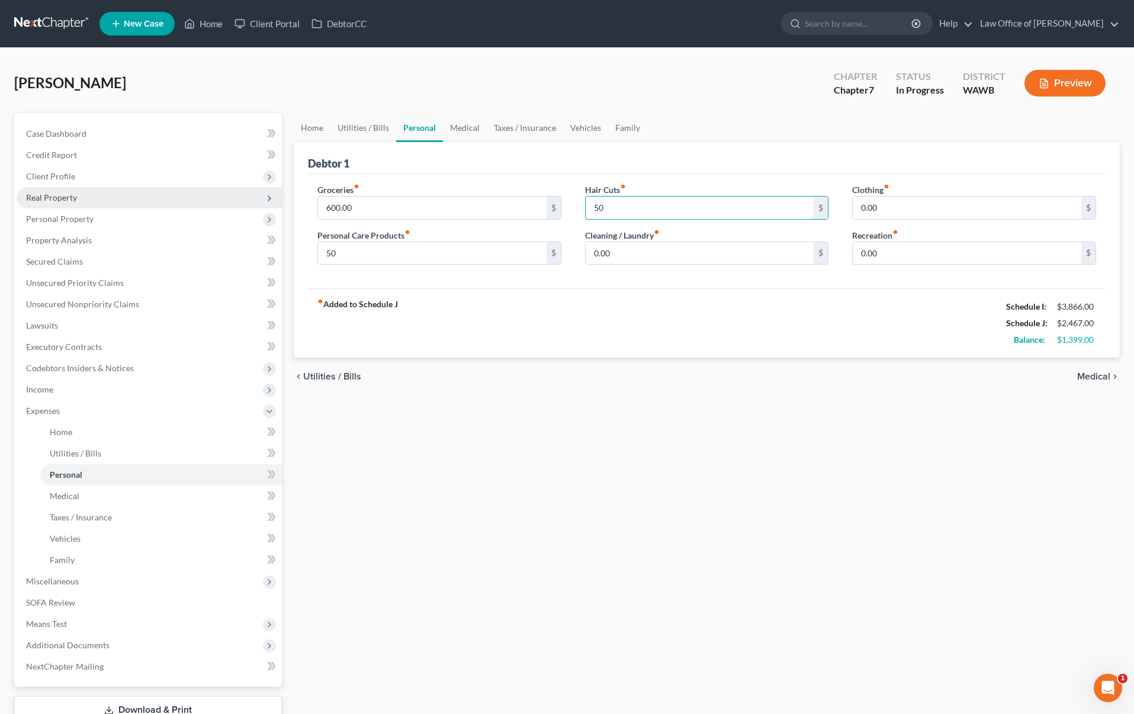
type input "50"
type input "100"
click at [454, 123] on link "Medical" at bounding box center [465, 128] width 44 height 28
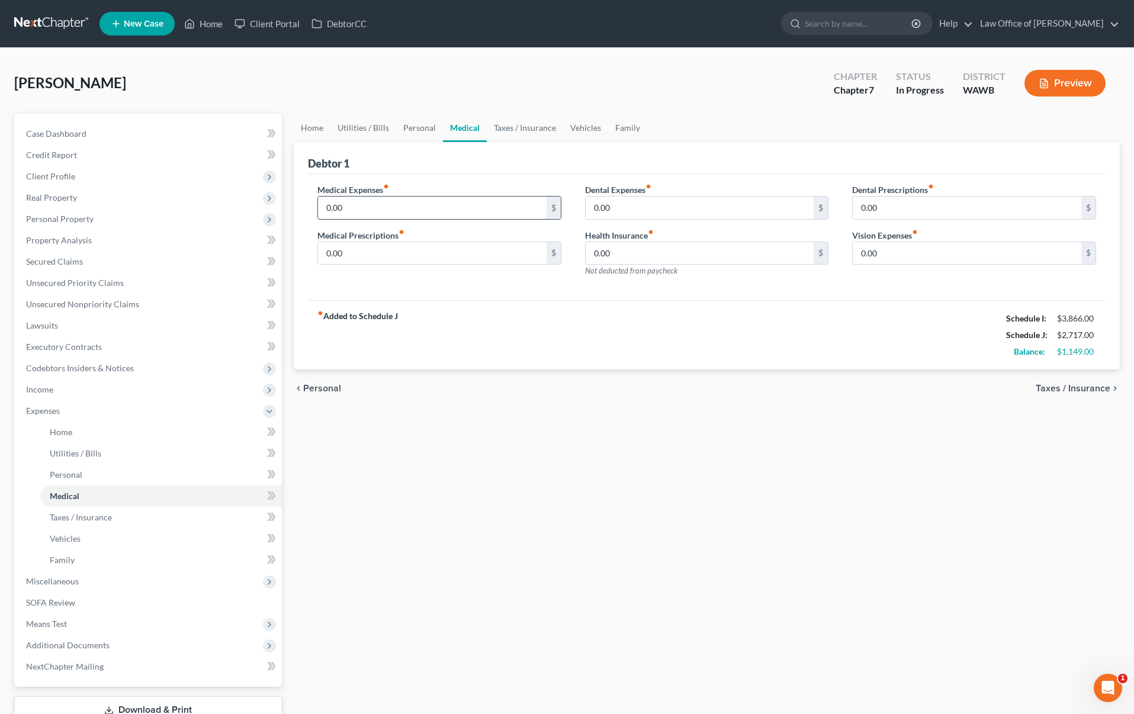
click at [366, 205] on input "0.00" at bounding box center [432, 208] width 229 height 23
type input "100"
click at [527, 127] on link "Taxes / Insurance" at bounding box center [525, 128] width 76 height 28
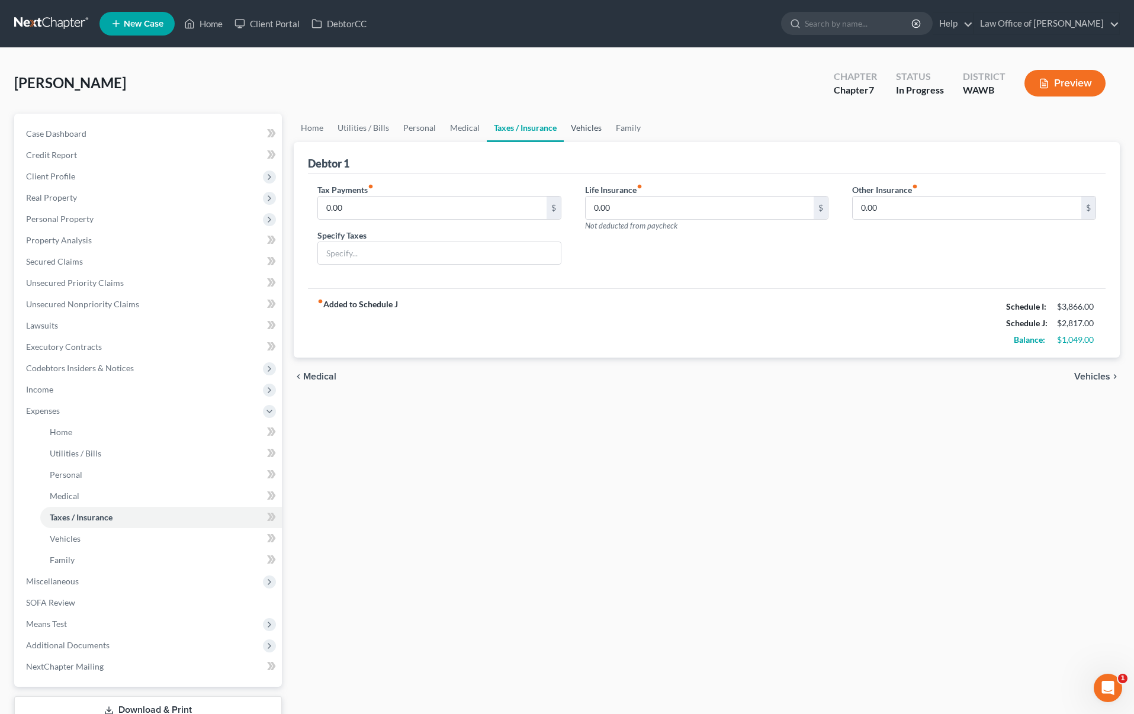
click at [584, 125] on link "Vehicles" at bounding box center [586, 128] width 45 height 28
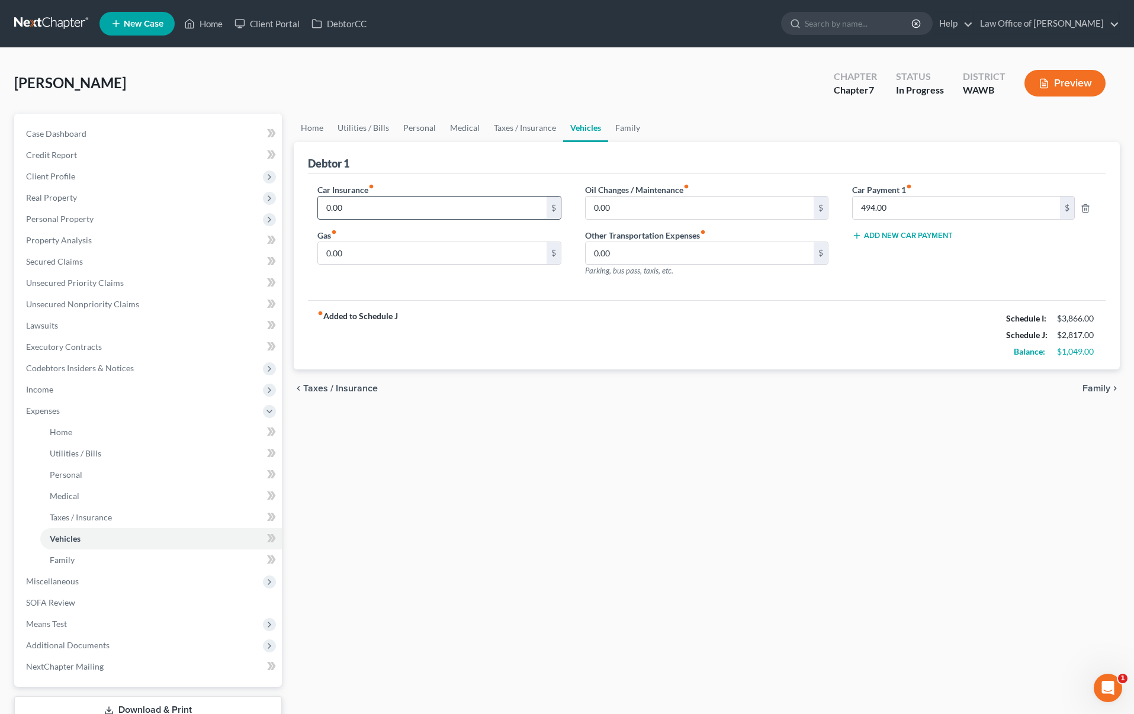
click at [370, 207] on input "0.00" at bounding box center [432, 208] width 229 height 23
drag, startPoint x: 364, startPoint y: 211, endPoint x: 211, endPoint y: 211, distance: 153.4
click at [211, 211] on div "Petition Navigation Case Dashboard Payments Invoices Payments Payments Credit R…" at bounding box center [566, 434] width 1117 height 641
type input "130.00"
click at [360, 259] on input "0.00" at bounding box center [432, 253] width 229 height 23
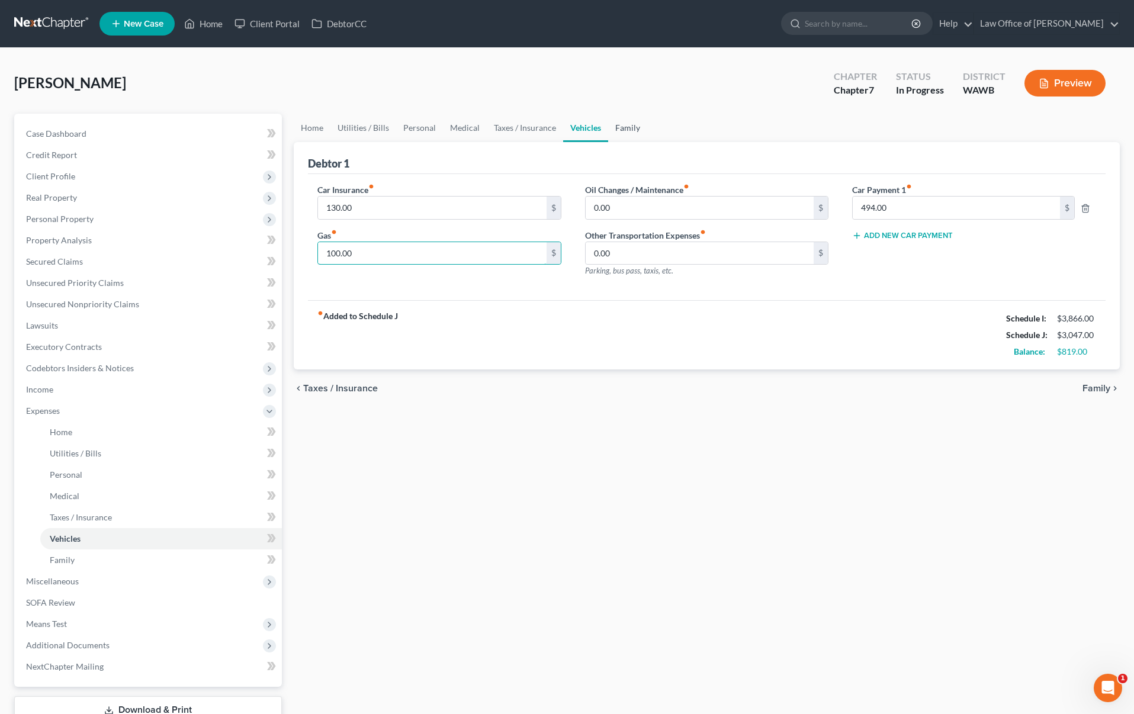
type input "100.00"
click at [629, 130] on link "Family" at bounding box center [627, 128] width 39 height 28
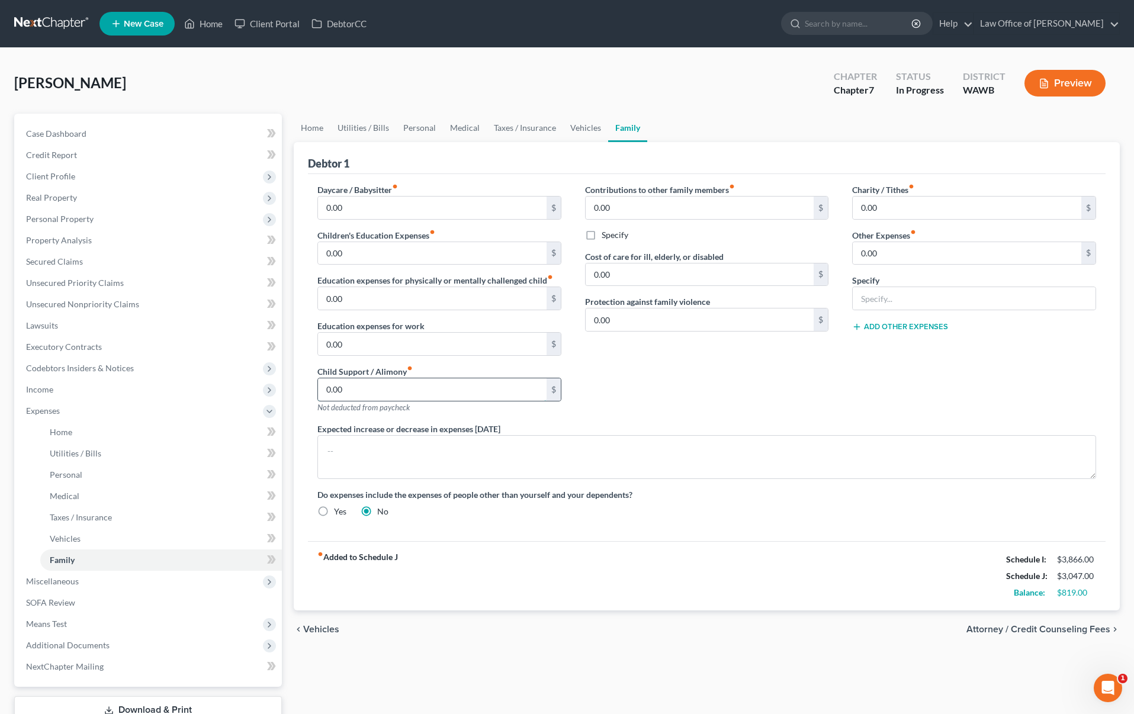
click at [363, 397] on input "0.00" at bounding box center [432, 389] width 229 height 23
type input "400.00"
click at [182, 295] on link "Unsecured Nonpriority Claims" at bounding box center [149, 304] width 265 height 21
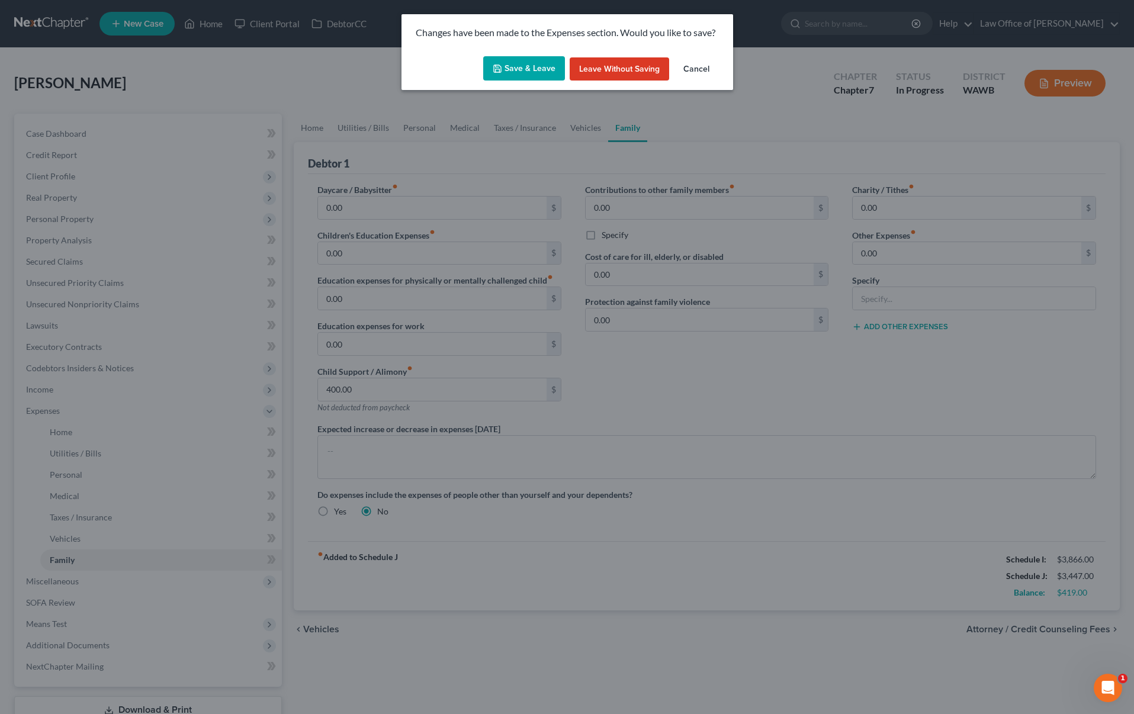
click at [539, 60] on button "Save & Leave" at bounding box center [524, 68] width 82 height 25
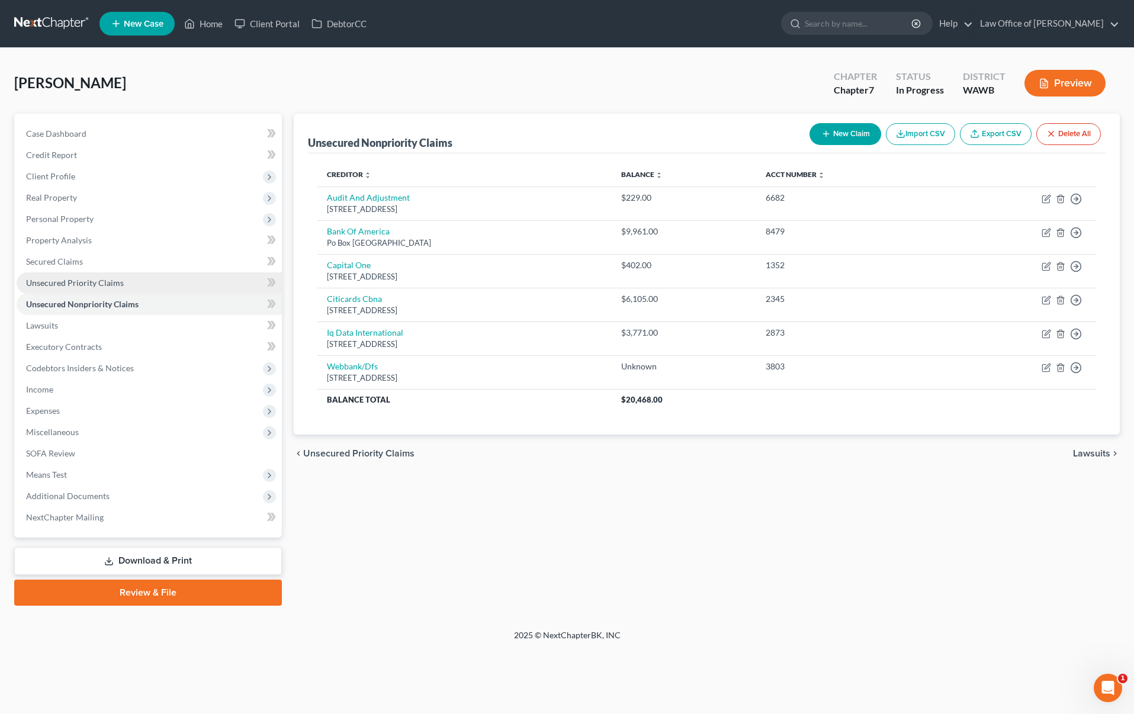
click at [202, 286] on link "Unsecured Priority Claims" at bounding box center [149, 282] width 265 height 21
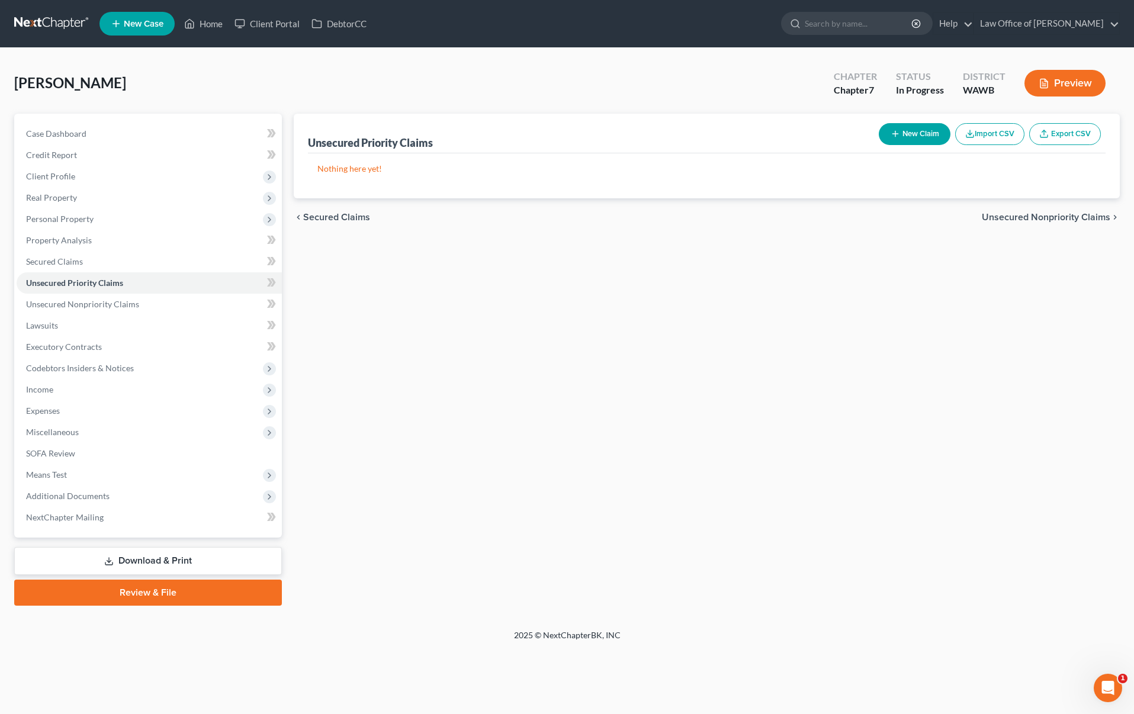
click at [908, 139] on button "New Claim" at bounding box center [915, 134] width 72 height 22
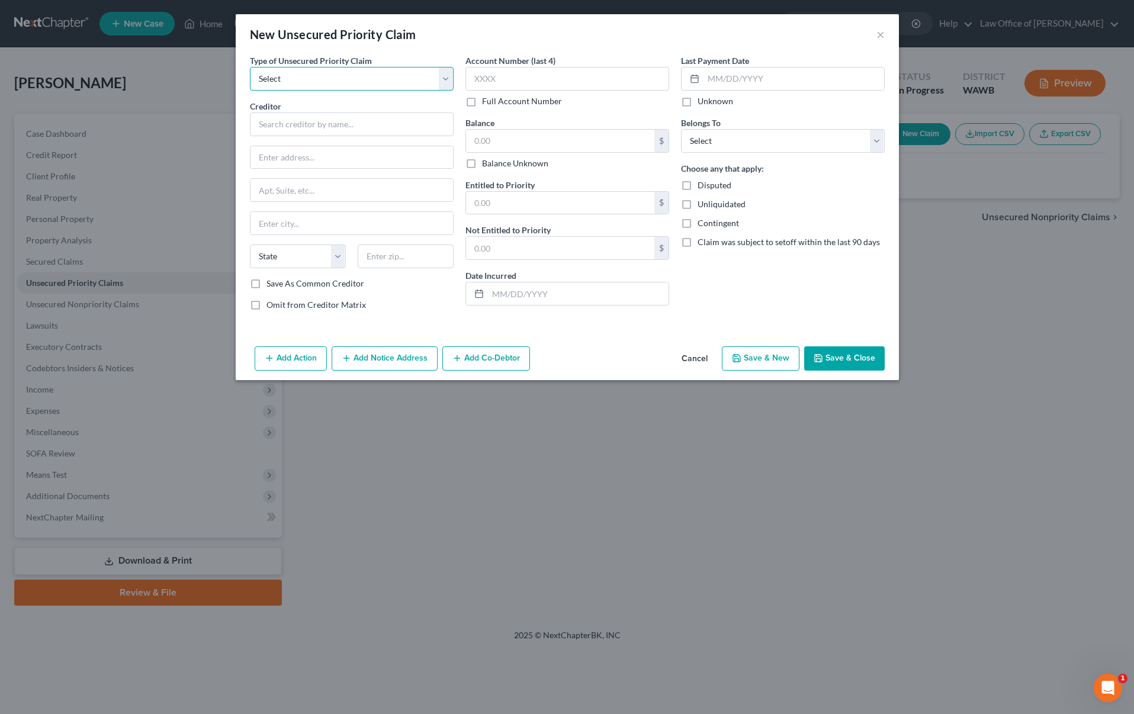
click at [301, 80] on select "Select Taxes & Other Government Units Domestic Support Obligations Extensions o…" at bounding box center [352, 79] width 204 height 24
select select "1"
click at [250, 67] on select "Select Taxes & Other Government Units Domestic Support Obligations Extensions o…" at bounding box center [352, 79] width 204 height 24
click at [304, 131] on input "text" at bounding box center [352, 125] width 204 height 24
click at [316, 158] on input "text" at bounding box center [351, 157] width 203 height 23
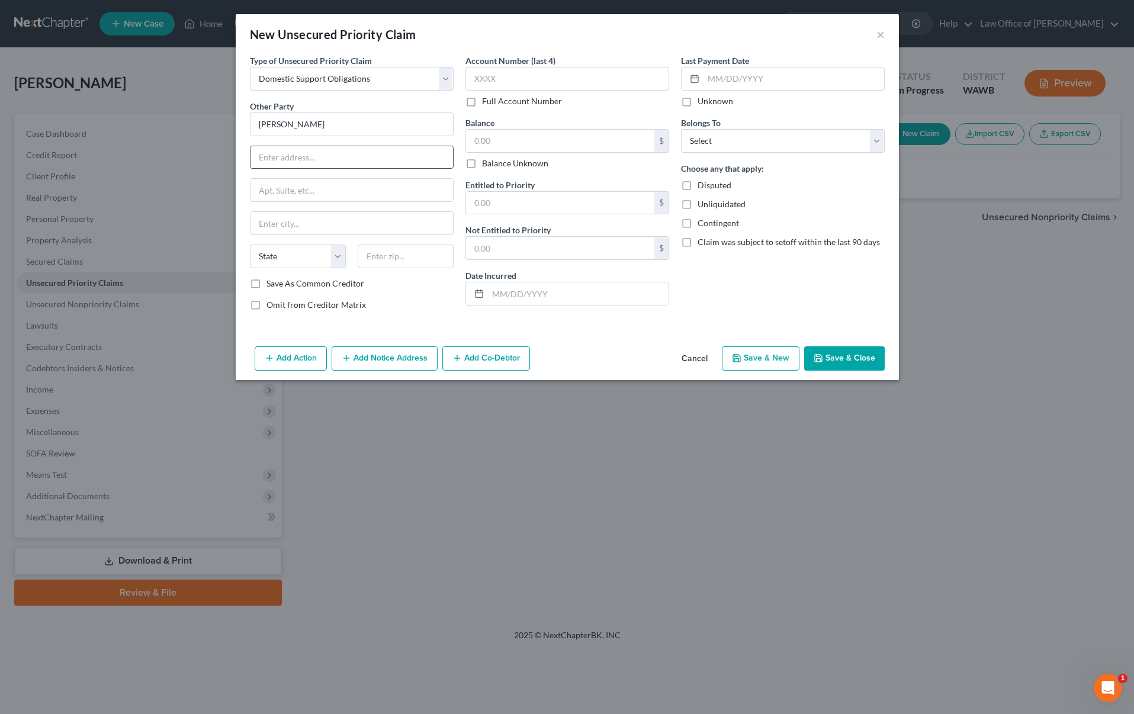
type input "Jennifer Van De Hee"
click at [725, 144] on select "Select Debtor 1 Only Debtor 2 Only Debtor 1 And Debtor 2 Only At Least One Of T…" at bounding box center [783, 141] width 204 height 24
select select "0"
click at [681, 129] on select "Select Debtor 1 Only Debtor 2 Only Debtor 1 And Debtor 2 Only At Least One Of T…" at bounding box center [783, 141] width 204 height 24
click at [847, 358] on button "Save & Close" at bounding box center [844, 358] width 81 height 25
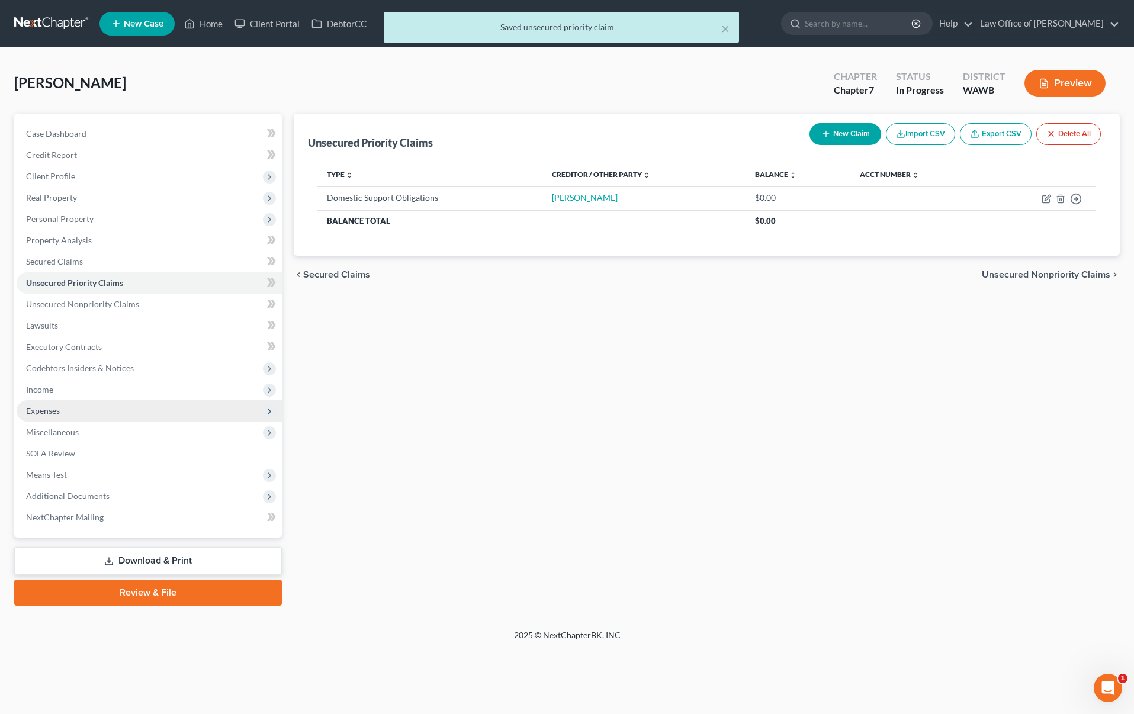
click at [133, 410] on span "Expenses" at bounding box center [149, 410] width 265 height 21
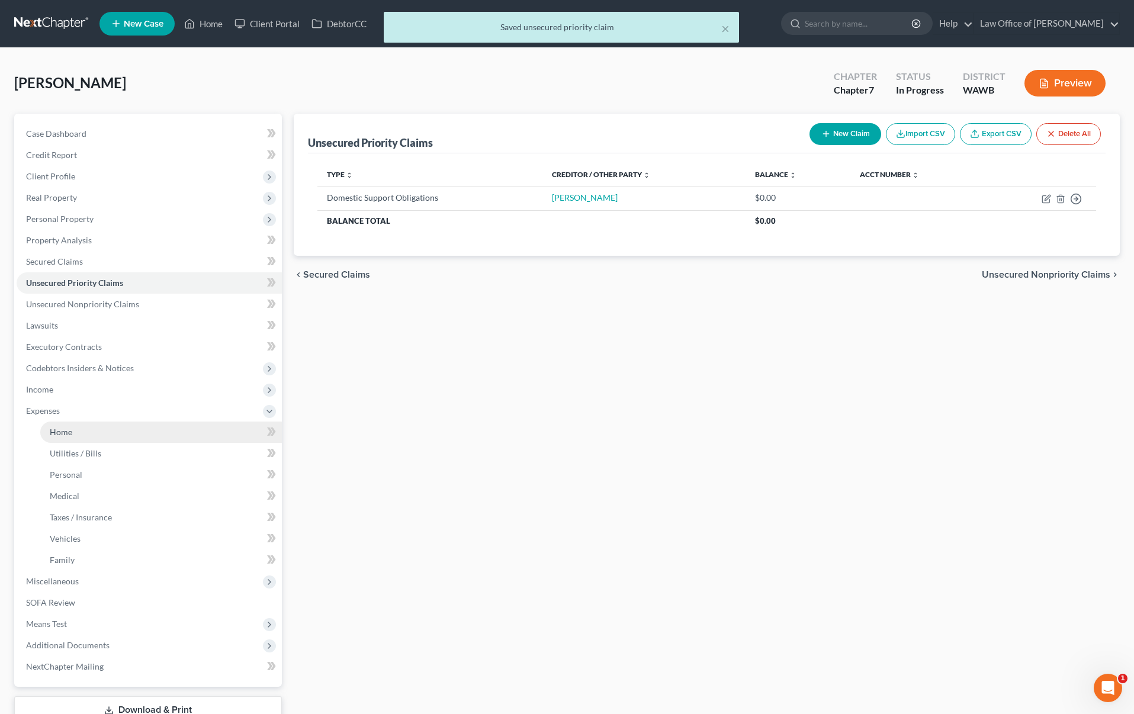
click at [134, 428] on link "Home" at bounding box center [161, 432] width 242 height 21
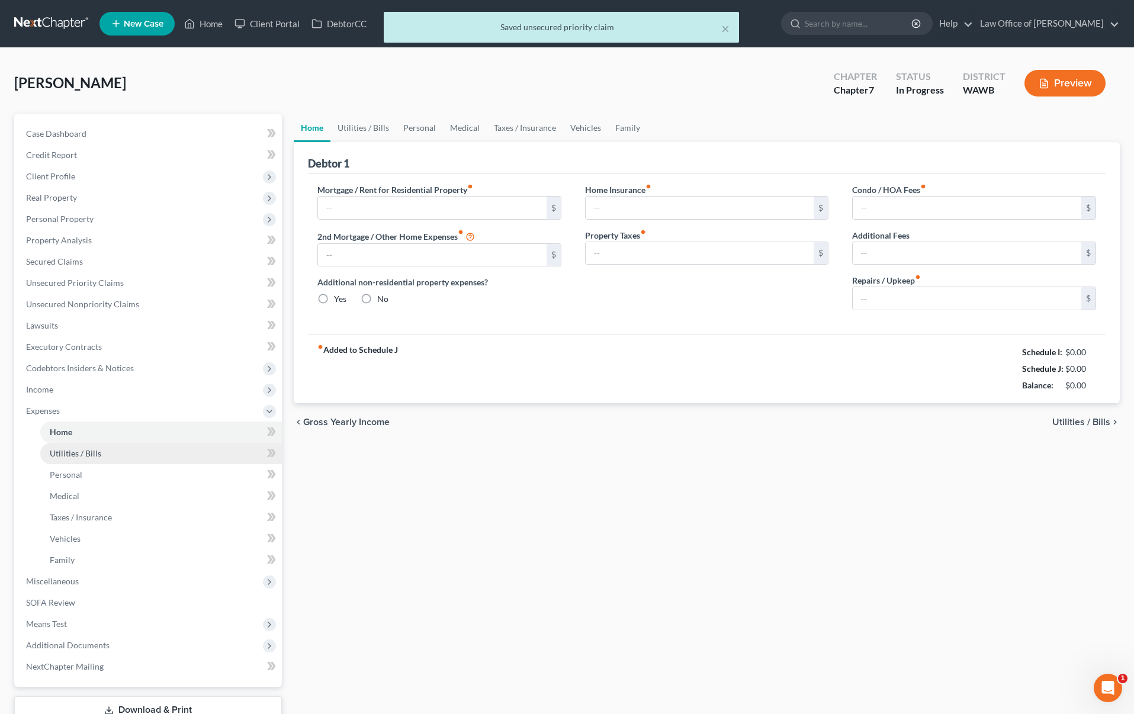
type input "1,000.00"
type input "0.00"
radio input "true"
type input "0.00"
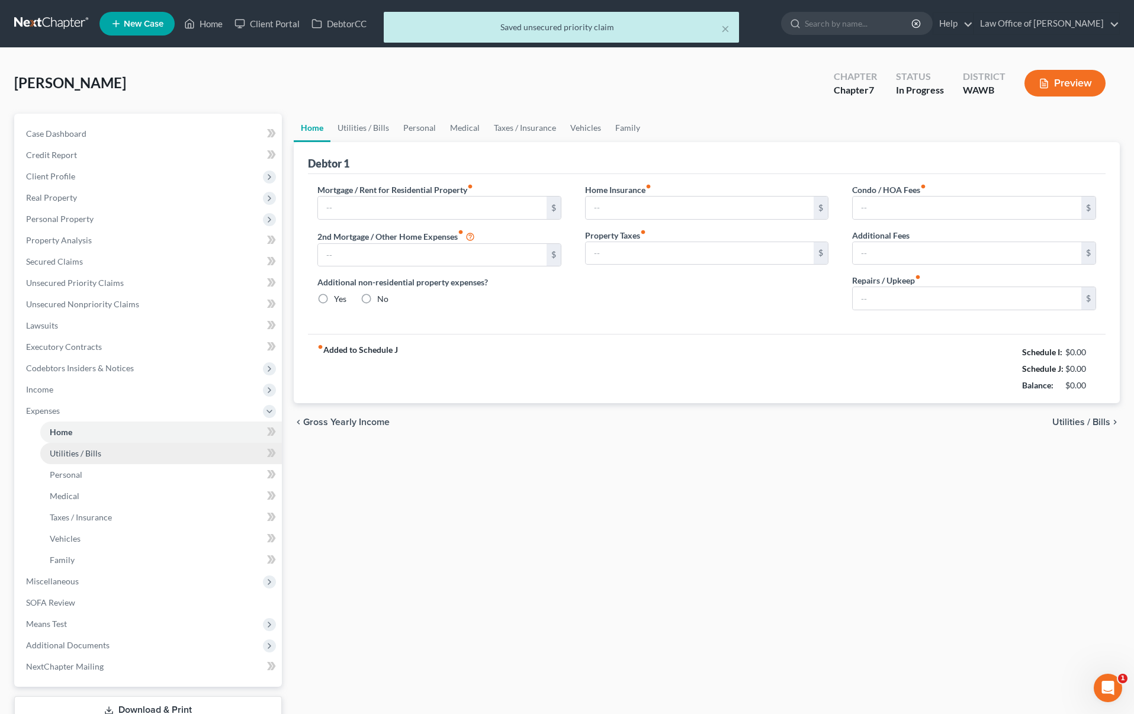
type input "0.00"
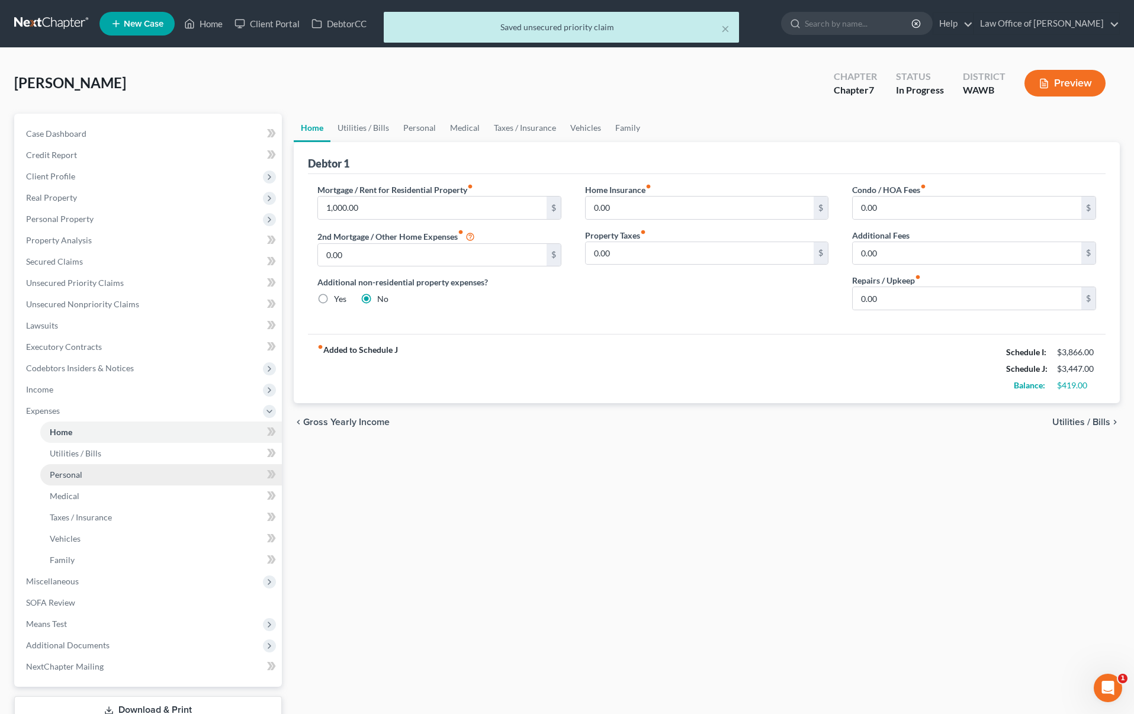
click at [140, 467] on link "Personal" at bounding box center [161, 474] width 242 height 21
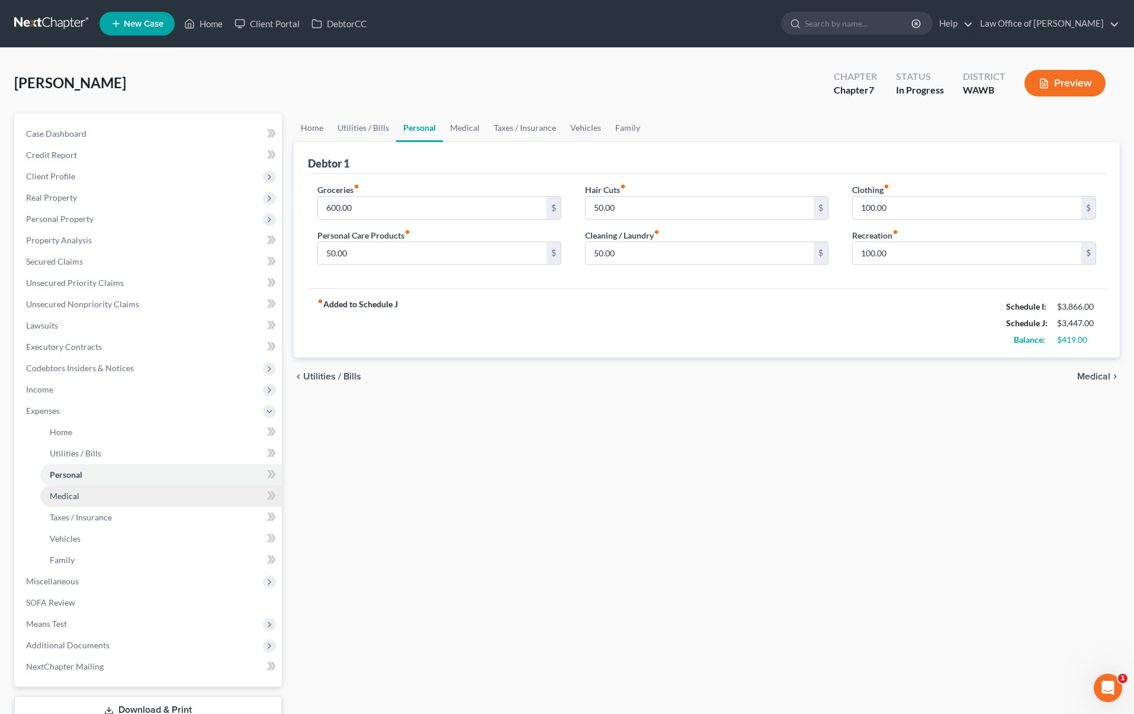
click at [140, 490] on link "Medical" at bounding box center [161, 496] width 242 height 21
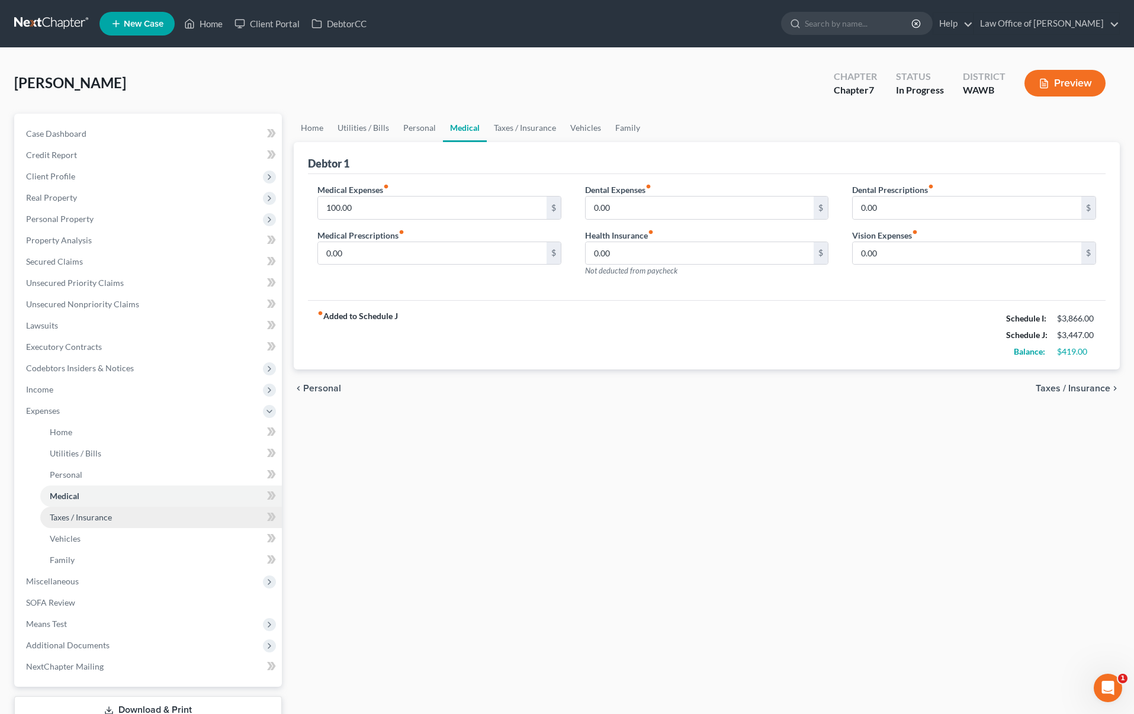
click at [140, 513] on link "Taxes / Insurance" at bounding box center [161, 517] width 242 height 21
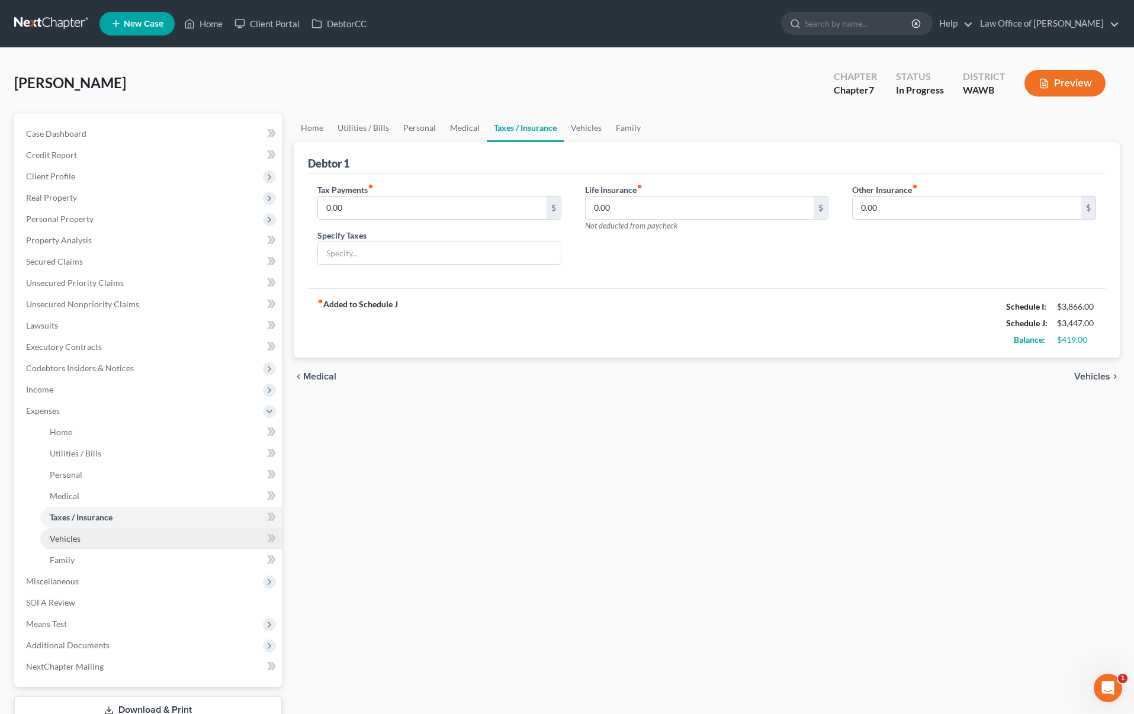
click at [102, 536] on link "Vehicles" at bounding box center [161, 538] width 242 height 21
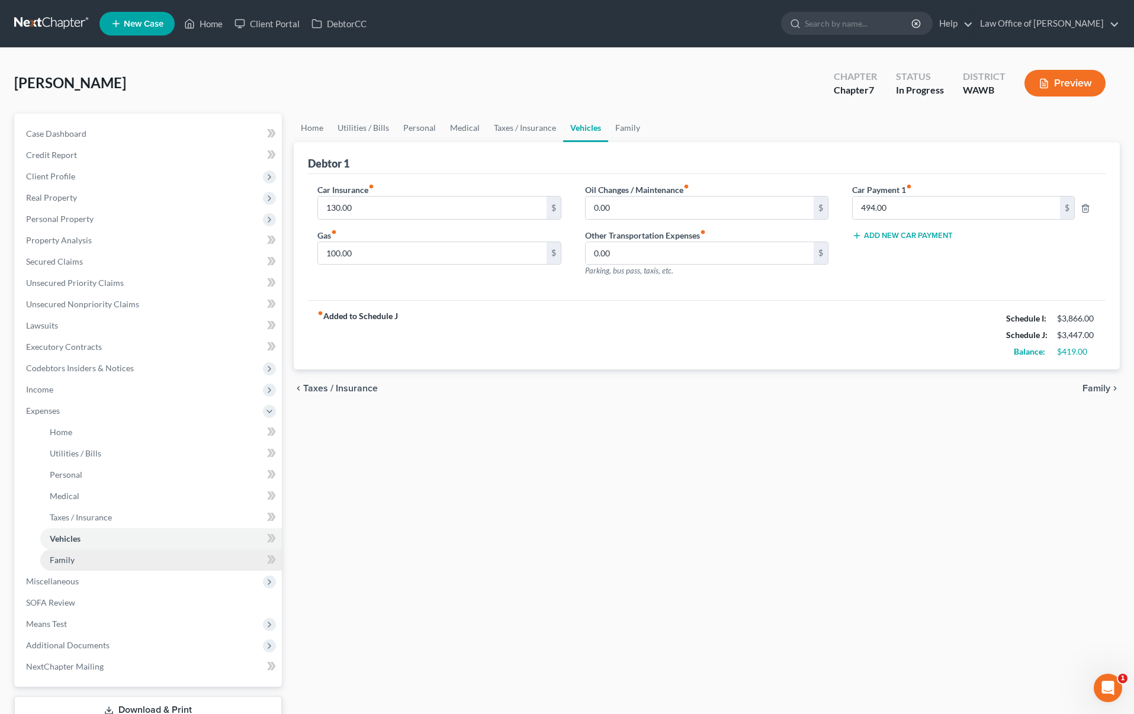
click at [100, 559] on link "Family" at bounding box center [161, 560] width 242 height 21
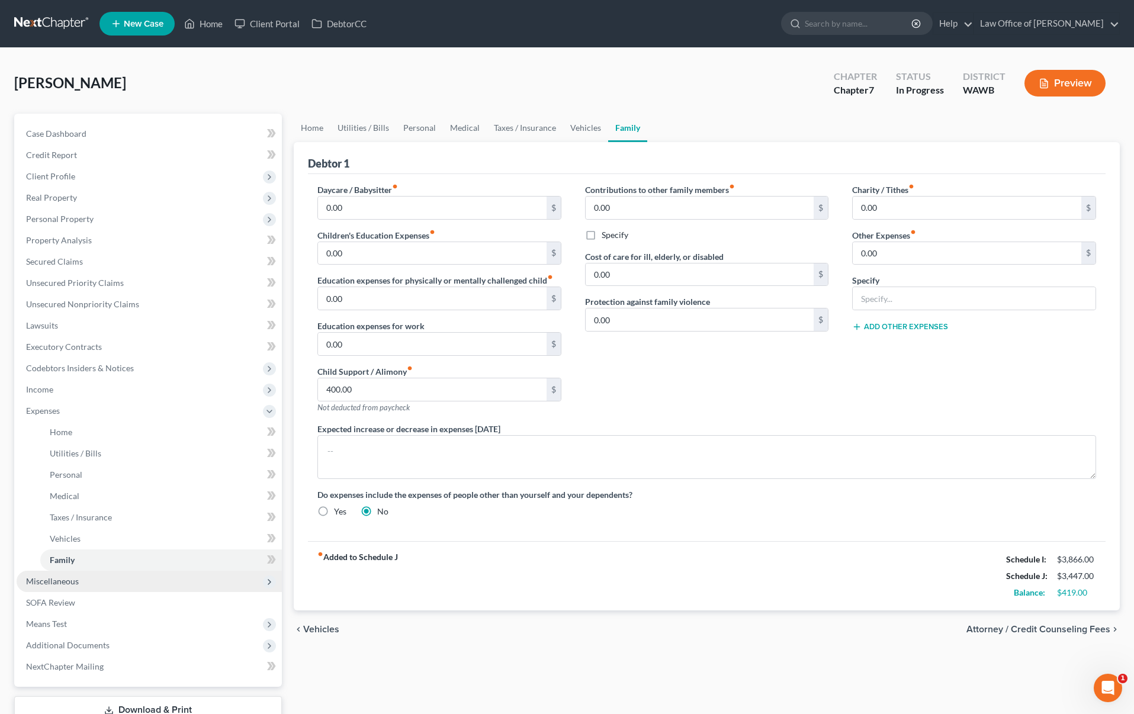
click at [99, 583] on span "Miscellaneous" at bounding box center [149, 581] width 265 height 21
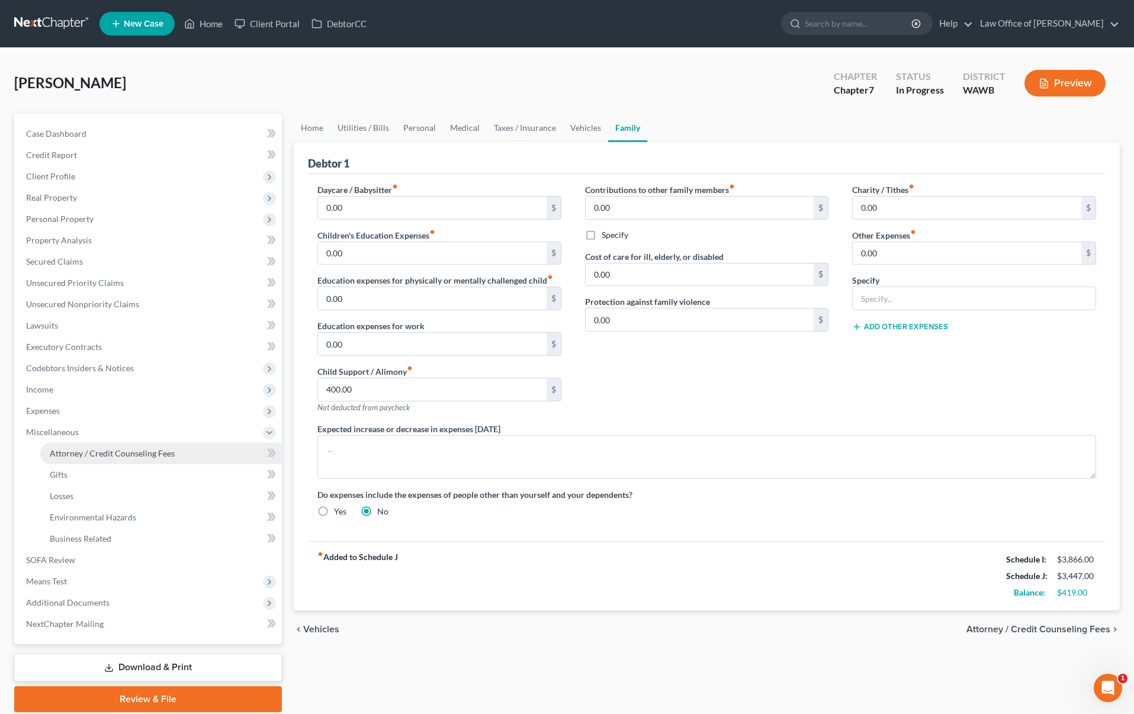
click at [130, 450] on span "Attorney / Credit Counseling Fees" at bounding box center [112, 453] width 125 height 10
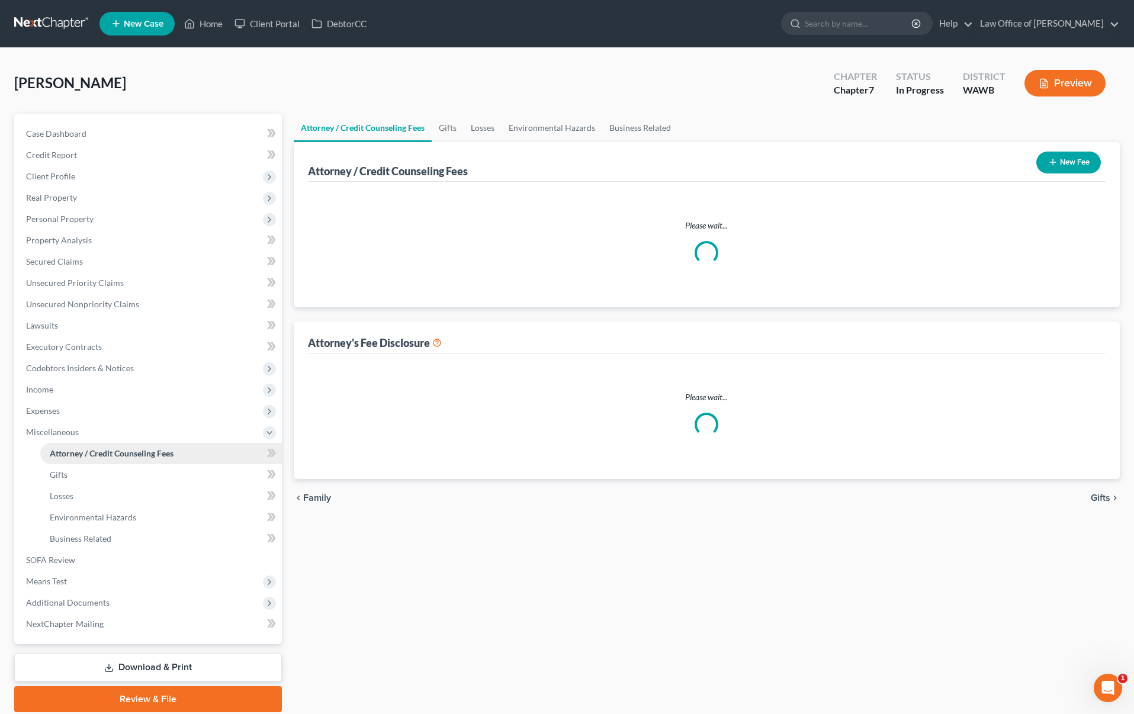
select select "0"
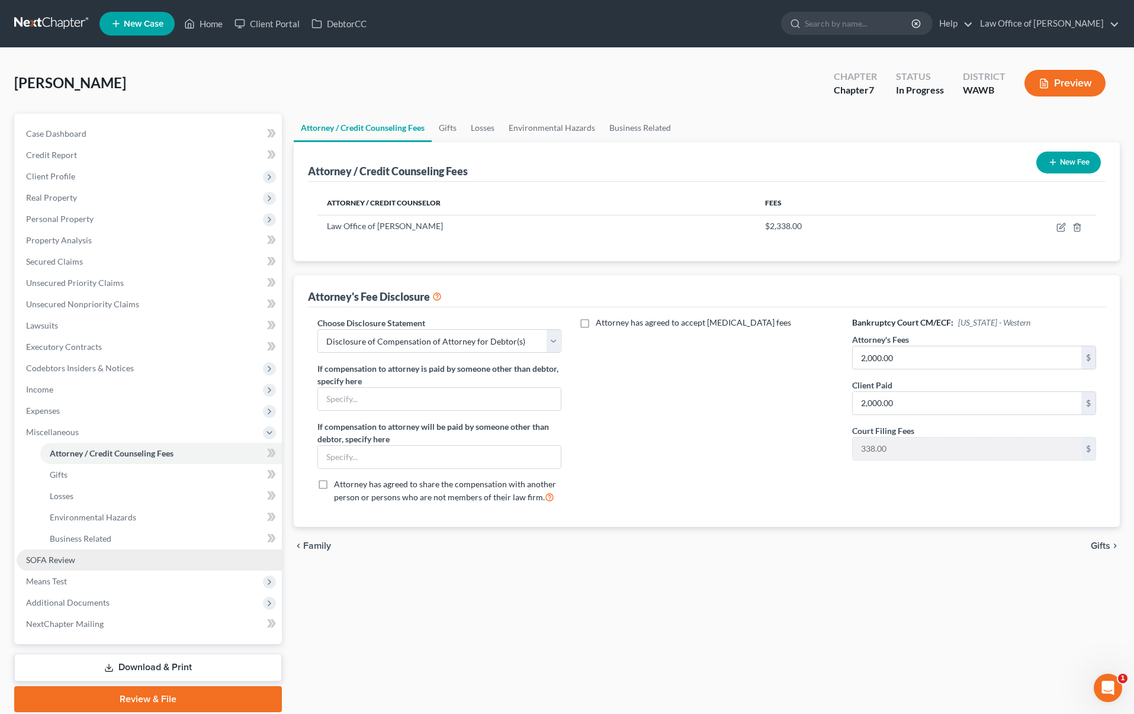
click at [112, 563] on link "SOFA Review" at bounding box center [149, 560] width 265 height 21
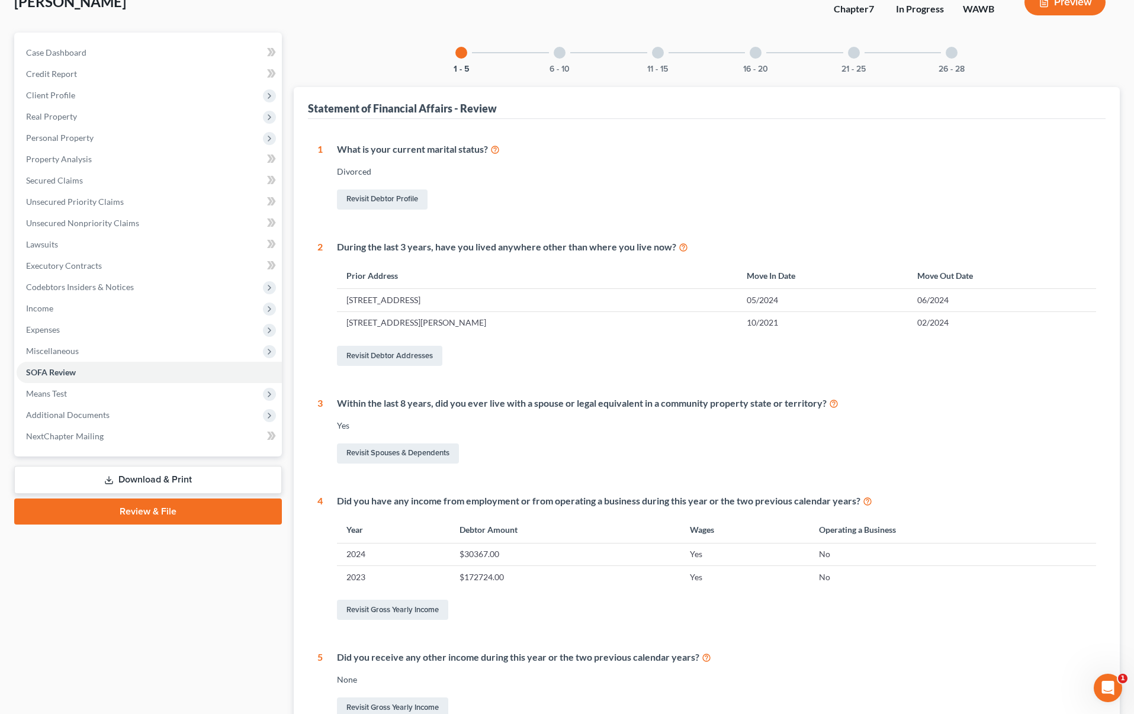
scroll to position [79, 0]
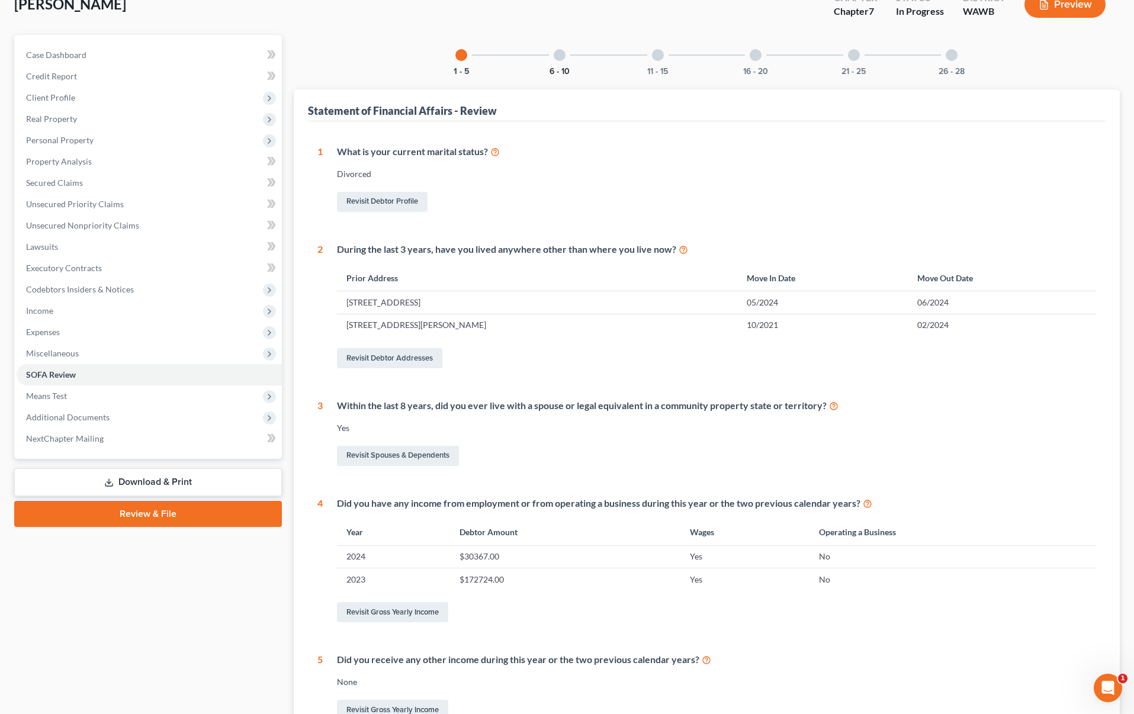
click at [562, 68] on button "6 - 10" at bounding box center [560, 72] width 20 height 8
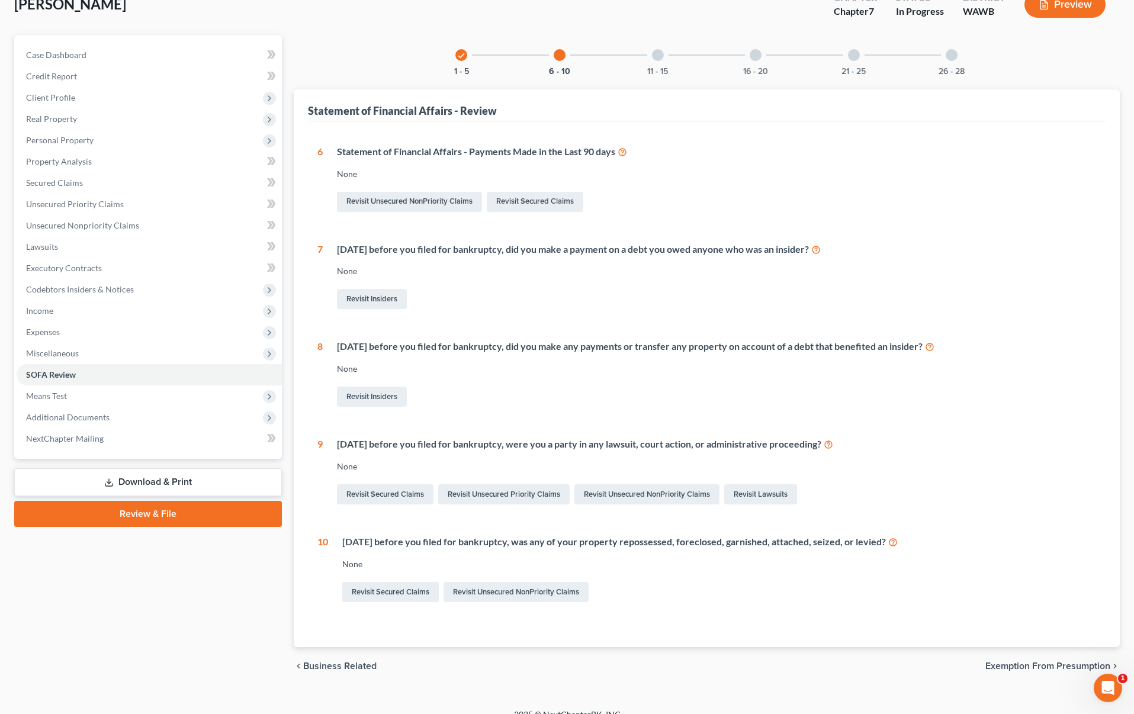
click at [661, 58] on div at bounding box center [658, 55] width 12 height 12
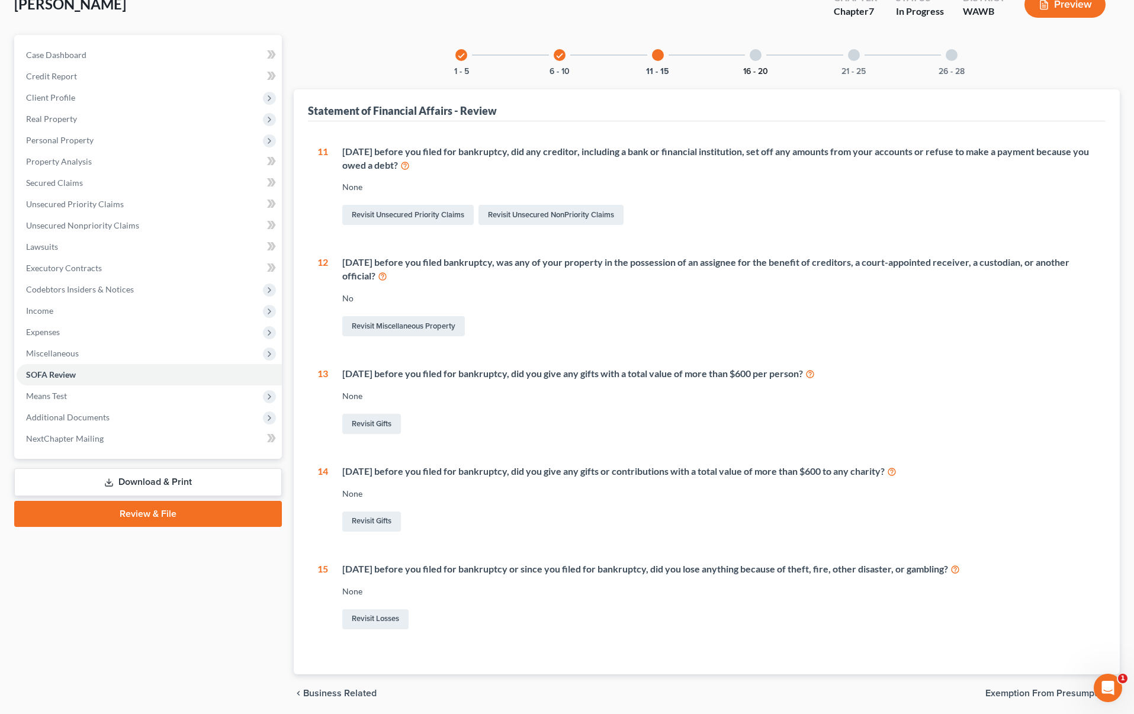
click at [756, 68] on button "16 - 20" at bounding box center [755, 72] width 25 height 8
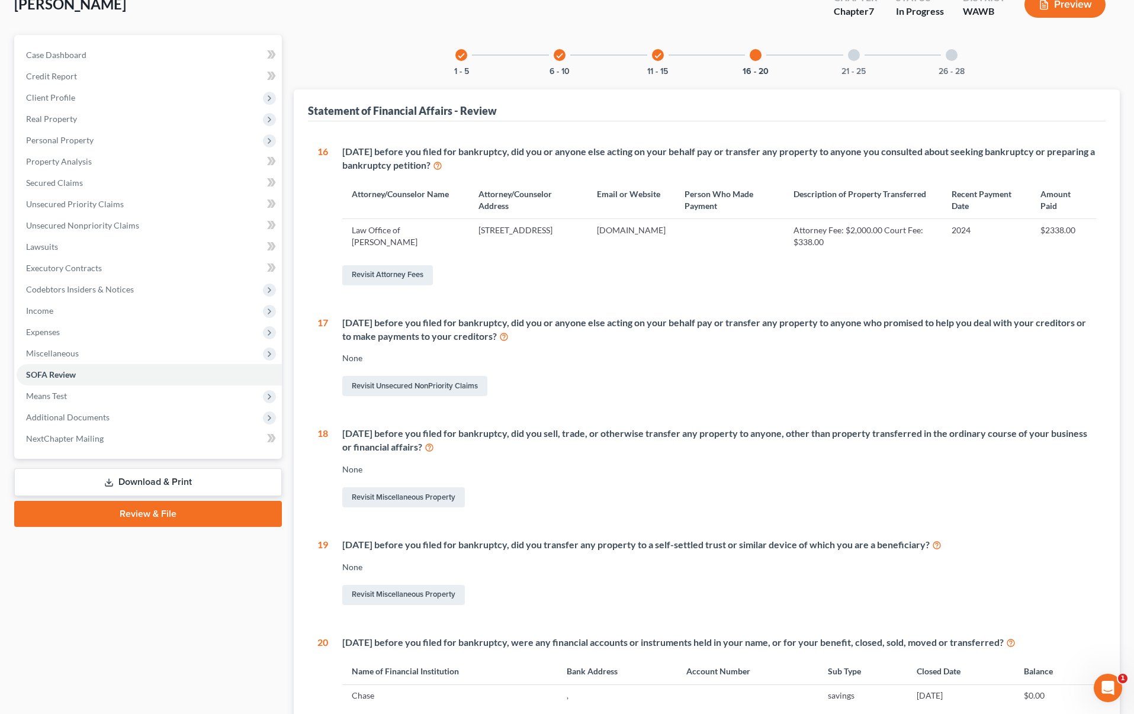
click at [807, 358] on div "None" at bounding box center [719, 358] width 754 height 12
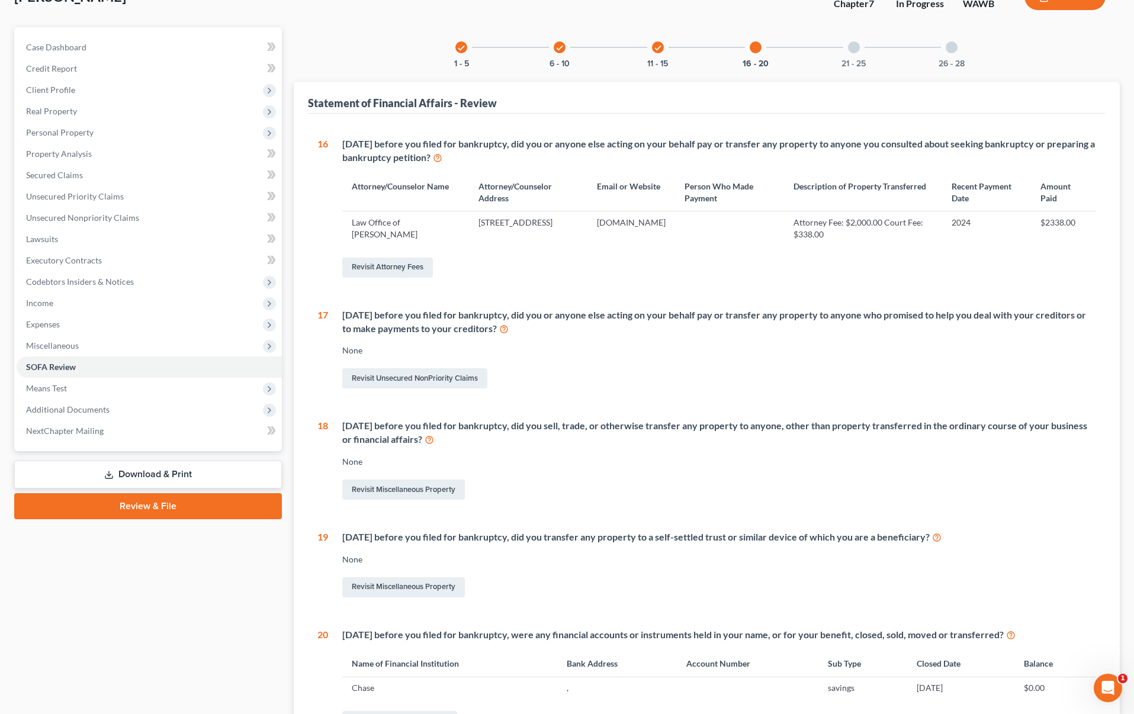
scroll to position [72, 0]
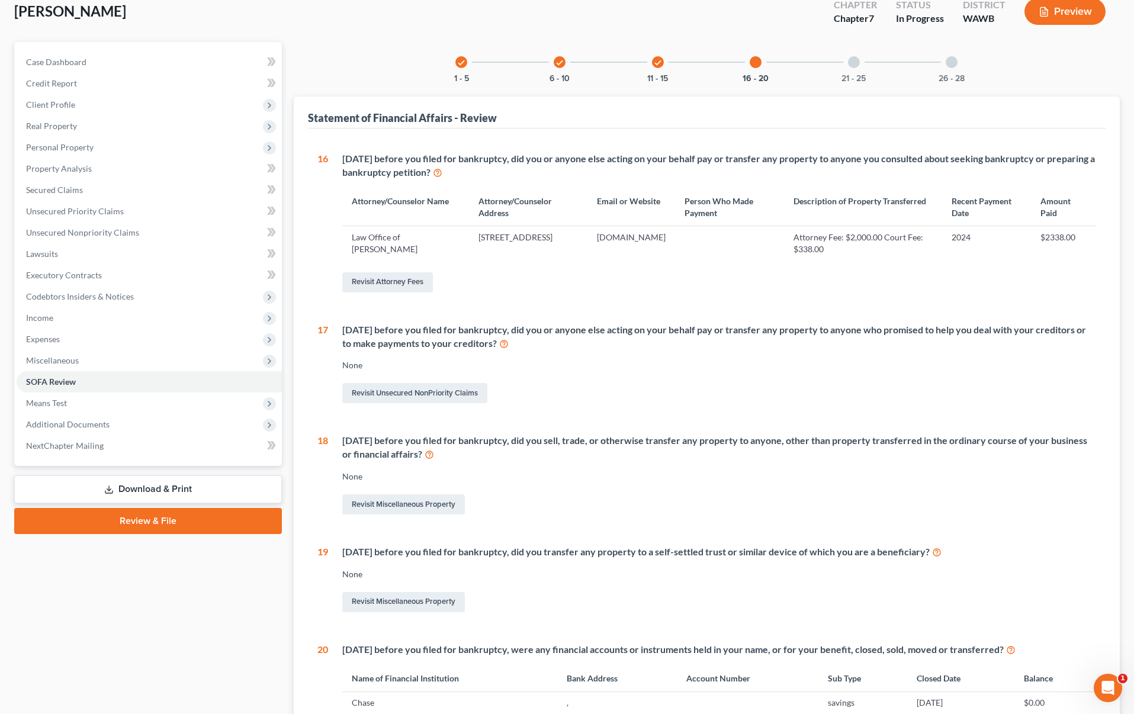
click at [851, 69] on div "21 - 25" at bounding box center [854, 62] width 40 height 40
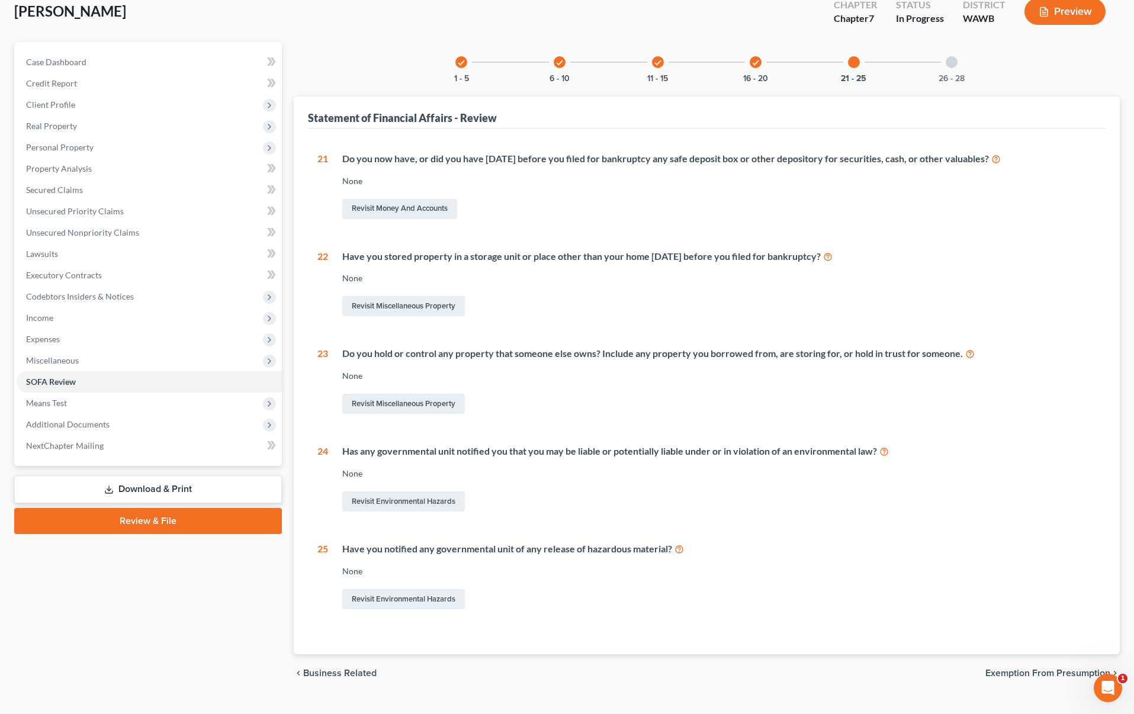
click at [936, 69] on div "26 - 28" at bounding box center [951, 62] width 40 height 40
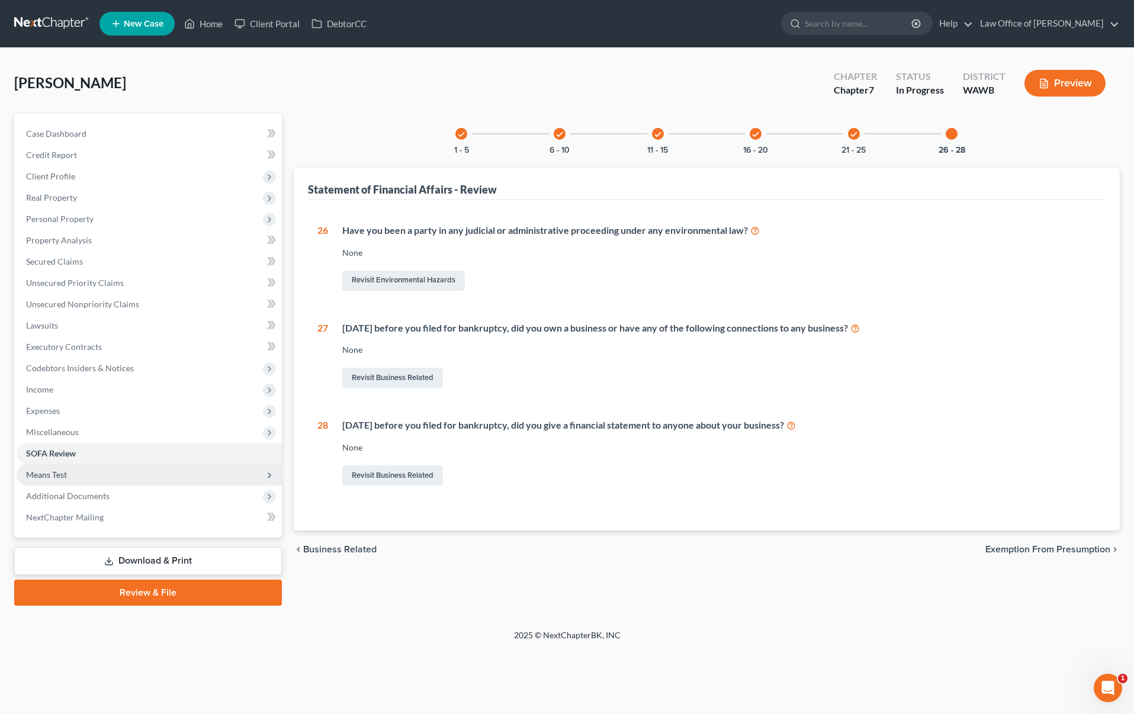
click at [155, 478] on span "Means Test" at bounding box center [149, 474] width 265 height 21
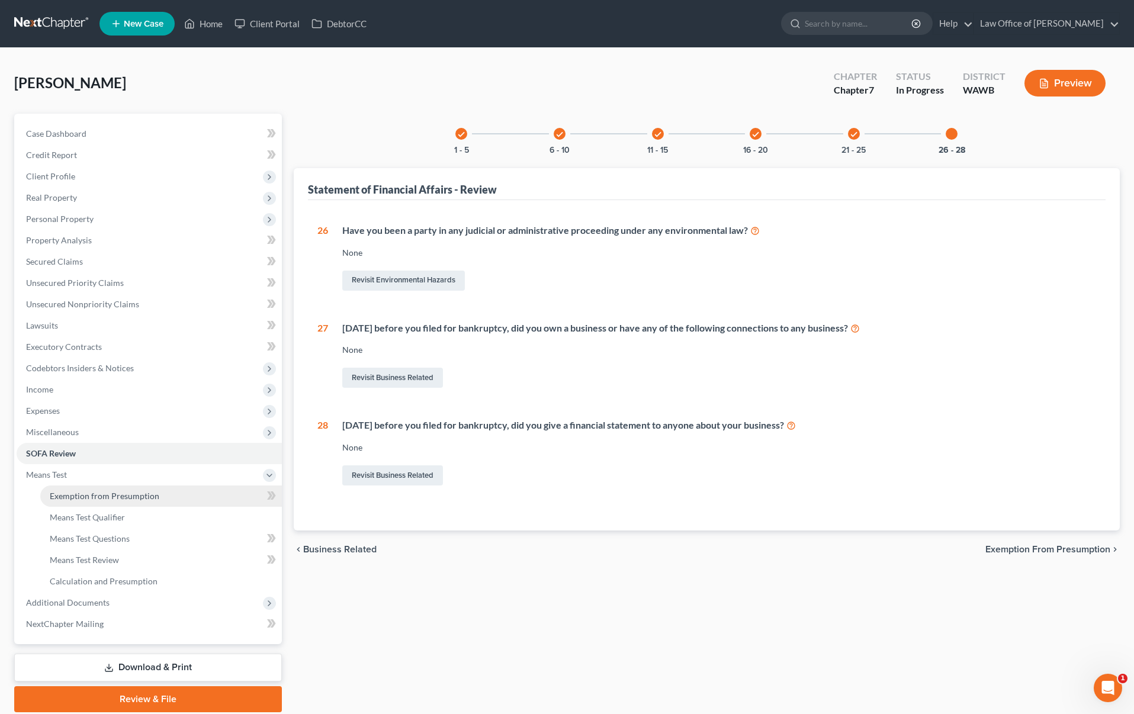
click at [146, 499] on span "Exemption from Presumption" at bounding box center [105, 496] width 110 height 10
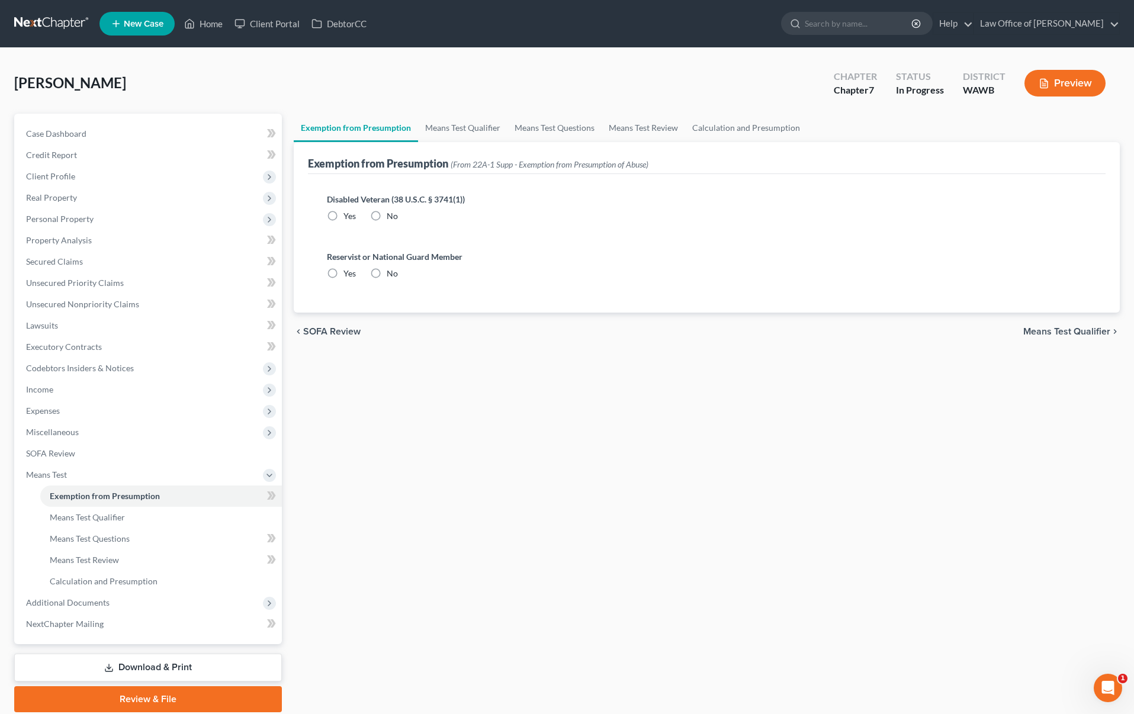
radio input "true"
click at [474, 125] on link "Means Test Qualifier" at bounding box center [462, 128] width 89 height 28
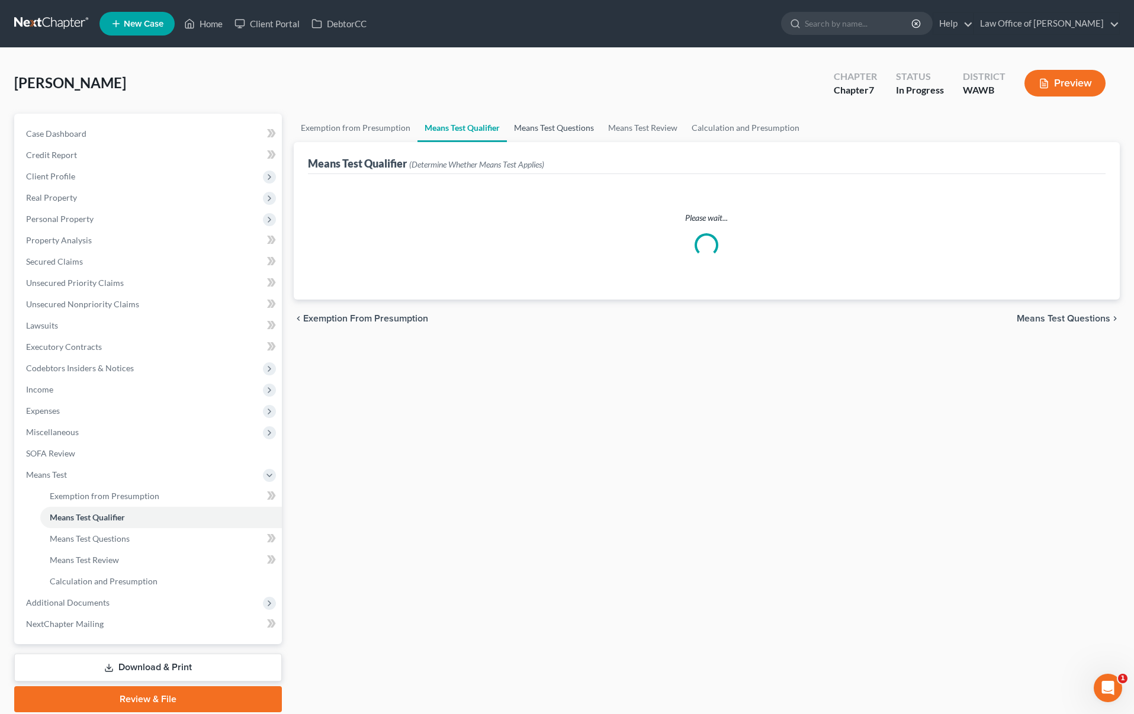
click at [548, 125] on link "Means Test Questions" at bounding box center [554, 128] width 94 height 28
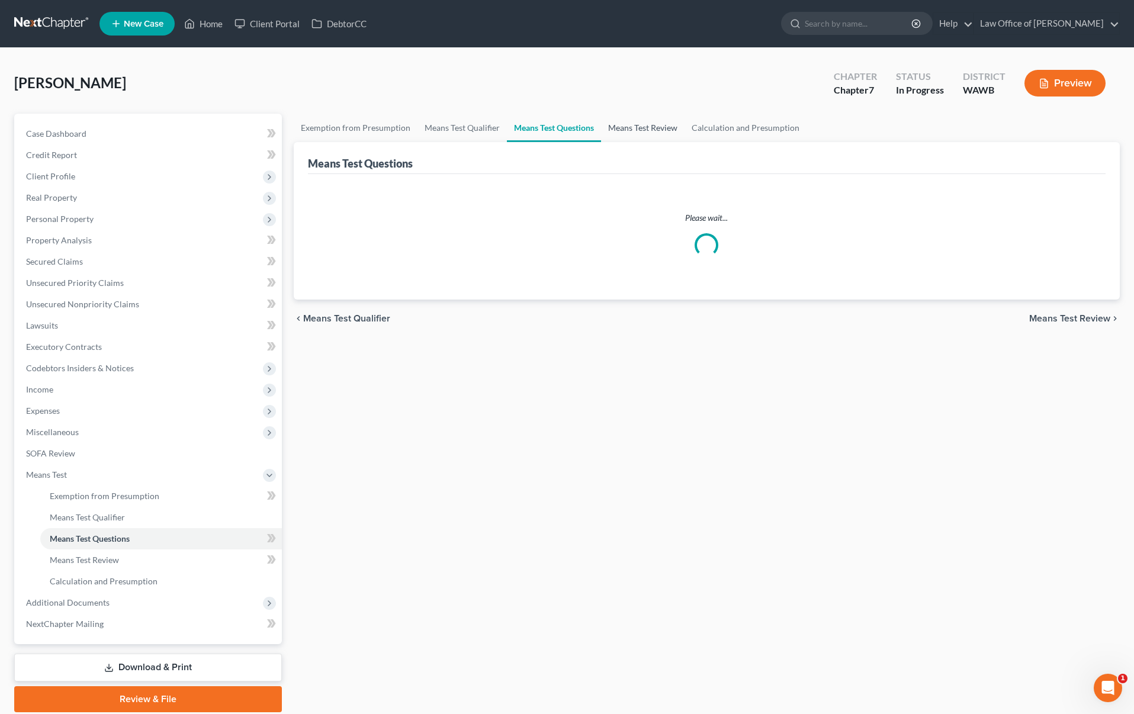
click at [619, 119] on link "Means Test Review" at bounding box center [642, 128] width 83 height 28
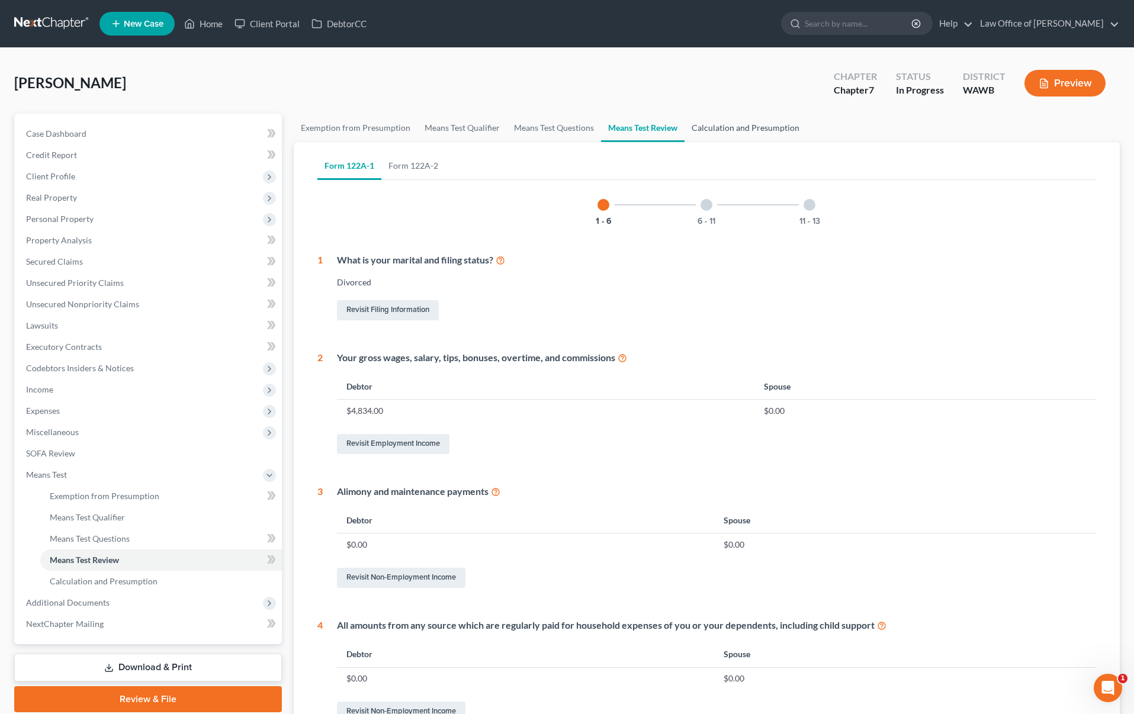
click at [723, 129] on link "Calculation and Presumption" at bounding box center [746, 128] width 122 height 28
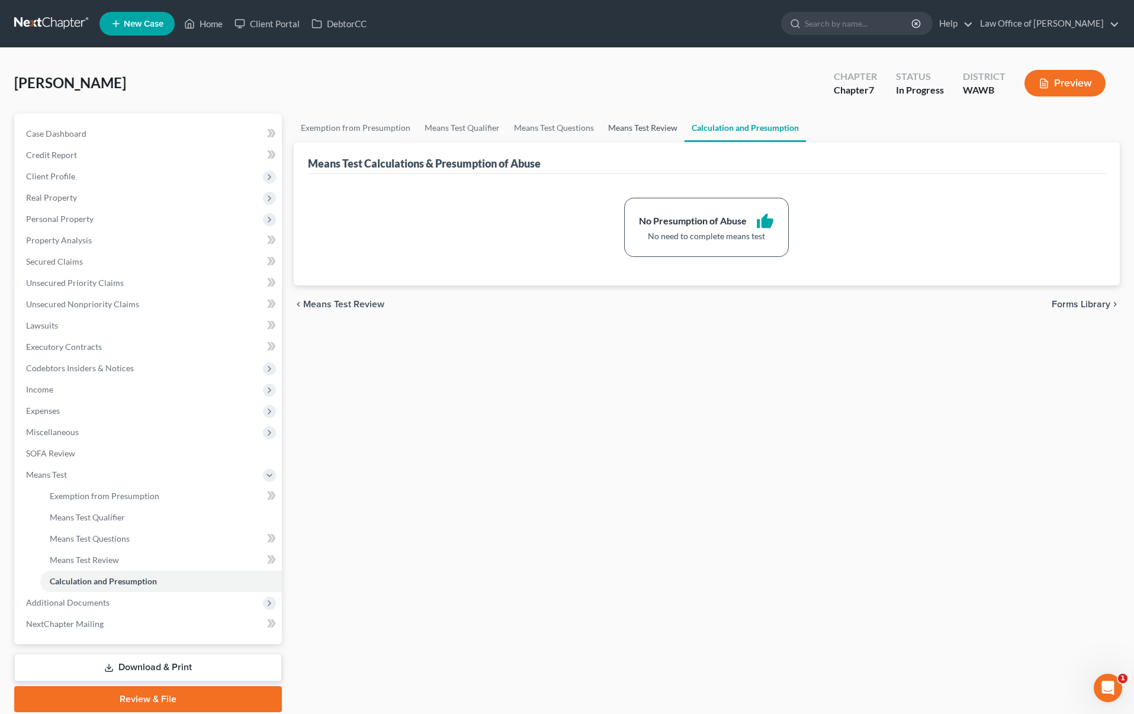
click at [619, 134] on link "Means Test Review" at bounding box center [642, 128] width 83 height 28
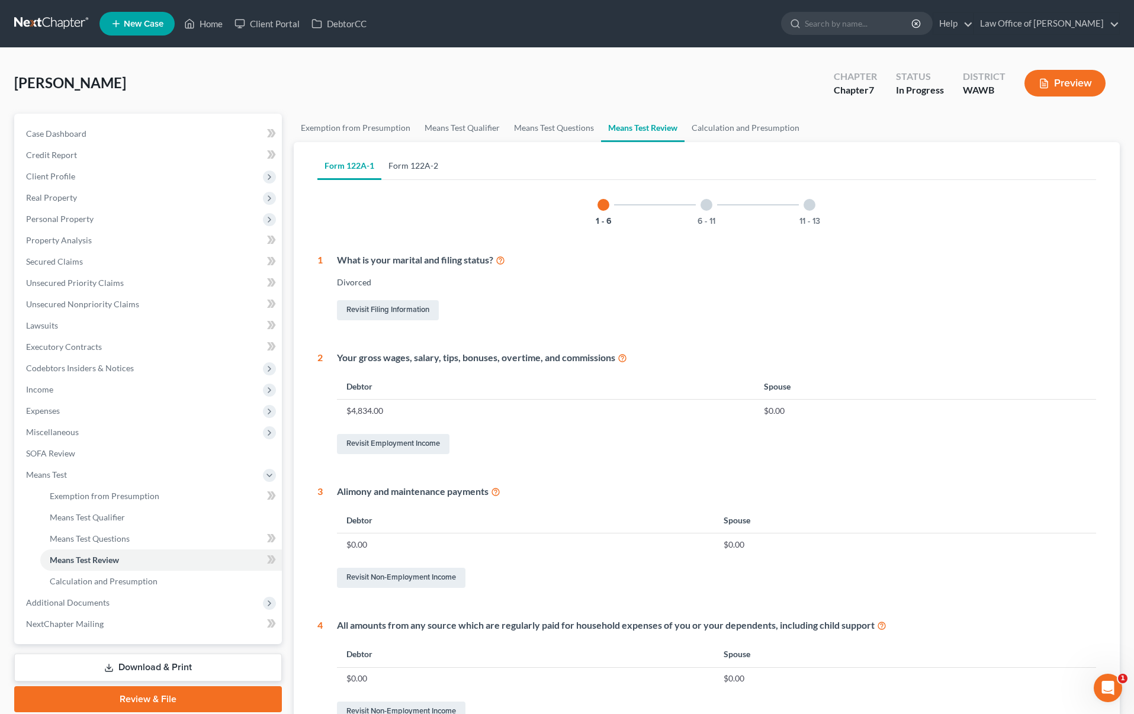
click at [425, 171] on link "Form 122A-2" at bounding box center [413, 166] width 64 height 28
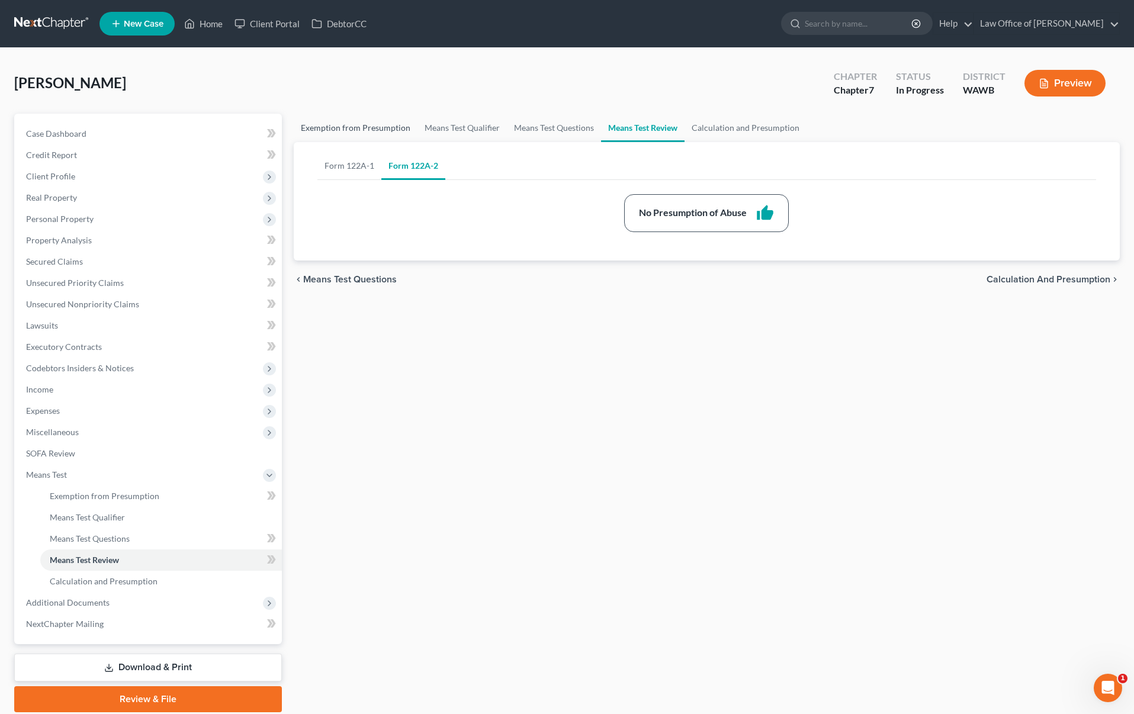
click at [344, 134] on link "Exemption from Presumption" at bounding box center [356, 128] width 124 height 28
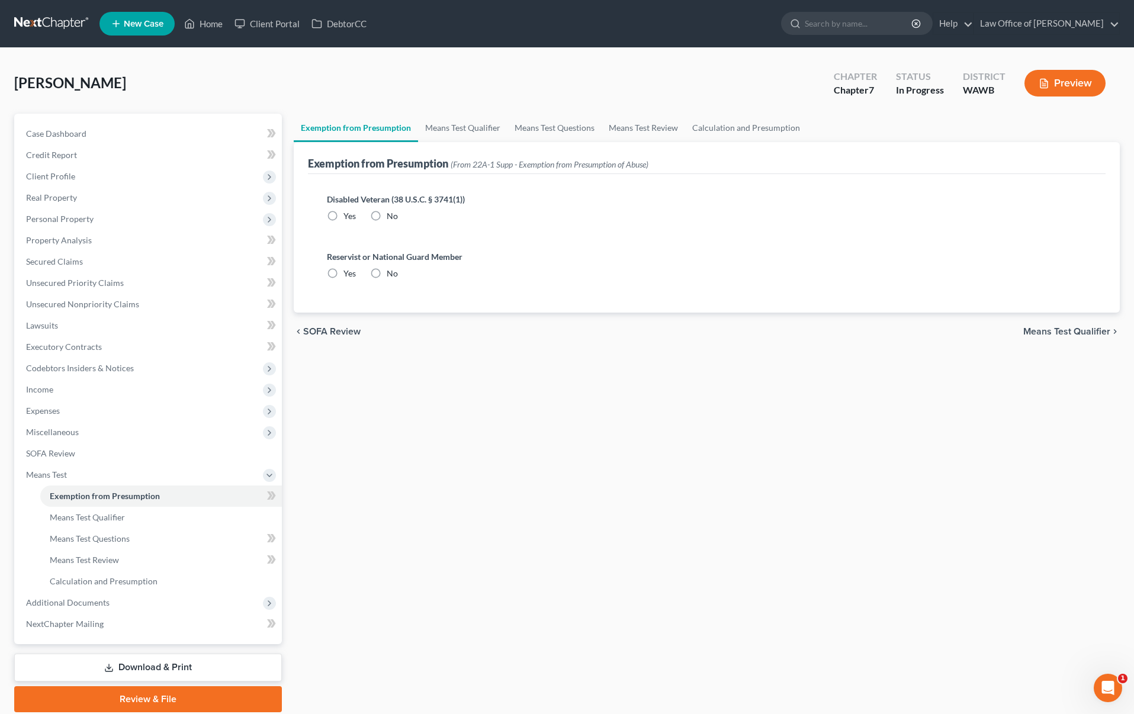
radio input "true"
click at [443, 118] on link "Means Test Qualifier" at bounding box center [462, 128] width 89 height 28
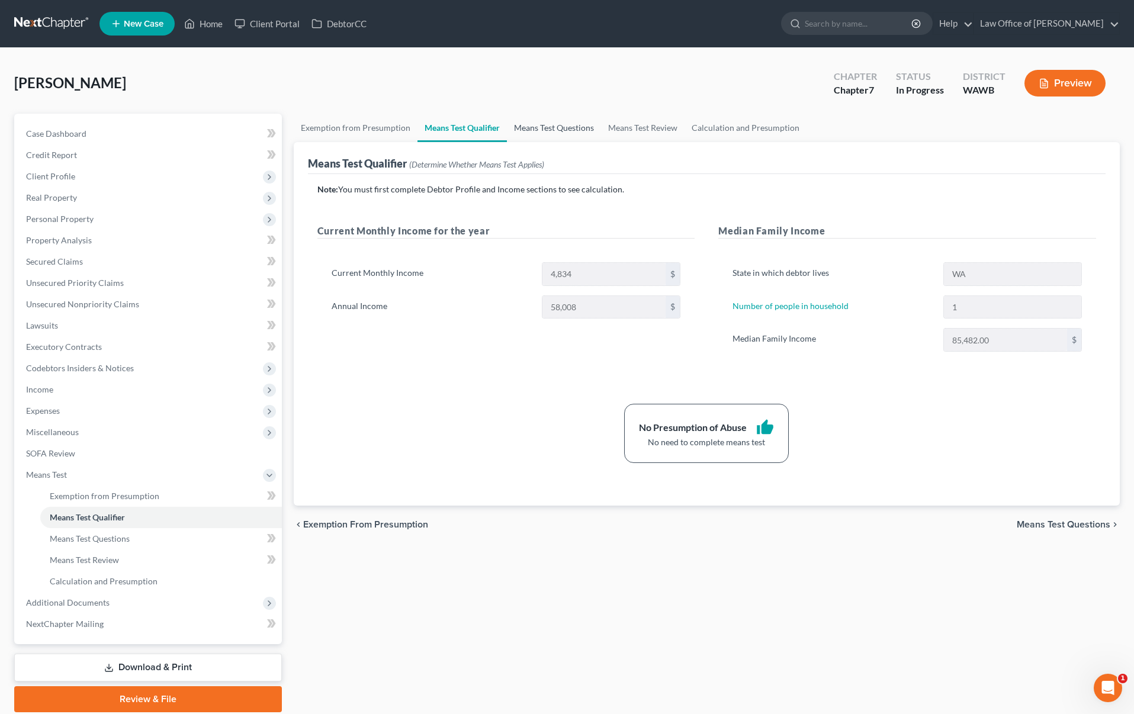
click at [529, 125] on link "Means Test Questions" at bounding box center [554, 128] width 94 height 28
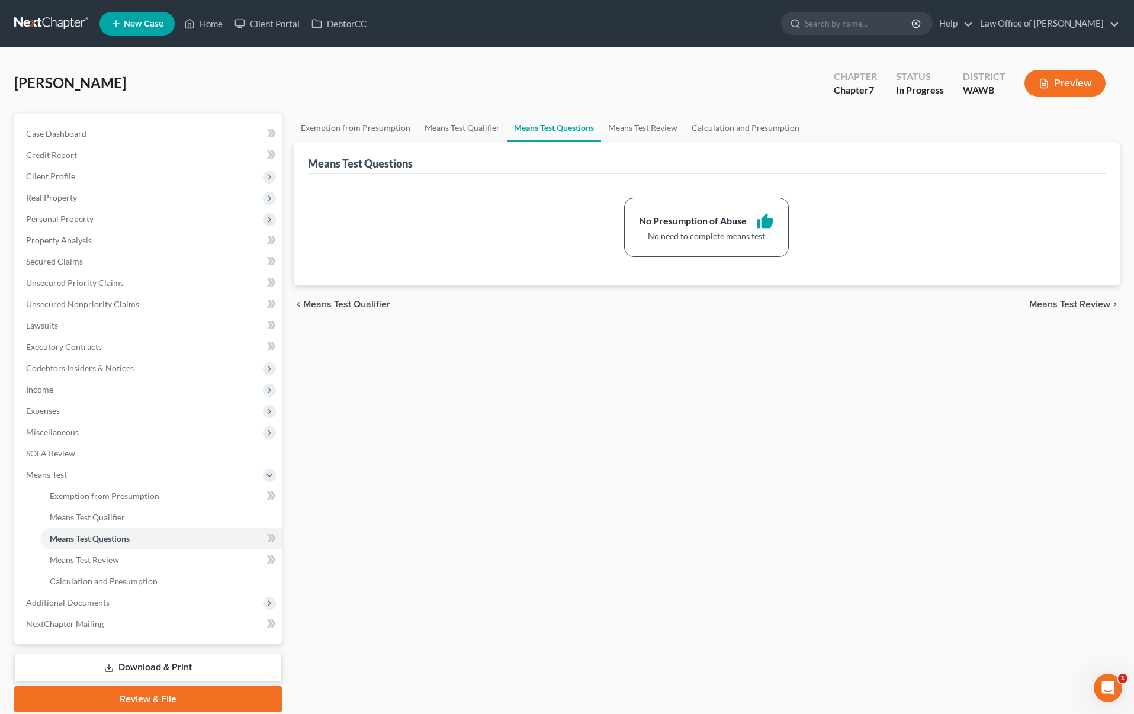
click at [595, 127] on link "Means Test Questions" at bounding box center [554, 128] width 94 height 28
click at [628, 131] on link "Means Test Review" at bounding box center [642, 128] width 83 height 28
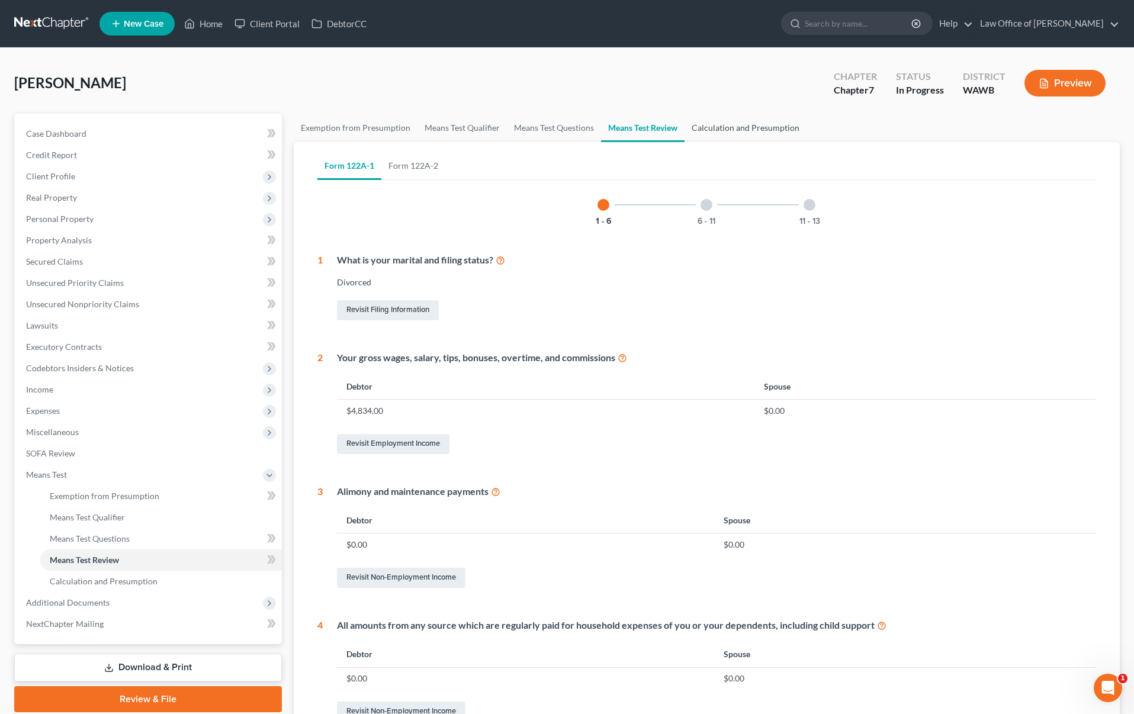
click at [726, 121] on link "Calculation and Presumption" at bounding box center [746, 128] width 122 height 28
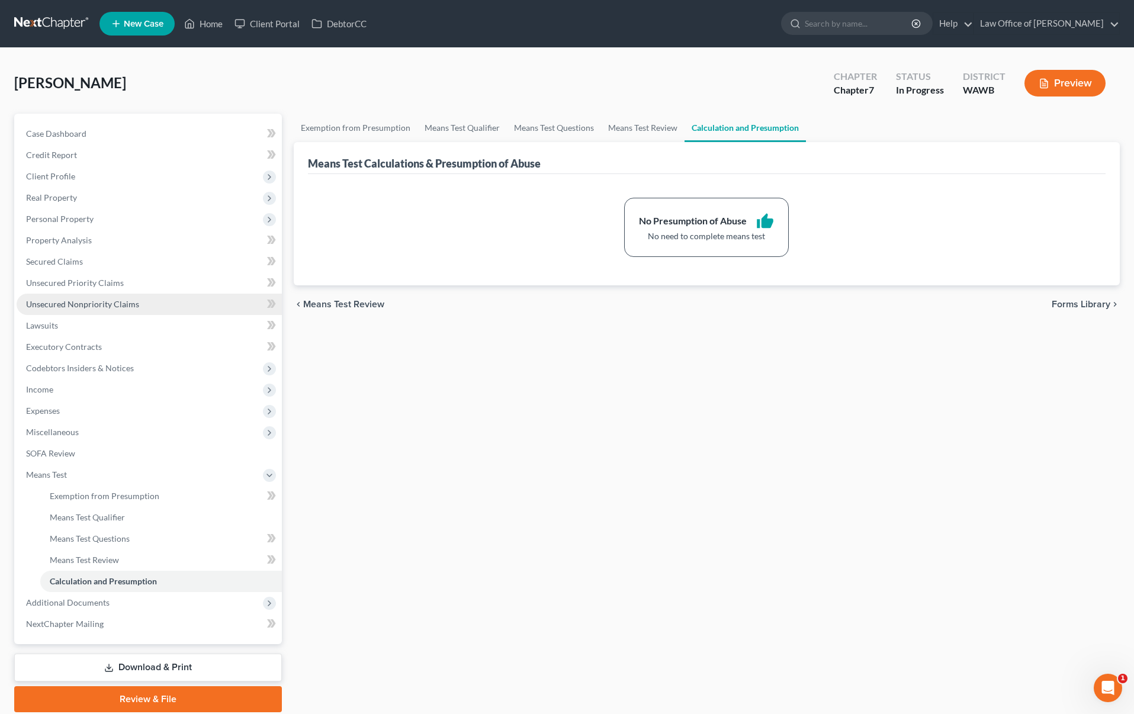
click at [145, 311] on link "Unsecured Nonpriority Claims" at bounding box center [149, 304] width 265 height 21
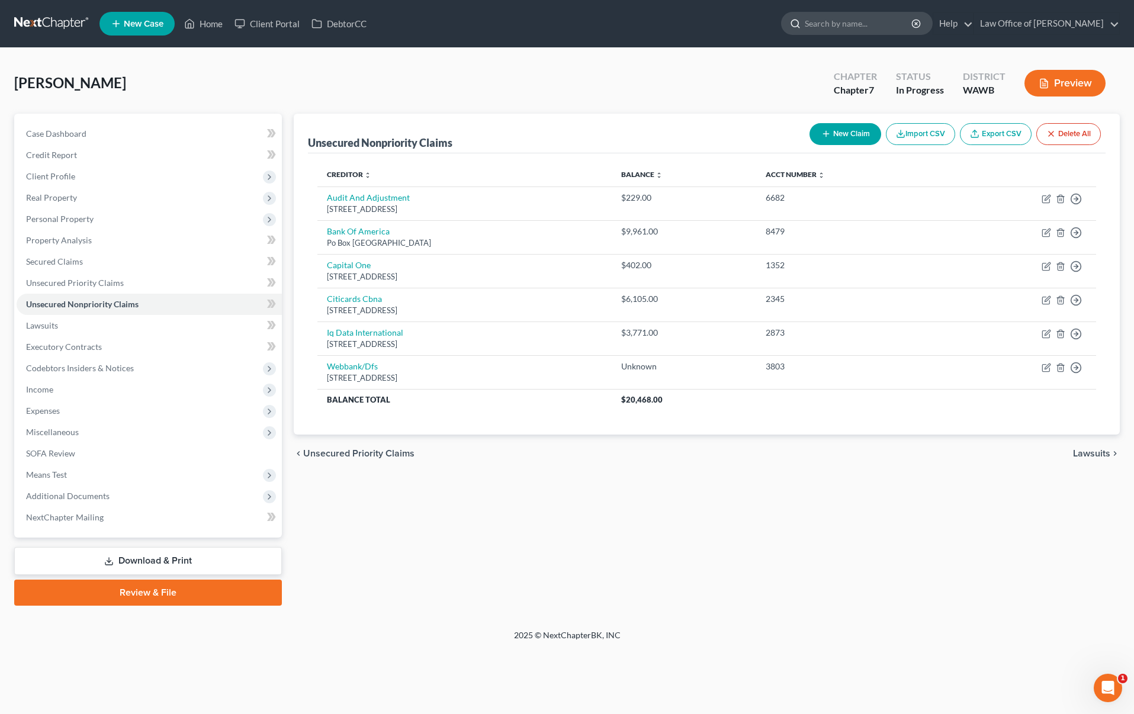
click at [889, 24] on input "search" at bounding box center [859, 23] width 108 height 22
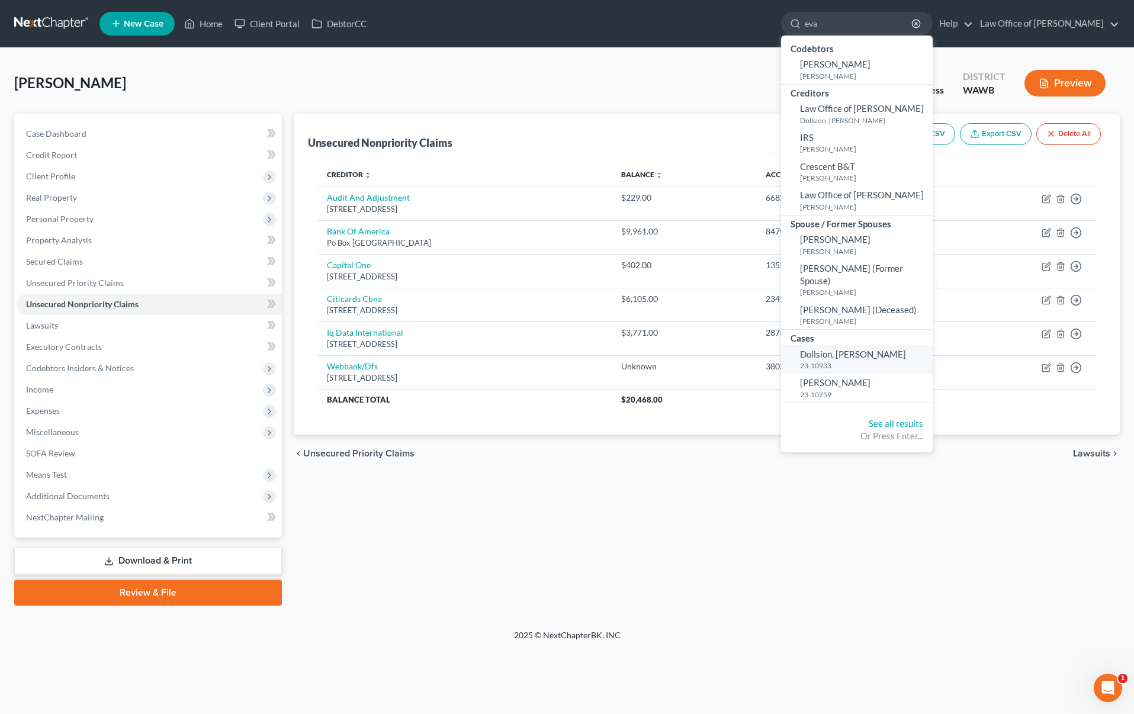
type input "eva"
click at [872, 361] on small "23-10933" at bounding box center [865, 366] width 130 height 10
select select "6"
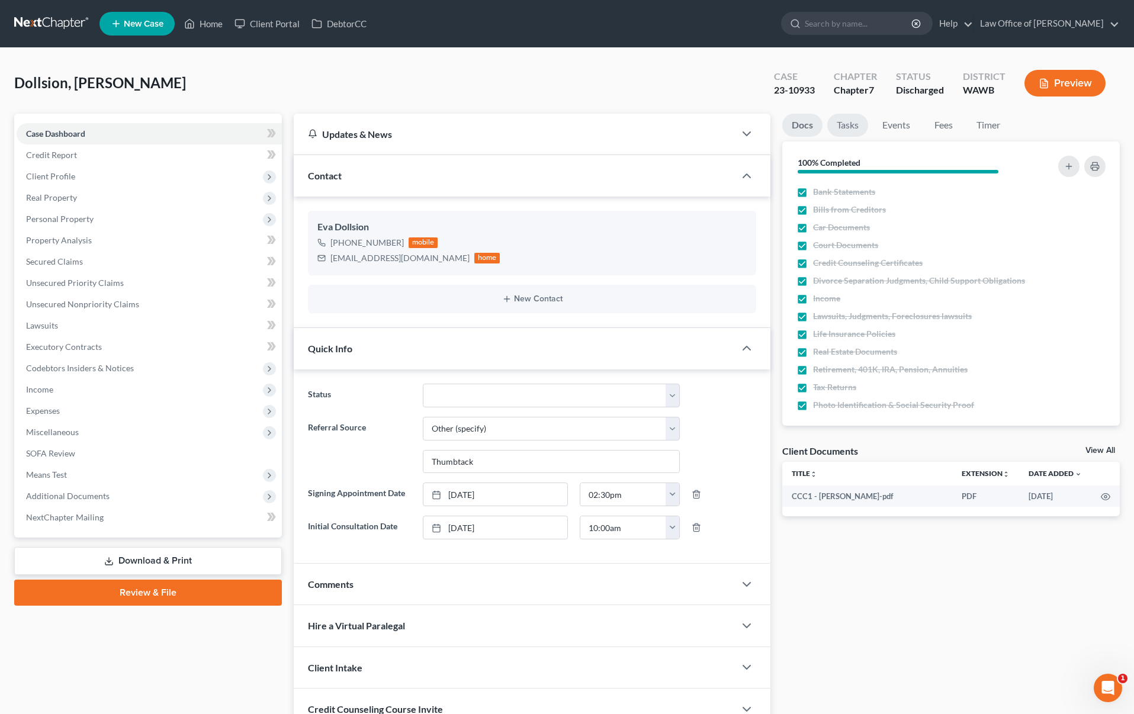
click at [841, 123] on link "Tasks" at bounding box center [847, 125] width 41 height 23
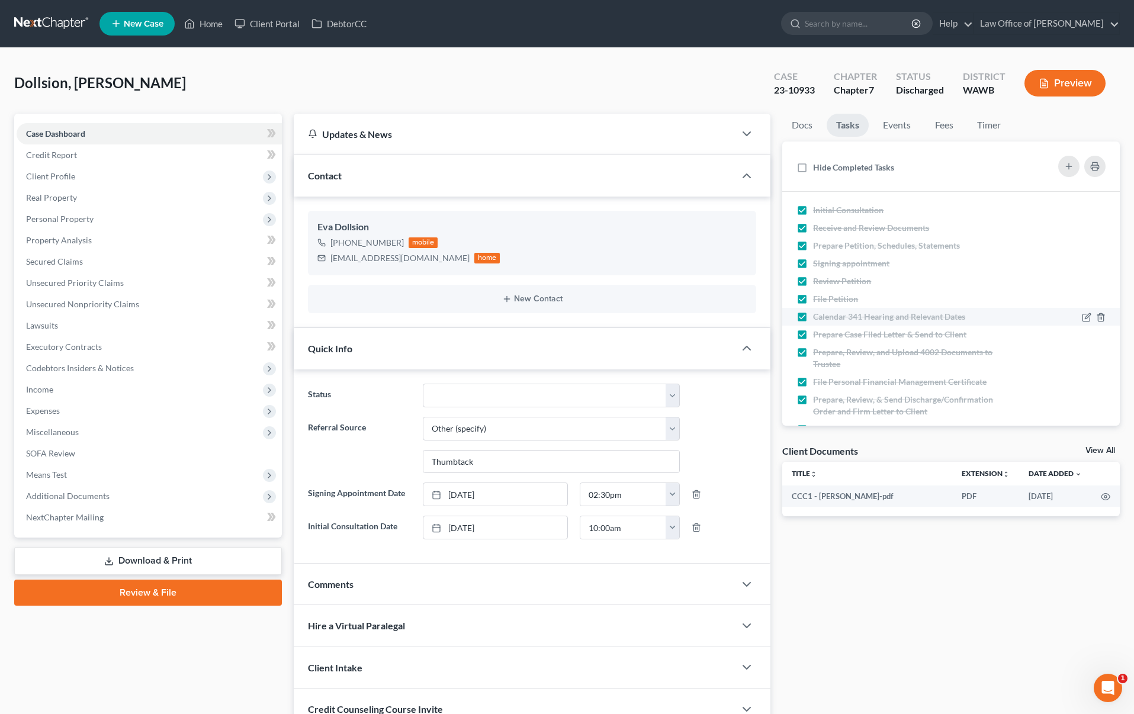
scroll to position [31, 0]
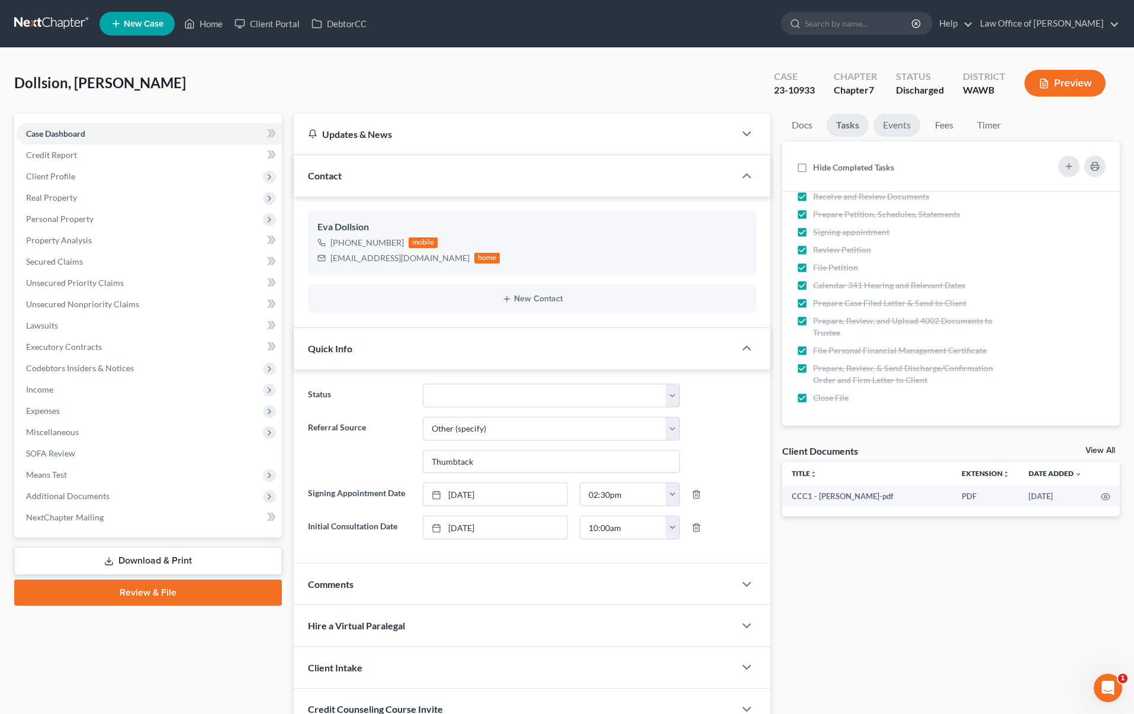
click at [894, 130] on link "Events" at bounding box center [896, 125] width 47 height 23
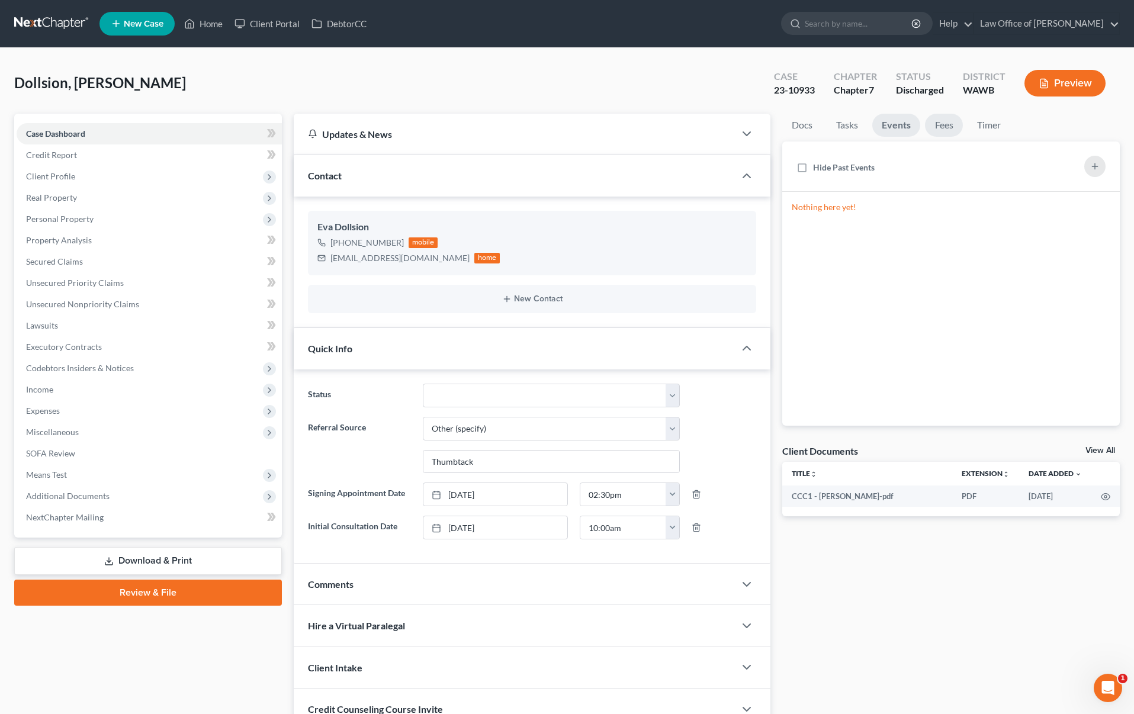
click at [943, 132] on link "Fees" at bounding box center [944, 125] width 38 height 23
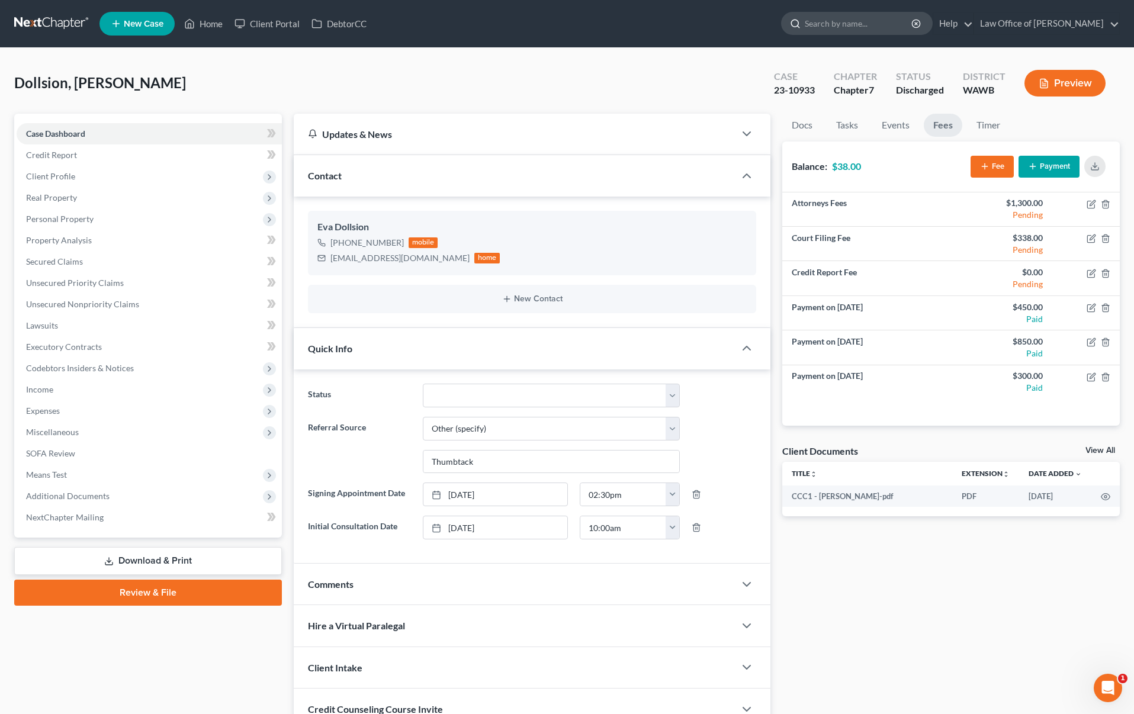
click at [865, 30] on input "search" at bounding box center [859, 23] width 108 height 22
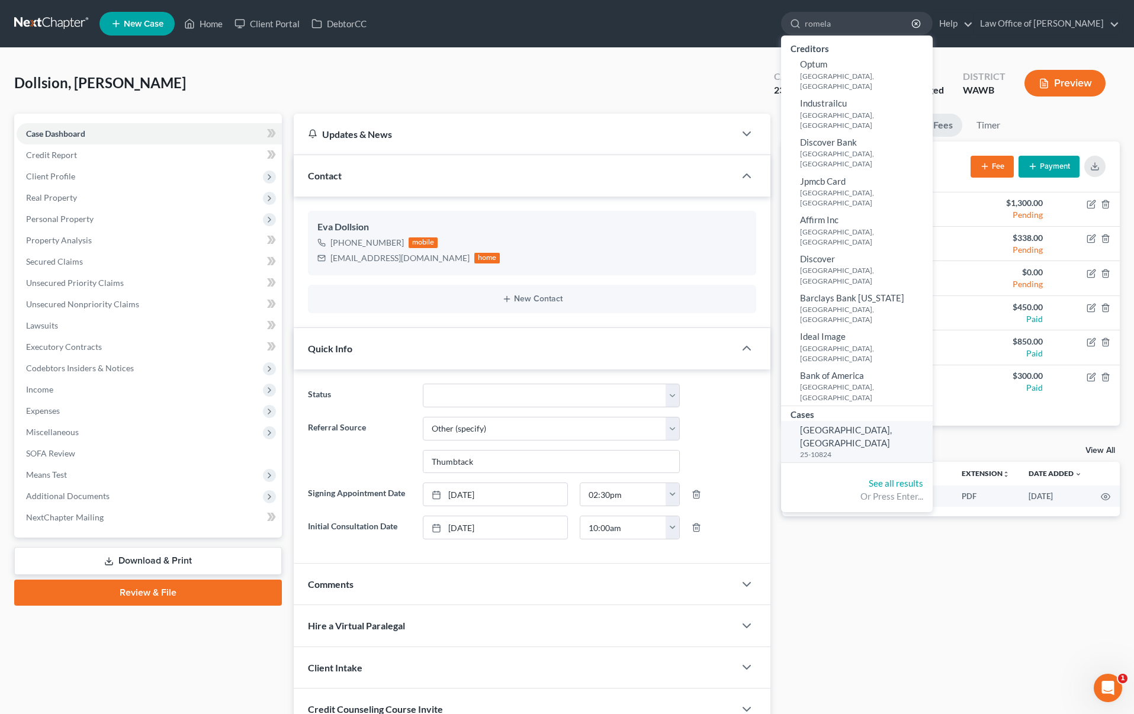
type input "romela"
click at [864, 425] on span "[GEOGRAPHIC_DATA], [GEOGRAPHIC_DATA]" at bounding box center [846, 436] width 92 height 23
select select "6"
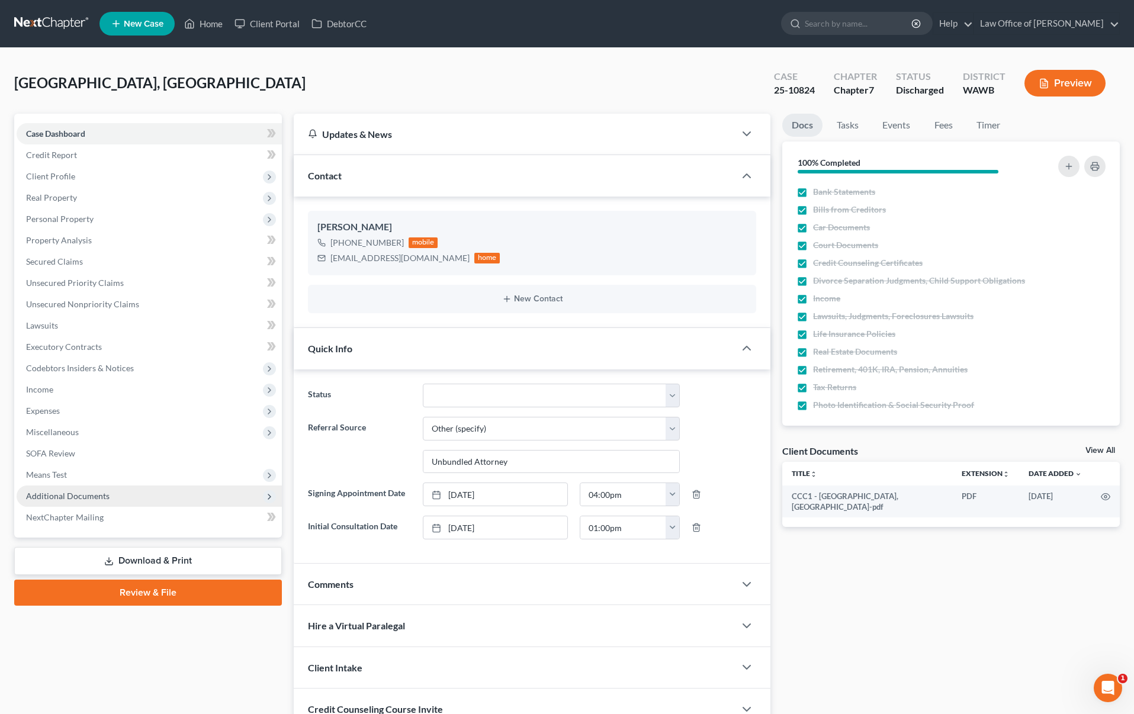
click at [198, 489] on span "Additional Documents" at bounding box center [149, 496] width 265 height 21
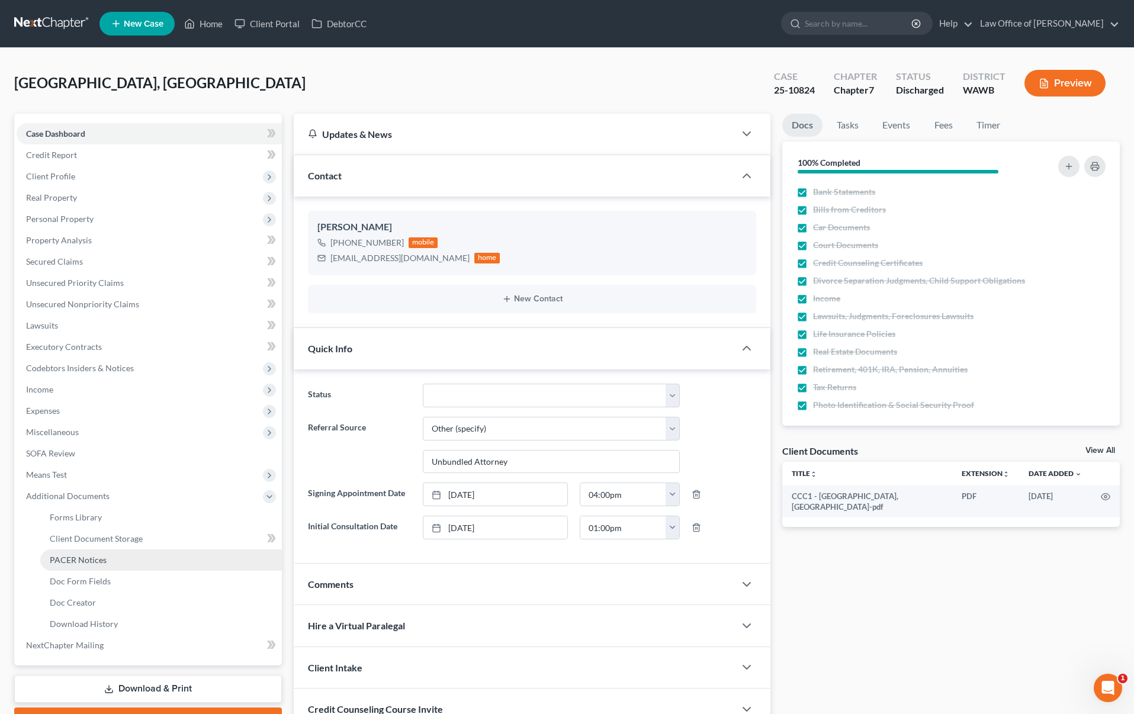
click at [178, 554] on link "PACER Notices" at bounding box center [161, 560] width 242 height 21
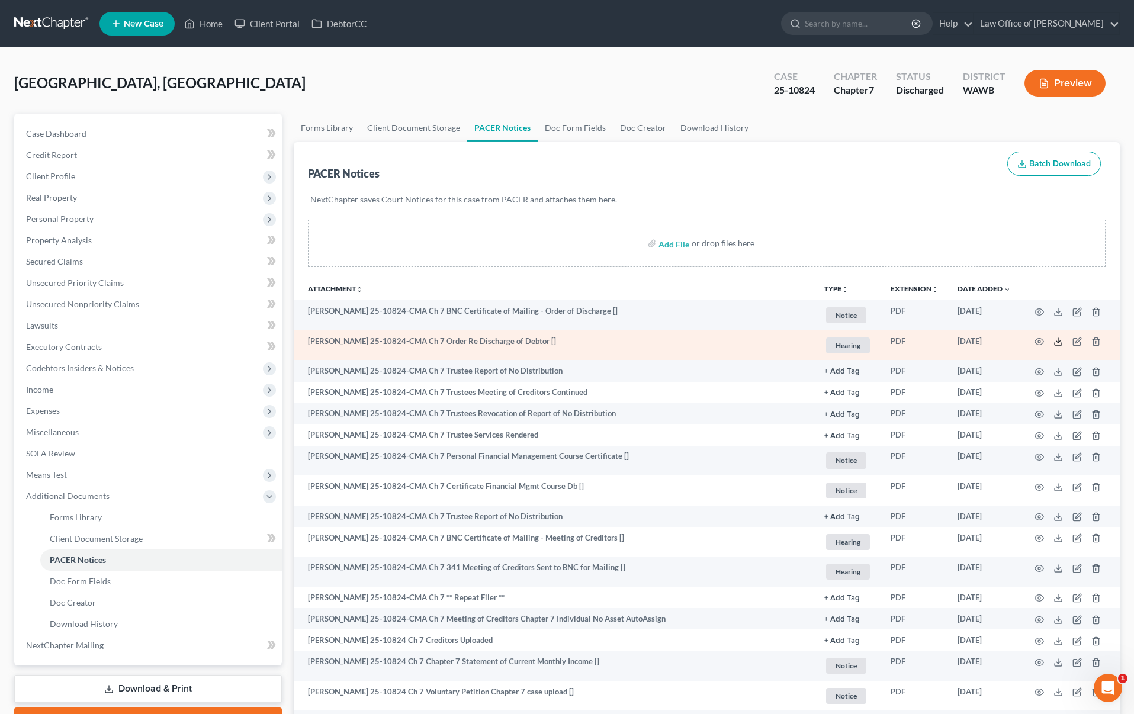
click at [1056, 342] on icon at bounding box center [1057, 341] width 9 height 9
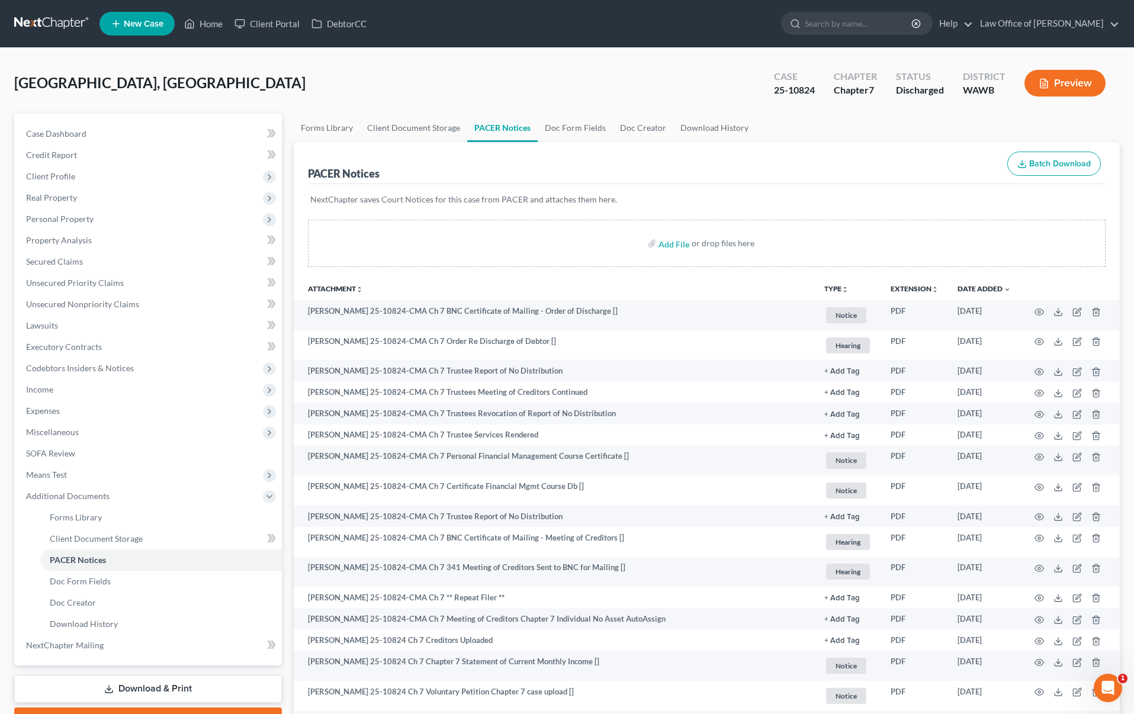
click at [59, 26] on link at bounding box center [52, 23] width 76 height 21
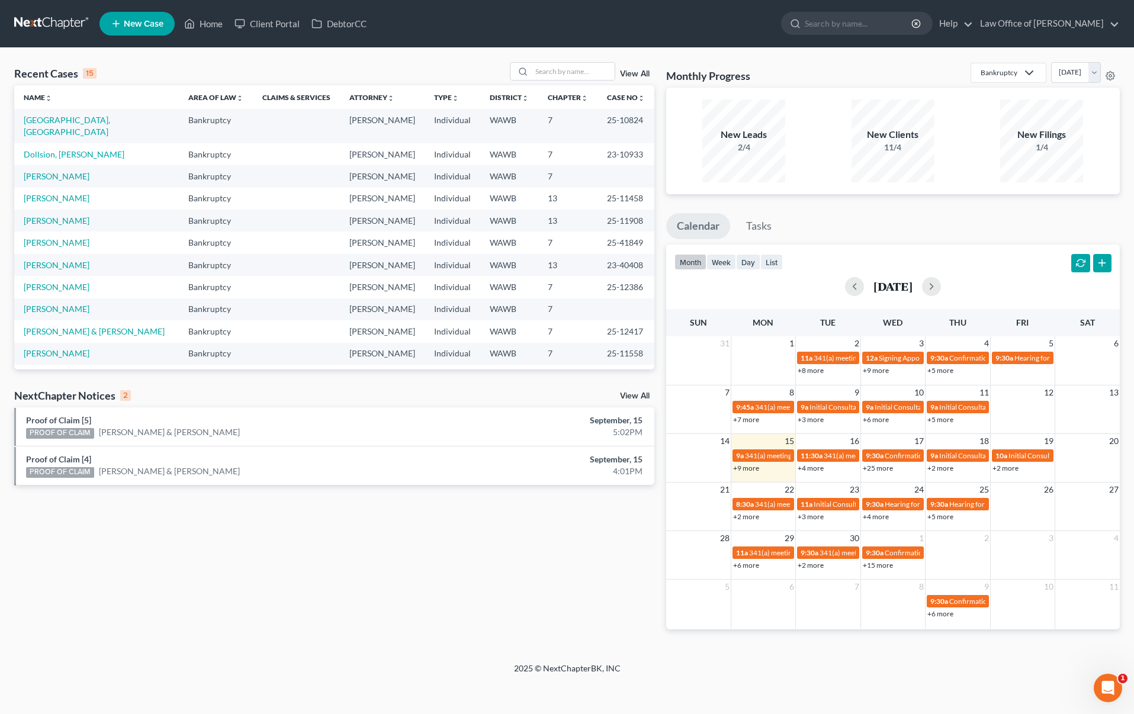
click at [632, 394] on link "View All" at bounding box center [635, 396] width 30 height 8
